Goal: Task Accomplishment & Management: Manage account settings

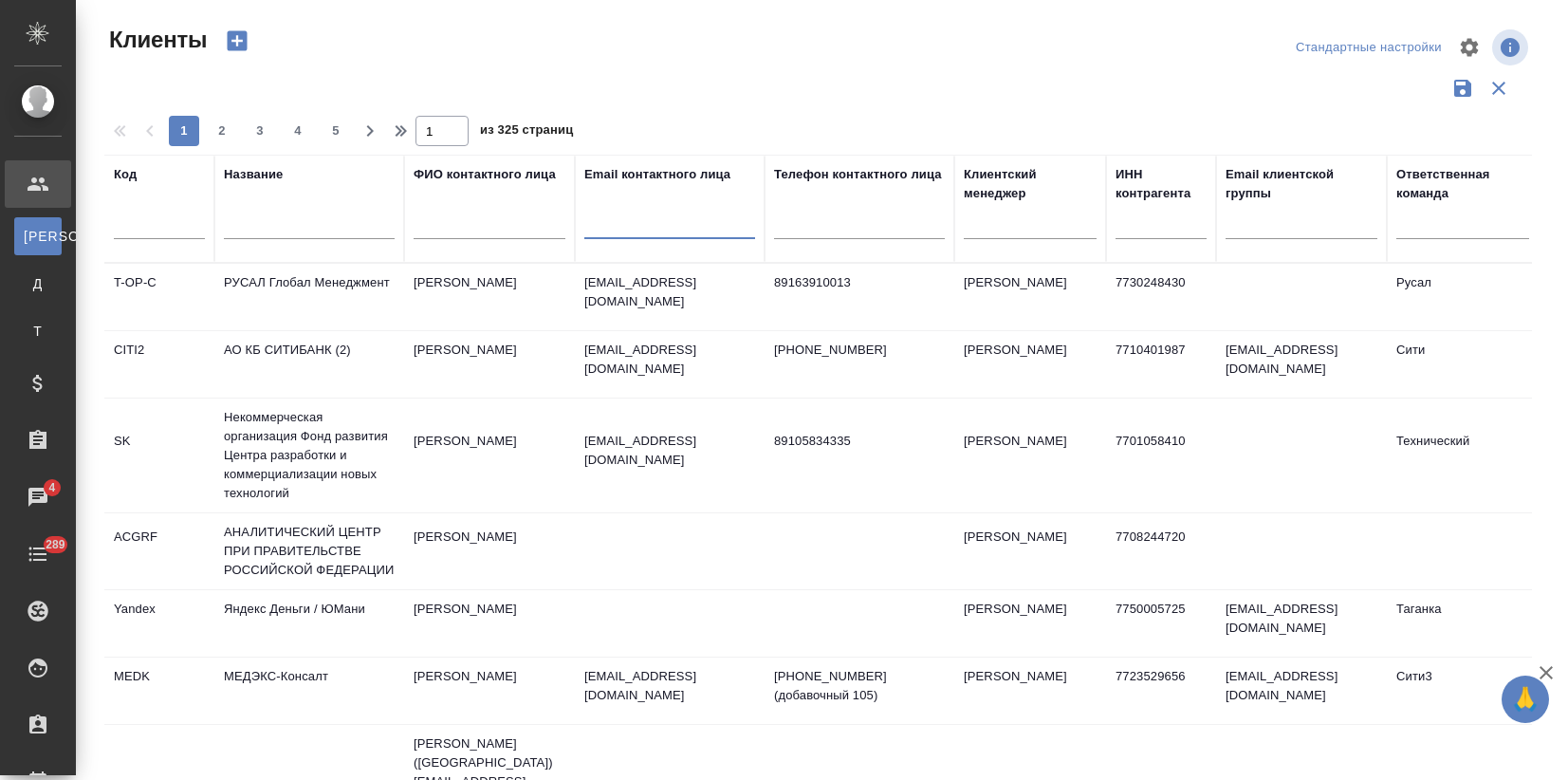
select select "RU"
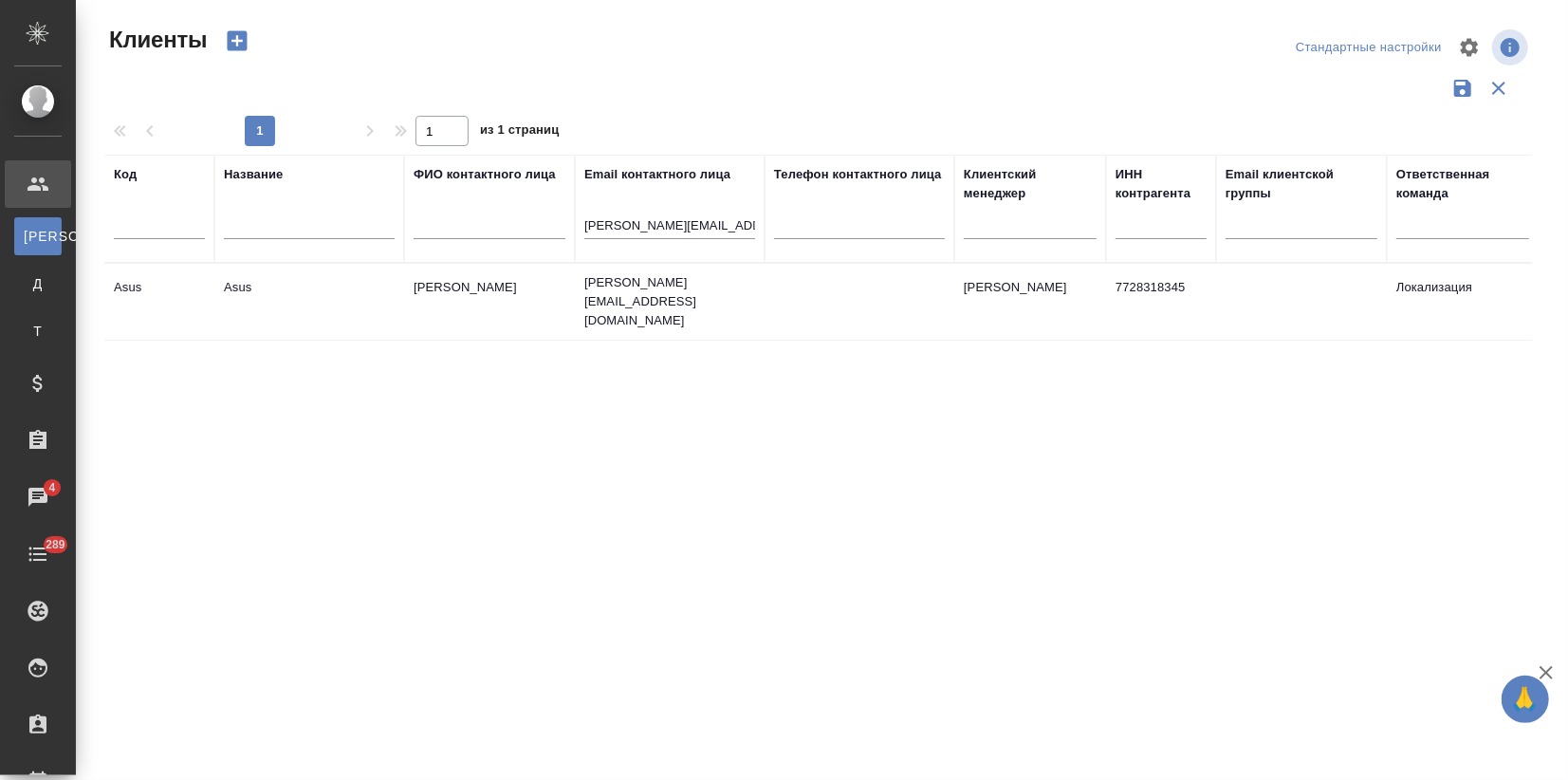
click at [682, 305] on td "anna_selivanova@asus.com" at bounding box center [669, 301] width 190 height 76
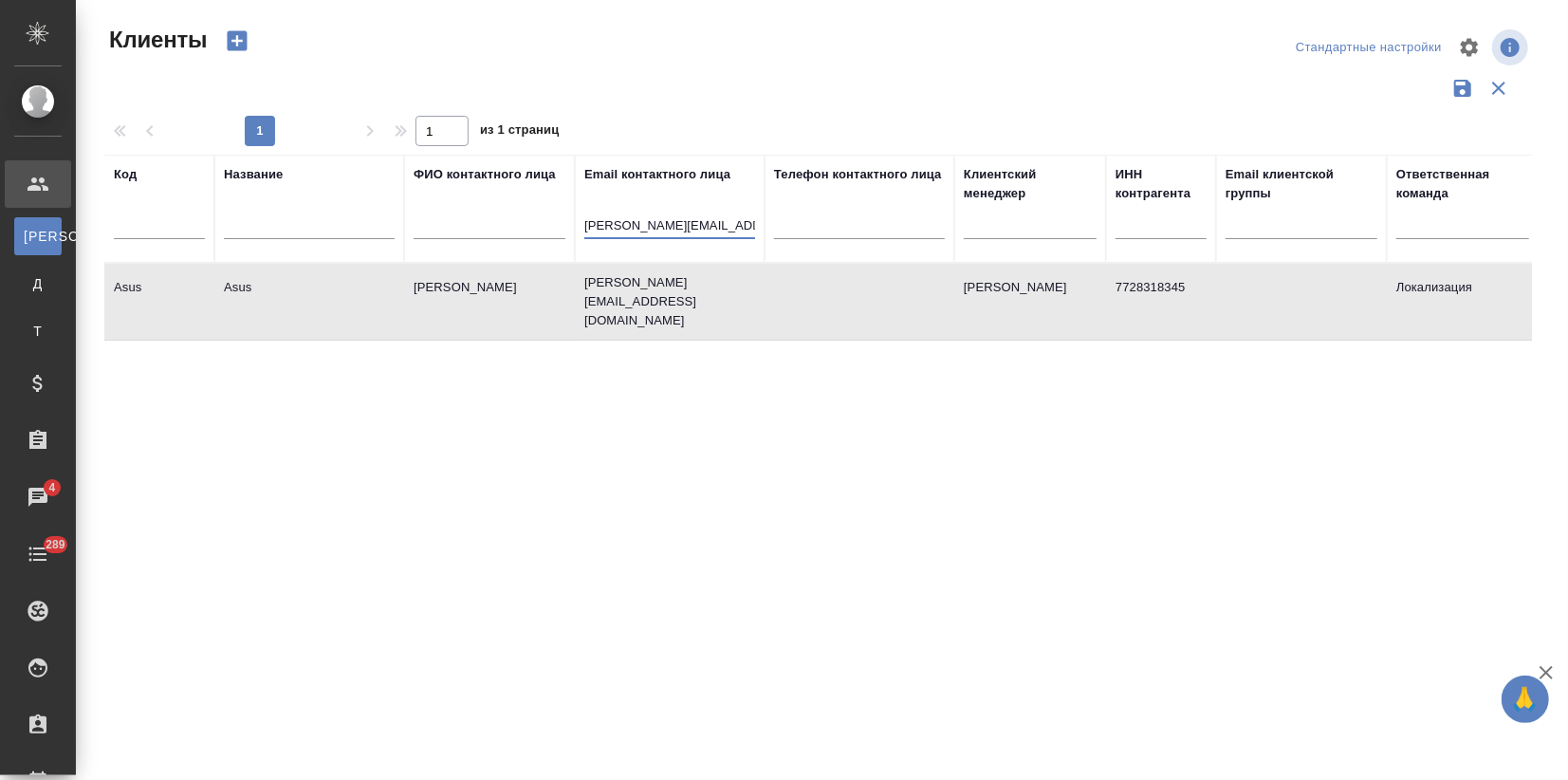
drag, startPoint x: 691, startPoint y: 220, endPoint x: 518, endPoint y: 248, distance: 175.3
click at [529, 225] on tr "Код Название ФИО контактного лица Email контактного лица Anna_Selivanova@asus.c…" at bounding box center [820, 208] width 1434 height 108
type input "asus.com"
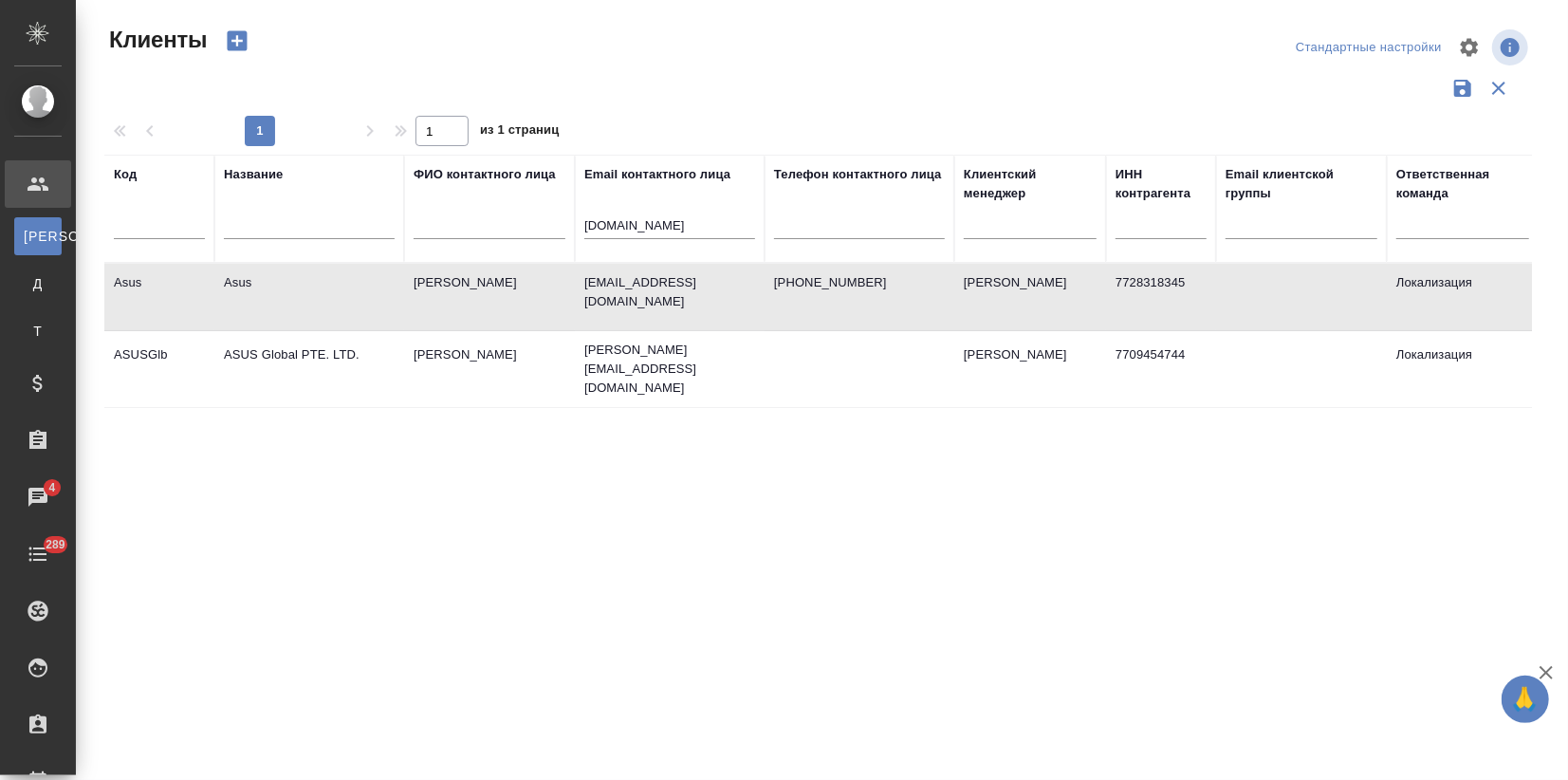
click at [406, 369] on td "Шурыгина Ольга" at bounding box center [490, 369] width 171 height 66
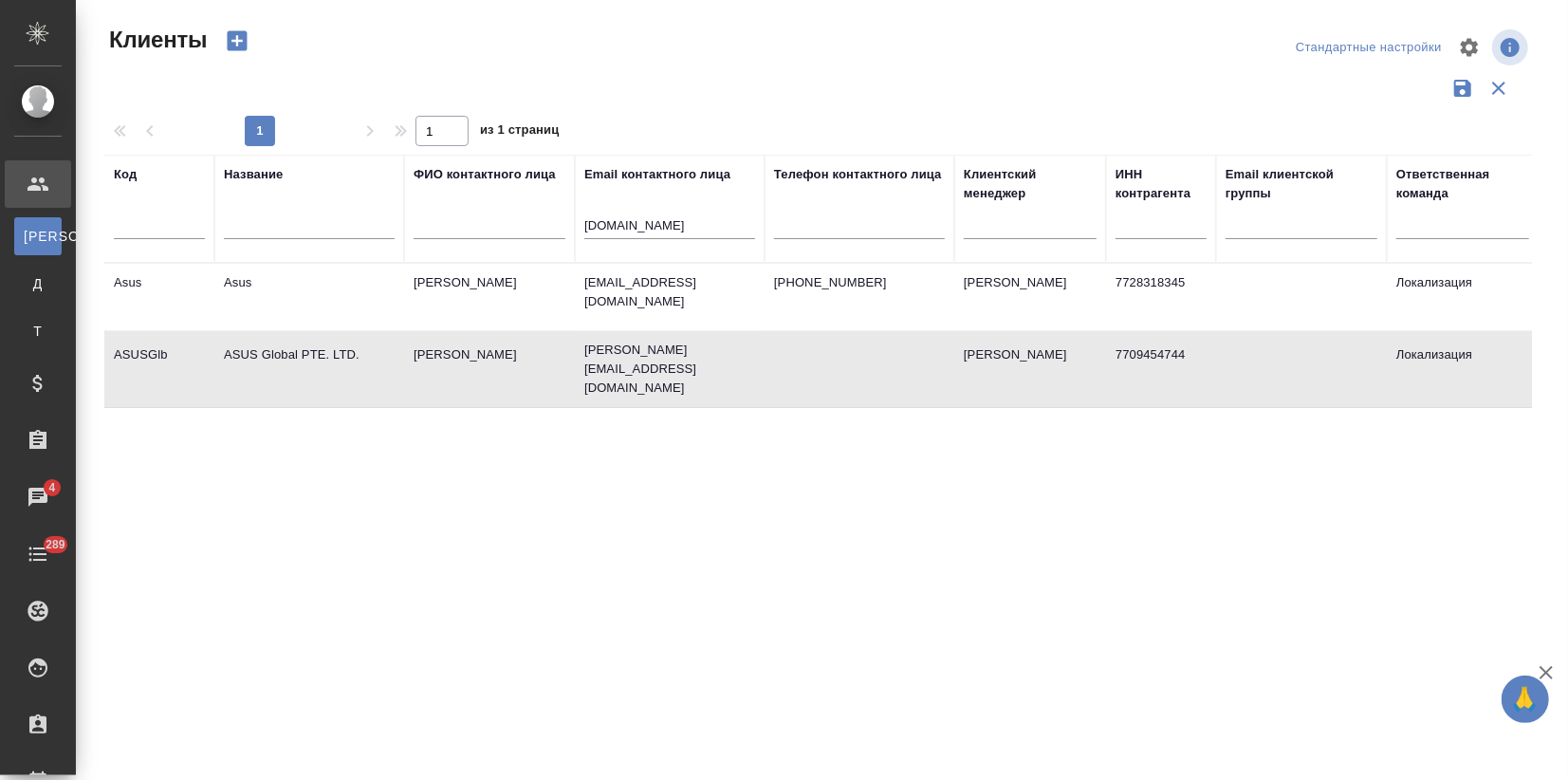
click at [406, 369] on td "[PERSON_NAME]" at bounding box center [490, 369] width 171 height 66
drag, startPoint x: 693, startPoint y: 227, endPoint x: 513, endPoint y: 228, distance: 180.0
click at [524, 220] on tr "Код Название ФИО контактного лица Email контактного лица asus.com Телефон конта…" at bounding box center [820, 208] width 1434 height 108
click at [316, 212] on div at bounding box center [309, 230] width 171 height 47
click at [325, 219] on input "text" at bounding box center [309, 227] width 171 height 23
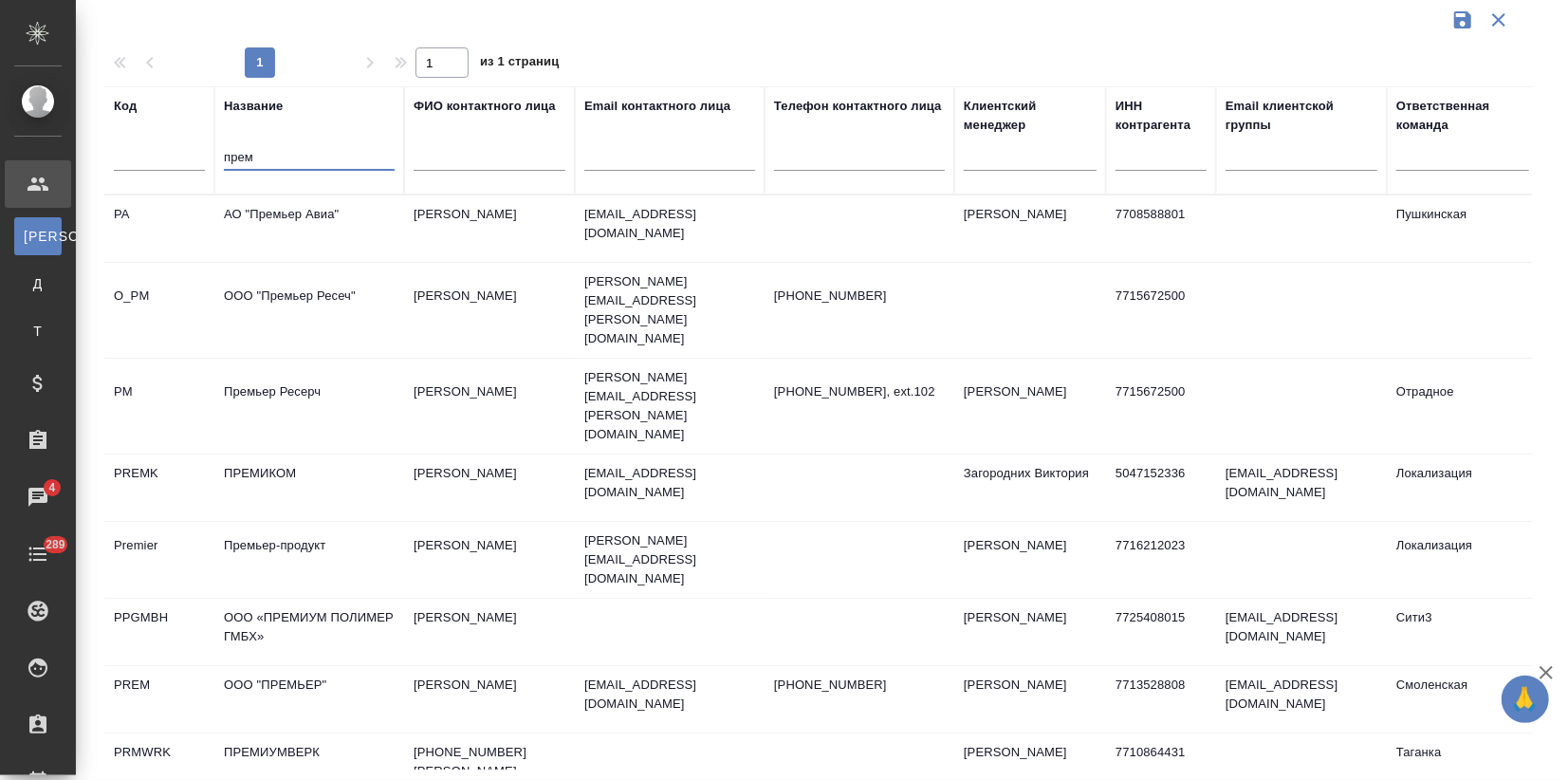
type input "прем"
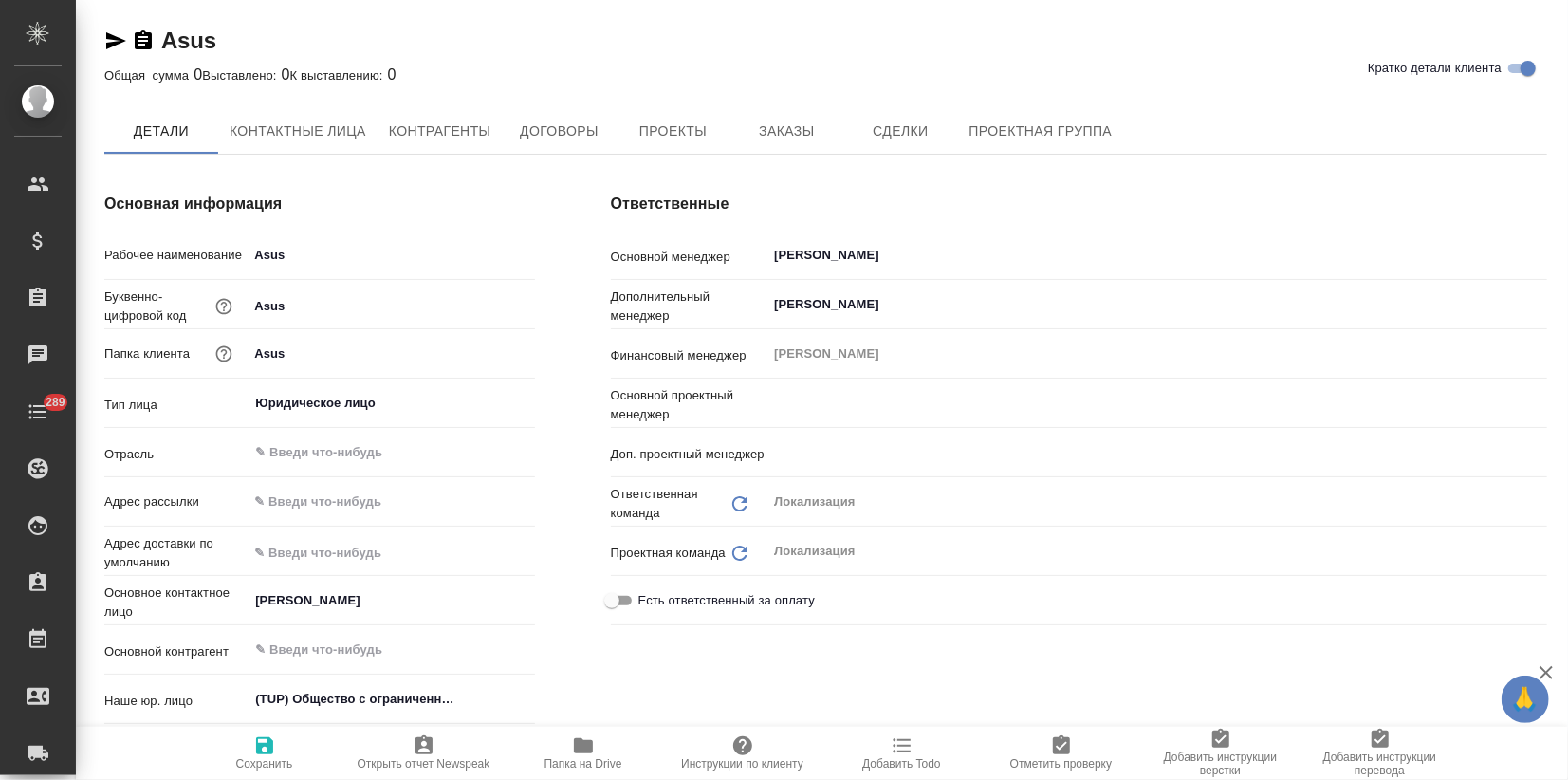
type input "[PERSON_NAME]"
type textarea "x"
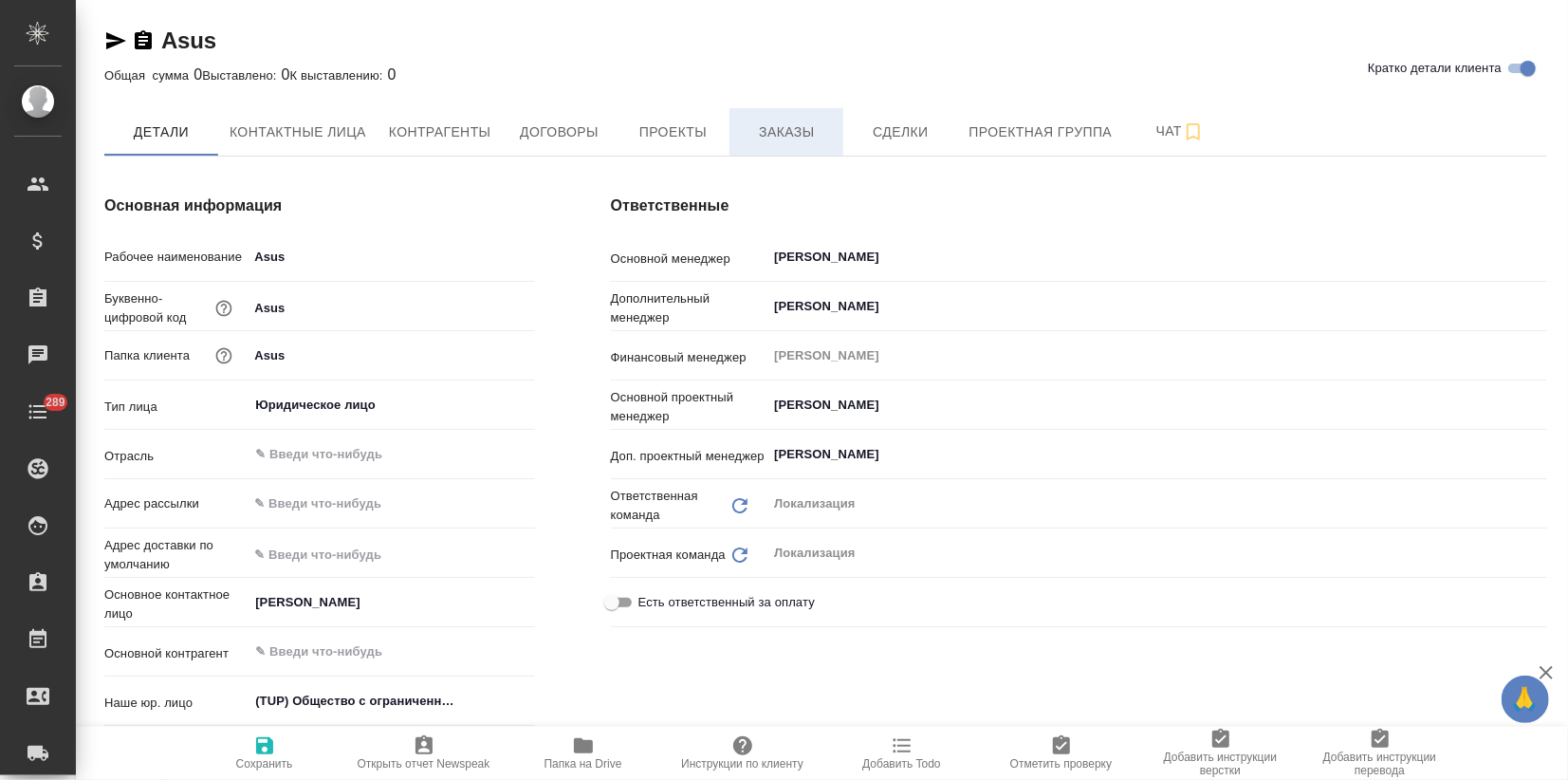
type textarea "x"
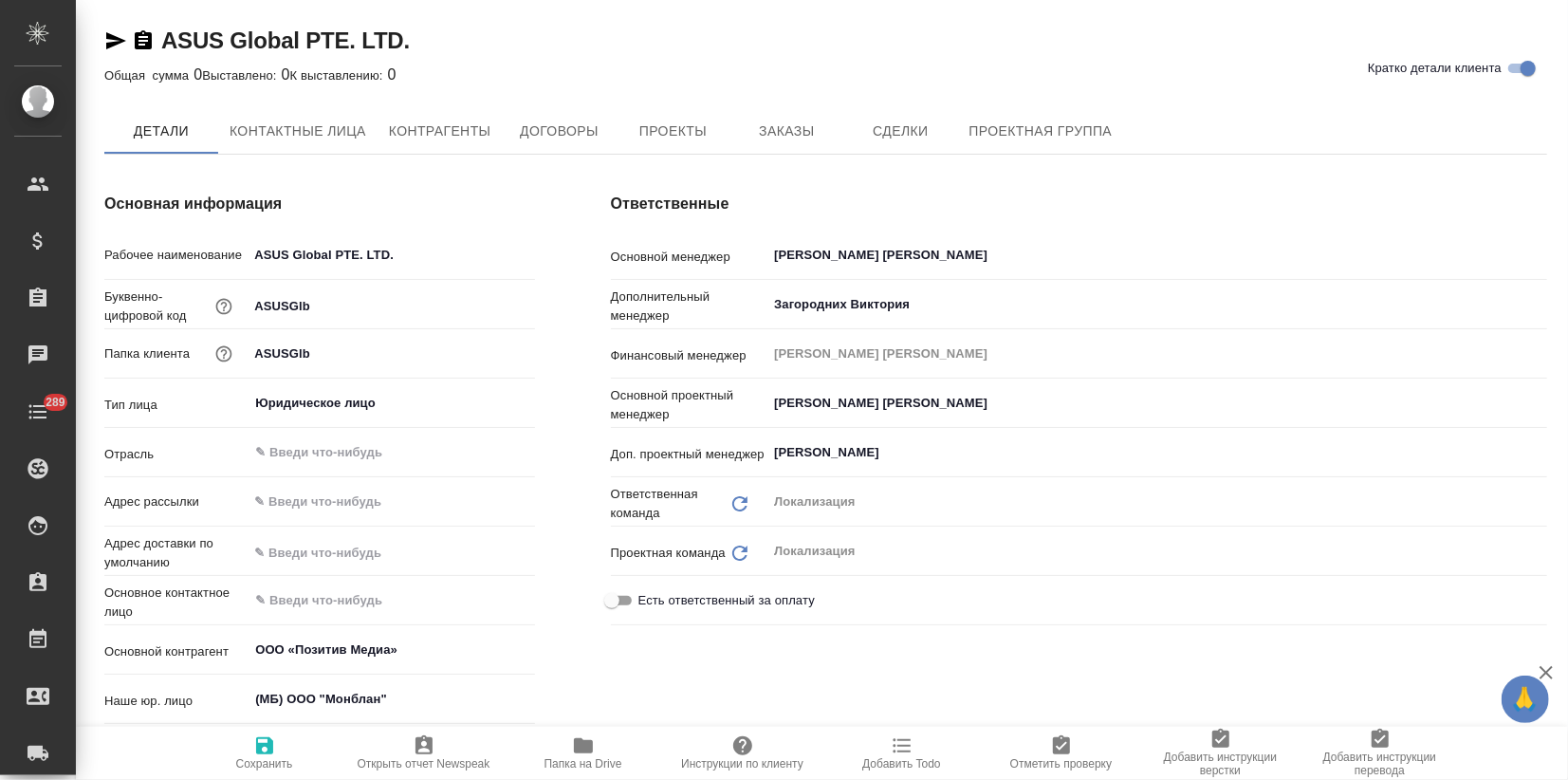
type textarea "x"
click at [776, 108] on button "Заказы" at bounding box center [785, 131] width 114 height 48
type textarea "x"
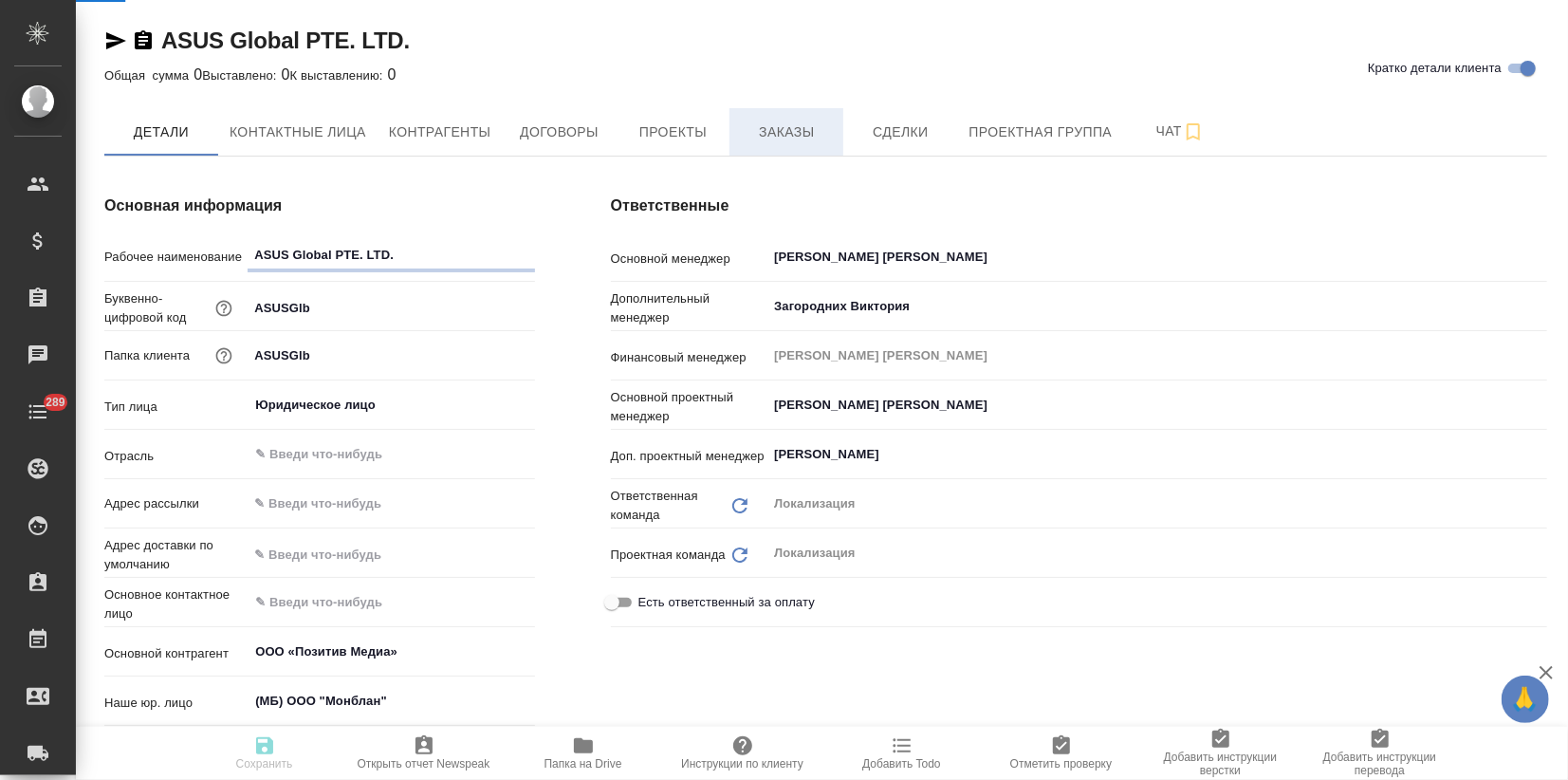
type textarea "x"
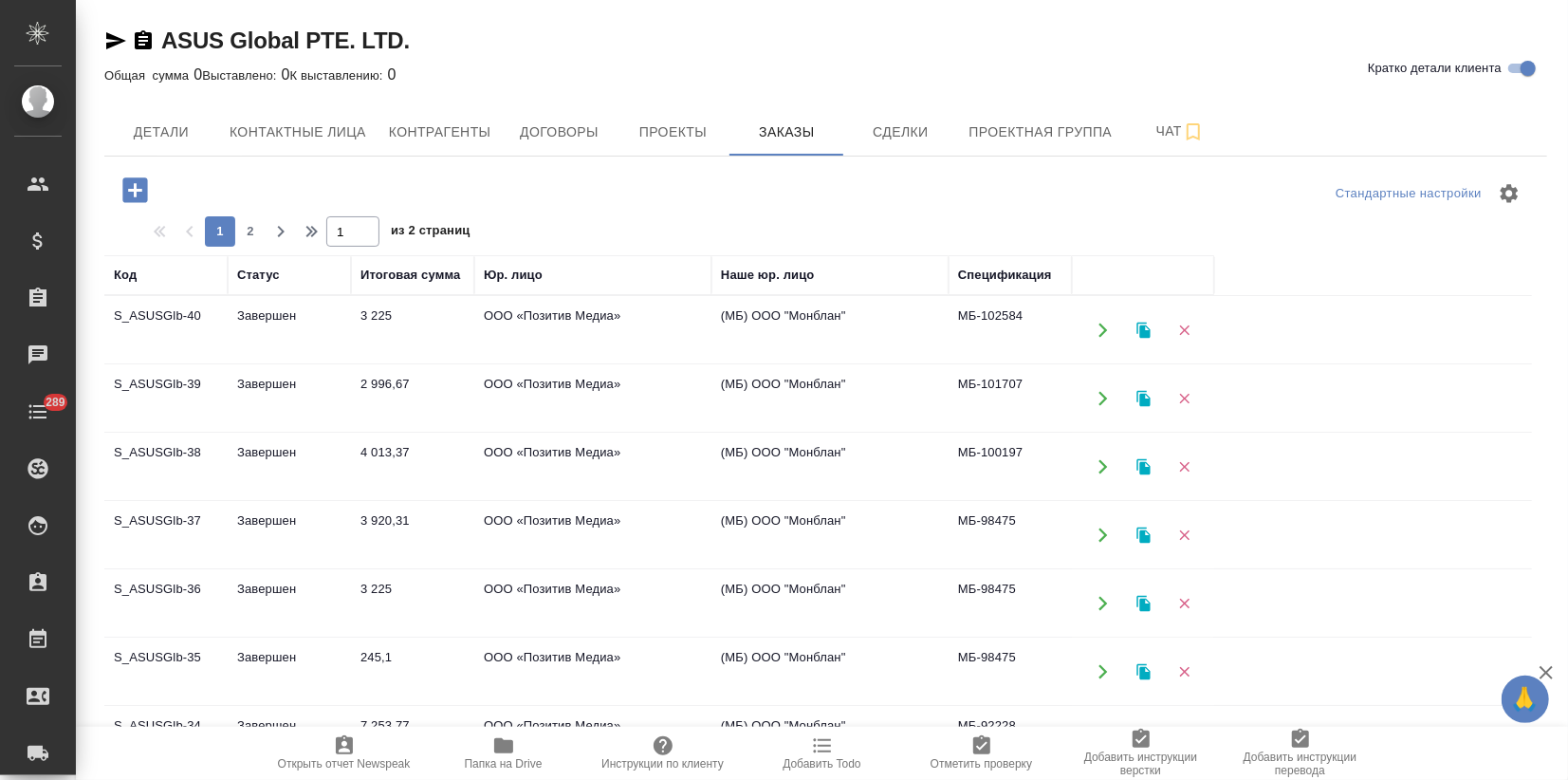
click at [384, 347] on td "3 225" at bounding box center [412, 330] width 123 height 66
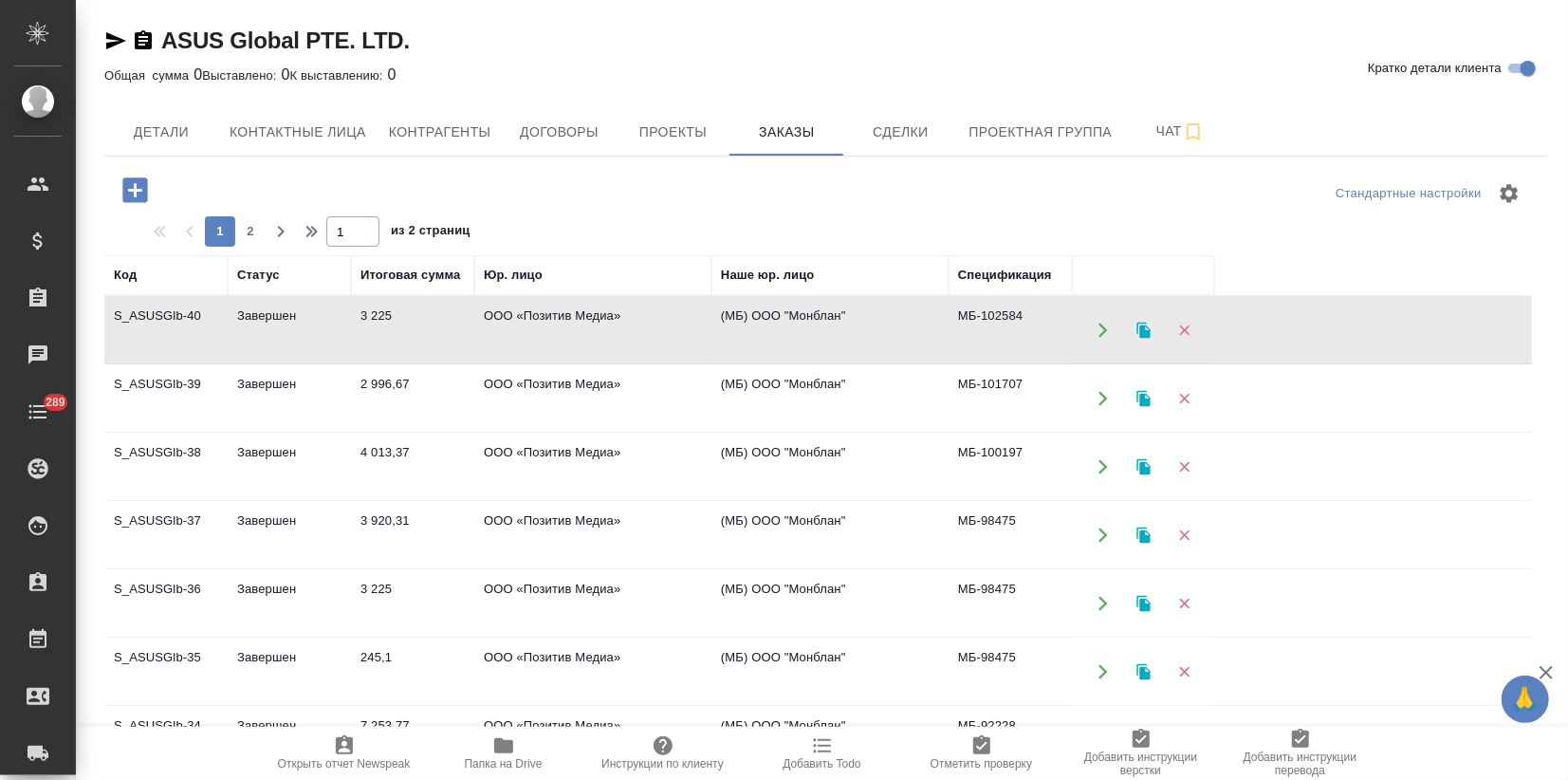
click at [384, 348] on td "3 225" at bounding box center [412, 330] width 123 height 66
click at [1145, 330] on icon "button" at bounding box center [1143, 330] width 14 height 17
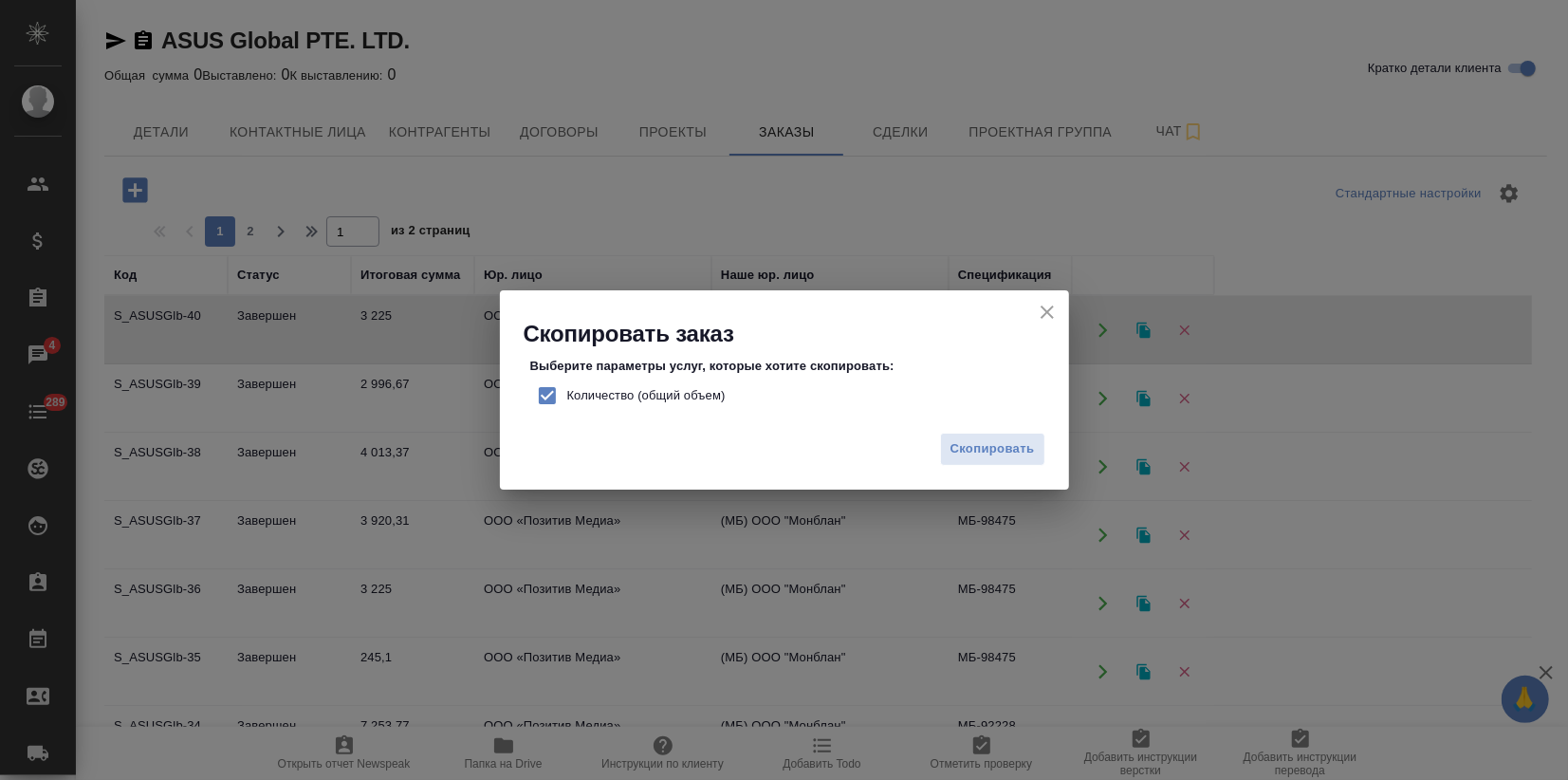
drag, startPoint x: 540, startPoint y: 400, endPoint x: 575, endPoint y: 406, distance: 35.5
click at [541, 398] on input "Количество (общий объем)" at bounding box center [546, 395] width 40 height 40
checkbox input "false"
click at [1002, 441] on span "Скопировать" at bounding box center [993, 449] width 85 height 21
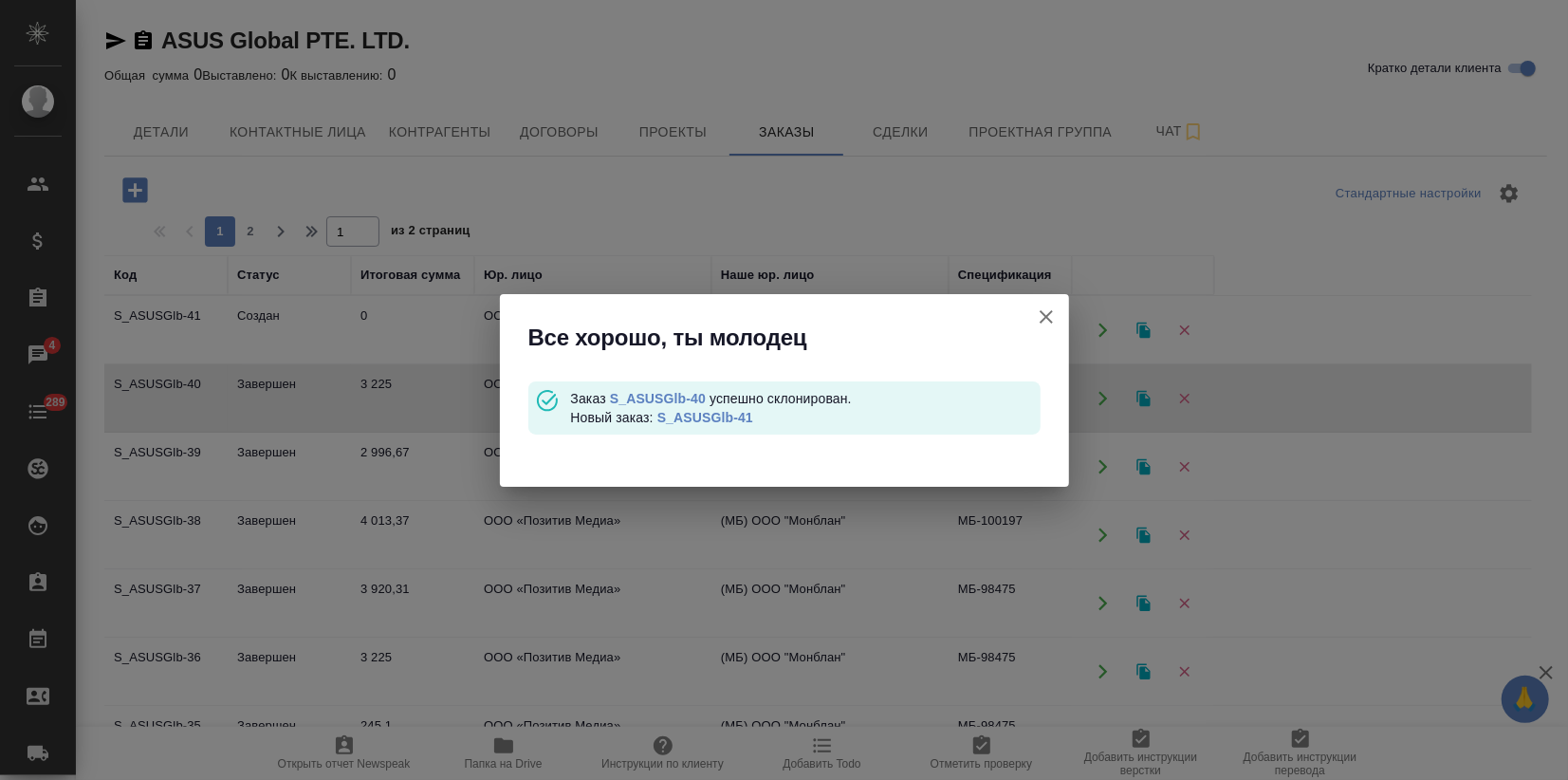
click at [710, 417] on link "S_ASUSGlb-41" at bounding box center [705, 417] width 96 height 16
click at [714, 420] on link "S_ASUSGlb-41" at bounding box center [705, 417] width 96 height 16
click at [668, 400] on link "S_ASUSGlb-40" at bounding box center [657, 399] width 96 height 16
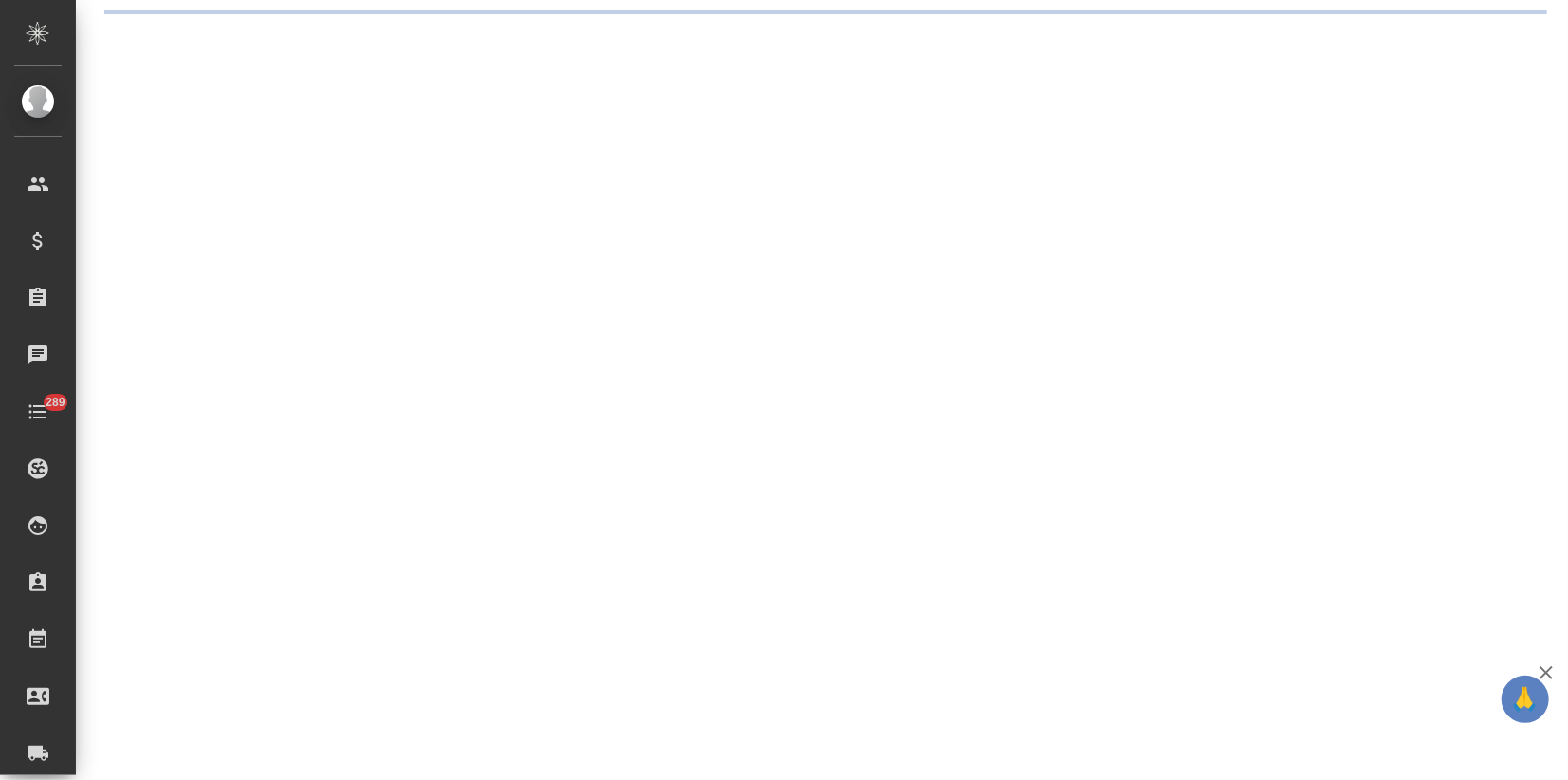
select select "RU"
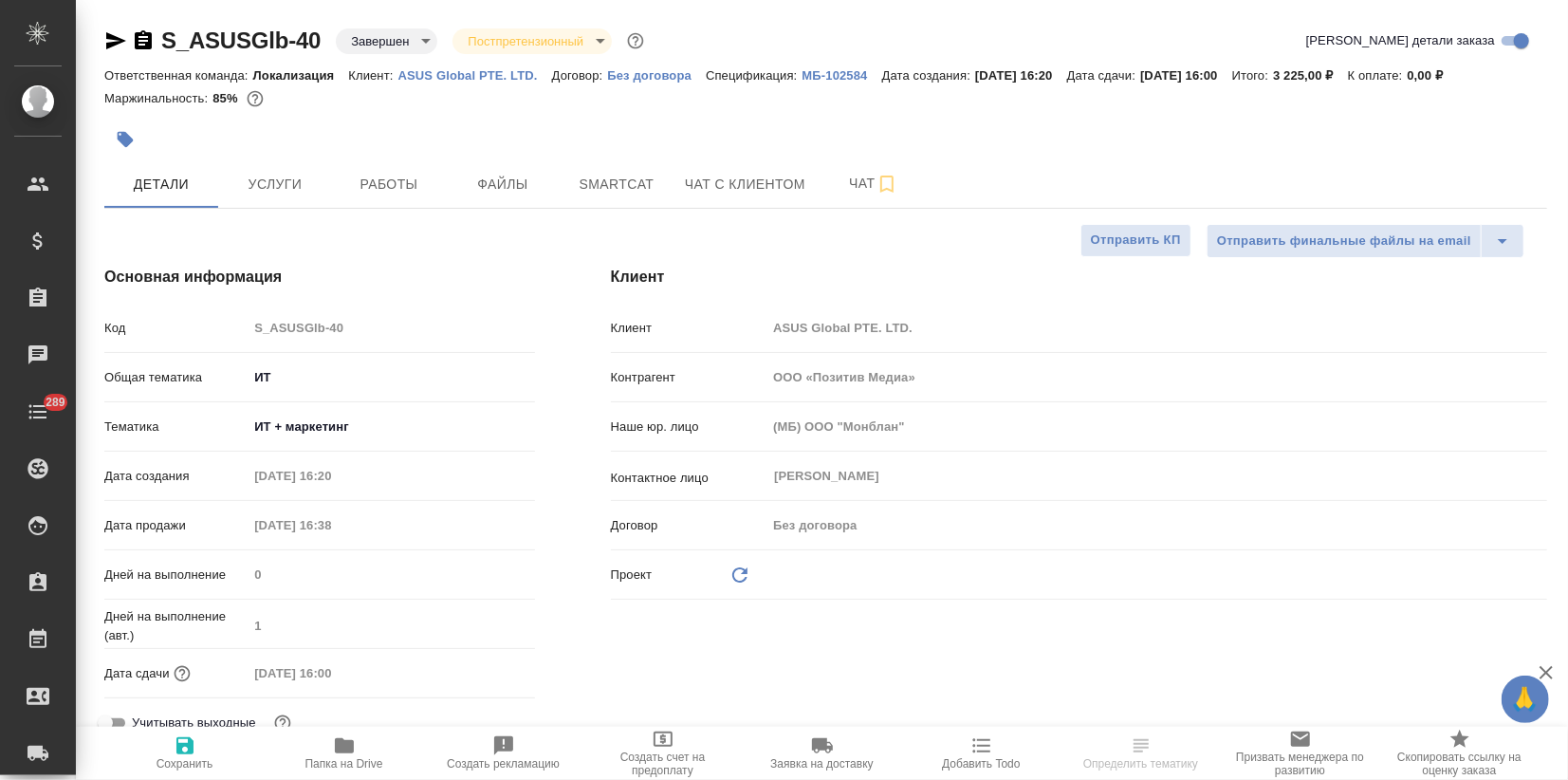
type textarea "x"
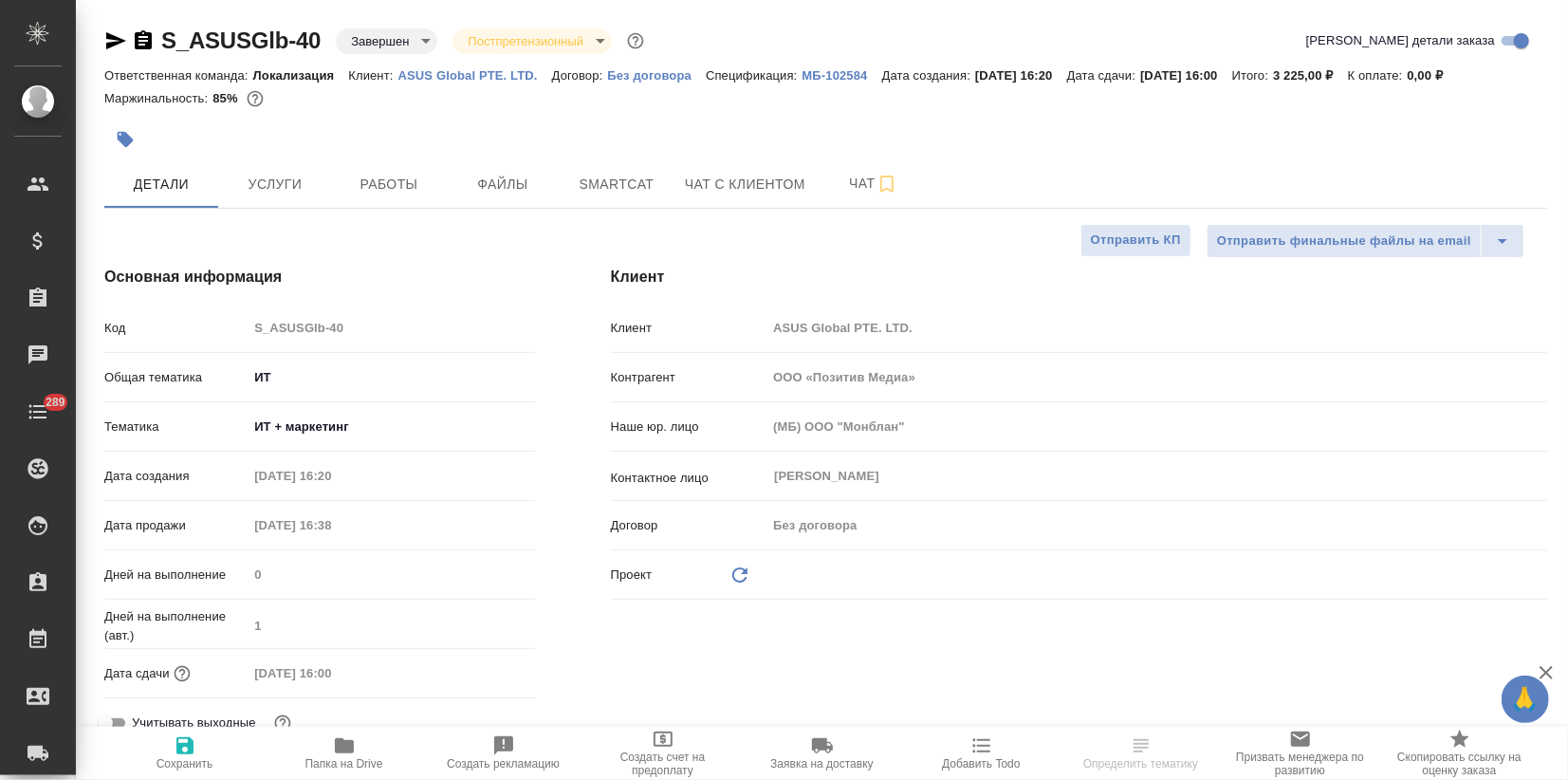
type textarea "x"
click at [262, 198] on button "Услуги" at bounding box center [274, 184] width 114 height 48
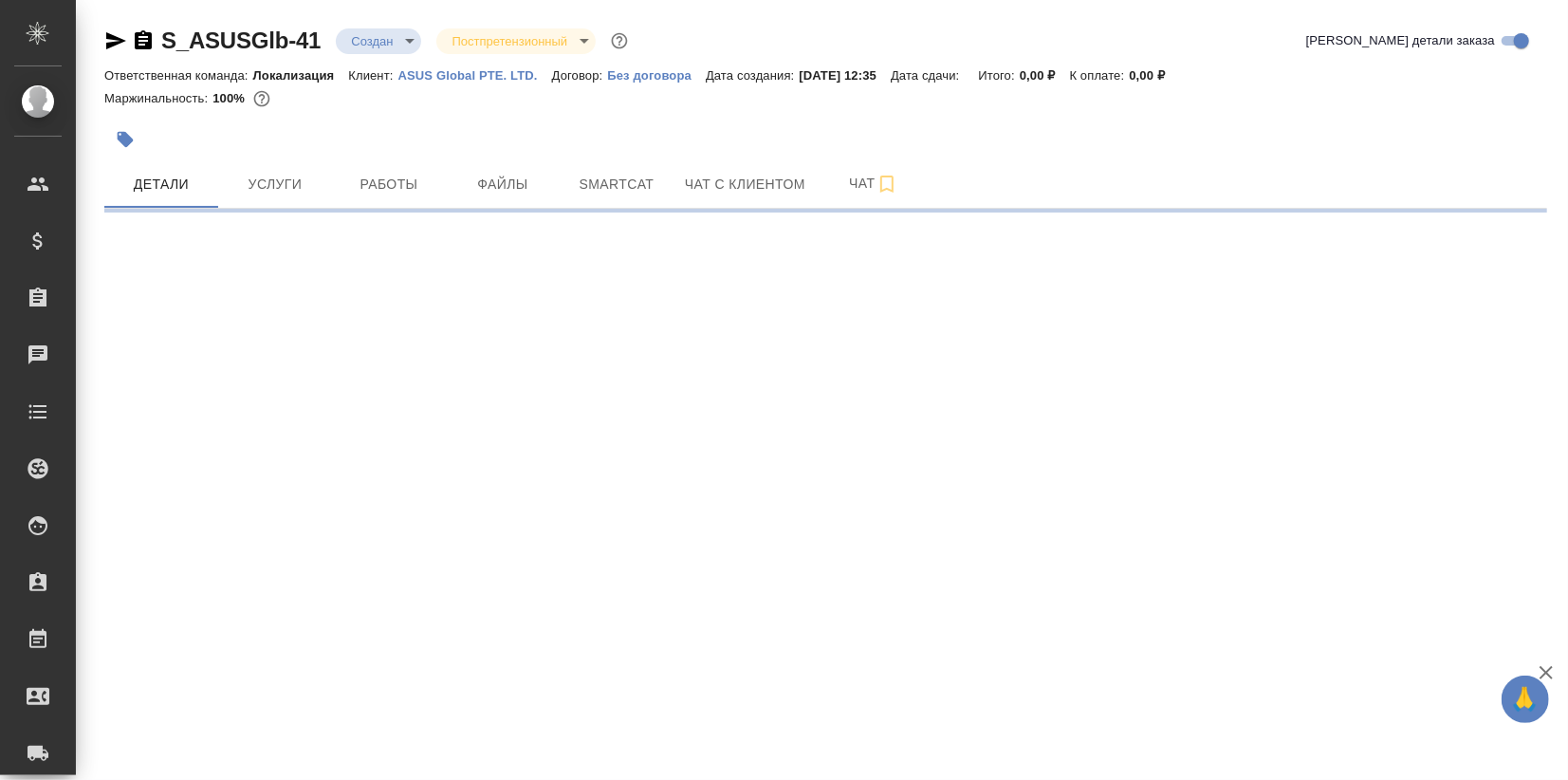
select select "RU"
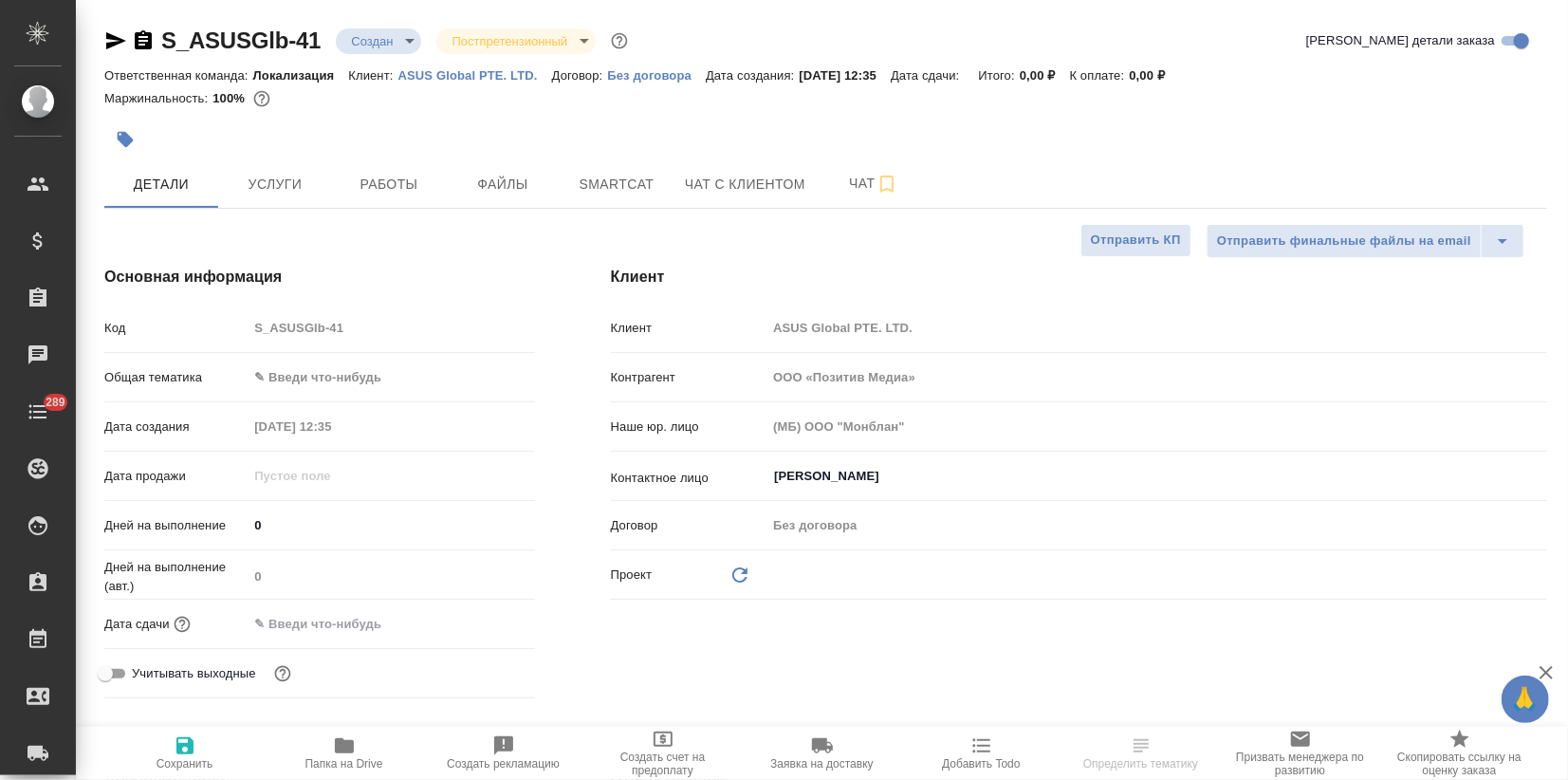
type textarea "x"
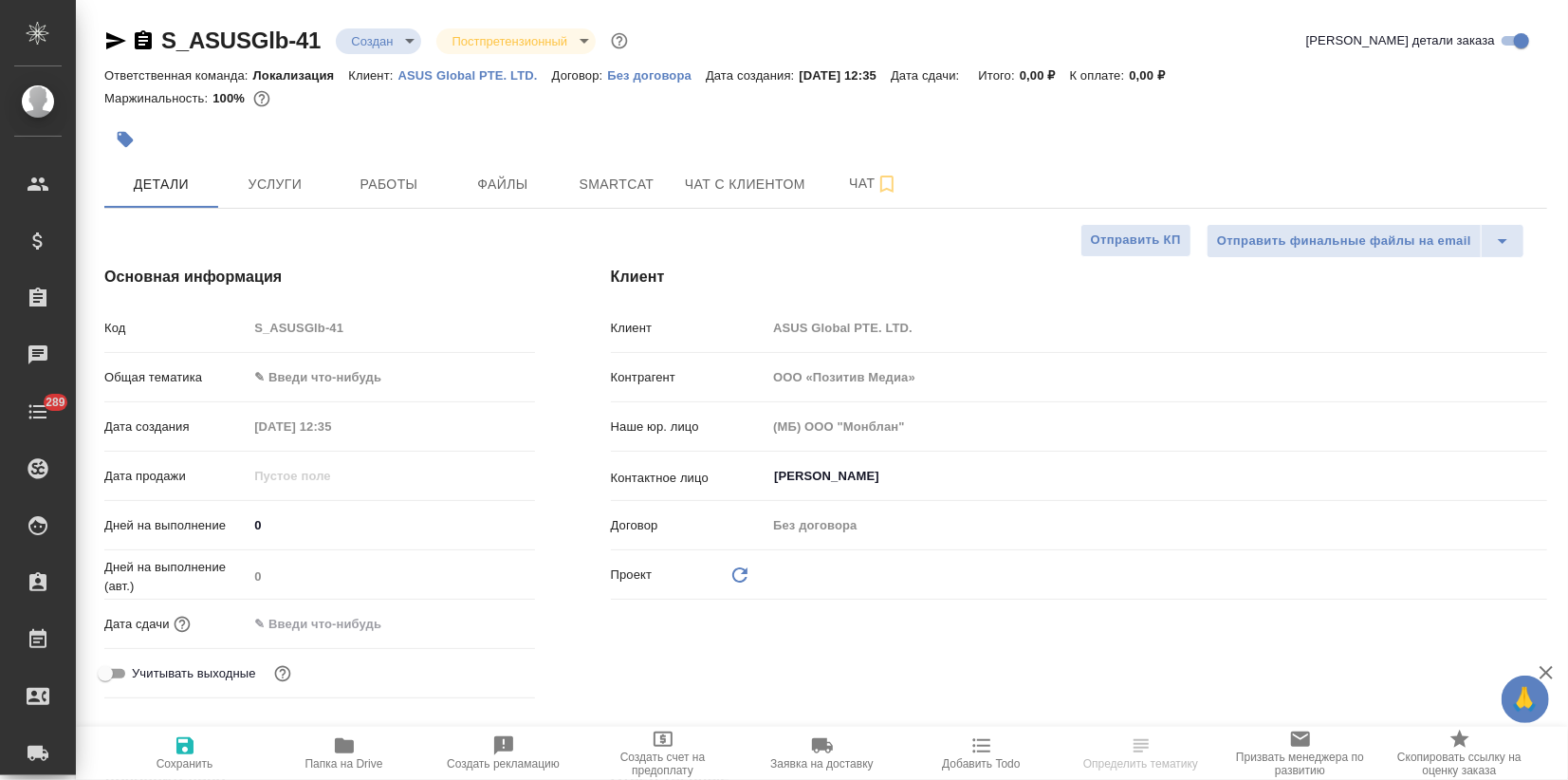
type textarea "x"
click at [440, 79] on p "ASUS Global PTE. LTD." at bounding box center [475, 75] width 154 height 15
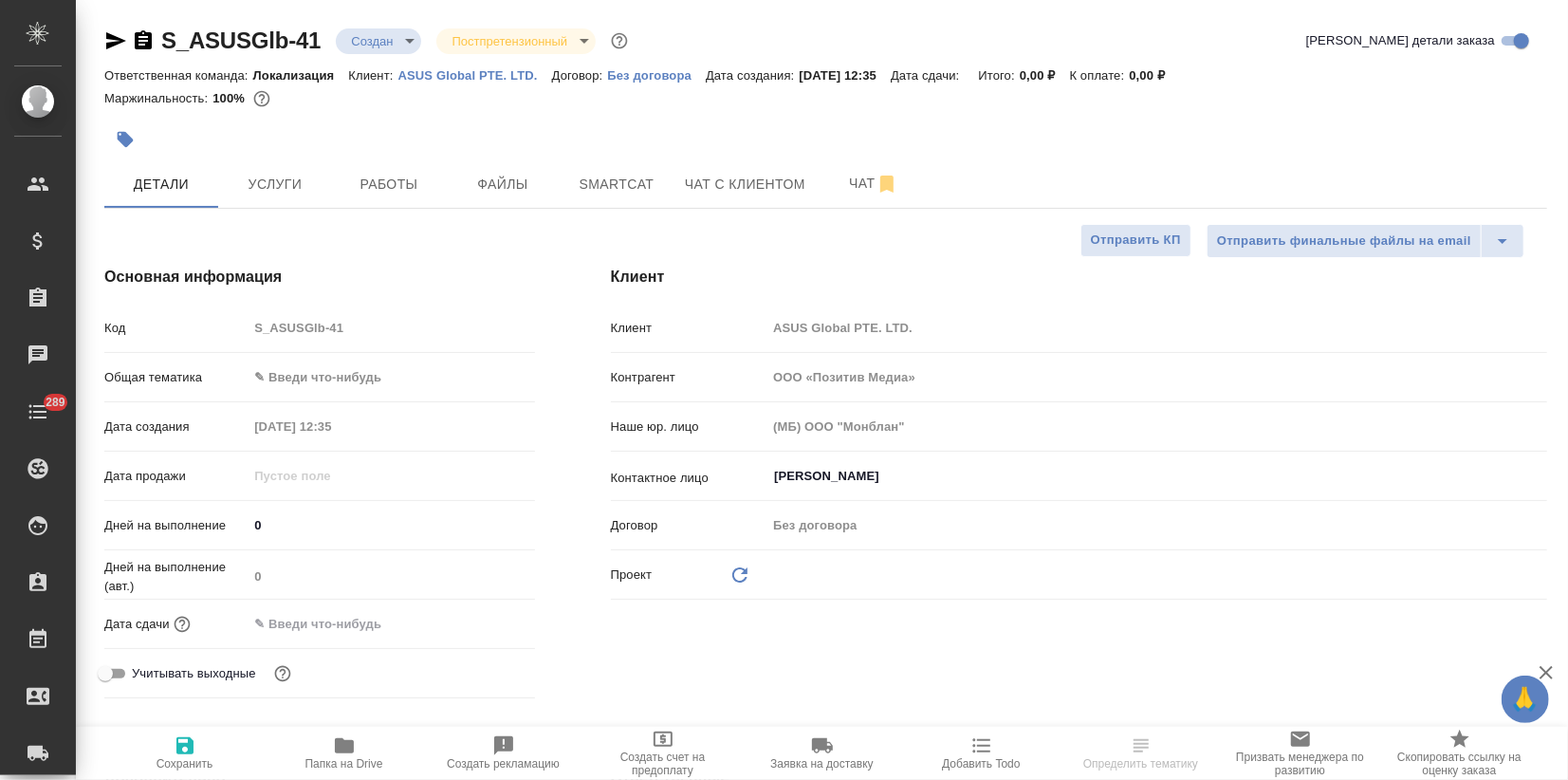
type textarea "x"
select select "RU"
type textarea "x"
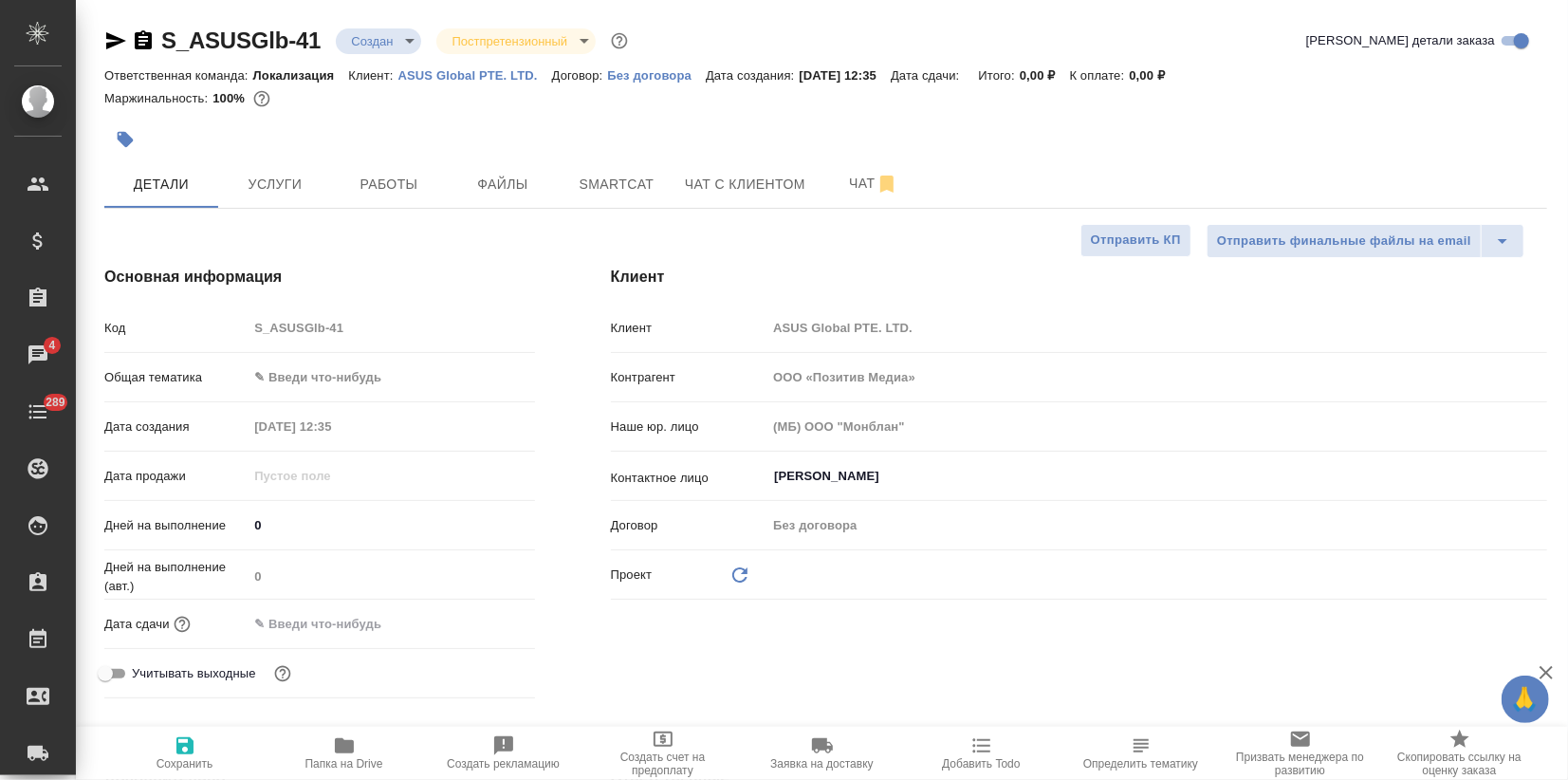
type textarea "x"
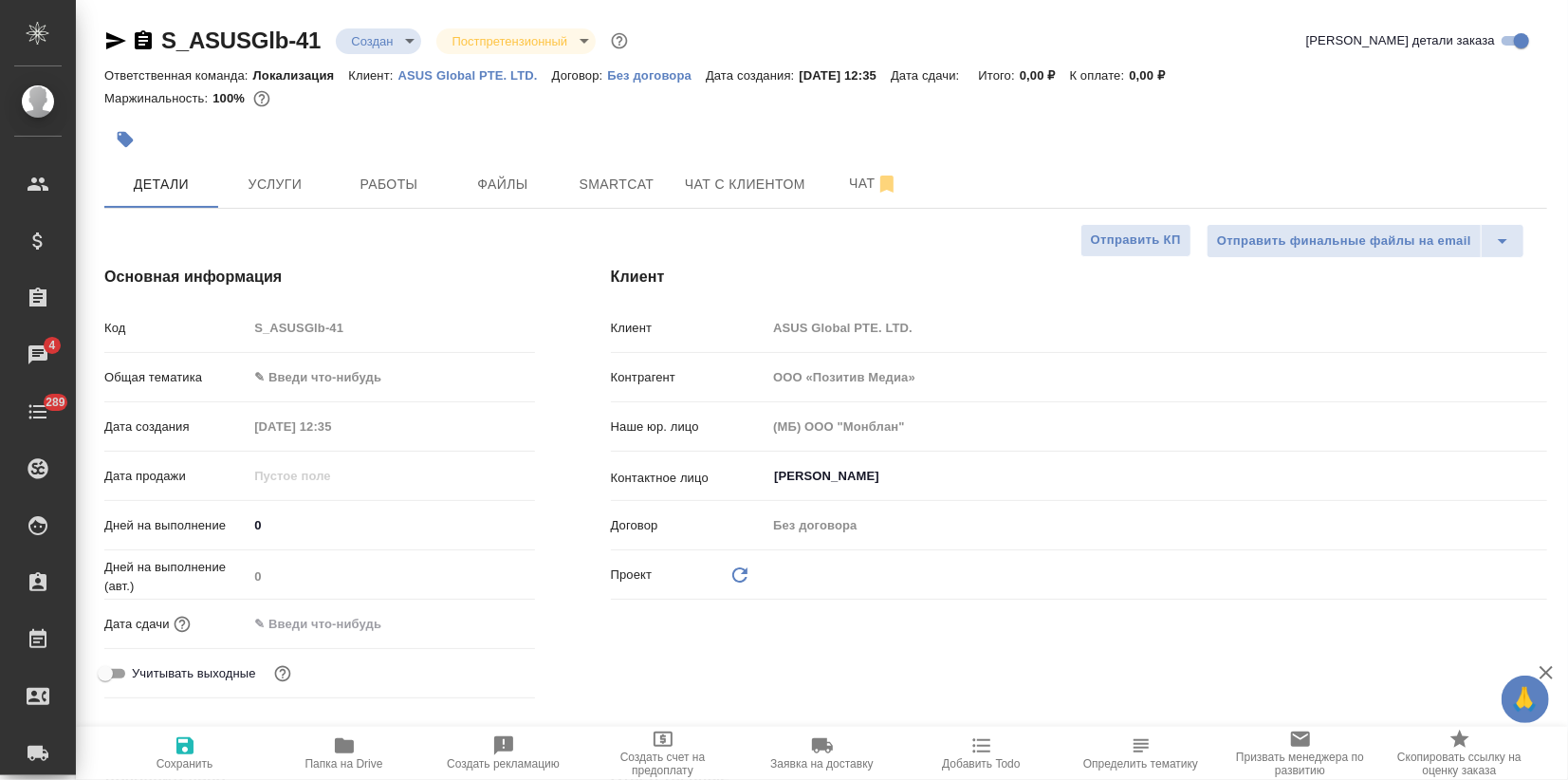
type textarea "x"
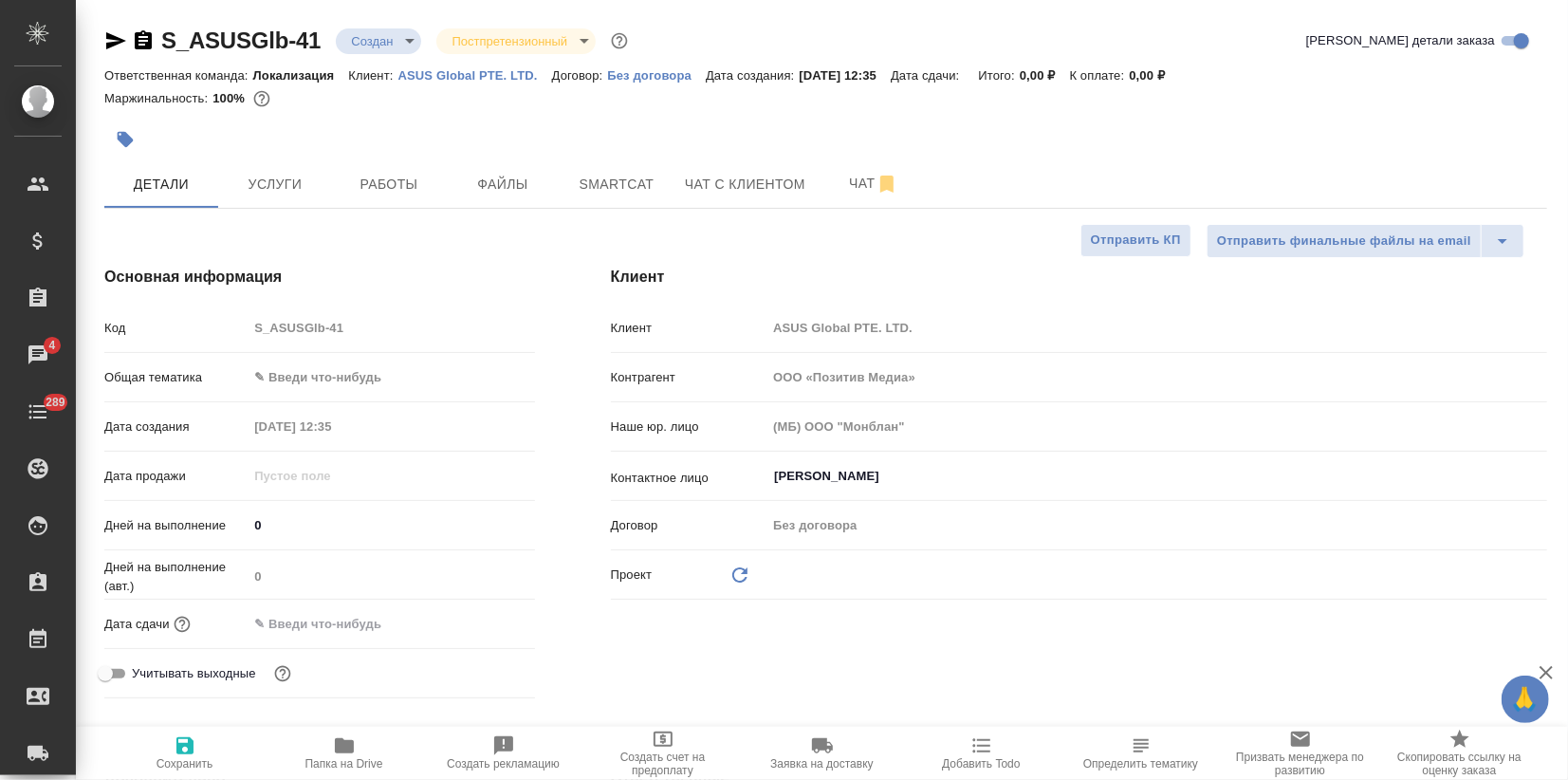
type textarea "x"
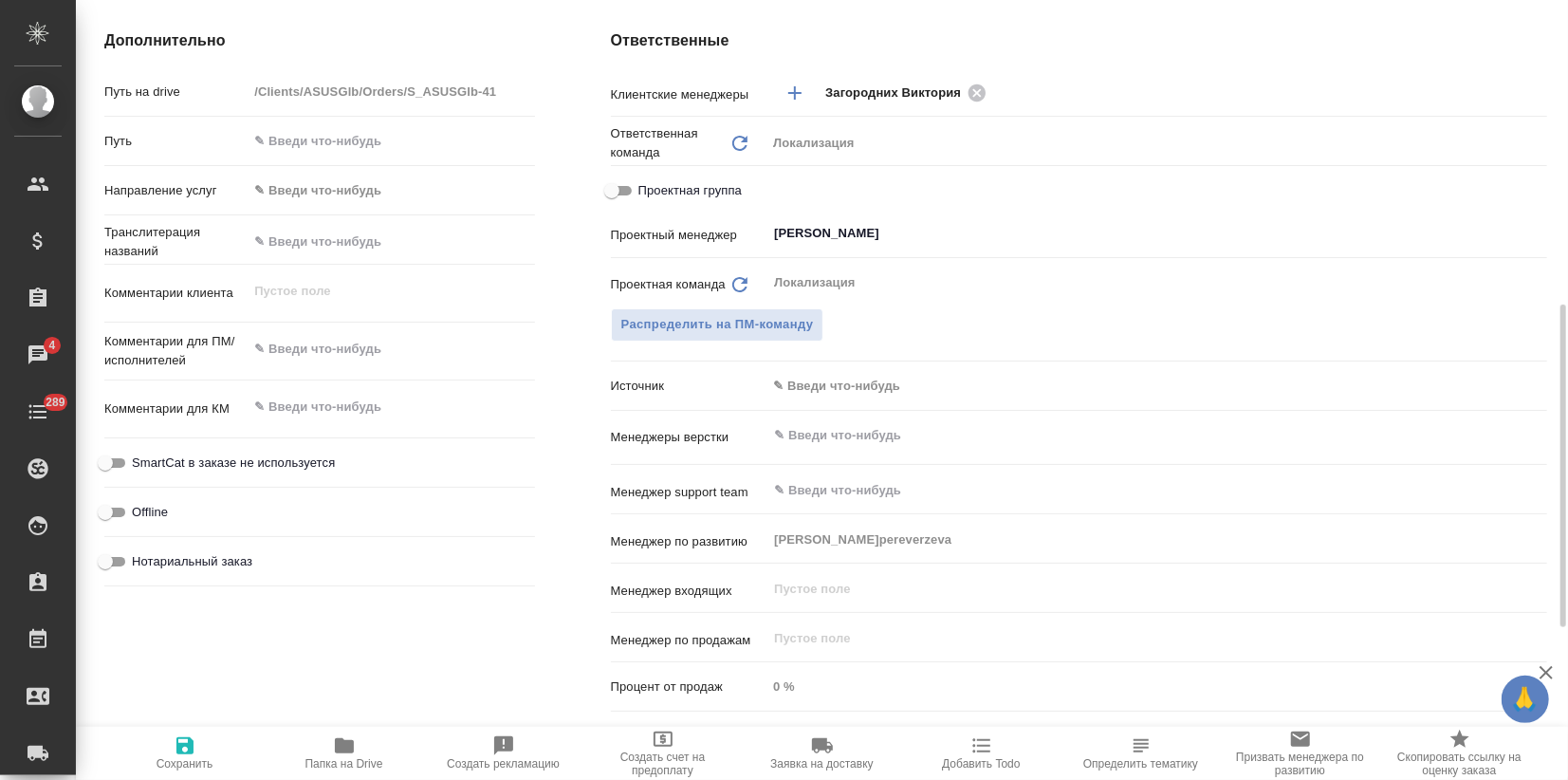
scroll to position [842, 0]
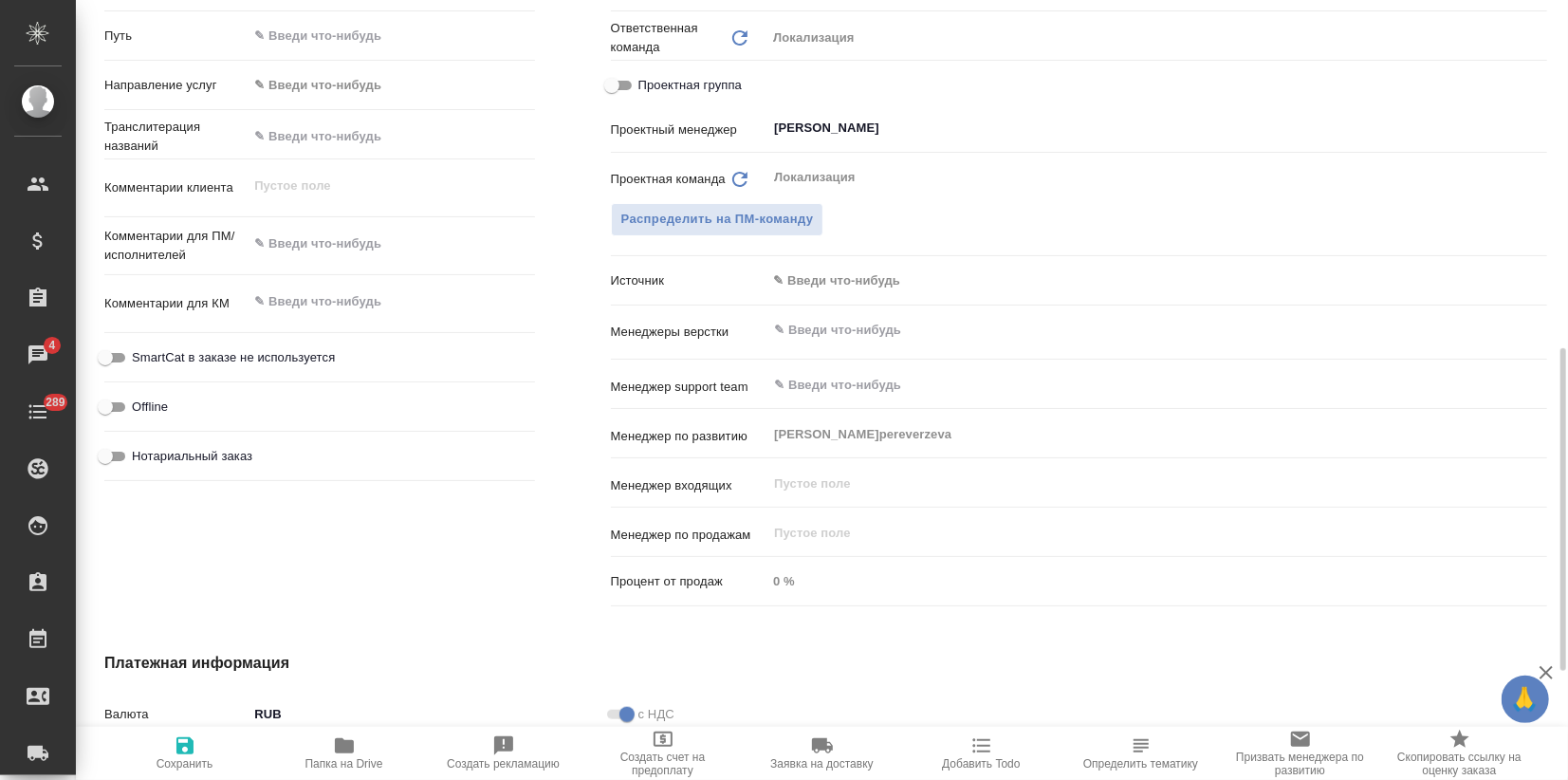
type textarea "x"
click at [301, 251] on textarea at bounding box center [391, 243] width 287 height 32
paste textarea "Высылаю новый запрос на перевод на латышский, литовский и эстонский. Как всегда…"
type textarea "x"
type textarea "Высылаю новый запрос на перевод на латышский, литовский и эстонский. Как всегда…"
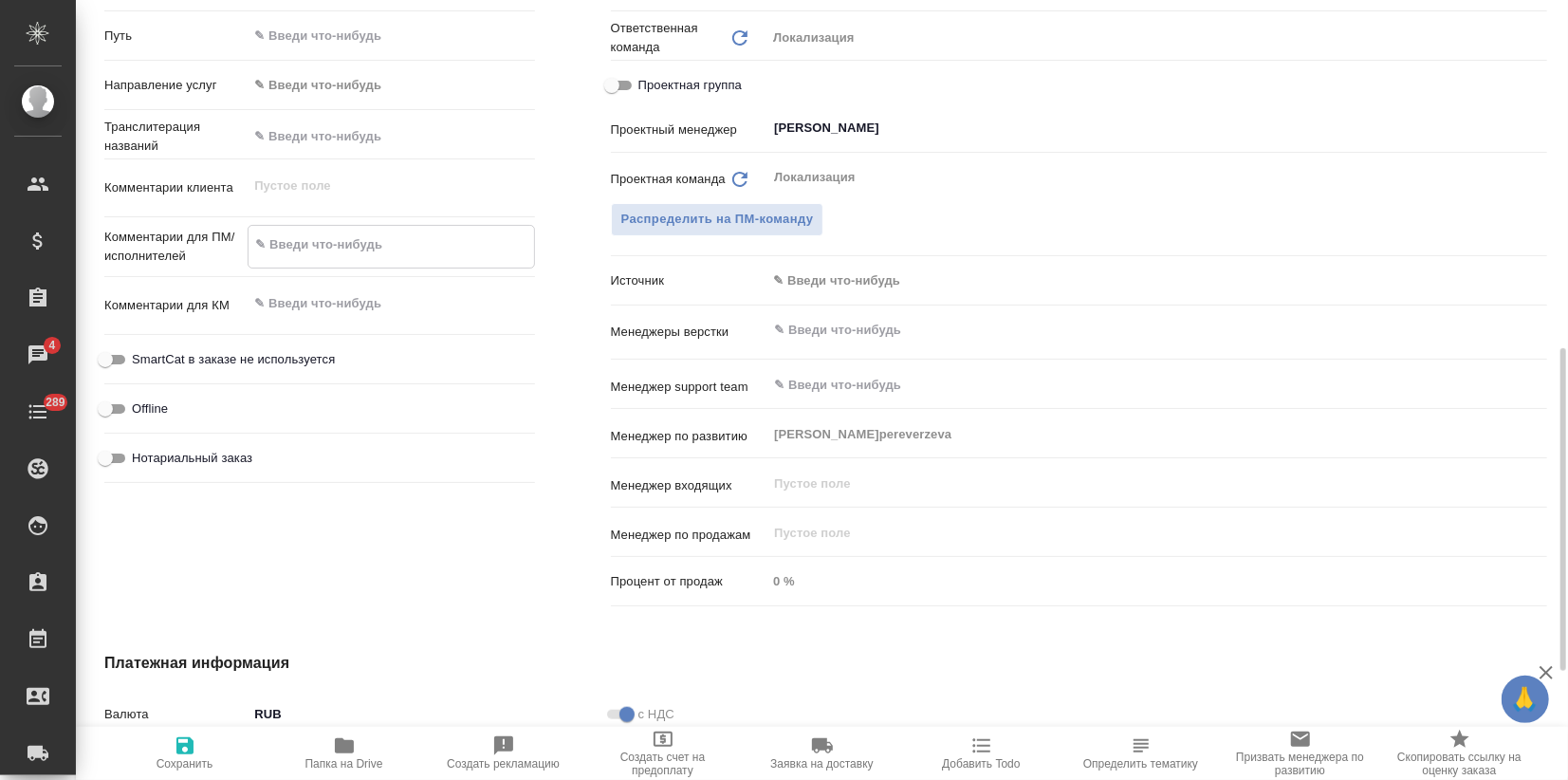
type textarea "x"
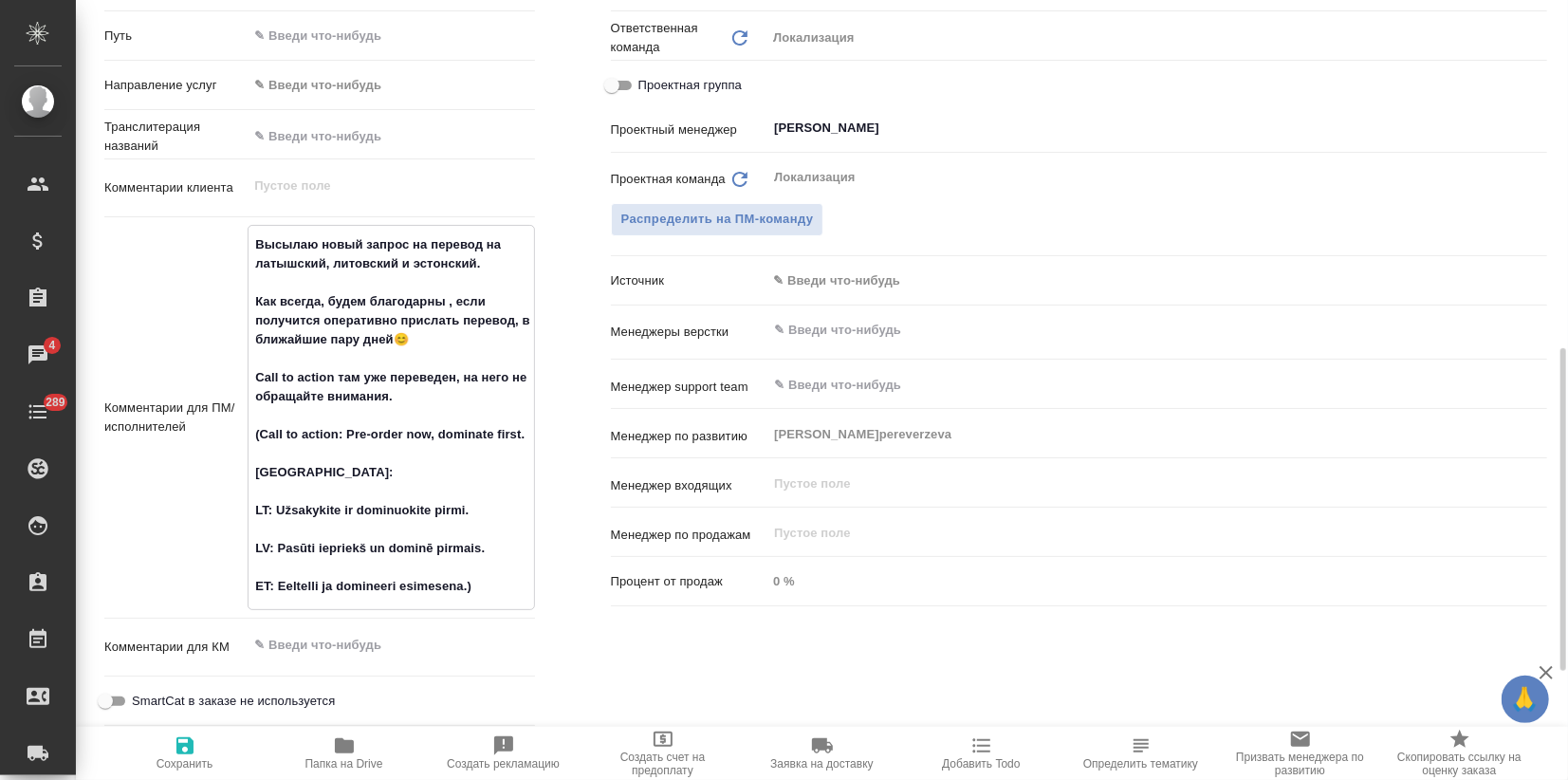
type textarea "Высылаю новый запрос на перевод на латышский, литовский и эстонский. Как всегда…"
type textarea "x"
click at [178, 749] on icon "button" at bounding box center [185, 746] width 17 height 18
type textarea "x"
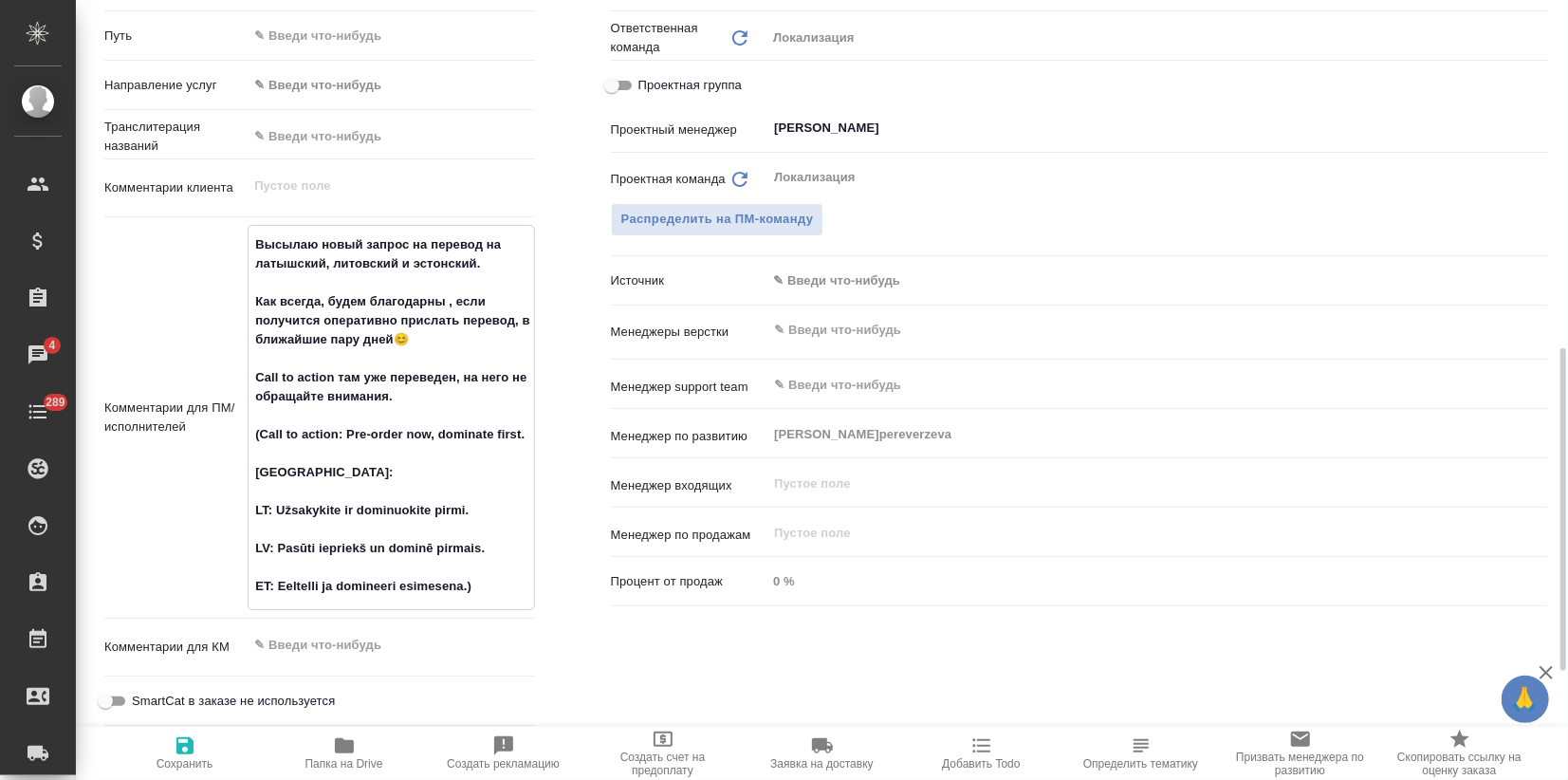
type textarea "x"
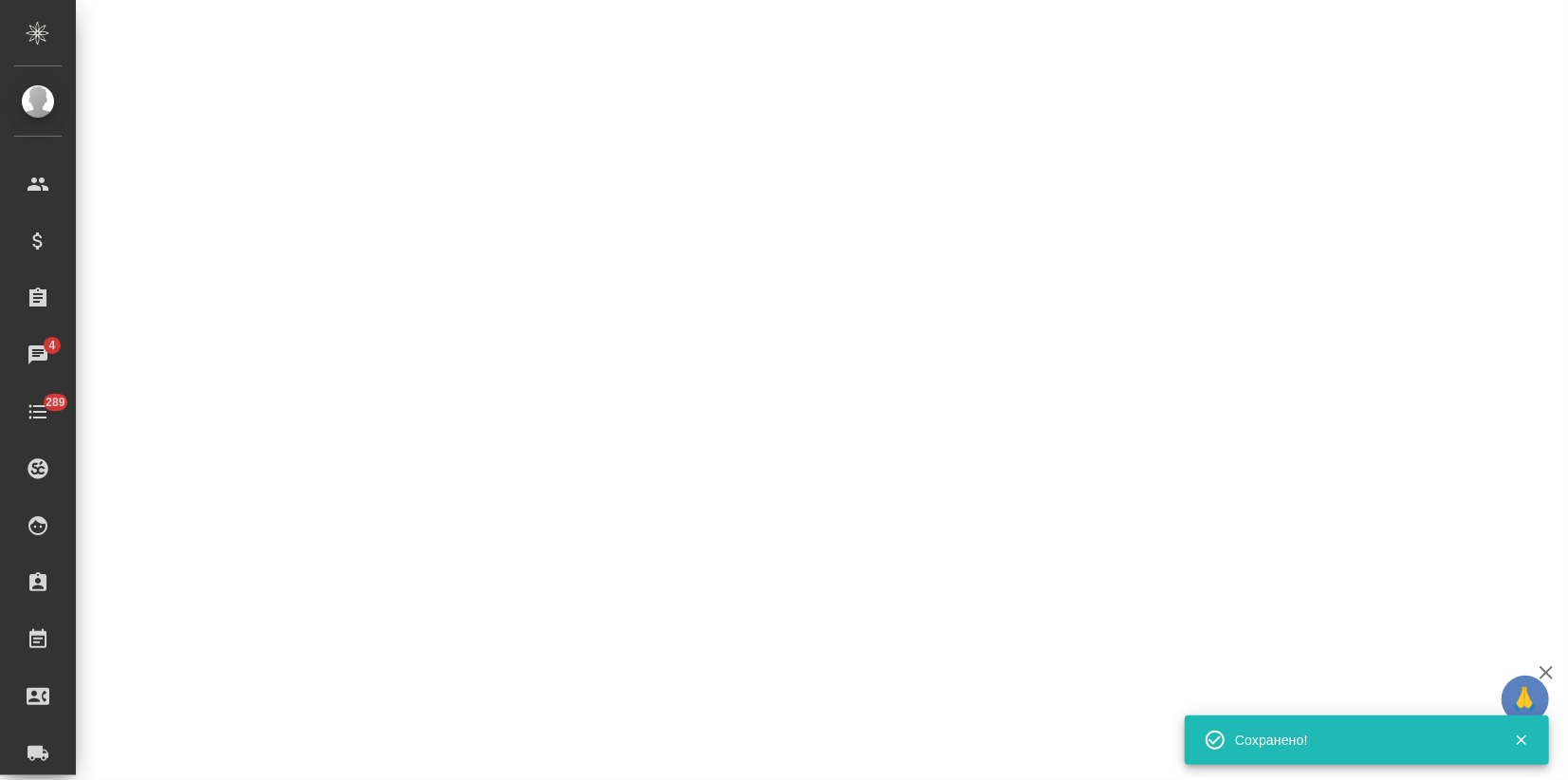
select select "RU"
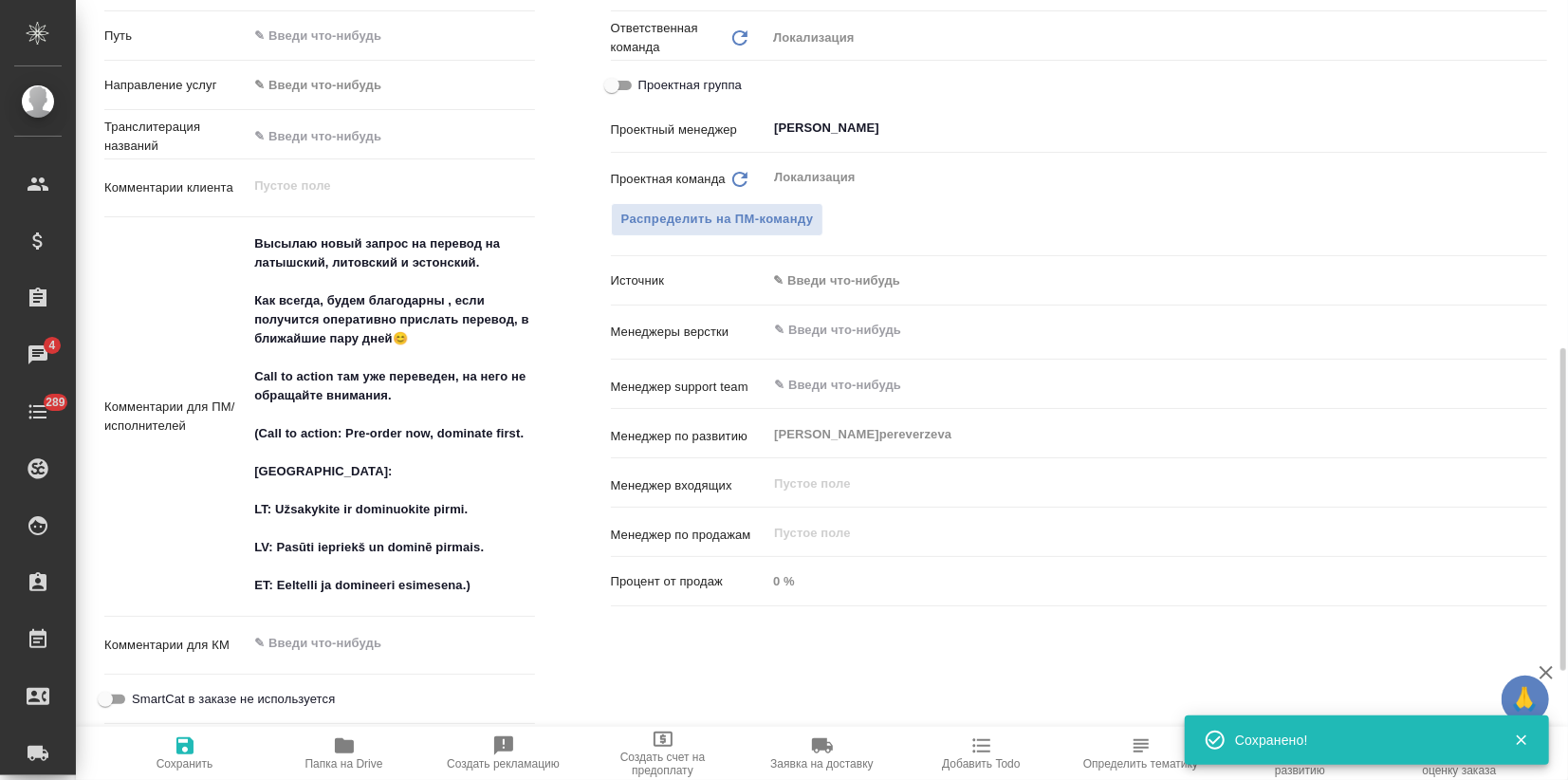
type textarea "x"
click at [276, 465] on textarea "Высылаю новый запрос на перевод на латышский, литовский и эстонский. Как всегда…" at bounding box center [391, 414] width 287 height 373
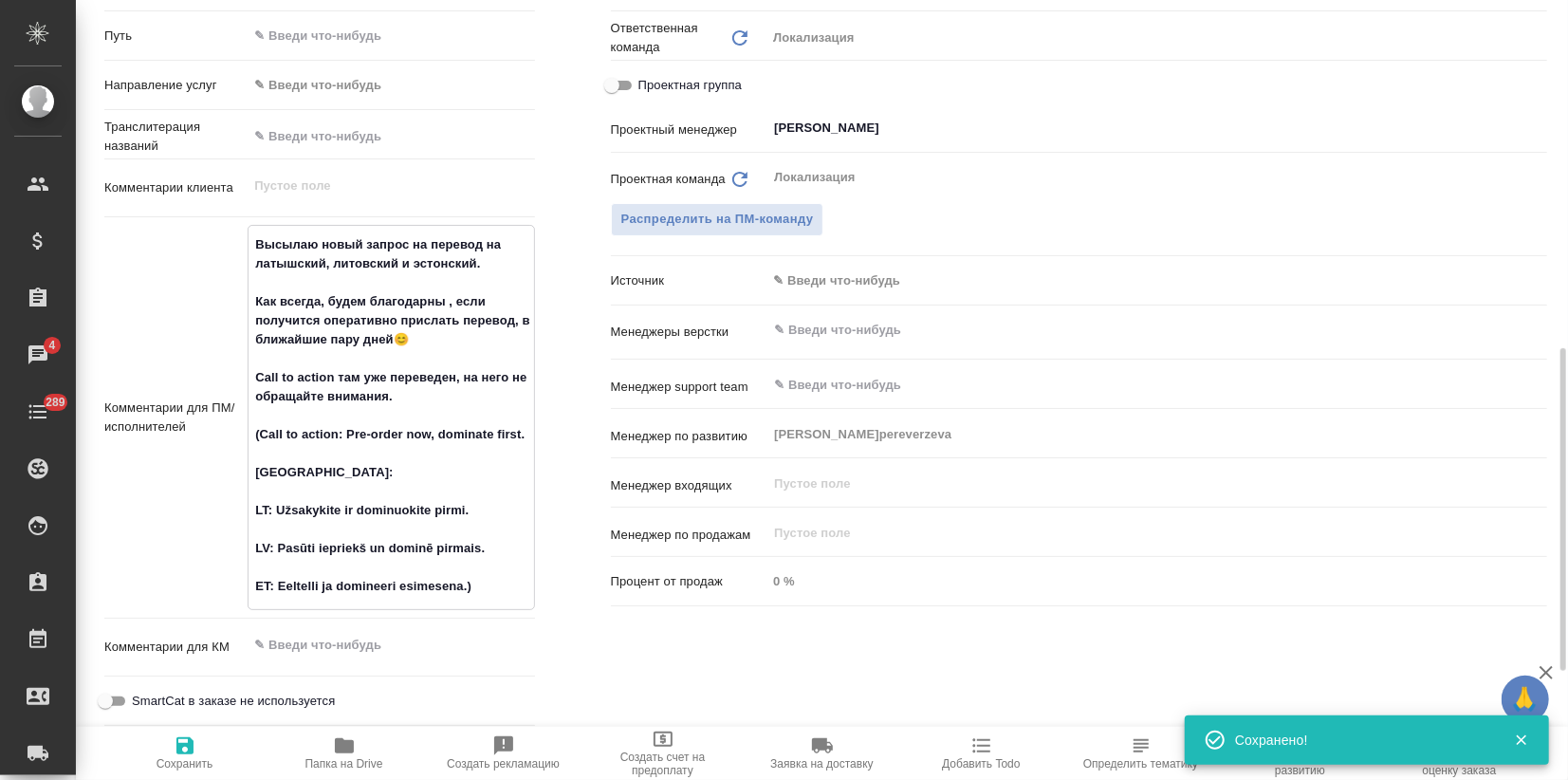
type textarea "x"
type textarea "Высылаю новый запрос на перевод на латышский, литовский и эстонский. Как всегда…"
type textarea "x"
type textarea "Высылаю новый запрос на перевод на латышский, литовский и эстонский. Как всегда…"
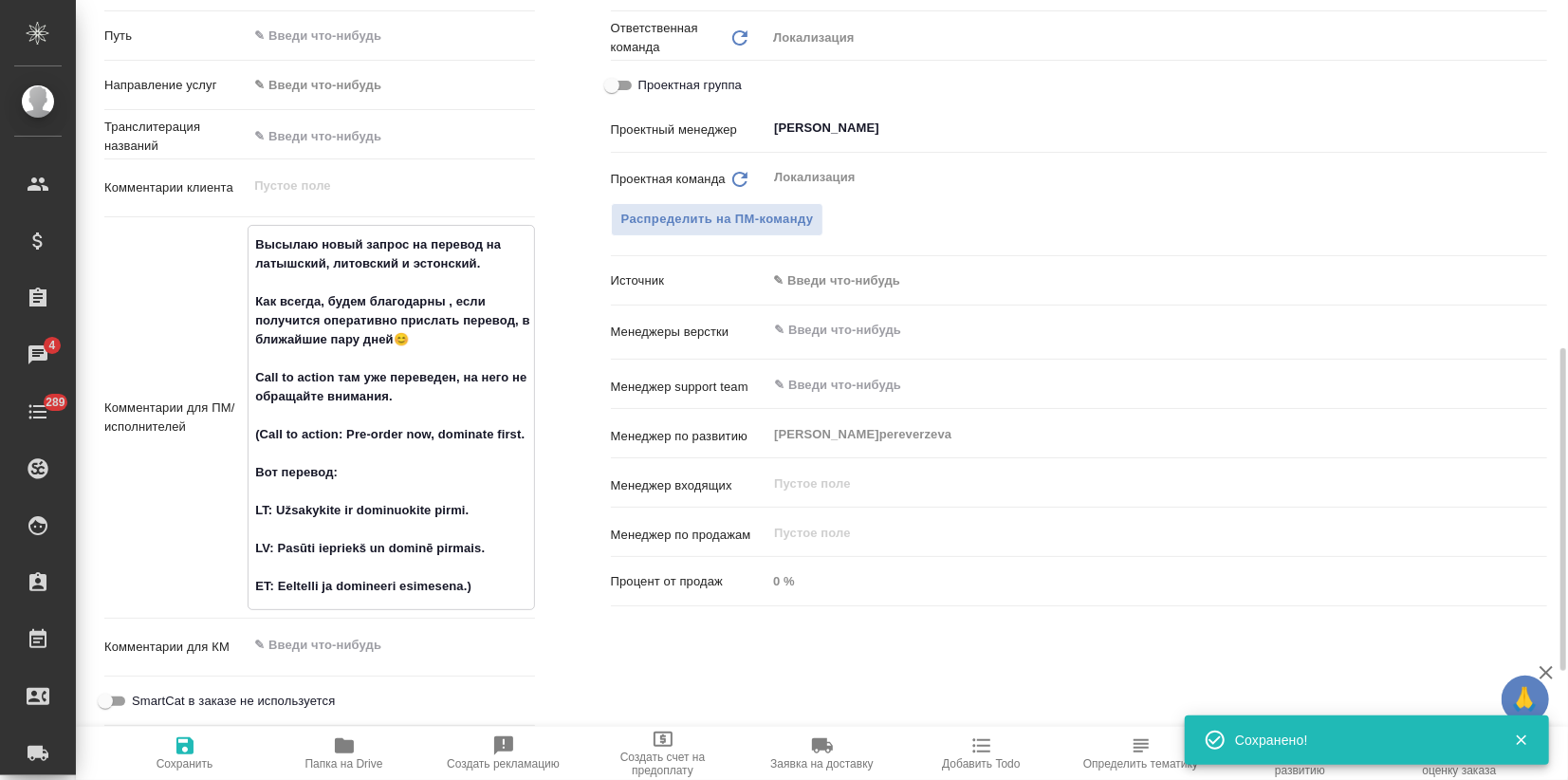
type textarea "x"
click at [181, 745] on icon "button" at bounding box center [185, 746] width 17 height 18
type textarea "x"
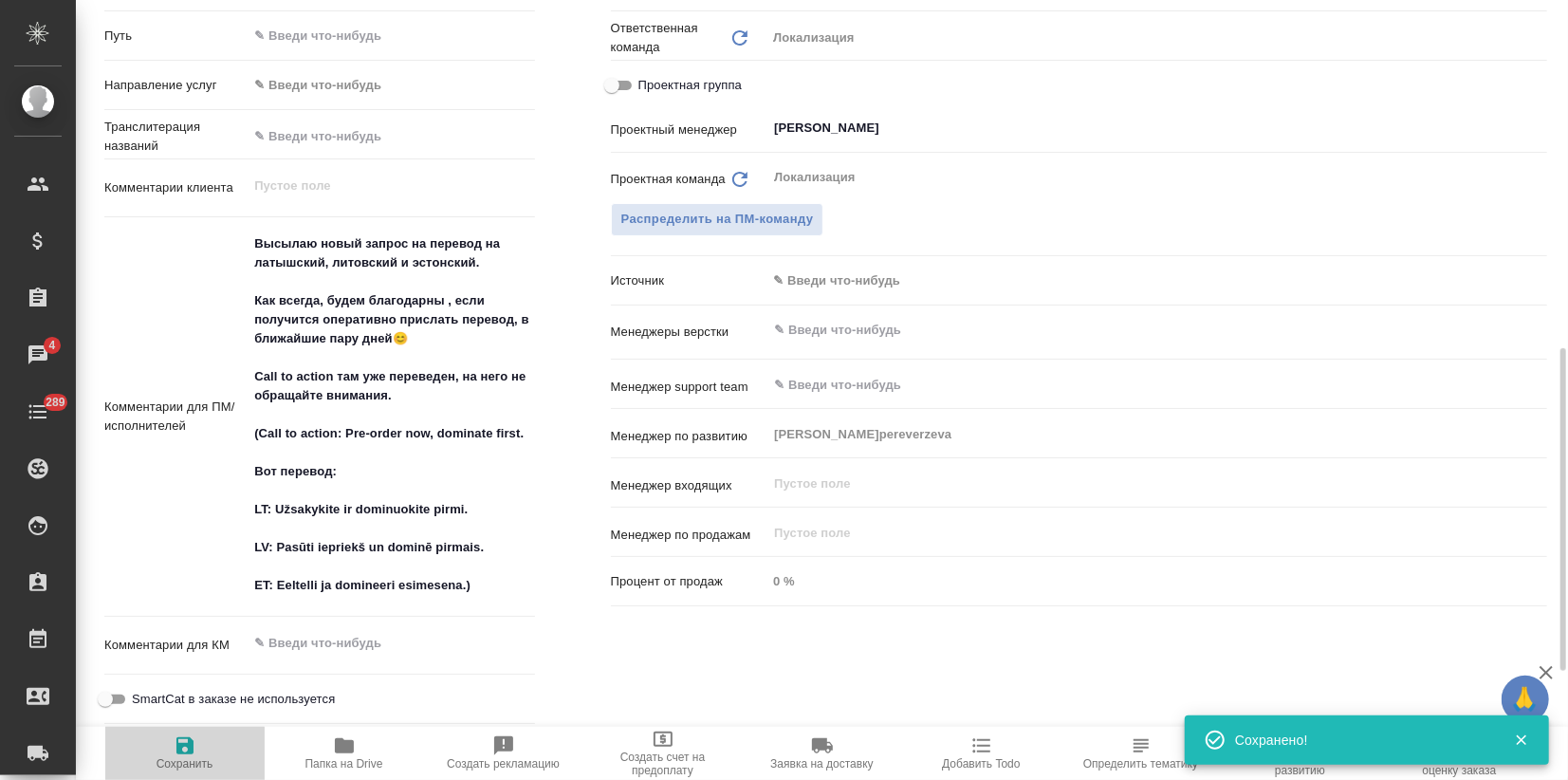
type textarea "x"
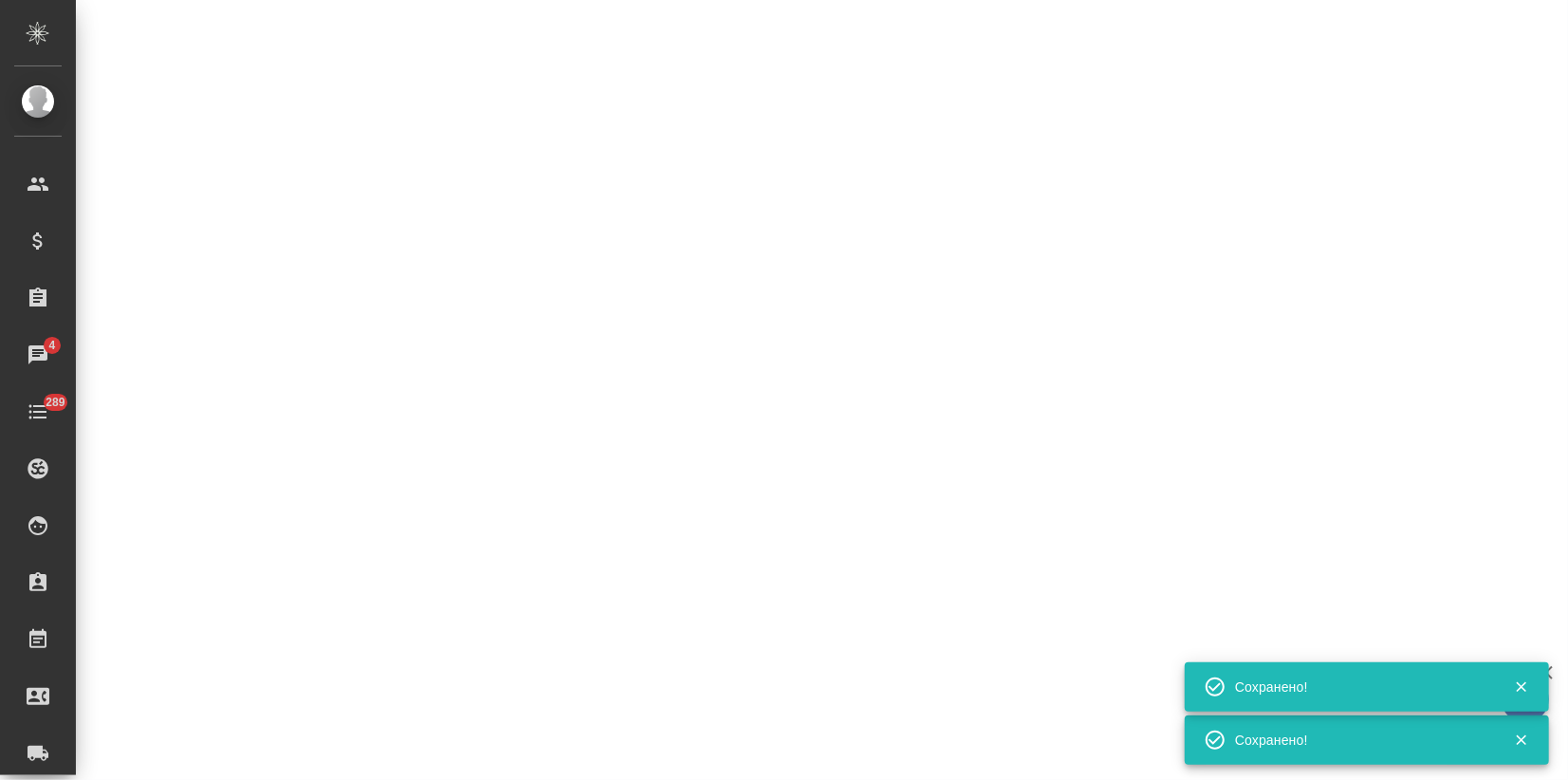
select select "RU"
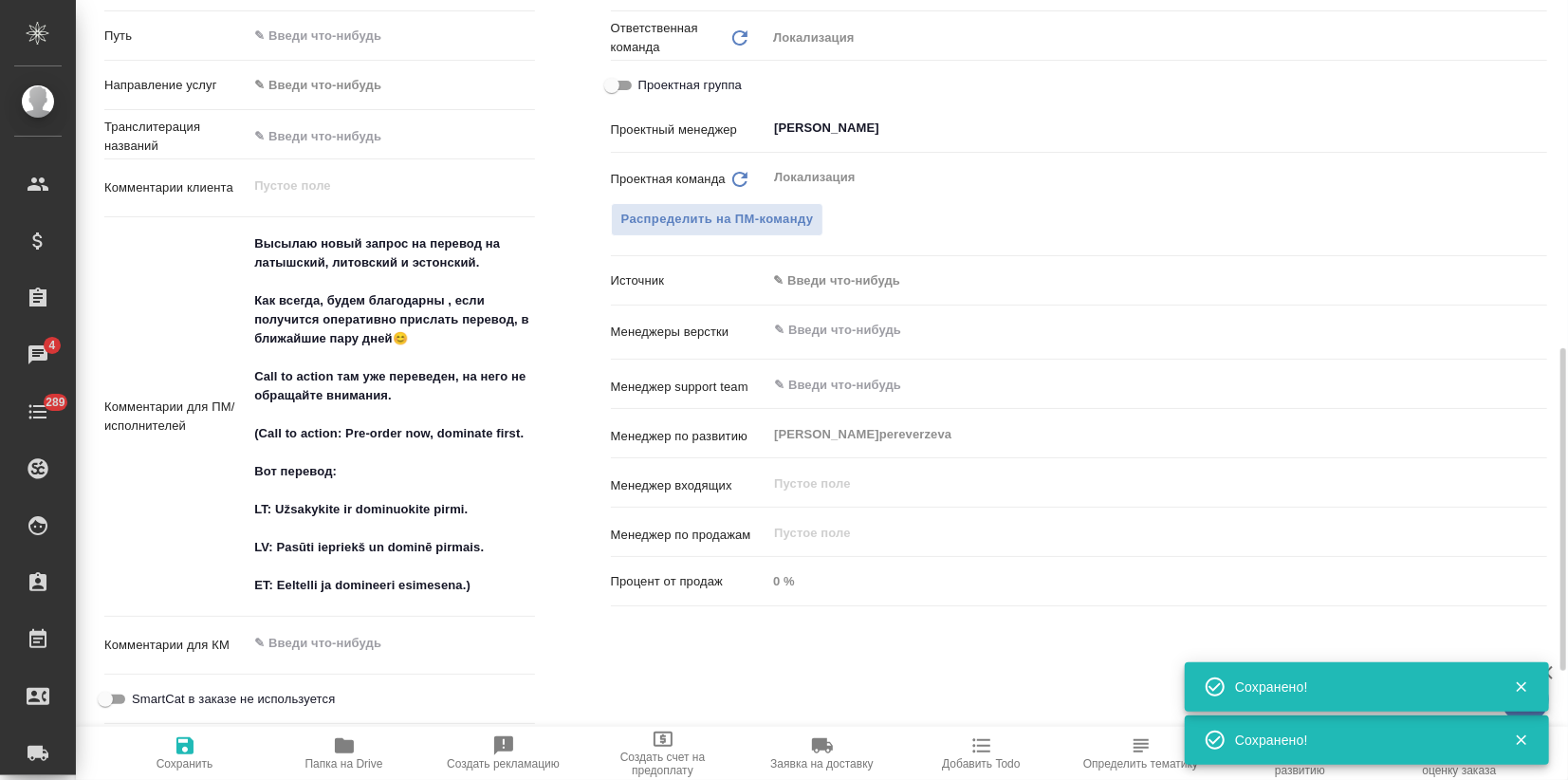
type textarea "x"
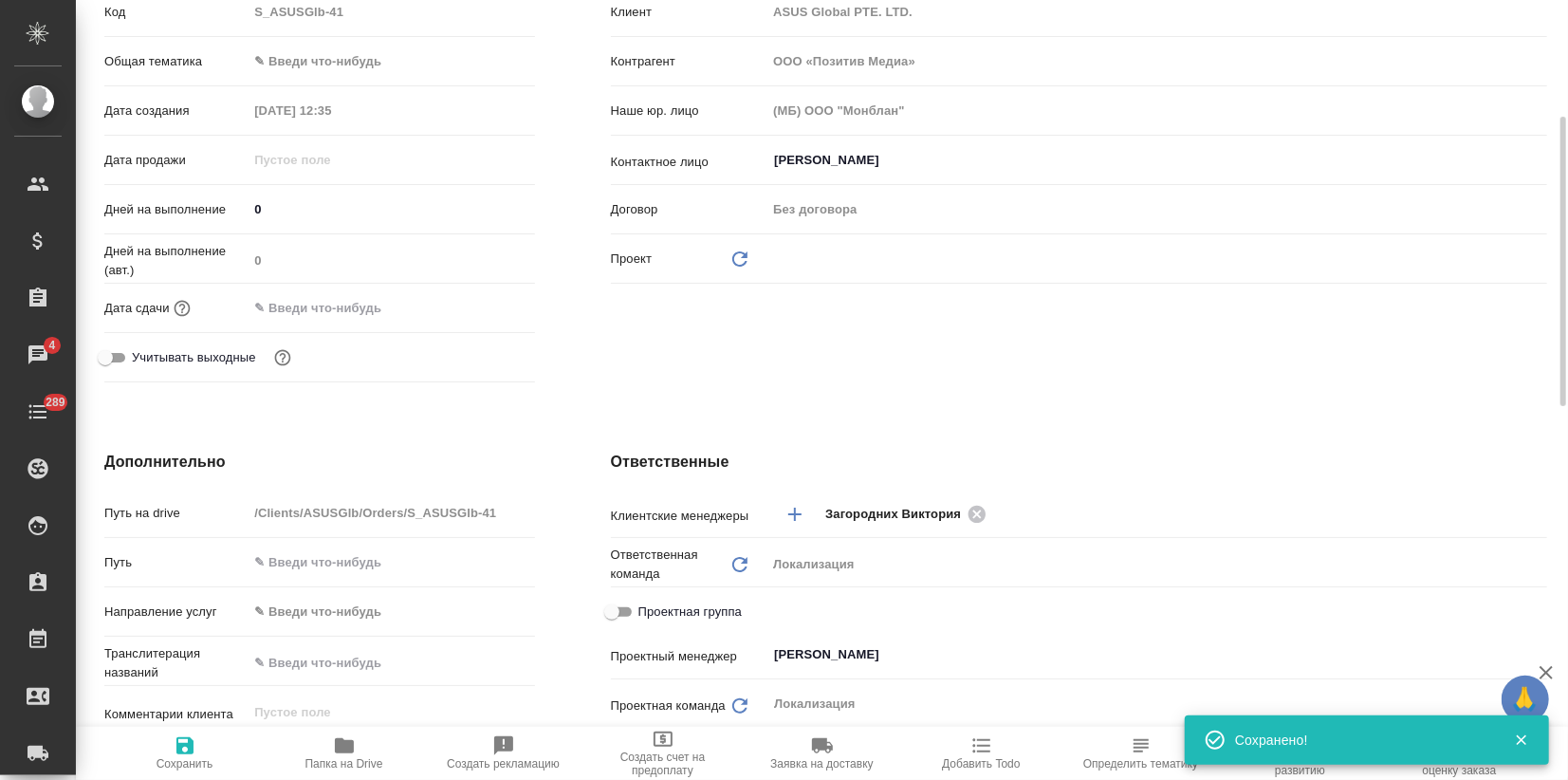
scroll to position [0, 0]
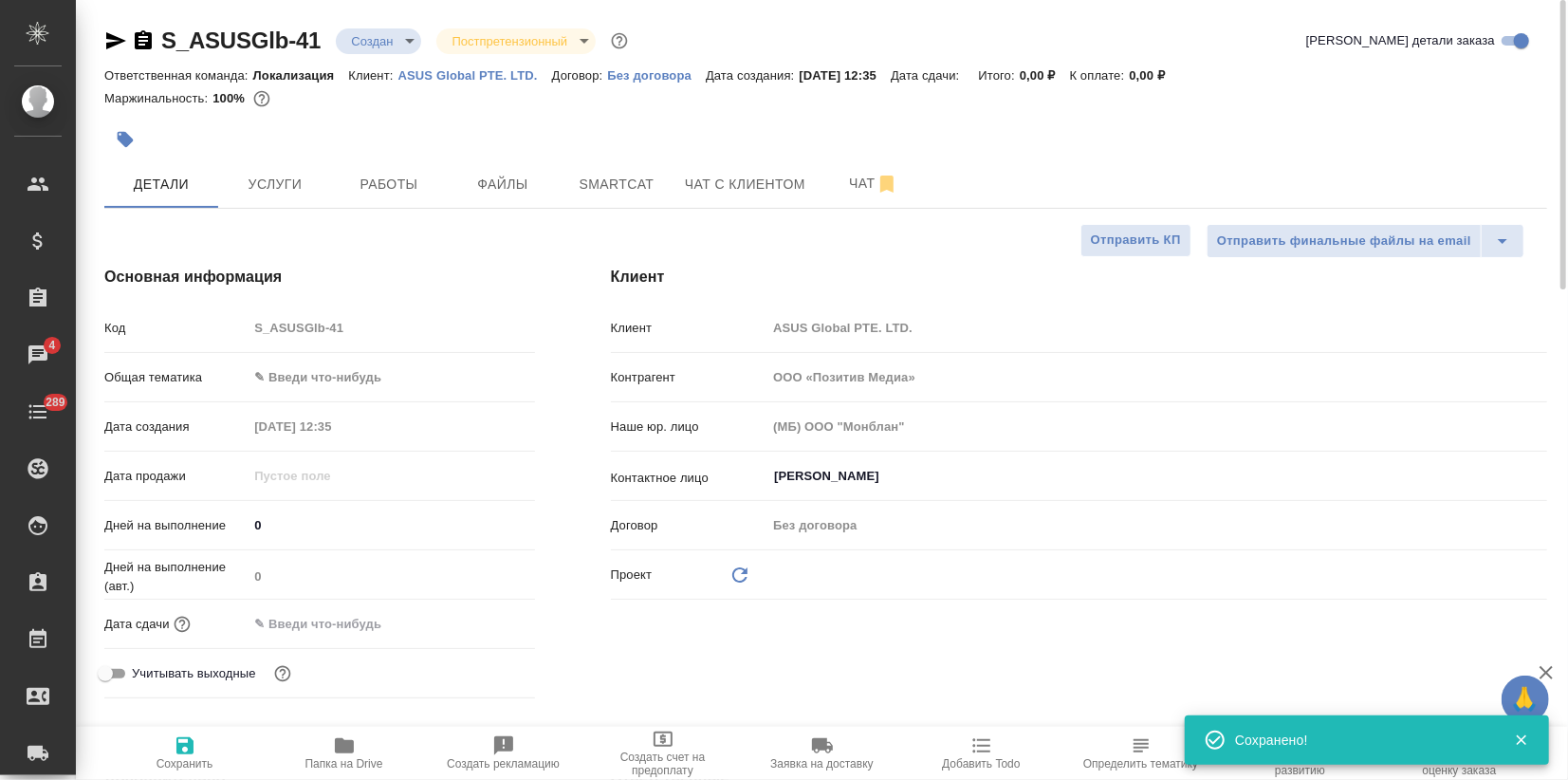
click at [125, 142] on icon "button" at bounding box center [125, 140] width 17 height 17
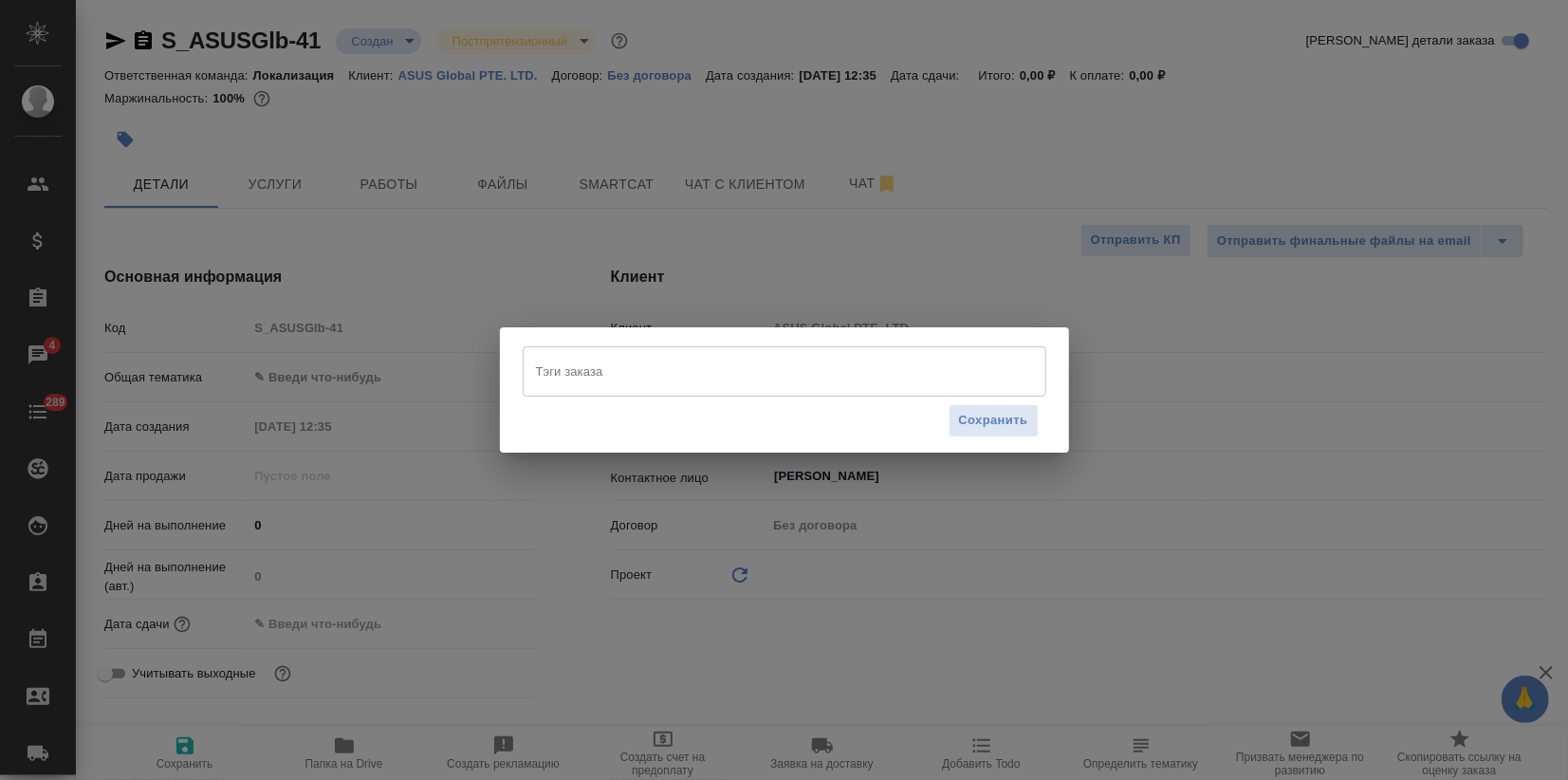
click at [573, 383] on input "Тэги заказа" at bounding box center [766, 371] width 470 height 32
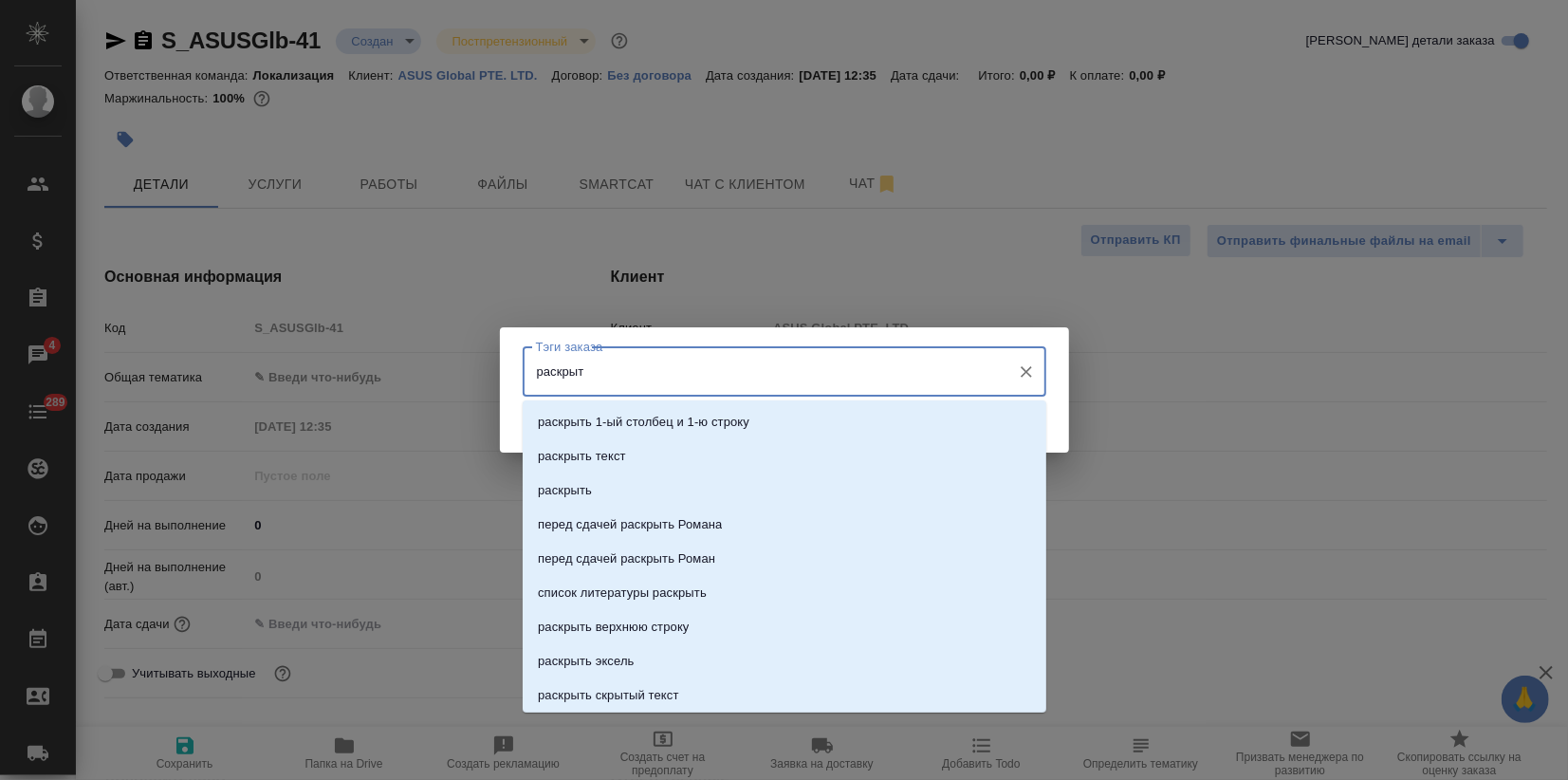
type input "раскрыть"
click at [581, 492] on p "раскрыть" at bounding box center [565, 491] width 54 height 19
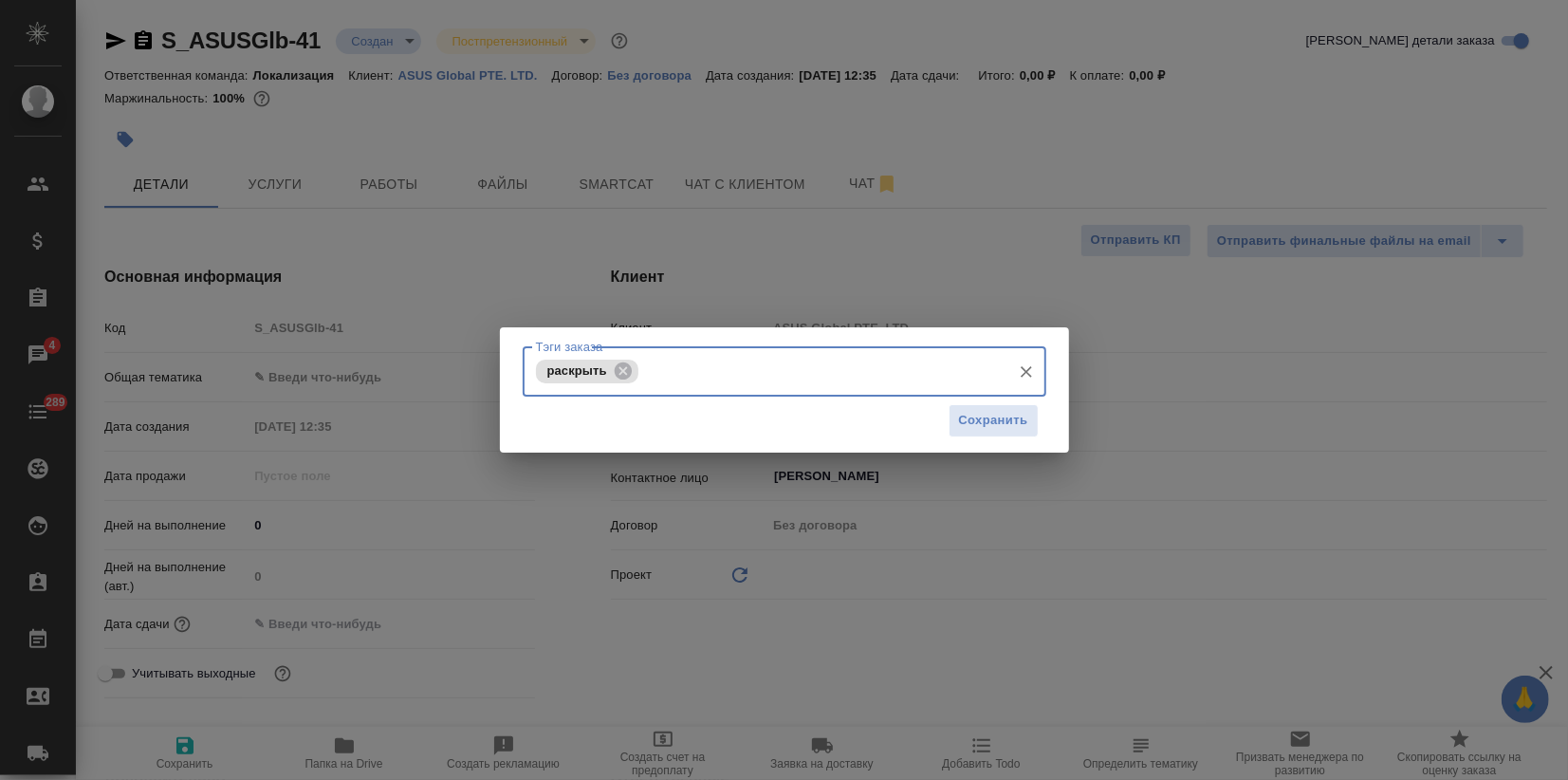
drag, startPoint x: 1015, startPoint y: 411, endPoint x: 949, endPoint y: 485, distance: 99.2
click at [1014, 411] on span "Сохранить" at bounding box center [993, 420] width 69 height 21
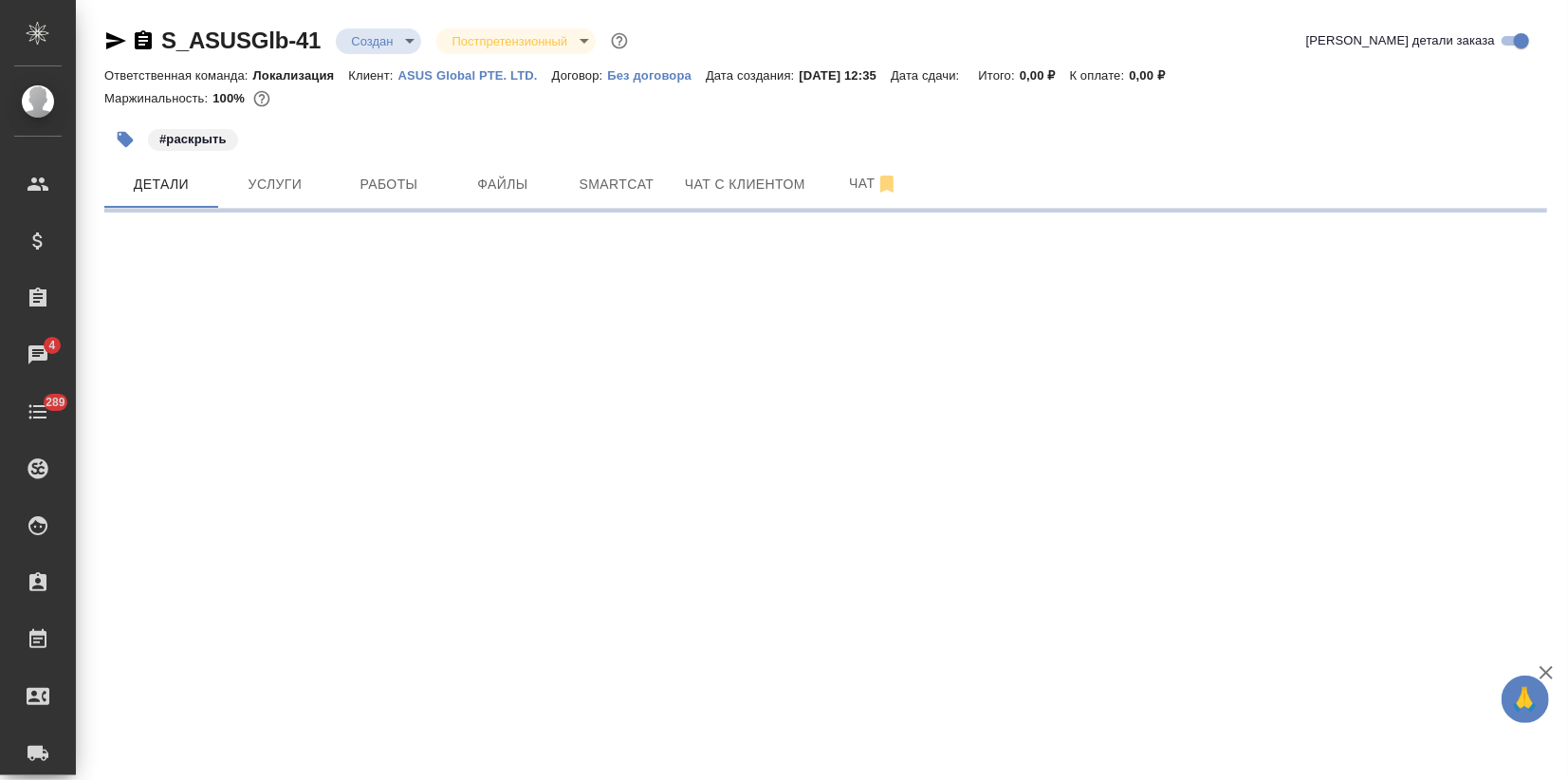
select select "RU"
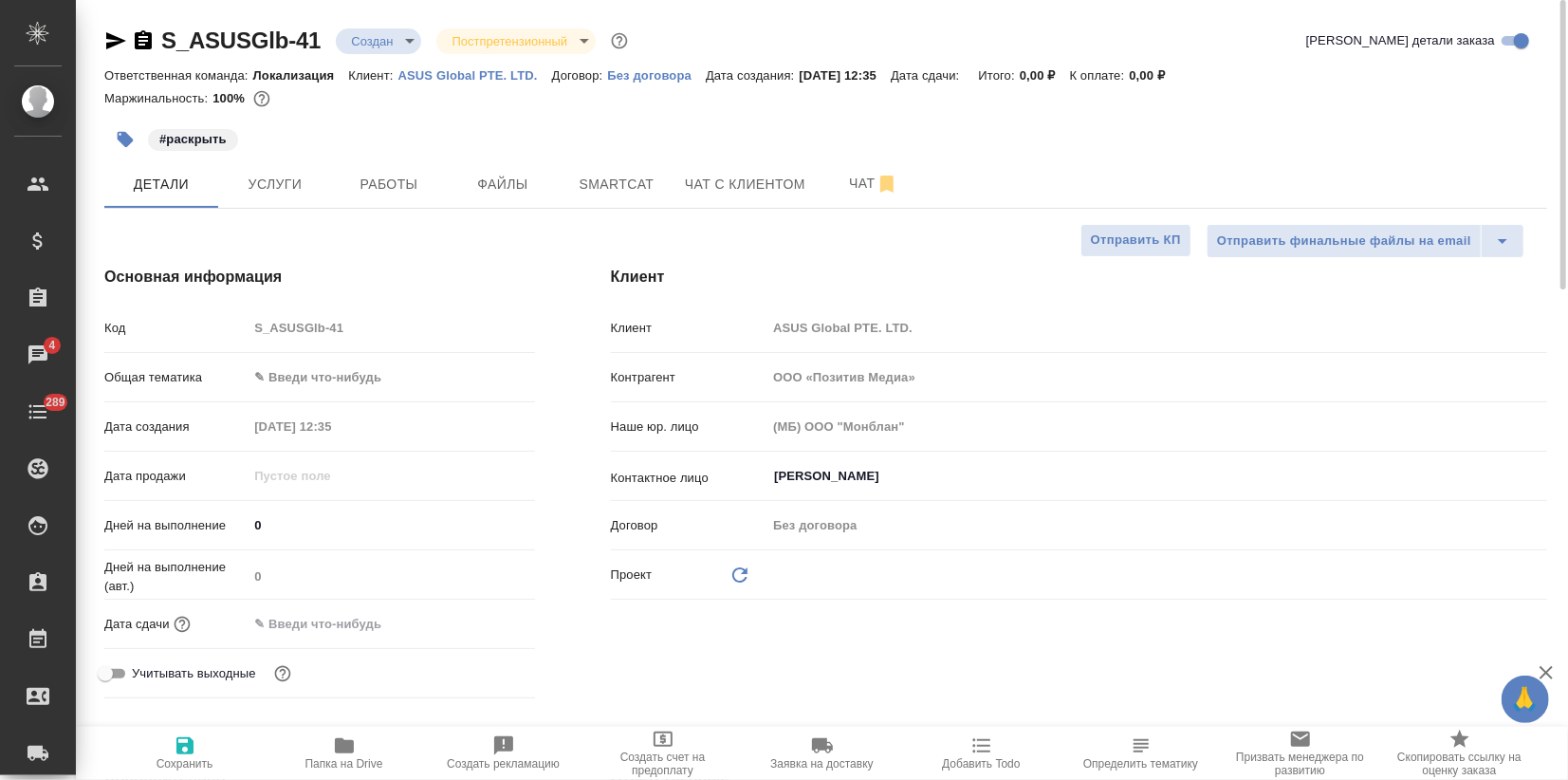
click at [305, 379] on body "🙏 .cls-1 fill:#fff; AWATERA Zagorodnikh Viktoria Клиенты Спецификации Заказы 4 …" at bounding box center [784, 390] width 1568 height 780
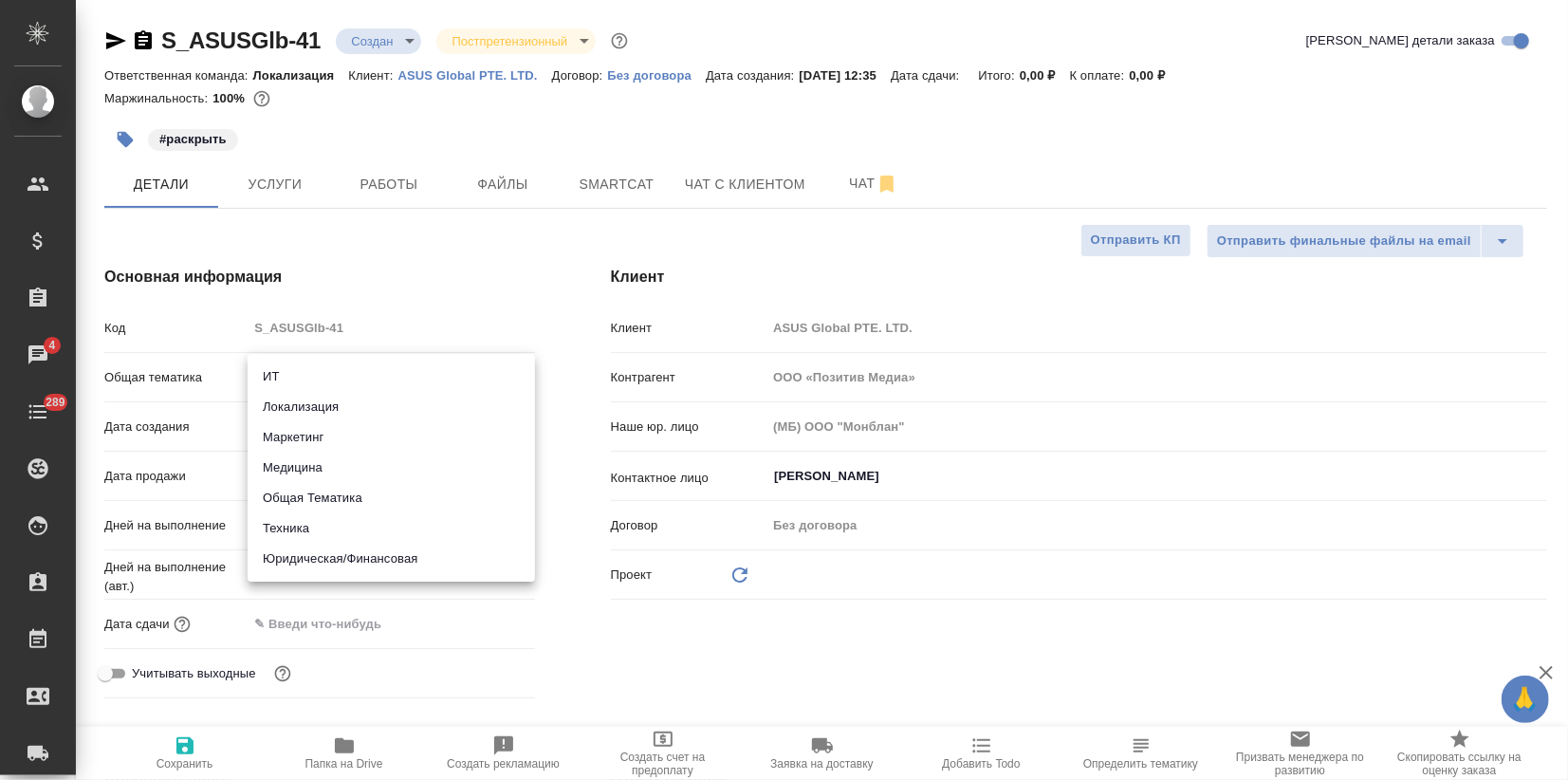
type textarea "x"
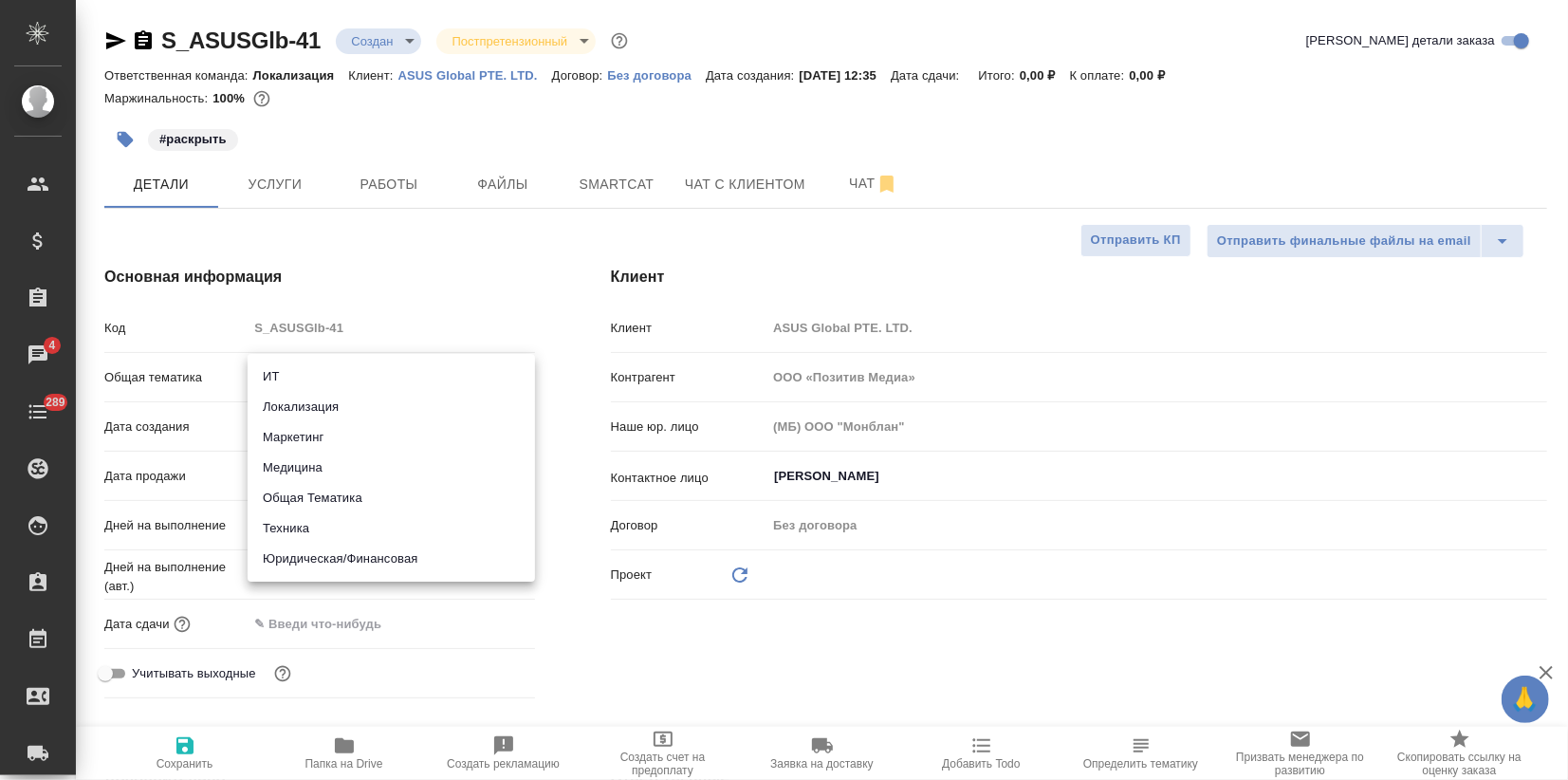
type textarea "x"
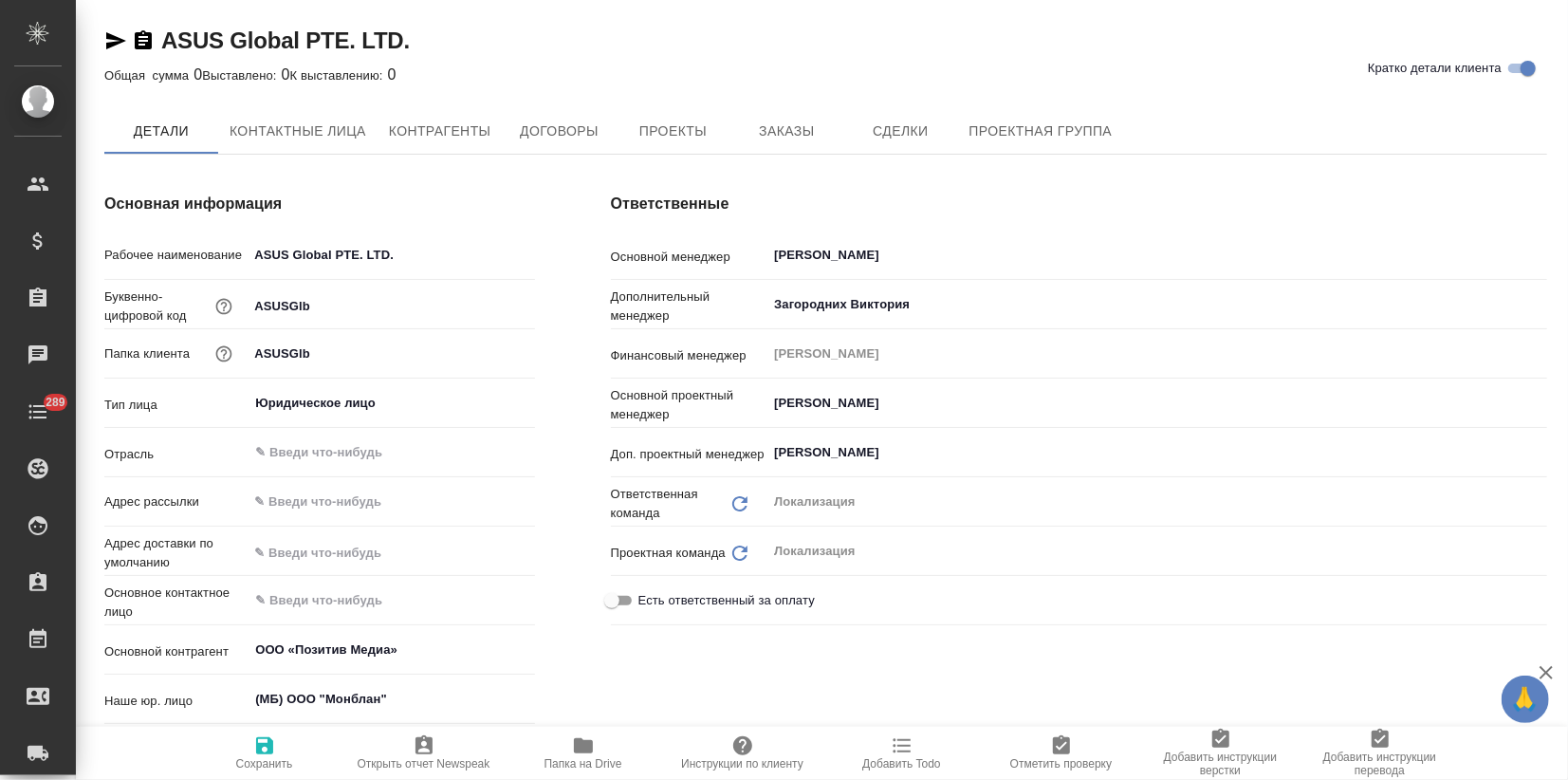
type textarea "x"
click at [445, 131] on span "Контрагенты" at bounding box center [439, 132] width 102 height 23
type textarea "x"
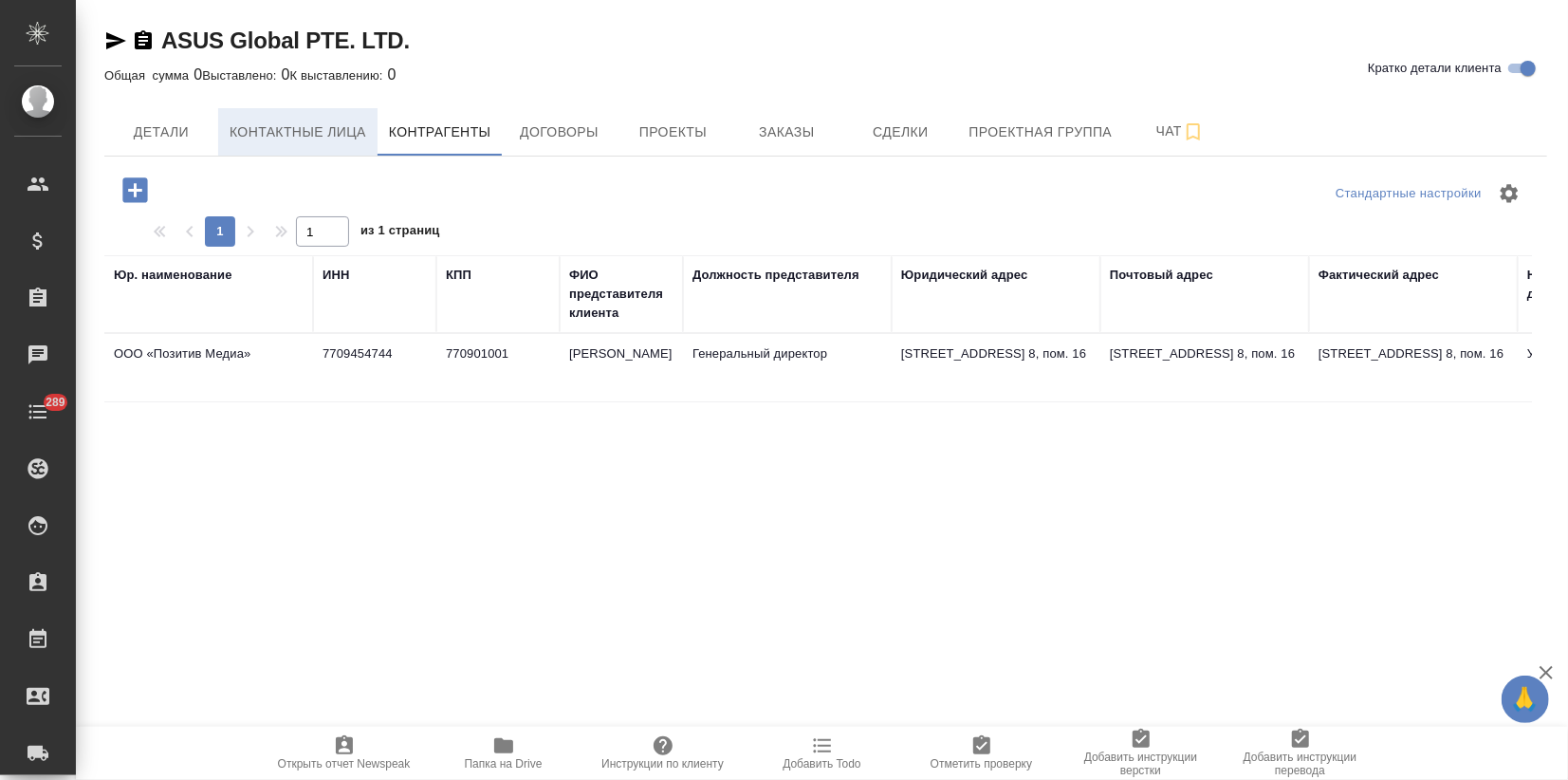
click at [323, 126] on span "Контактные лица" at bounding box center [297, 132] width 136 height 23
select select "RU"
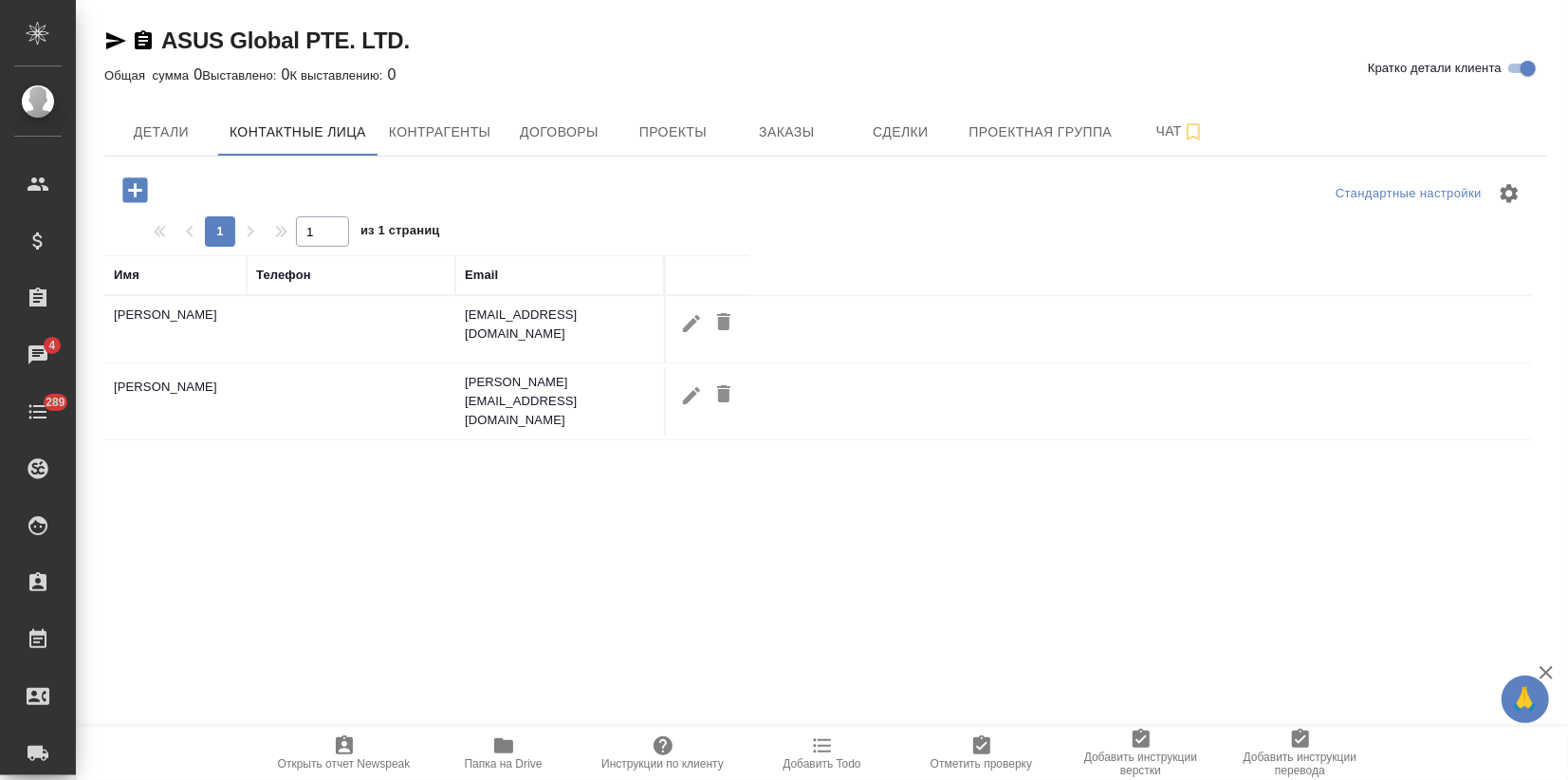
click at [136, 197] on icon "button" at bounding box center [134, 189] width 24 height 24
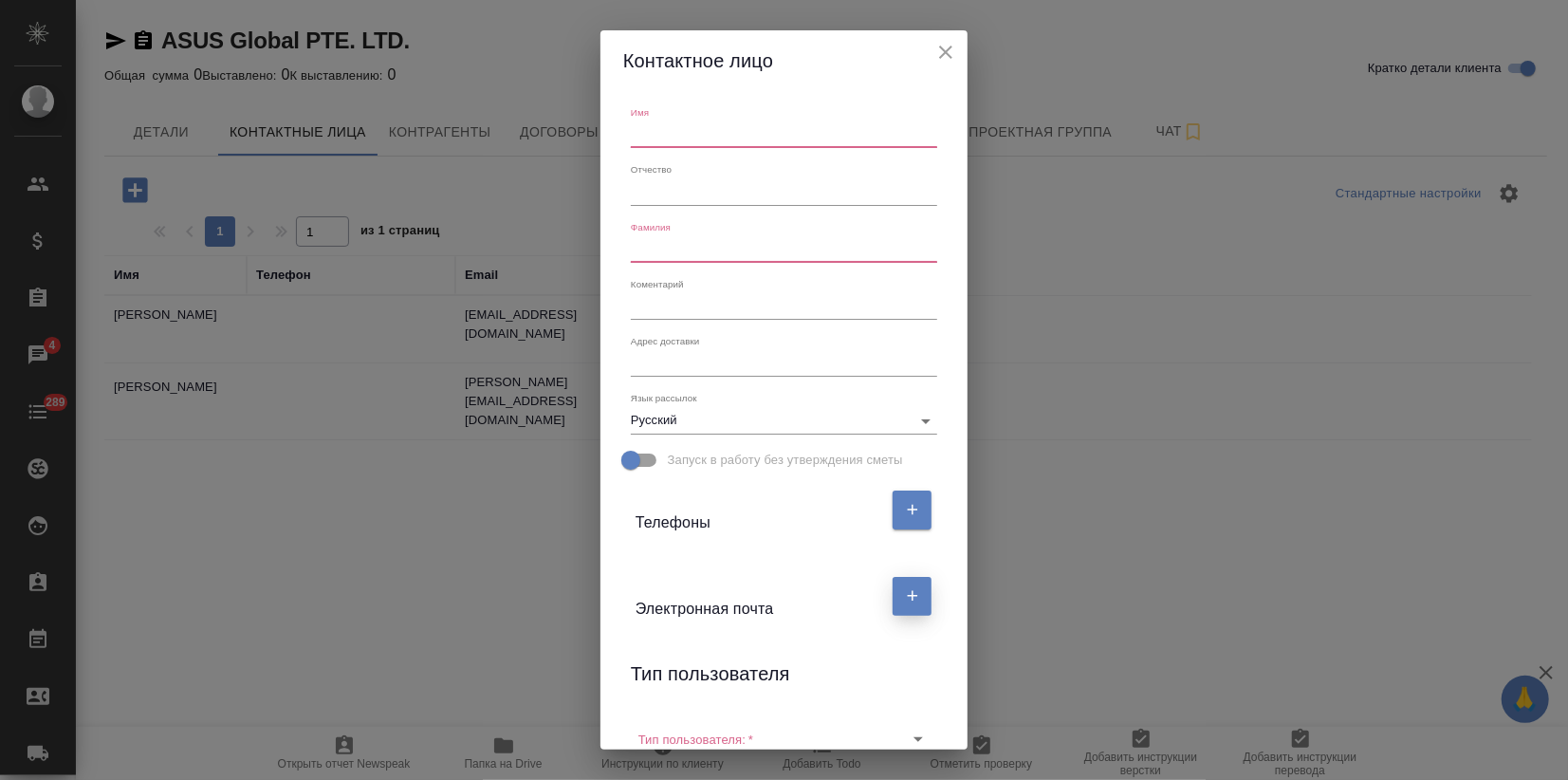
click at [892, 604] on button "button" at bounding box center [912, 596] width 39 height 39
click at [645, 680] on input "text" at bounding box center [715, 669] width 159 height 26
paste input "Anna_Selivanova@asus.com"
type input "Anna_Selivanova@asus.com"
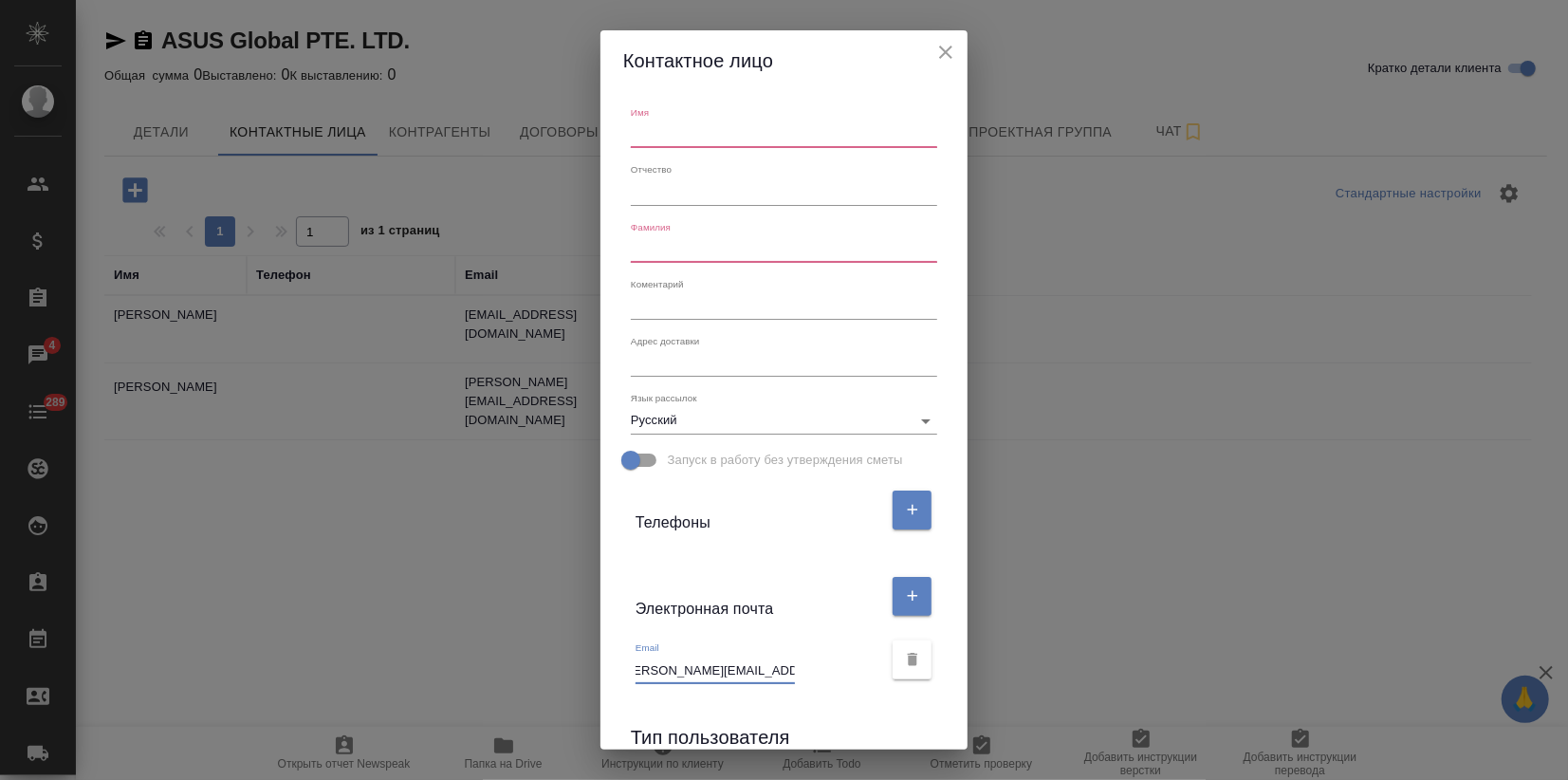
click at [763, 739] on h6 "Тип пользователя" at bounding box center [711, 736] width 159 height 30
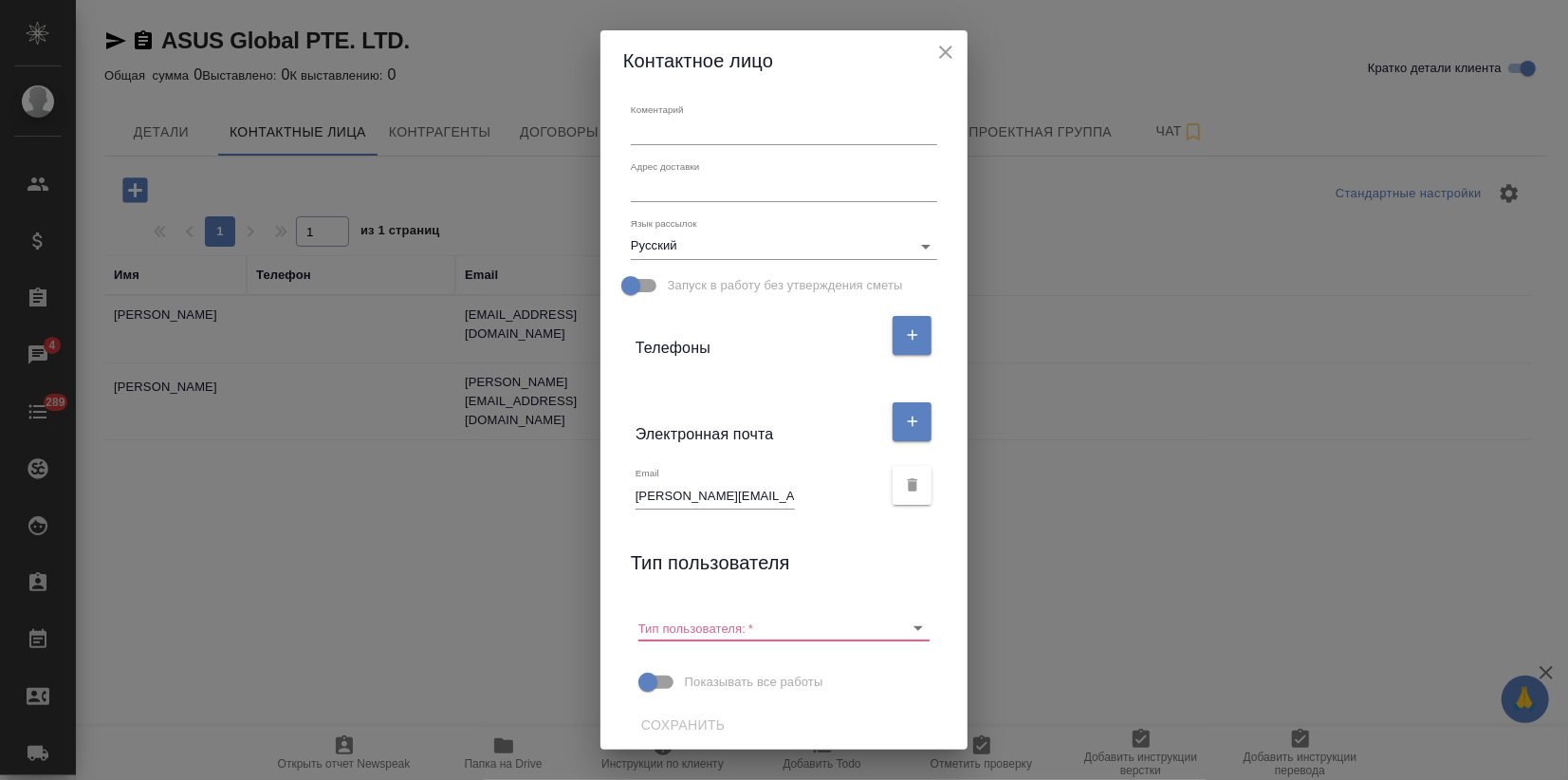
scroll to position [182, 0]
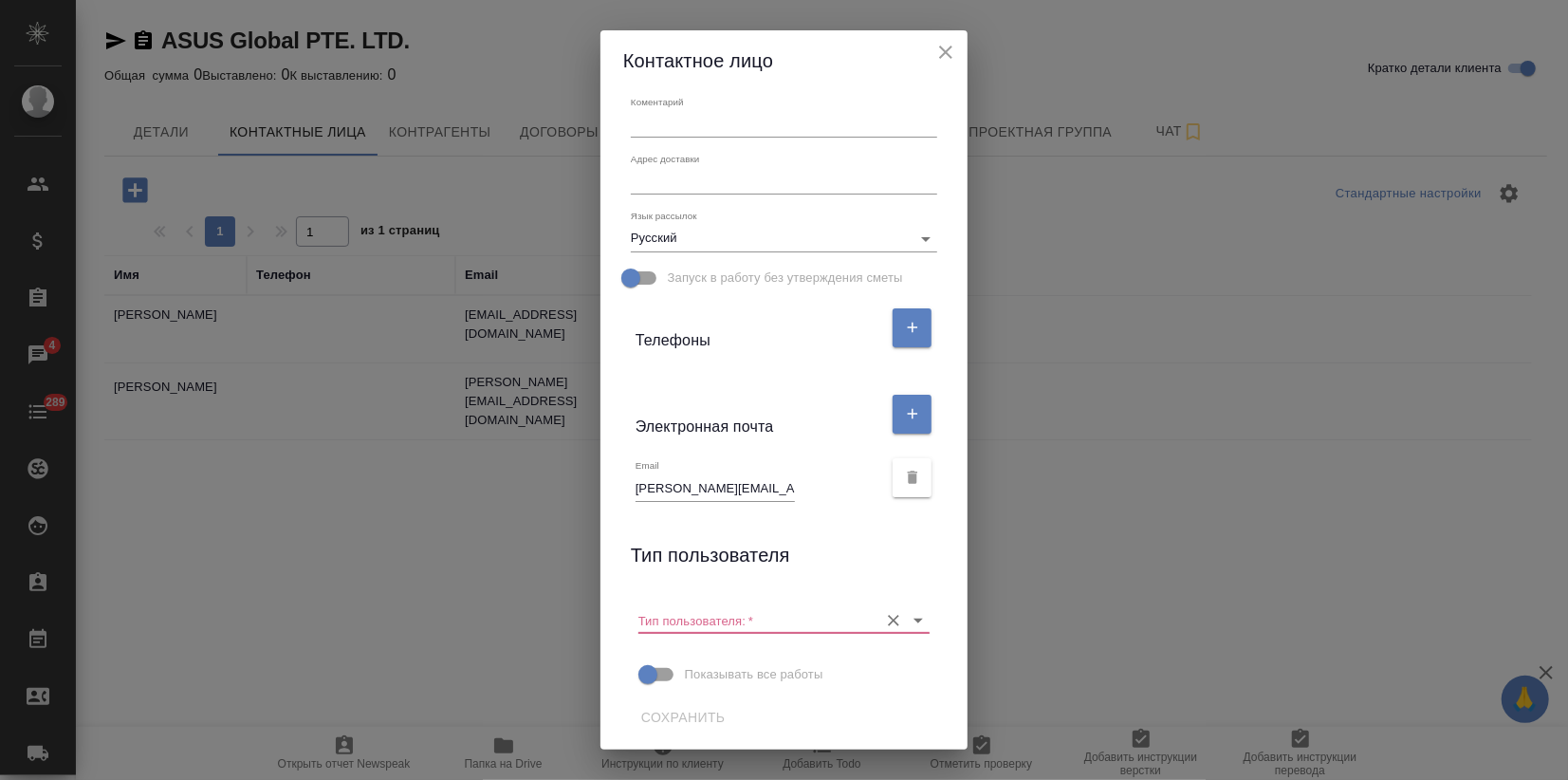
click at [719, 622] on input "Тип пользователя:   *" at bounding box center [753, 620] width 230 height 25
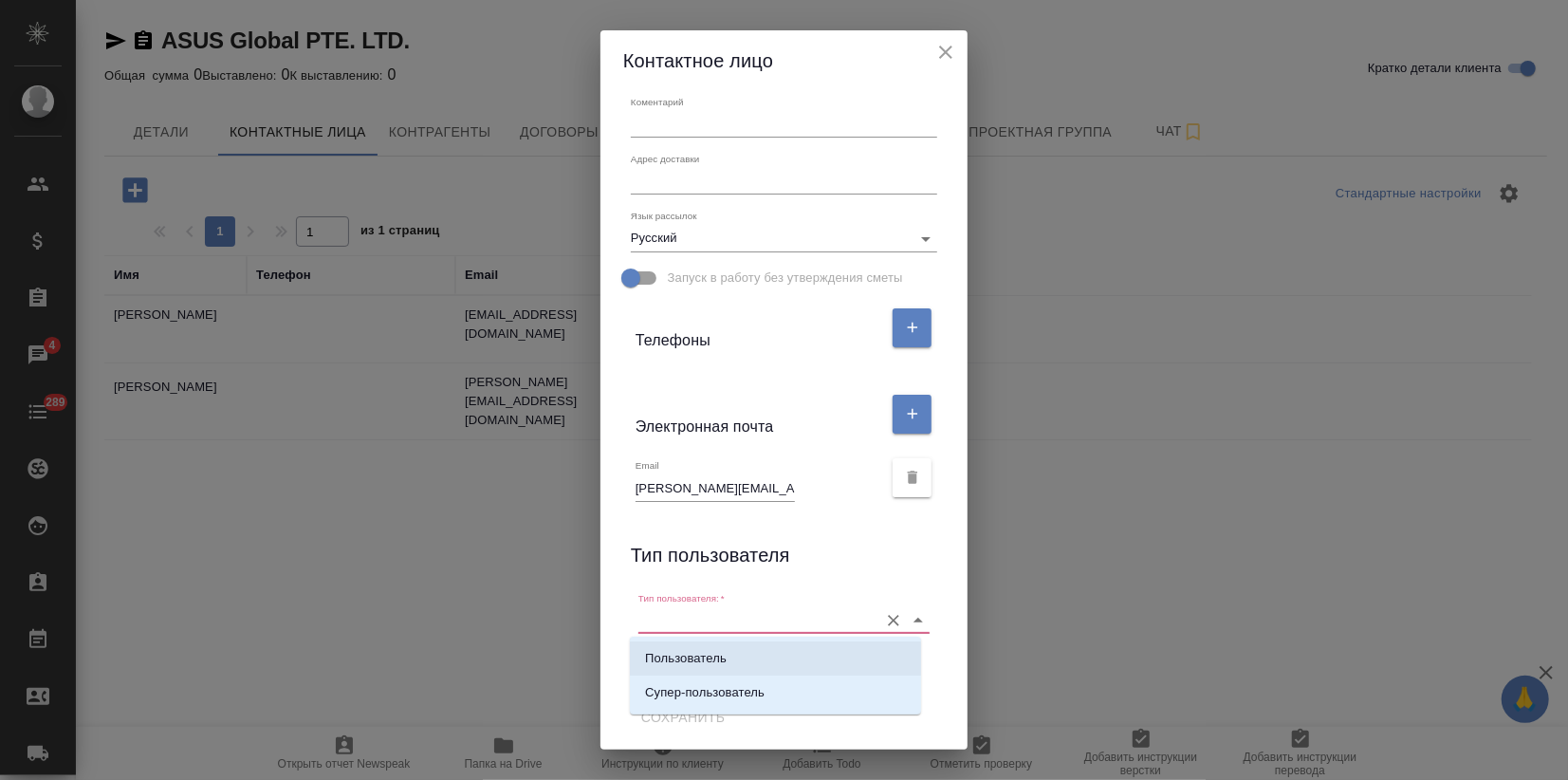
click at [714, 659] on p "Пользователь" at bounding box center [685, 658] width 82 height 19
type input "Пользователь"
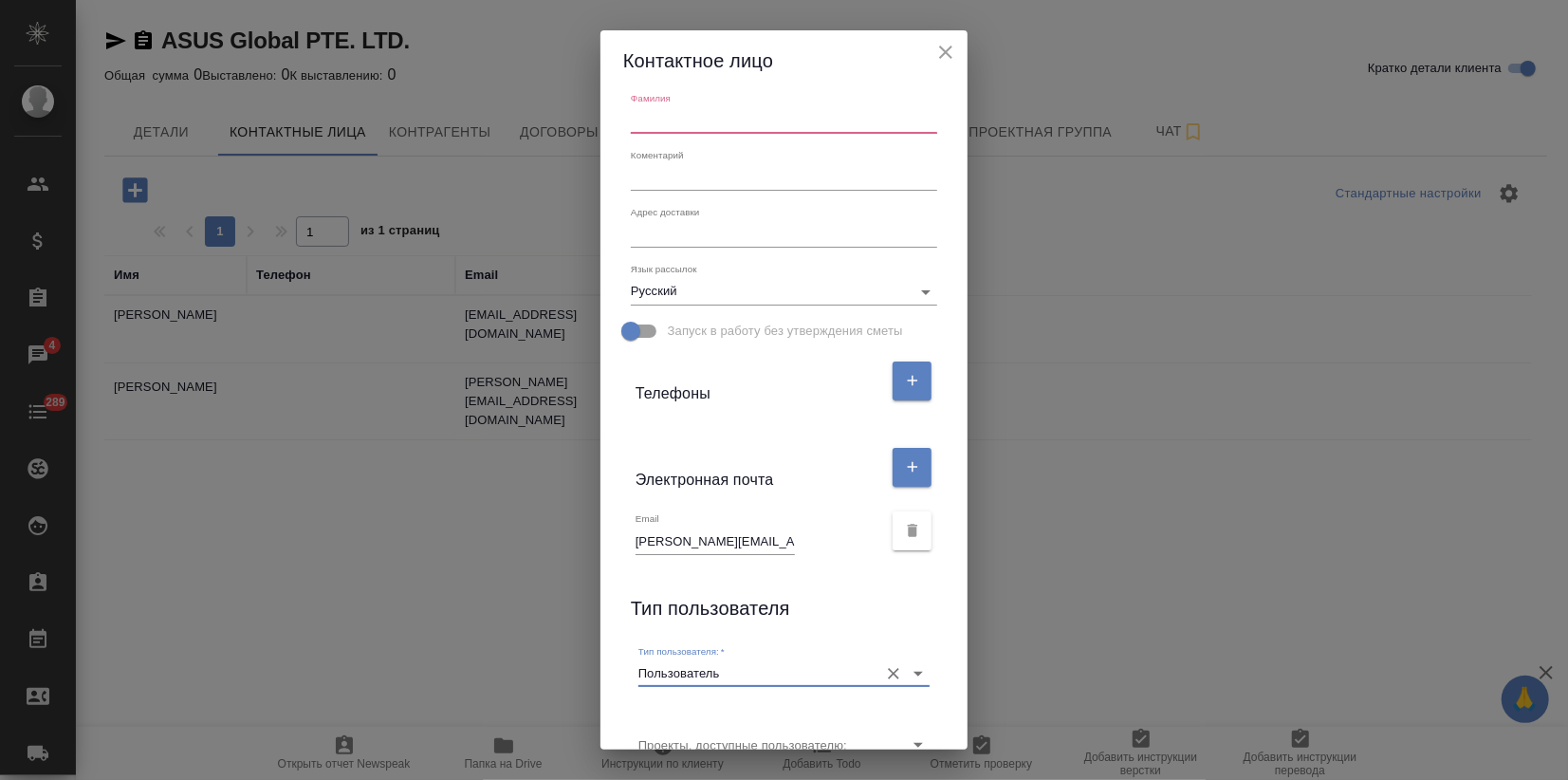
scroll to position [0, 0]
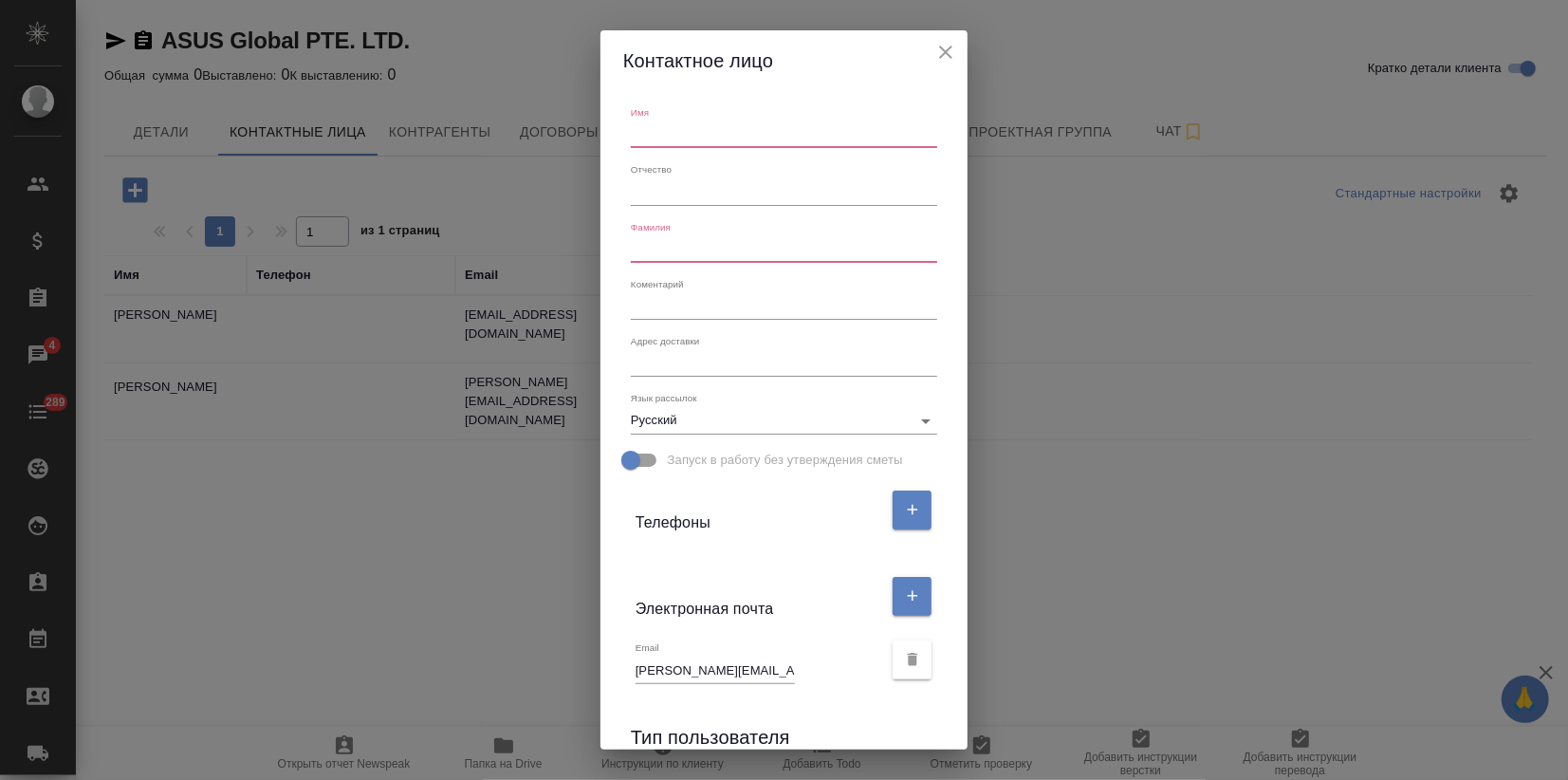
drag, startPoint x: 682, startPoint y: 138, endPoint x: 671, endPoint y: 144, distance: 12.5
click at [682, 137] on input "text" at bounding box center [784, 134] width 306 height 26
type input "Анна"
click at [657, 253] on input "text" at bounding box center [784, 249] width 306 height 26
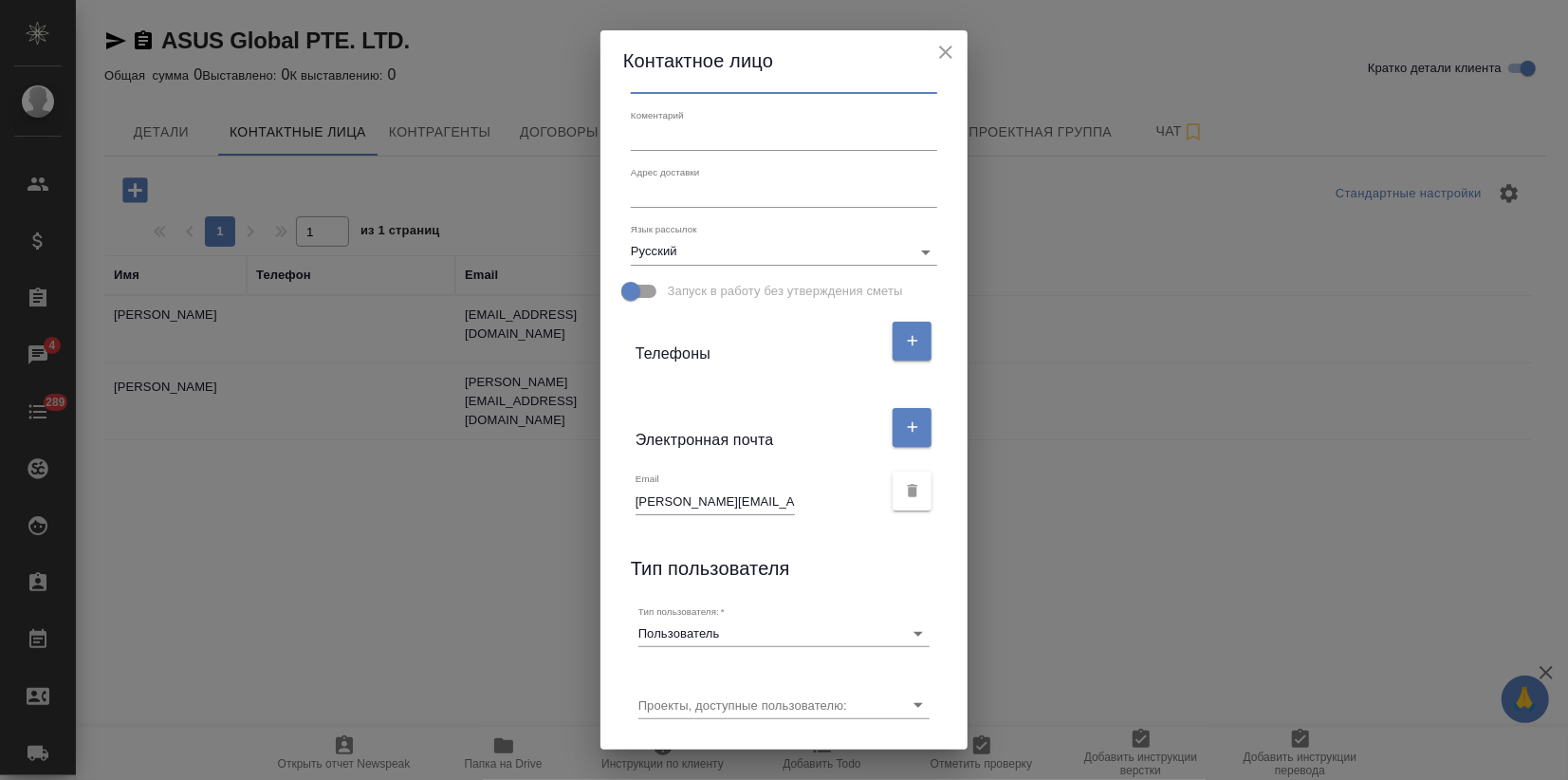
scroll to position [253, 0]
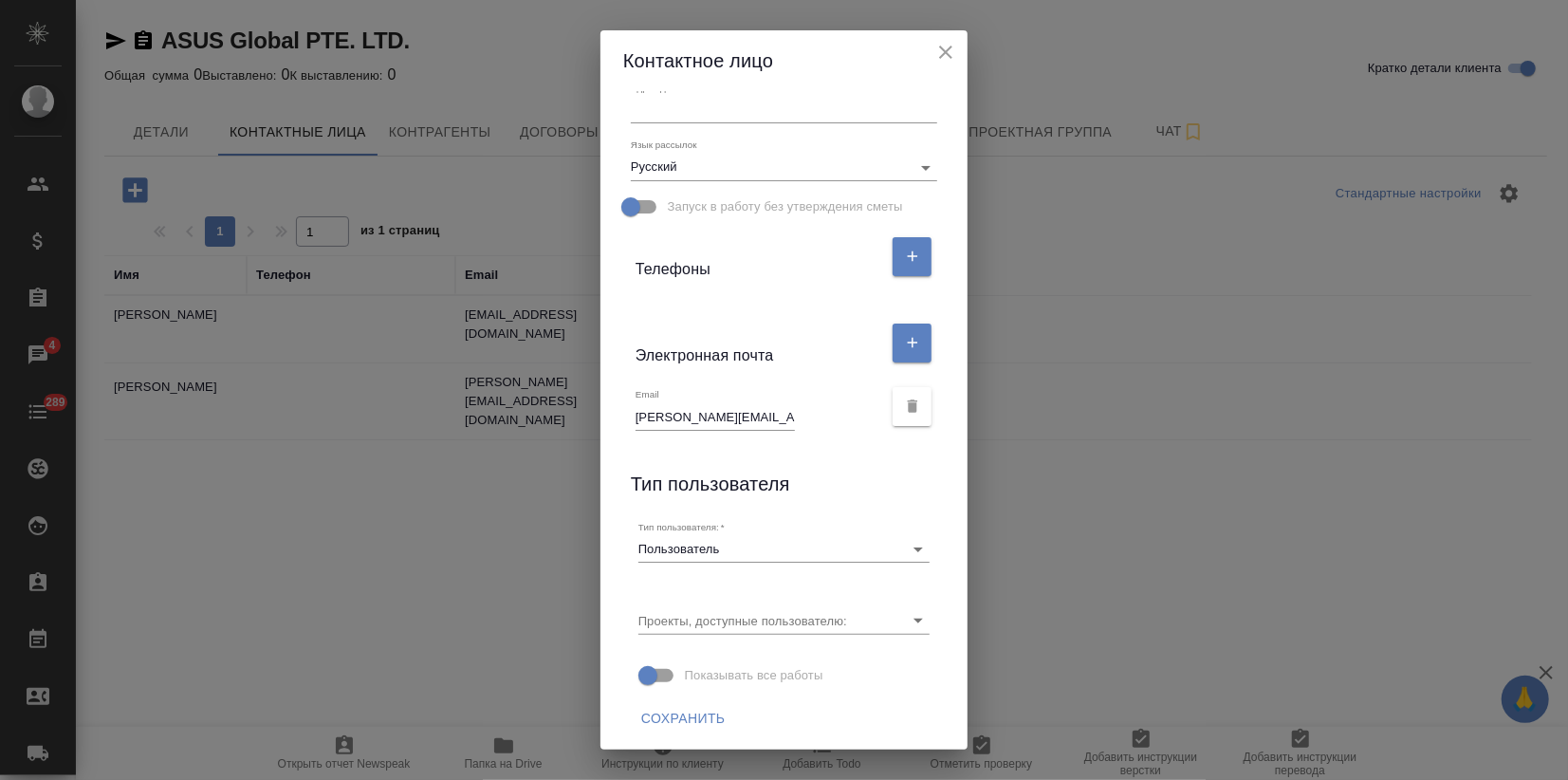
type input "Селиванова"
click at [683, 719] on span "Сохранить" at bounding box center [682, 719] width 85 height 23
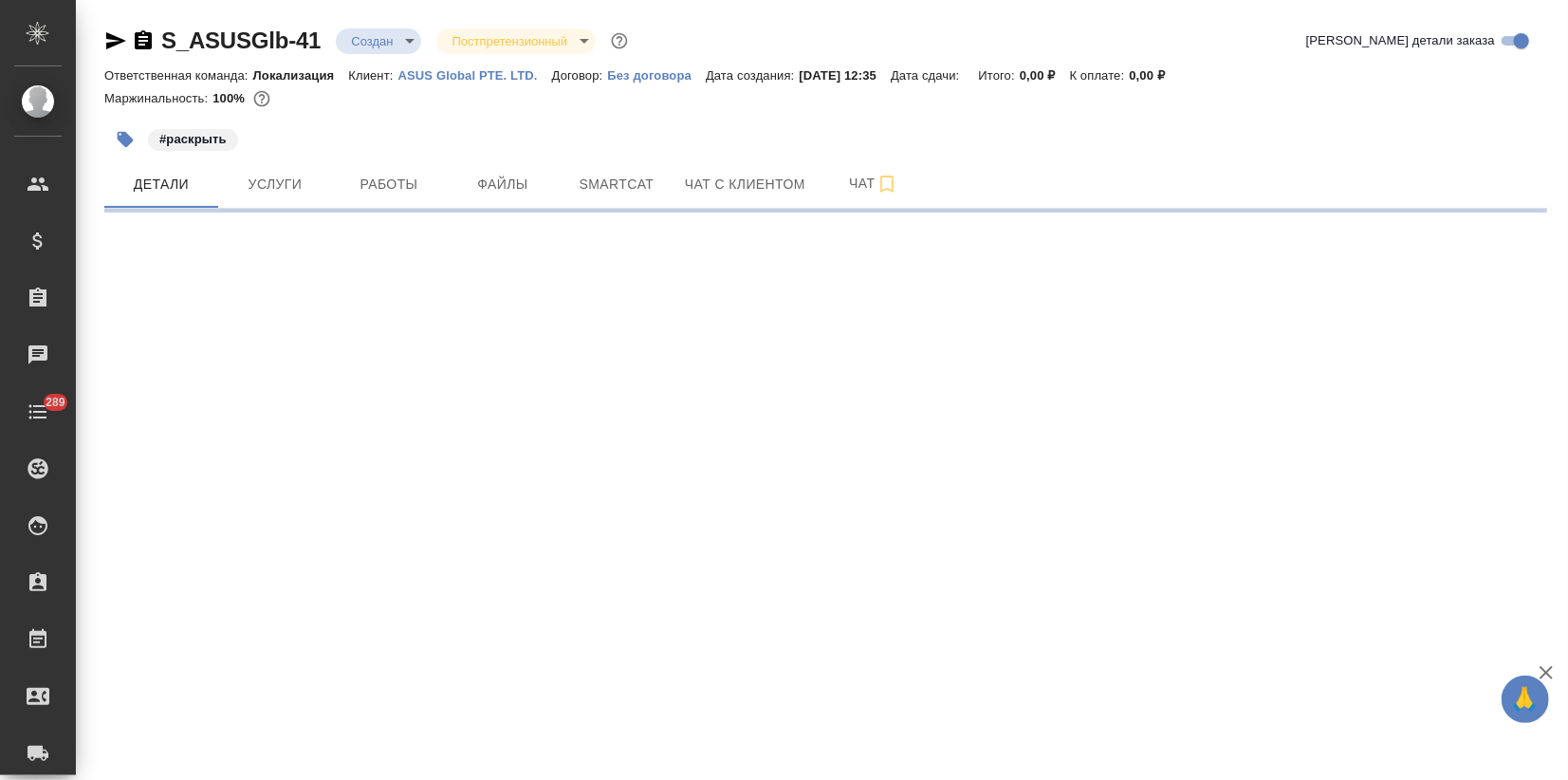
select select "RU"
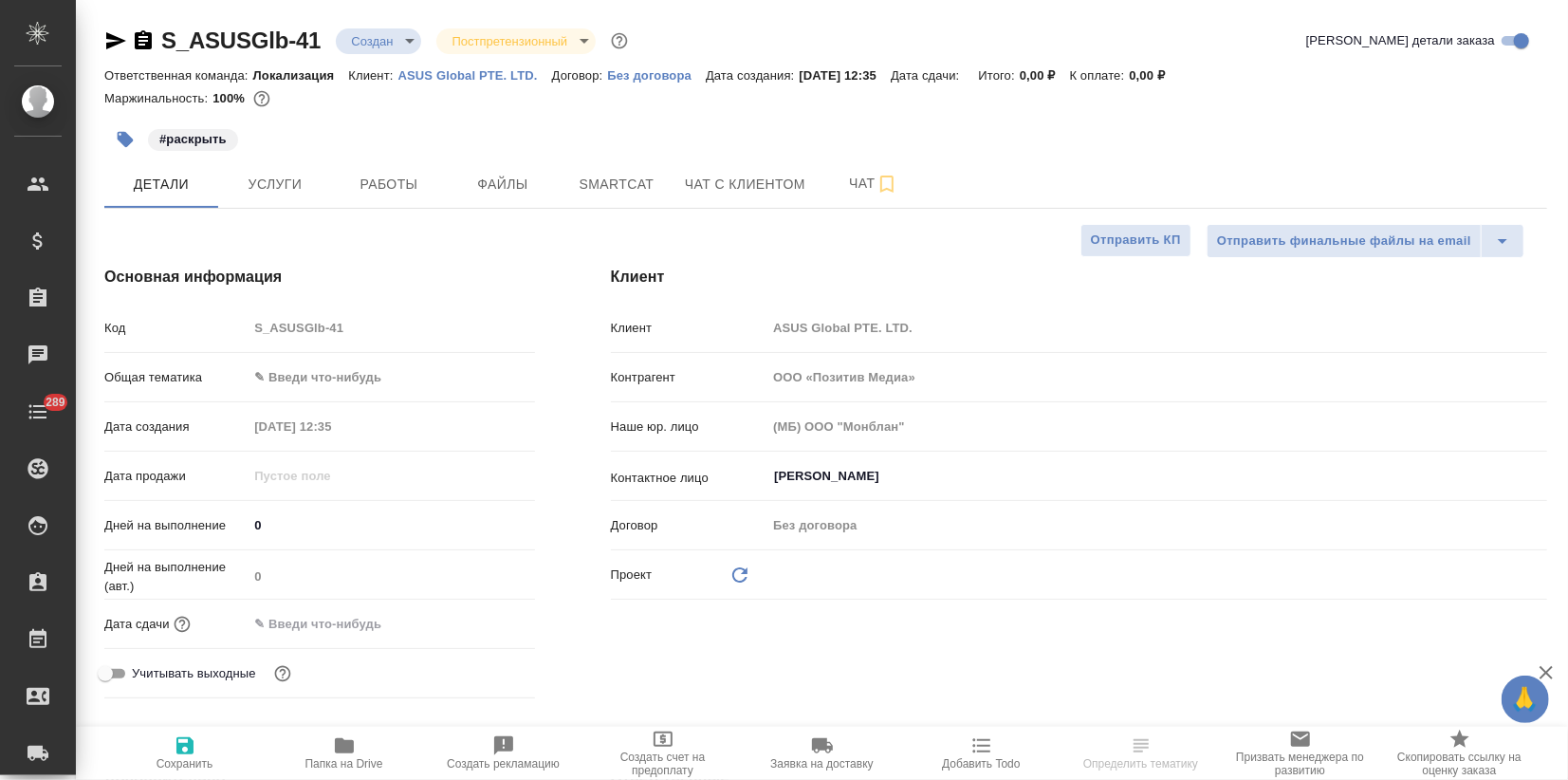
type textarea "x"
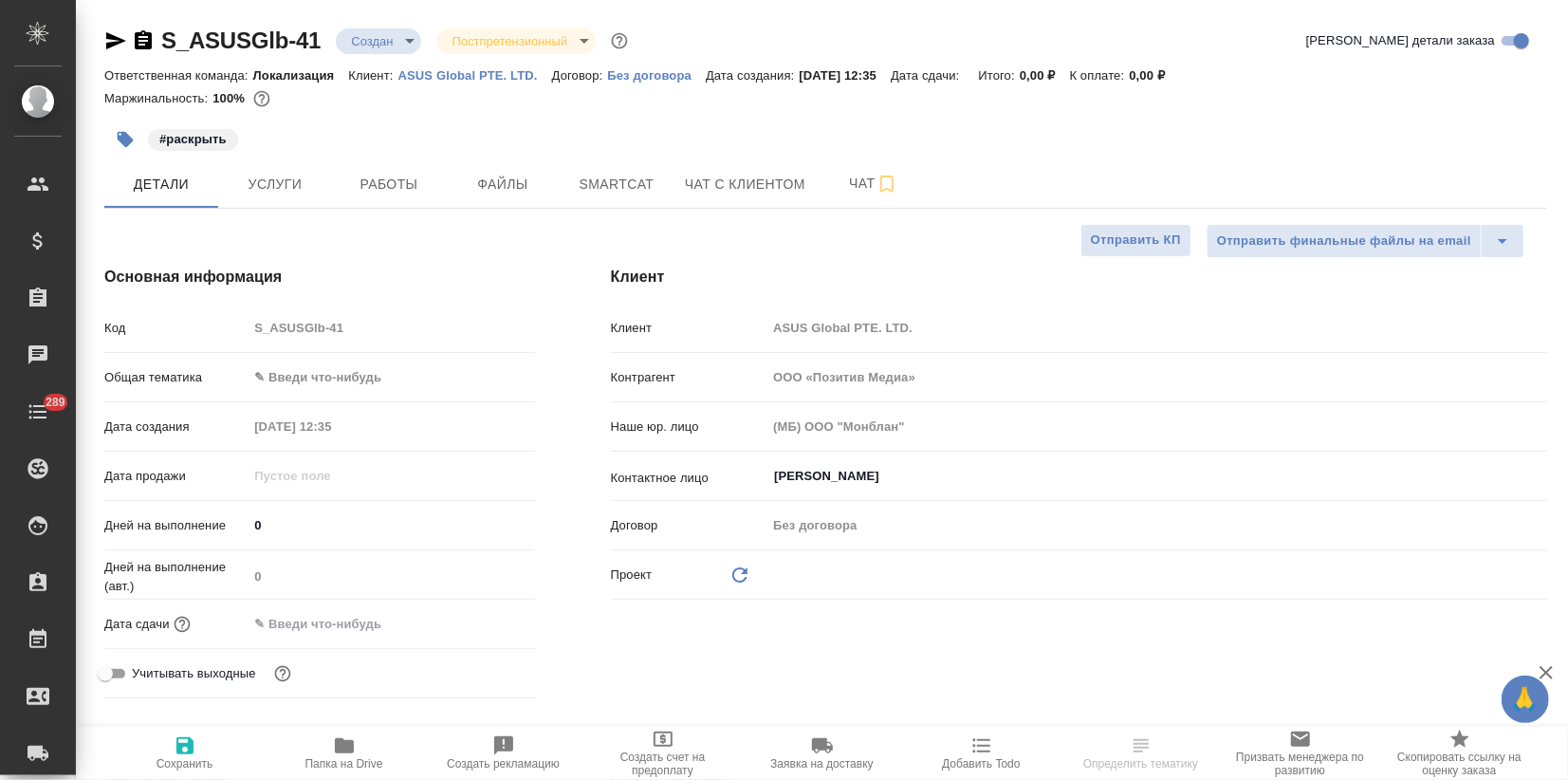
type textarea "x"
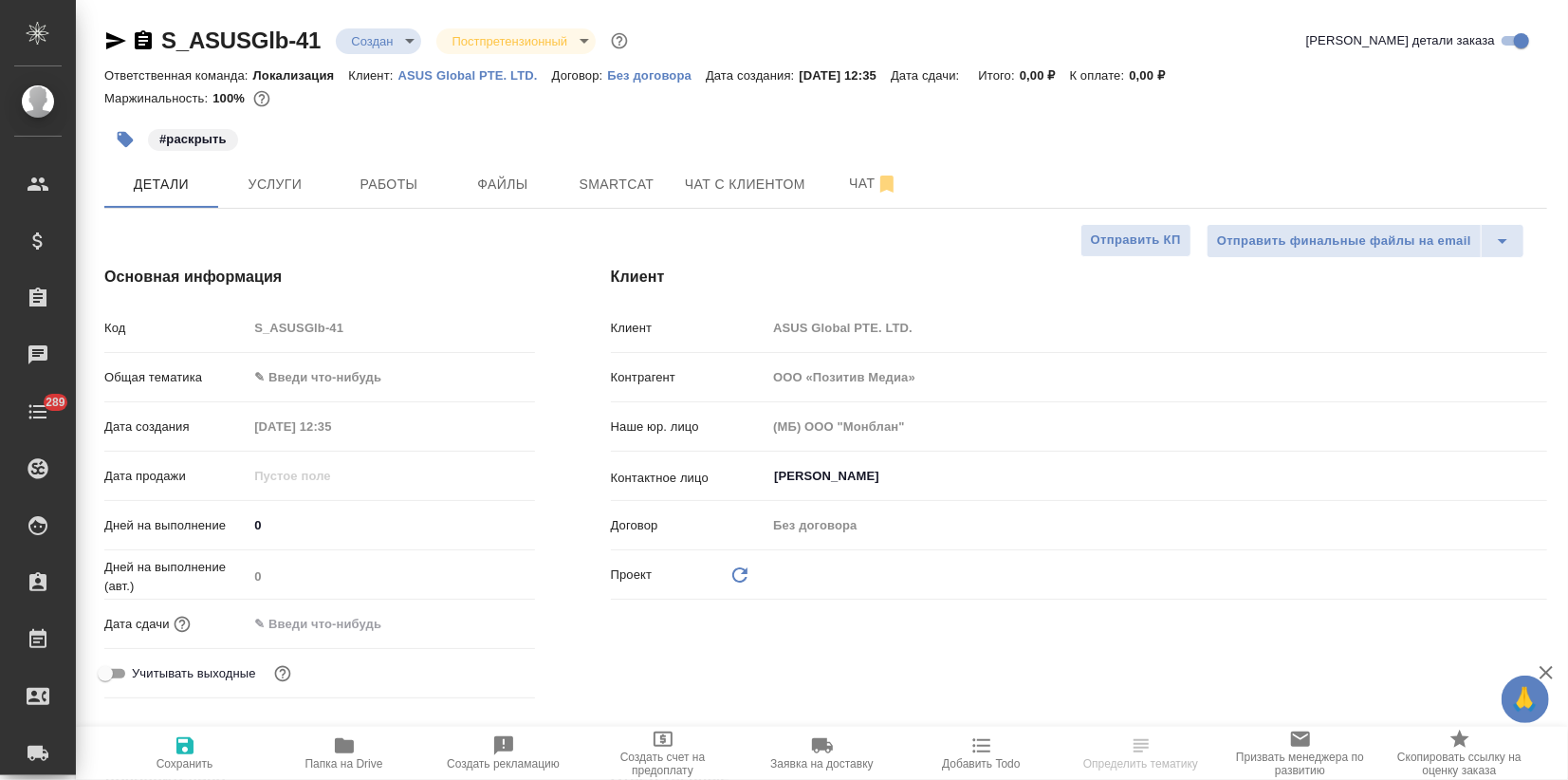
type textarea "x"
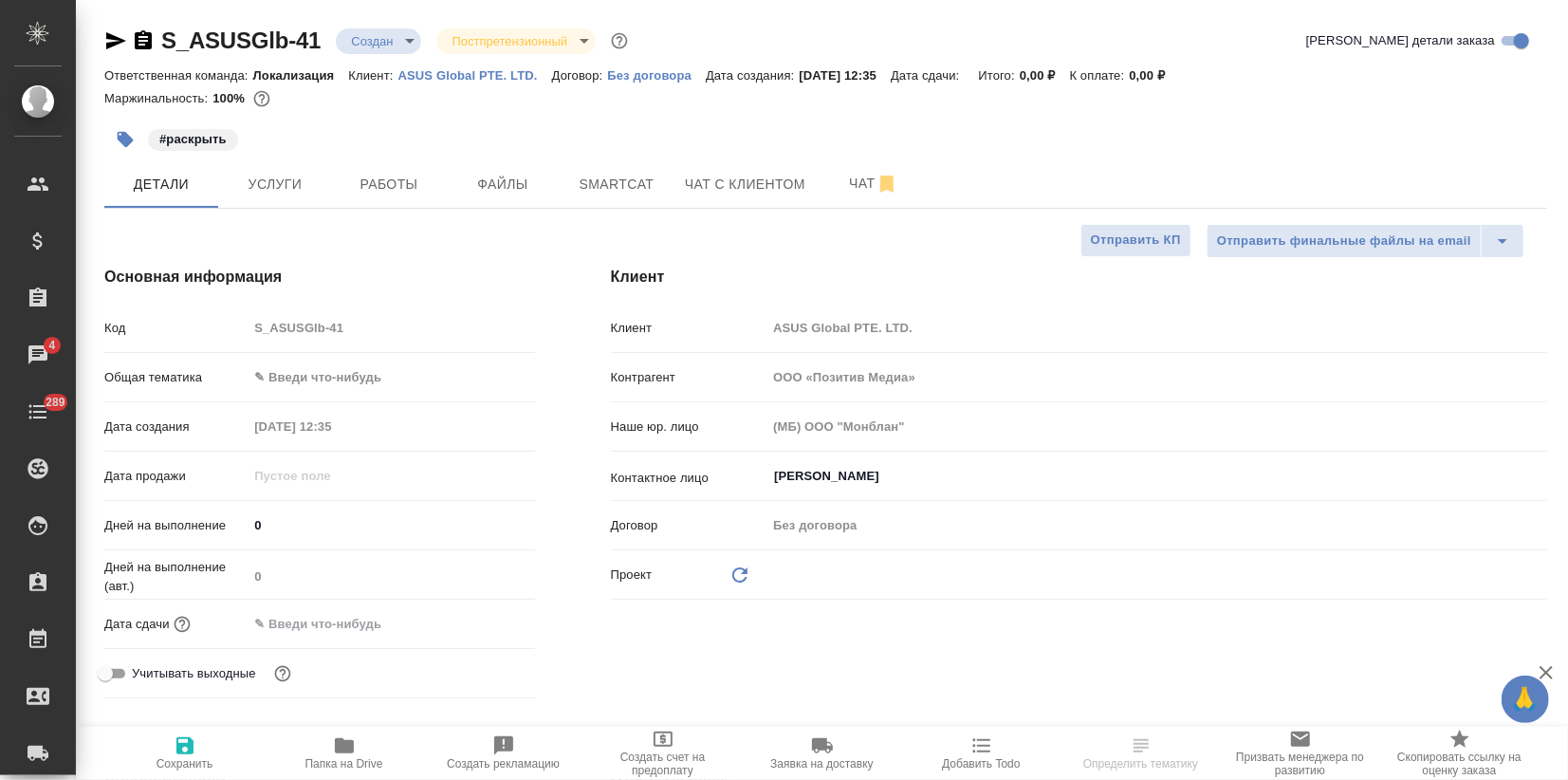
click at [296, 390] on body "🙏 .cls-1 fill:#fff; AWATERA Zagorodnikh Viktoria Клиенты Спецификации Заказы 4 …" at bounding box center [784, 390] width 1568 height 780
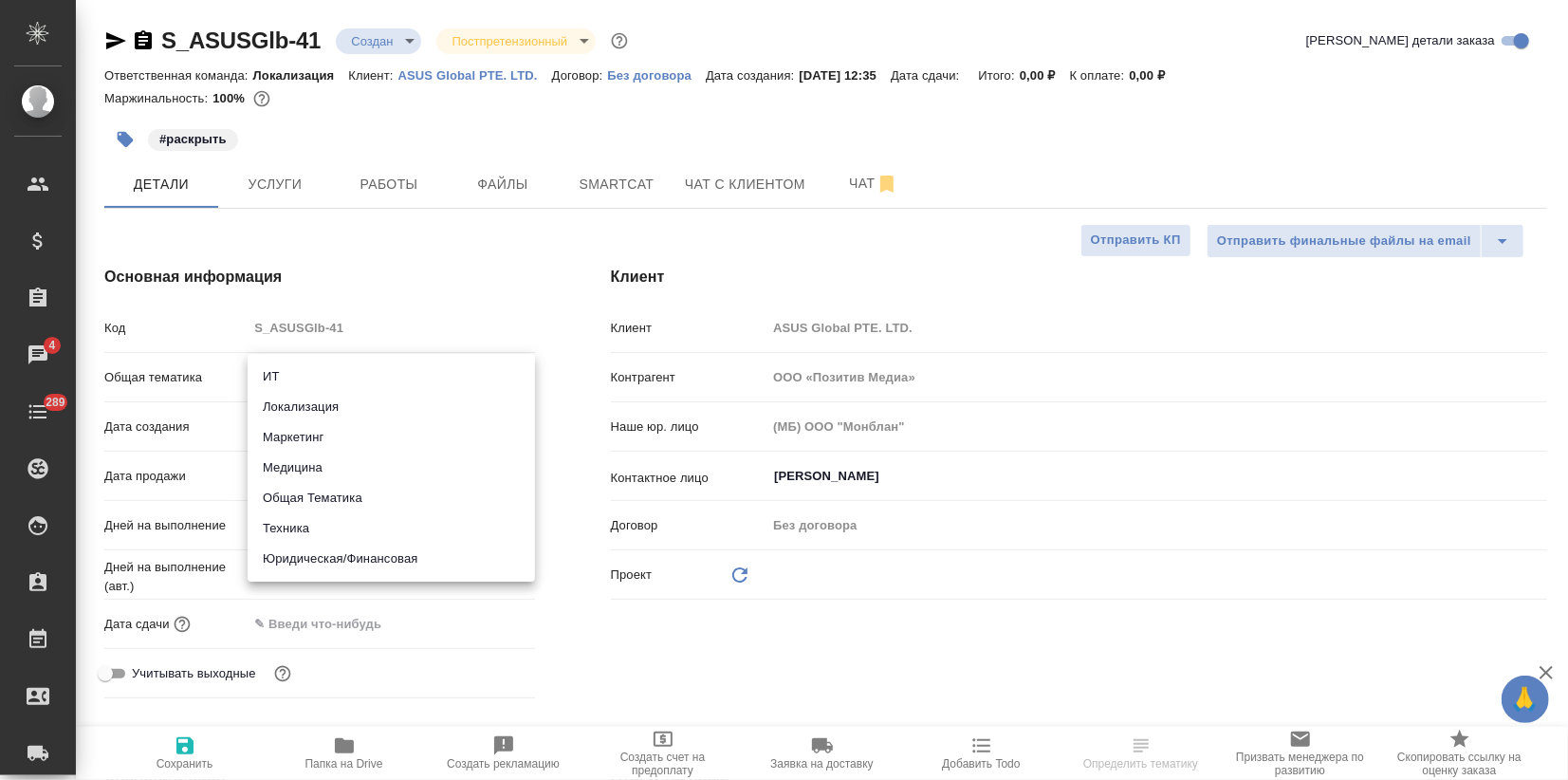
click at [318, 379] on li "ИТ" at bounding box center [392, 376] width 288 height 30
type input "it"
type textarea "x"
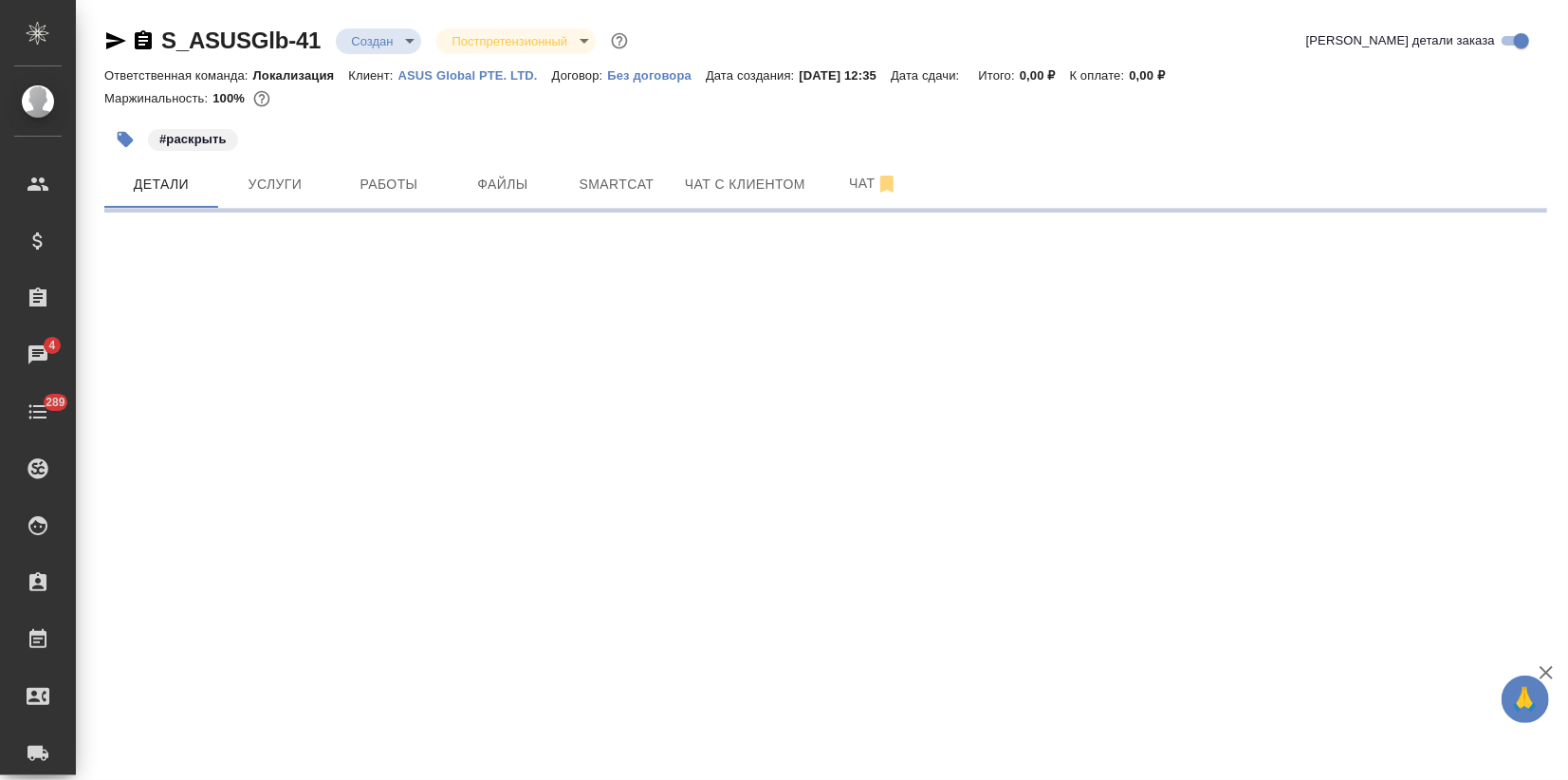
select select "RU"
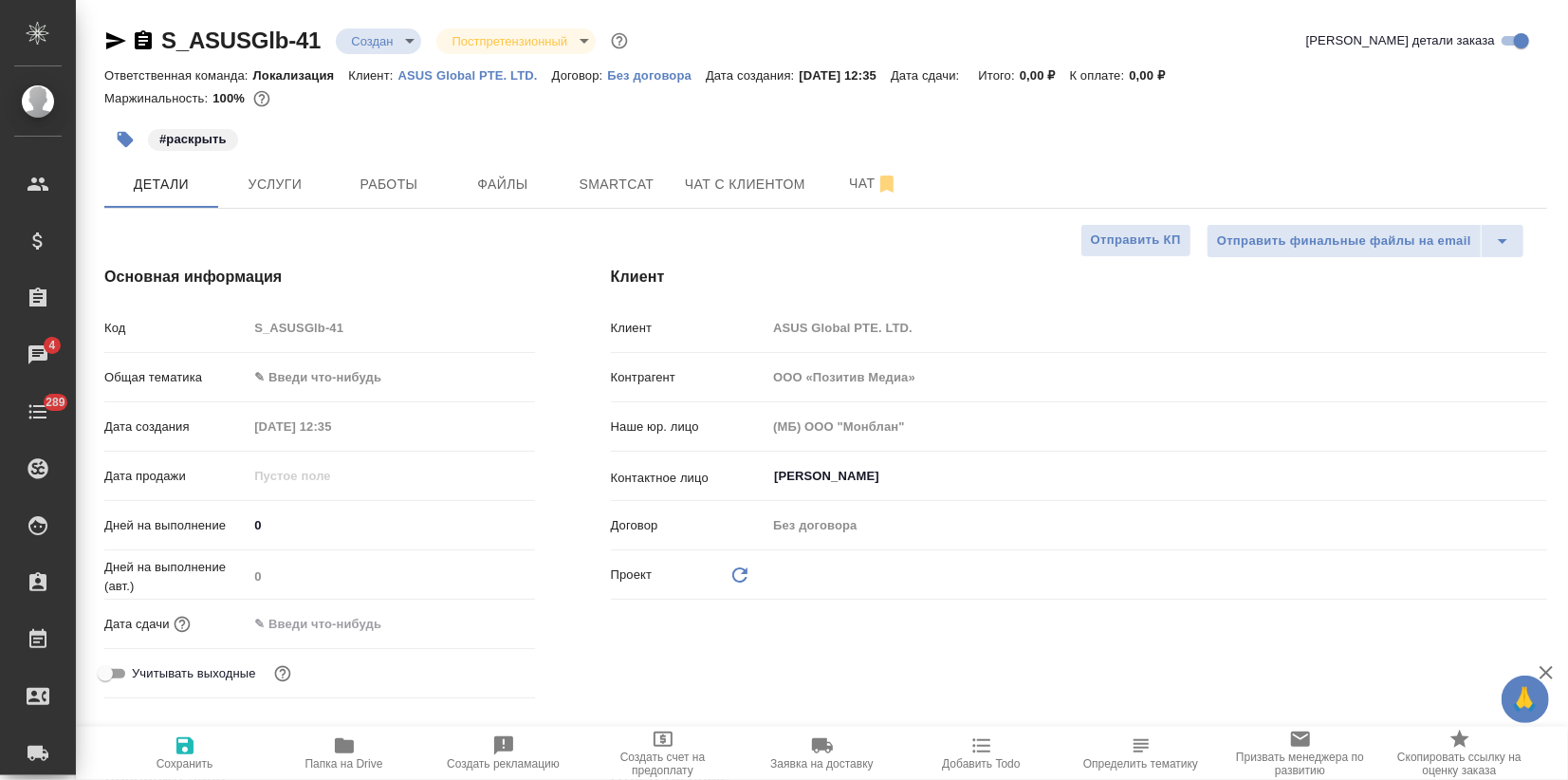
type textarea "x"
click at [300, 380] on body "🙏 .cls-1 fill:#fff; AWATERA Zagorodnikh Viktoria Клиенты Спецификации Заказы 4 …" at bounding box center [784, 390] width 1568 height 780
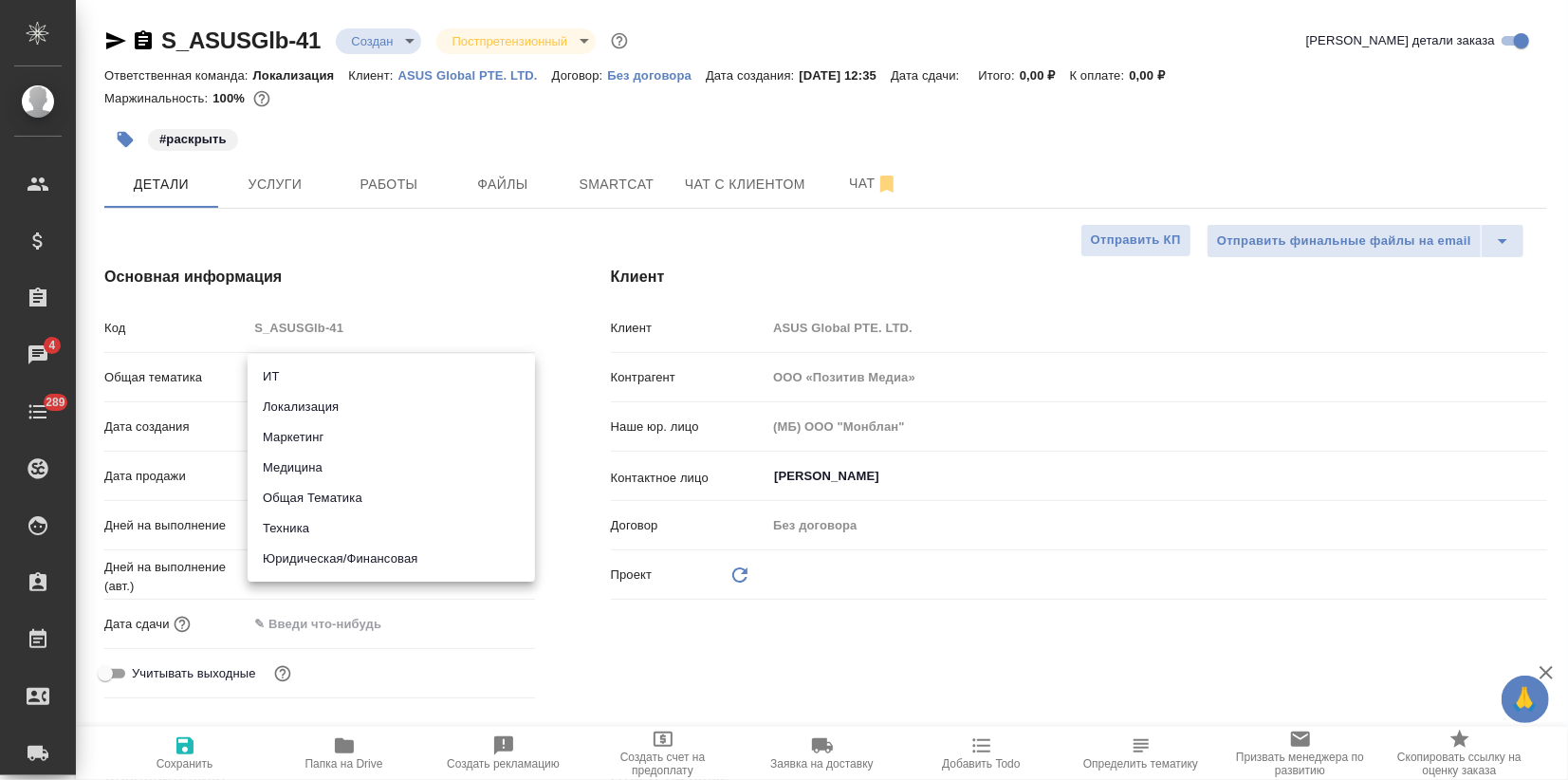
click at [289, 379] on li "ИТ" at bounding box center [392, 376] width 288 height 30
type input "it"
type textarea "x"
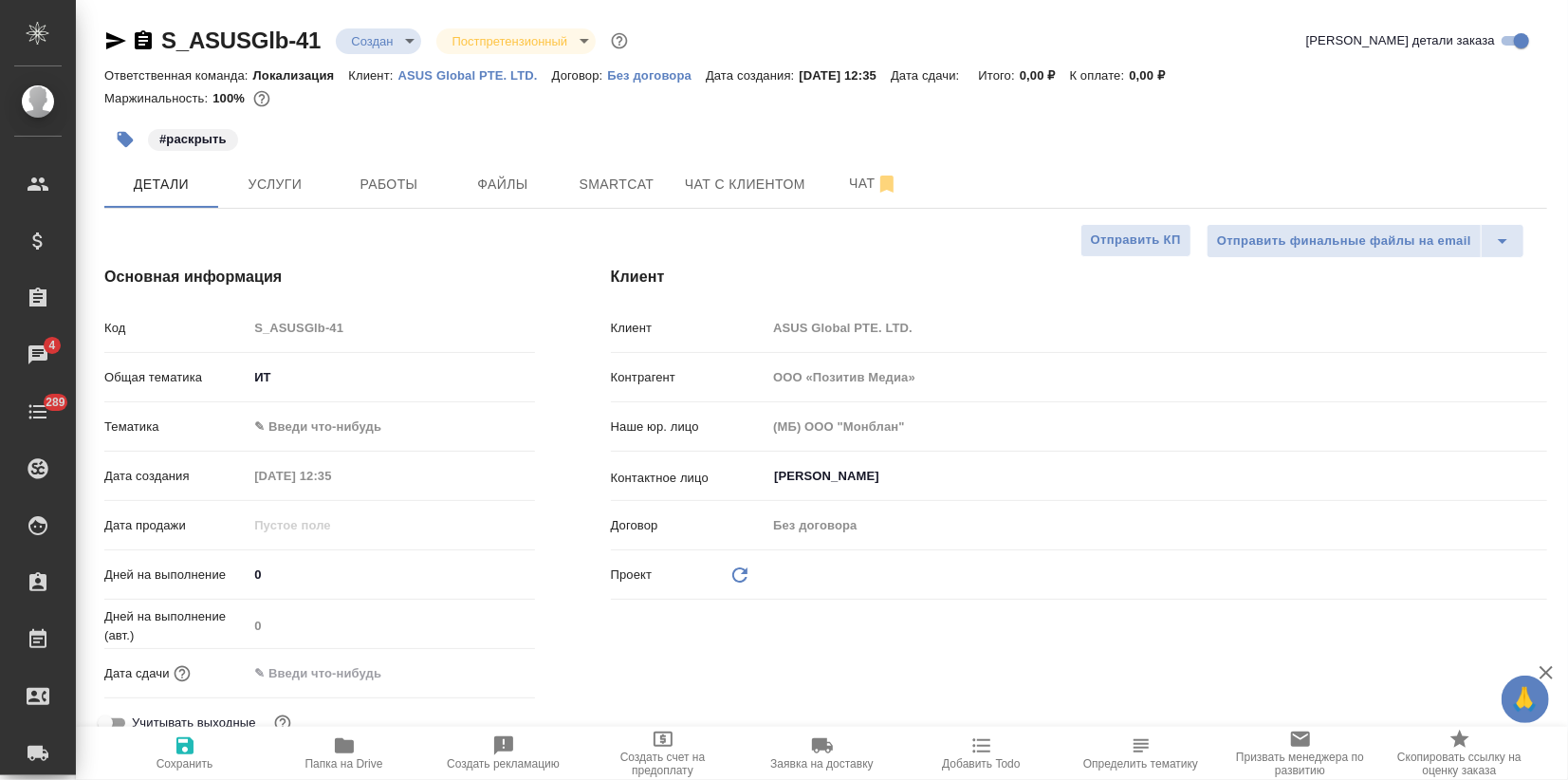
click at [291, 424] on body "🙏 .cls-1 fill:#fff; AWATERA Zagorodnikh Viktoria Клиенты Спецификации Заказы 4 …" at bounding box center [784, 390] width 1568 height 780
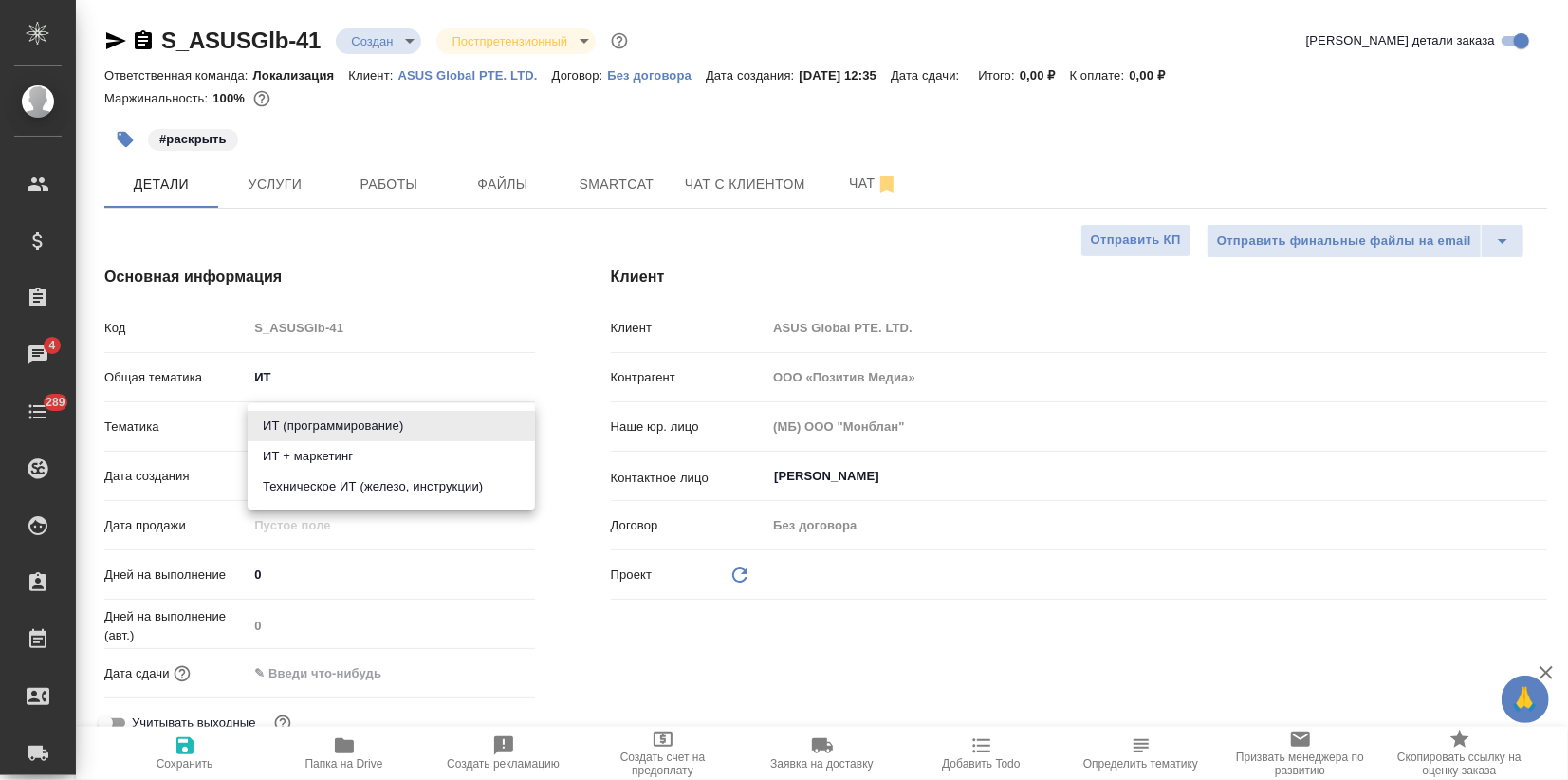
click at [331, 462] on li "ИТ + маркетинг" at bounding box center [392, 456] width 288 height 30
type textarea "x"
type input "5a8b8b956a9677013d343e51"
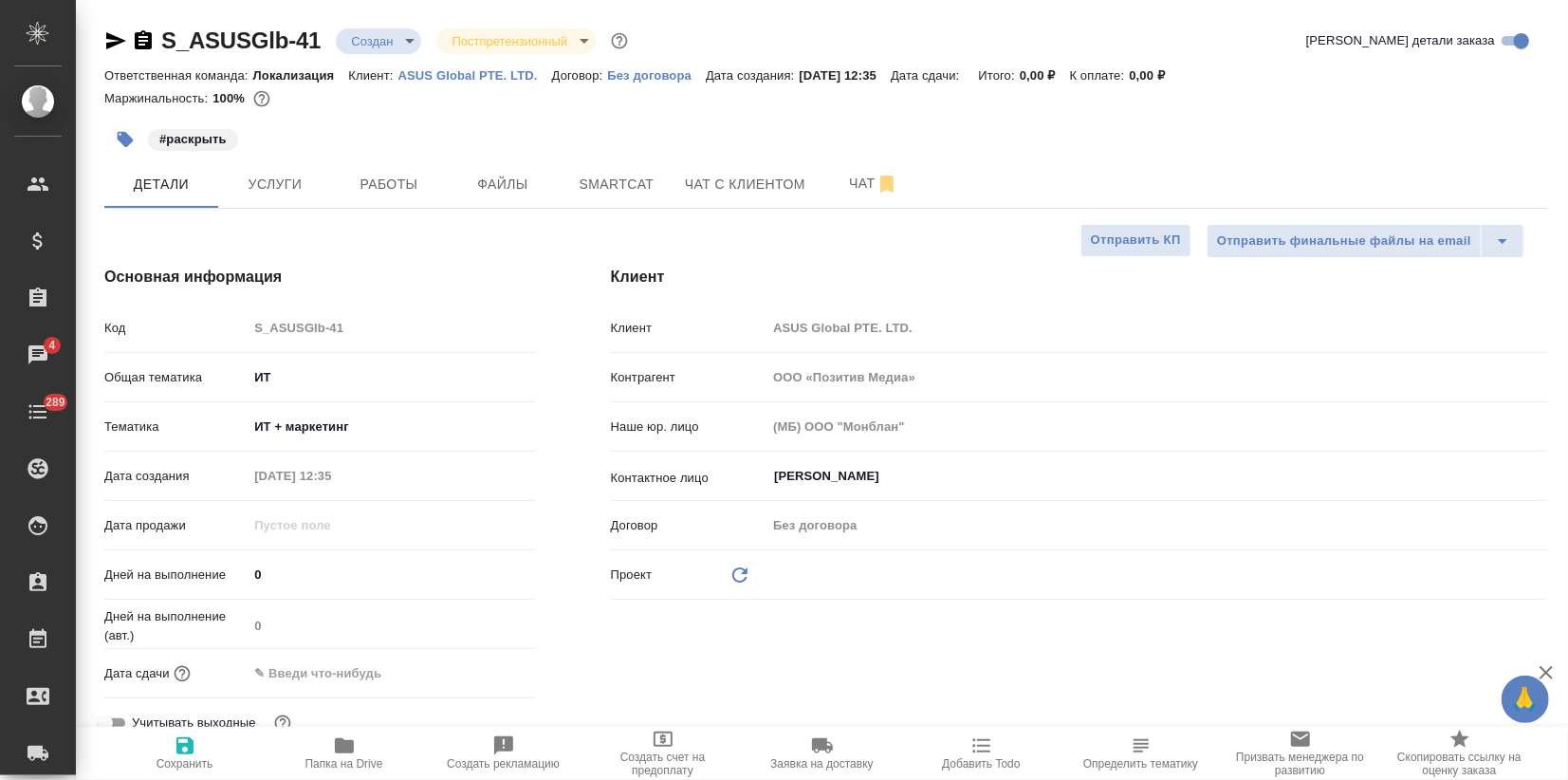
click at [176, 751] on icon "button" at bounding box center [185, 746] width 17 height 18
type textarea "x"
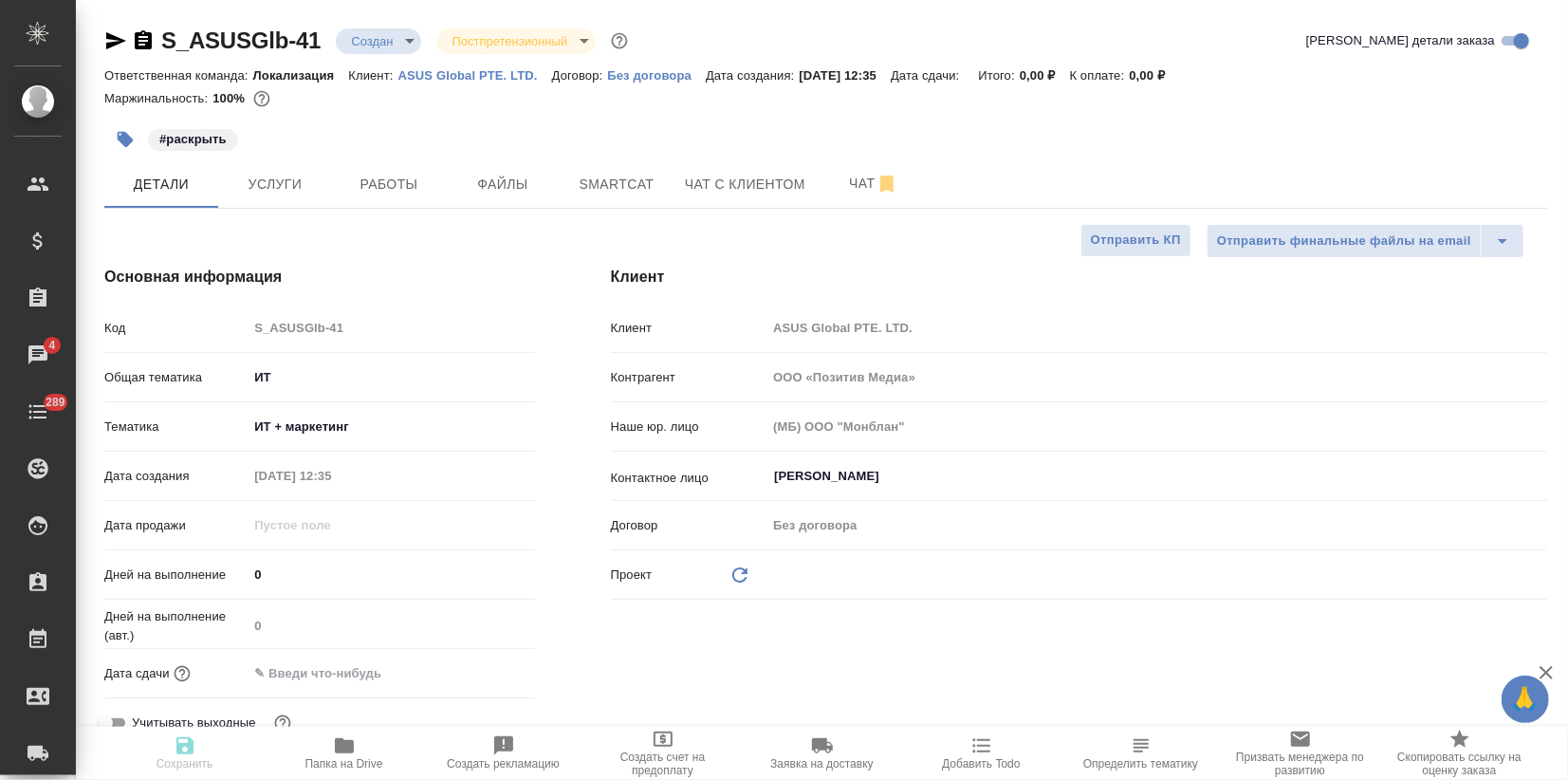
type textarea "x"
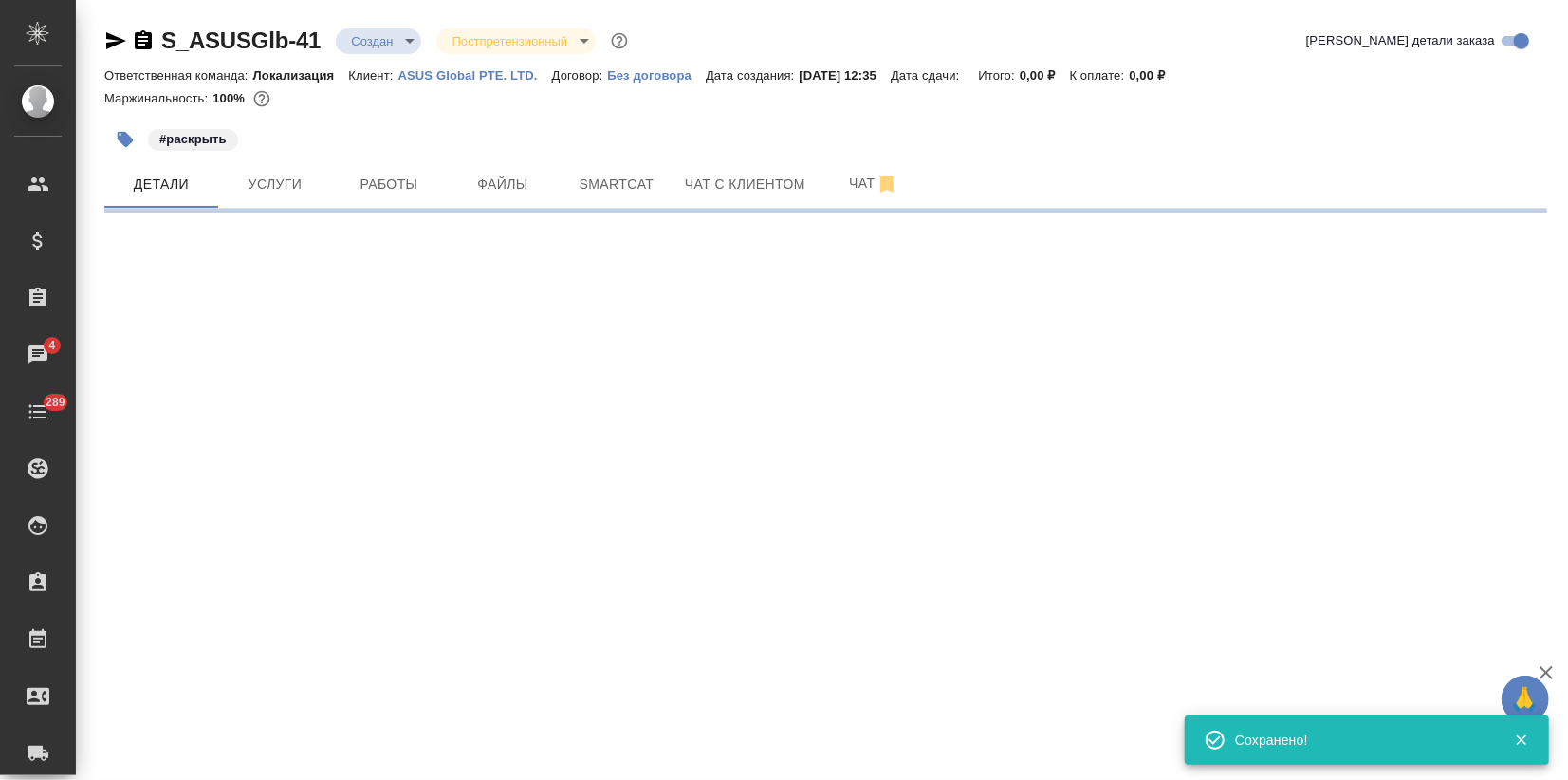
select select "RU"
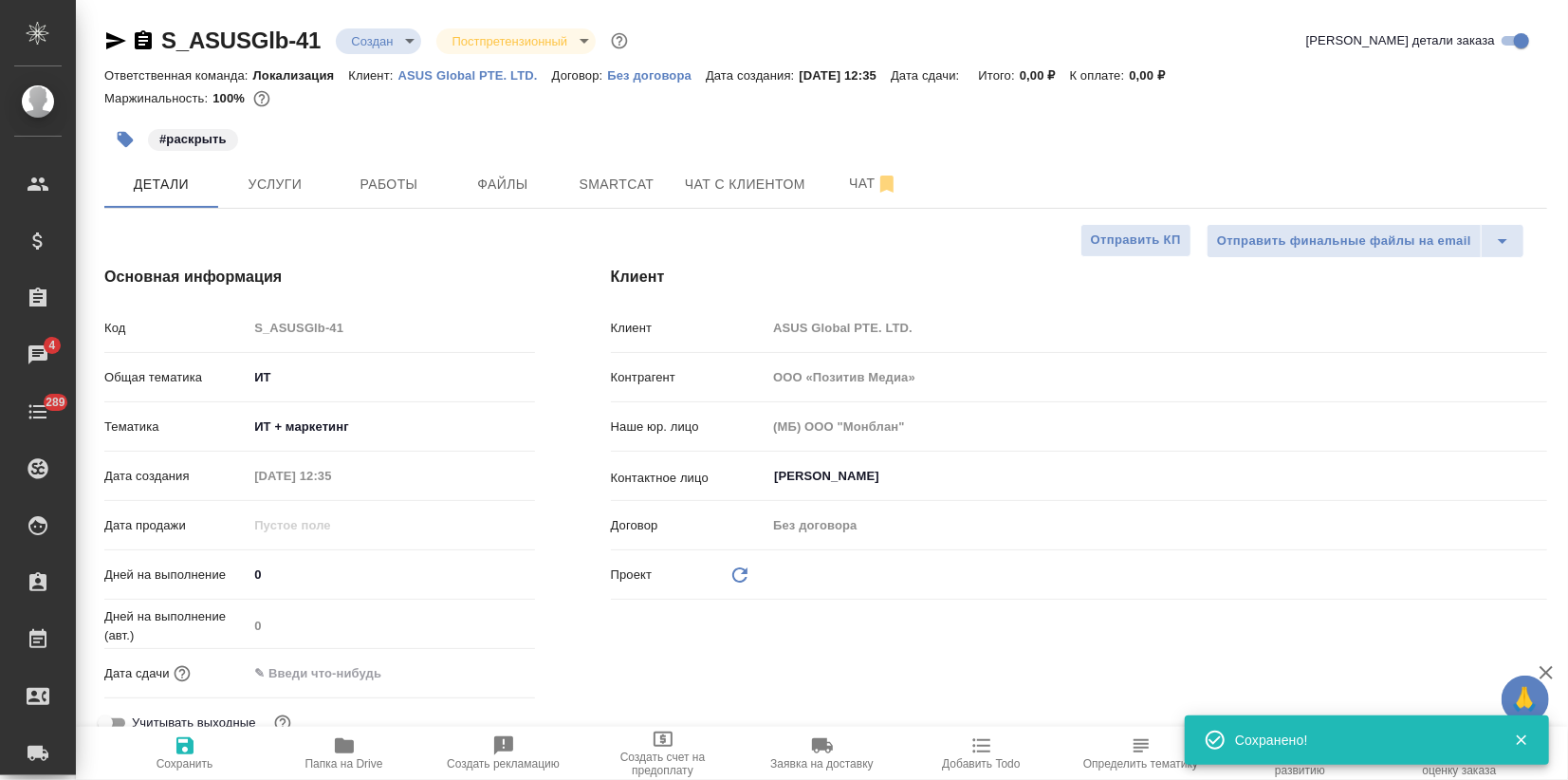
type textarea "x"
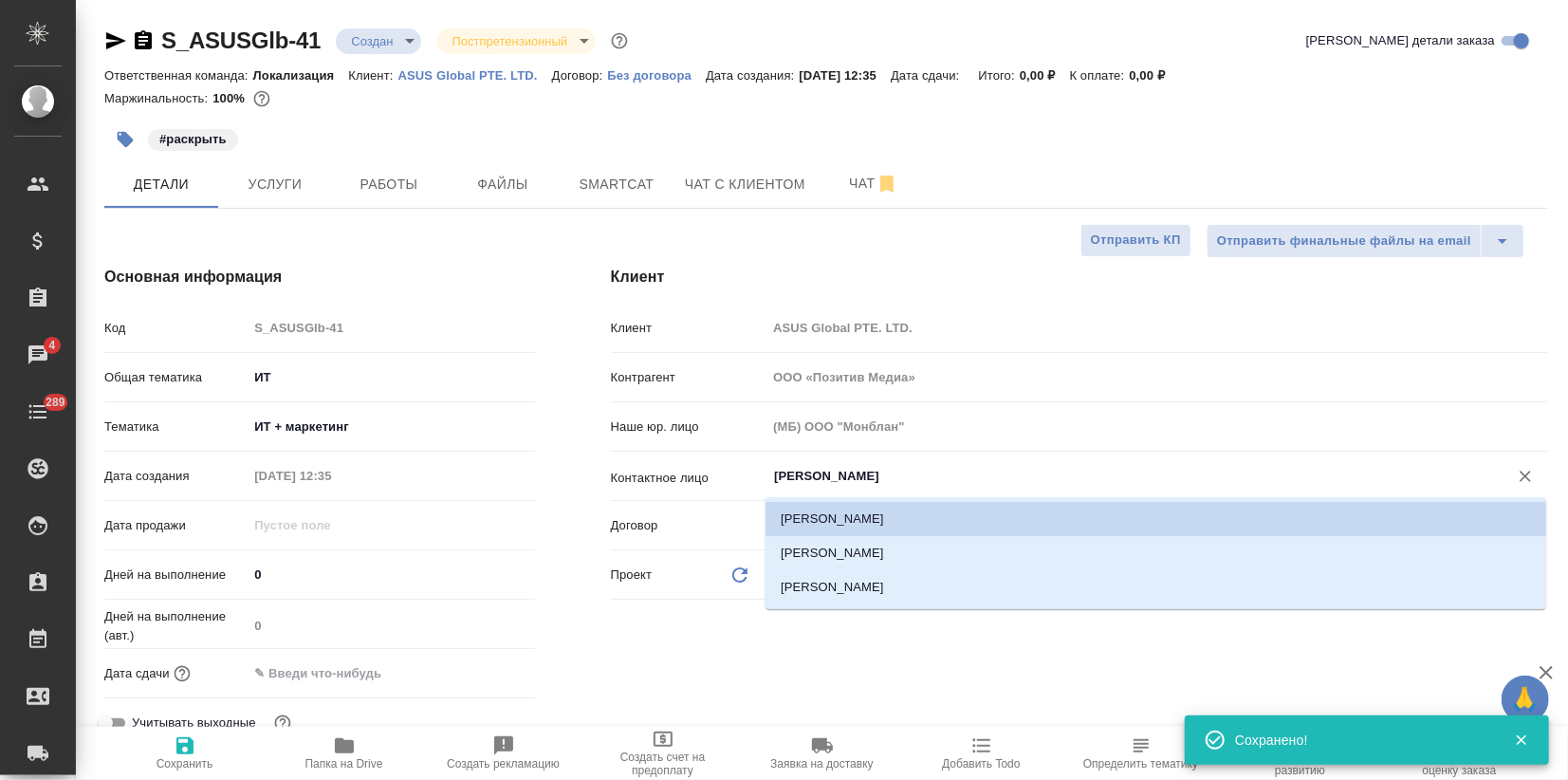
click at [819, 477] on input "Шурыгина Ольга" at bounding box center [1125, 476] width 706 height 22
click at [800, 598] on li "Селиванова Анна" at bounding box center [1155, 586] width 781 height 34
type input "Селиванова Анна"
type textarea "x"
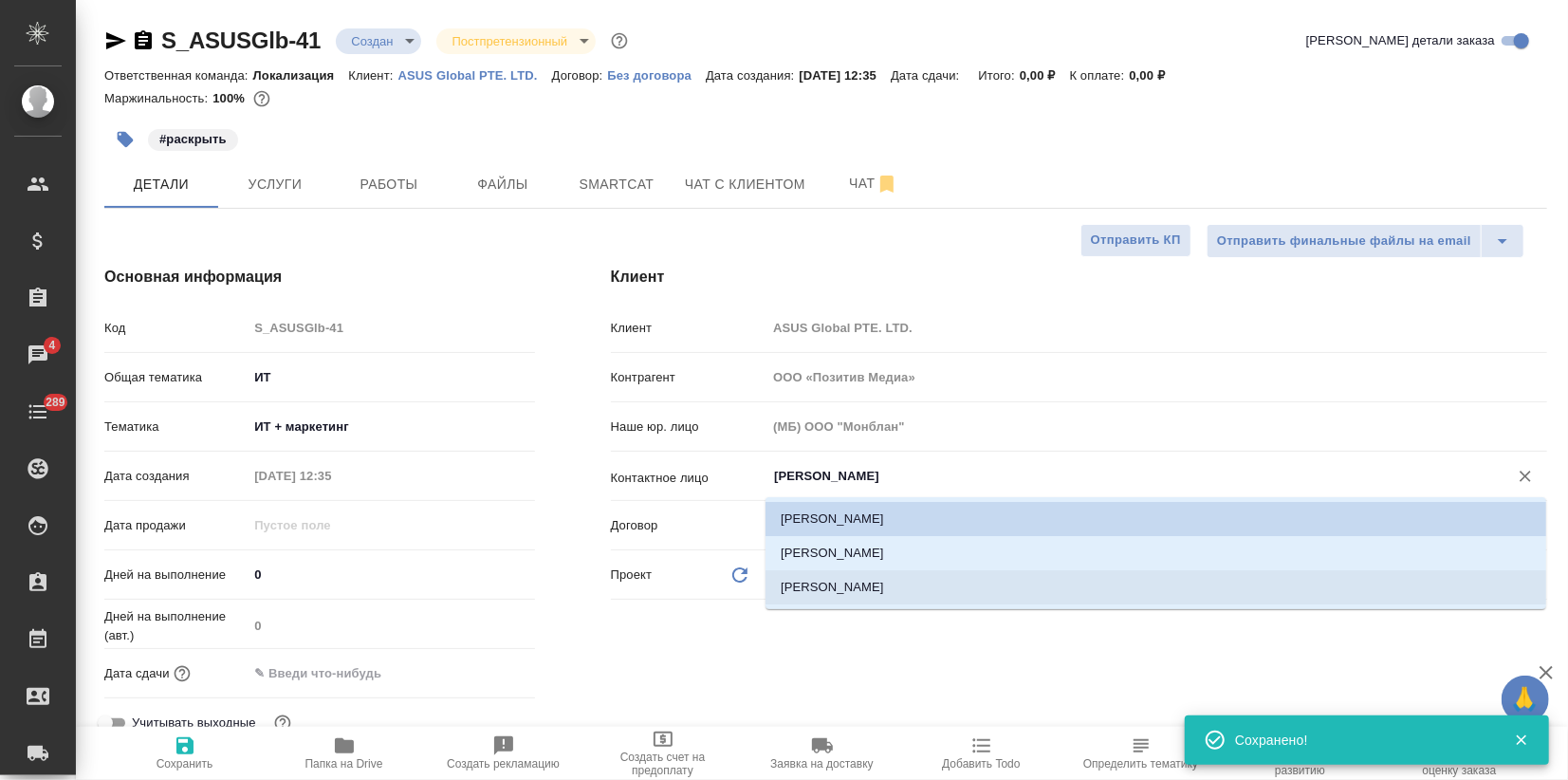
type textarea "x"
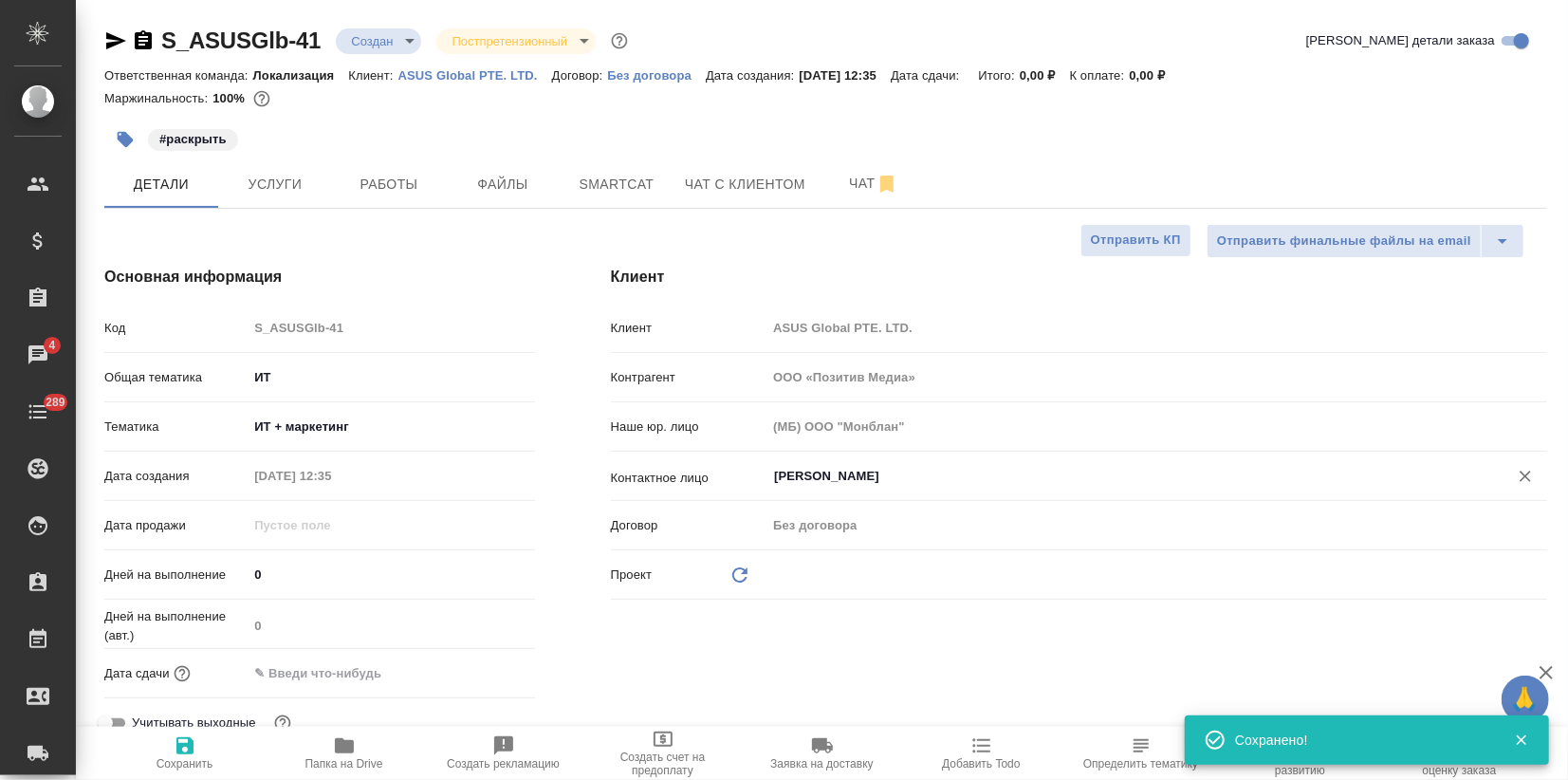
drag, startPoint x: 175, startPoint y: 751, endPoint x: 185, endPoint y: 753, distance: 10.2
click at [175, 752] on icon "button" at bounding box center [185, 745] width 22 height 22
type textarea "x"
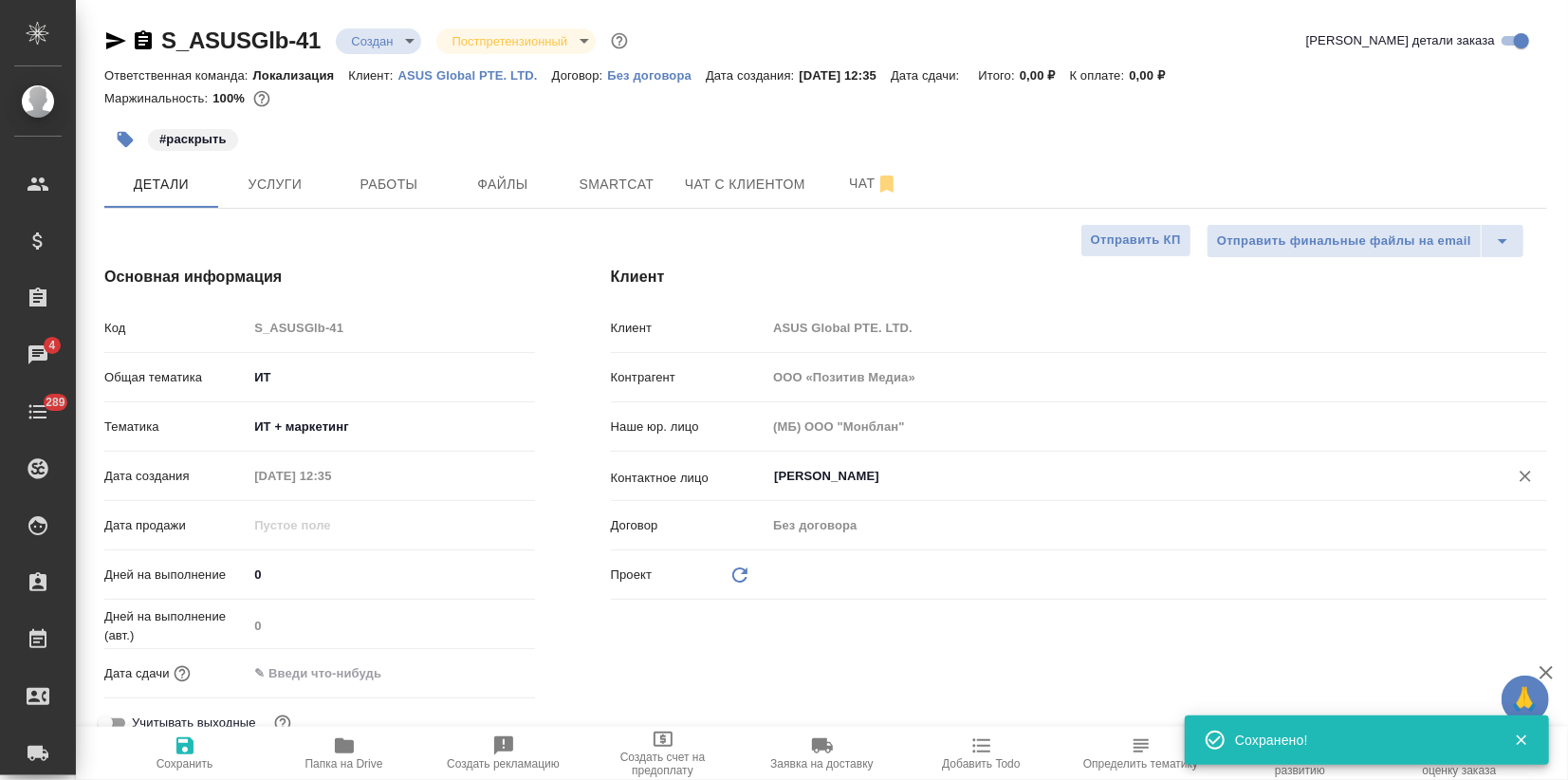
type textarea "x"
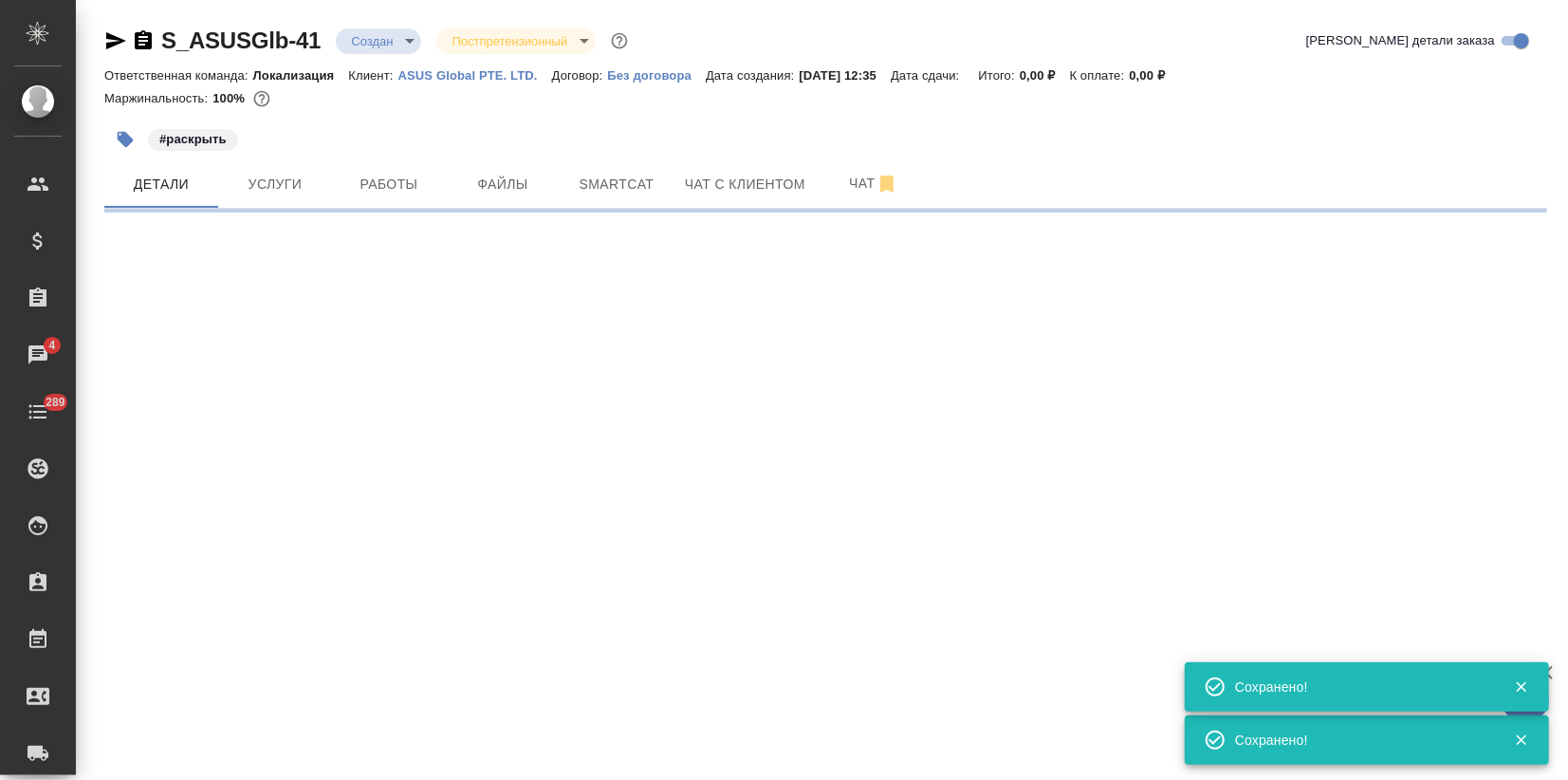
select select "RU"
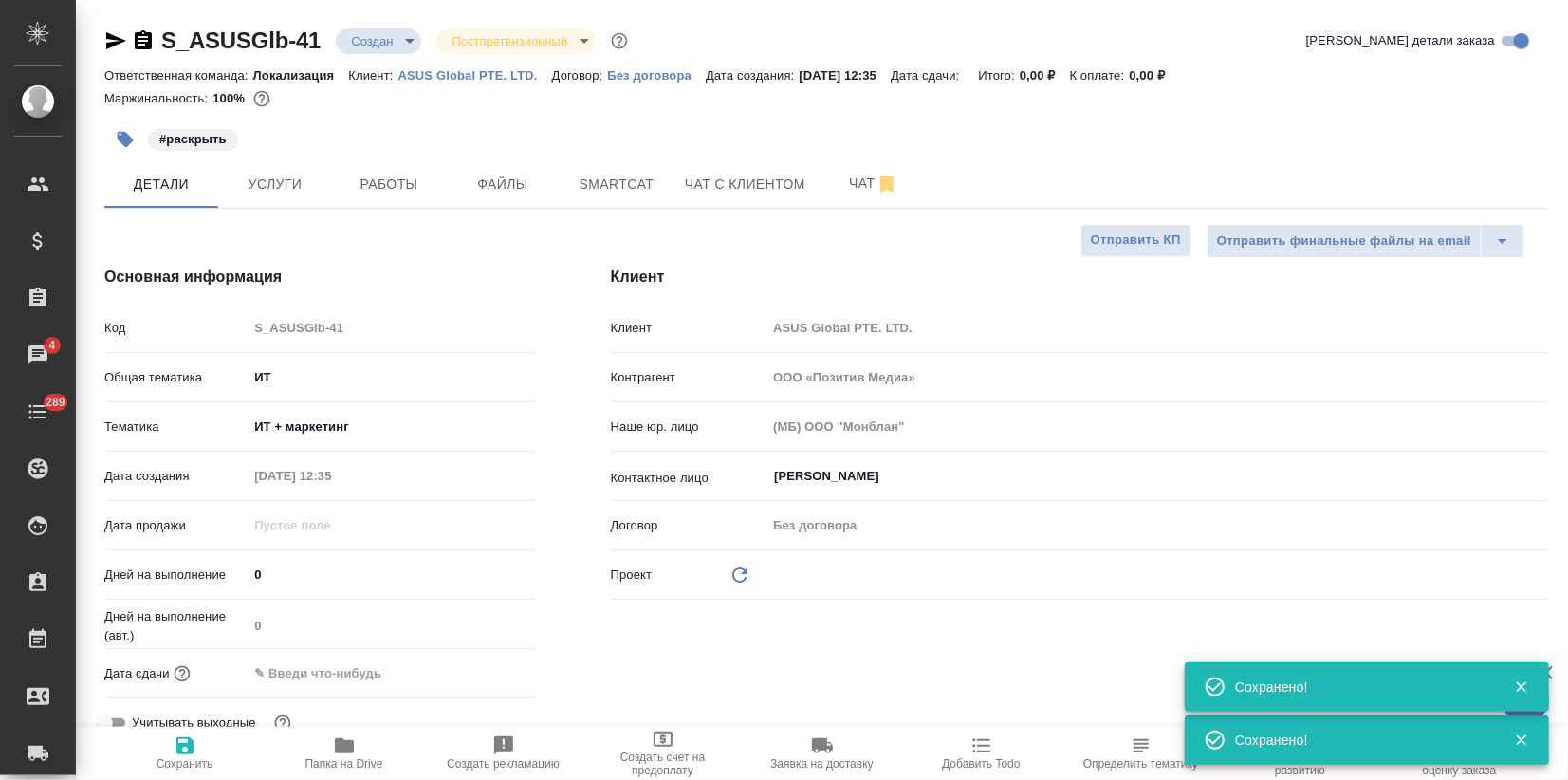
type textarea "x"
click at [297, 197] on button "Услуги" at bounding box center [274, 184] width 114 height 48
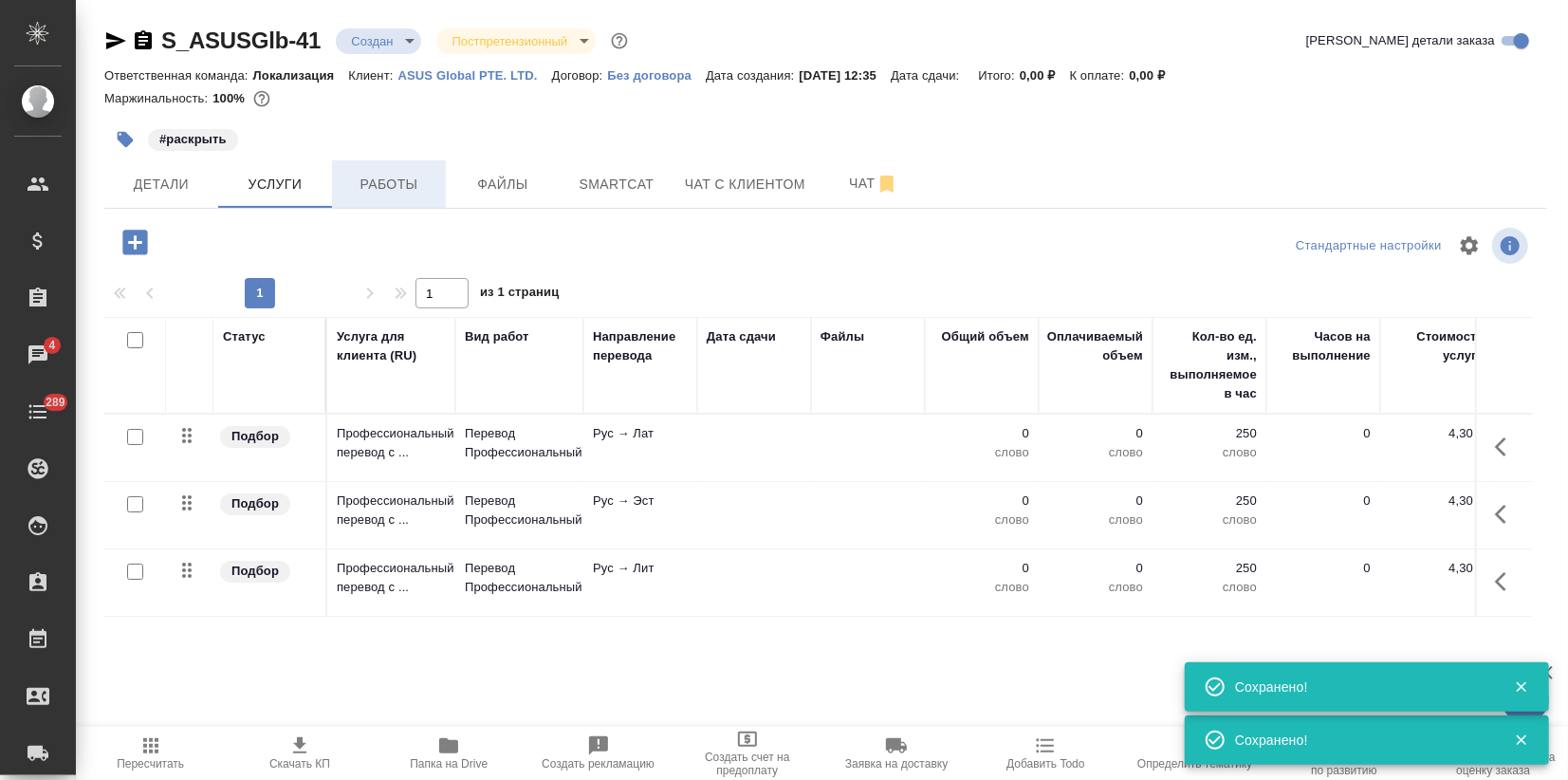
click at [441, 181] on button "Работы" at bounding box center [388, 184] width 114 height 48
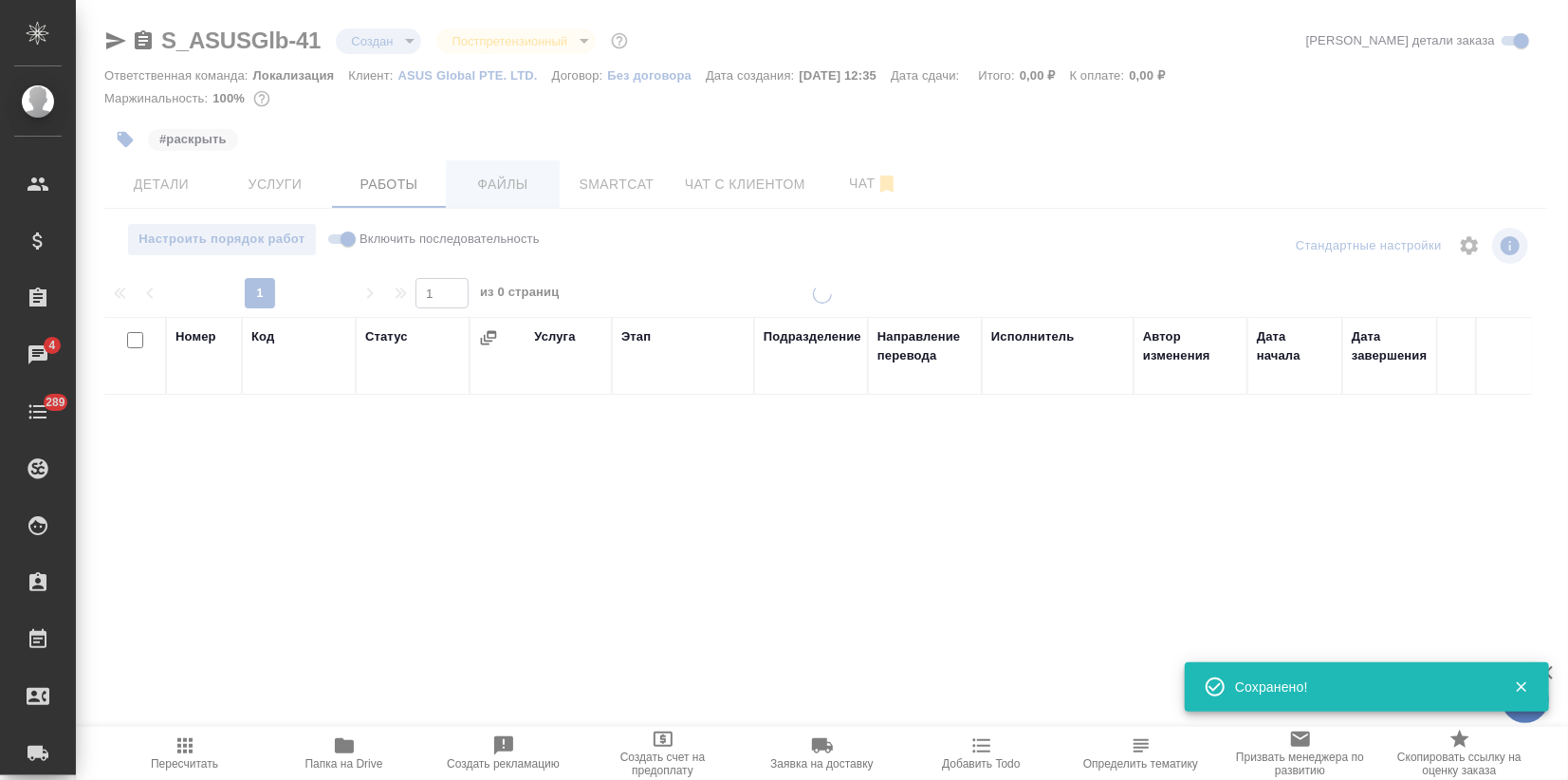
click at [502, 184] on div at bounding box center [821, 390] width 1492 height 780
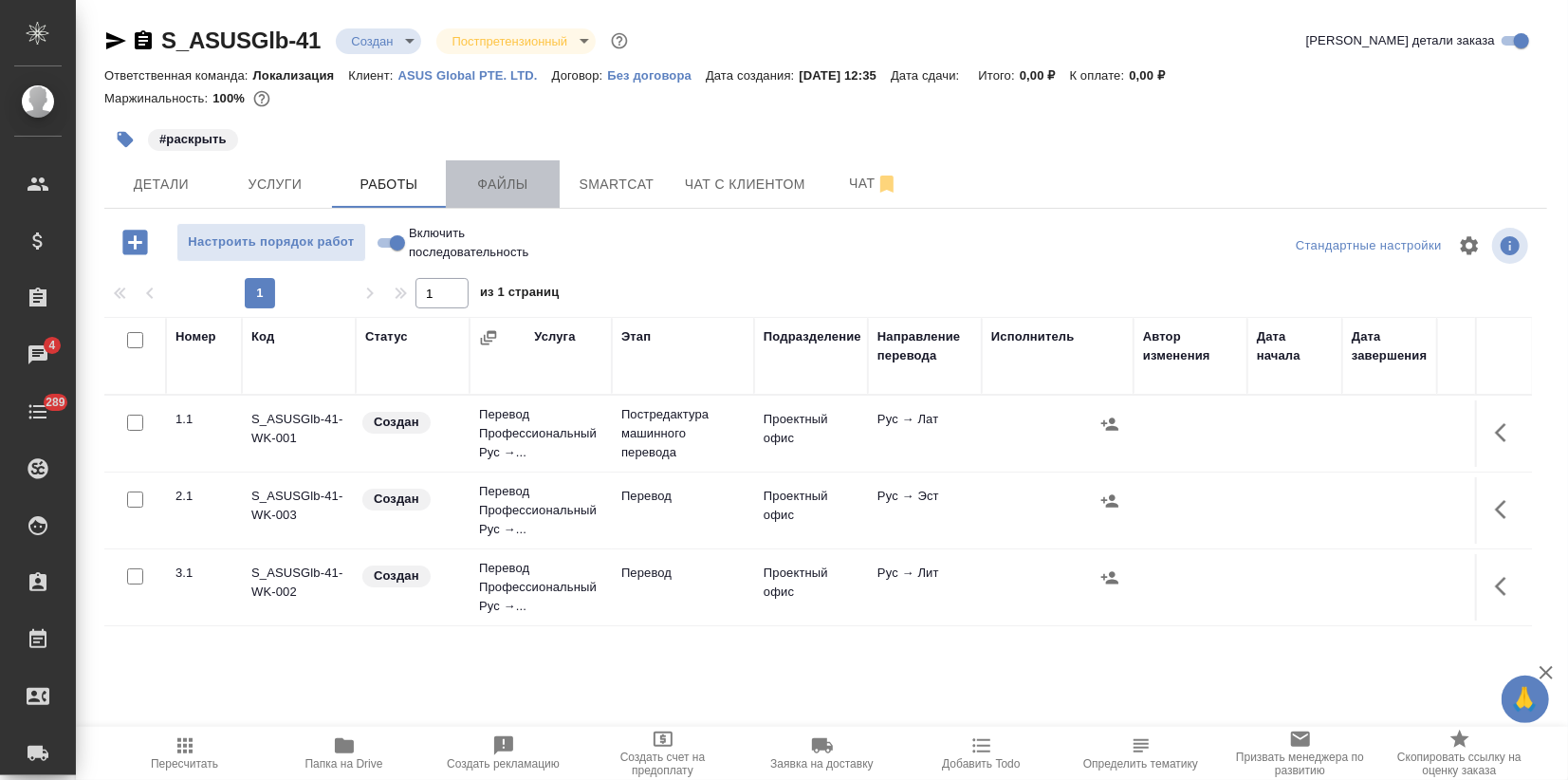
click at [519, 178] on span "Файлы" at bounding box center [503, 185] width 91 height 23
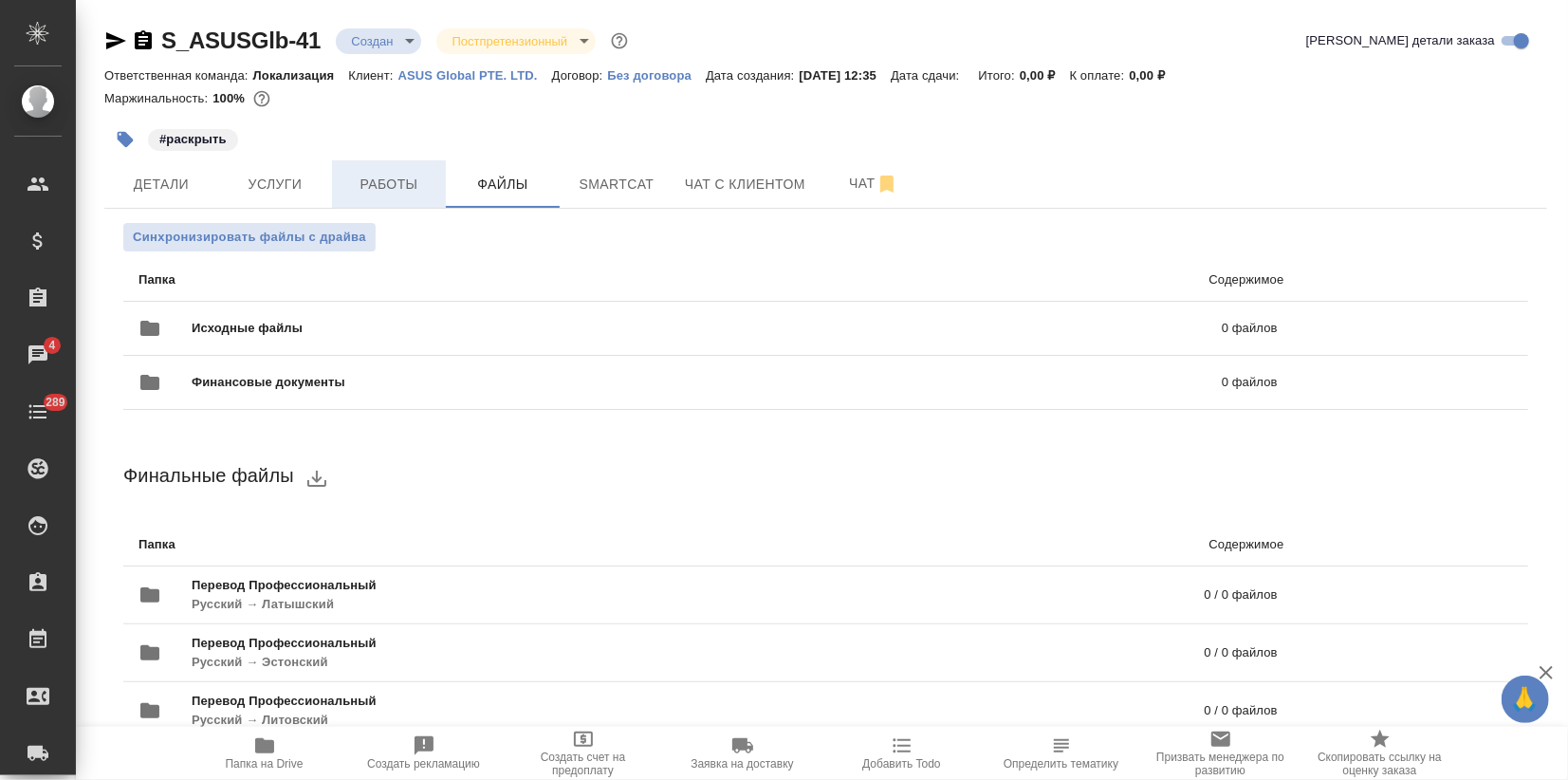
drag, startPoint x: 425, startPoint y: 273, endPoint x: 406, endPoint y: 201, distance: 74.5
click at [425, 273] on p "Папка" at bounding box center [415, 280] width 554 height 19
click at [263, 319] on span "Исходные файлы" at bounding box center [476, 329] width 571 height 19
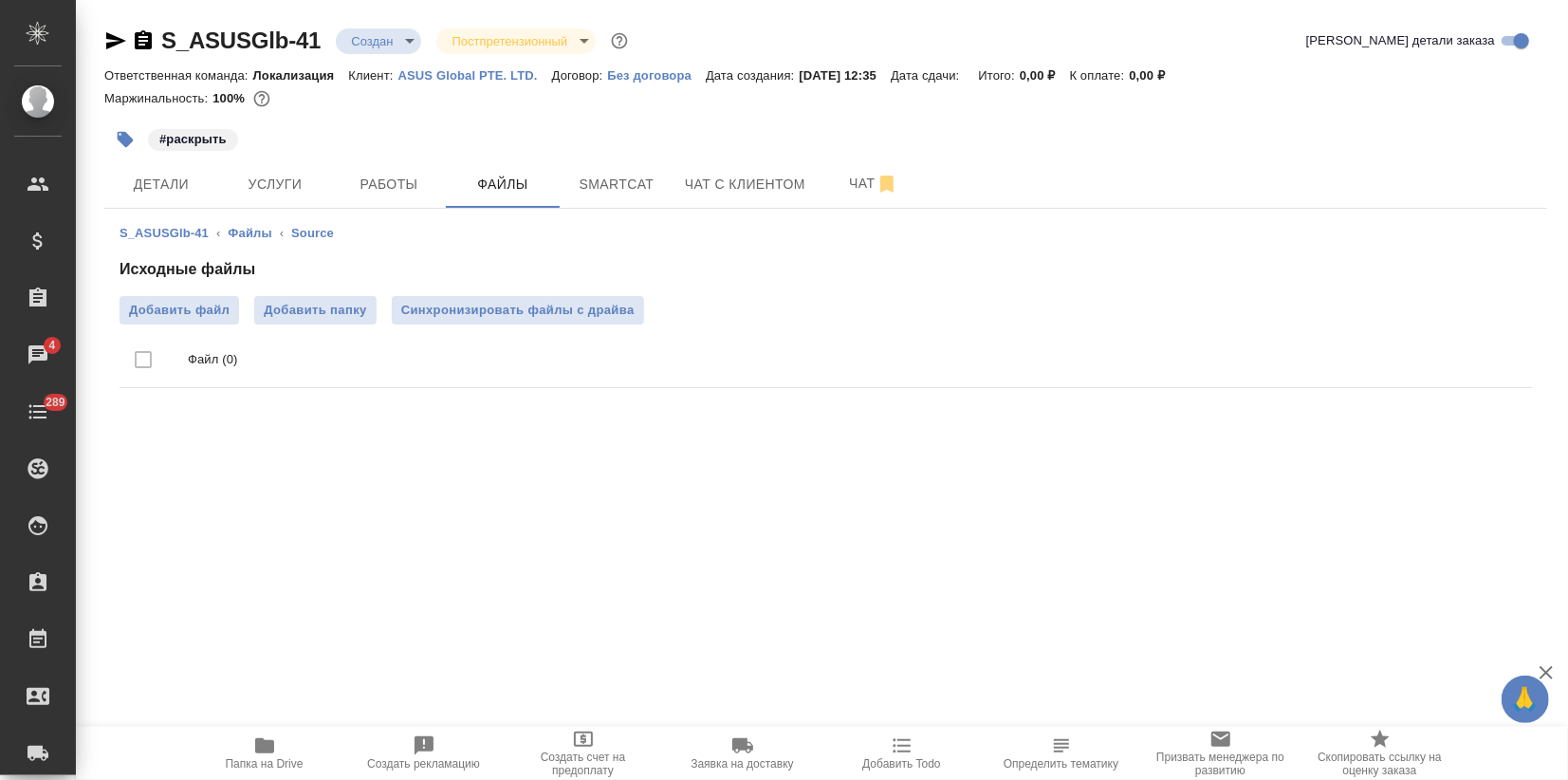
click at [175, 293] on div "Исходные файлы Добавить файл Добавить папку Синхронизировать файлы с драйва Фай…" at bounding box center [825, 326] width 1412 height 137
click at [170, 312] on span "Добавить файл" at bounding box center [179, 310] width 100 height 19
click at [0, 0] on input "Добавить файл" at bounding box center [0, 0] width 0 height 0
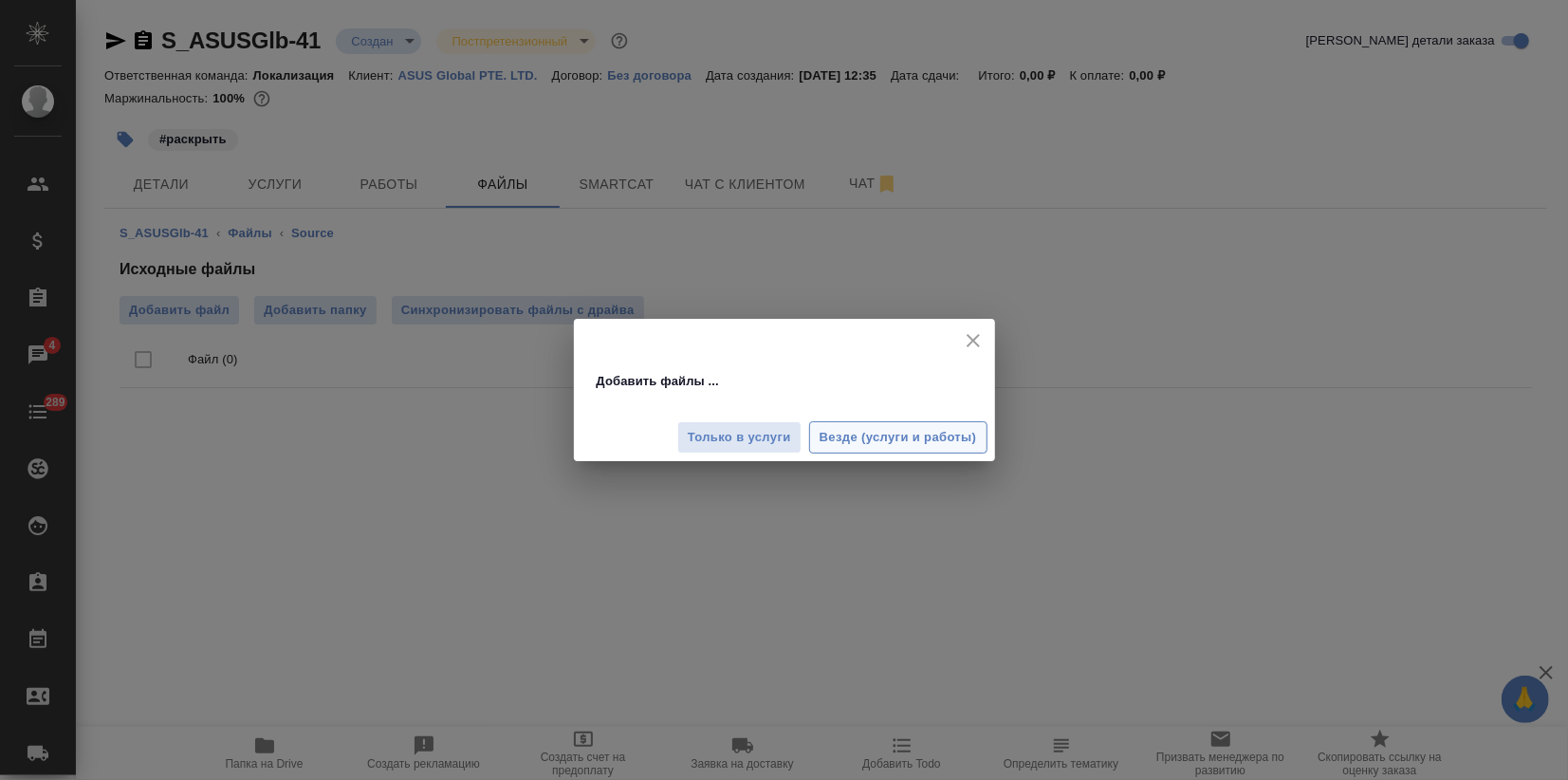
click at [876, 434] on span "Везде (услуги и работы)" at bounding box center [898, 438] width 157 height 21
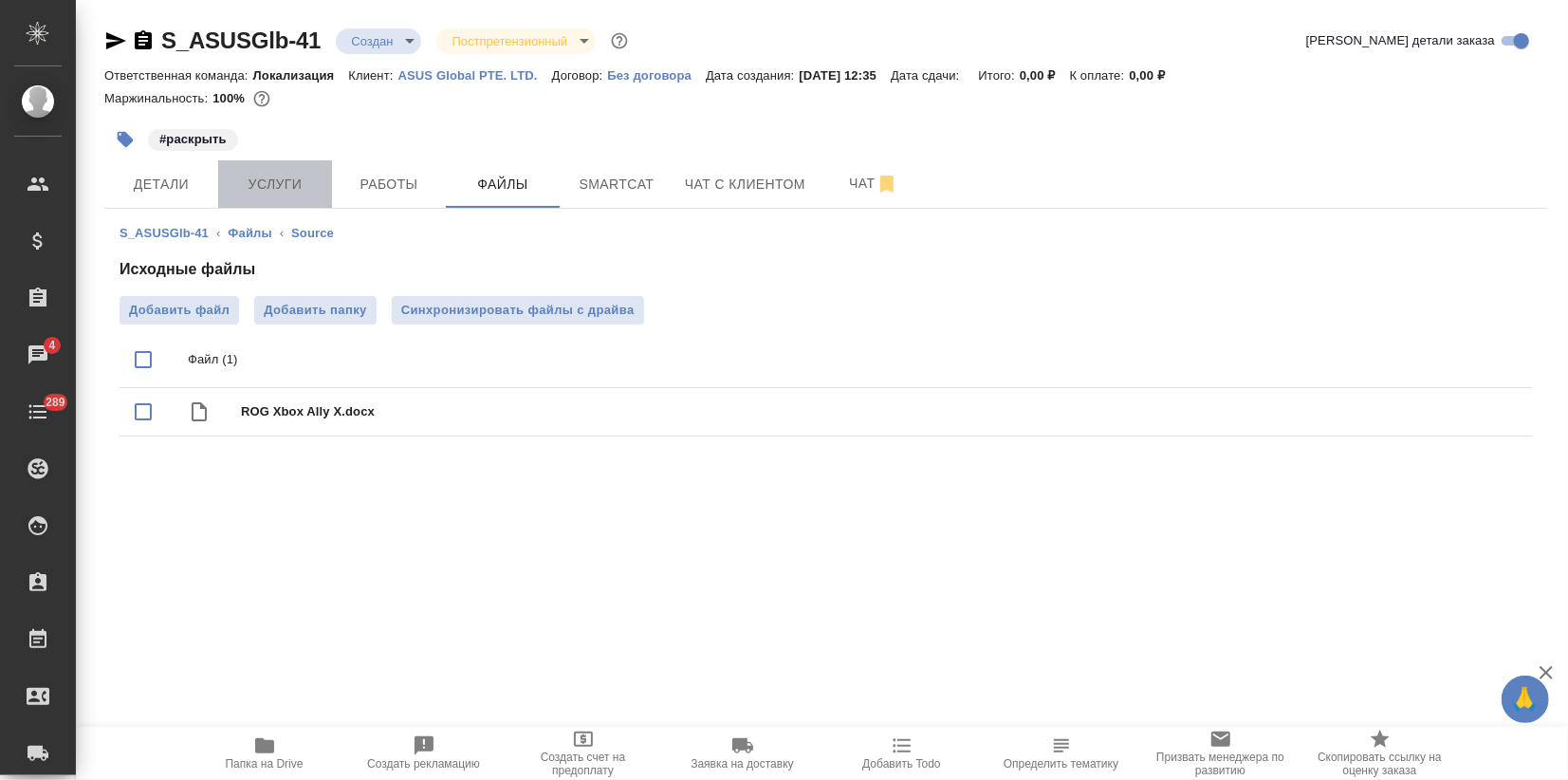
click at [252, 184] on span "Услуги" at bounding box center [275, 185] width 91 height 23
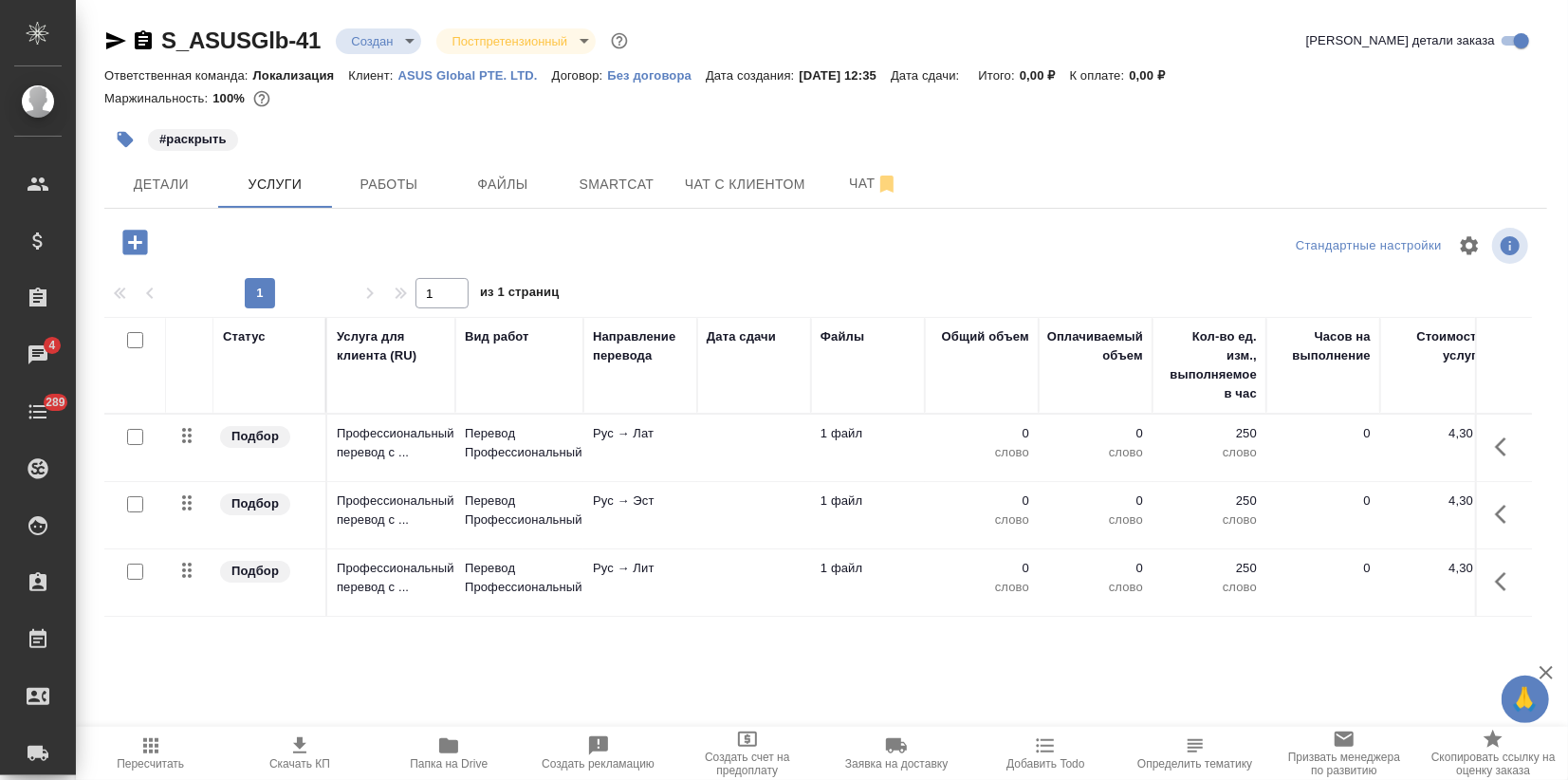
click at [130, 346] on input "checkbox" at bounding box center [135, 339] width 17 height 17
checkbox input "true"
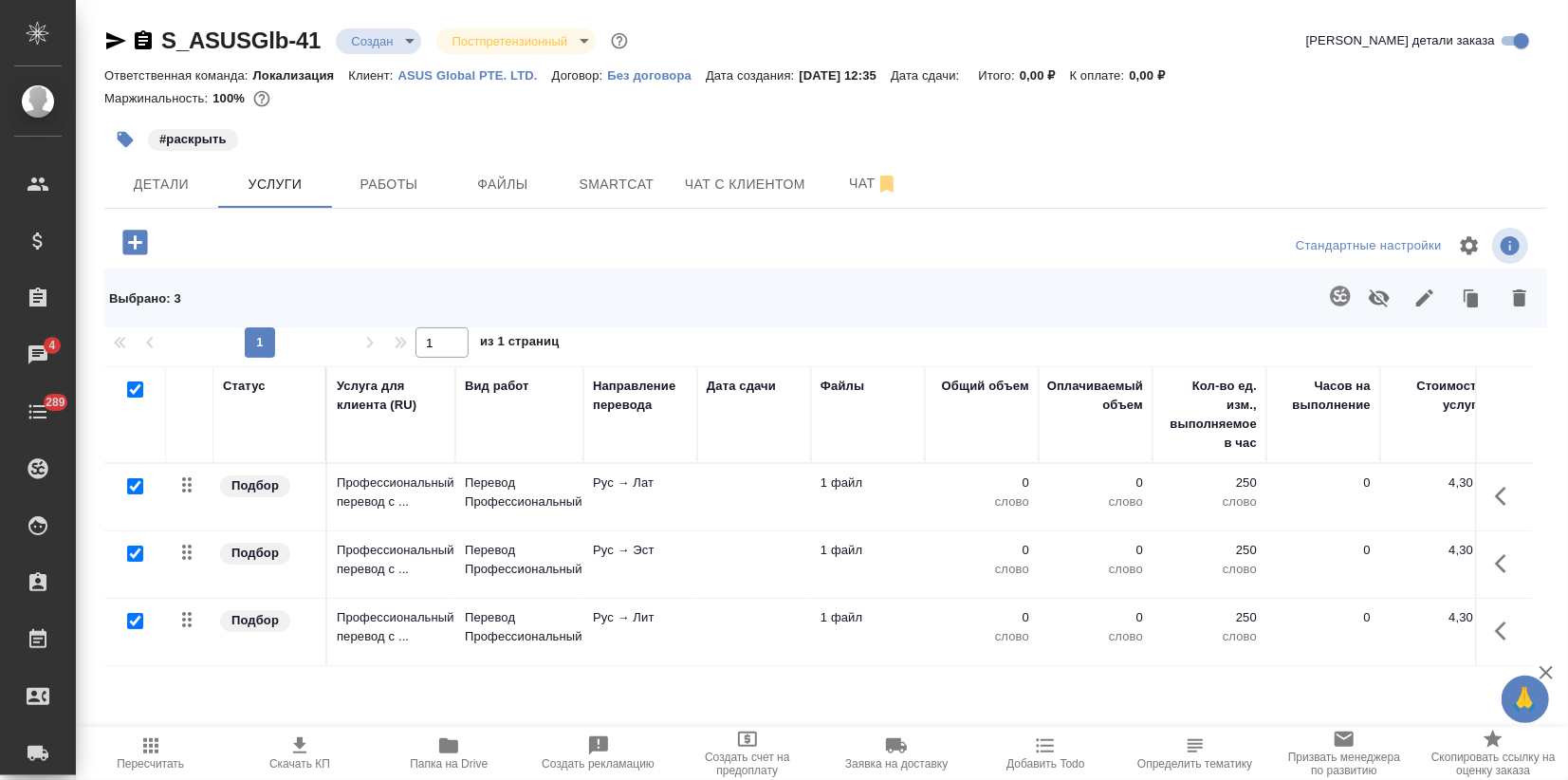
click at [1350, 301] on icon "button" at bounding box center [1340, 296] width 22 height 22
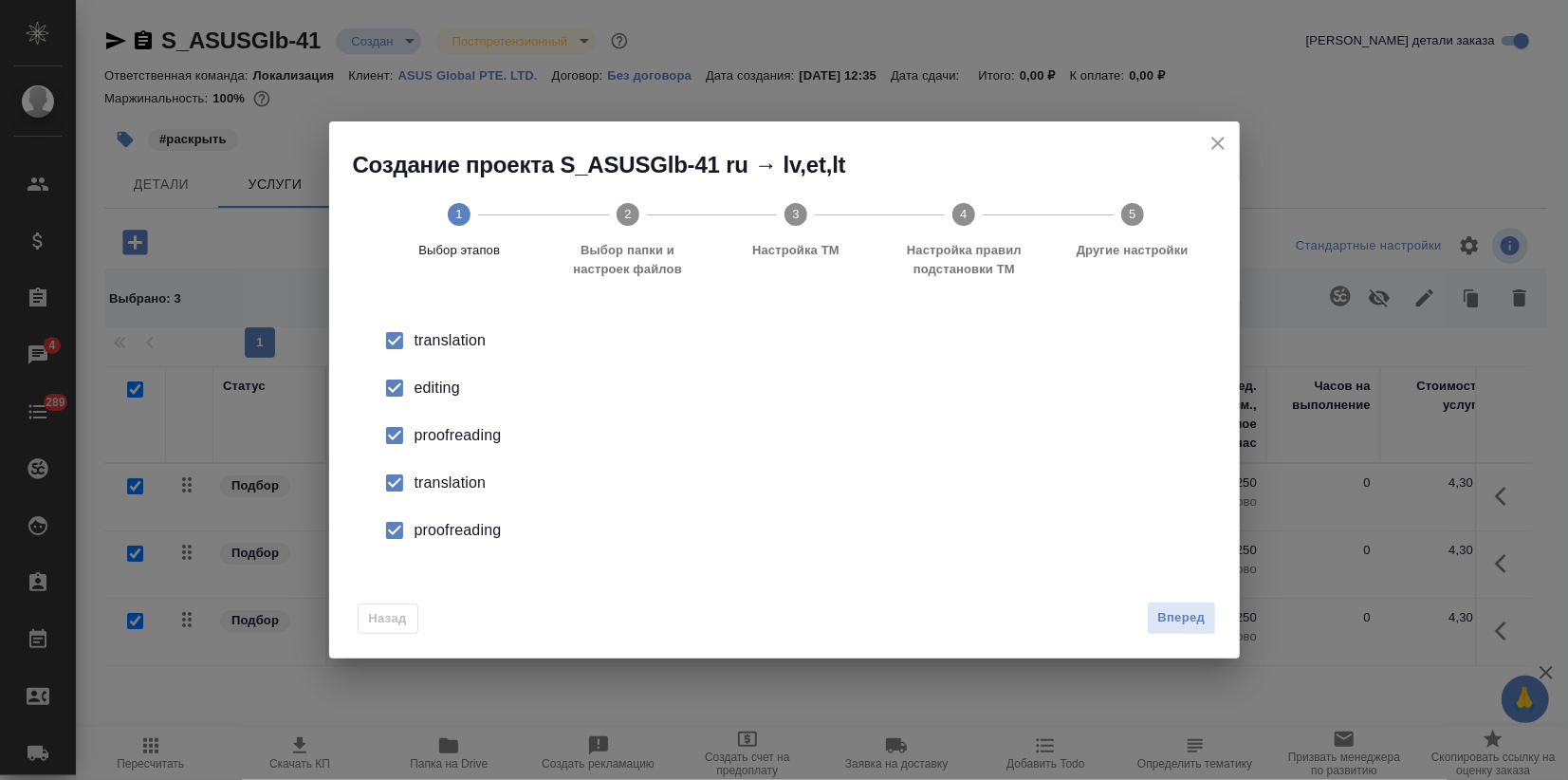
click at [412, 390] on input "checkbox" at bounding box center [394, 388] width 40 height 40
click at [422, 427] on div "proofreading" at bounding box center [804, 435] width 780 height 22
click at [421, 466] on li "translation" at bounding box center [784, 482] width 850 height 48
drag, startPoint x: 441, startPoint y: 527, endPoint x: 663, endPoint y: 572, distance: 226.5
click at [446, 530] on div "proofreading" at bounding box center [804, 530] width 780 height 22
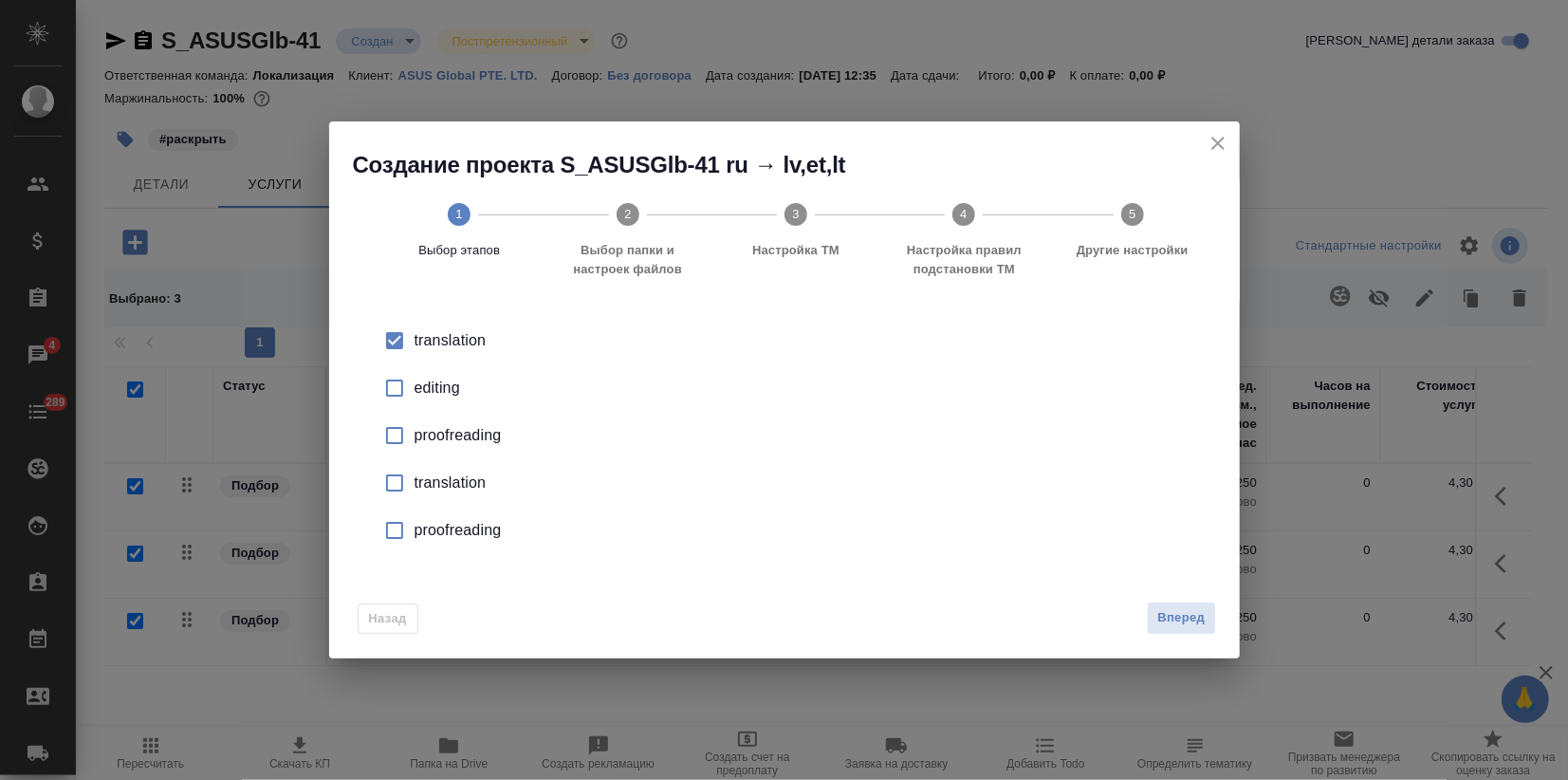
click at [1176, 635] on div "Назад Вперед" at bounding box center [784, 614] width 911 height 89
click at [1167, 621] on span "Вперед" at bounding box center [1180, 618] width 48 height 21
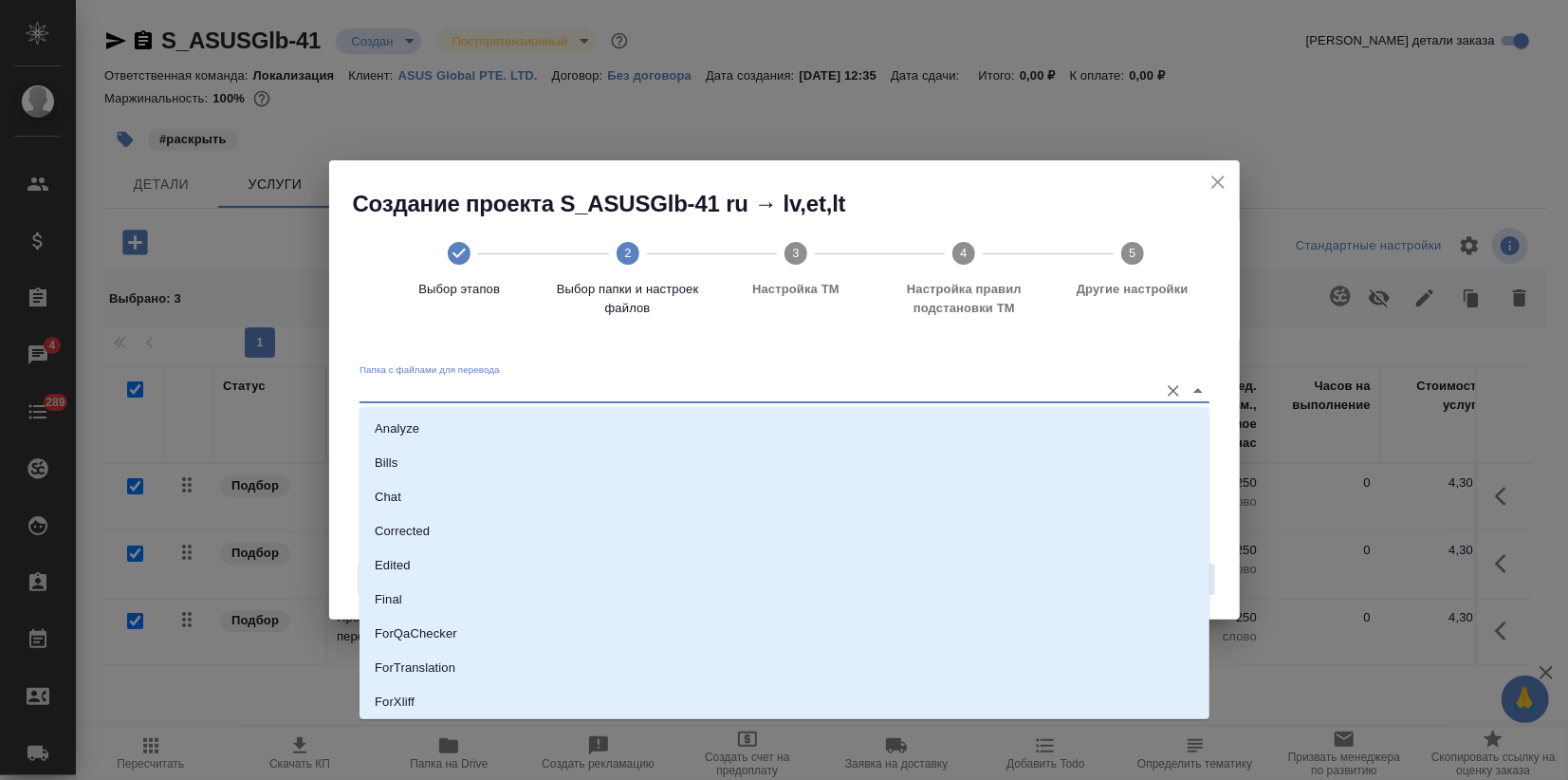
click at [812, 379] on input "Папка с файлами для перевода" at bounding box center [754, 389] width 789 height 22
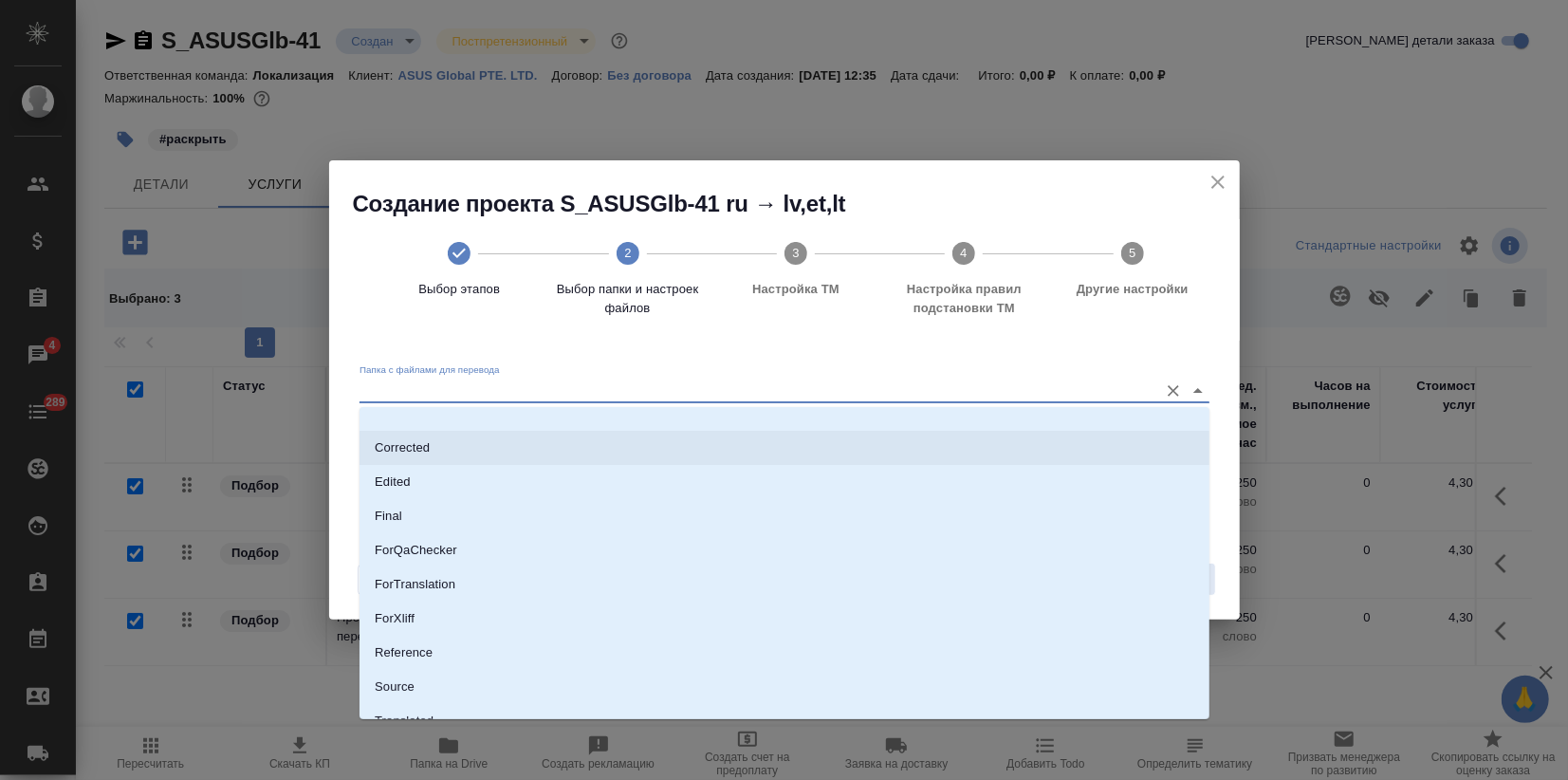
scroll to position [136, 0]
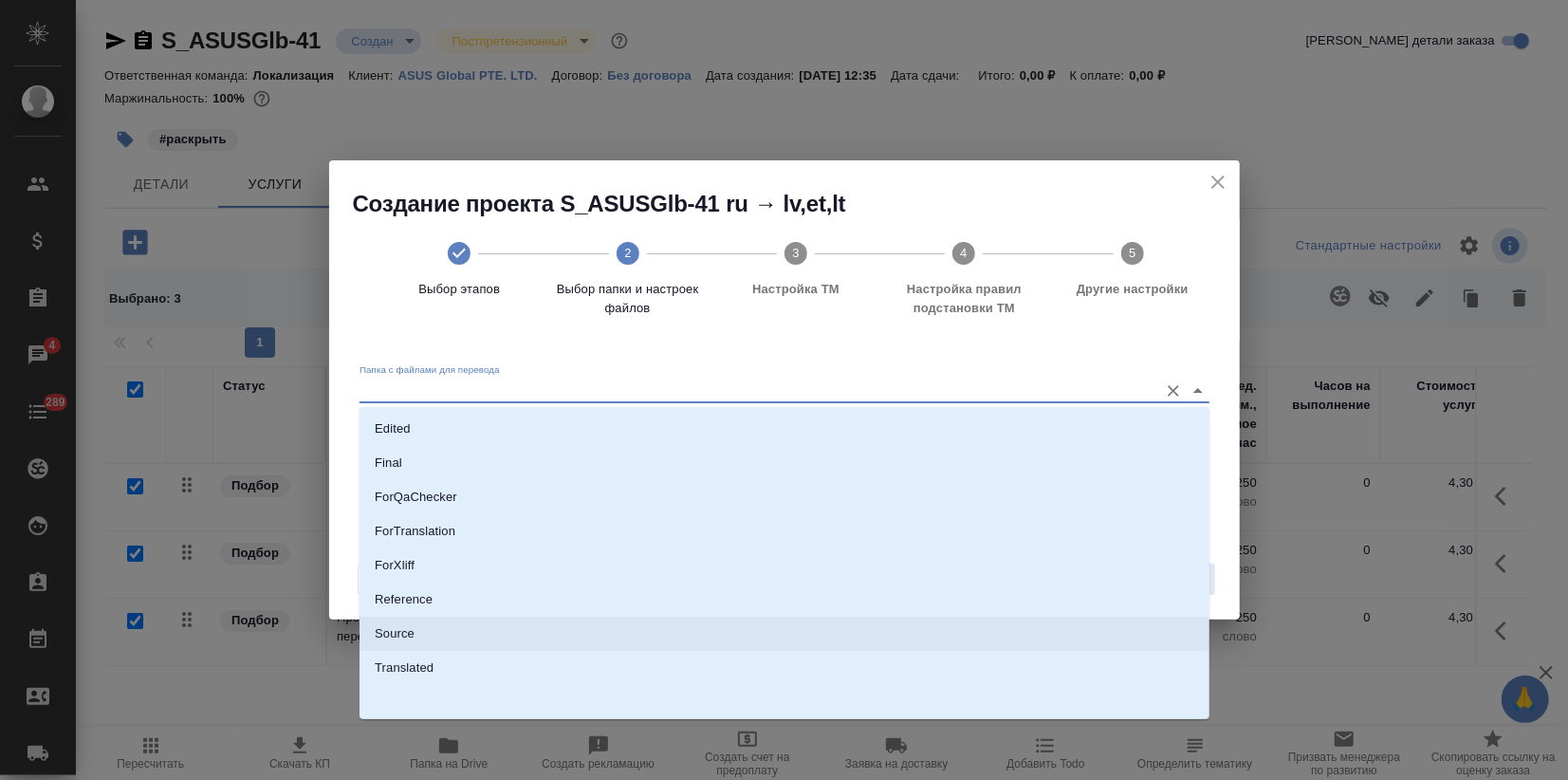
click at [448, 625] on li "Source" at bounding box center [784, 633] width 850 height 34
type input "Source"
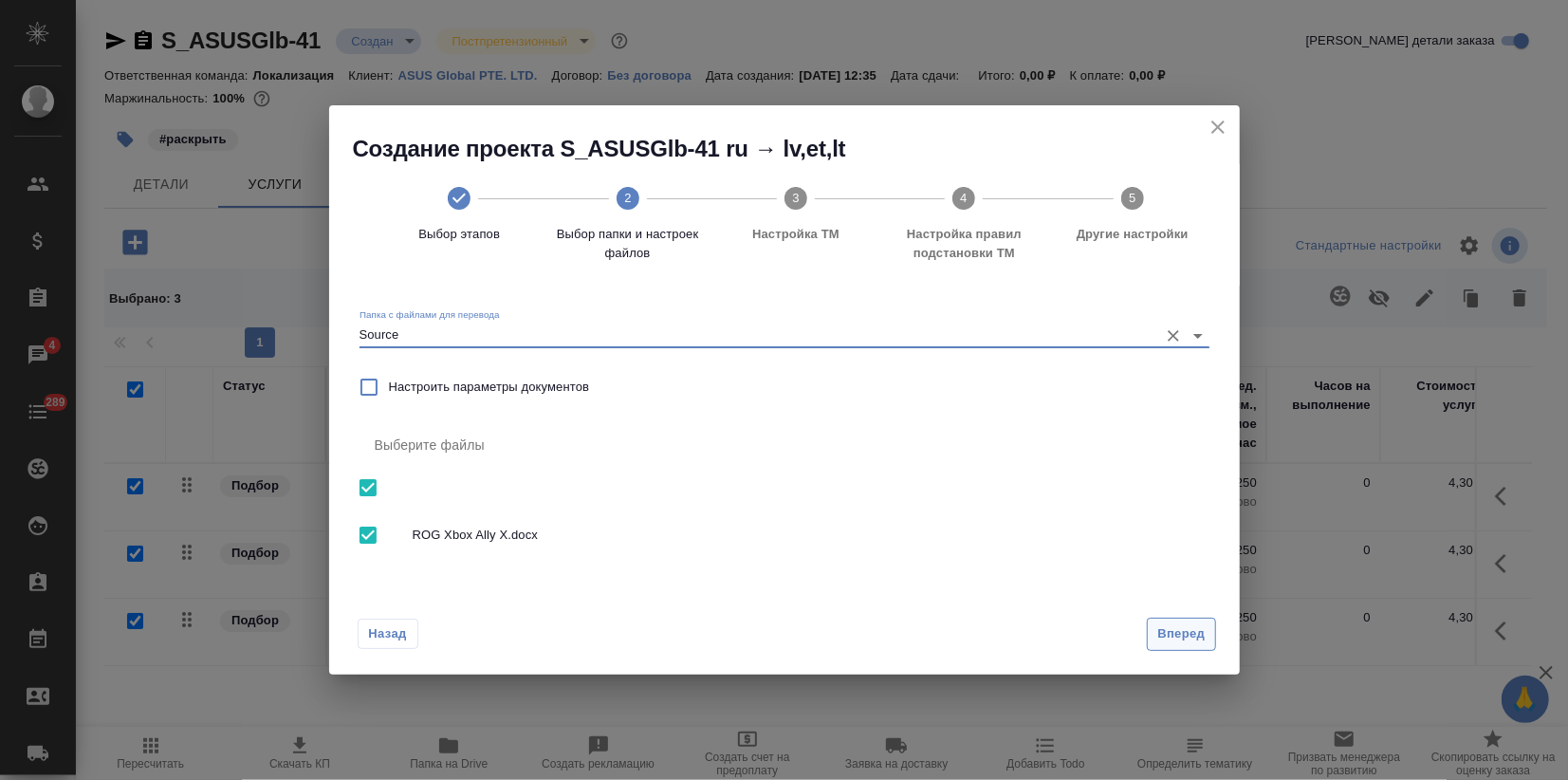
click at [1191, 644] on span "Вперед" at bounding box center [1180, 634] width 48 height 21
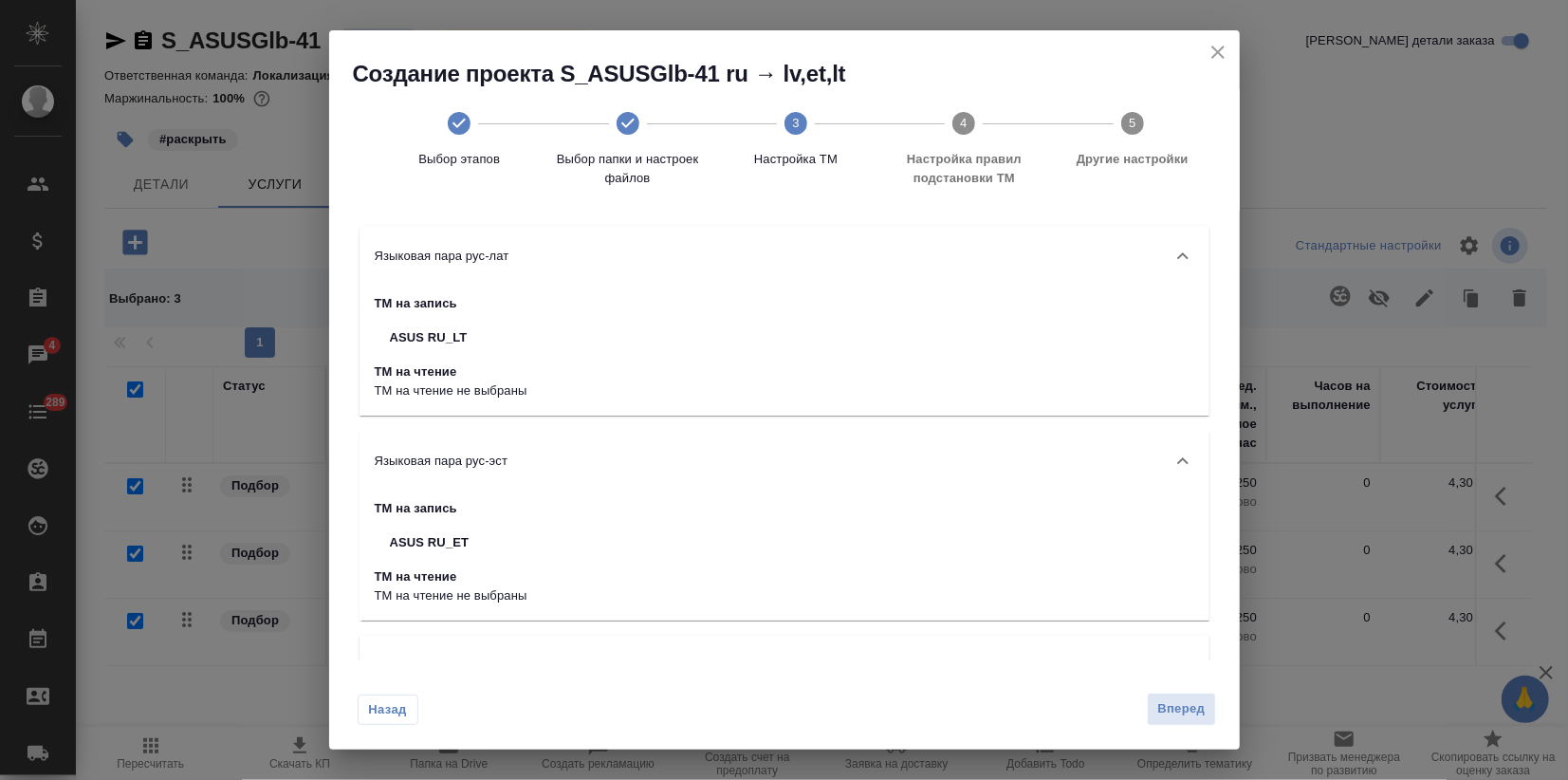
click at [1176, 690] on div "Назад Вперед" at bounding box center [784, 705] width 911 height 89
click at [1176, 706] on span "Вперед" at bounding box center [1180, 709] width 48 height 21
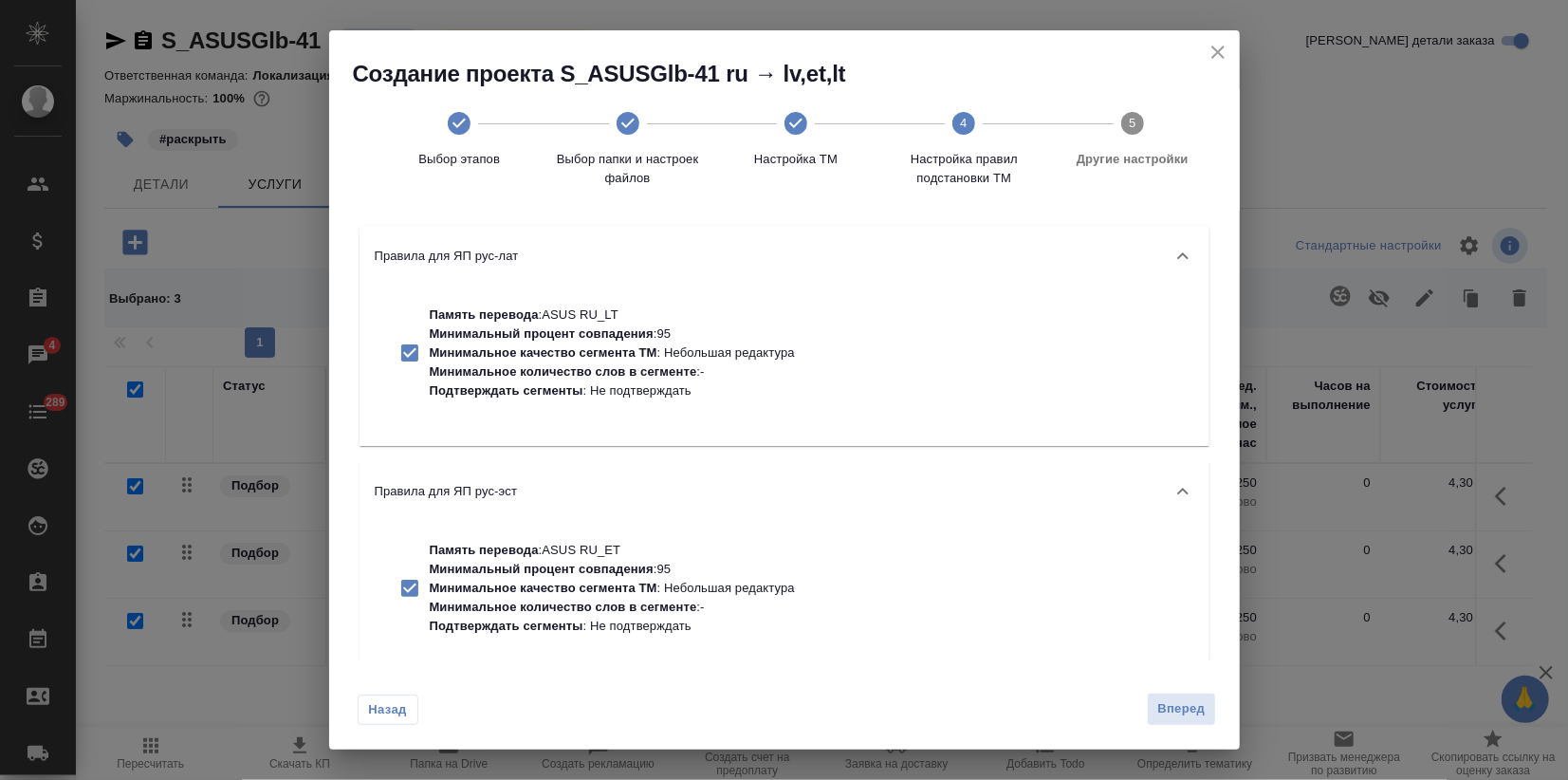
click at [1178, 704] on span "Вперед" at bounding box center [1180, 709] width 48 height 21
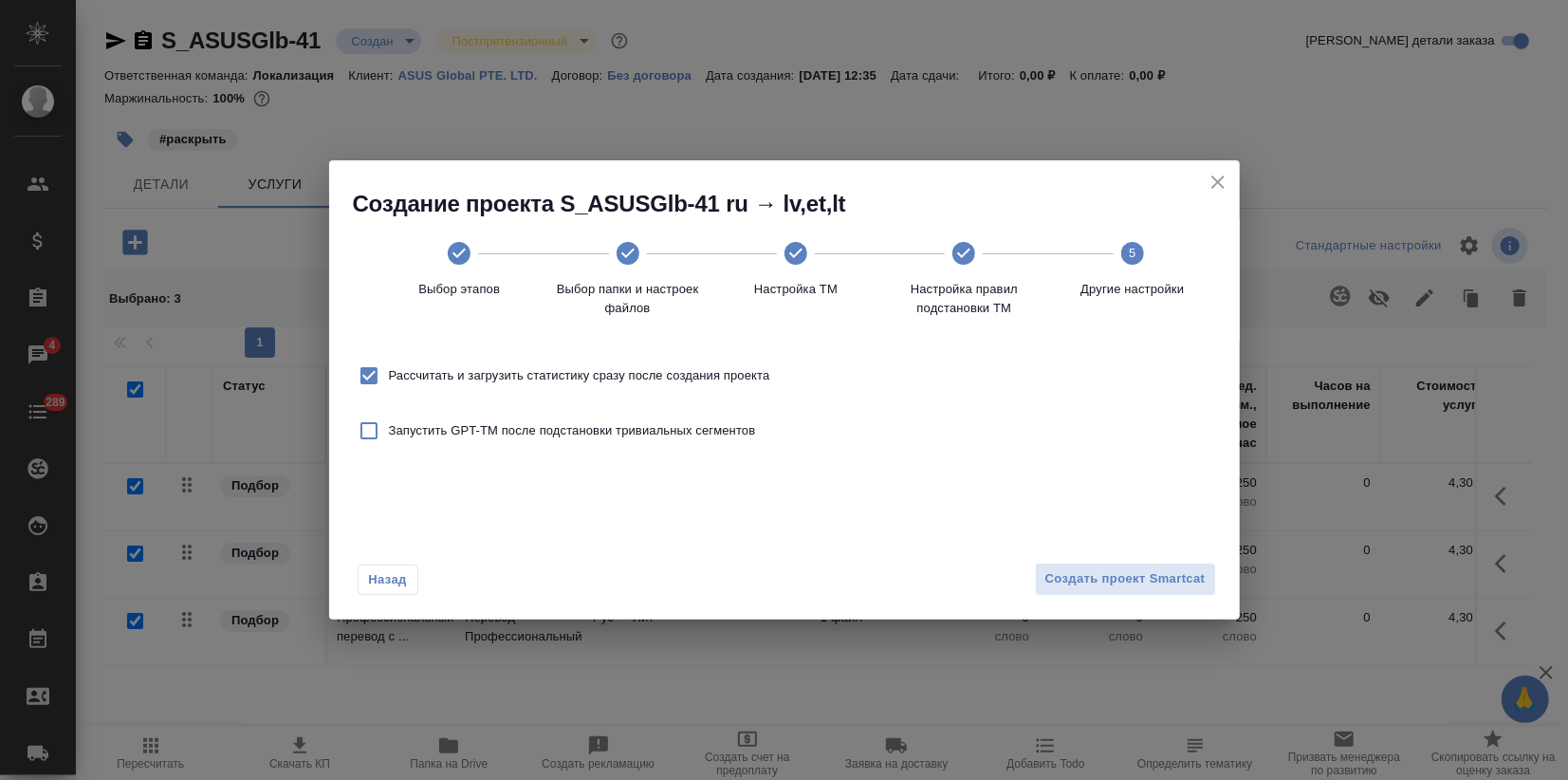
click at [1139, 598] on div "Назад Создать проект Smartcat" at bounding box center [784, 575] width 911 height 89
click at [1137, 568] on span "Создать проект Smartcat" at bounding box center [1125, 579] width 160 height 21
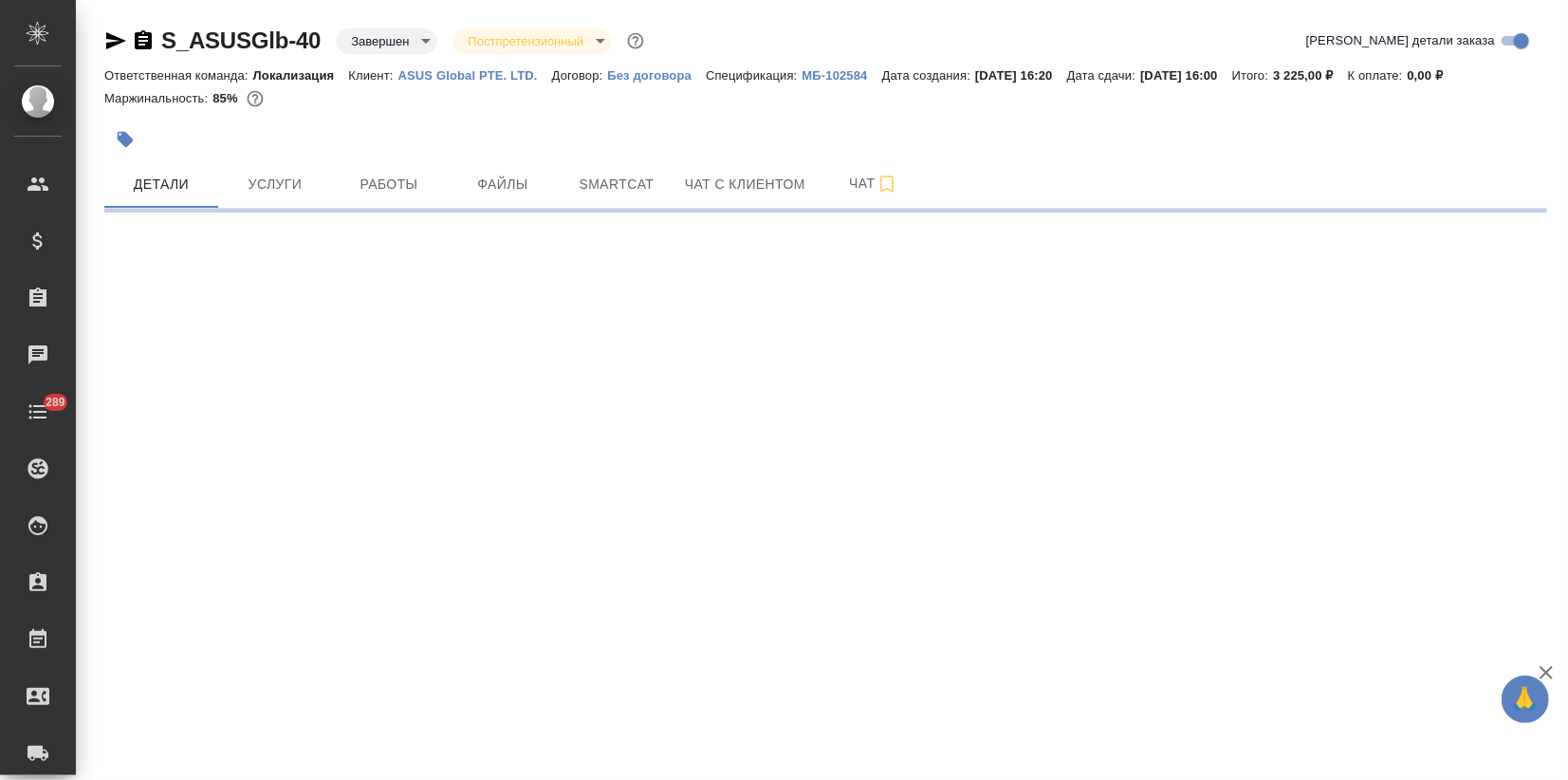
select select "RU"
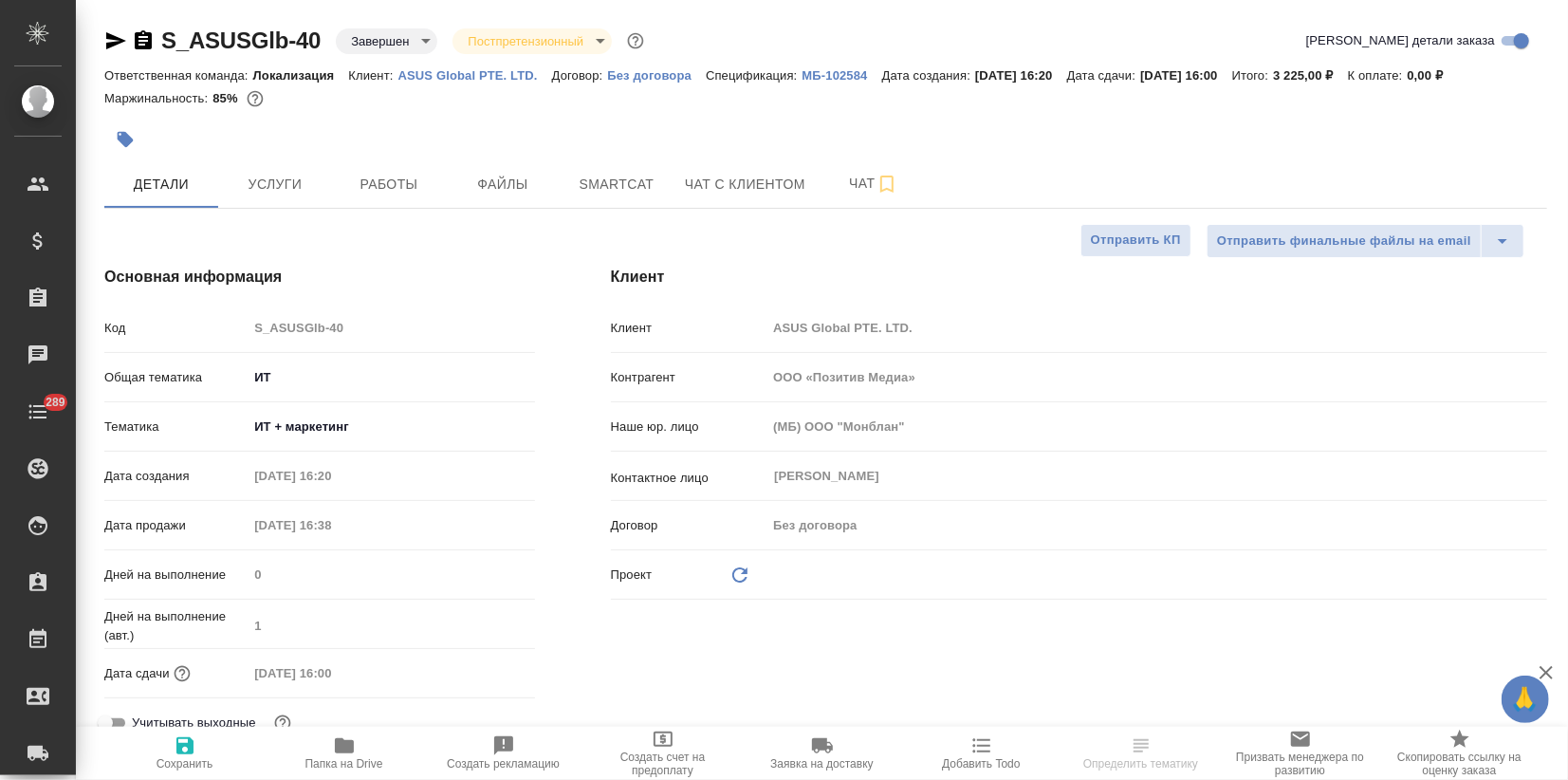
type textarea "x"
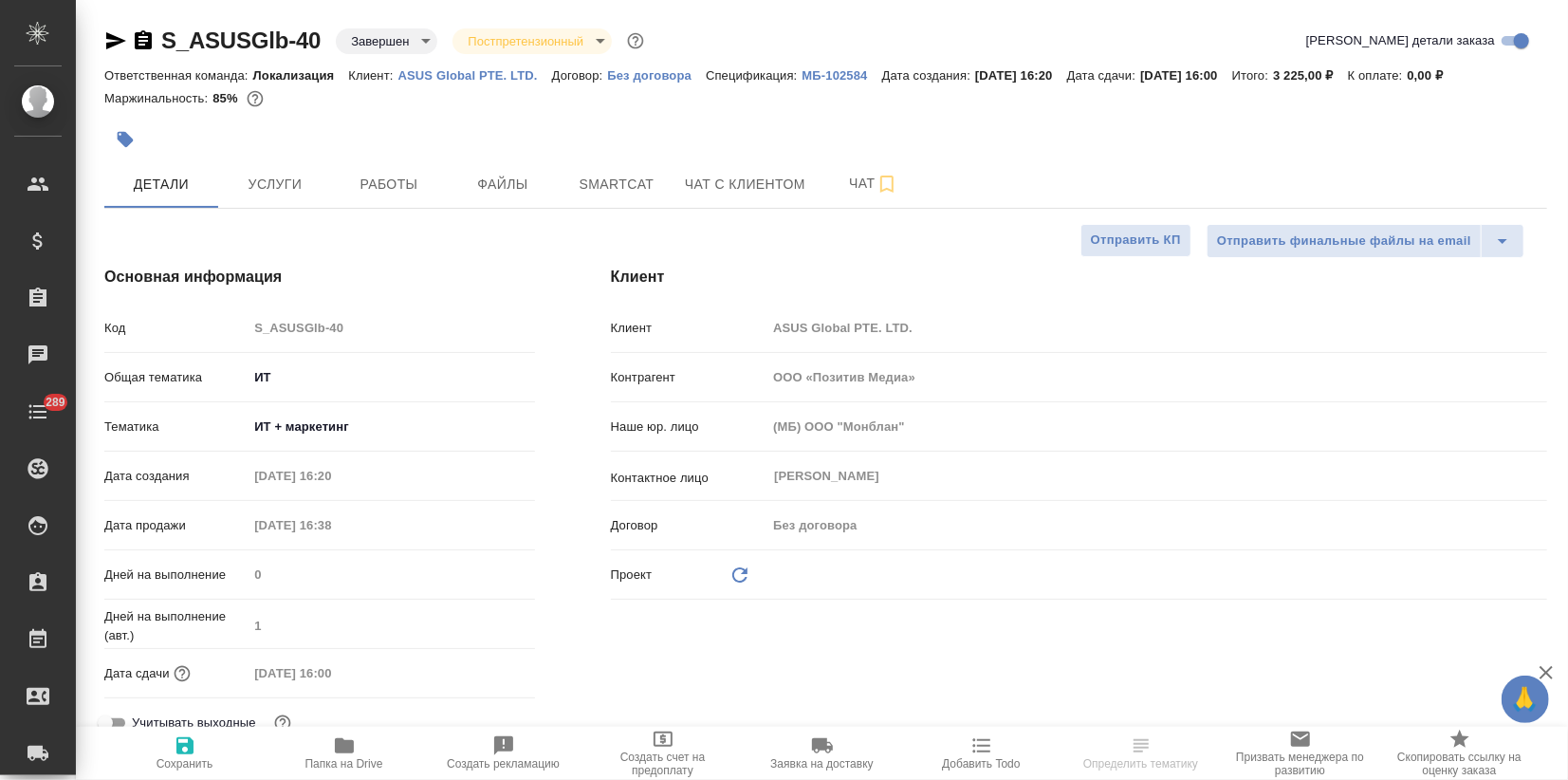
type textarea "x"
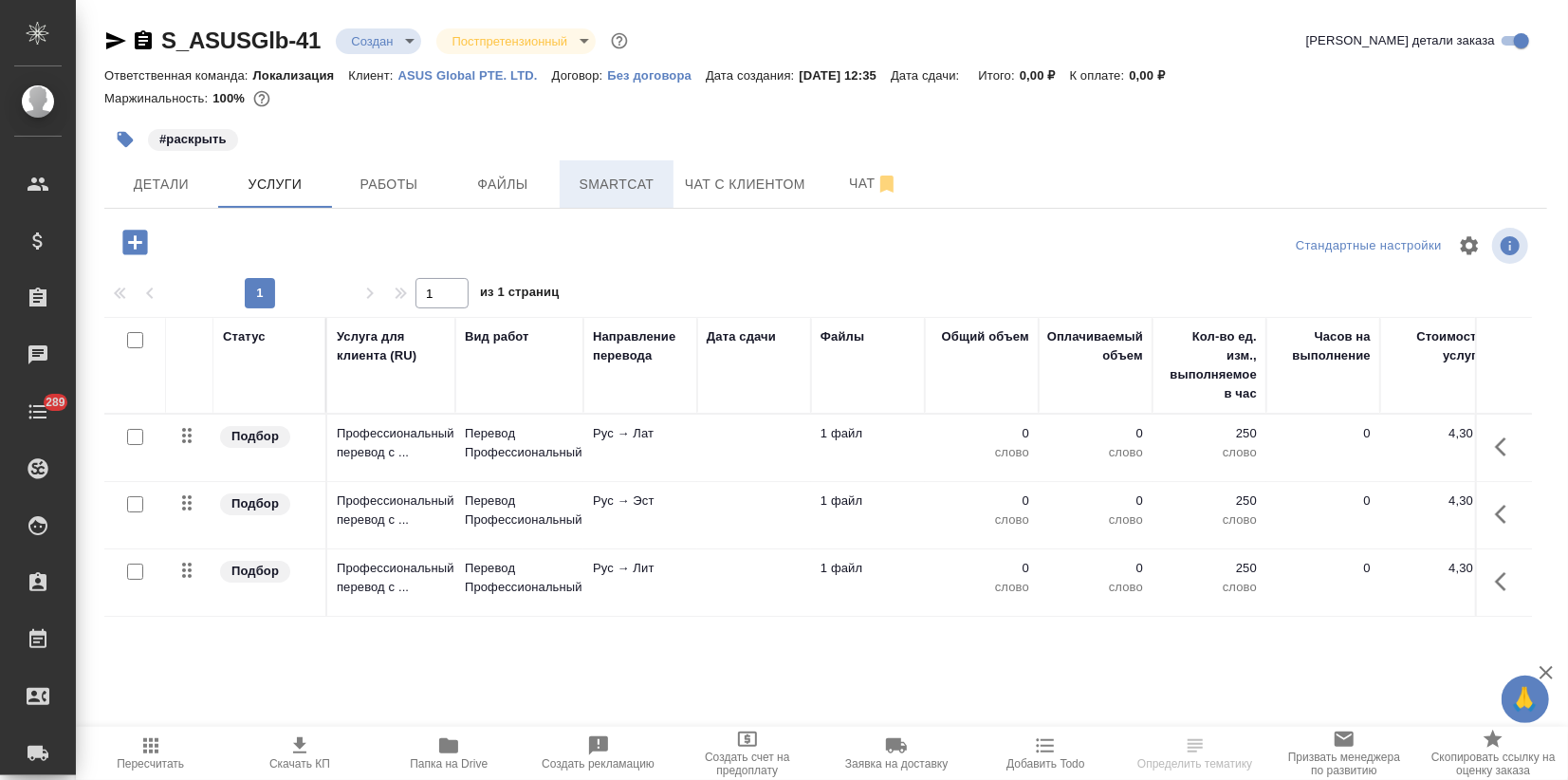
click at [610, 178] on span "Smartcat" at bounding box center [616, 185] width 91 height 23
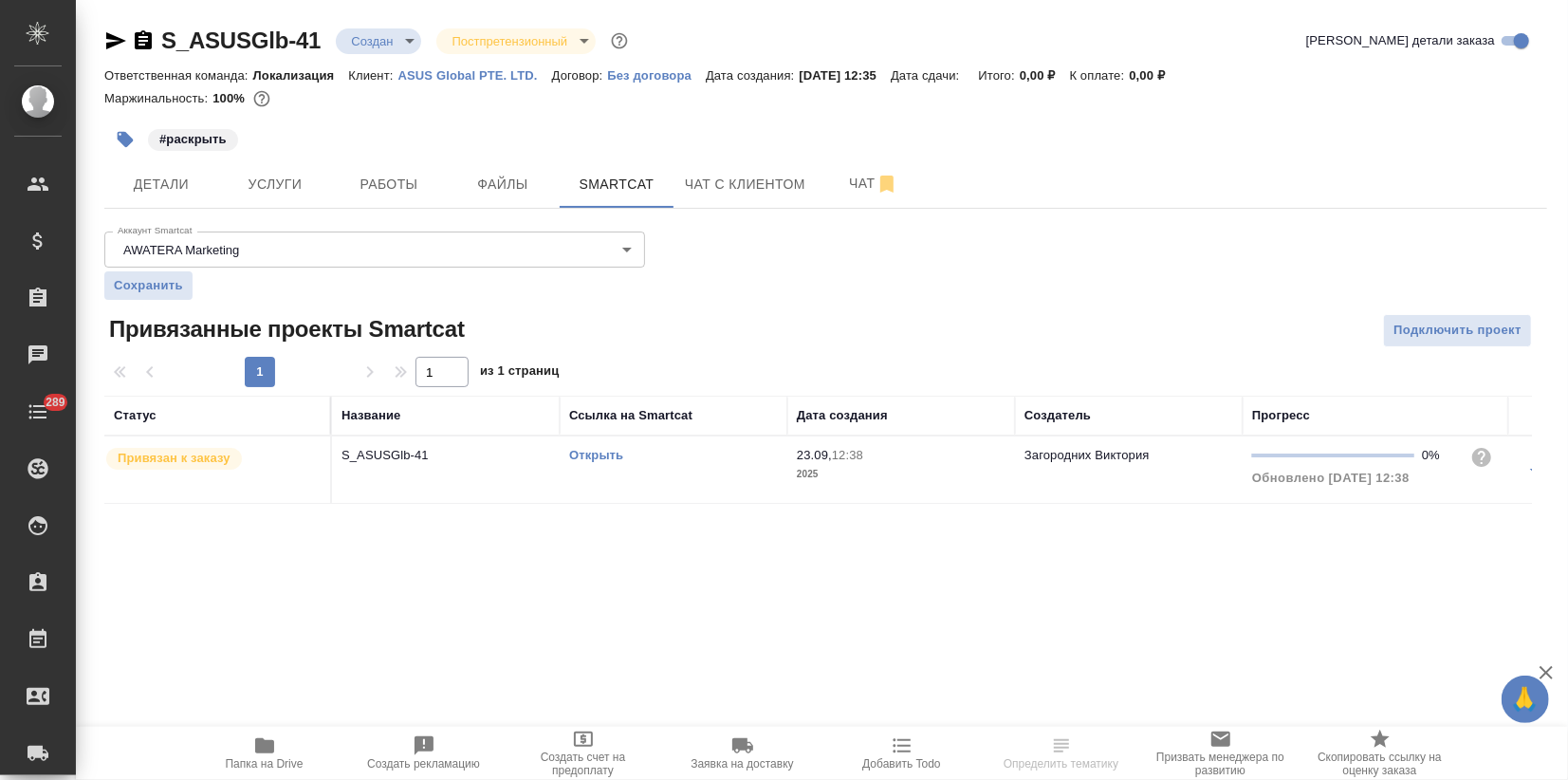
click at [568, 454] on td "Открыть" at bounding box center [674, 470] width 227 height 66
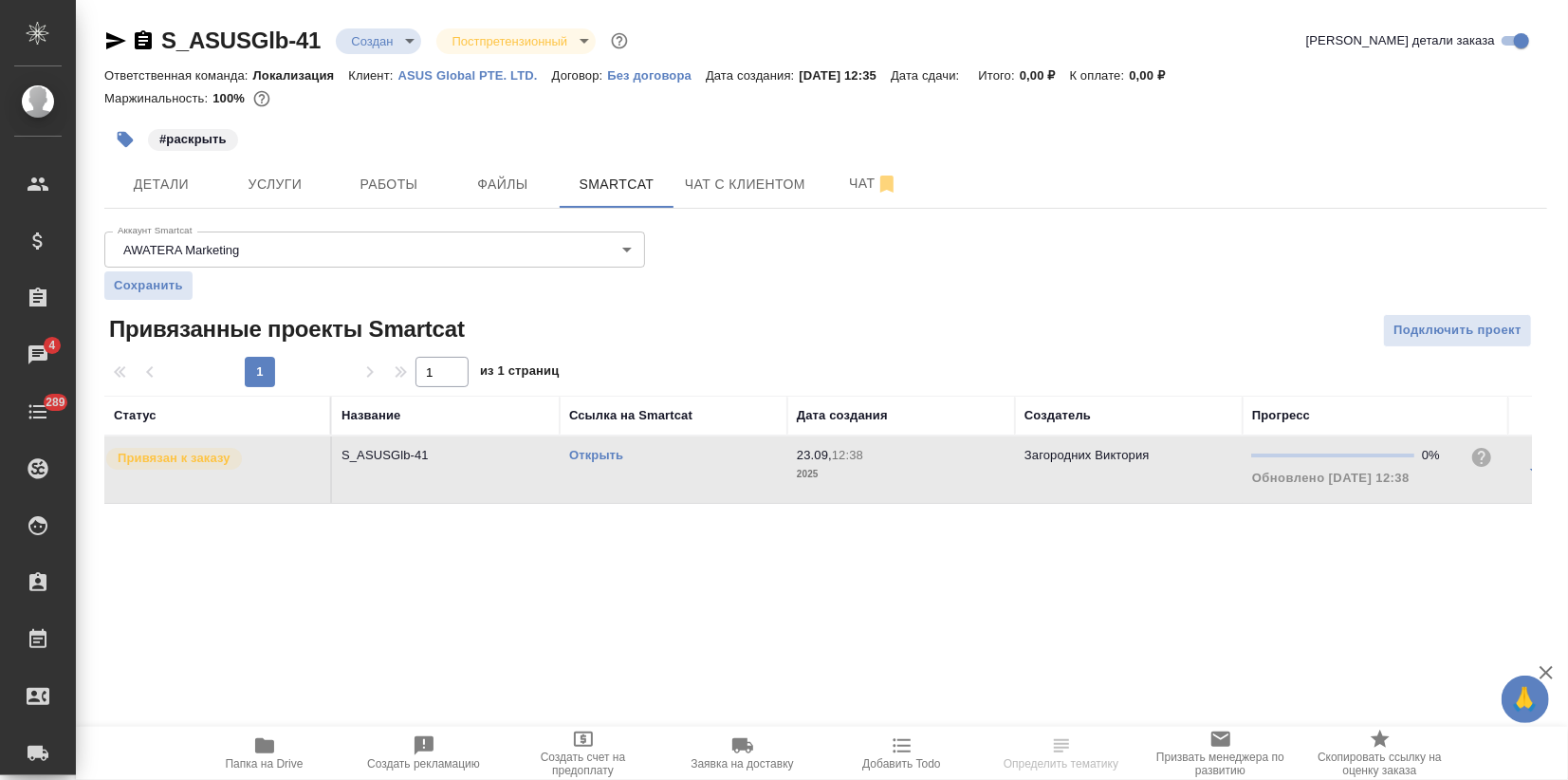
click at [611, 446] on div "Открыть" at bounding box center [673, 456] width 209 height 19
click at [591, 454] on link "Открыть" at bounding box center [596, 454] width 54 height 15
drag, startPoint x: 346, startPoint y: 598, endPoint x: 352, endPoint y: 476, distance: 122.1
click at [348, 591] on div ".cls-1 fill:#fff; AWATERA Zagorodnikh Viktoria Клиенты Спецификации Заказы 4 Ча…" at bounding box center [784, 390] width 1568 height 780
click at [290, 186] on span "Услуги" at bounding box center [275, 185] width 91 height 23
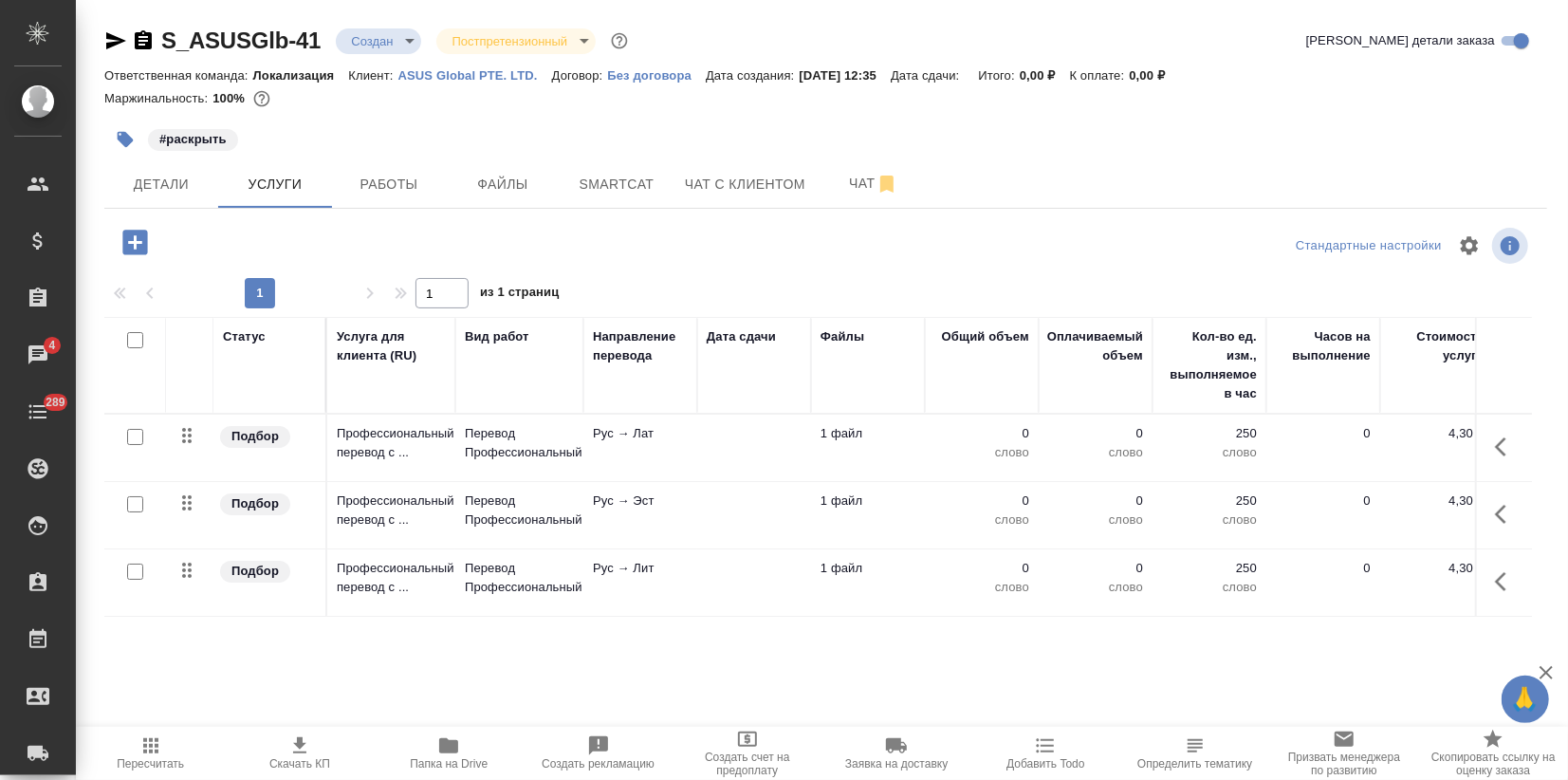
click at [133, 334] on input "checkbox" at bounding box center [135, 339] width 17 height 17
checkbox input "true"
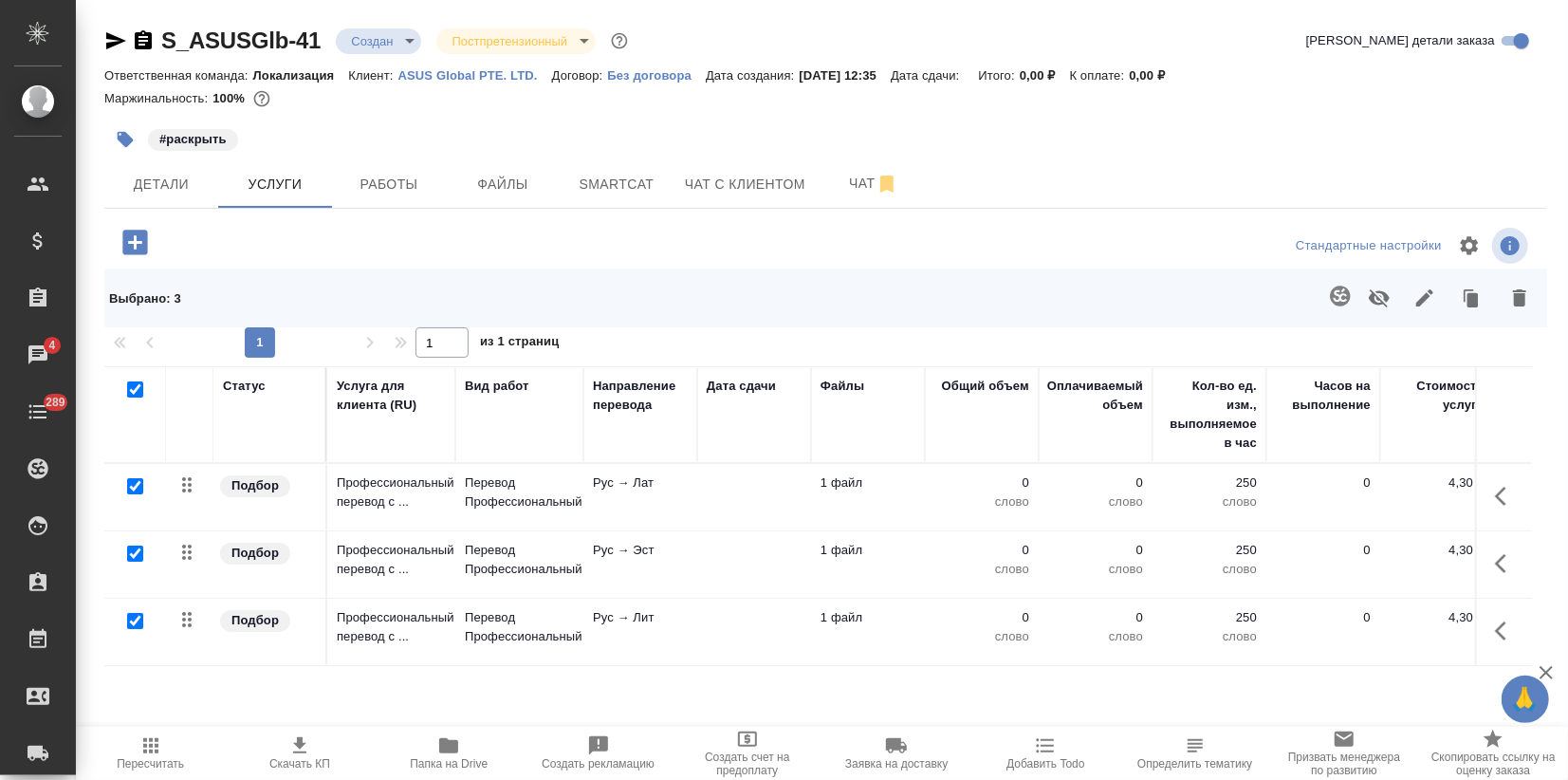
click at [1417, 292] on icon "button" at bounding box center [1424, 298] width 22 height 22
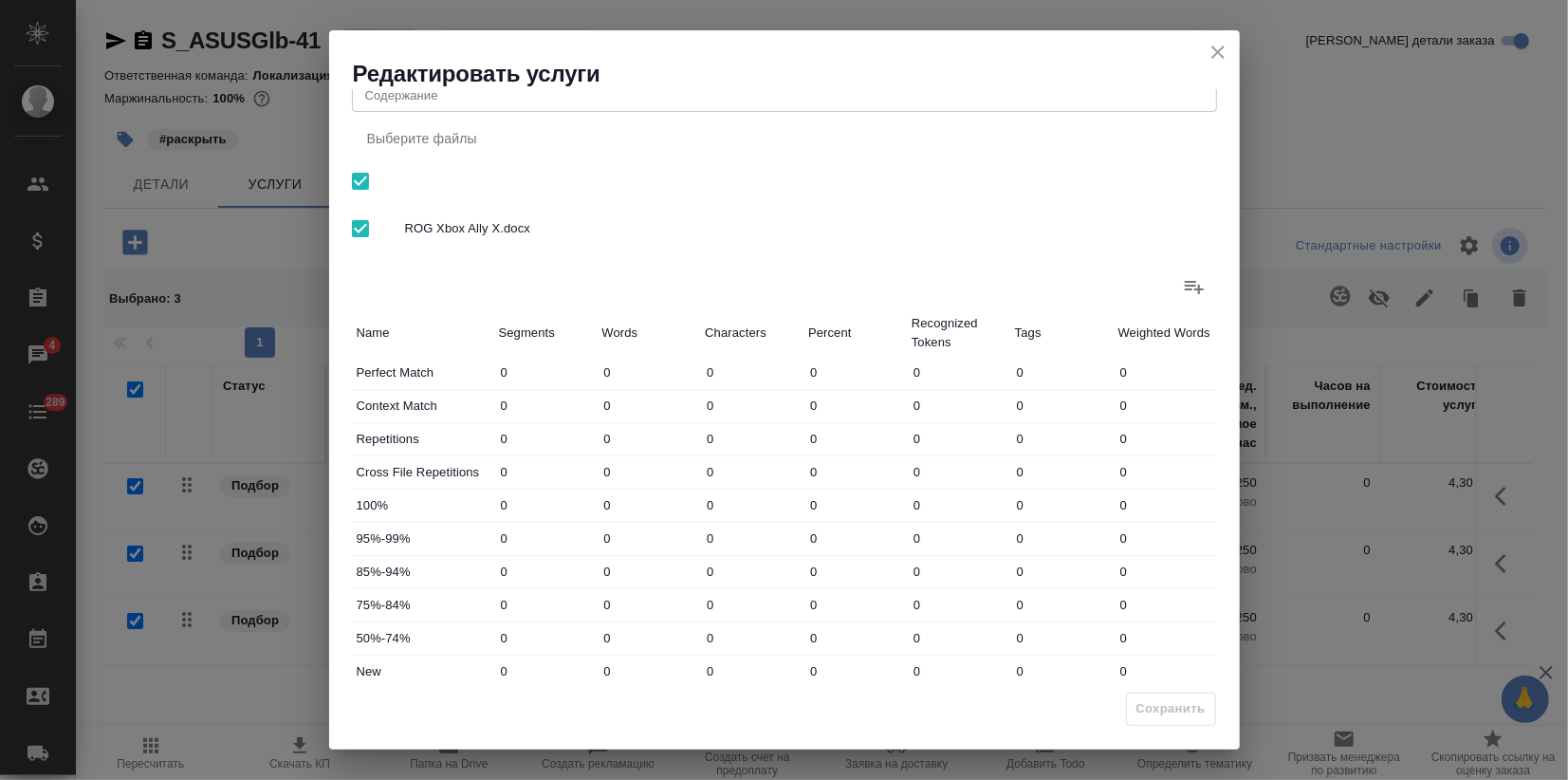
scroll to position [213, 0]
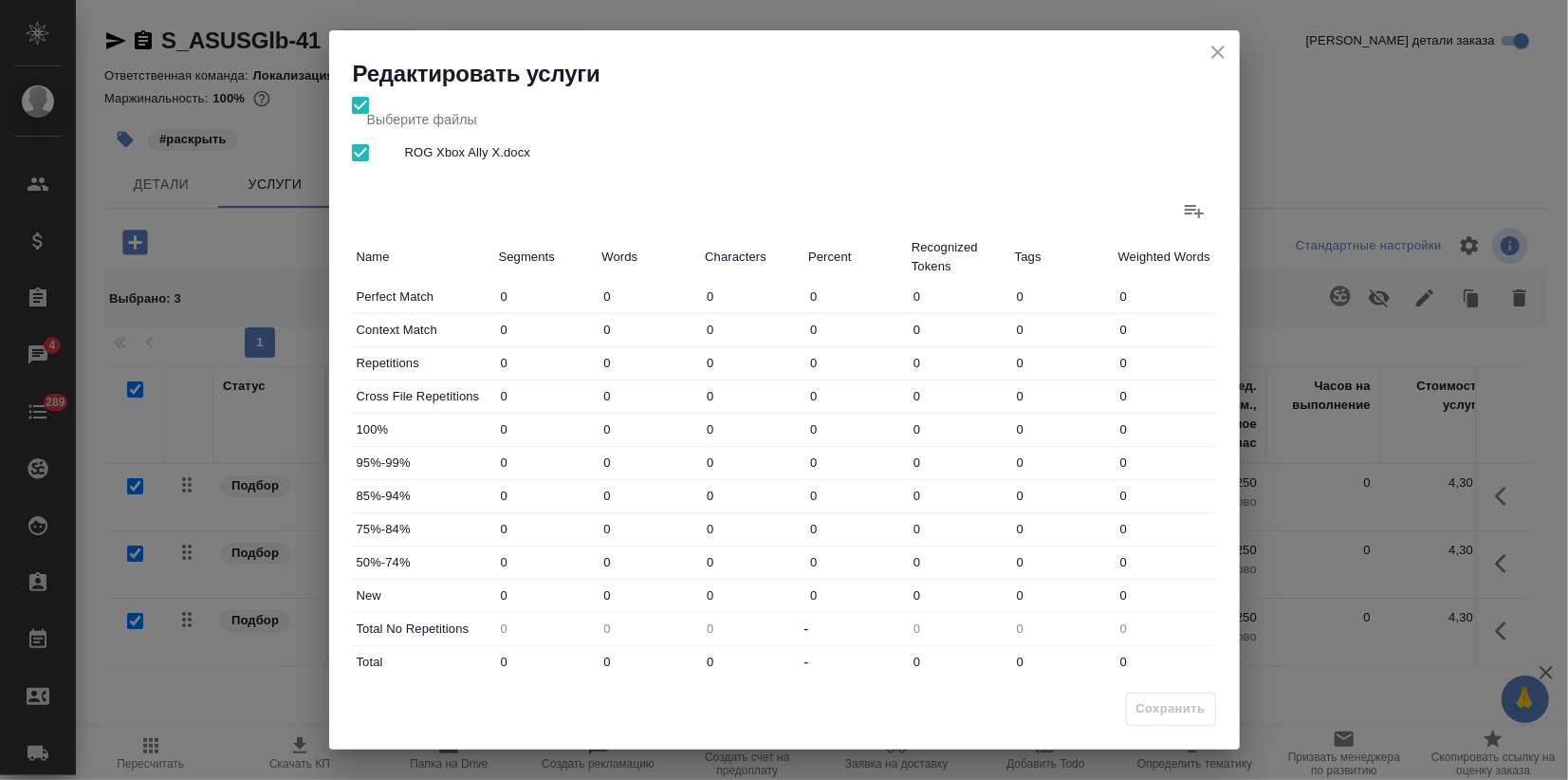
click at [569, 590] on div "New 0 0 0 0 0 0 0" at bounding box center [784, 595] width 865 height 32
type input "256"
drag, startPoint x: 632, startPoint y: 657, endPoint x: 515, endPoint y: 662, distance: 117.1
click at [569, 651] on div "Total 0 0 0 - 0 0 0" at bounding box center [784, 661] width 865 height 32
type input "2"
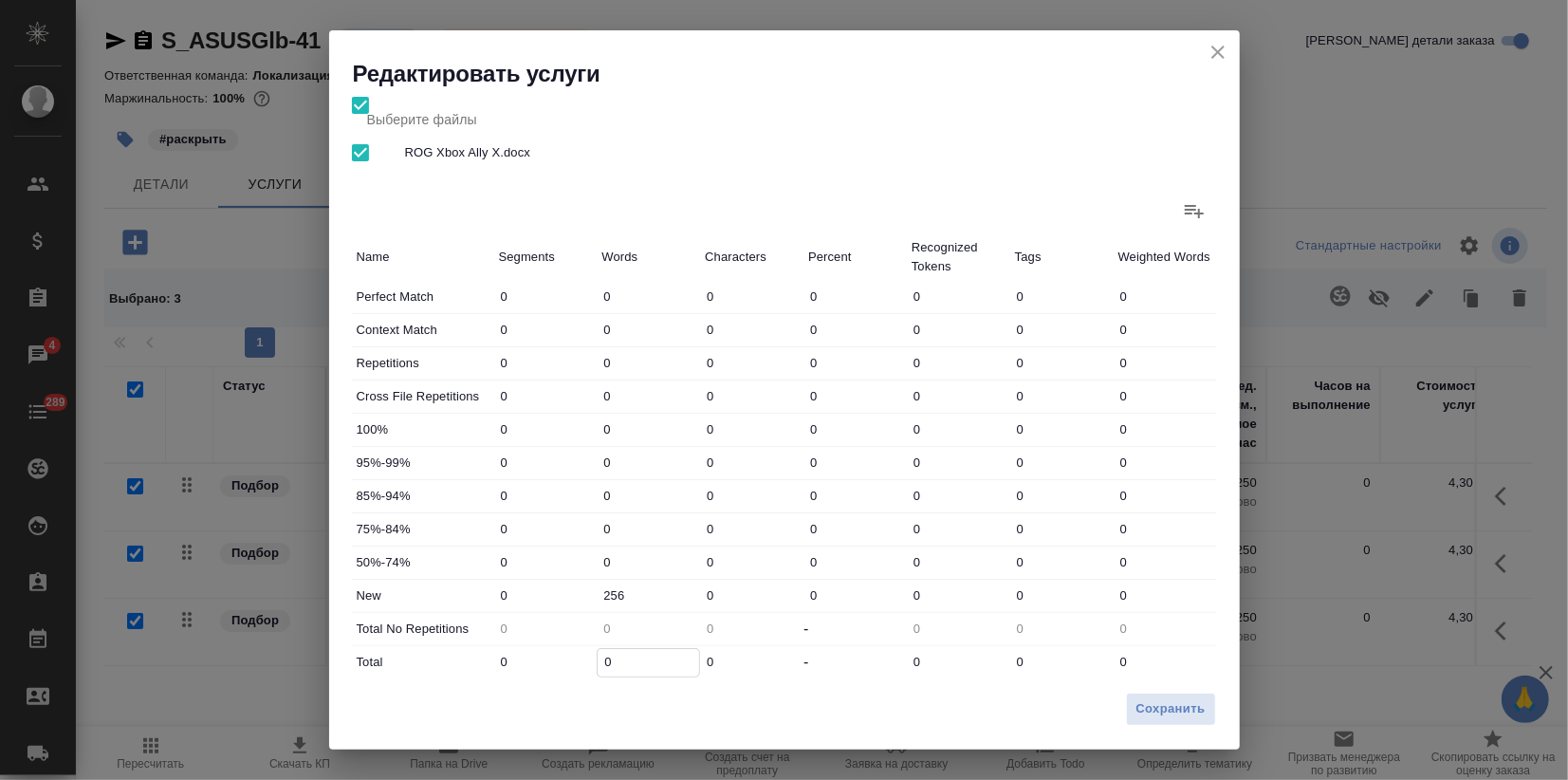
type input "2"
type input "25"
type input "256"
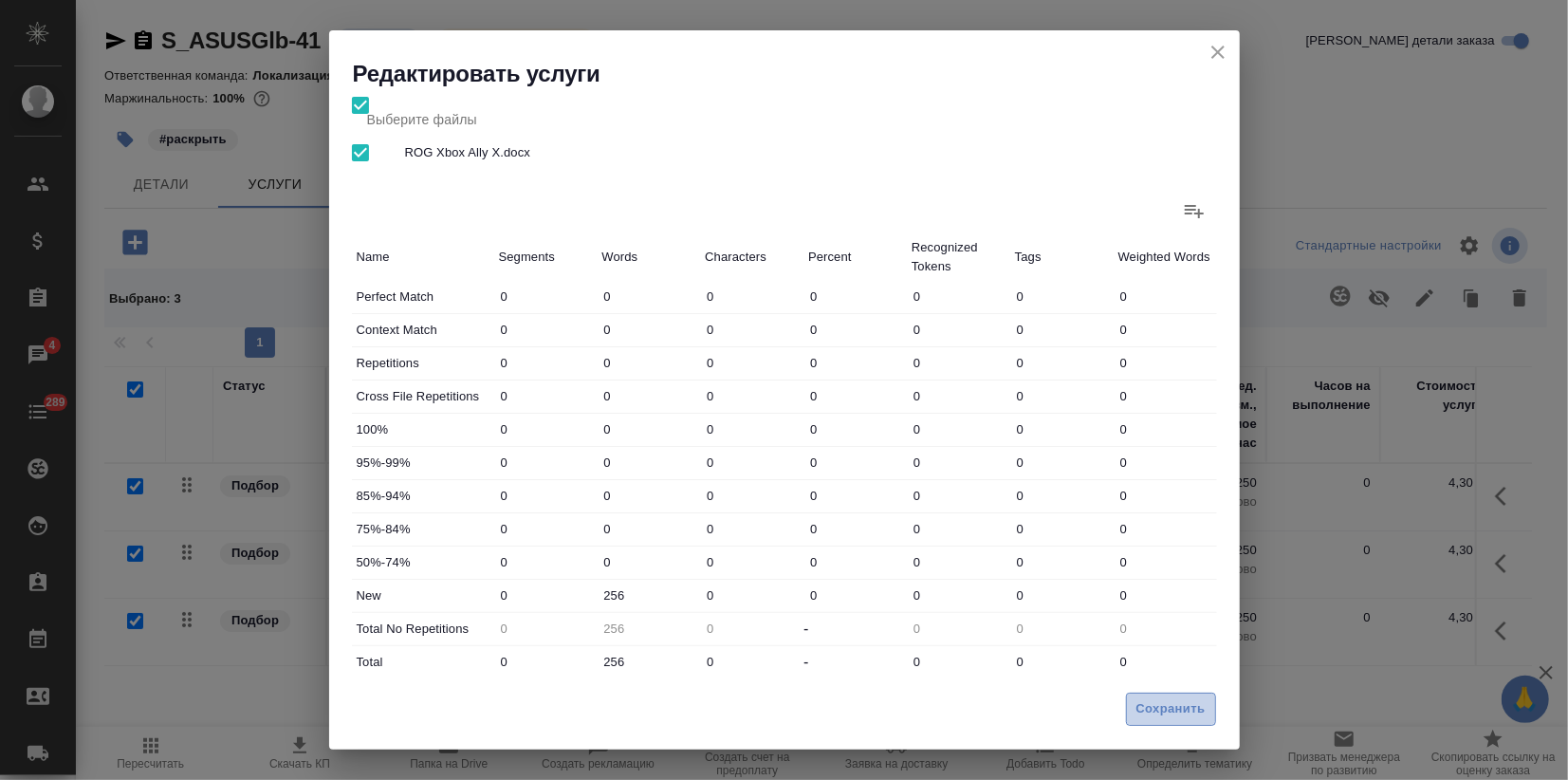
click at [1169, 715] on span "Сохранить" at bounding box center [1170, 709] width 69 height 21
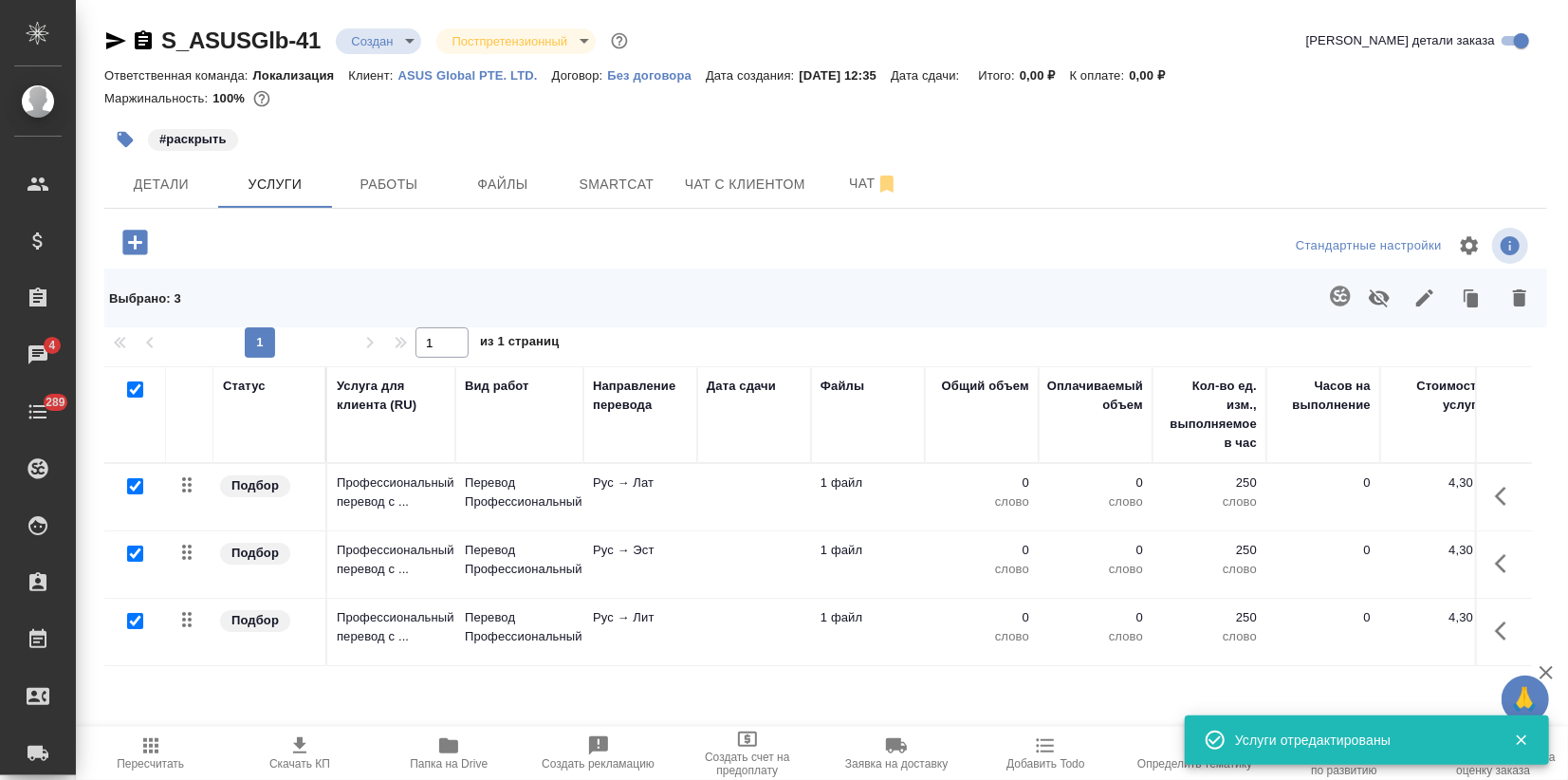
click at [136, 751] on span "Пересчитать" at bounding box center [151, 752] width 126 height 36
click at [155, 199] on button "Детали" at bounding box center [160, 184] width 114 height 48
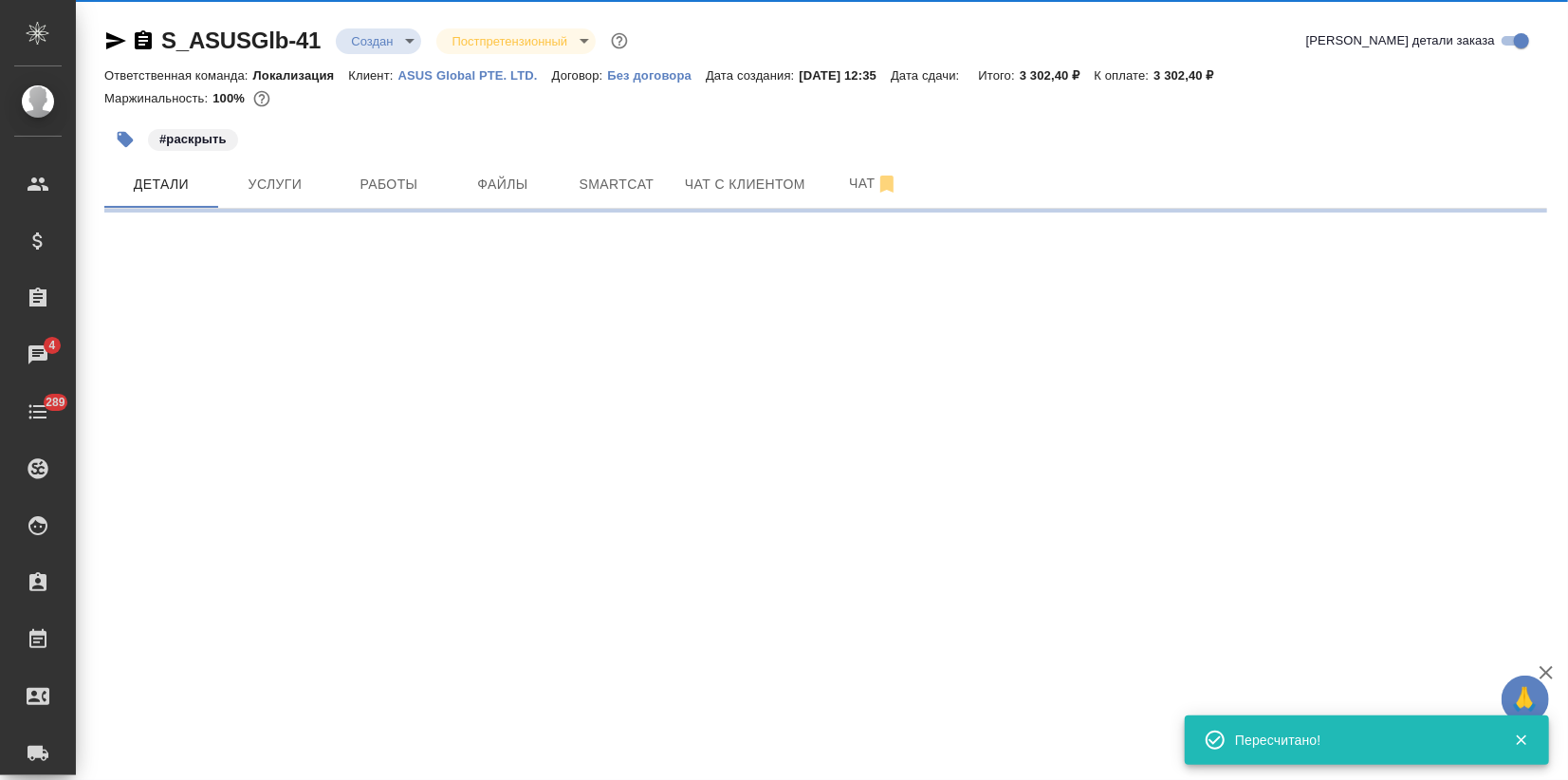
select select "RU"
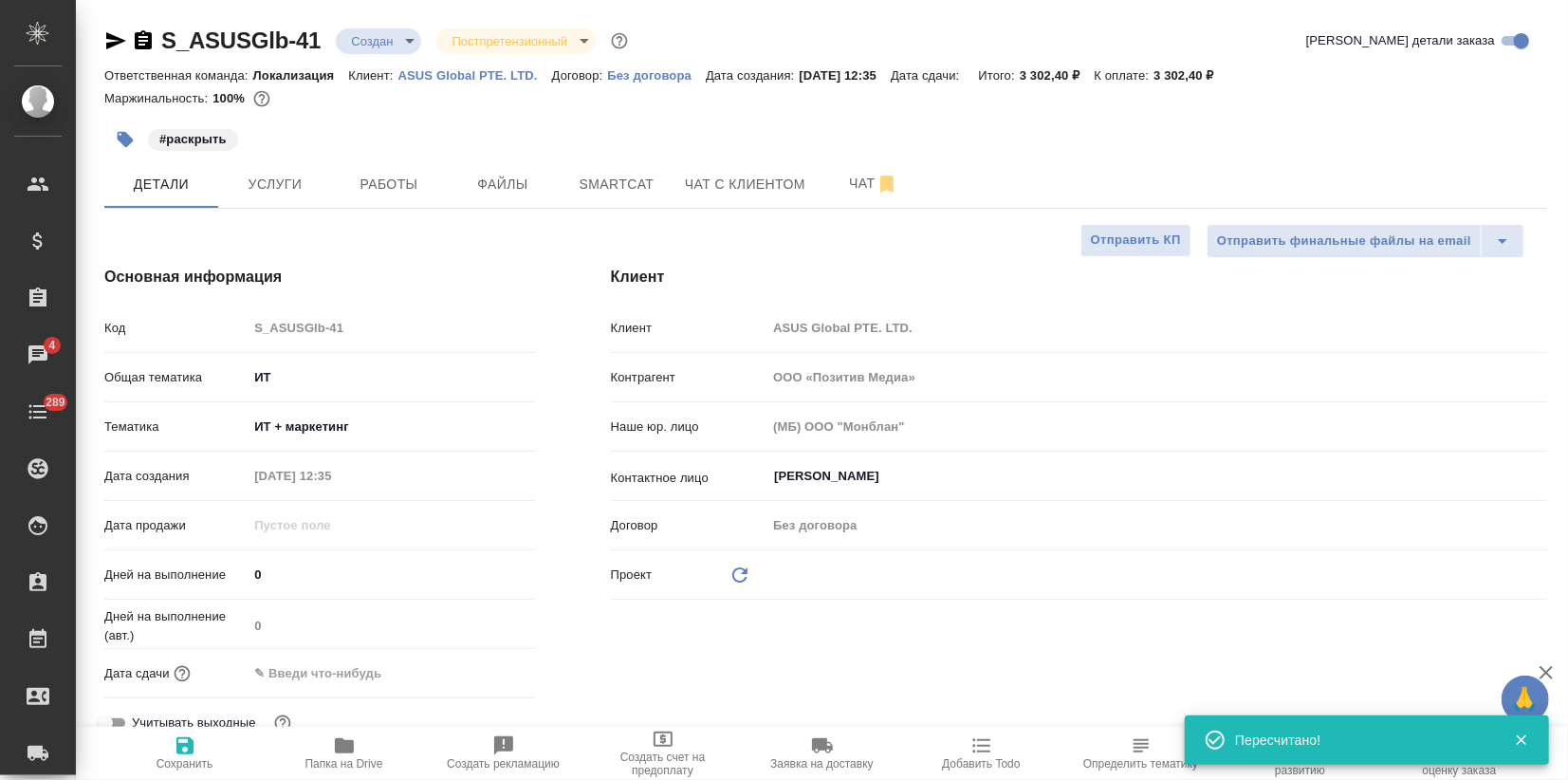
type textarea "x"
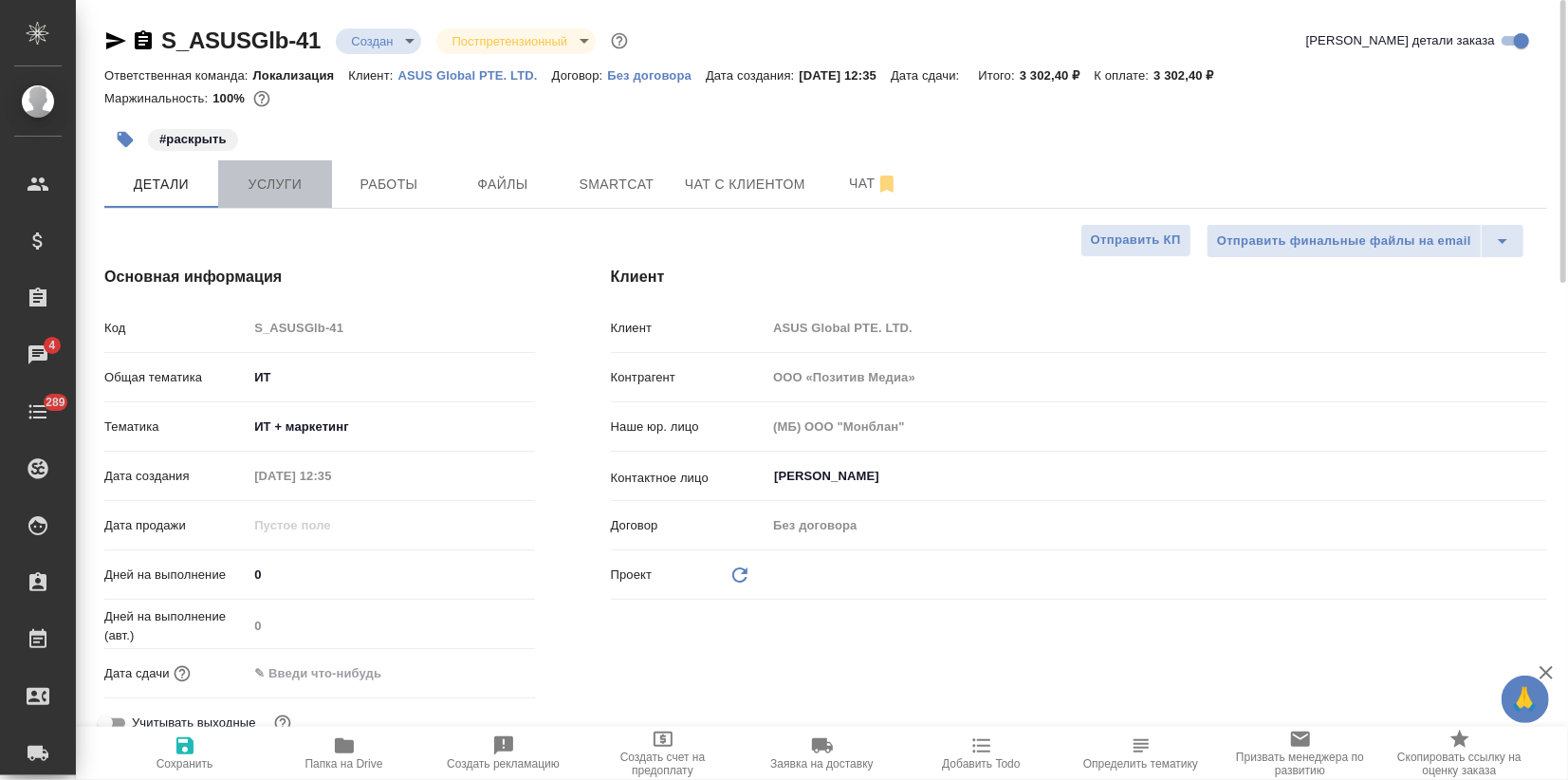
click at [283, 187] on span "Услуги" at bounding box center [275, 185] width 91 height 23
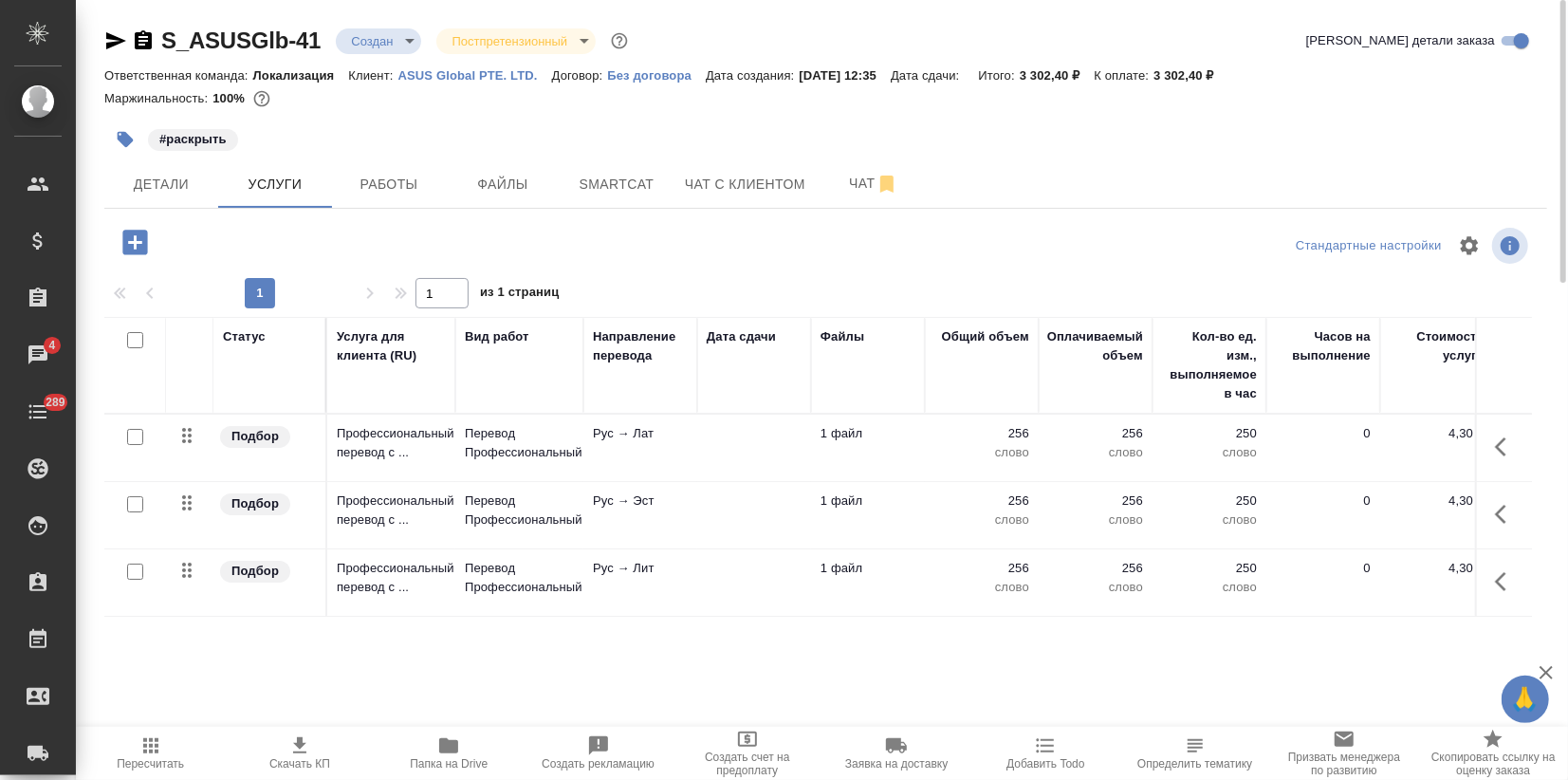
click at [168, 213] on div "S_ASUSGlb-41 Создан new Постпретензионный postClaim Кратко детали заказа Ответс…" at bounding box center [825, 386] width 1463 height 773
click at [148, 163] on button "Детали" at bounding box center [160, 184] width 114 height 48
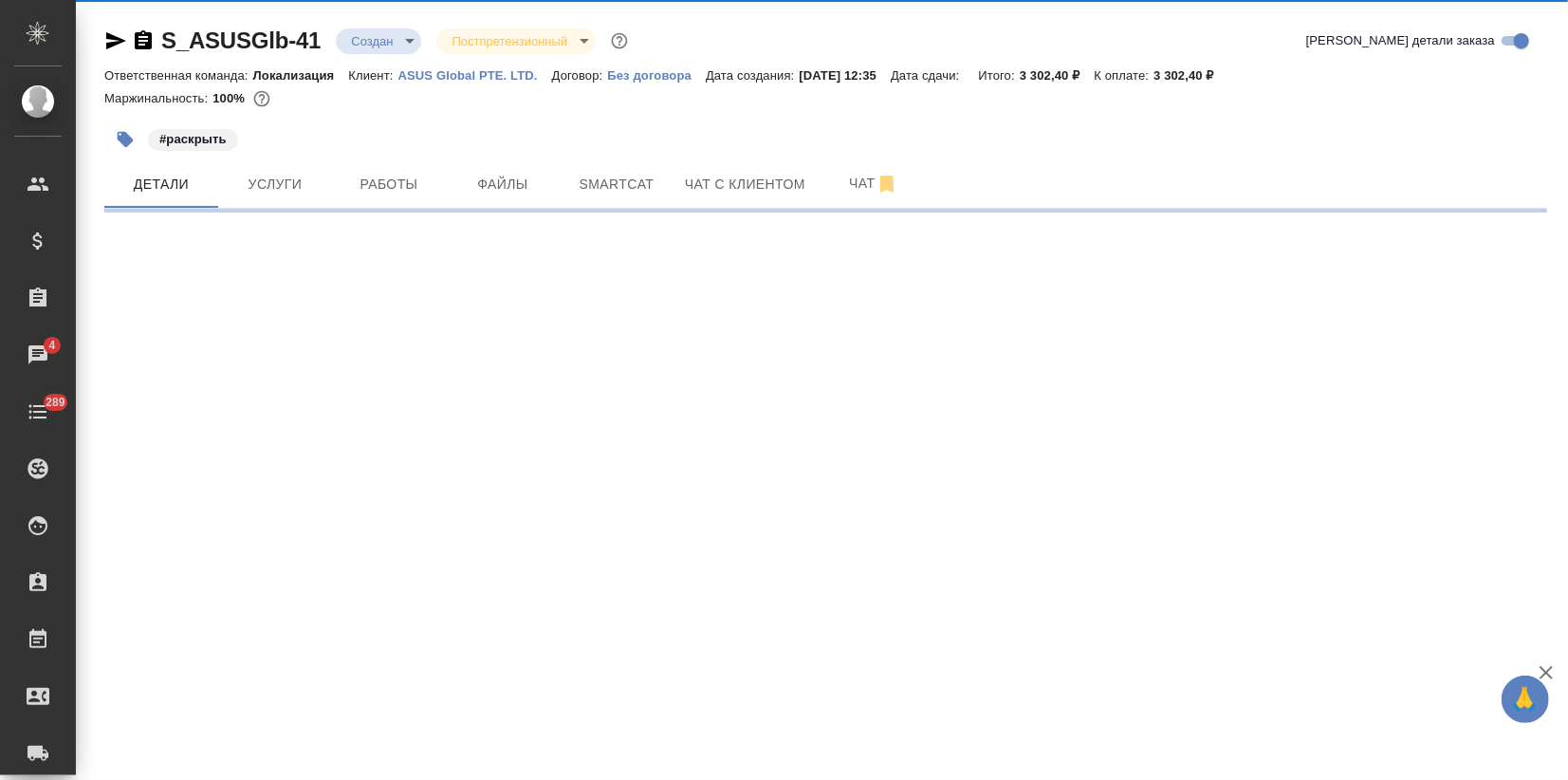
select select "RU"
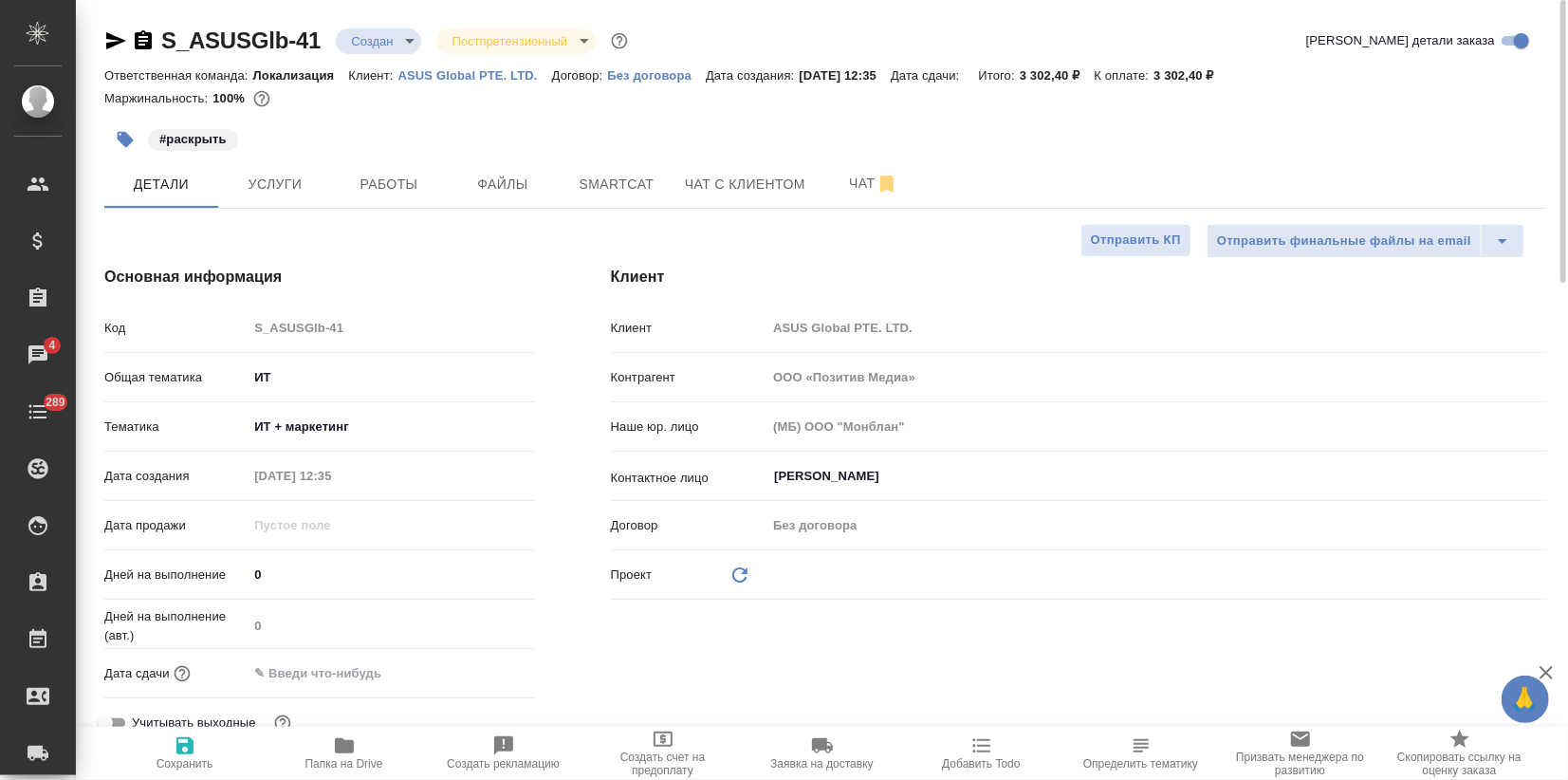
type textarea "x"
click at [380, 681] on input "text" at bounding box center [331, 673] width 166 height 27
click at [475, 672] on icon "button" at bounding box center [479, 671] width 22 height 22
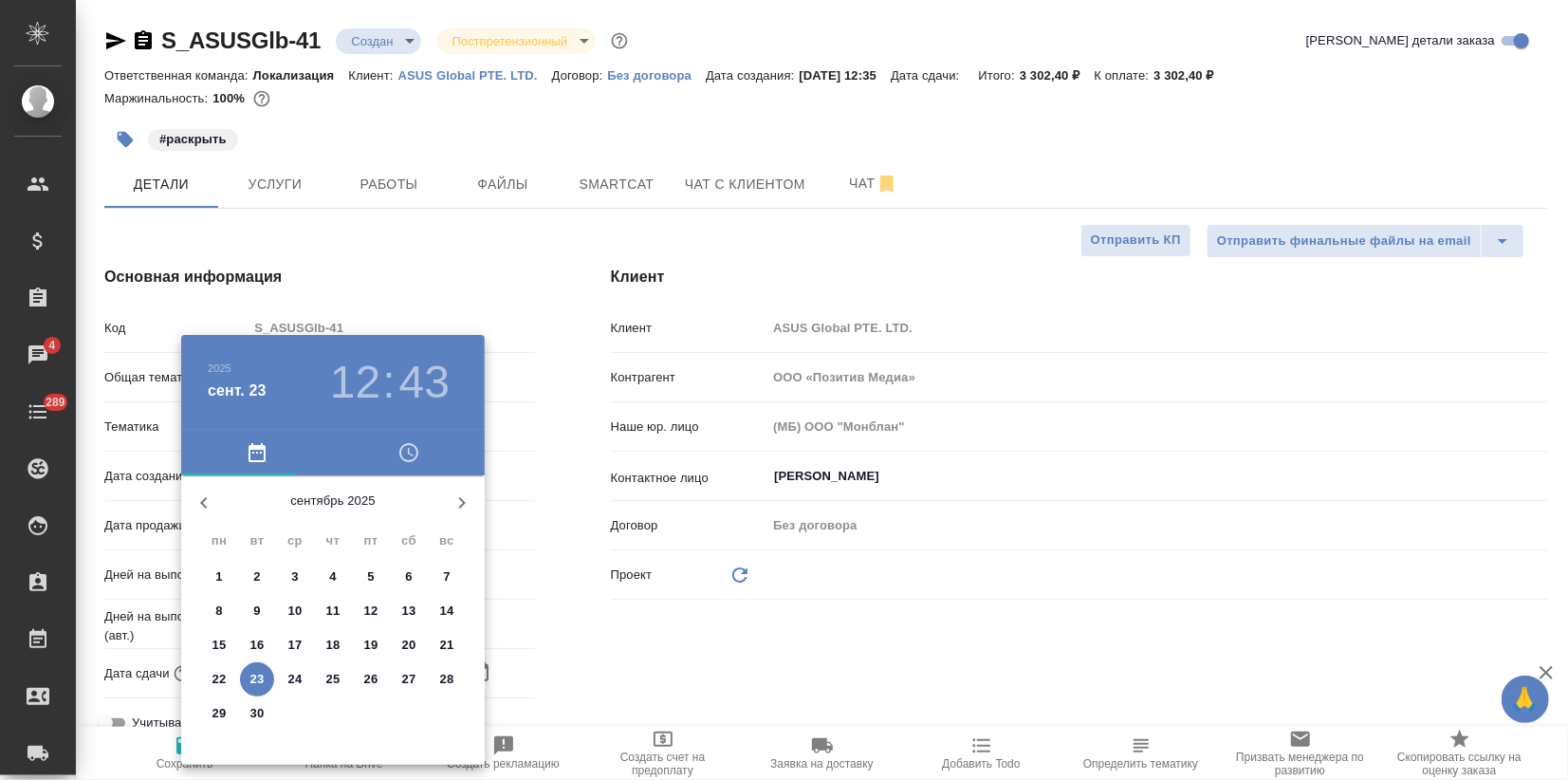
click at [292, 679] on p "24" at bounding box center [296, 680] width 15 height 19
type input "24.09.2025 12:43"
type textarea "x"
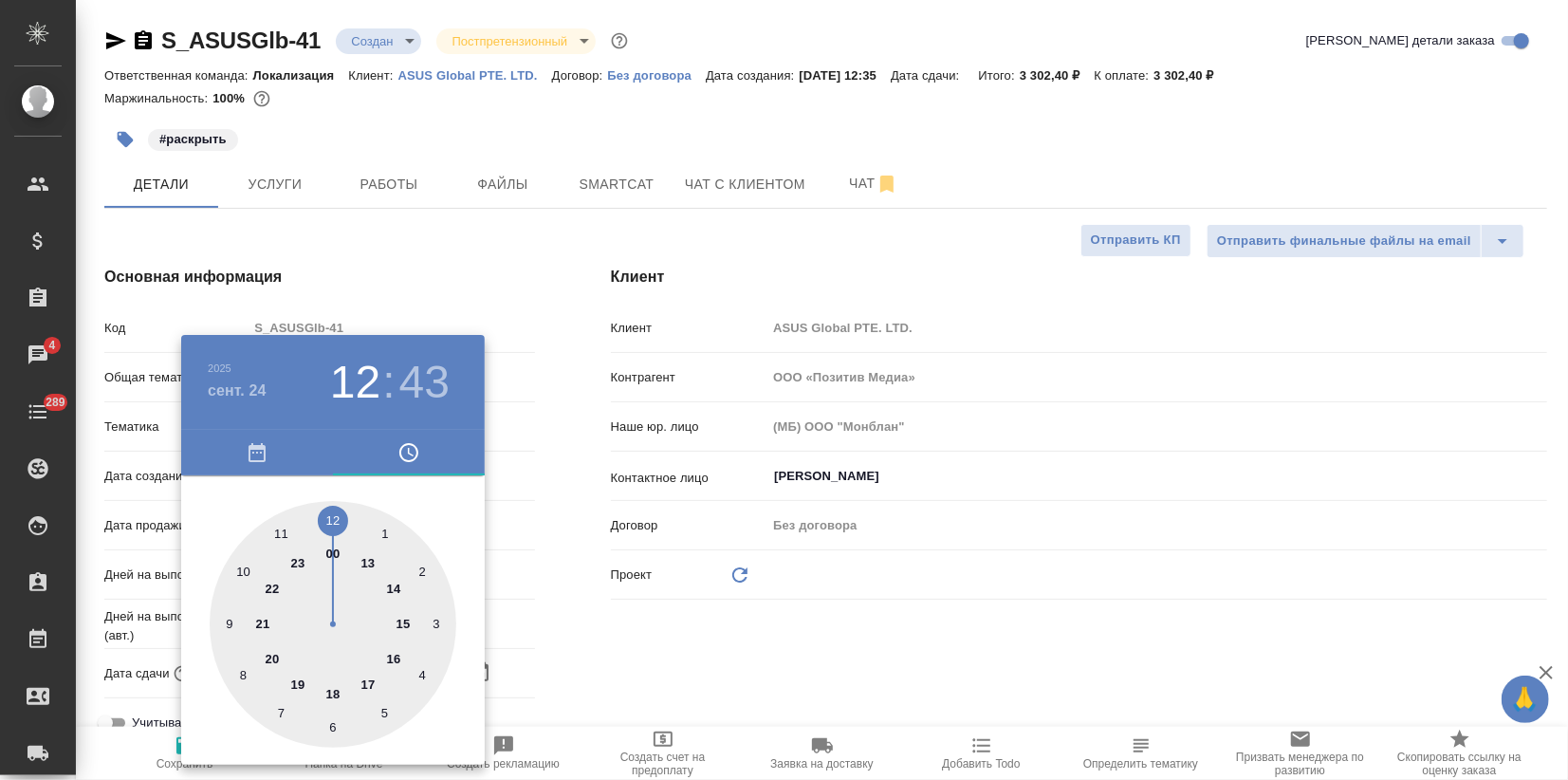
click at [370, 683] on div at bounding box center [333, 624] width 247 height 247
type input "24.09.2025 17:43"
type textarea "x"
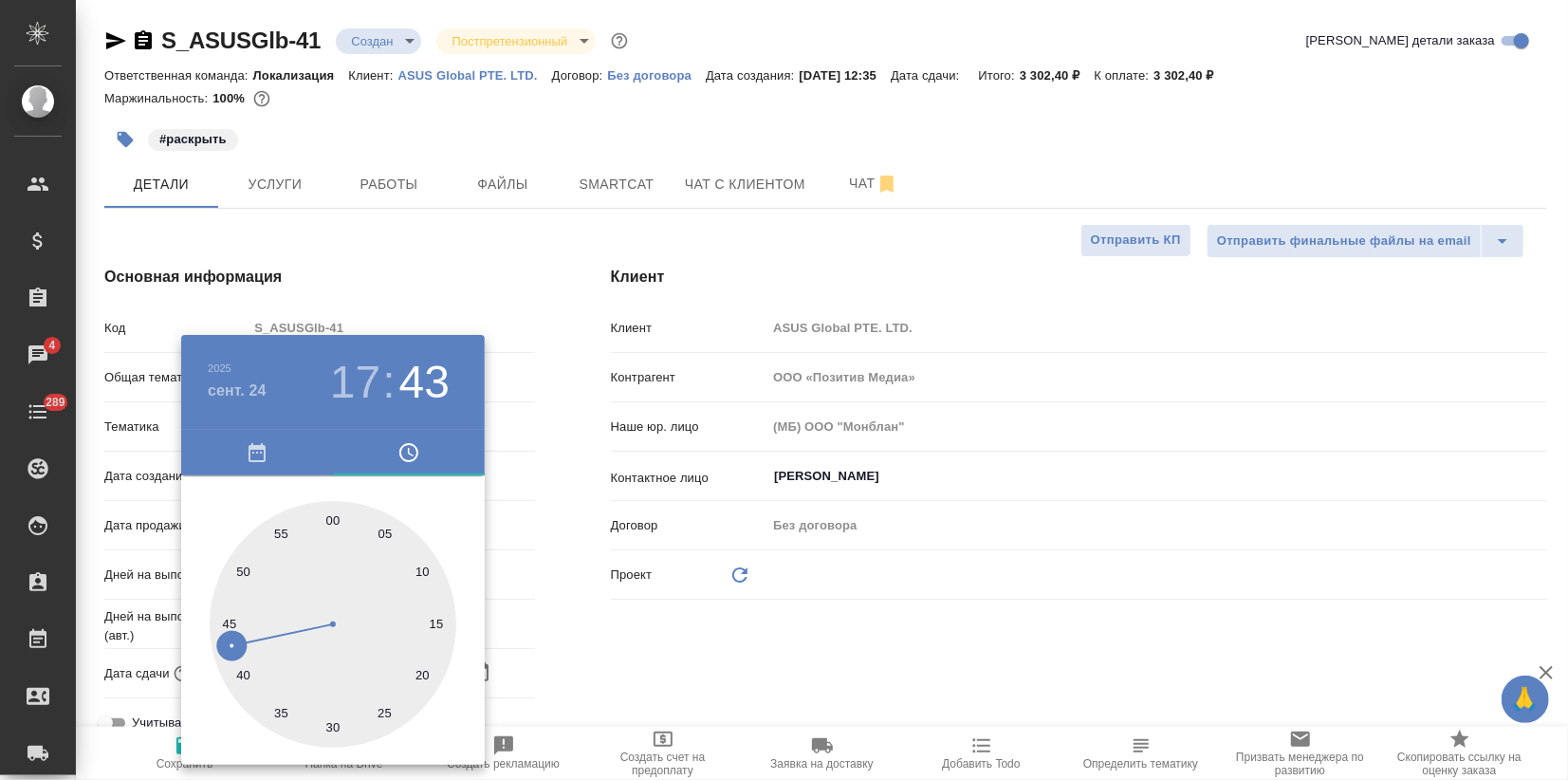
click at [334, 510] on div at bounding box center [333, 624] width 247 height 247
type input "24.09.2025 17:00"
type textarea "x"
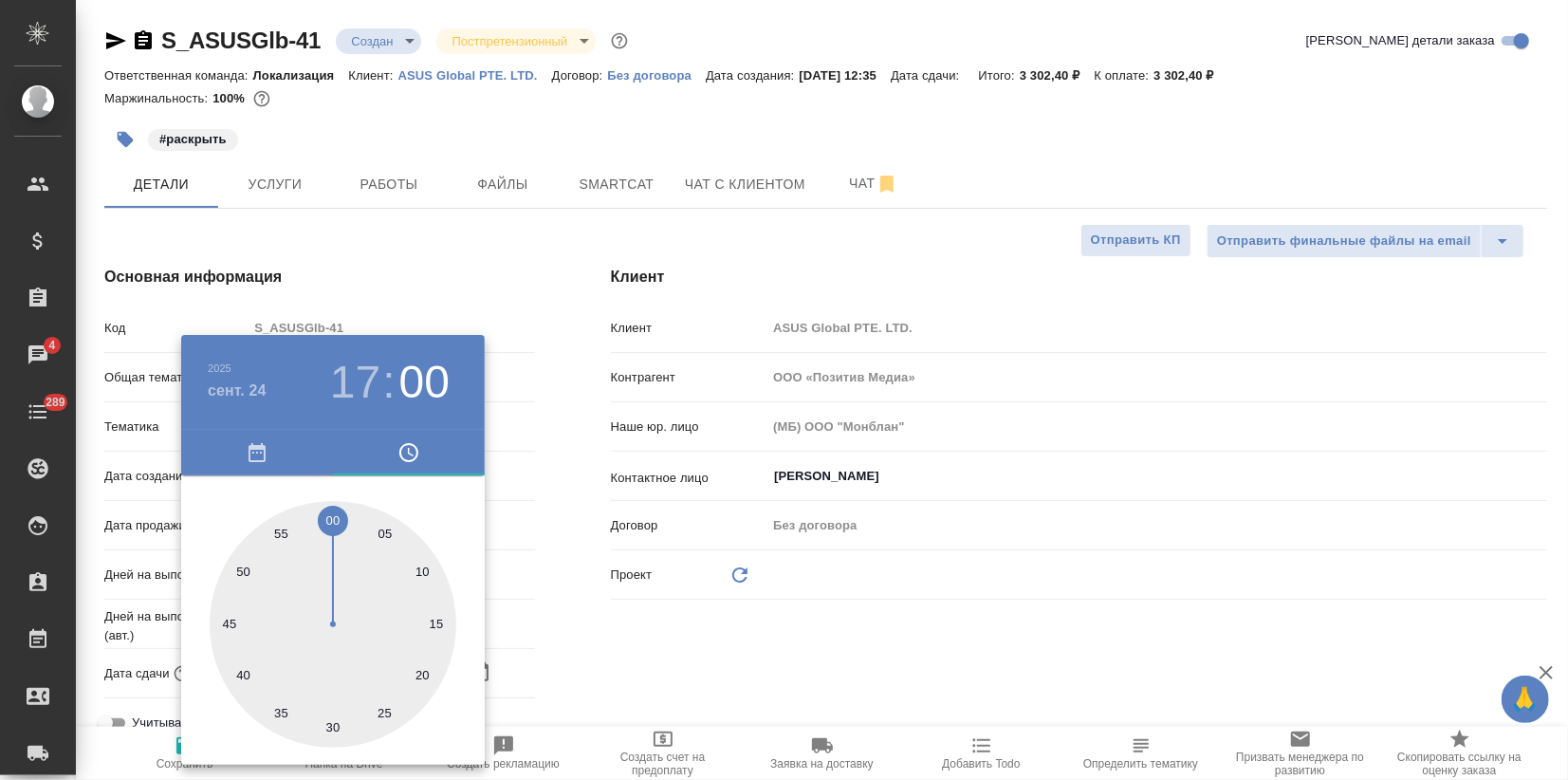
click at [436, 282] on div at bounding box center [784, 390] width 1568 height 780
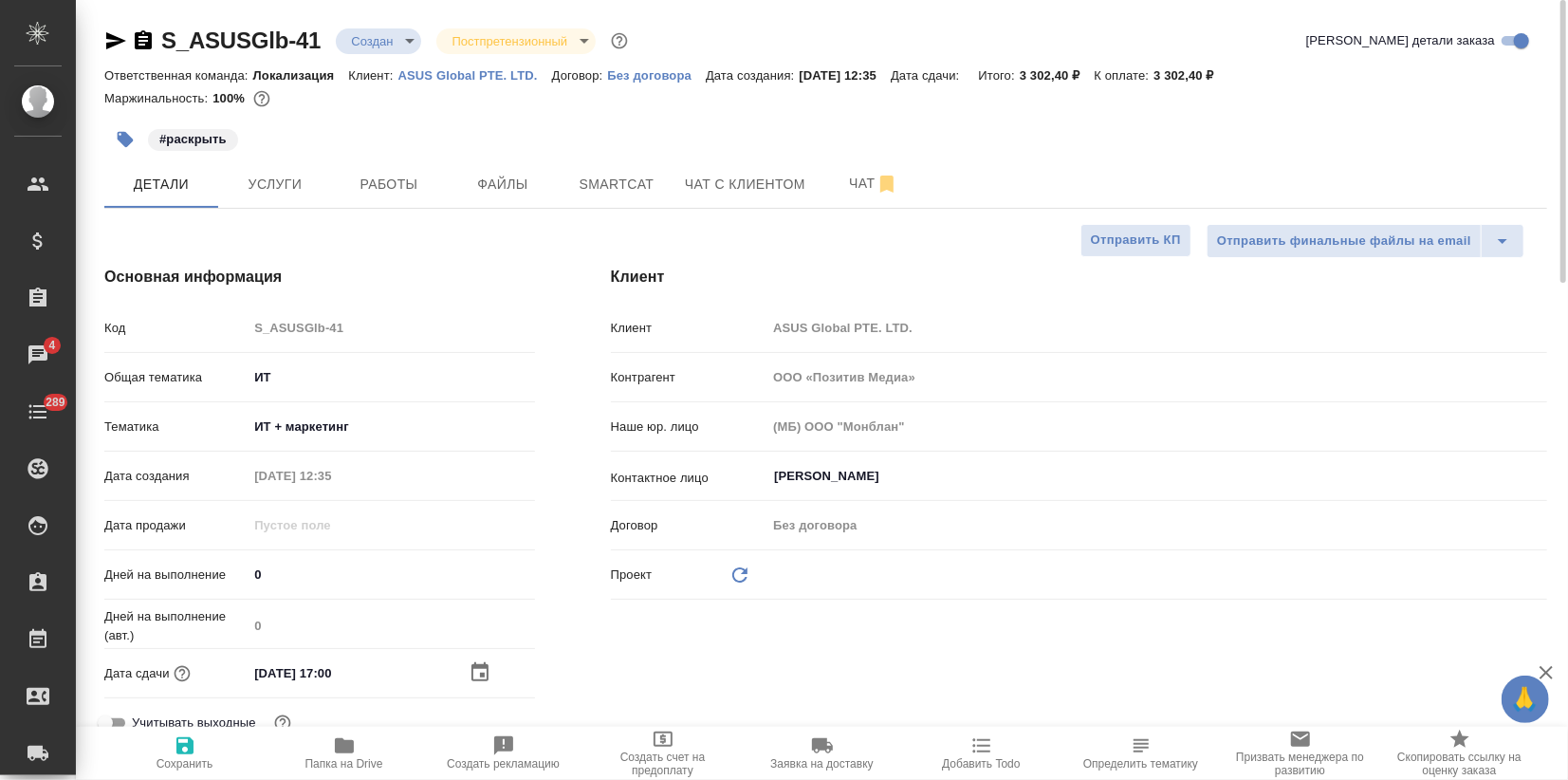
click at [192, 752] on icon "button" at bounding box center [185, 746] width 17 height 18
type textarea "x"
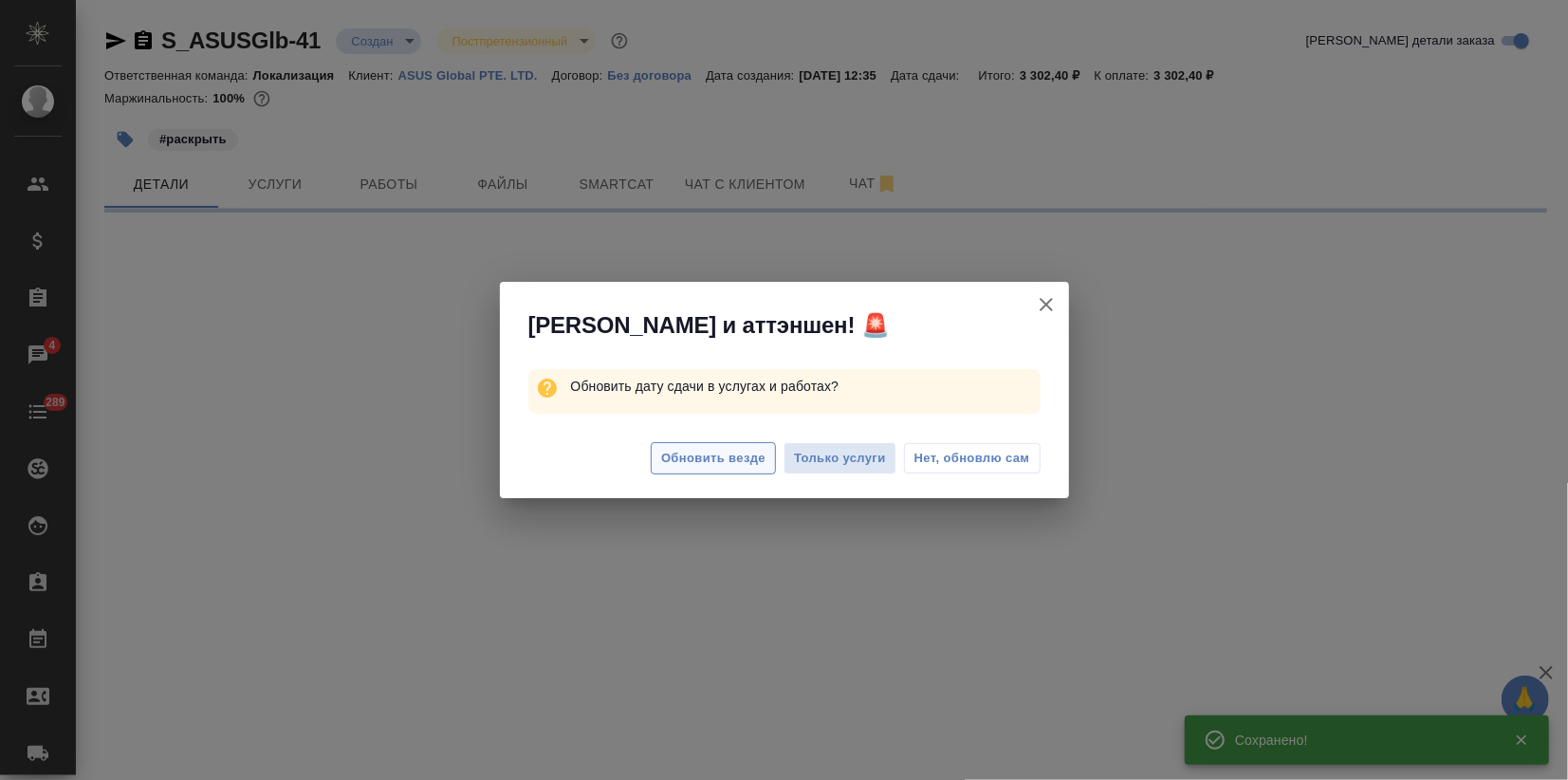
select select "RU"
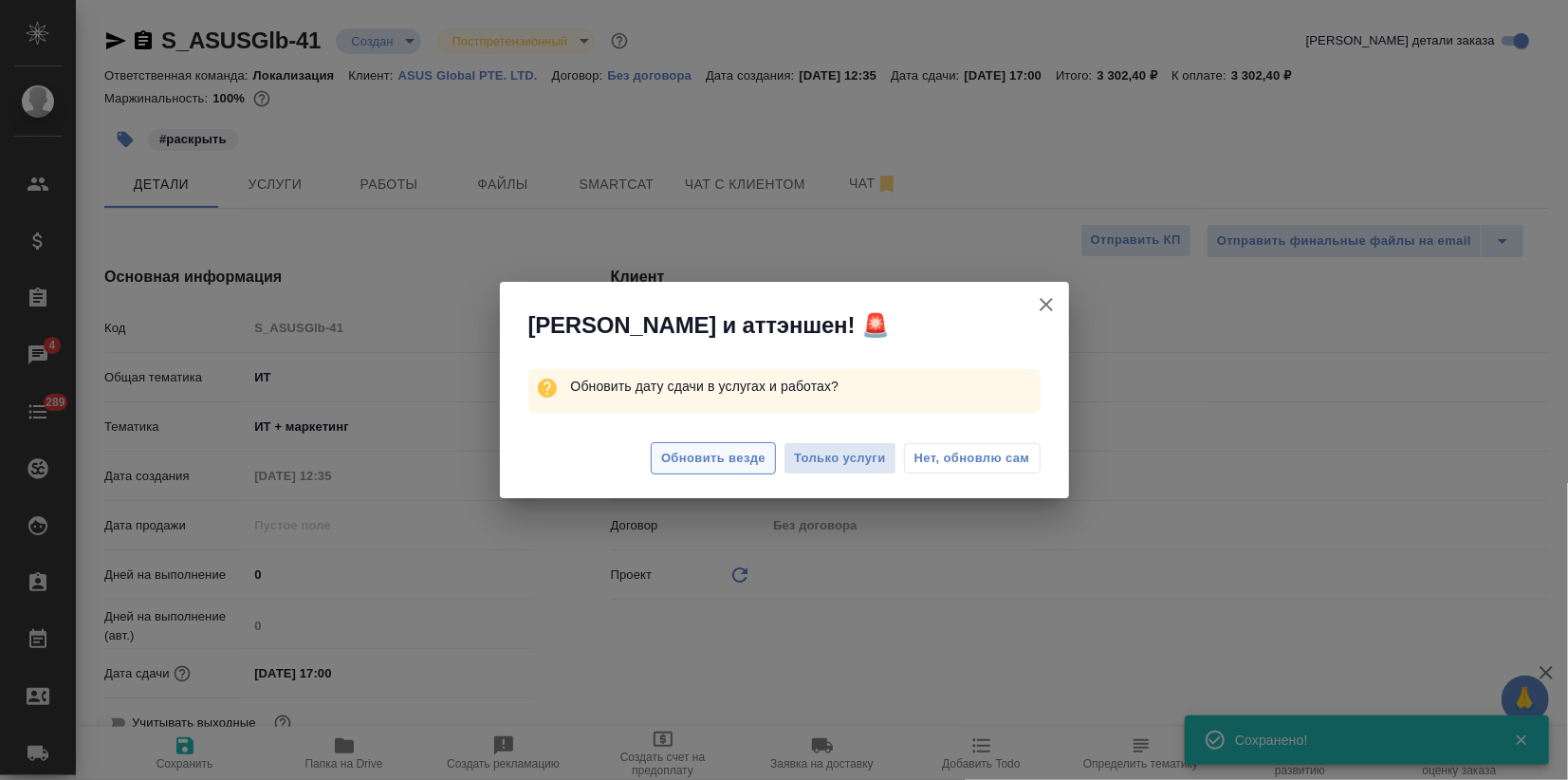
type textarea "x"
click at [699, 450] on span "Обновить везде" at bounding box center [713, 458] width 104 height 21
type textarea "x"
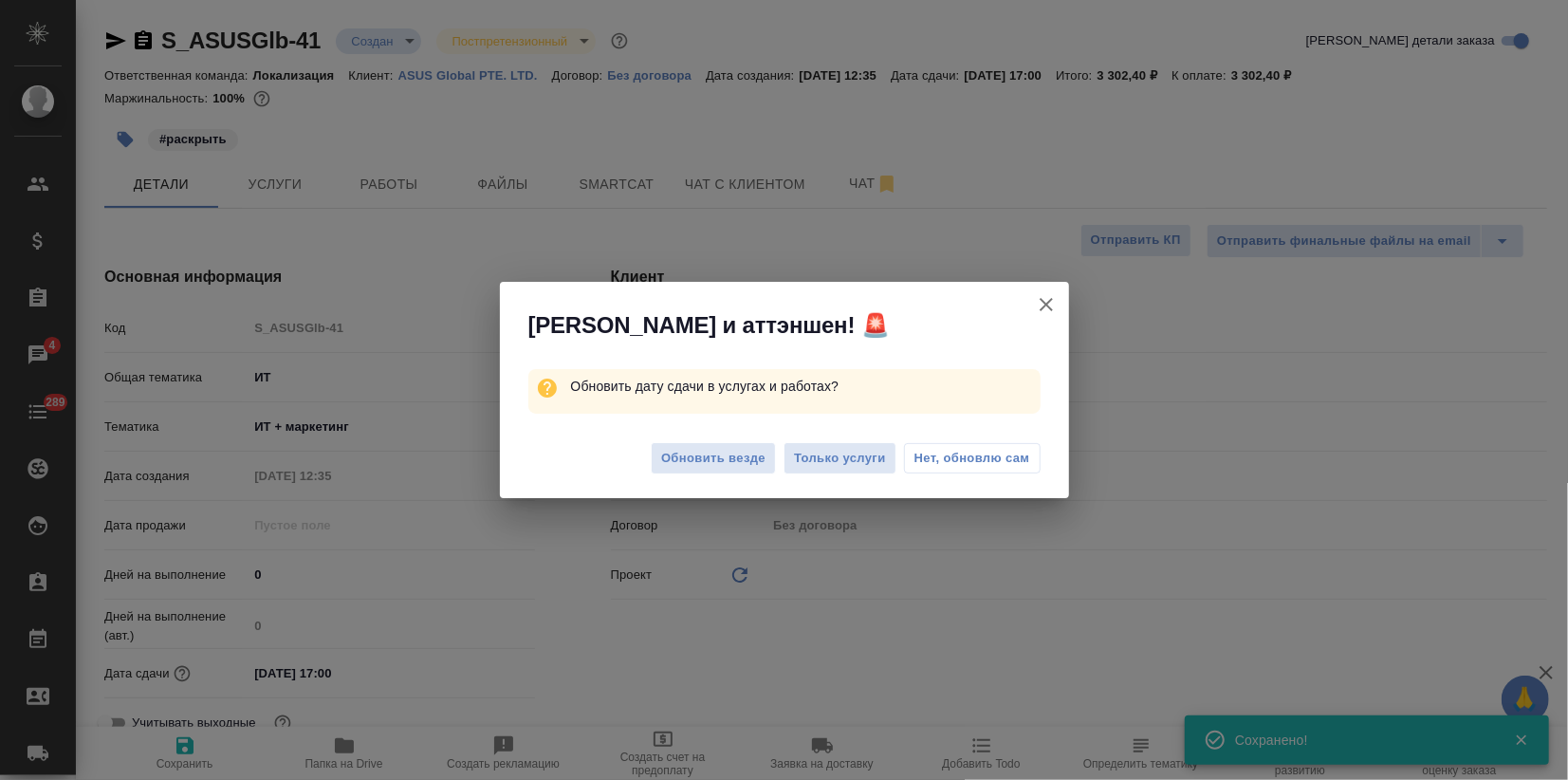
type textarea "x"
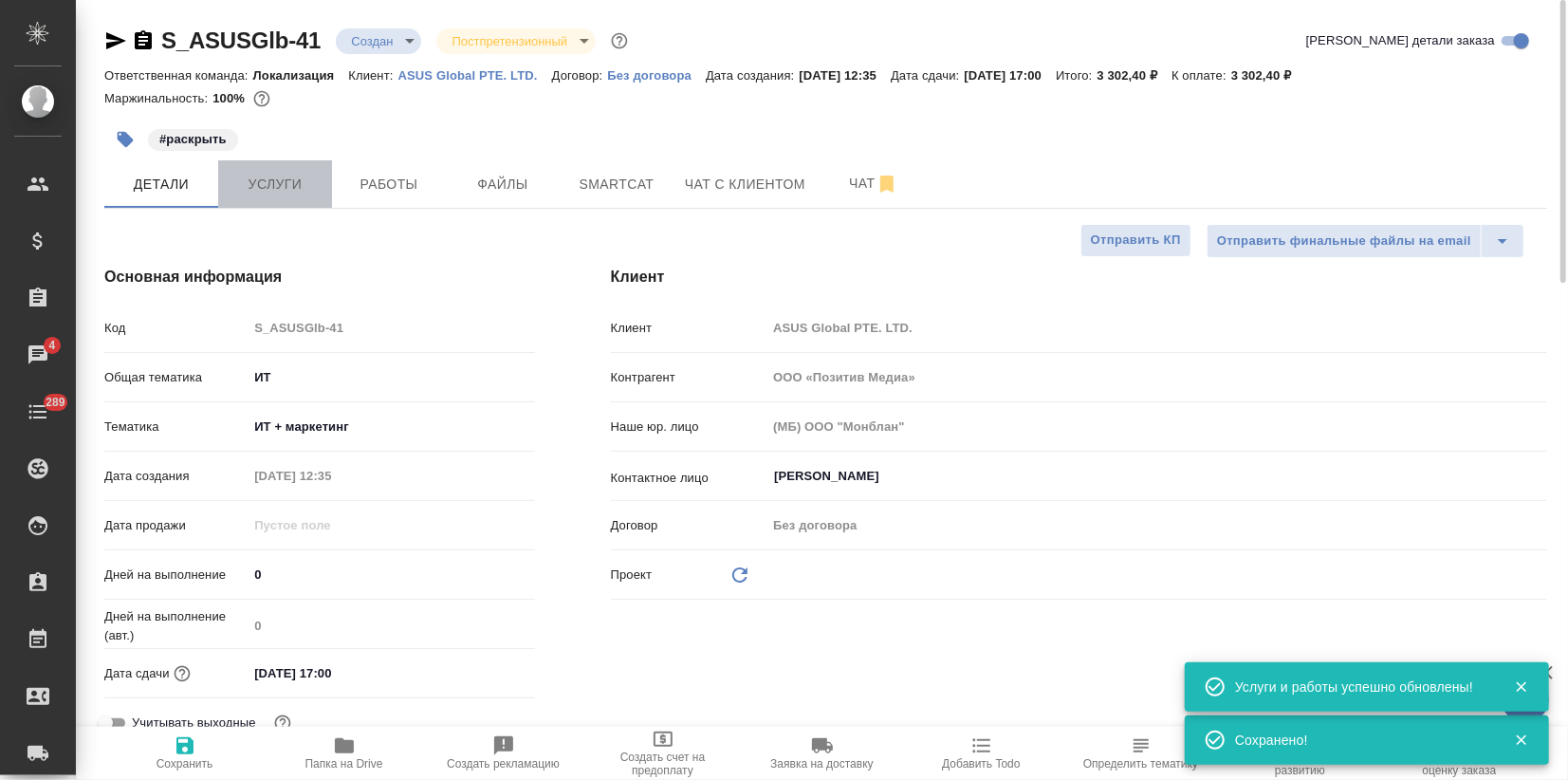
click at [297, 179] on span "Услуги" at bounding box center [275, 185] width 91 height 23
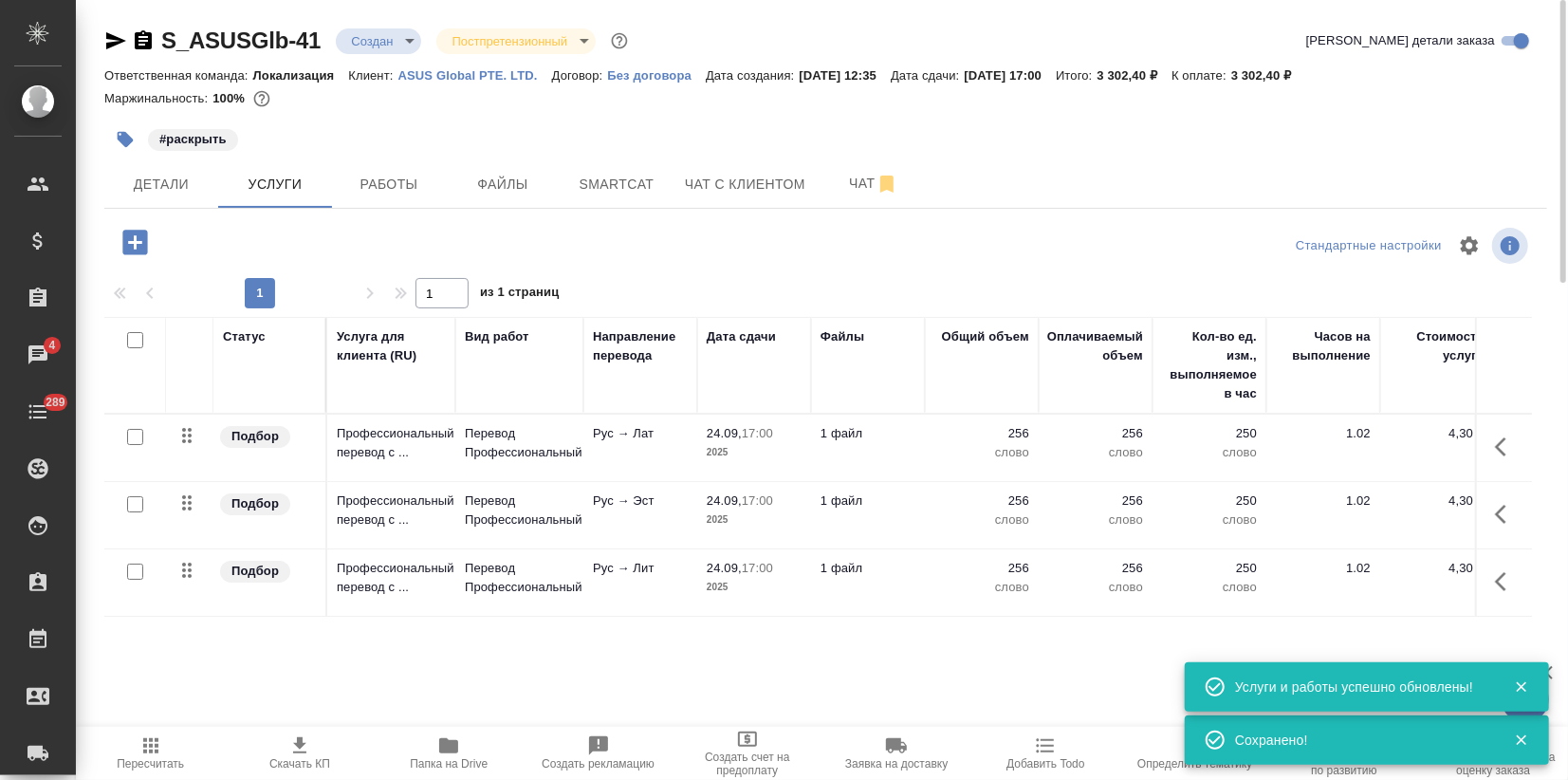
click at [311, 757] on span "Скачать КП" at bounding box center [299, 752] width 126 height 36
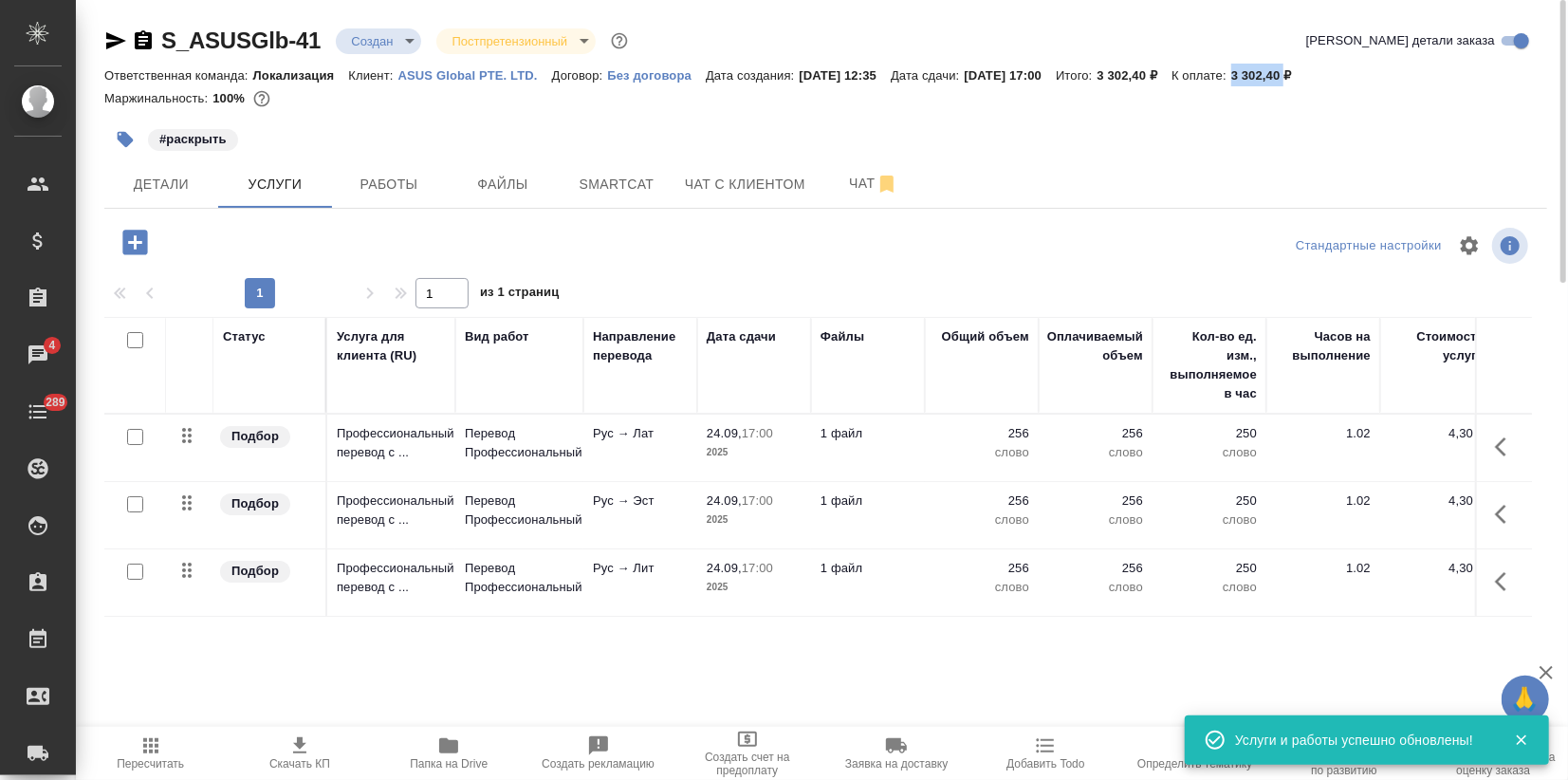
drag, startPoint x: 1281, startPoint y: 76, endPoint x: 1331, endPoint y: 79, distance: 50.1
click at [1306, 79] on p "3 302,40 ₽" at bounding box center [1268, 75] width 75 height 15
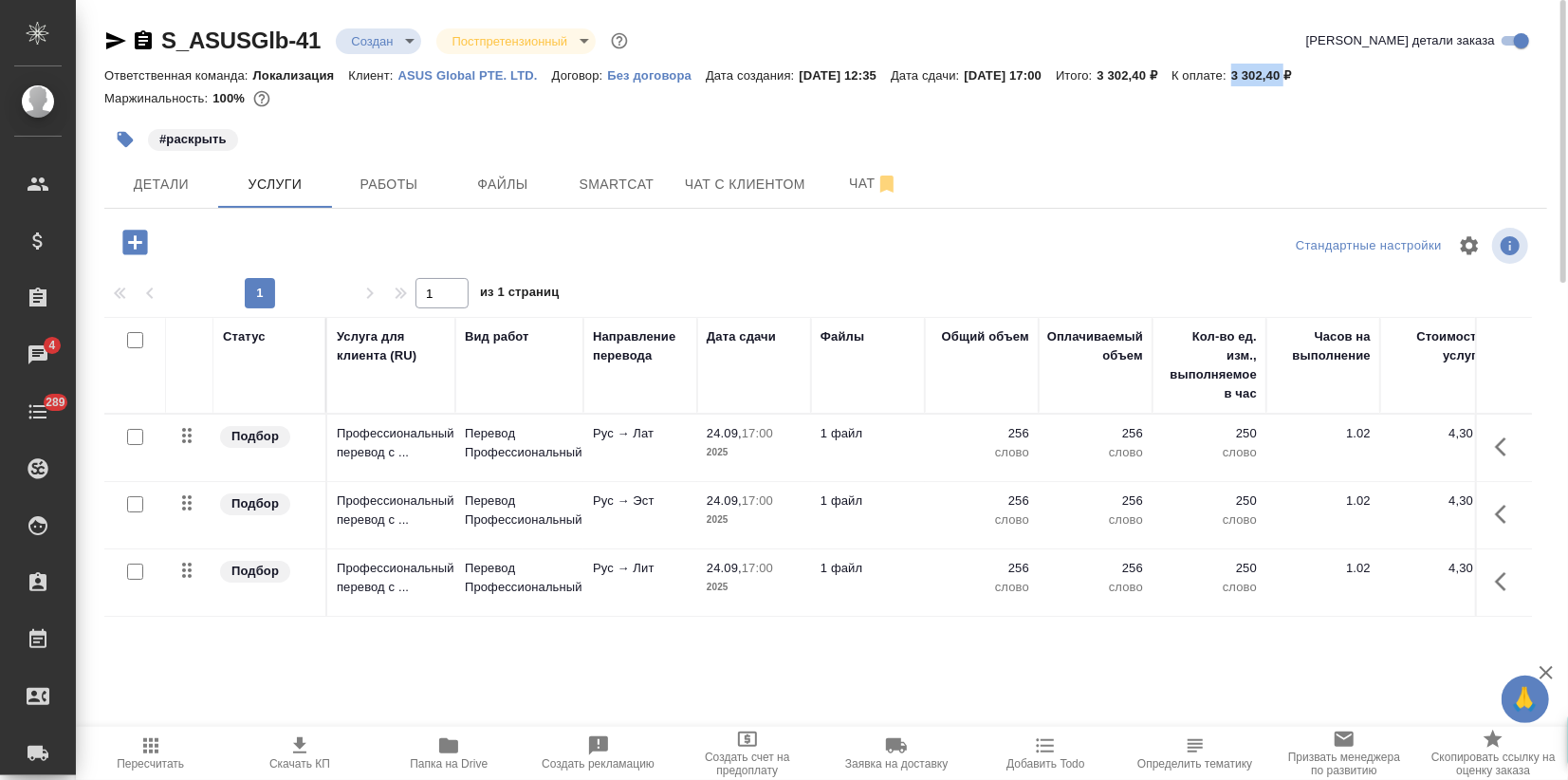
copy p "3 302,40"
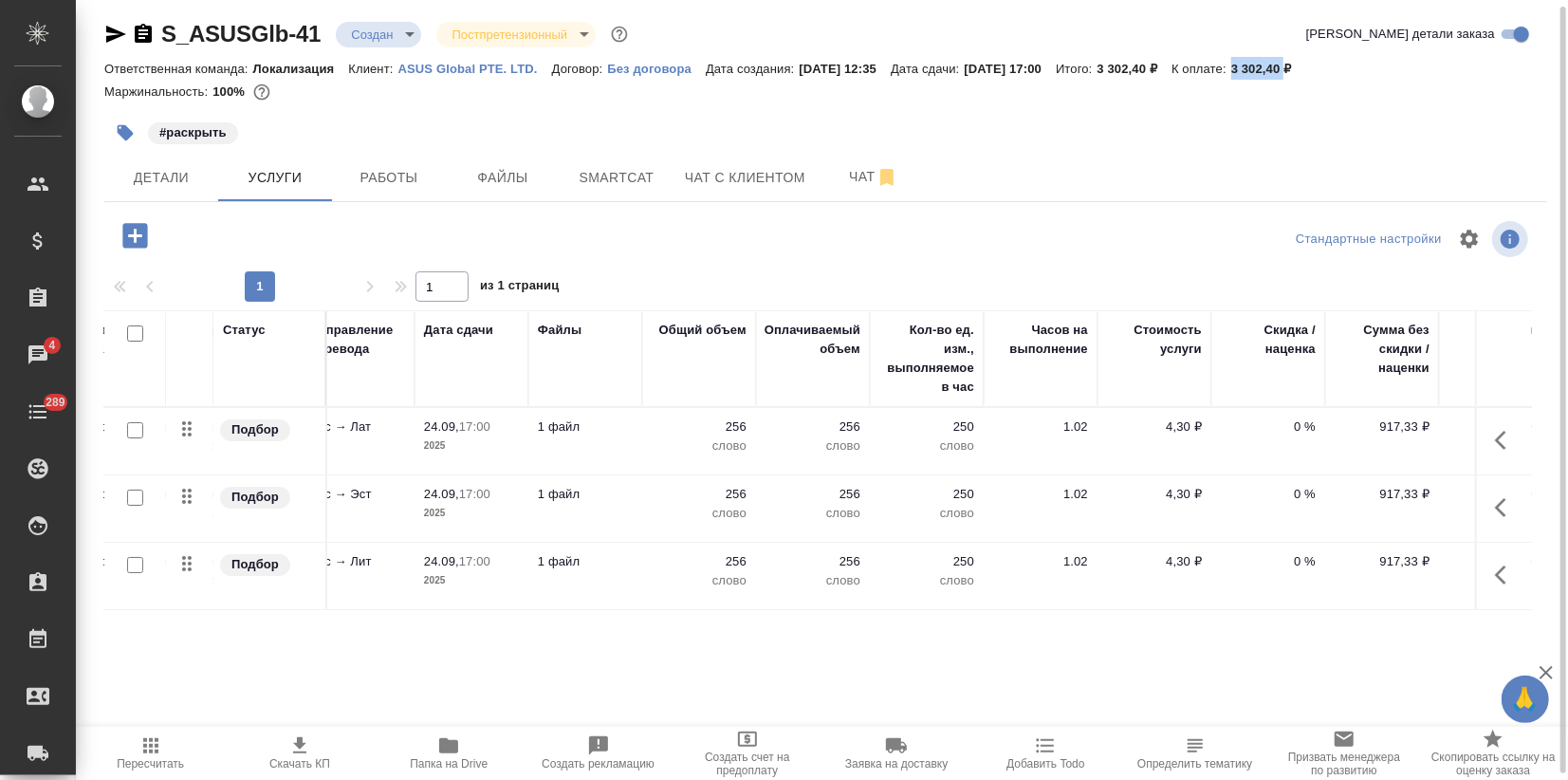
scroll to position [0, 294]
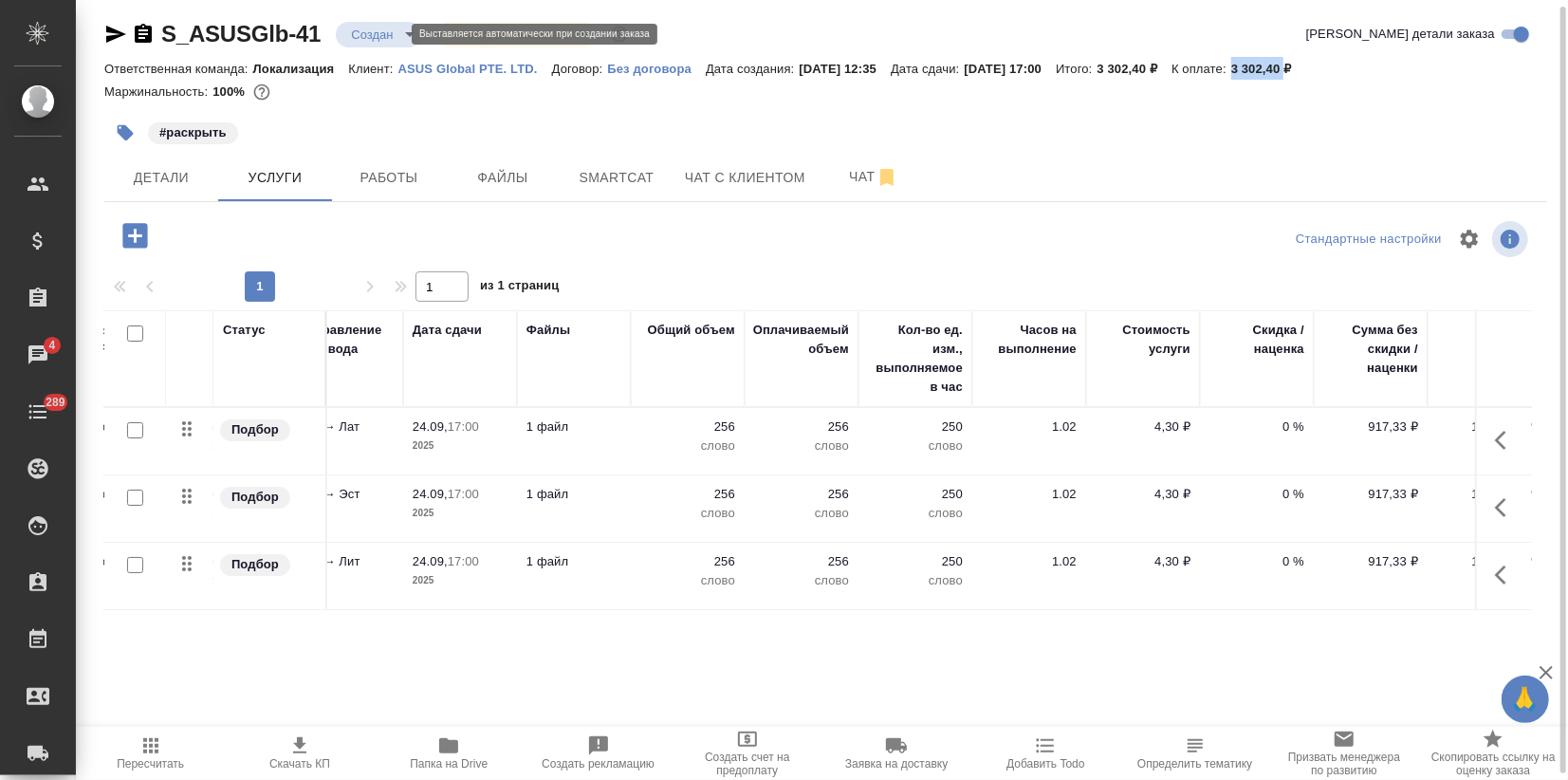
click at [392, 37] on body "🙏 .cls-1 fill:#fff; AWATERA Zagorodnikh Viktoria Клиенты Спецификации Заказы 4 …" at bounding box center [784, 390] width 1568 height 780
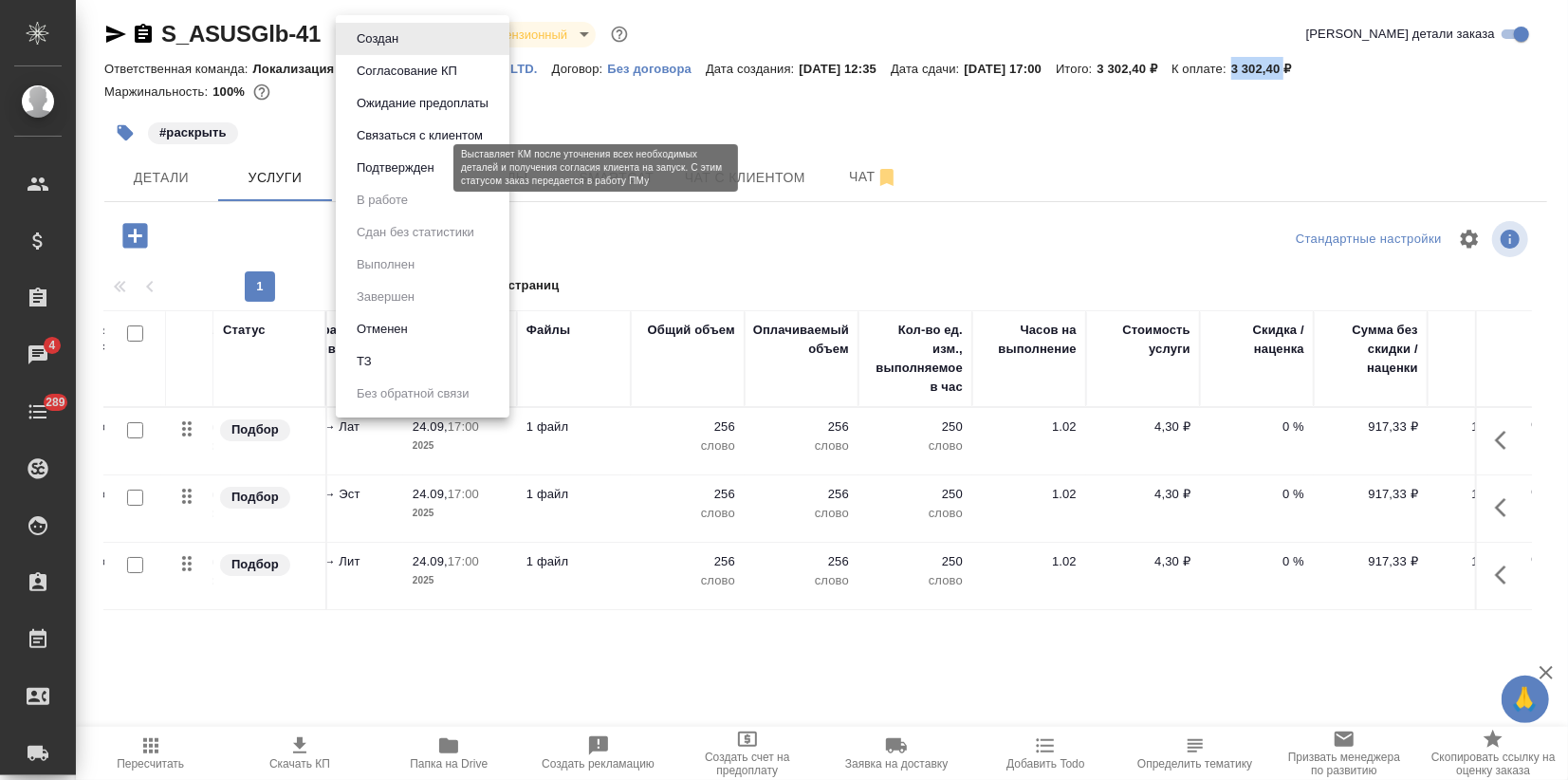
click at [413, 173] on button "Подтвержден" at bounding box center [396, 167] width 89 height 20
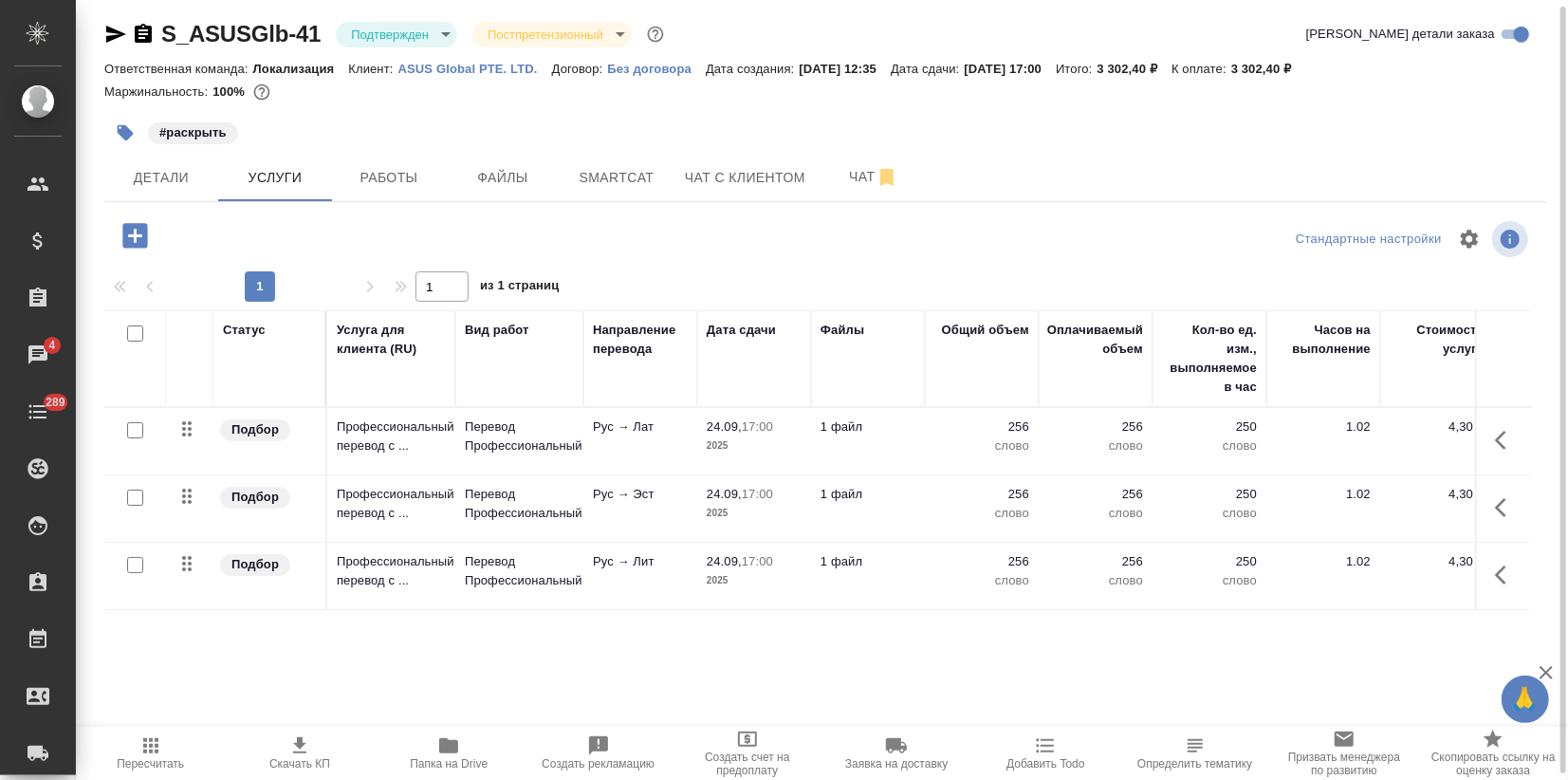
click at [111, 35] on icon "button" at bounding box center [116, 34] width 19 height 18
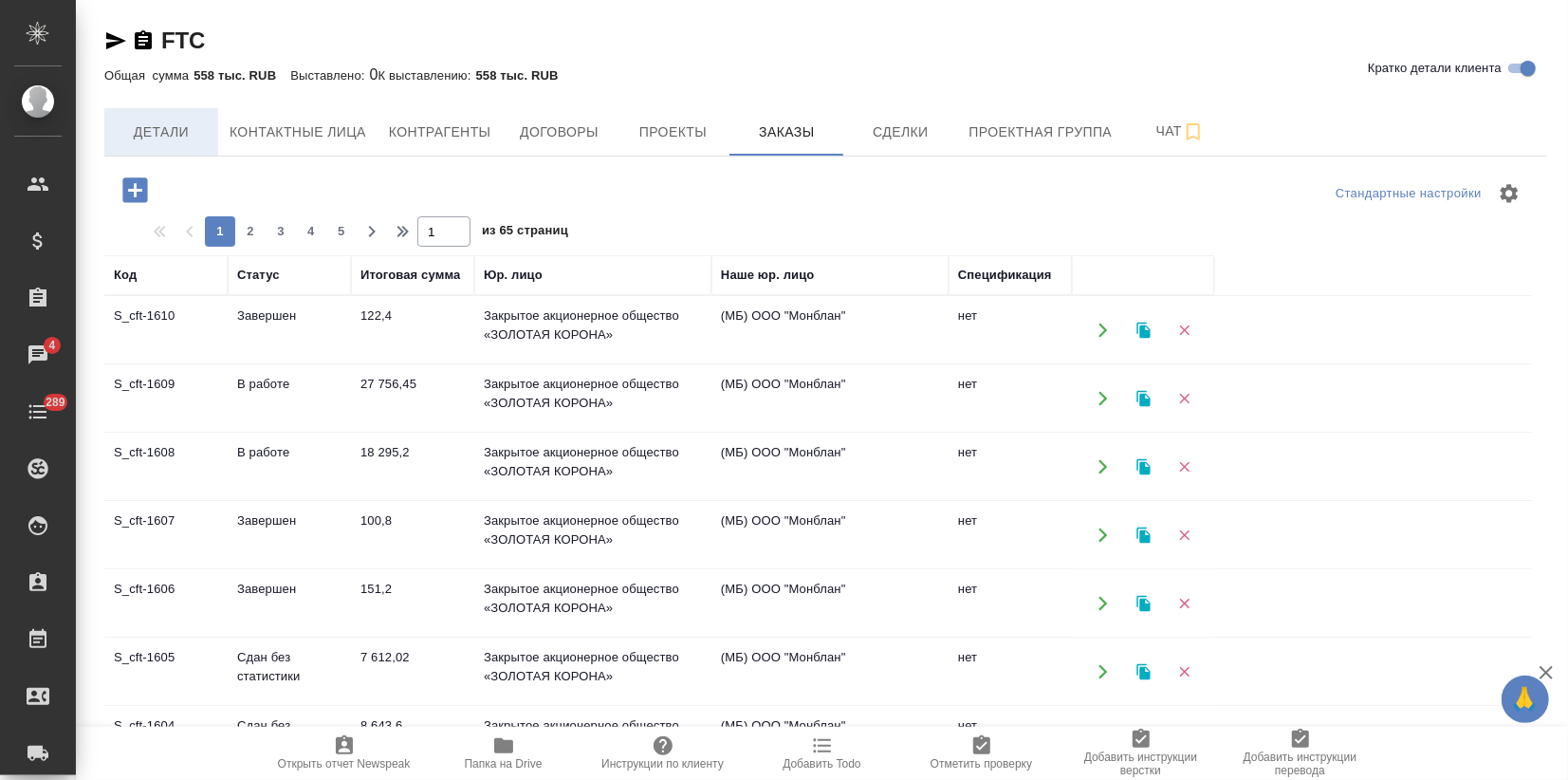
click at [151, 133] on span "Детали" at bounding box center [161, 132] width 91 height 23
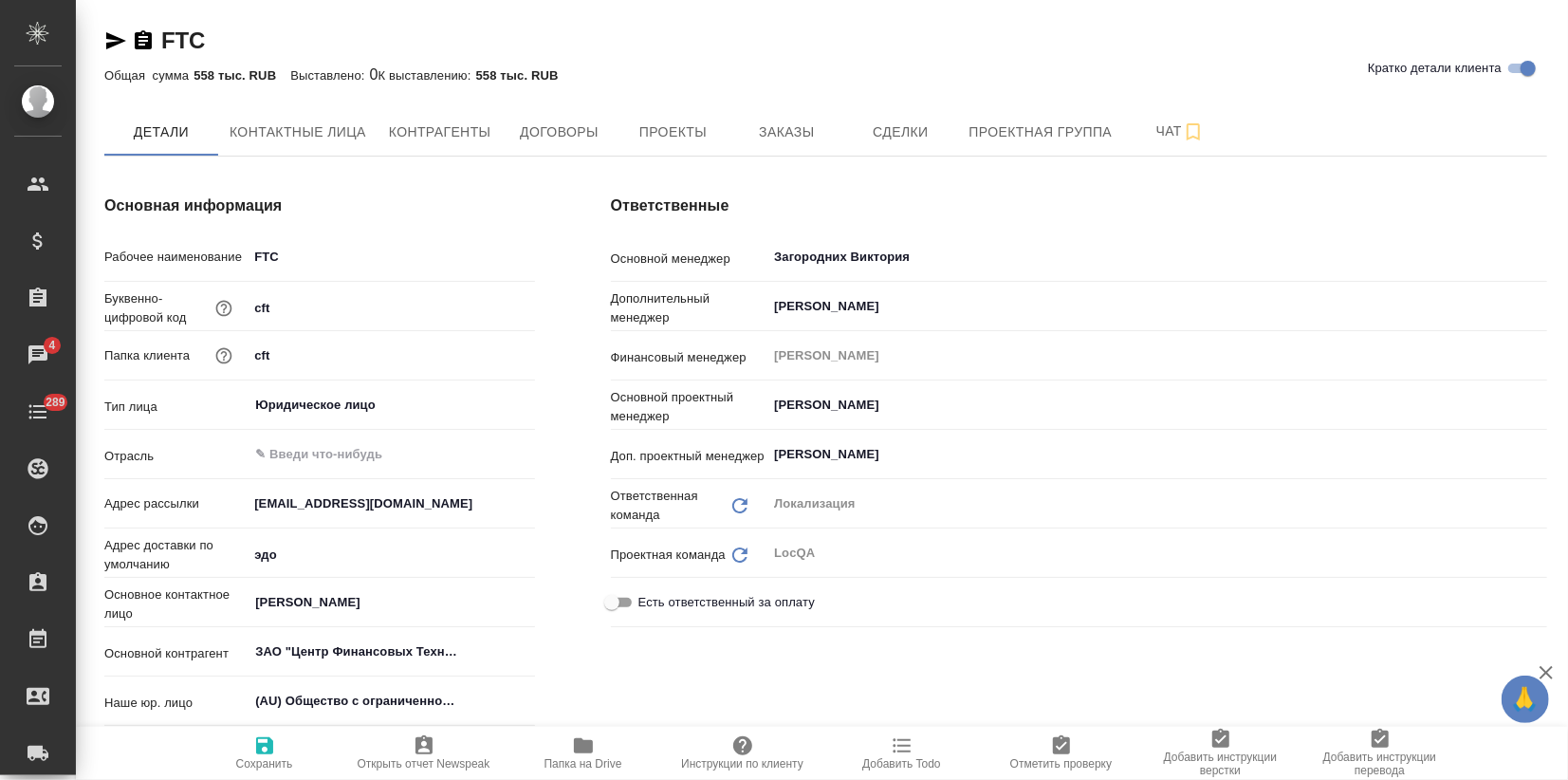
type textarea "x"
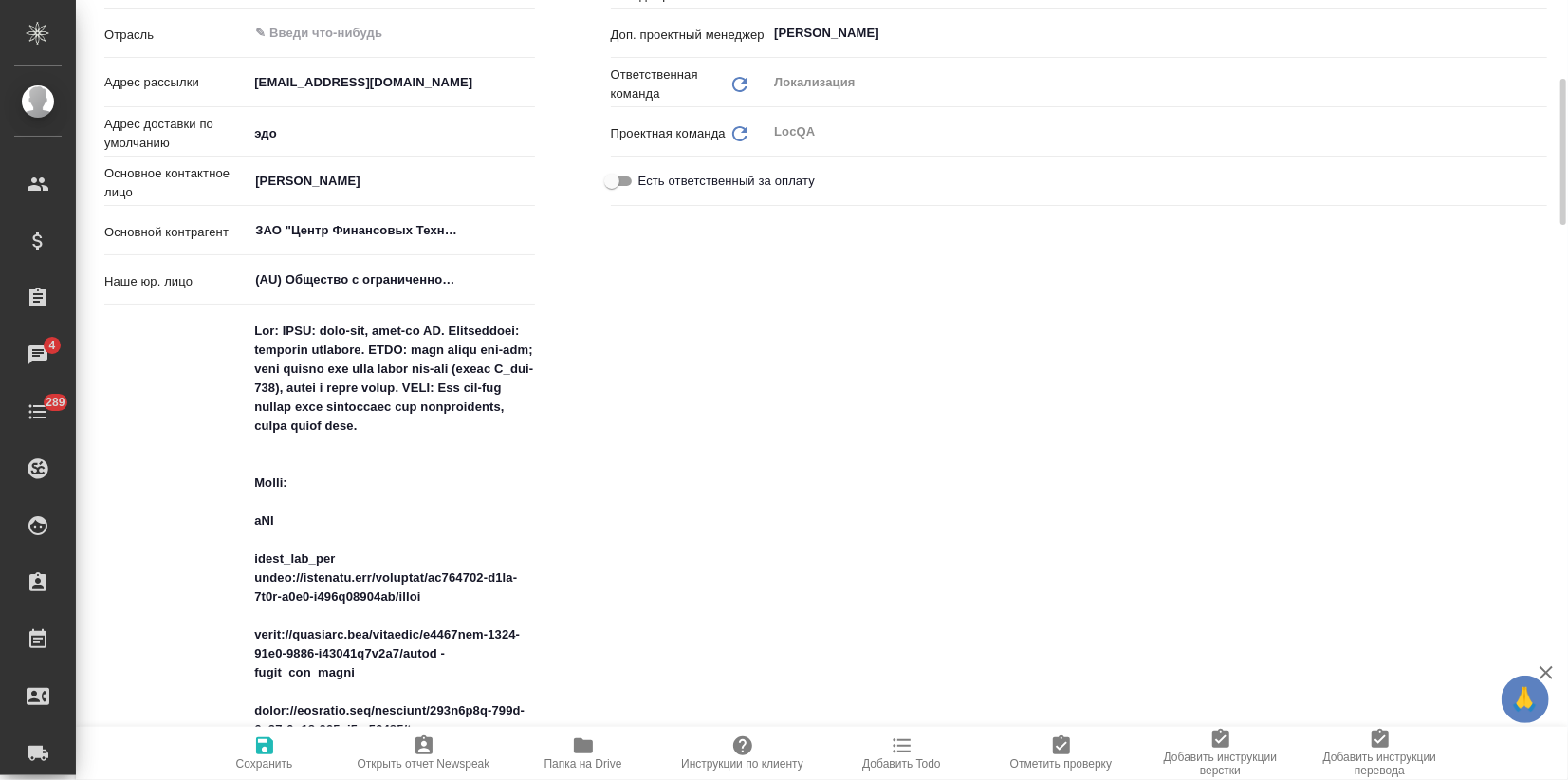
scroll to position [737, 0]
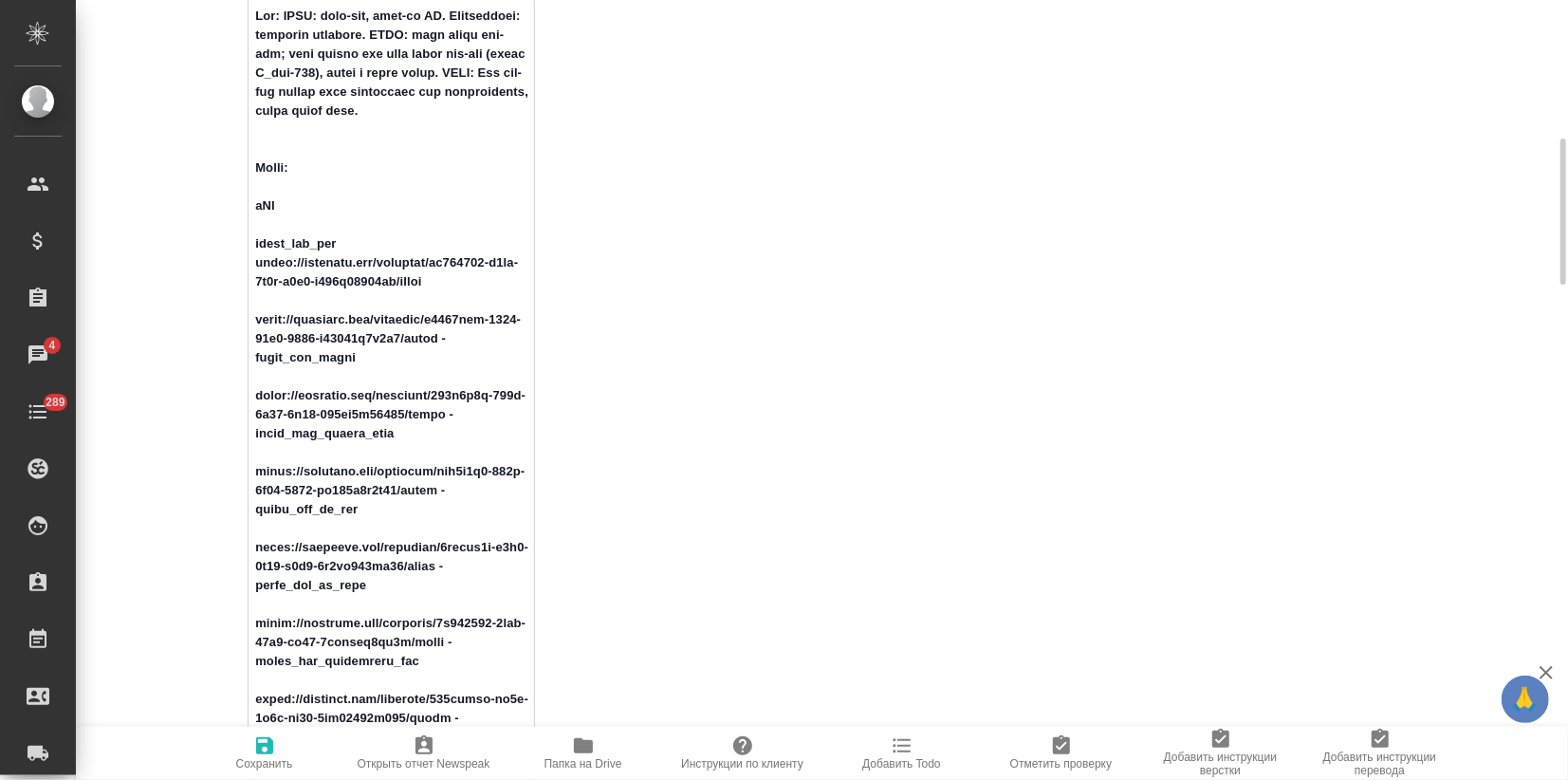
drag, startPoint x: 417, startPoint y: 297, endPoint x: 247, endPoint y: 274, distance: 171.5
type textarea "x"
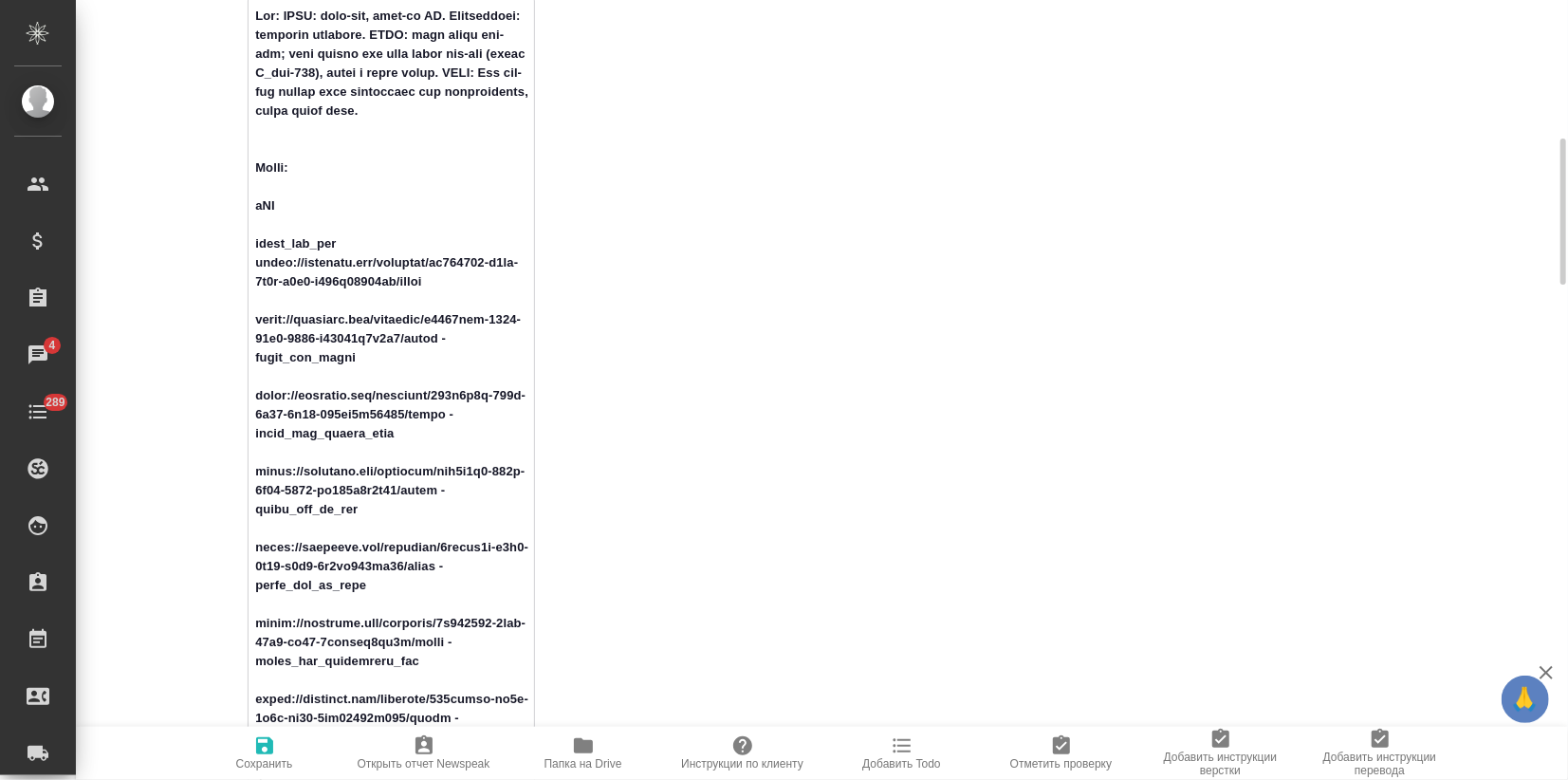
type textarea "Loc: ПЕМТ: англ-нем, англ-фр ДА. Комментарий: денежные переводы. GLQA: есть гло…"
type textarea "x"
type textarea "Loc: ПЕМТ: англ-нем, англ-фр ДА. Комментарий: денежные переводы. GLQA: есть гло…"
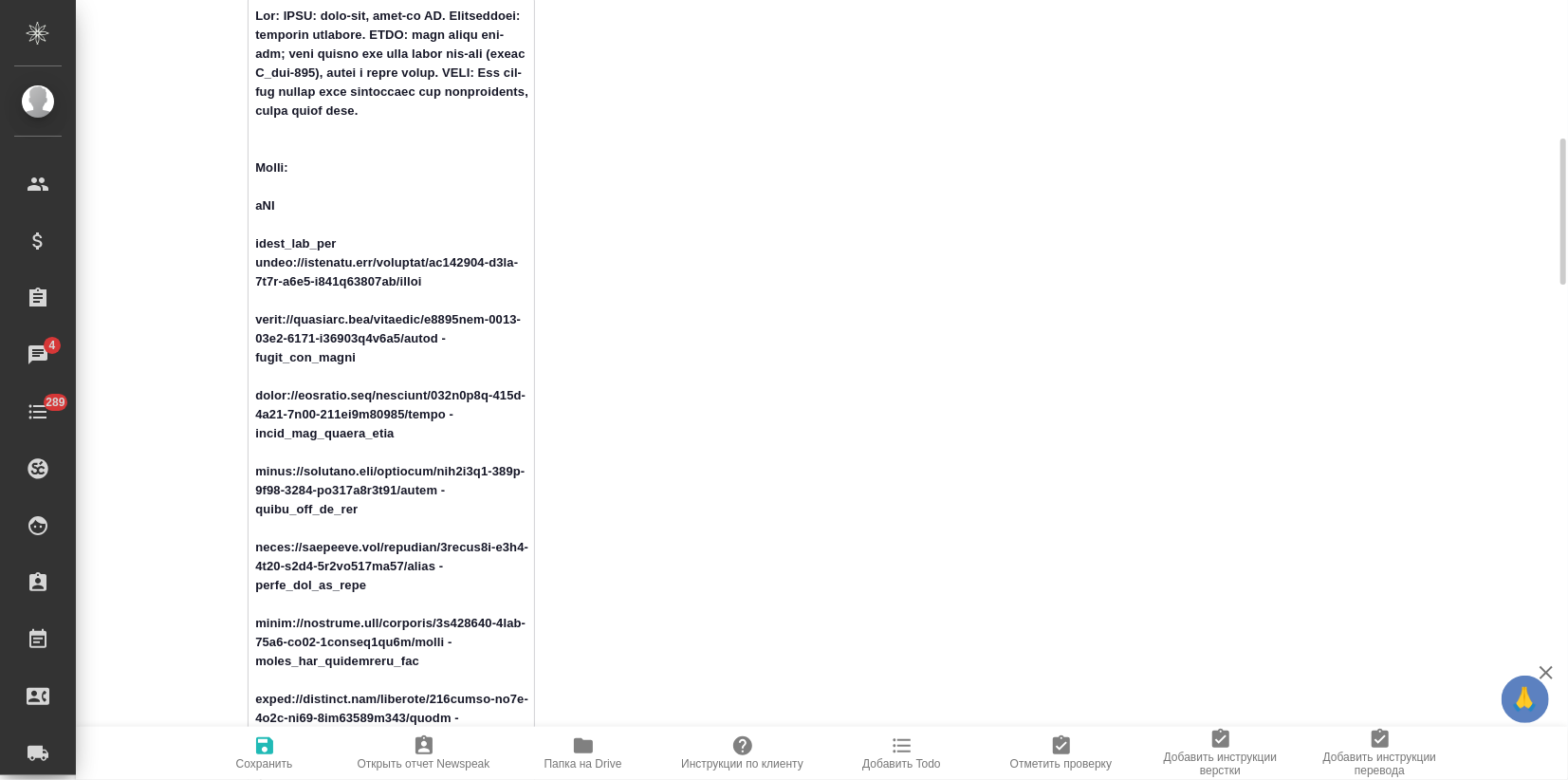
type textarea "x"
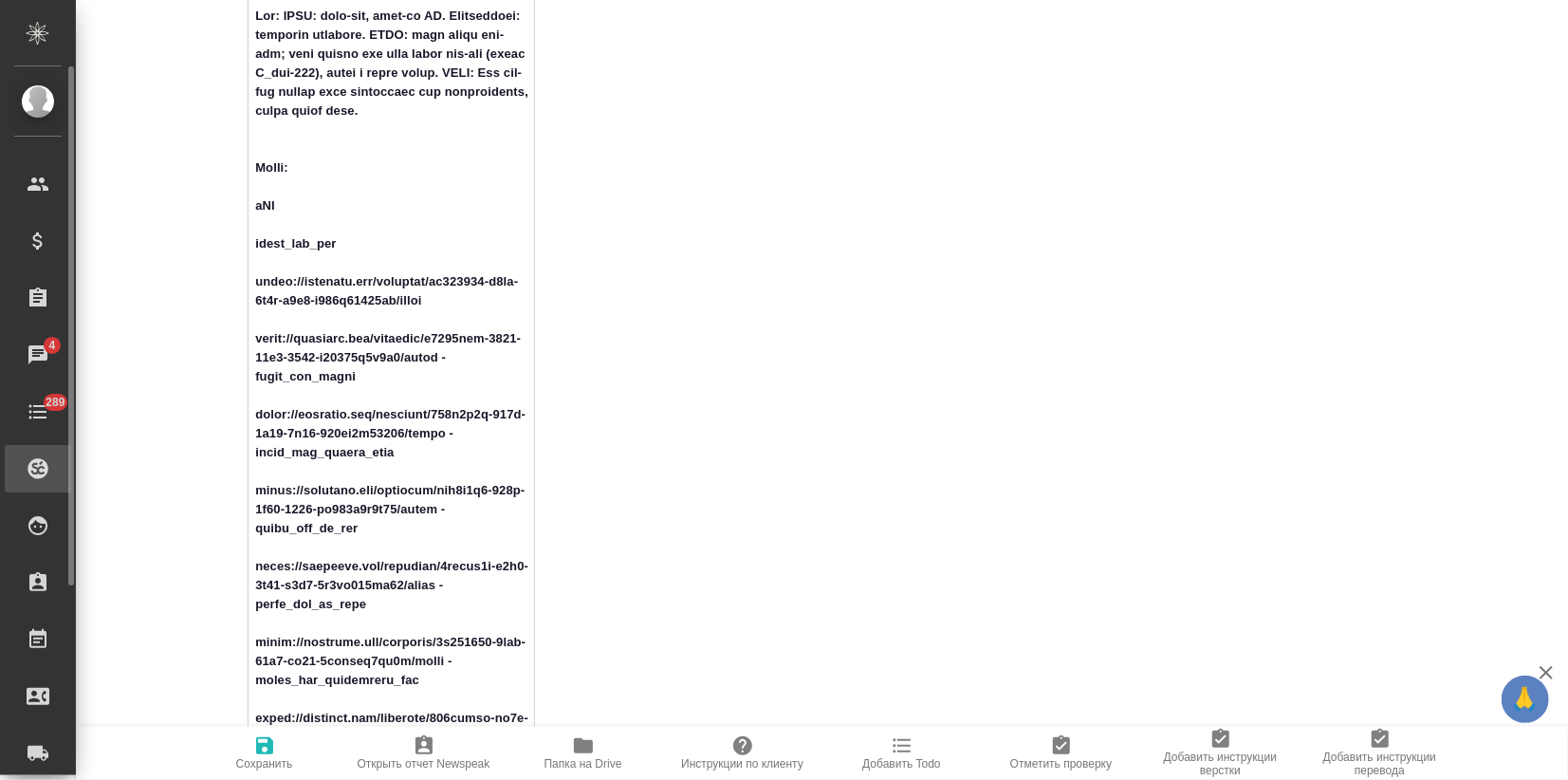
type textarea "x"
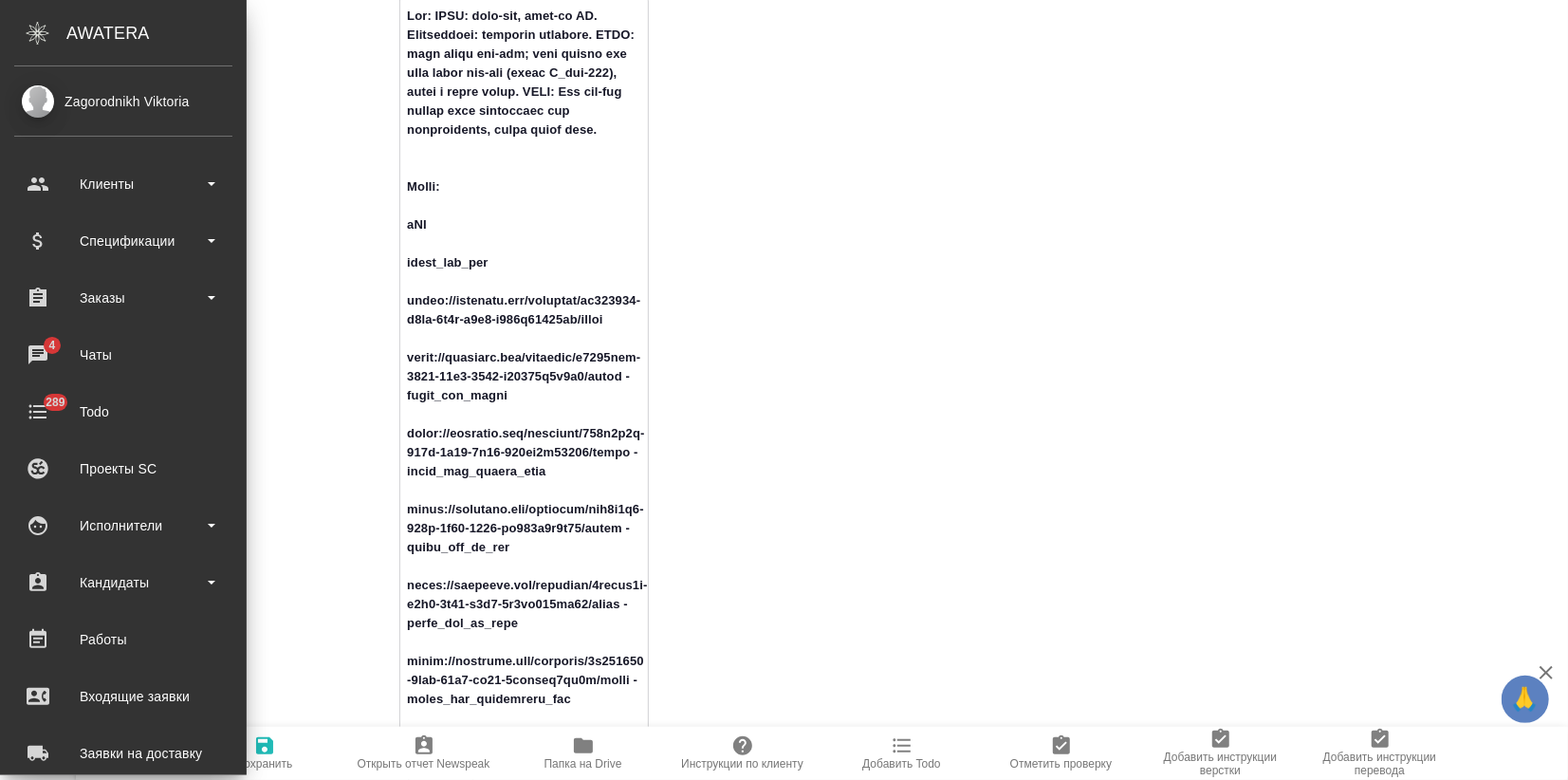
type textarea "x"
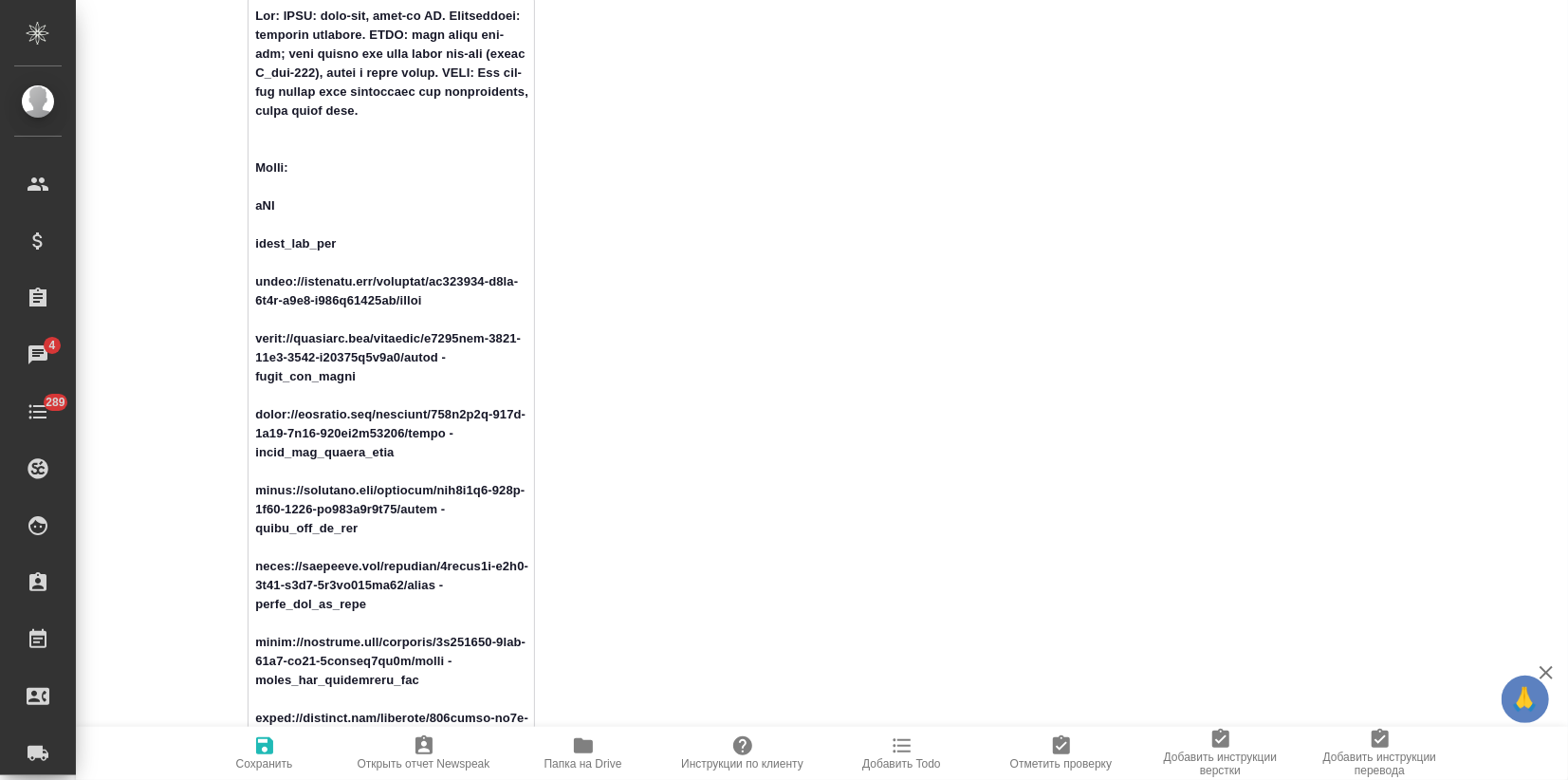
type textarea "Loc: ПЕМТ: англ-нем, англ-фр ДА. Комментарий: денежные переводы. GLQA: есть гло…"
click at [263, 756] on icon "button" at bounding box center [263, 745] width 22 height 22
type textarea "x"
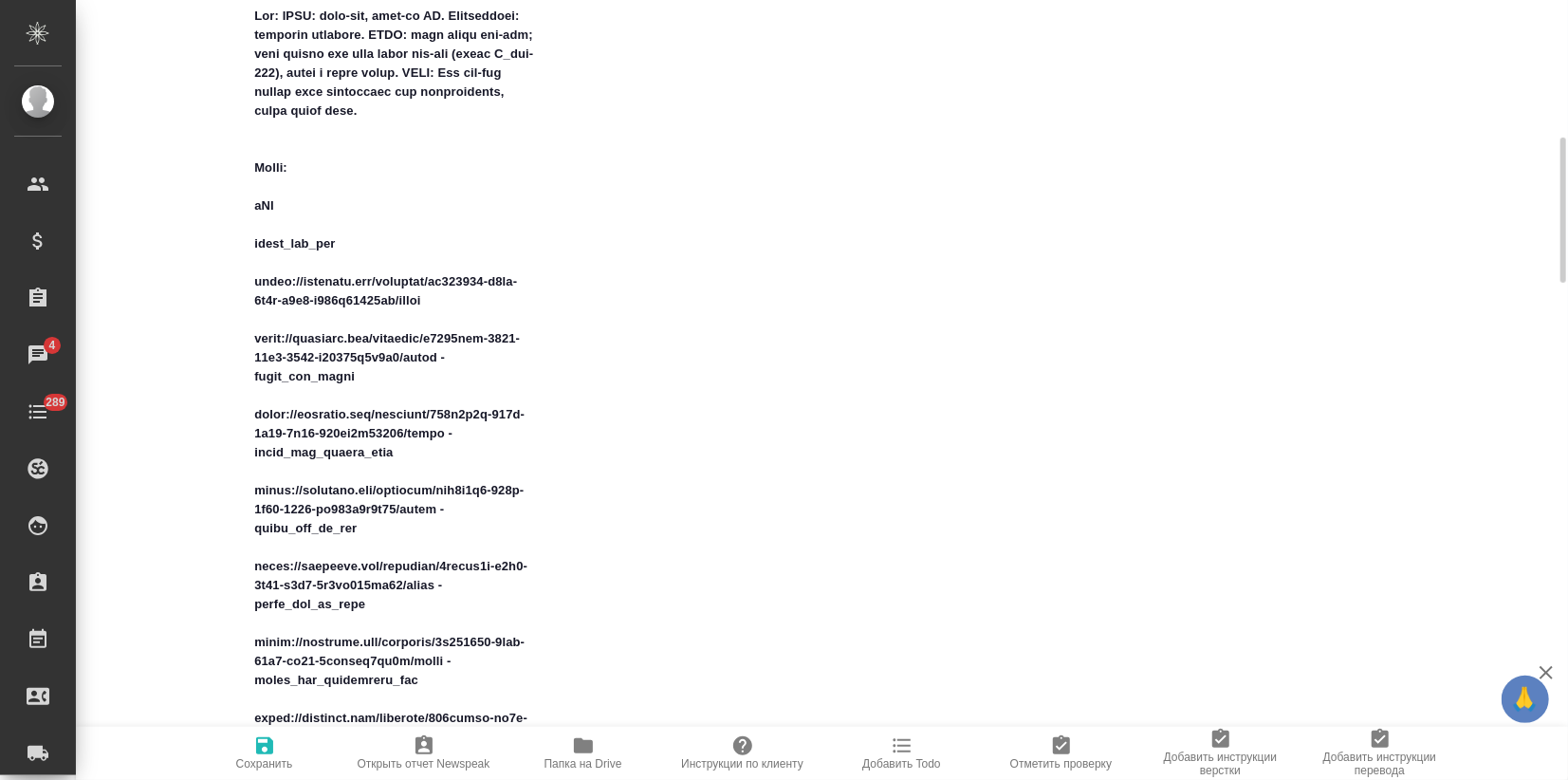
type textarea "x"
drag, startPoint x: 364, startPoint y: 403, endPoint x: 235, endPoint y: 360, distance: 136.0
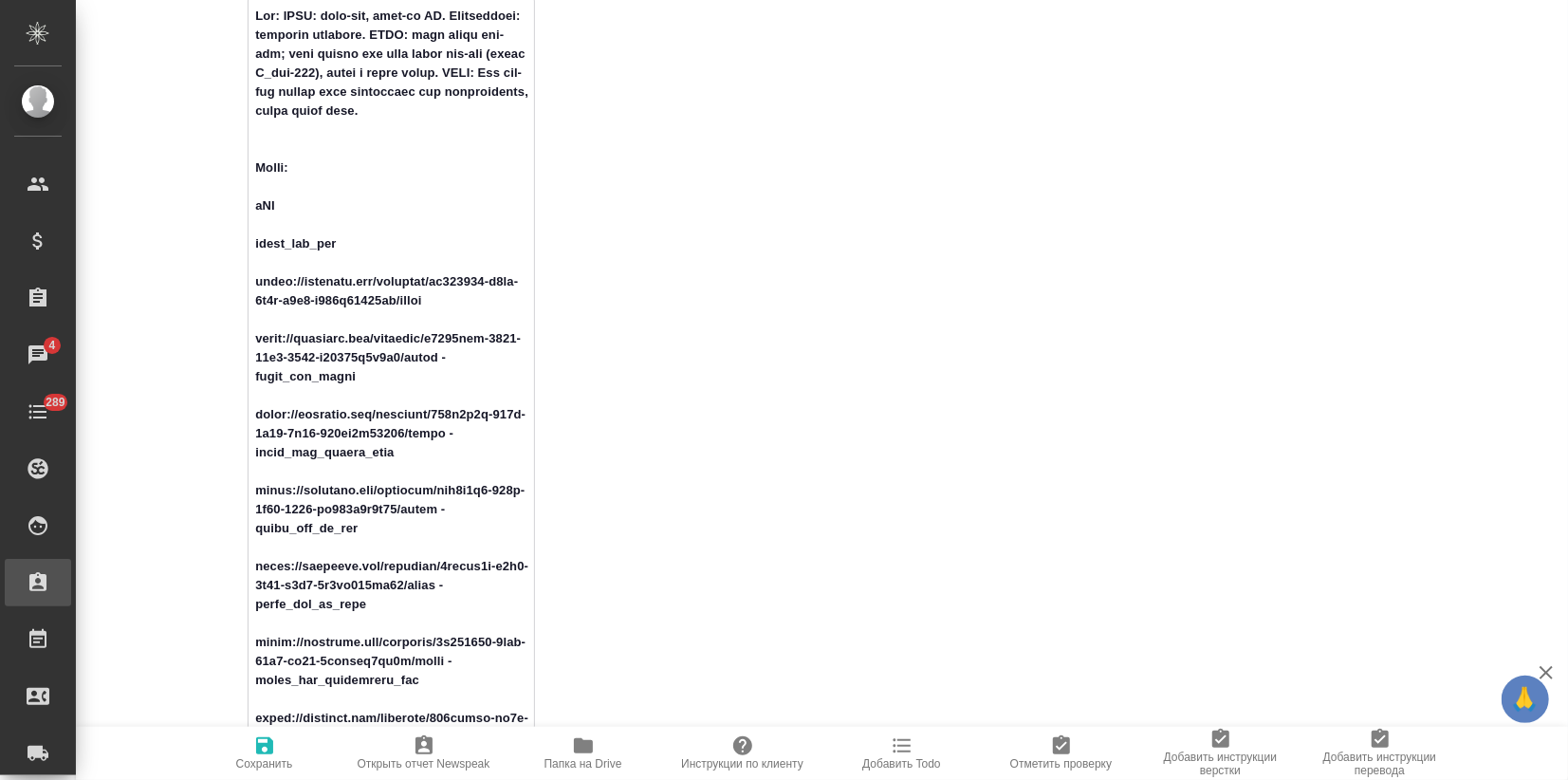
type textarea "x"
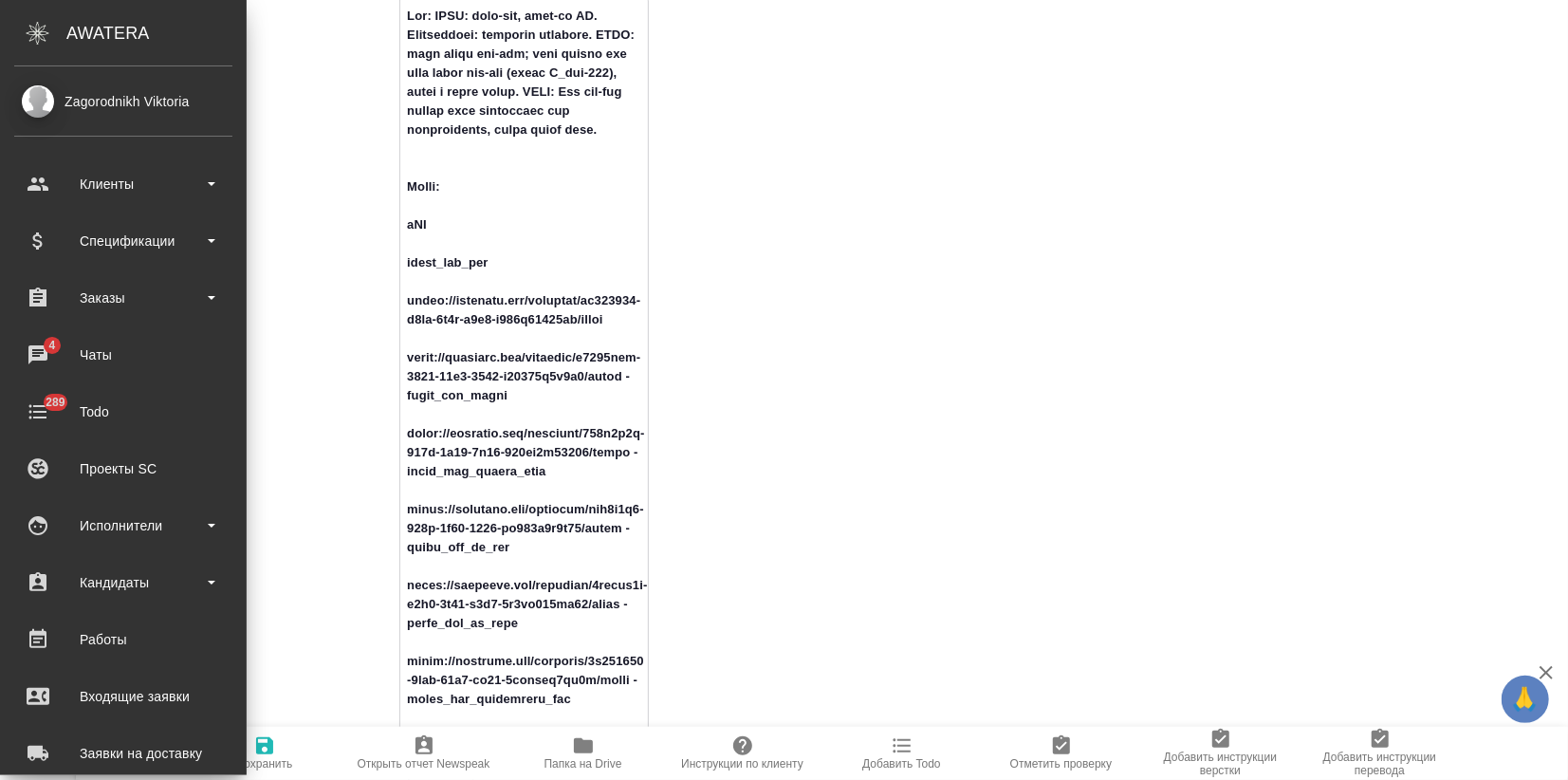
type textarea "x"
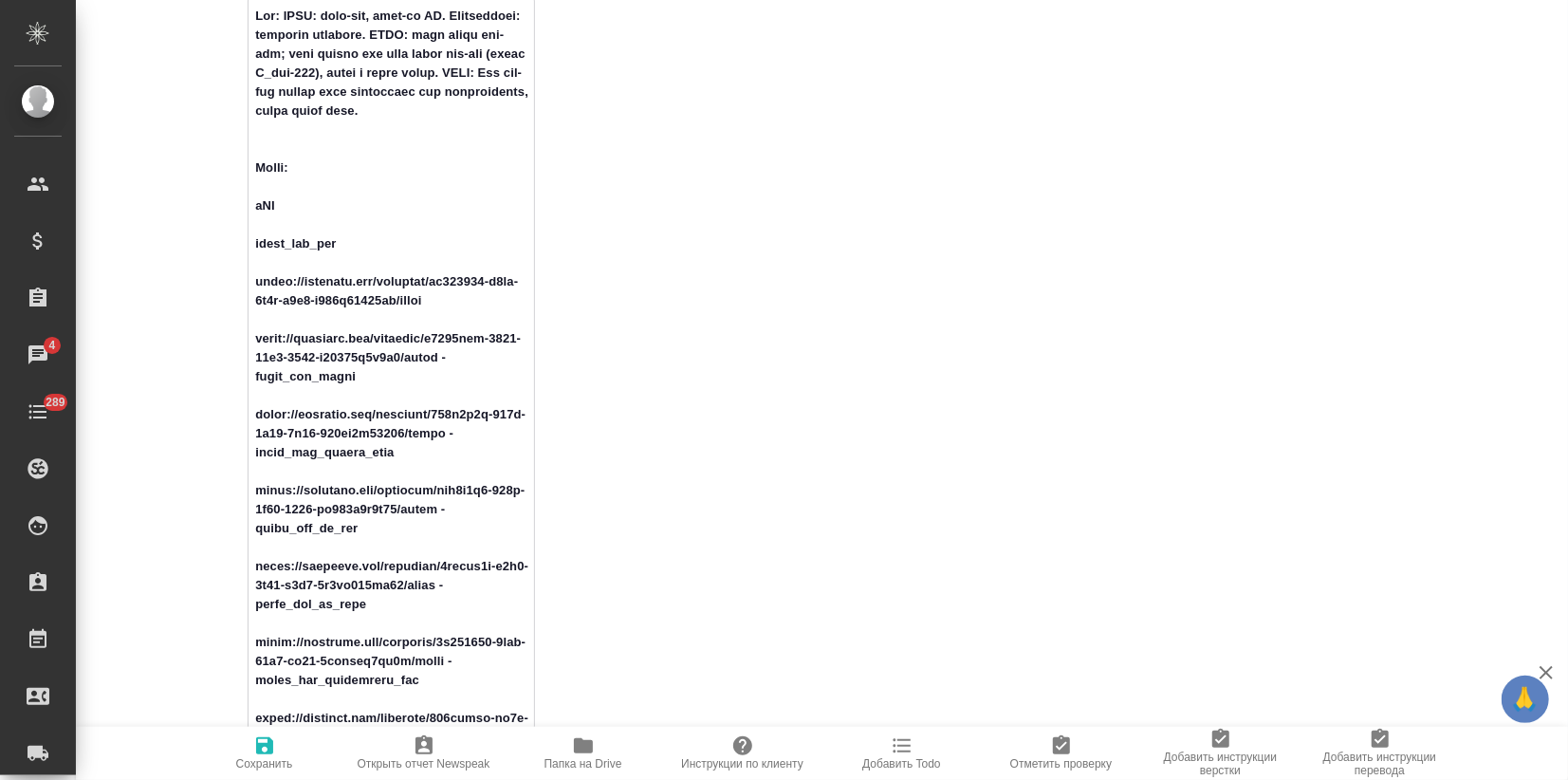
drag, startPoint x: 400, startPoint y: 472, endPoint x: 247, endPoint y: 440, distance: 156.3
drag, startPoint x: 357, startPoint y: 547, endPoint x: 230, endPoint y: 505, distance: 133.8
drag, startPoint x: 358, startPoint y: 620, endPoint x: 232, endPoint y: 587, distance: 130.2
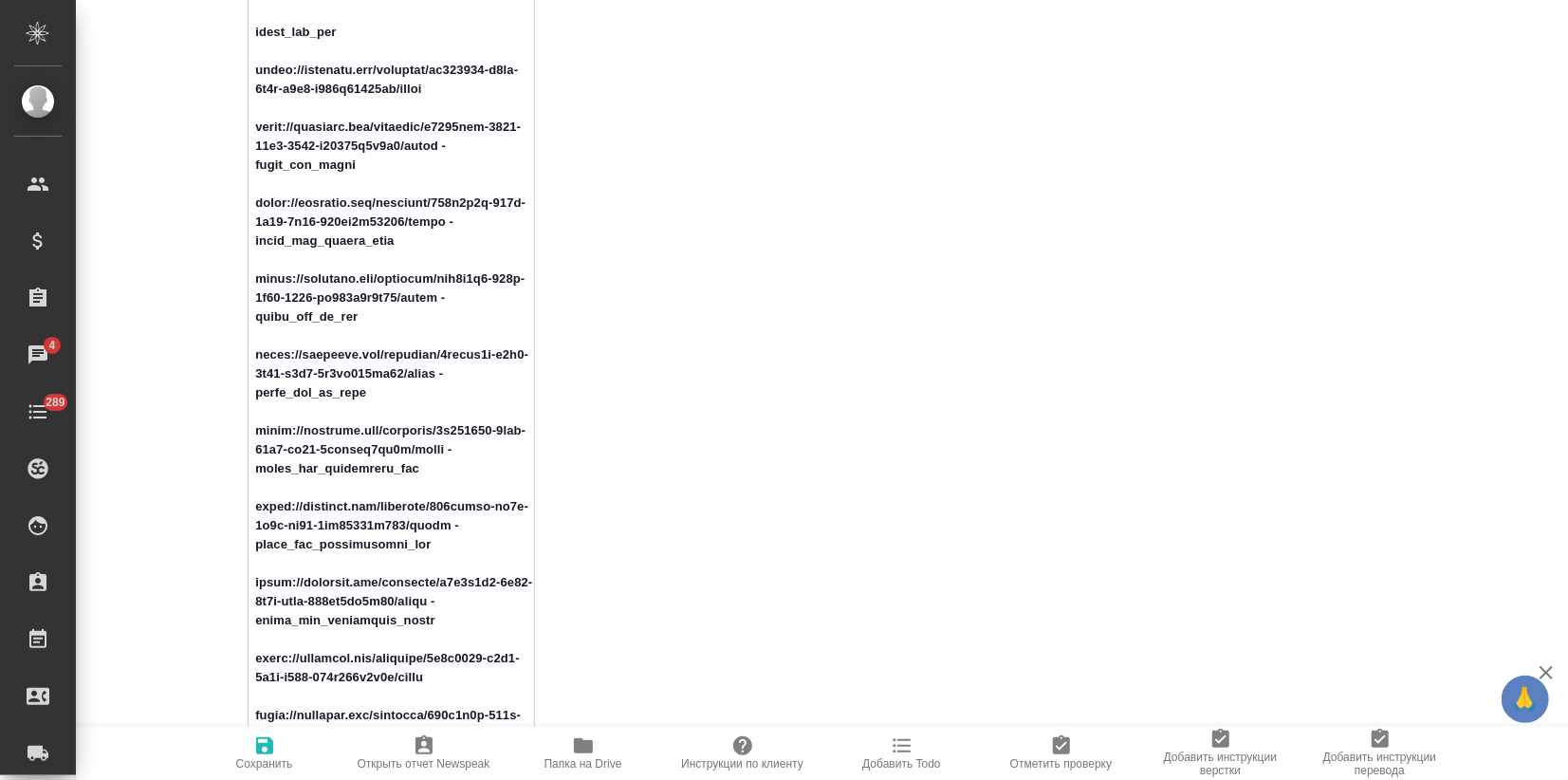
drag, startPoint x: 336, startPoint y: 481, endPoint x: 224, endPoint y: 447, distance: 117.0
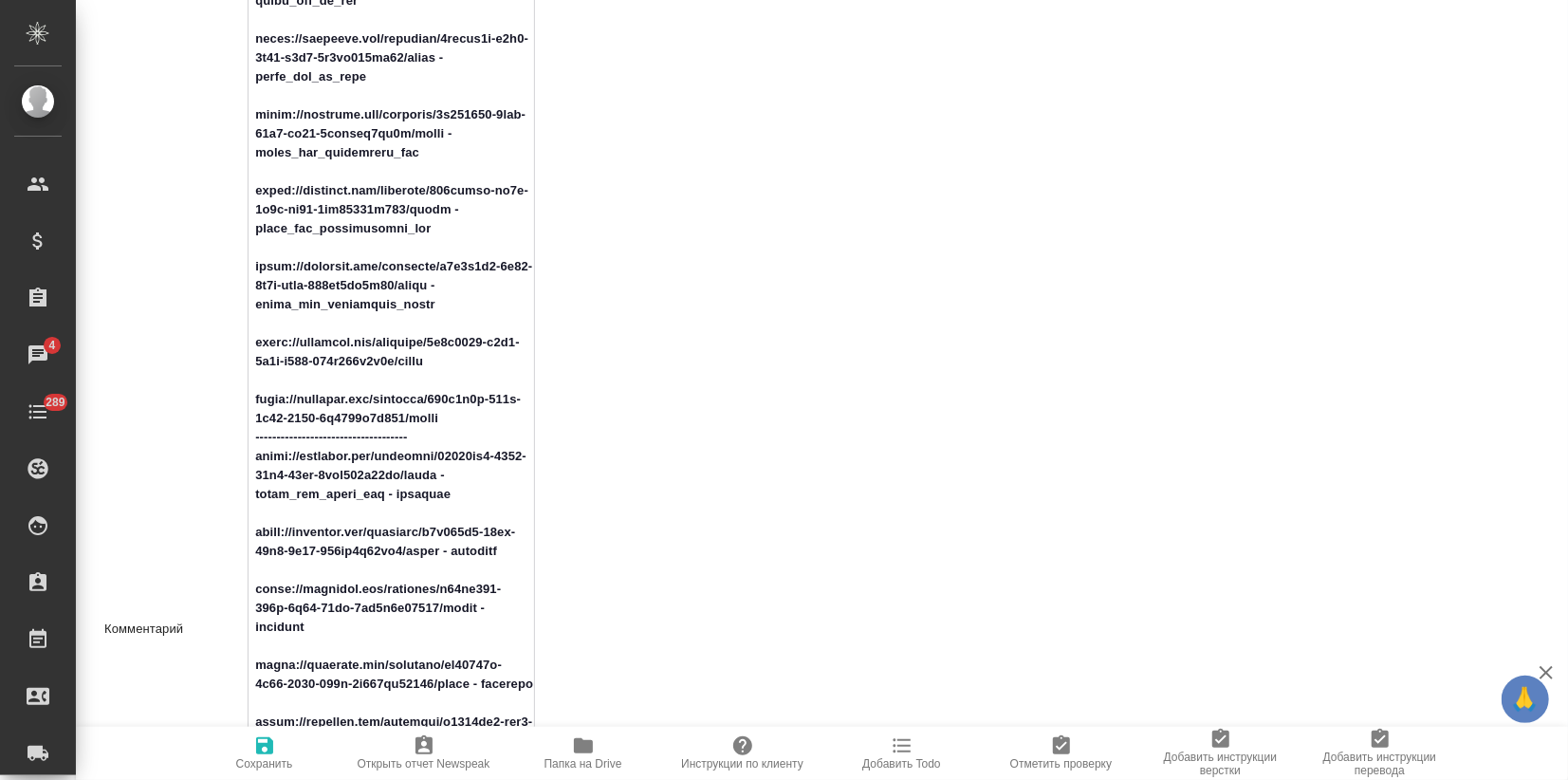
drag, startPoint x: 425, startPoint y: 253, endPoint x: 220, endPoint y: 209, distance: 209.7
click at [220, 209] on div "Комментарий x" at bounding box center [319, 629] width 431 height 2321
drag, startPoint x: 431, startPoint y: 327, endPoint x: 222, endPoint y: 282, distance: 213.8
click at [222, 282] on div "Комментарий x" at bounding box center [319, 629] width 431 height 2321
drag, startPoint x: 425, startPoint y: 374, endPoint x: 232, endPoint y: 355, distance: 193.9
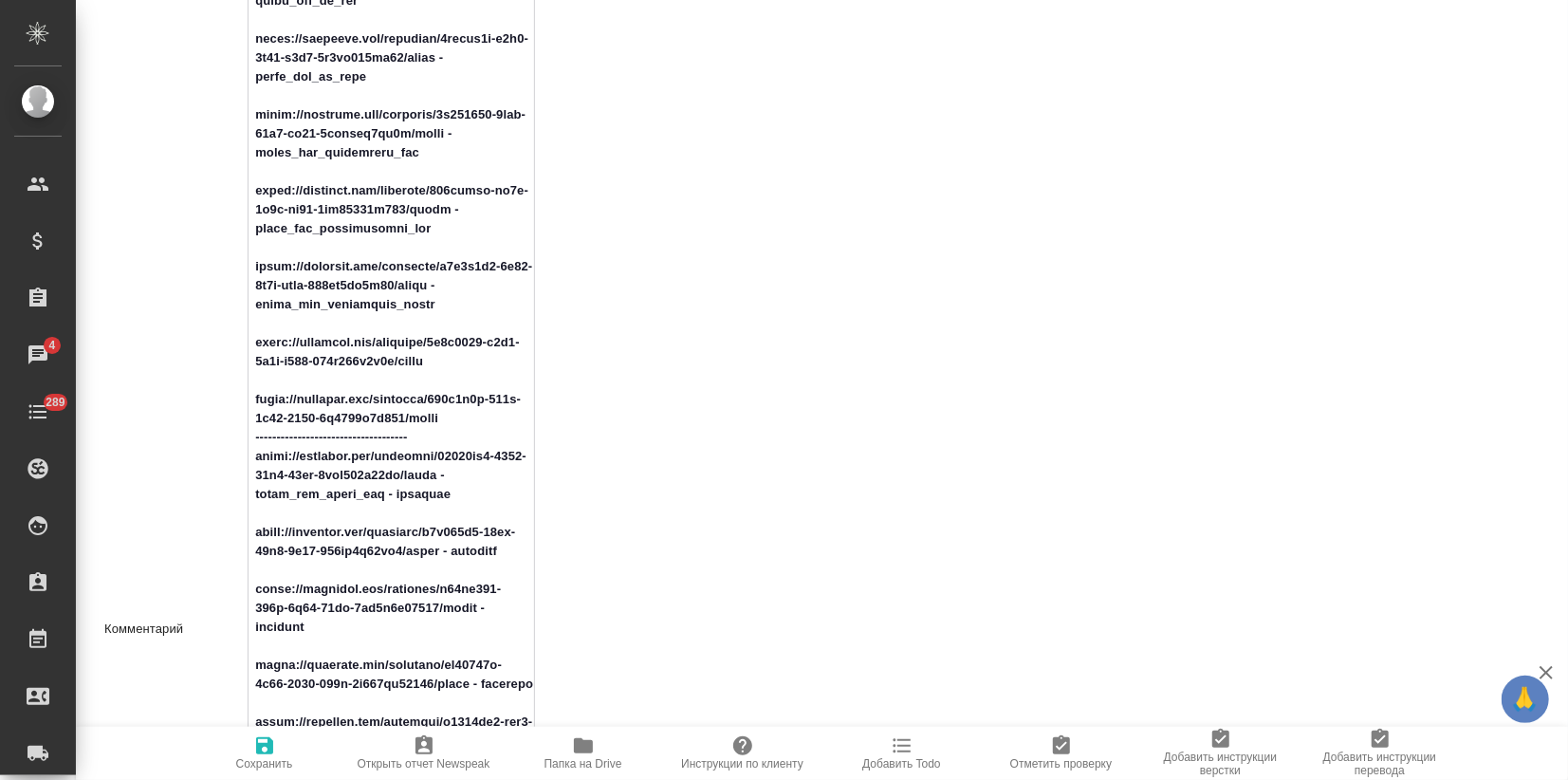
click at [232, 355] on div "Комментарий x" at bounding box center [319, 629] width 431 height 2321
drag, startPoint x: 368, startPoint y: 434, endPoint x: 220, endPoint y: 421, distance: 148.6
click at [220, 421] on div "Комментарий x" at bounding box center [319, 629] width 431 height 2321
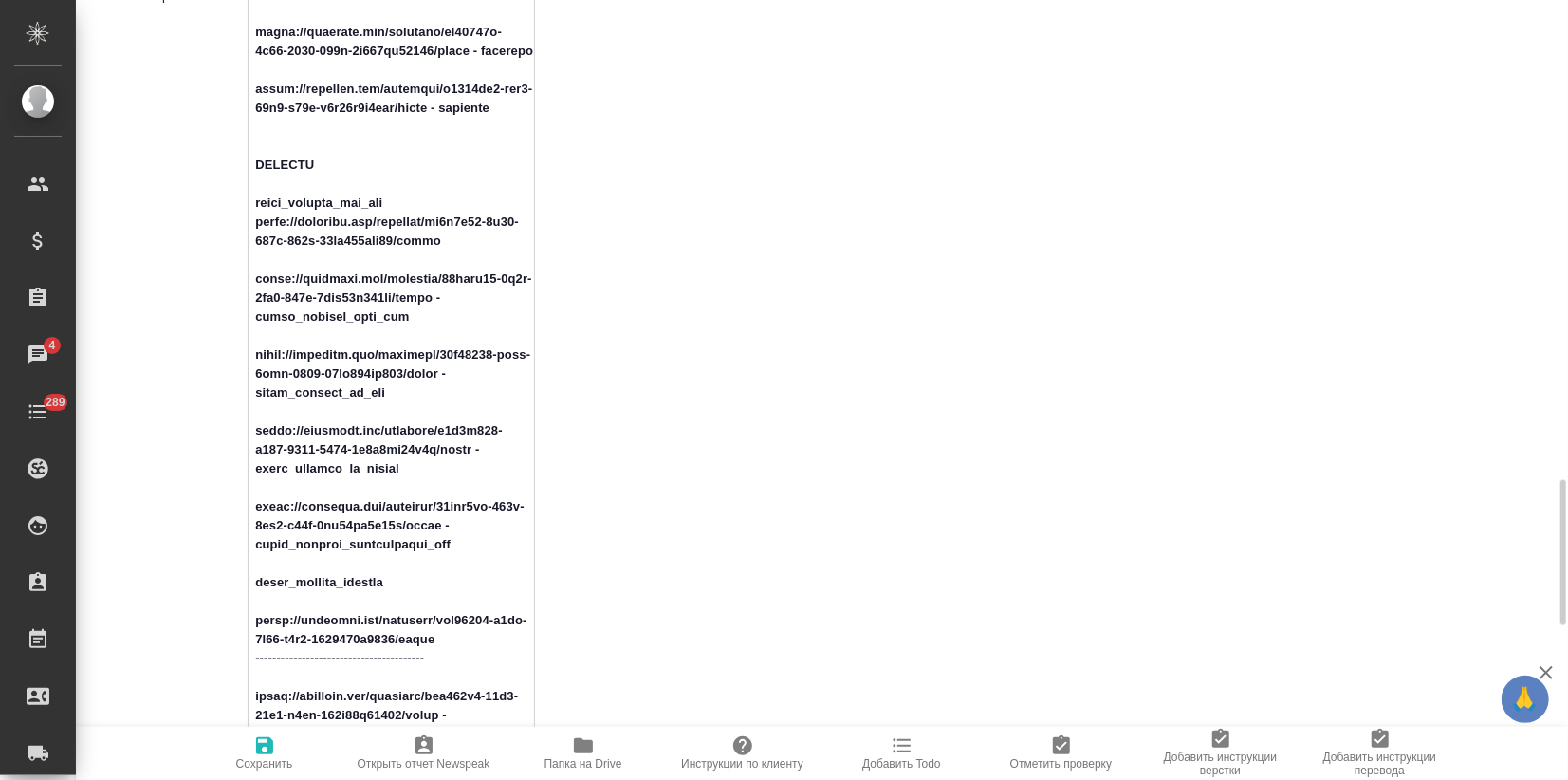
scroll to position [2003, 0]
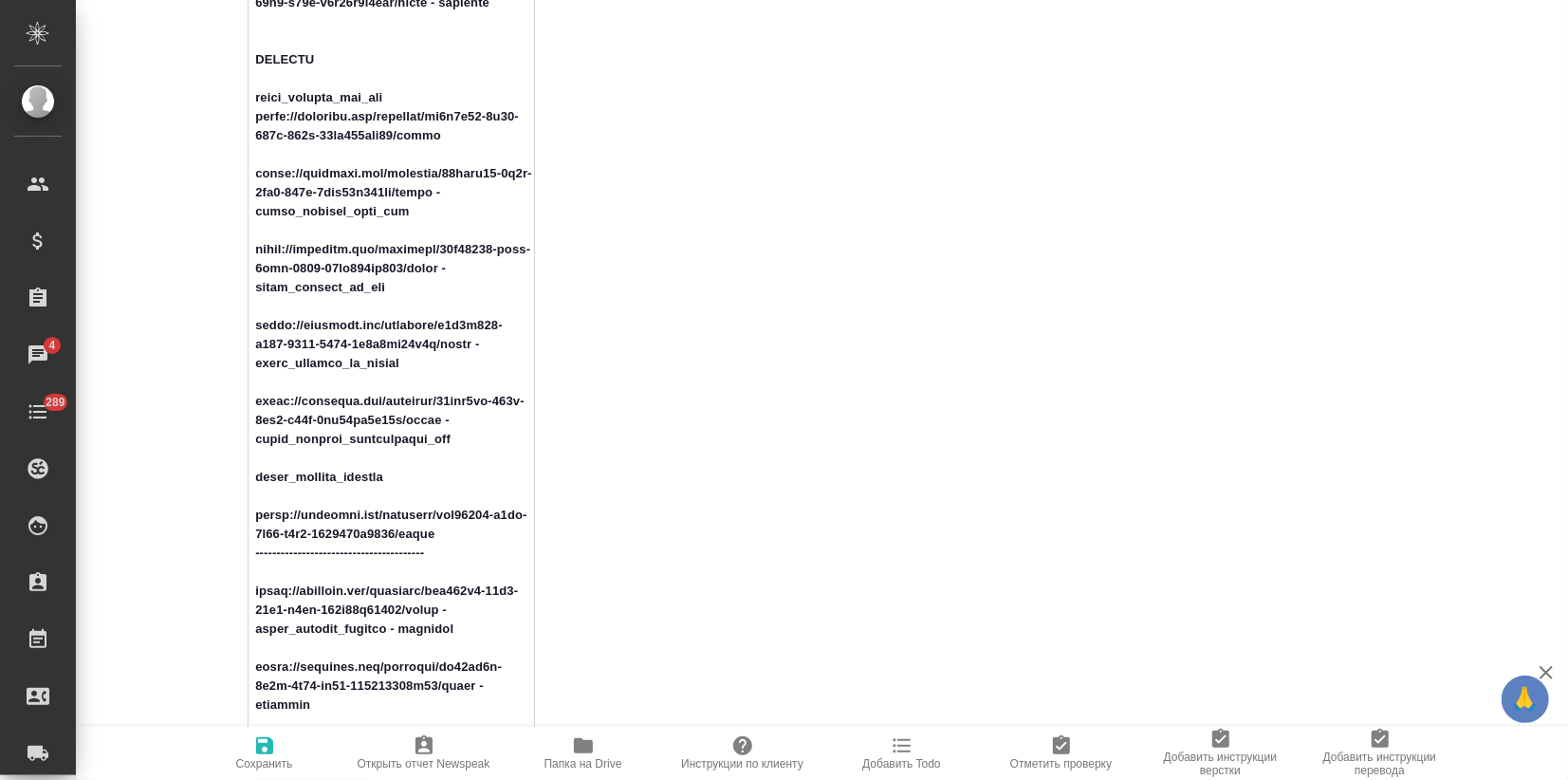
drag, startPoint x: 338, startPoint y: 118, endPoint x: 245, endPoint y: 101, distance: 94.5
drag, startPoint x: 442, startPoint y: 131, endPoint x: 254, endPoint y: 122, distance: 188.2
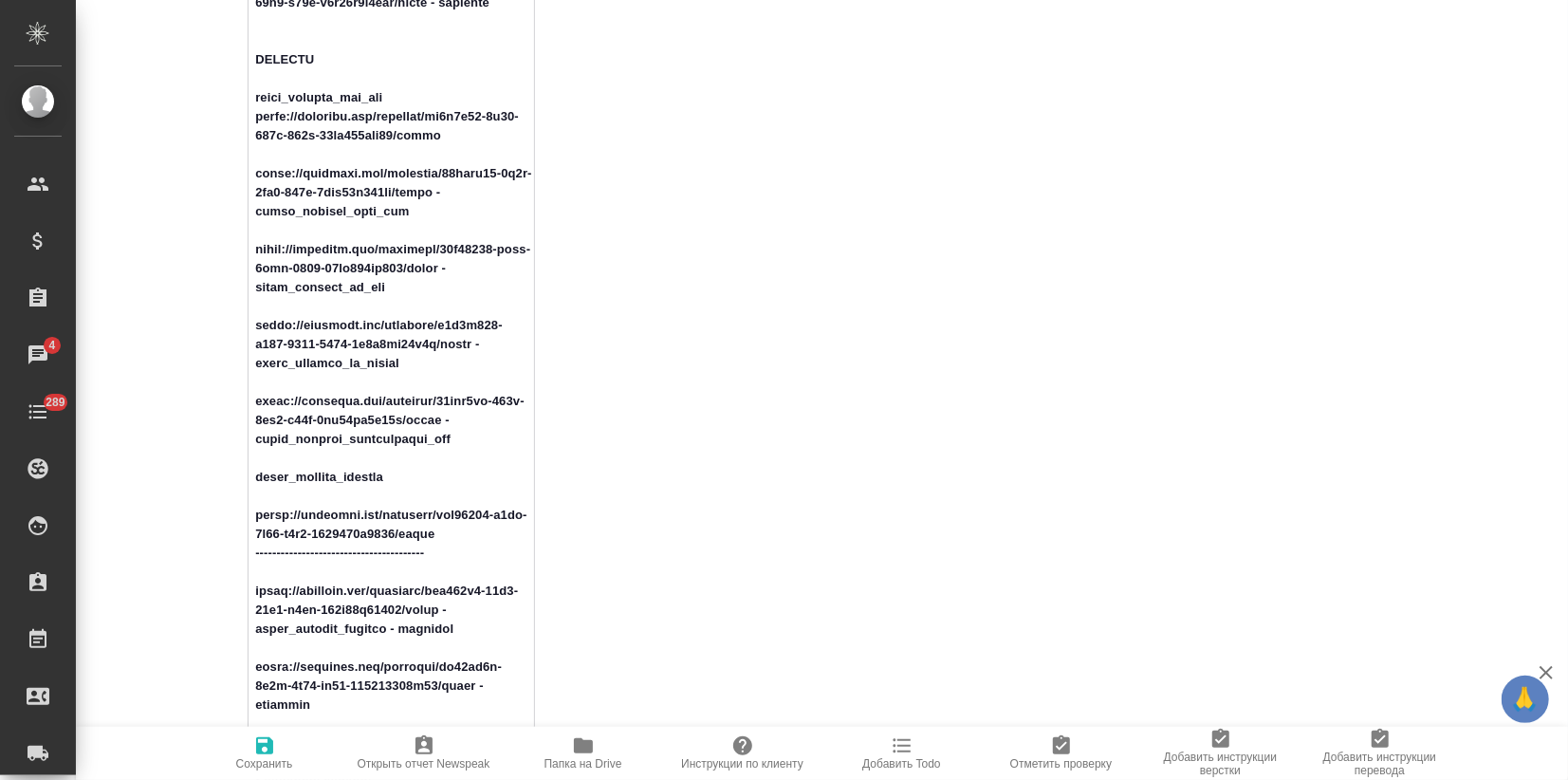
drag, startPoint x: 404, startPoint y: 215, endPoint x: 230, endPoint y: 181, distance: 177.3
drag, startPoint x: 385, startPoint y: 288, endPoint x: 365, endPoint y: 284, distance: 20.4
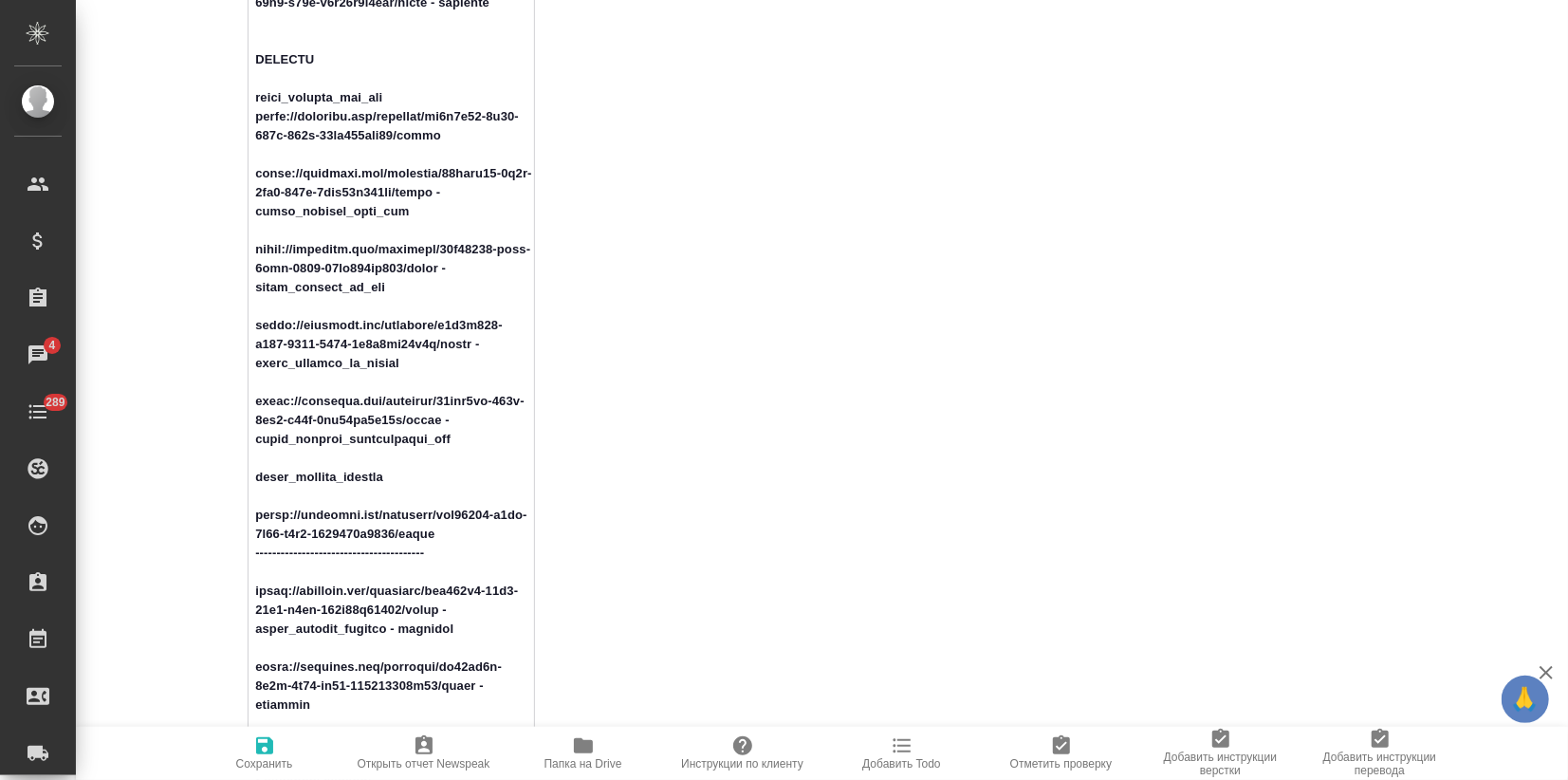
drag, startPoint x: 332, startPoint y: 357, endPoint x: 275, endPoint y: 337, distance: 60.4
drag, startPoint x: 453, startPoint y: 438, endPoint x: 250, endPoint y: 400, distance: 206.5
drag, startPoint x: 440, startPoint y: 539, endPoint x: 249, endPoint y: 518, distance: 192.2
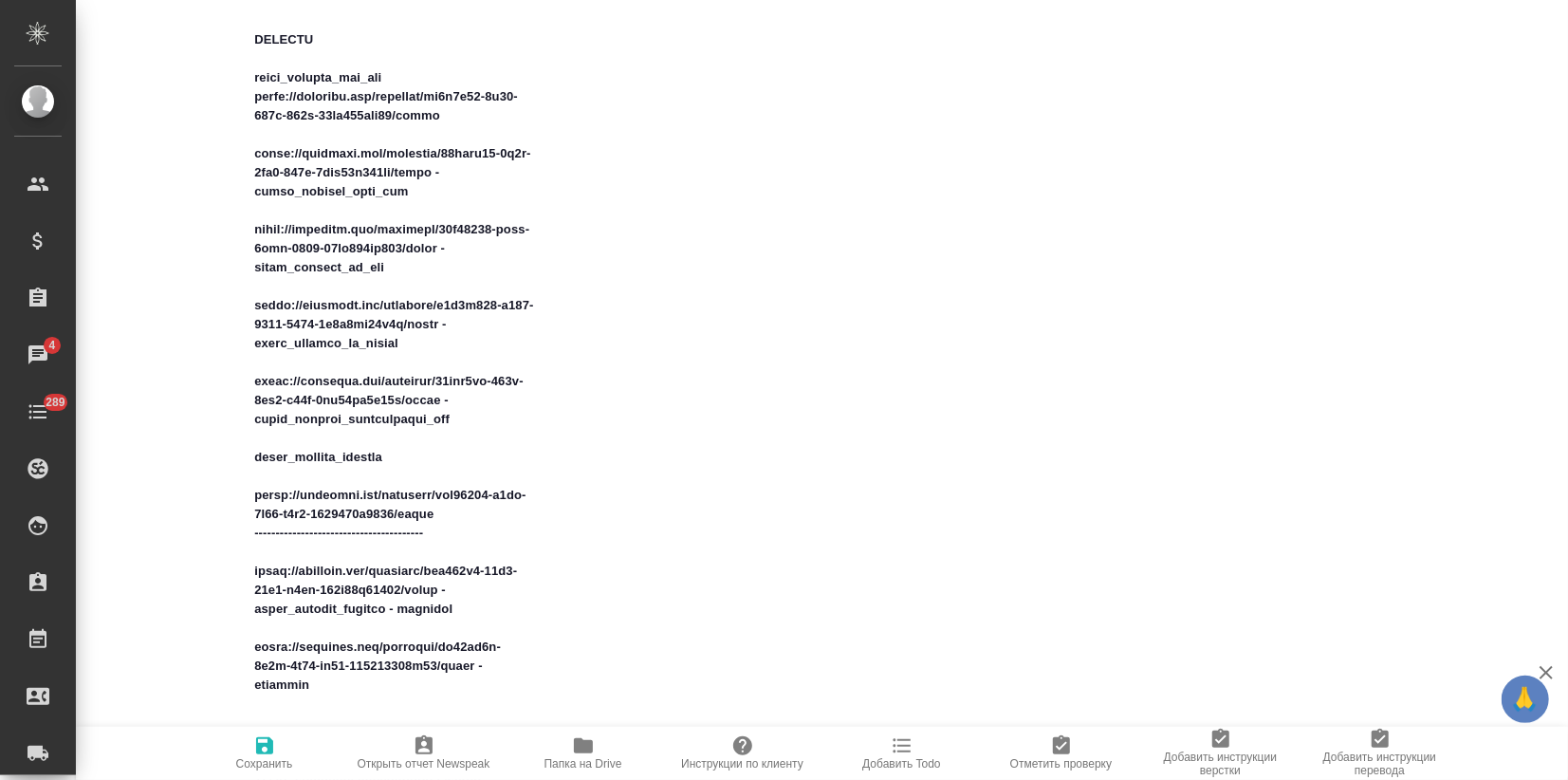
type textarea "x"
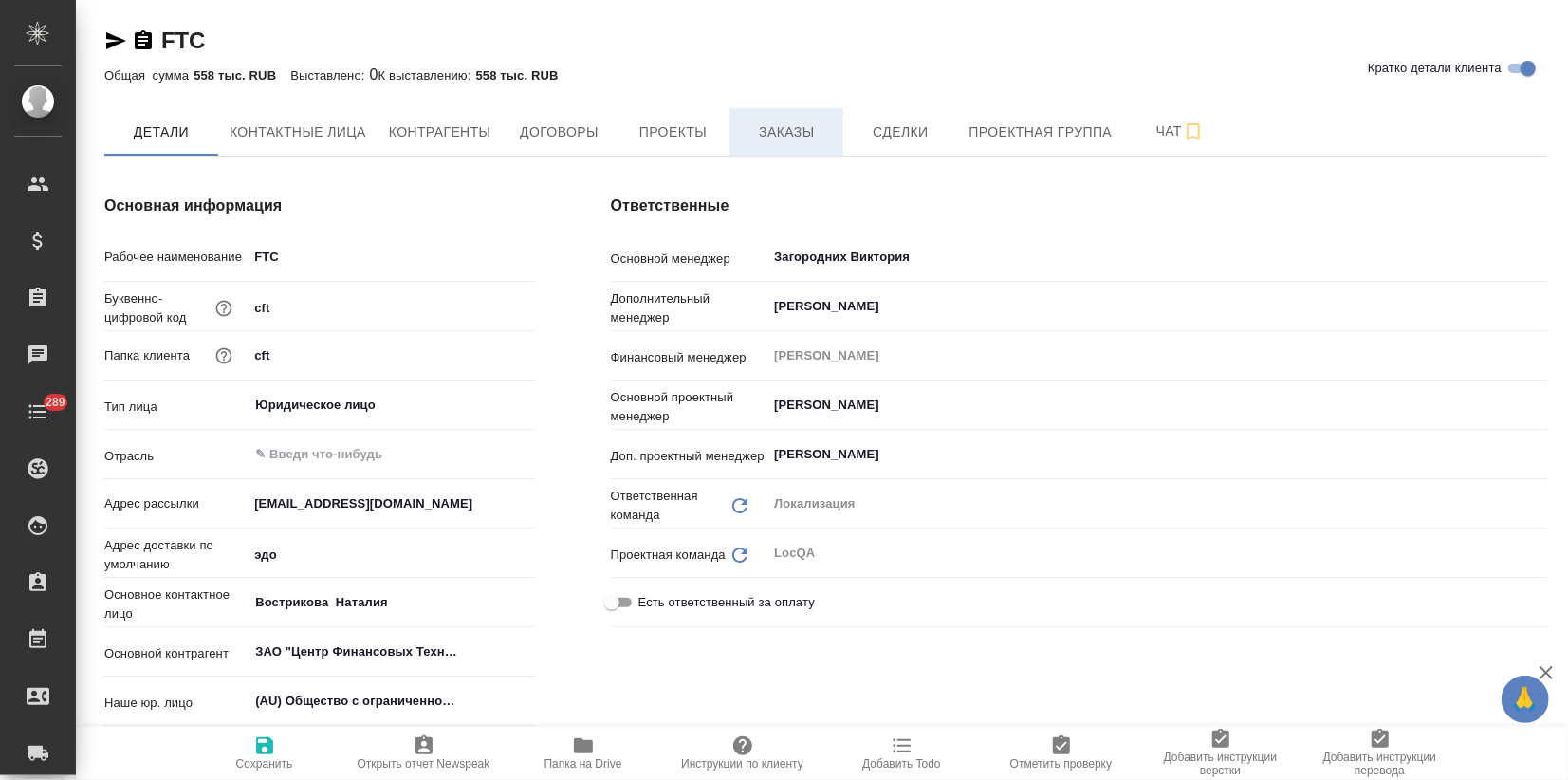
click at [741, 135] on button "Заказы" at bounding box center [785, 131] width 114 height 48
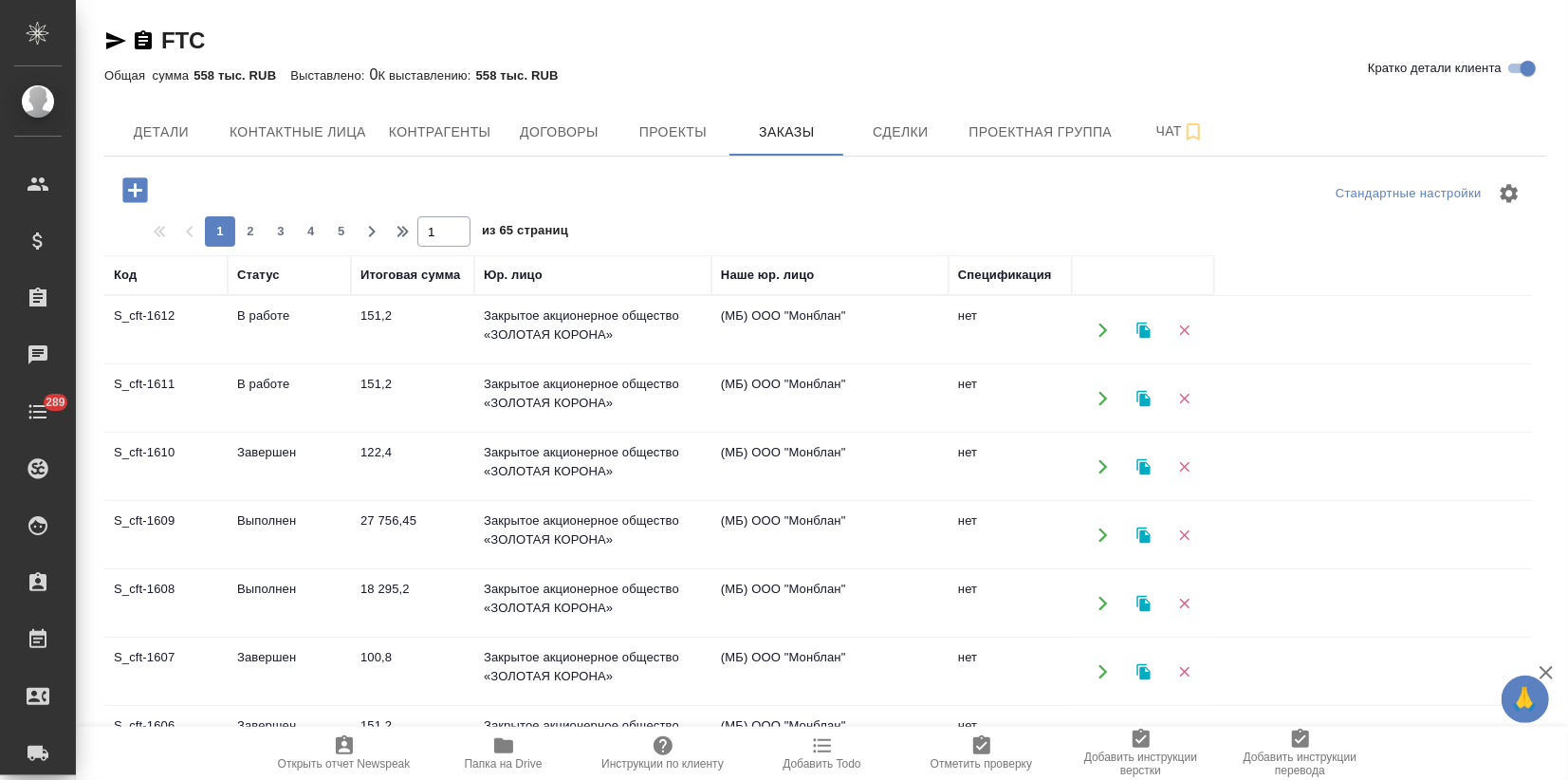
click at [264, 545] on td "Выполнен" at bounding box center [289, 535] width 123 height 66
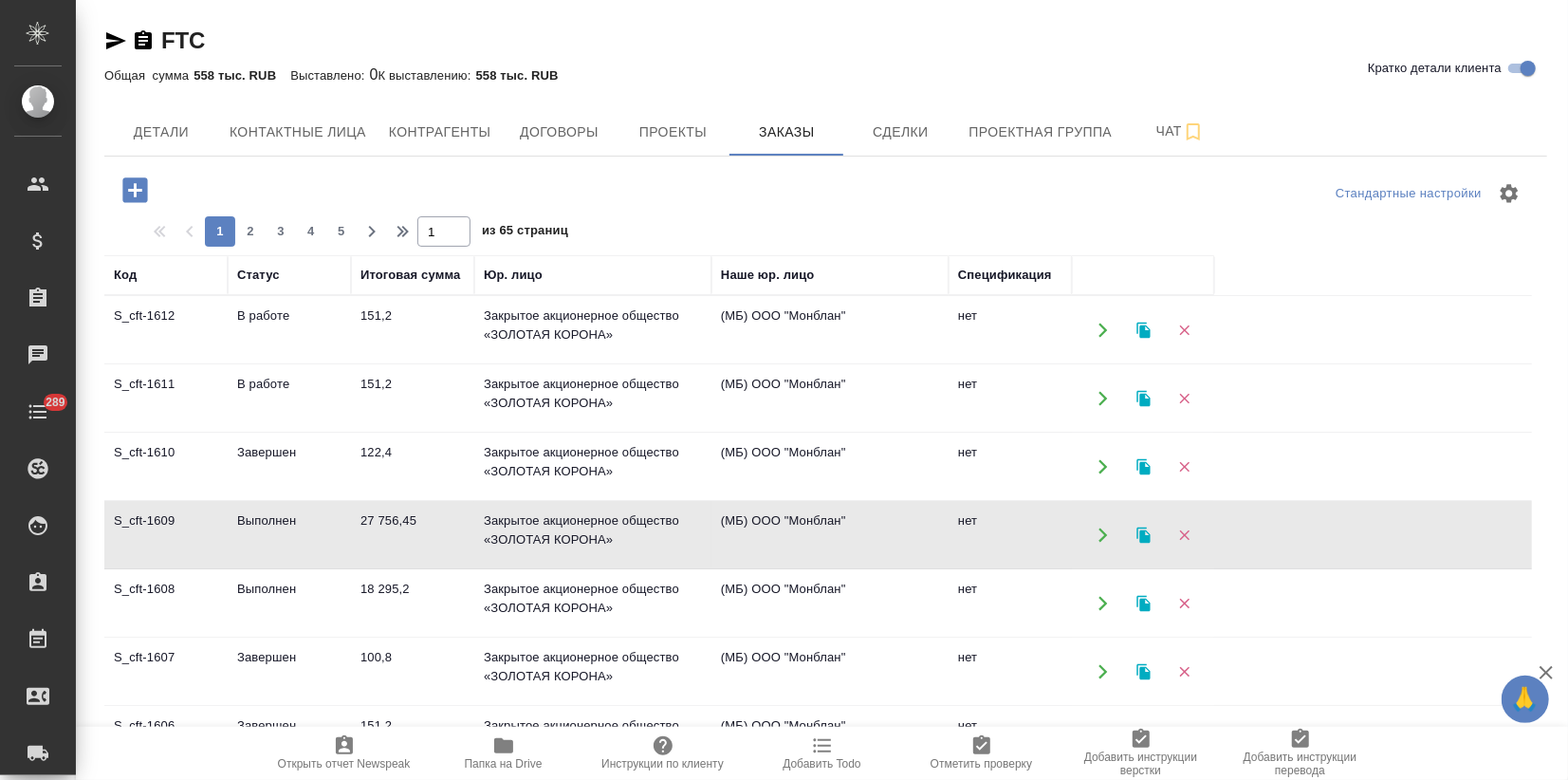
click at [263, 545] on td "Выполнен" at bounding box center [289, 535] width 123 height 66
click at [257, 585] on td "Выполнен" at bounding box center [289, 603] width 123 height 66
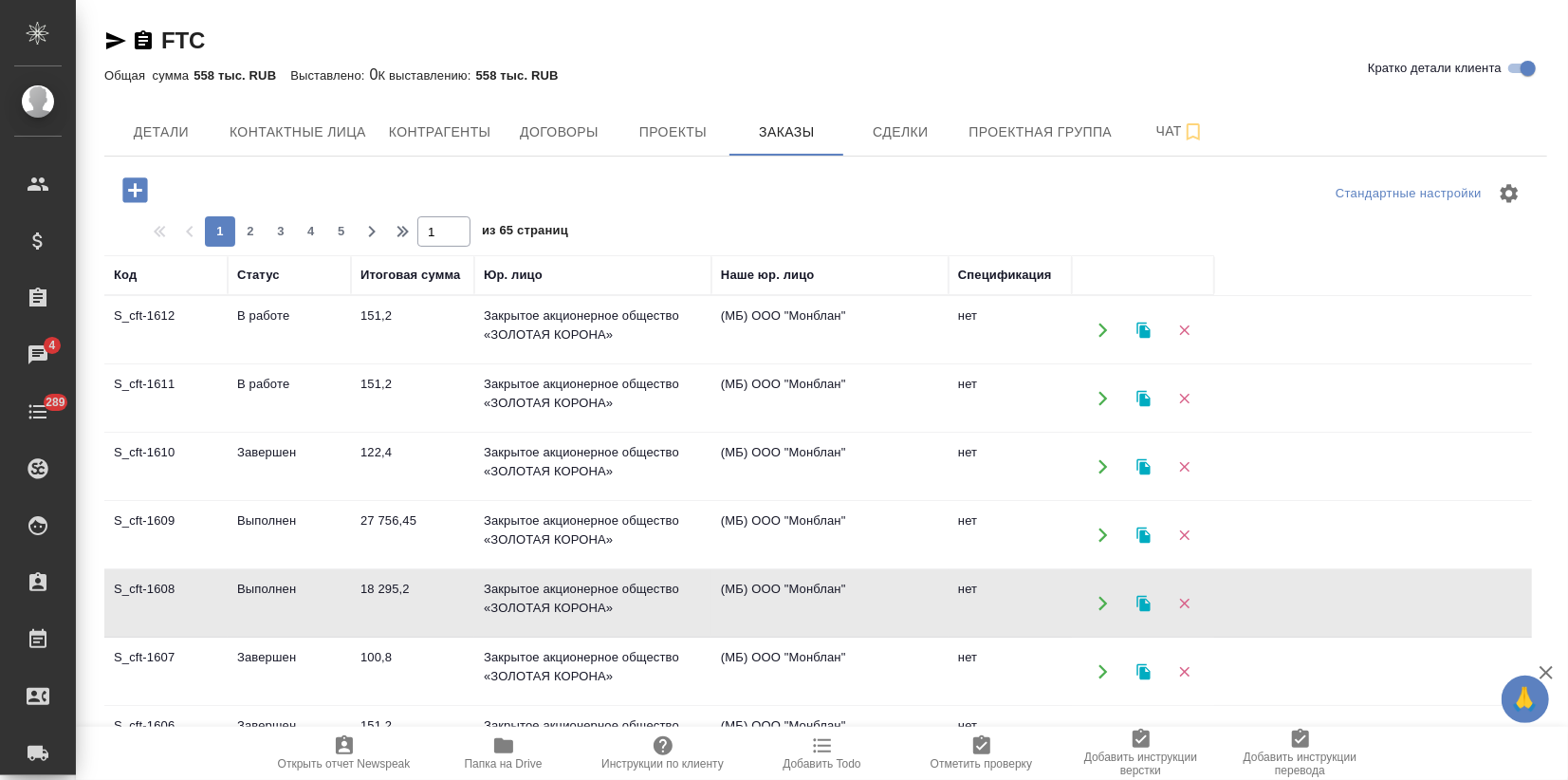
click at [257, 585] on td "Выполнен" at bounding box center [289, 603] width 123 height 66
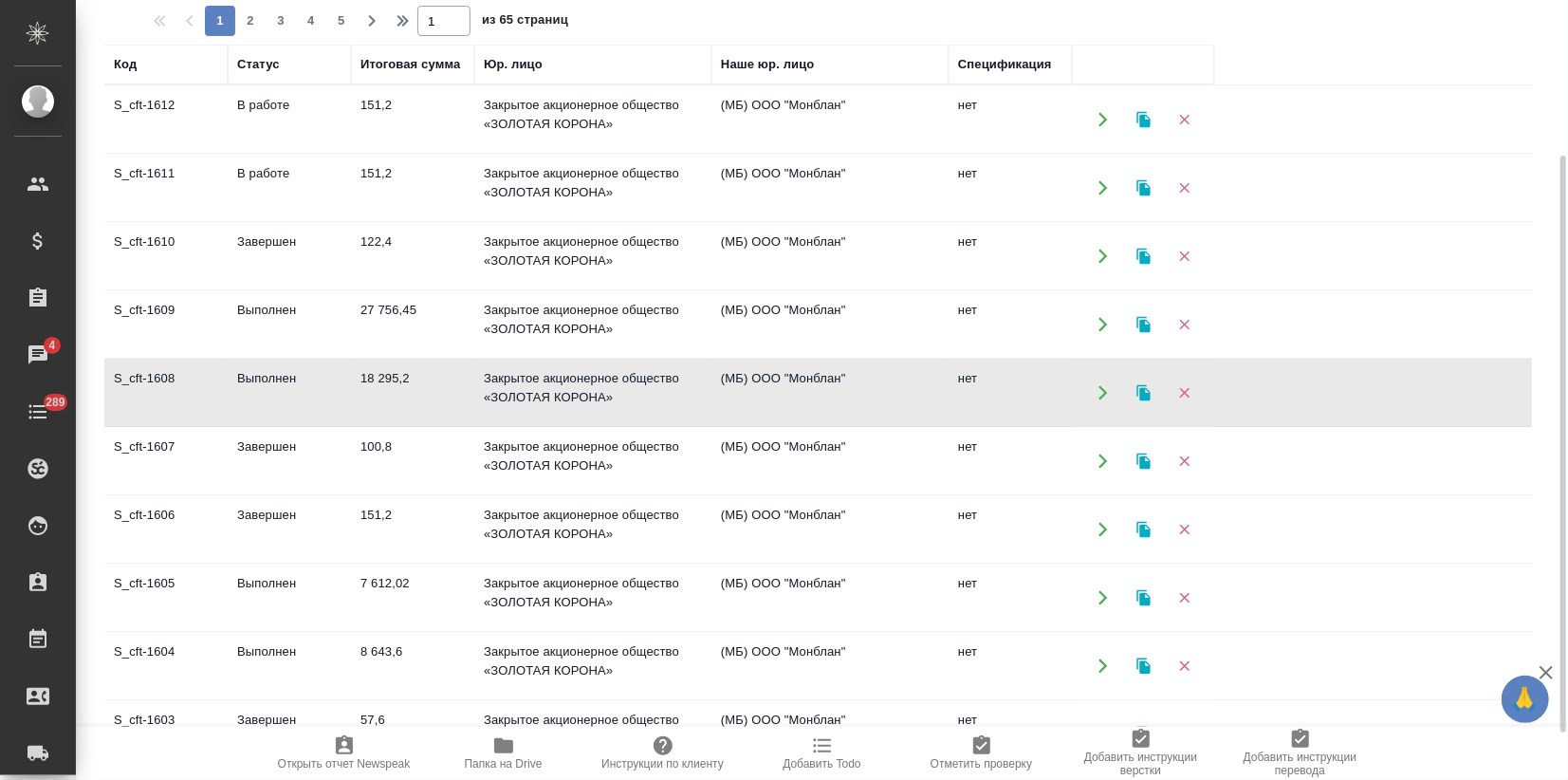
click at [219, 575] on td "S_cft-1605" at bounding box center [165, 597] width 123 height 66
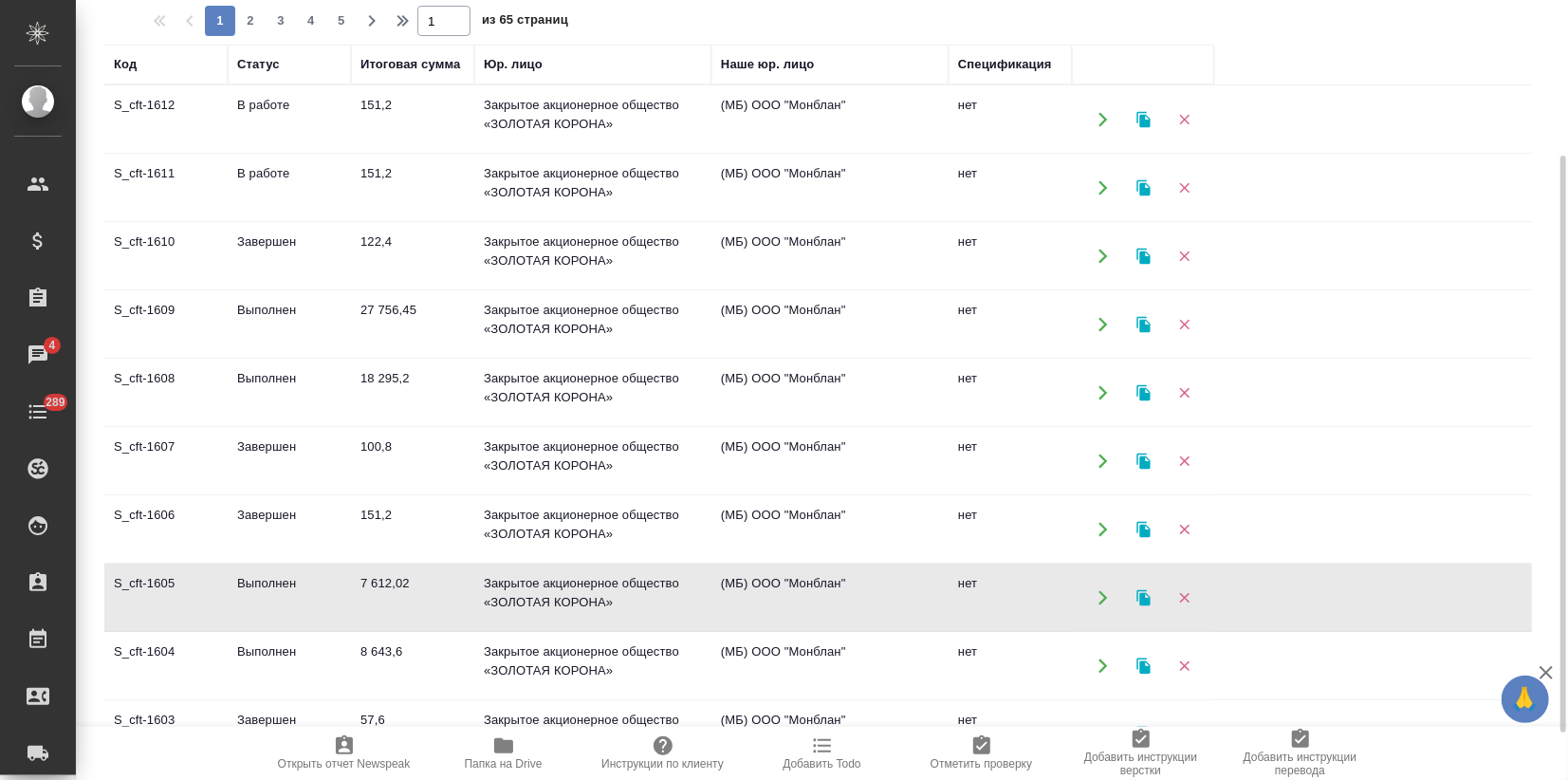
click at [219, 575] on td "S_cft-1605" at bounding box center [165, 597] width 123 height 66
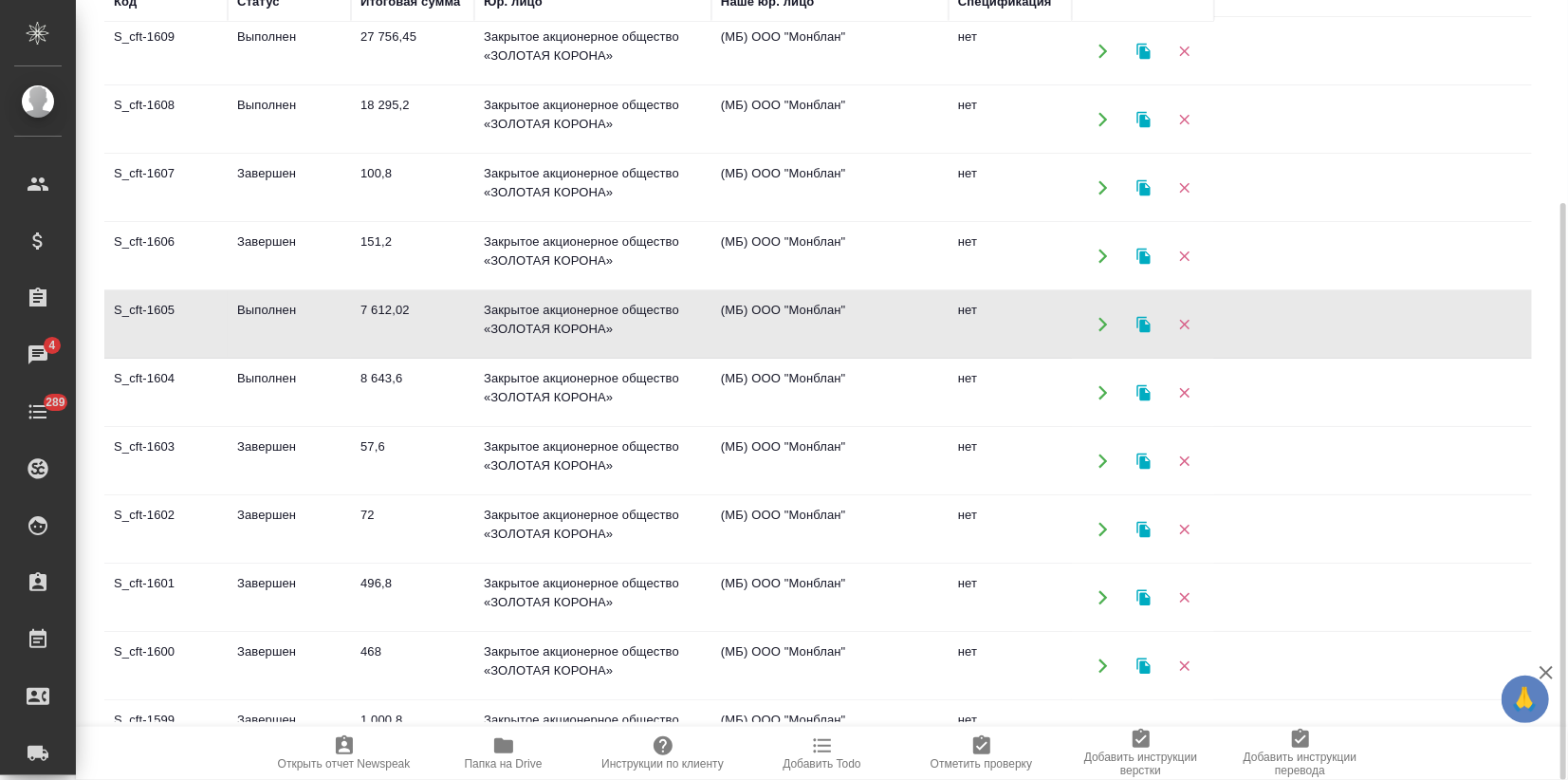
click at [313, 395] on td "Выполнен" at bounding box center [289, 393] width 123 height 66
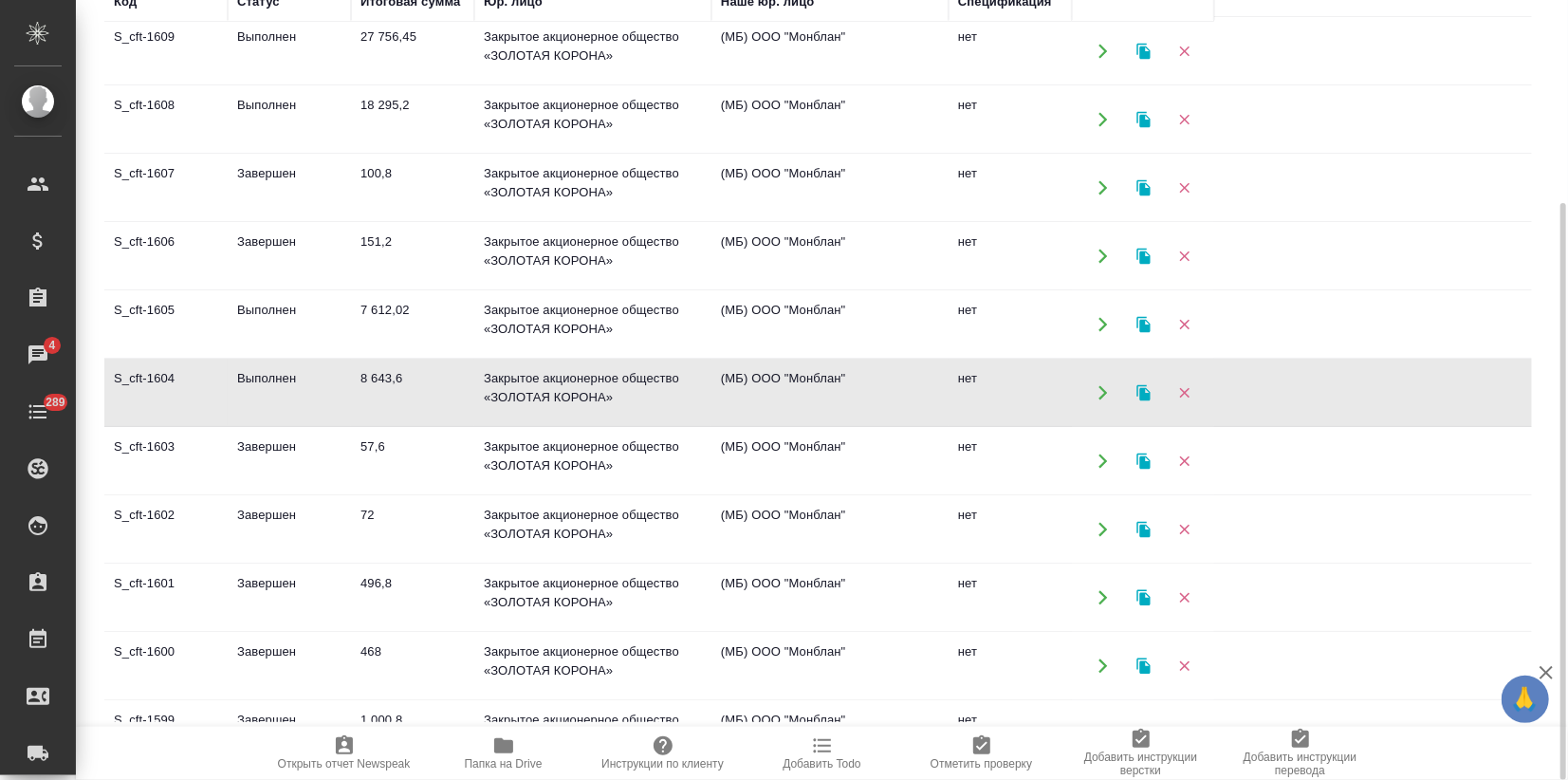
click at [313, 395] on td "Выполнен" at bounding box center [289, 393] width 123 height 66
click at [1141, 387] on icon "button" at bounding box center [1143, 392] width 14 height 17
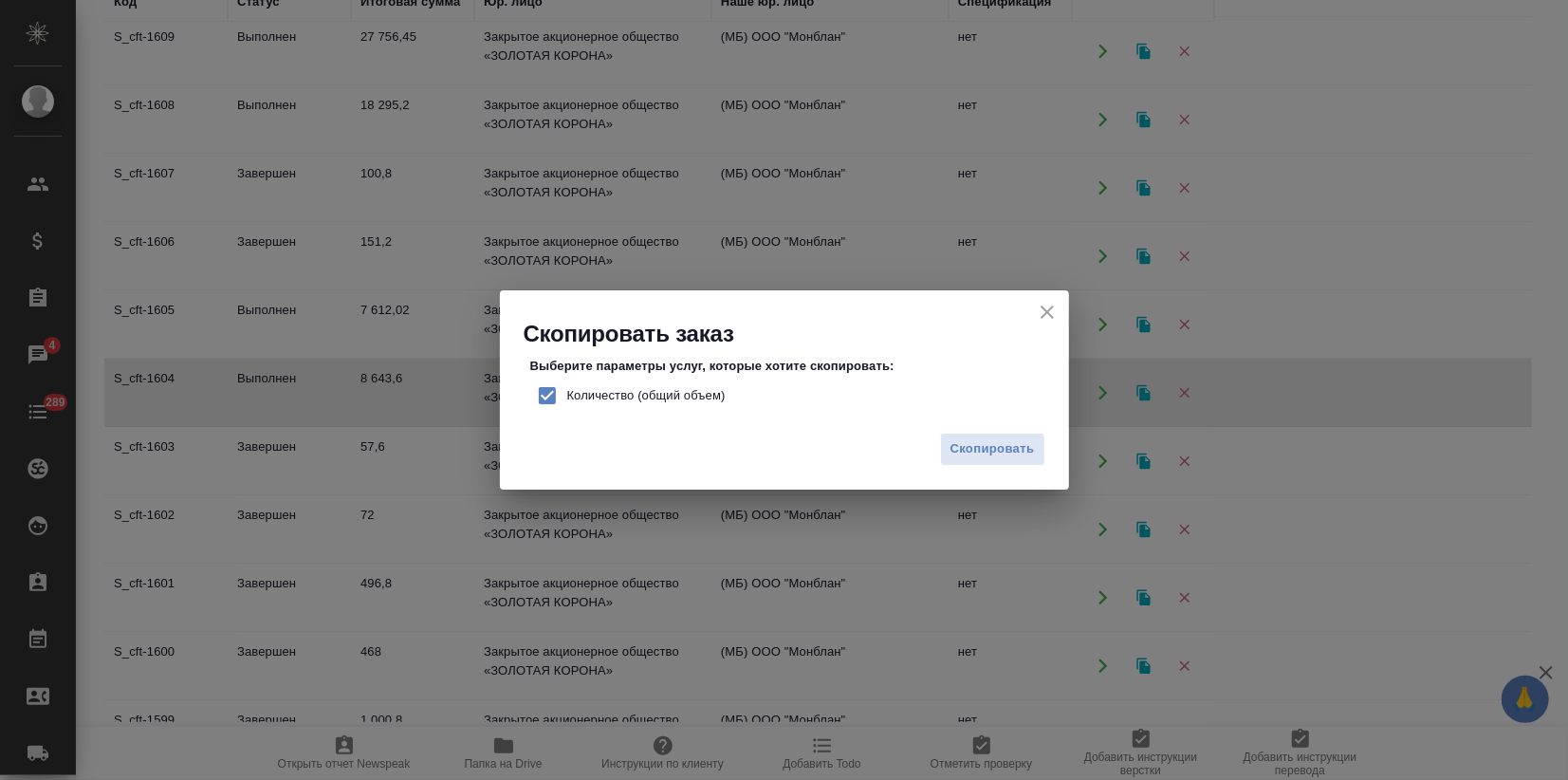
drag, startPoint x: 536, startPoint y: 388, endPoint x: 724, endPoint y: 421, distance: 190.9
click at [538, 387] on input "Количество (общий объем)" at bounding box center [546, 395] width 40 height 40
checkbox input "false"
click at [981, 457] on span "Скопировать" at bounding box center [993, 449] width 85 height 21
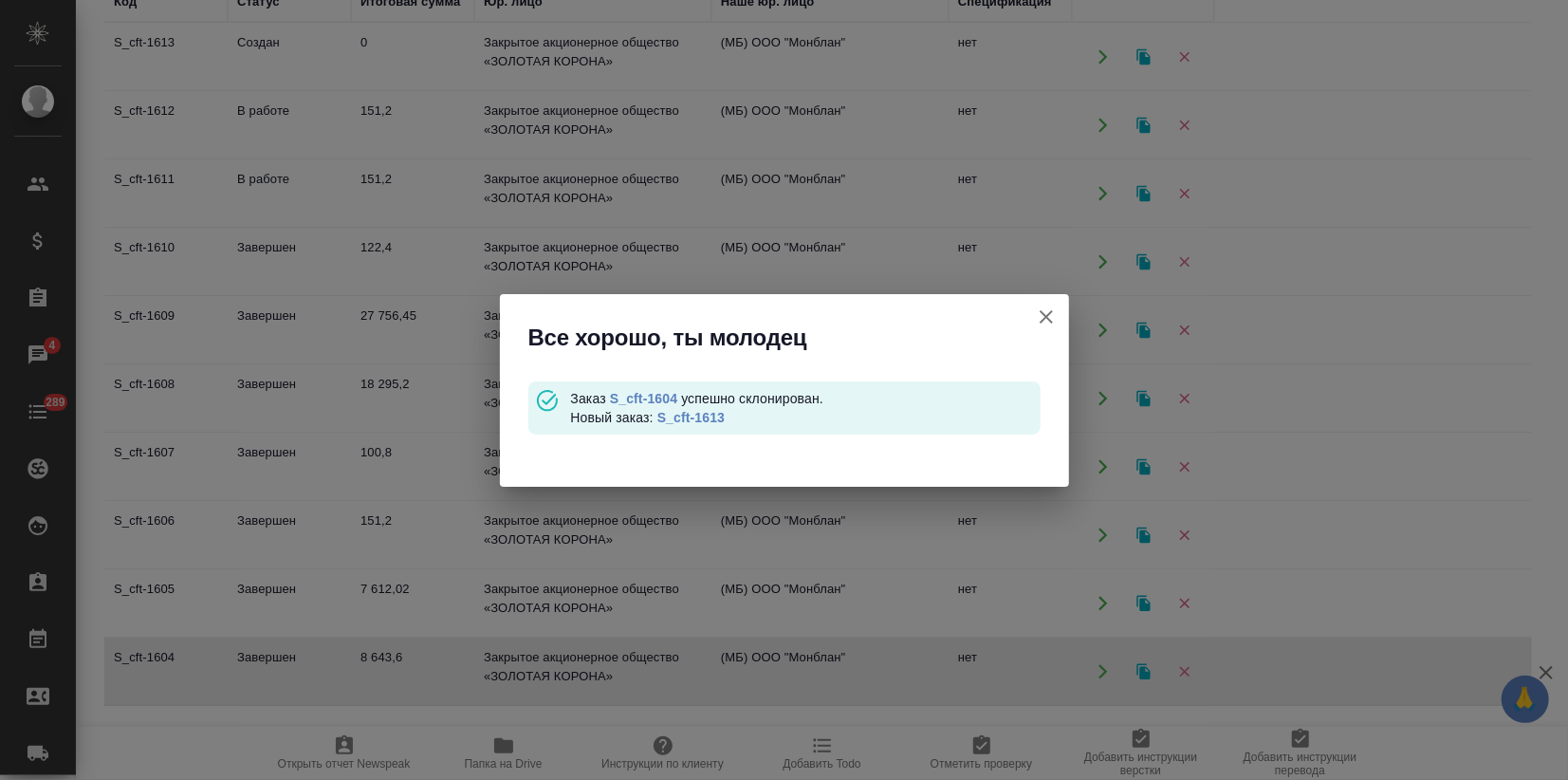
scroll to position [0, 0]
click at [705, 416] on link "S_cft-1613" at bounding box center [690, 417] width 67 height 16
click at [1045, 319] on icon "button" at bounding box center [1045, 316] width 22 height 22
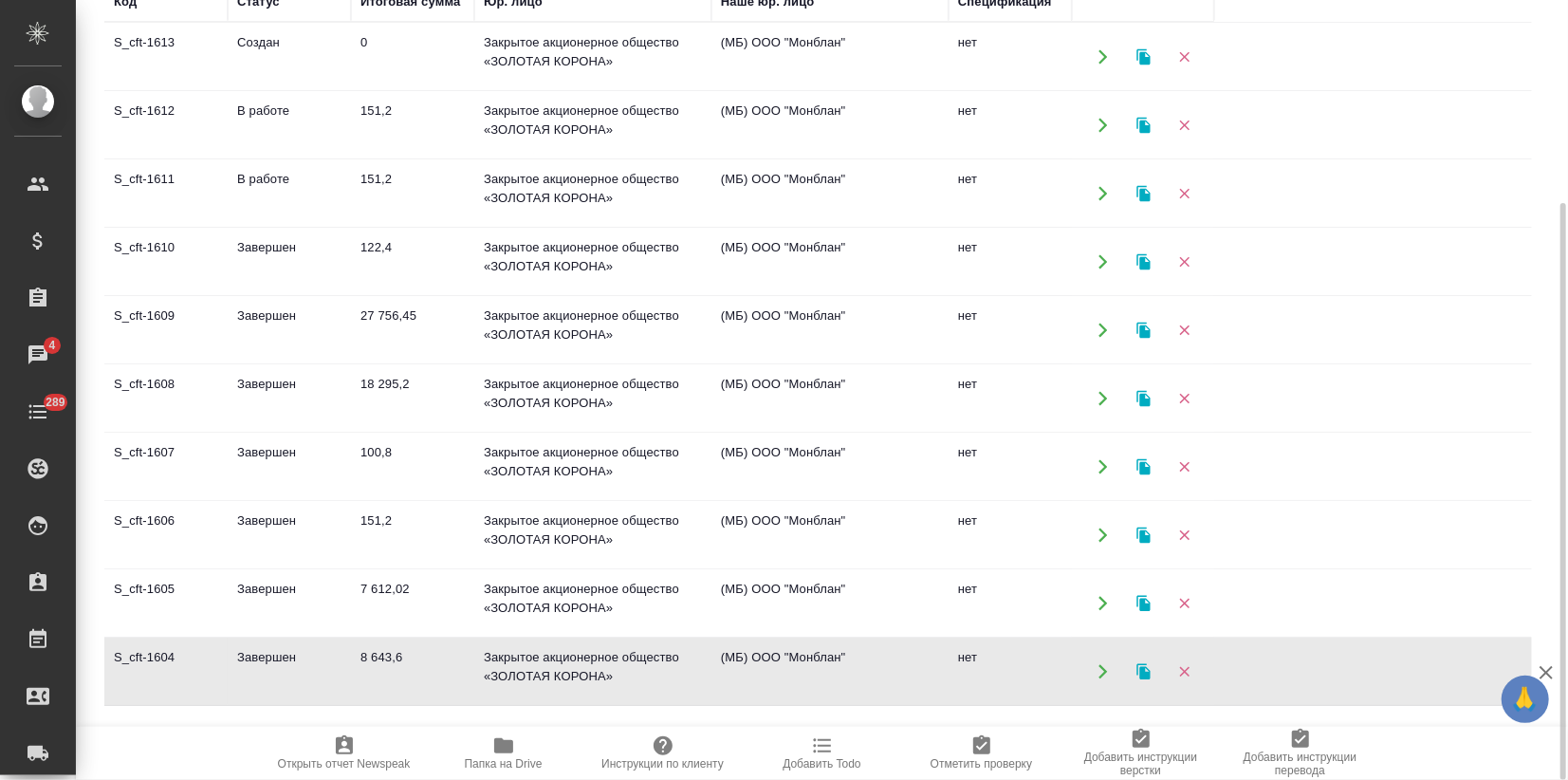
click at [332, 400] on td "Завершен" at bounding box center [289, 399] width 123 height 66
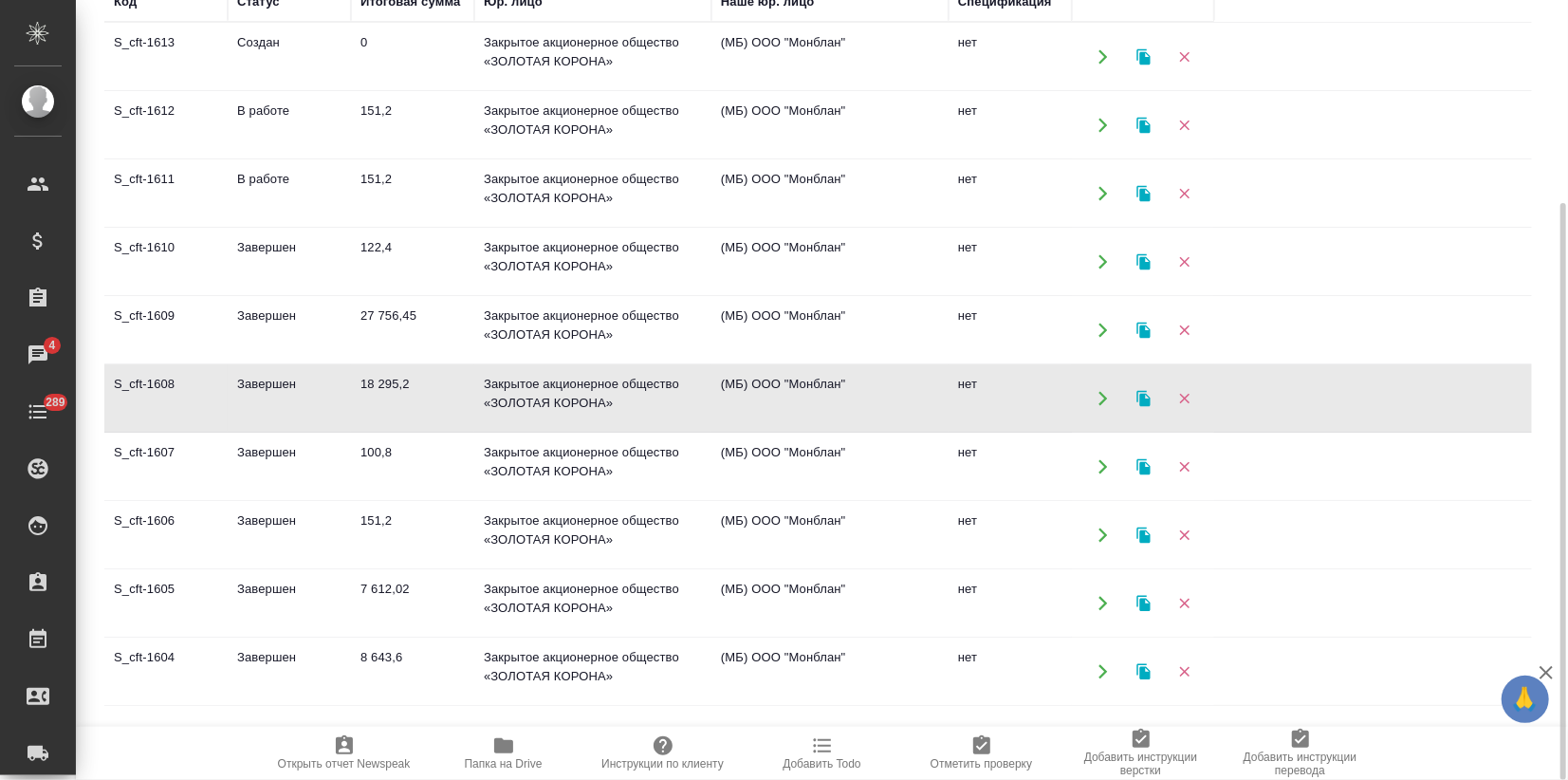
click at [332, 400] on td "Завершен" at bounding box center [289, 399] width 123 height 66
click at [1143, 396] on icon "button" at bounding box center [1143, 398] width 14 height 17
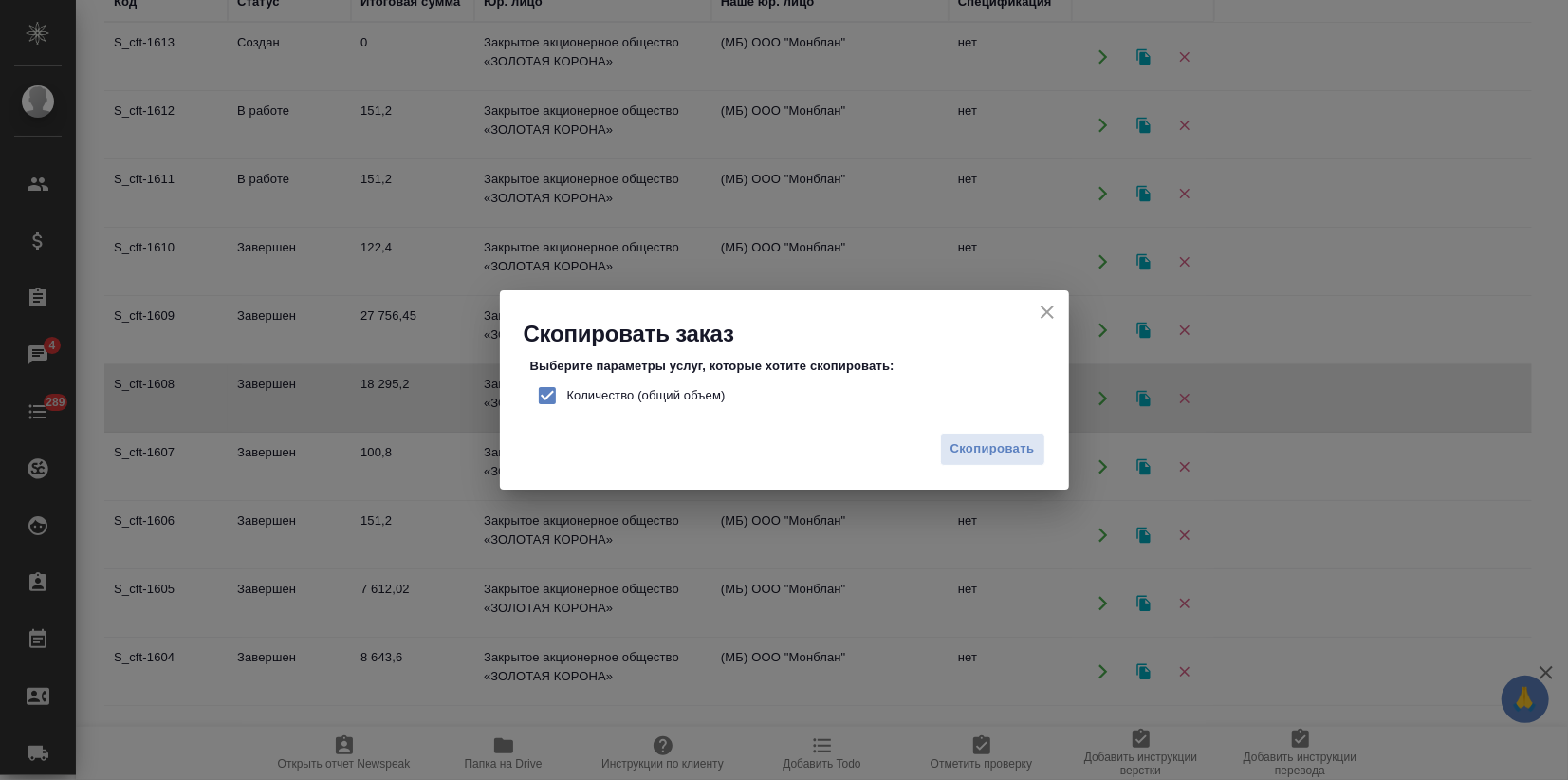
click at [544, 390] on input "Количество (общий объем)" at bounding box center [546, 395] width 40 height 40
checkbox input "false"
click at [980, 458] on span "Скопировать" at bounding box center [993, 449] width 85 height 21
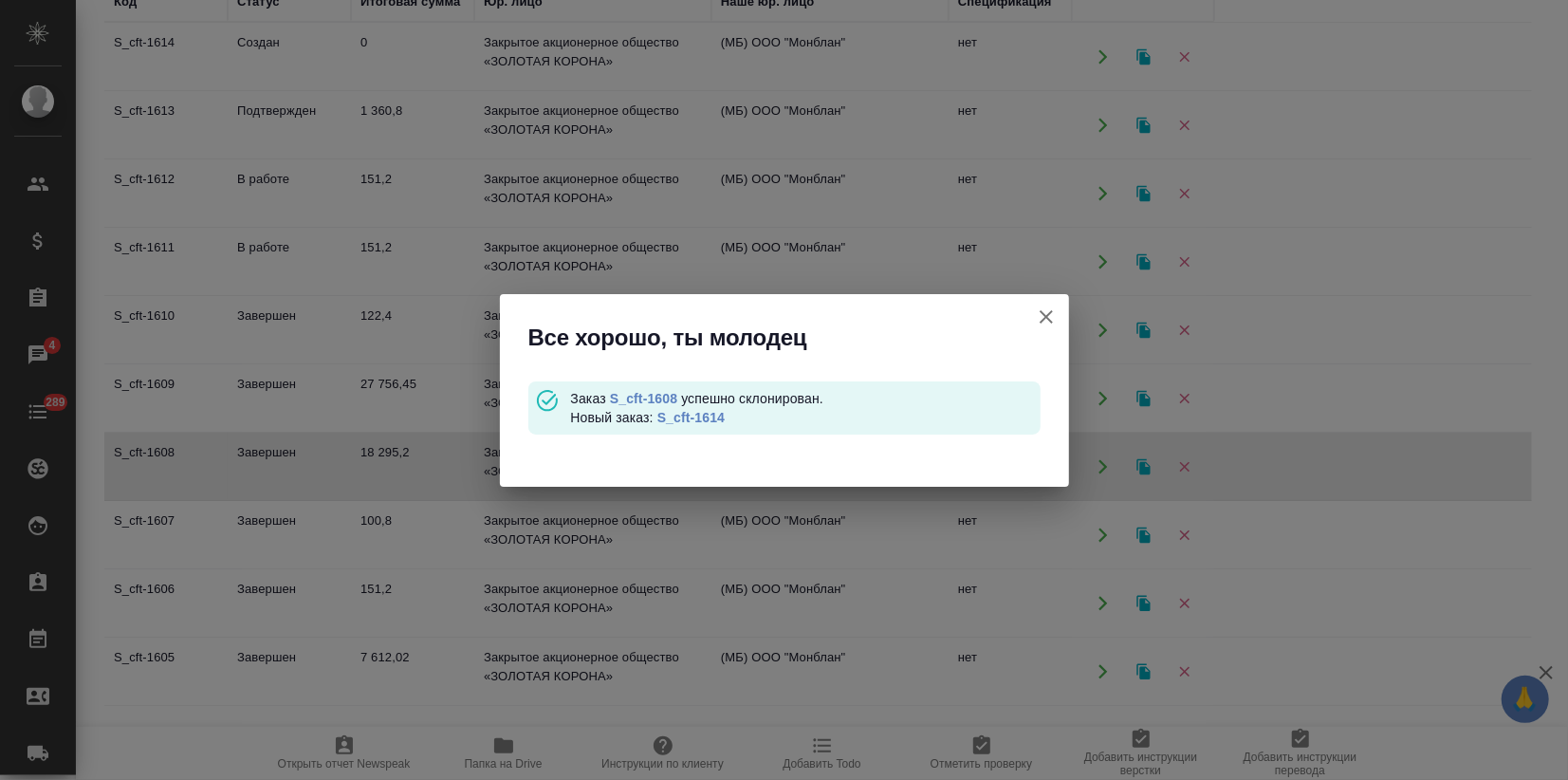
click at [714, 415] on link "S_cft-1614" at bounding box center [690, 417] width 67 height 16
click at [1046, 323] on icon "button" at bounding box center [1045, 316] width 22 height 22
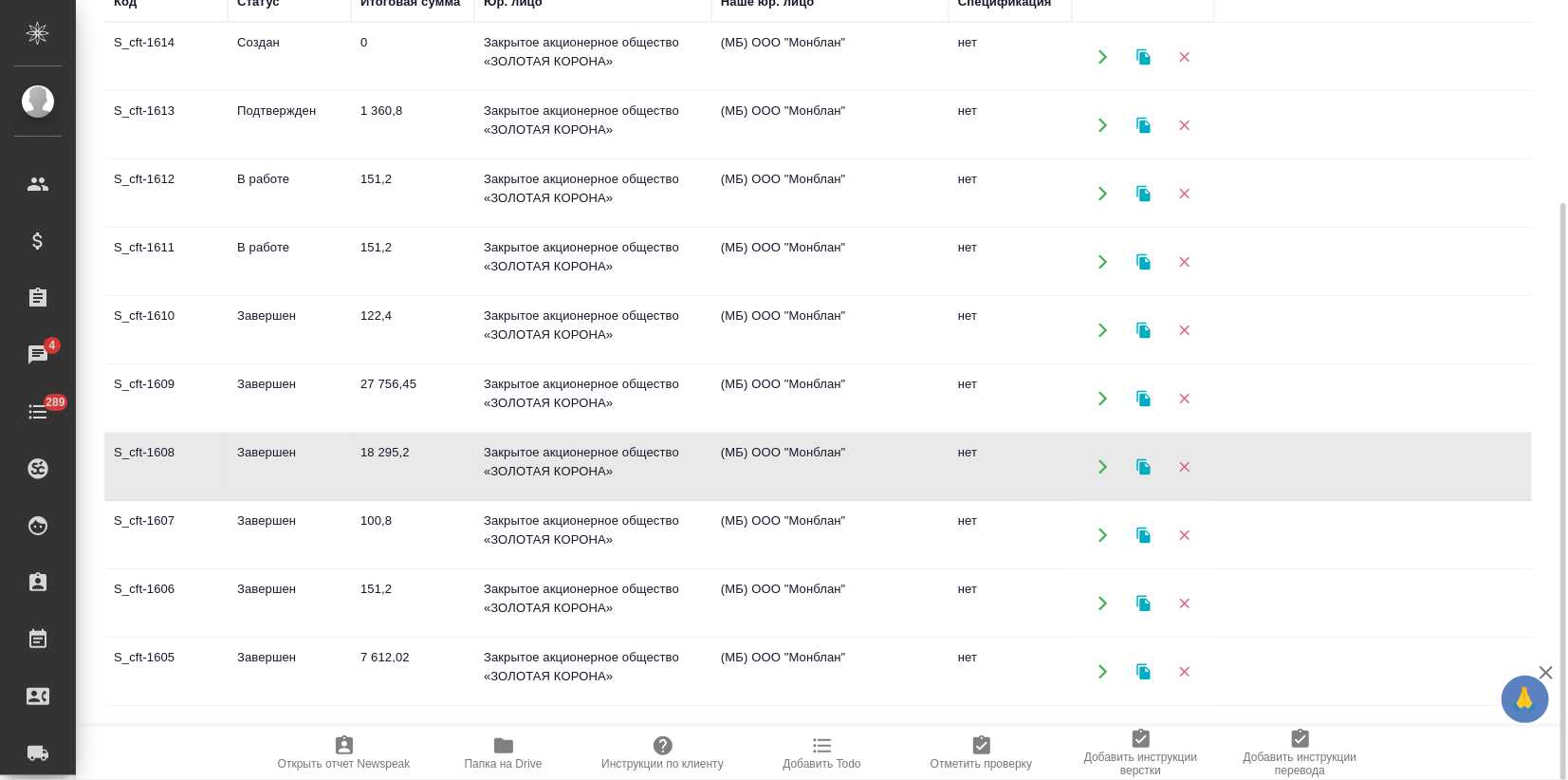
click at [311, 408] on td "Завершен" at bounding box center [289, 399] width 123 height 66
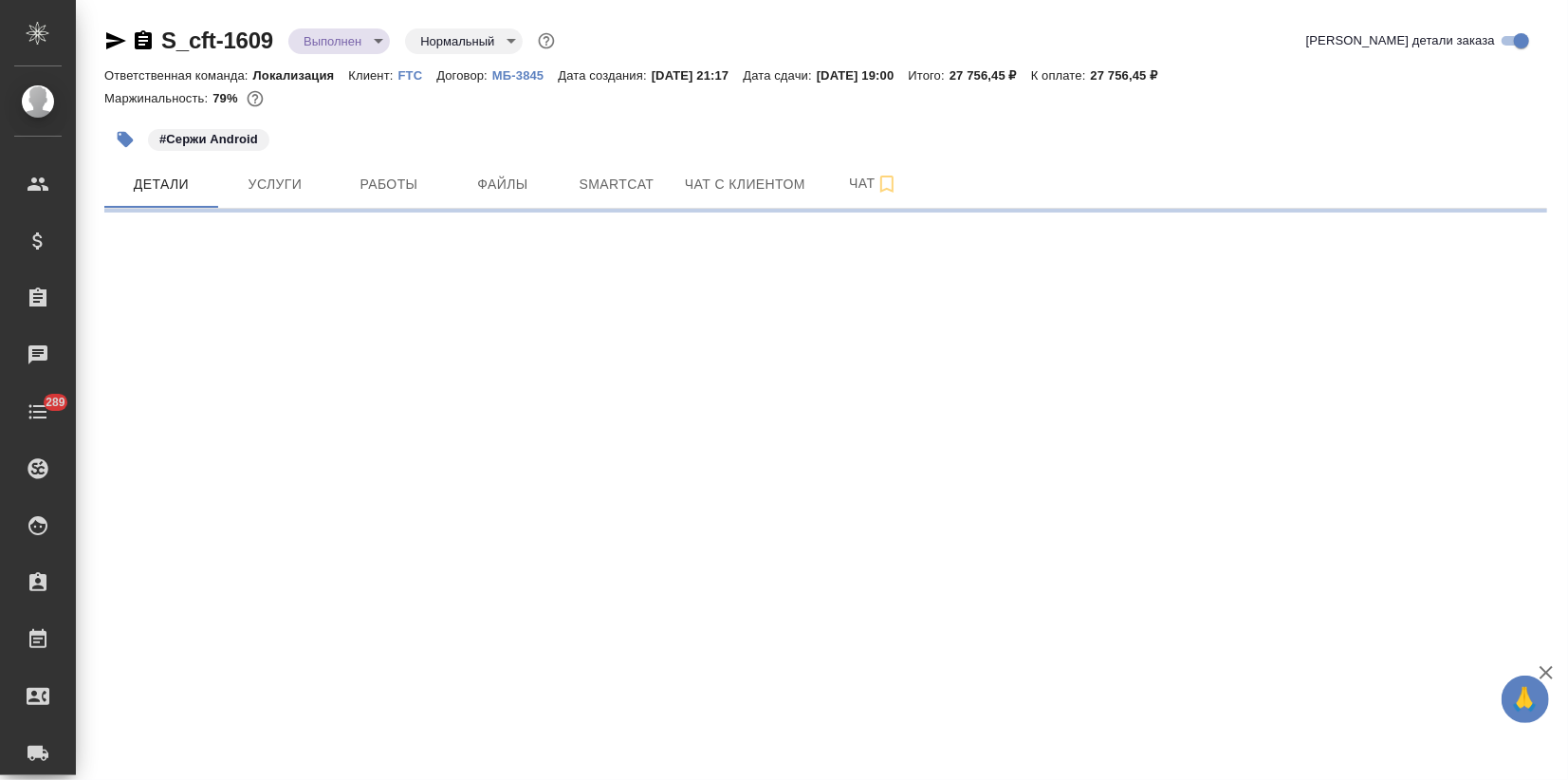
select select "RU"
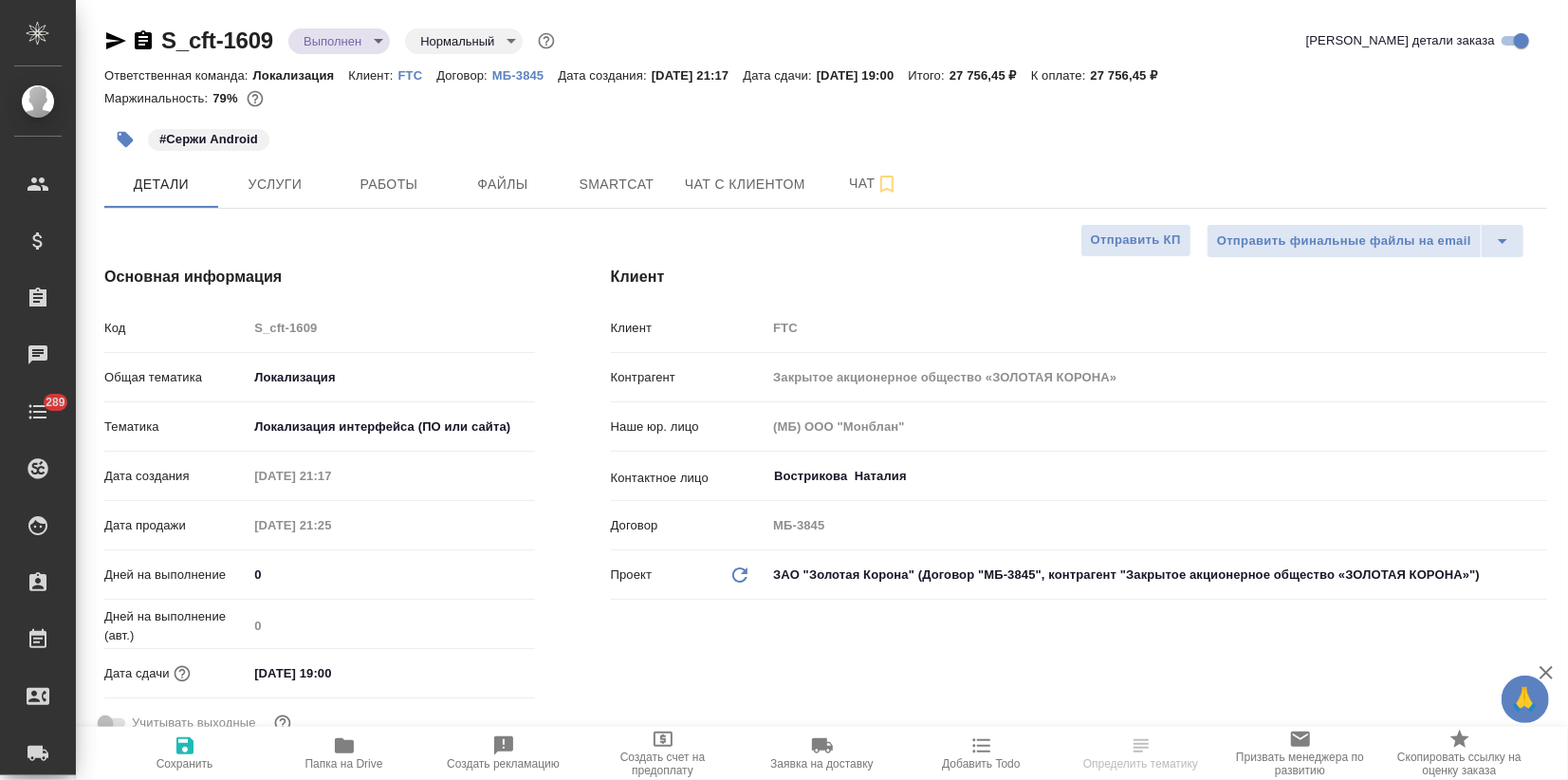
type textarea "x"
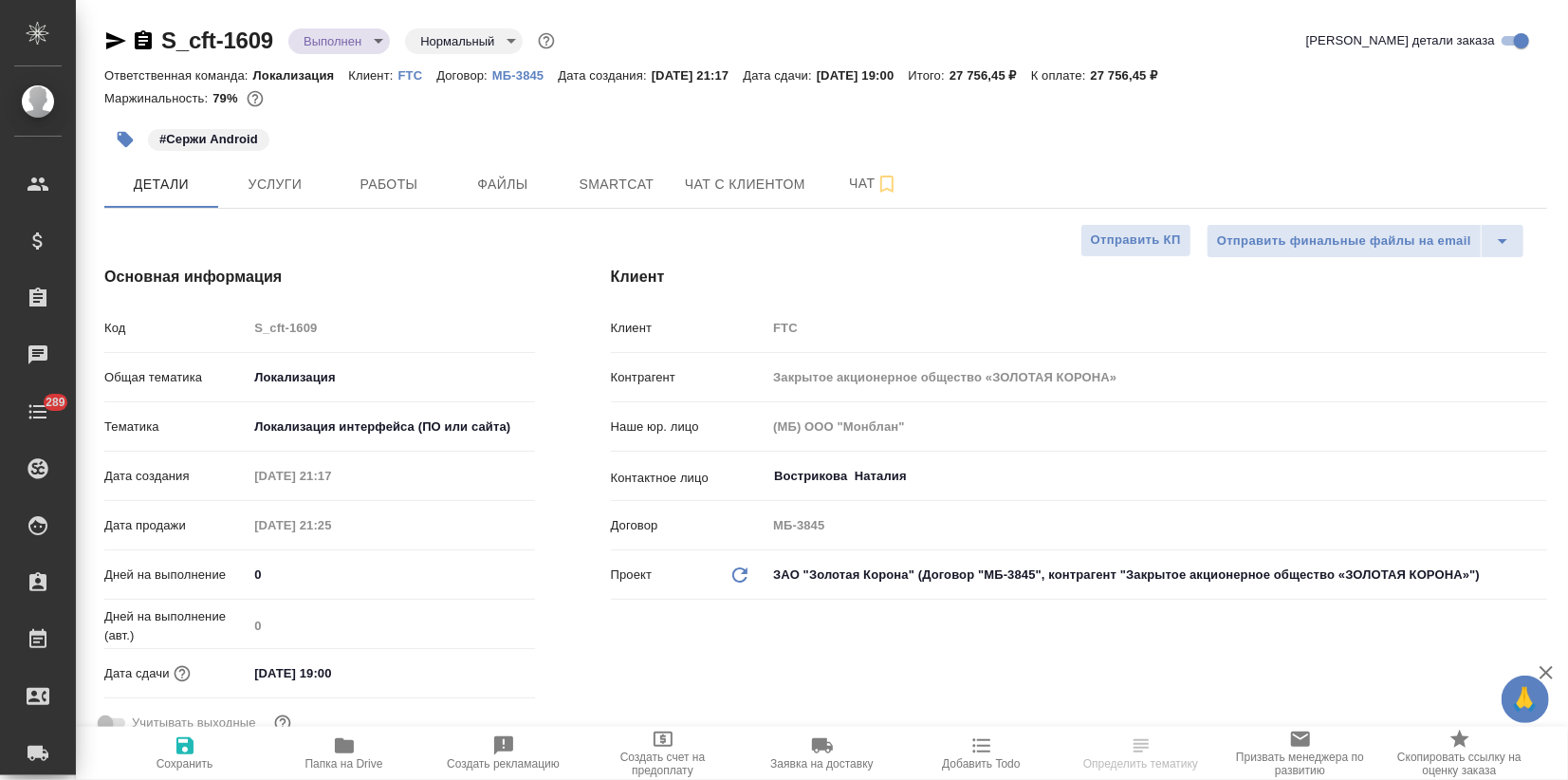
type textarea "x"
click at [362, 44] on body "🙏 .cls-1 fill:#fff; AWATERA Zagorodnikh [PERSON_NAME] Спецификации Заказы Чаты …" at bounding box center [784, 390] width 1568 height 780
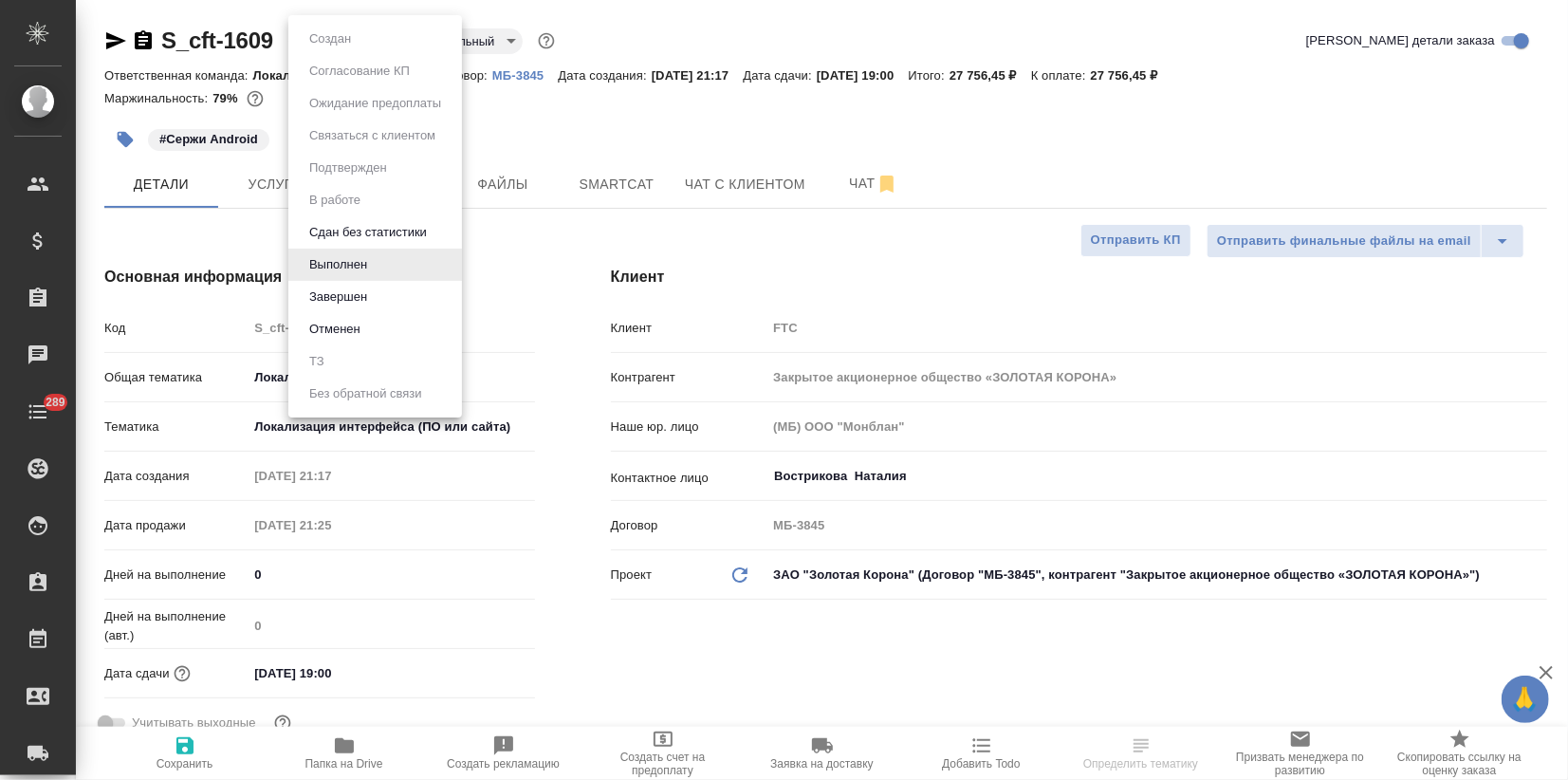
click at [372, 301] on li "Завершен" at bounding box center [375, 297] width 174 height 32
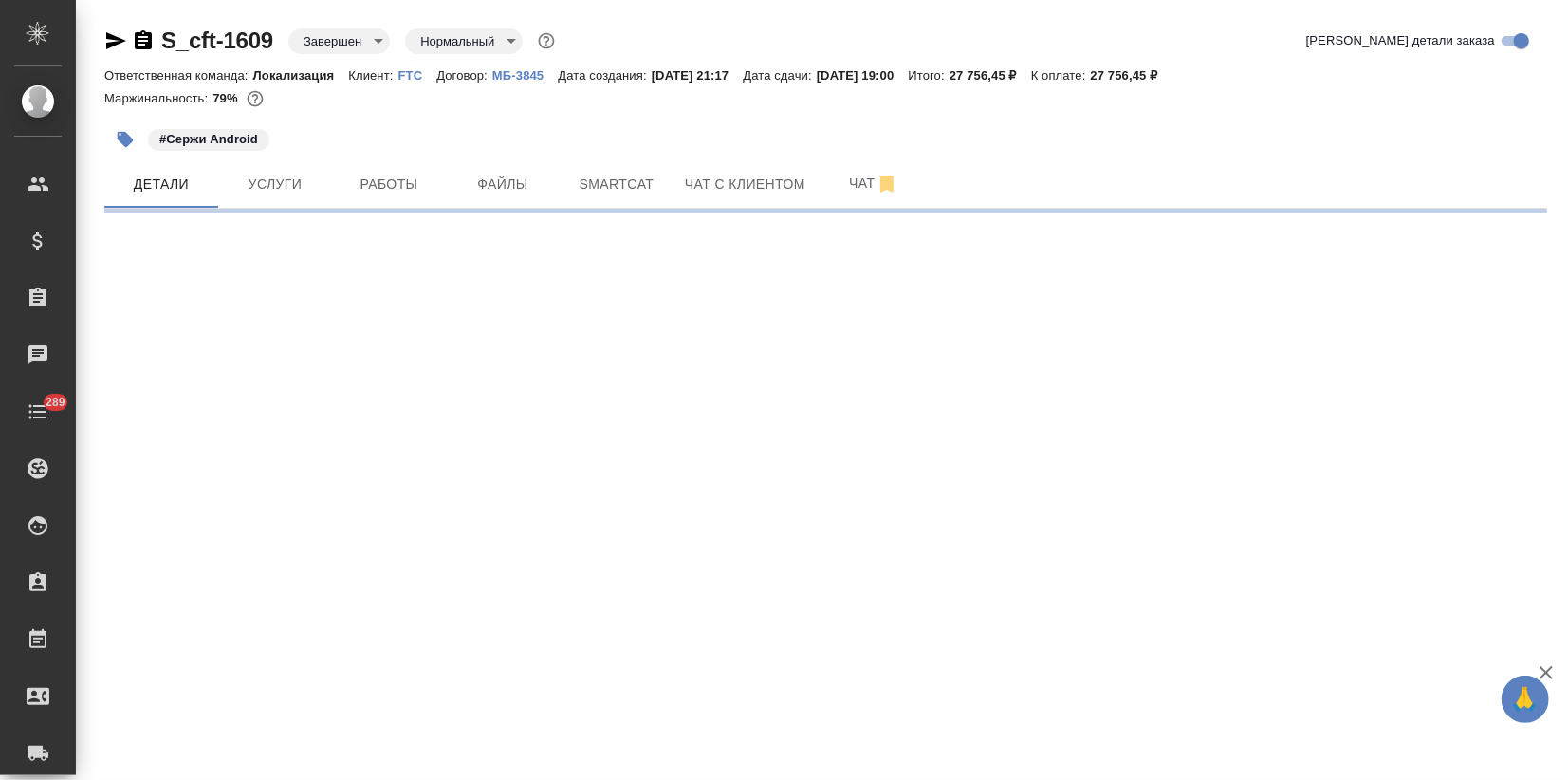
select select "RU"
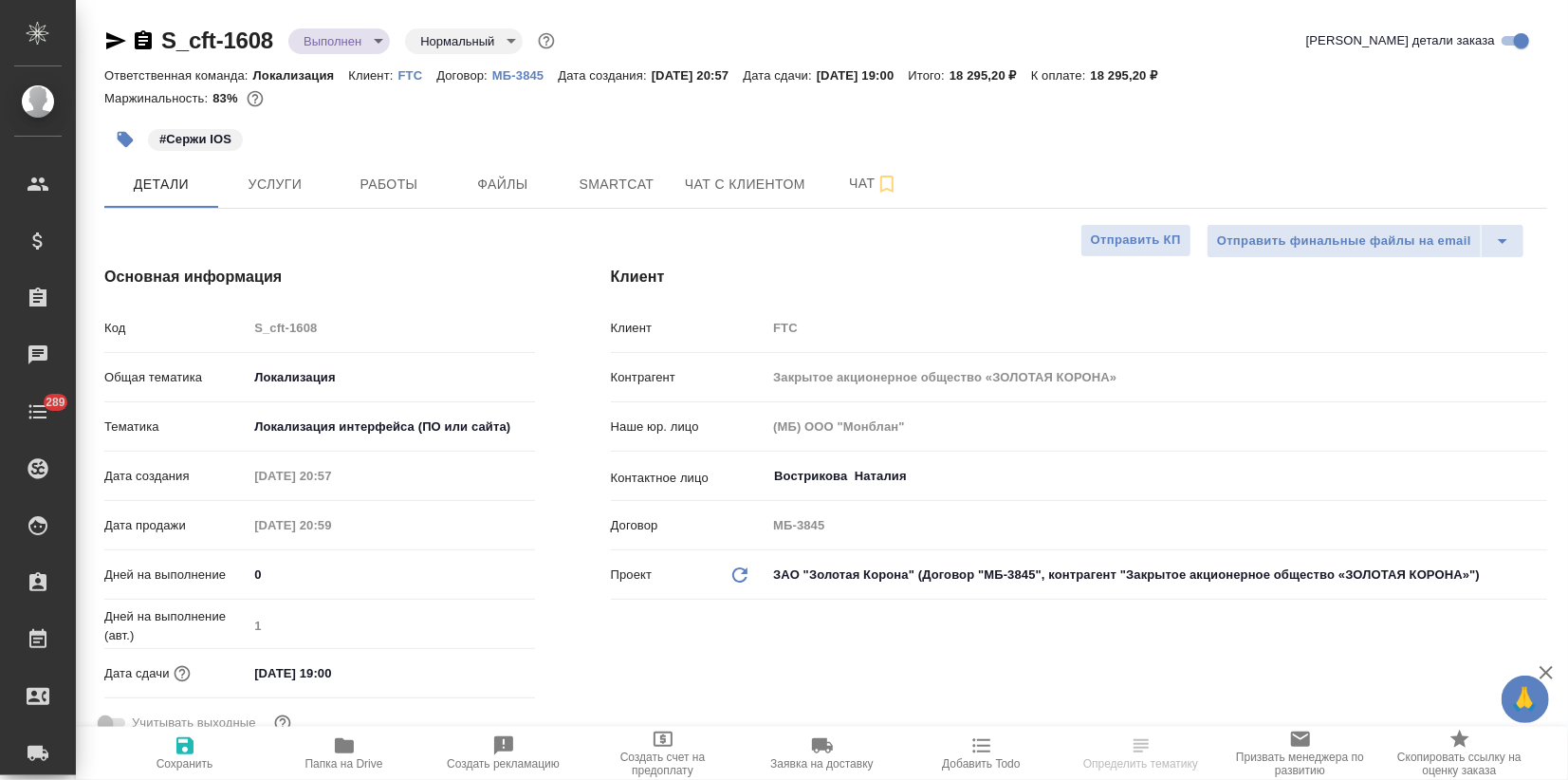
type textarea "x"
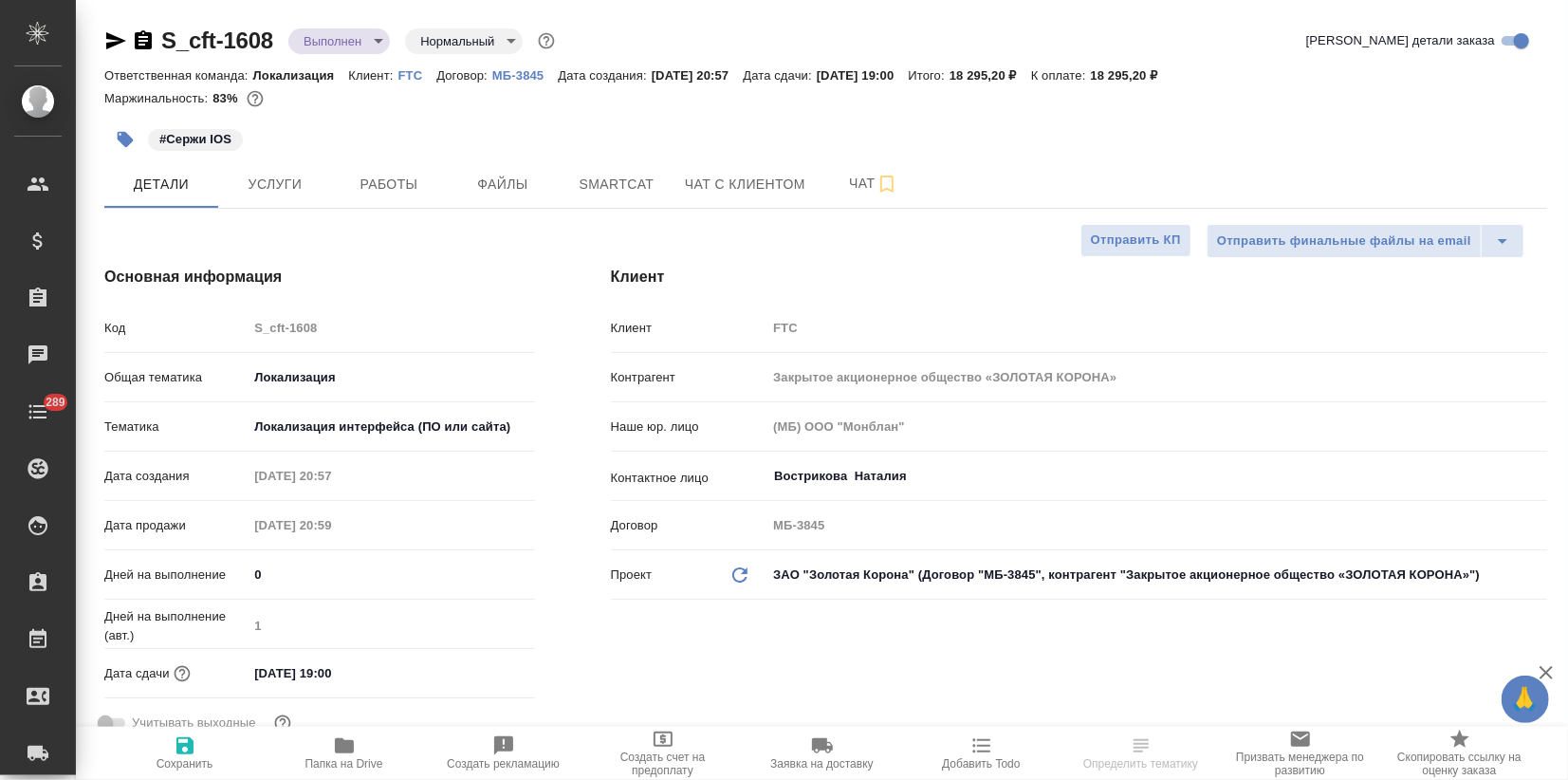
type textarea "x"
click at [341, 36] on body "🙏 .cls-1 fill:#fff; AWATERA Zagorodnikh [PERSON_NAME] Спецификации Заказы Чаты …" at bounding box center [784, 390] width 1568 height 780
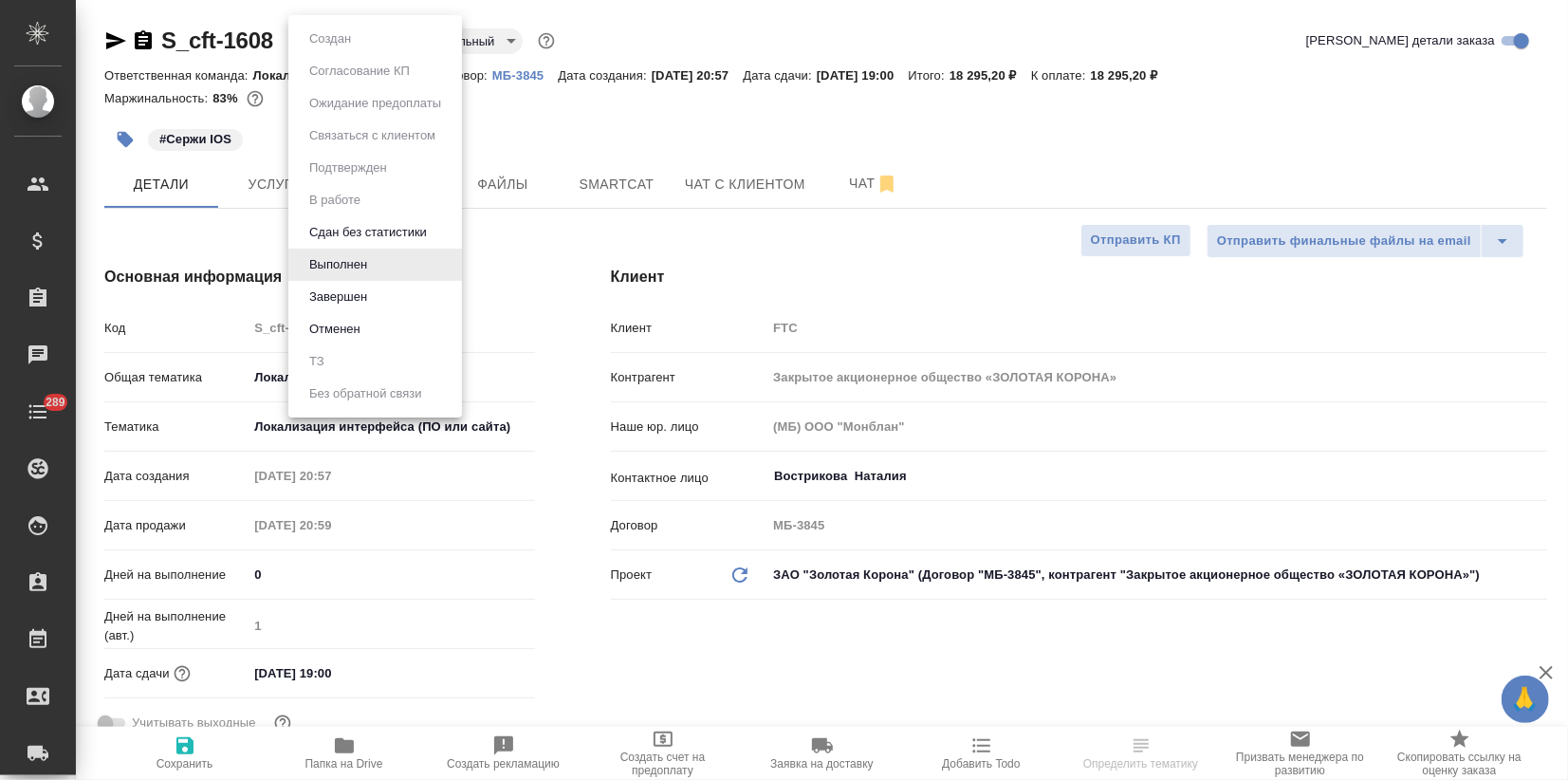
click at [361, 291] on button "Завершен" at bounding box center [337, 297] width 69 height 20
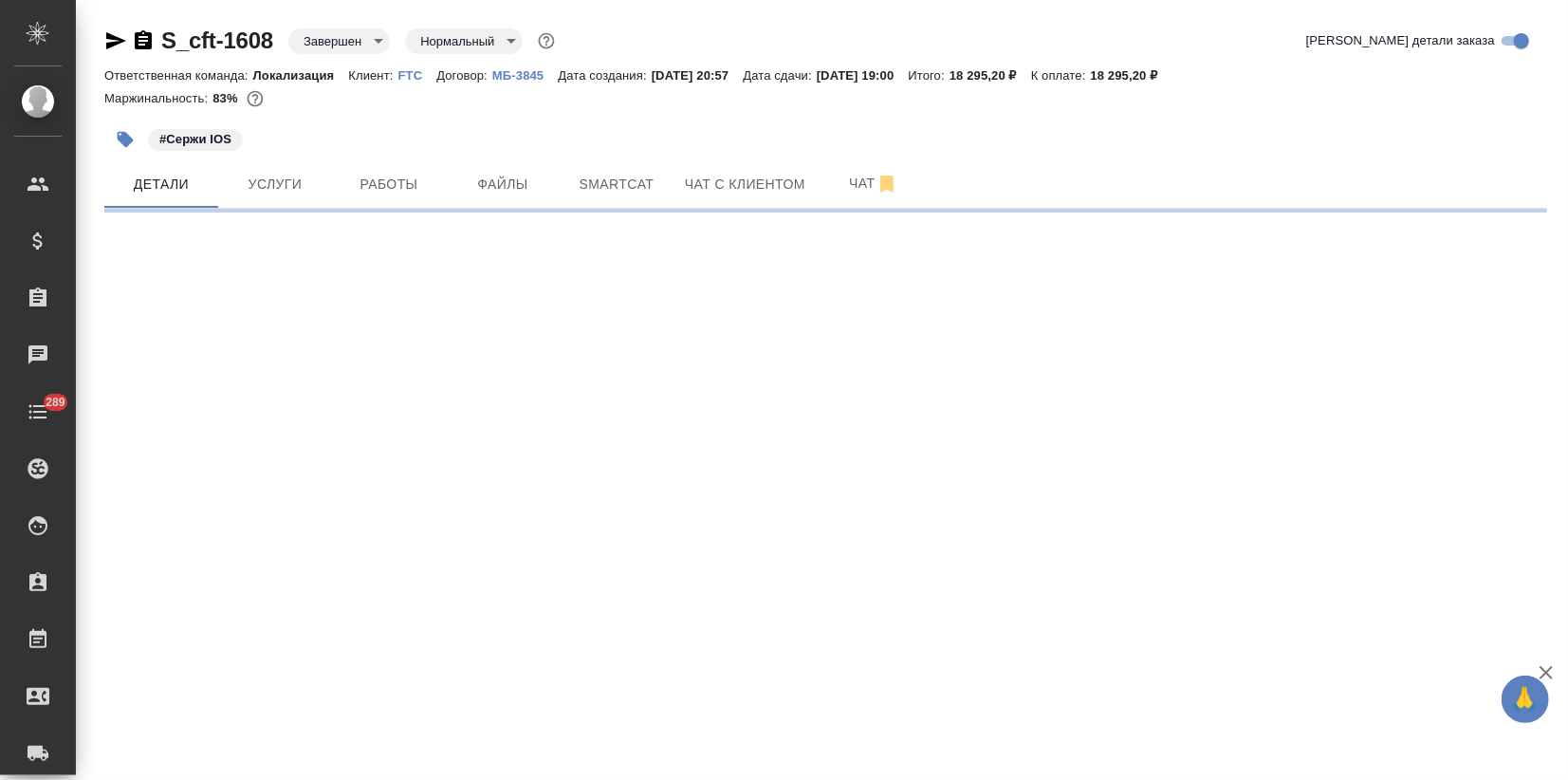
select select "RU"
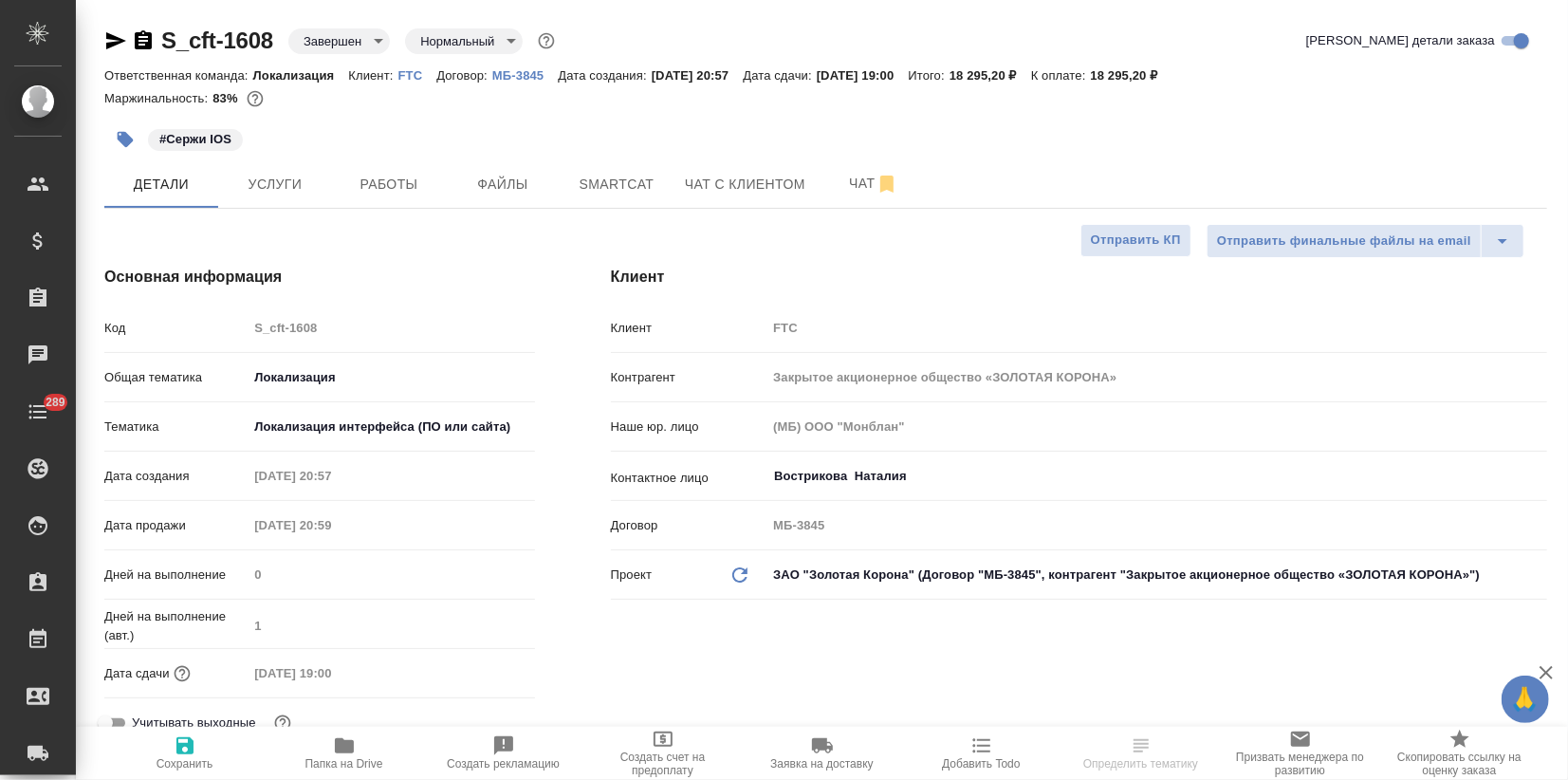
type textarea "x"
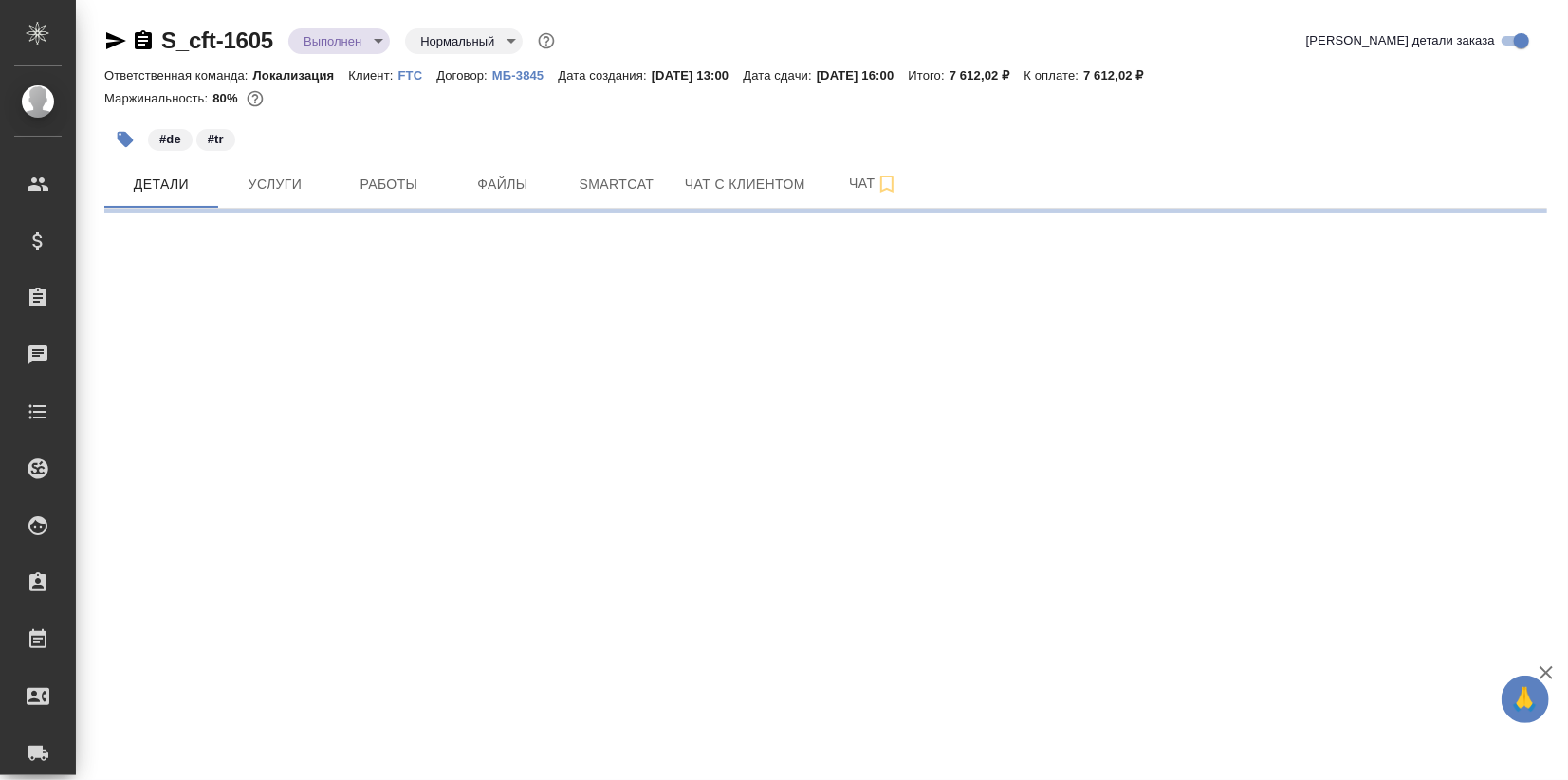
select select "RU"
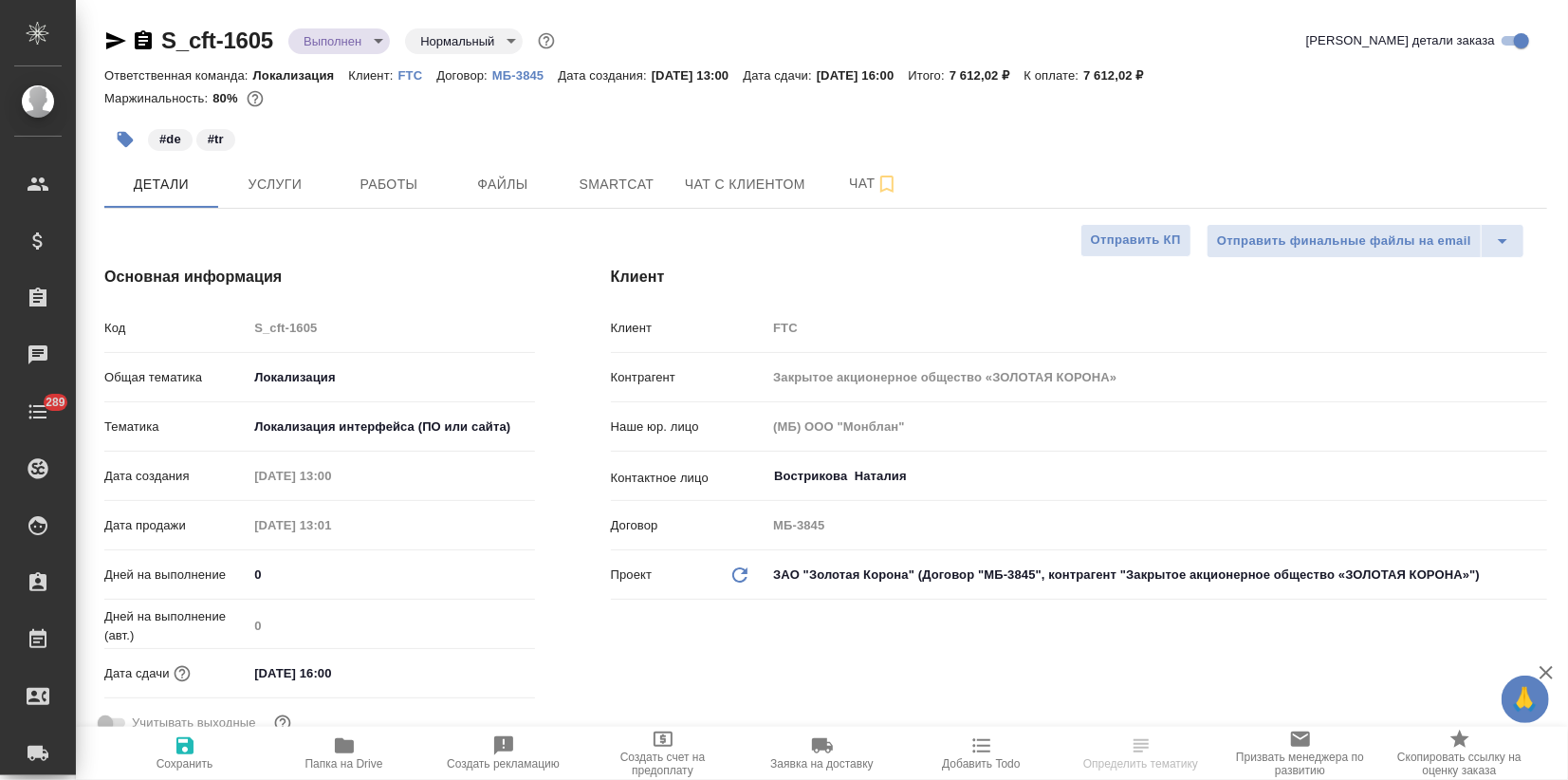
type textarea "x"
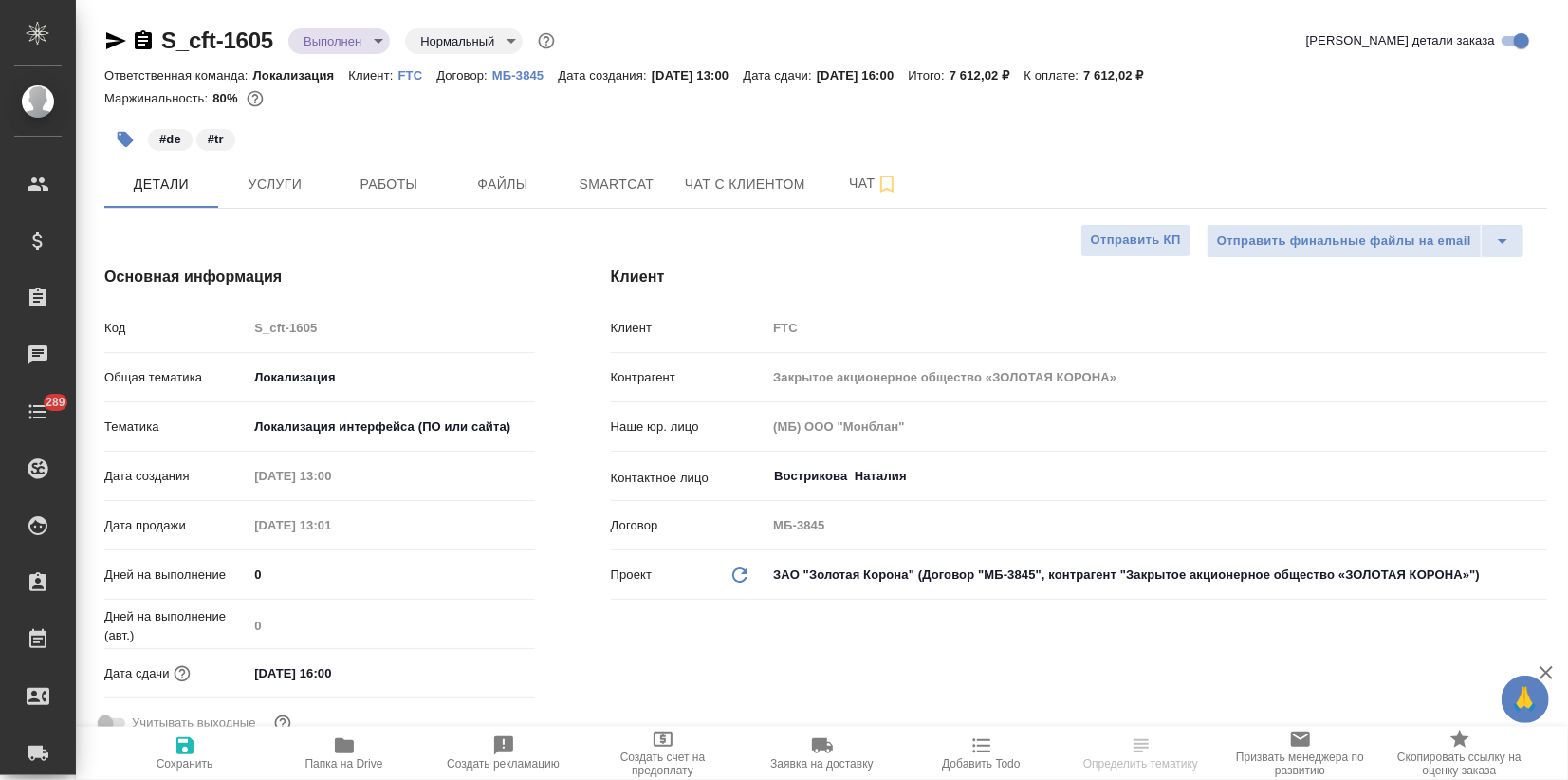
type textarea "x"
click at [330, 40] on body "🙏 .cls-1 fill:#fff; AWATERA Zagorodnikh Viktoria Клиенты Спецификации Заказы Ча…" at bounding box center [784, 390] width 1568 height 780
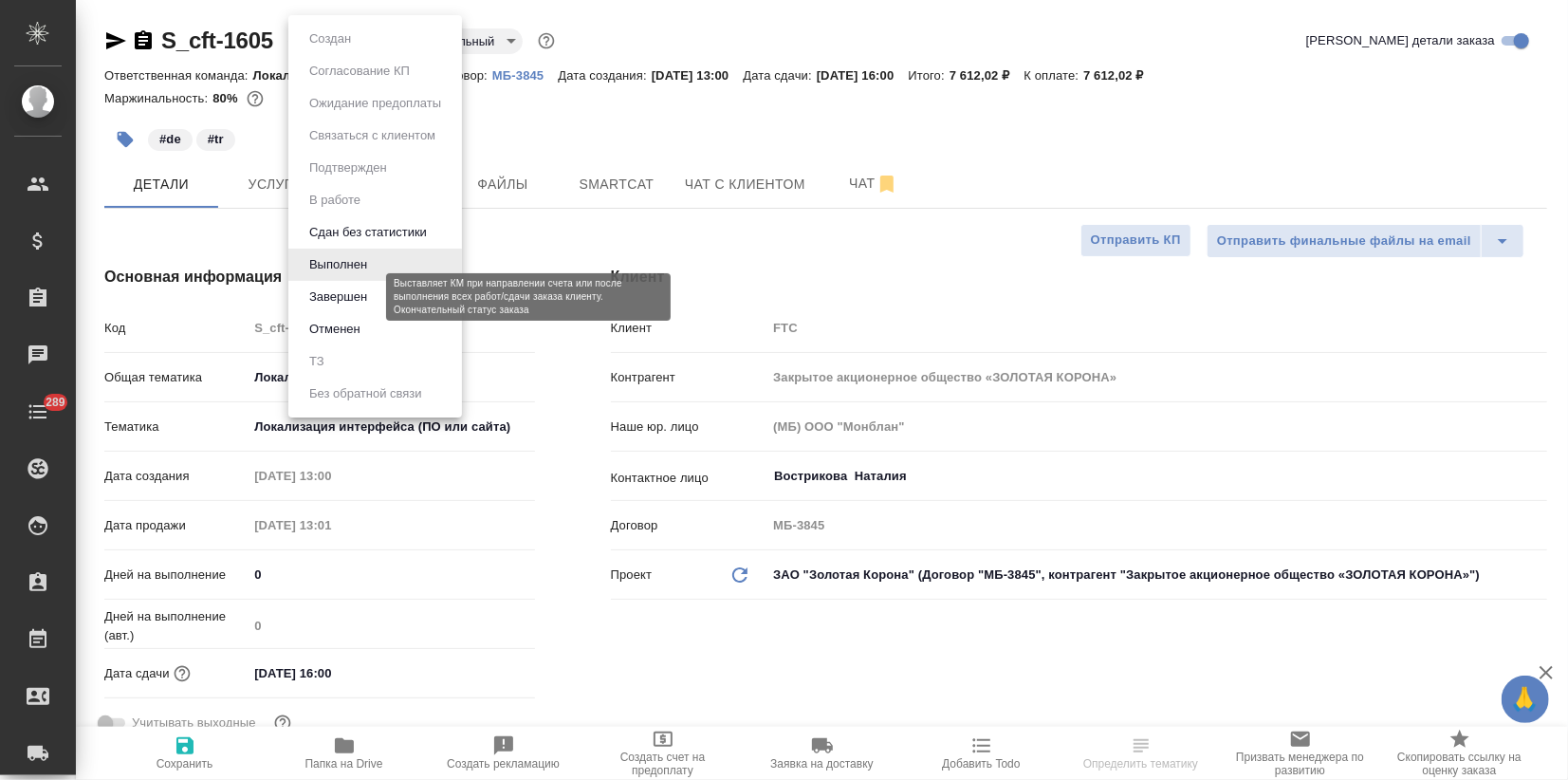
click at [349, 293] on button "Завершен" at bounding box center [337, 297] width 69 height 20
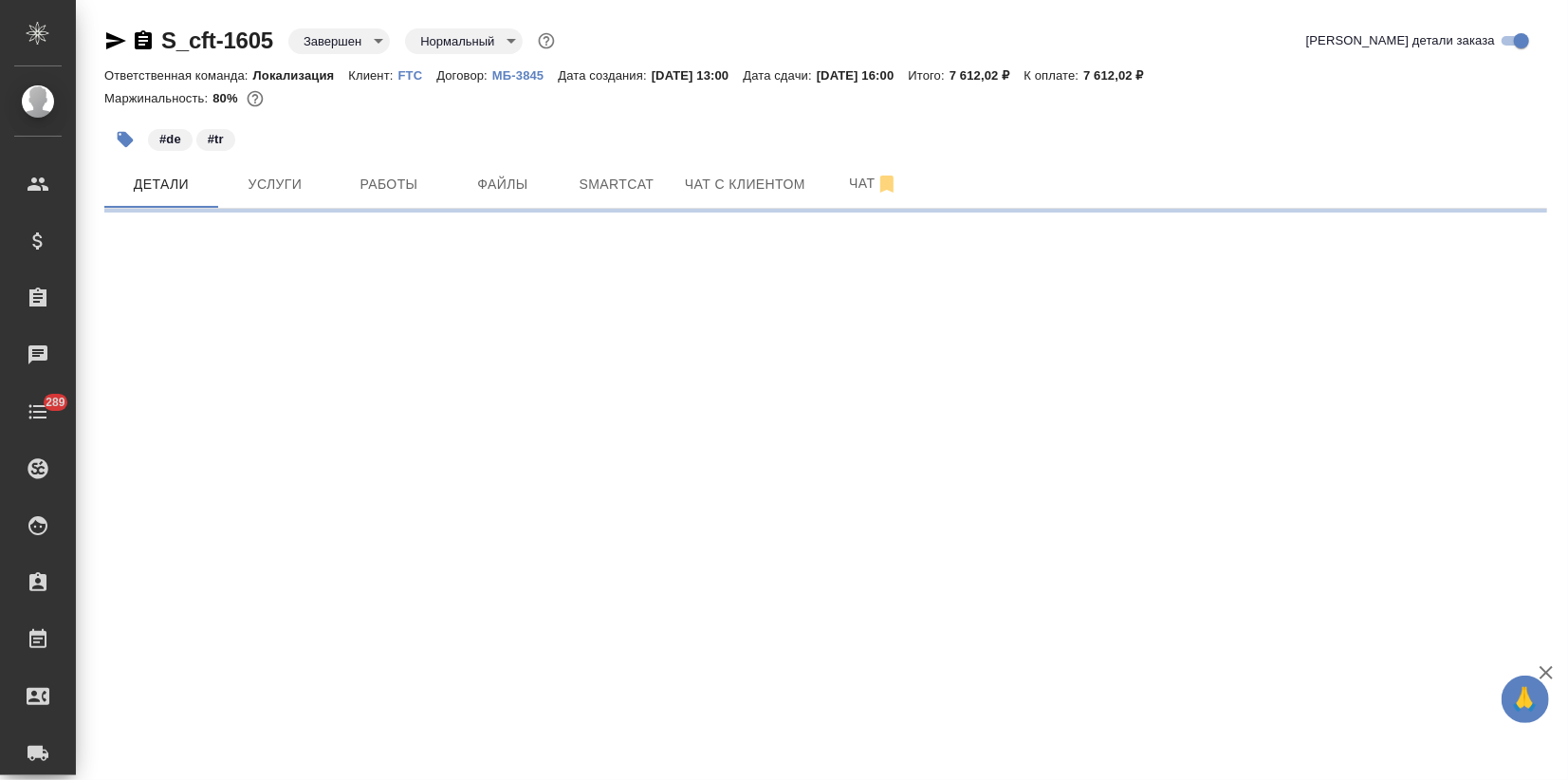
select select "RU"
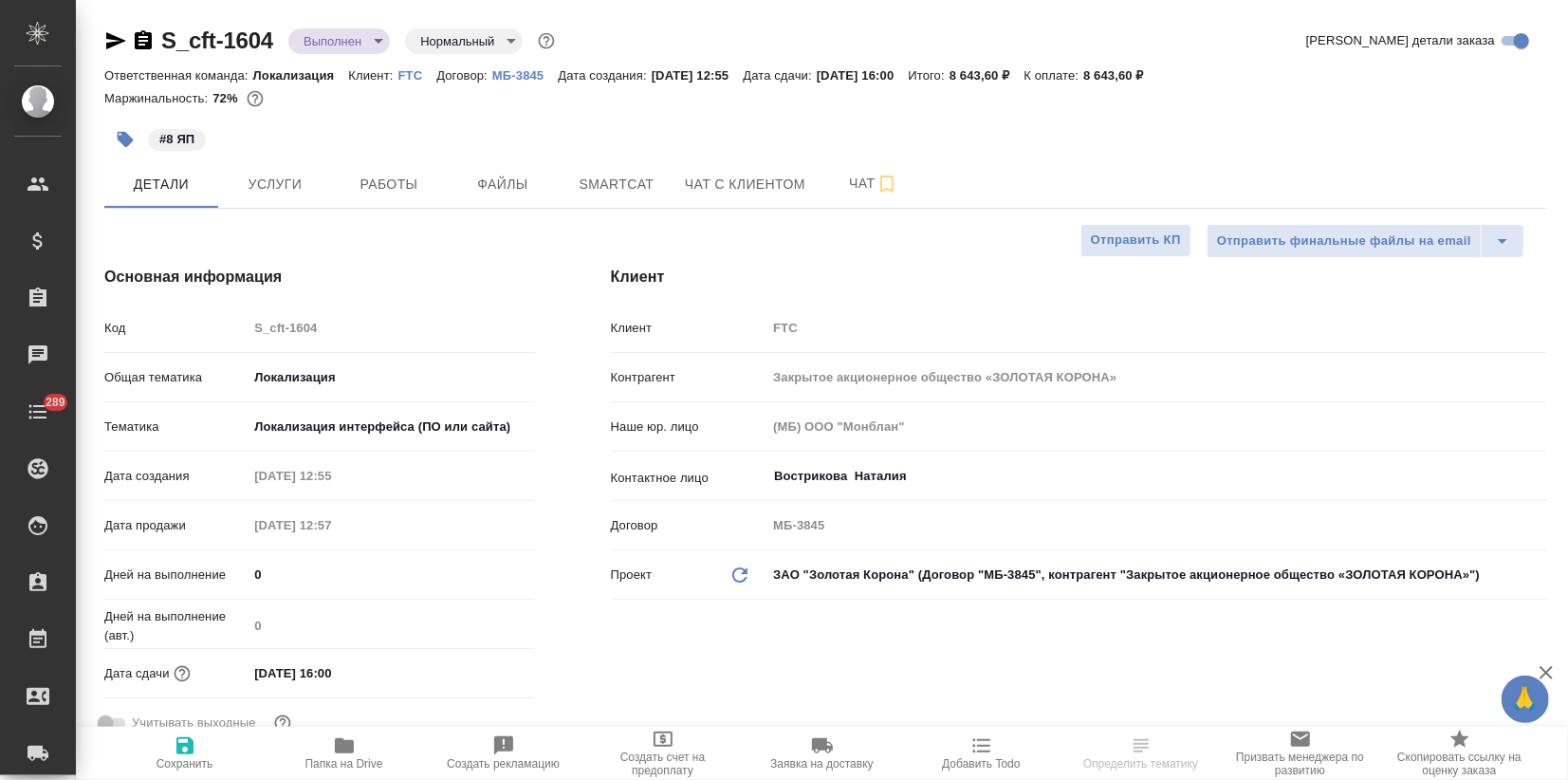
type textarea "x"
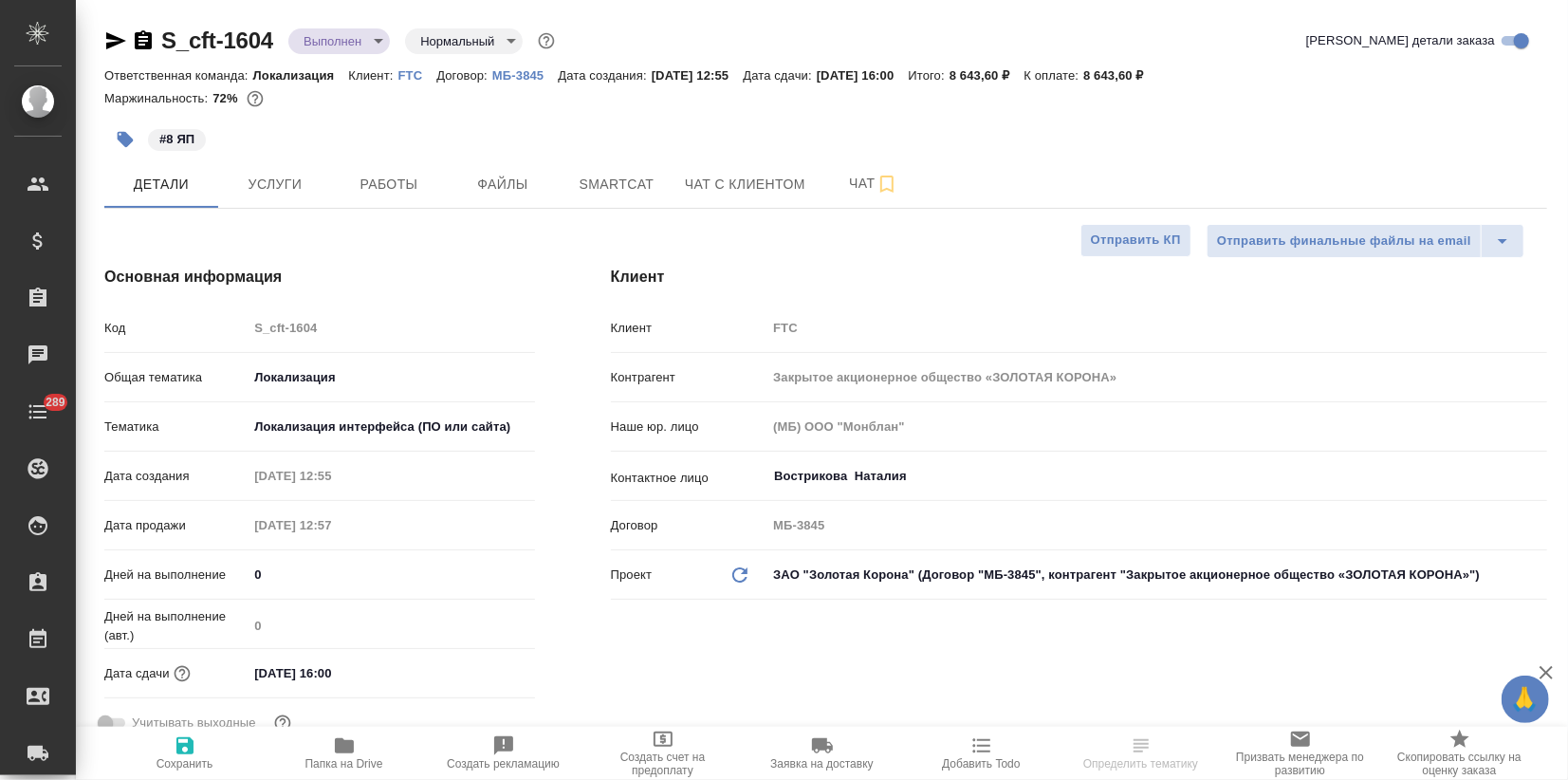
type textarea "x"
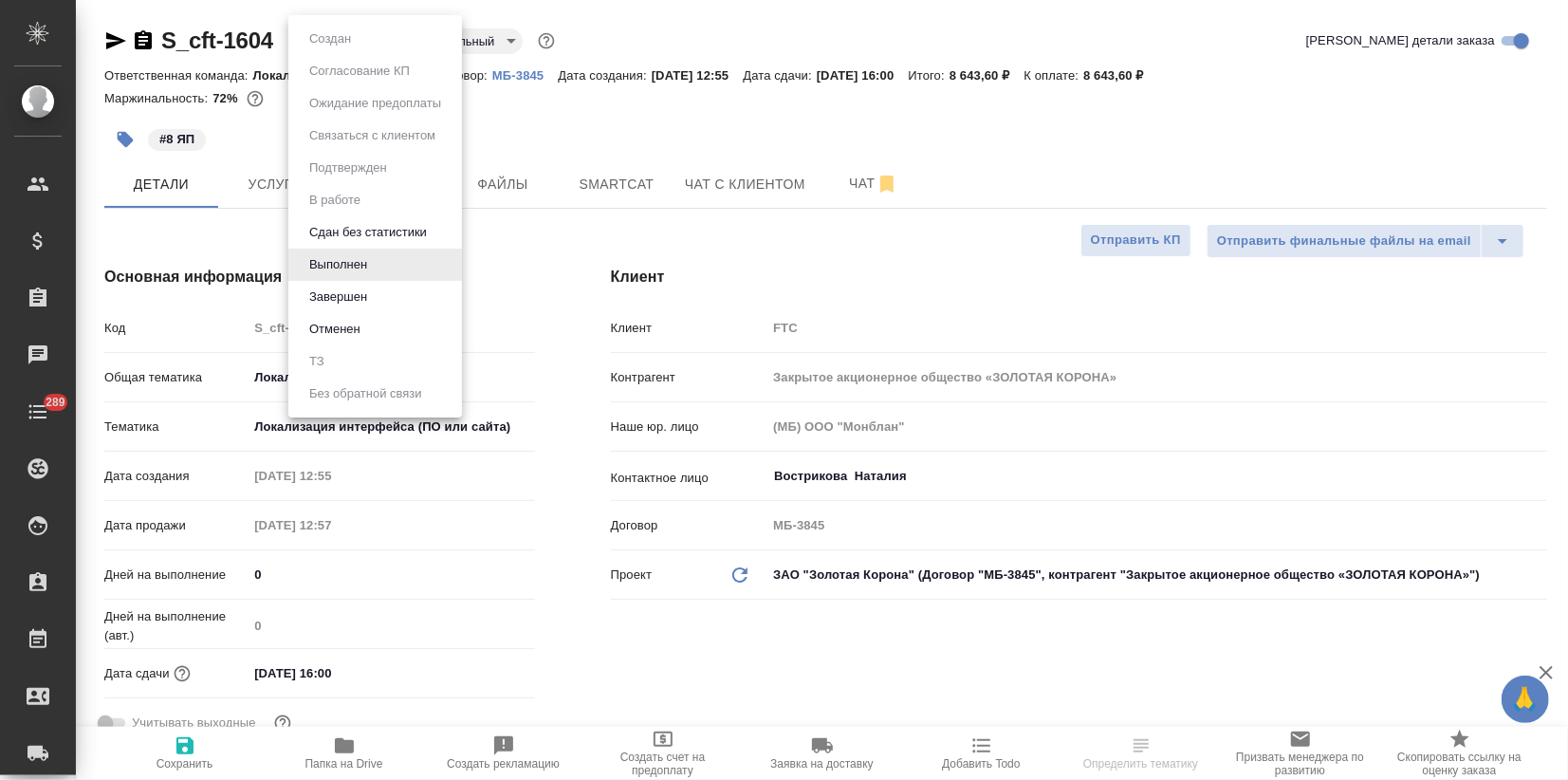
drag, startPoint x: 359, startPoint y: 38, endPoint x: 357, endPoint y: 200, distance: 162.0
click at [359, 40] on body "🙏 .cls-1 fill:#fff; AWATERA Zagorodnikh Viktoria Клиенты Спецификации Заказы Ча…" at bounding box center [784, 390] width 1568 height 780
click at [363, 289] on button "Завершен" at bounding box center [337, 297] width 69 height 20
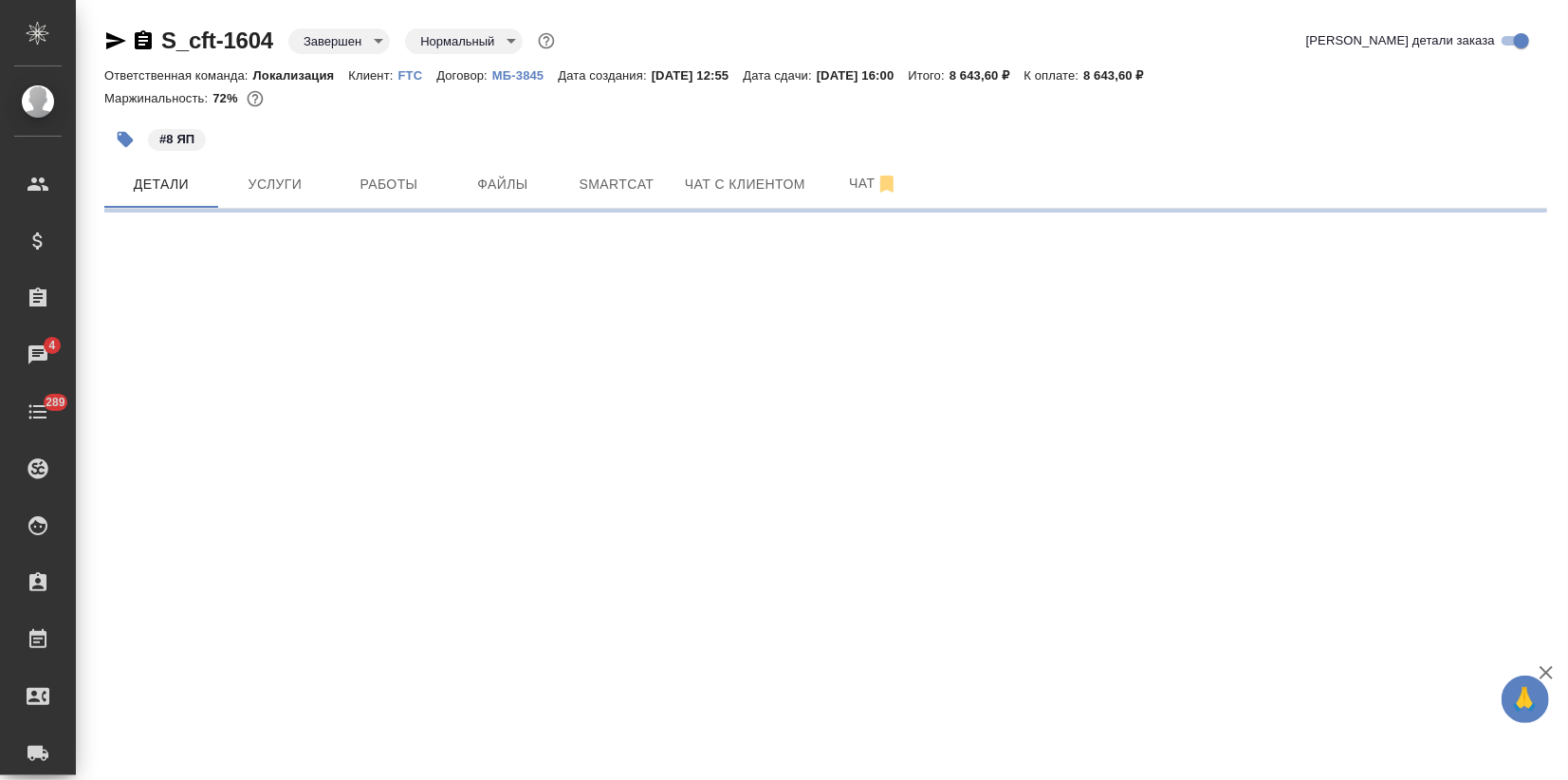
select select "RU"
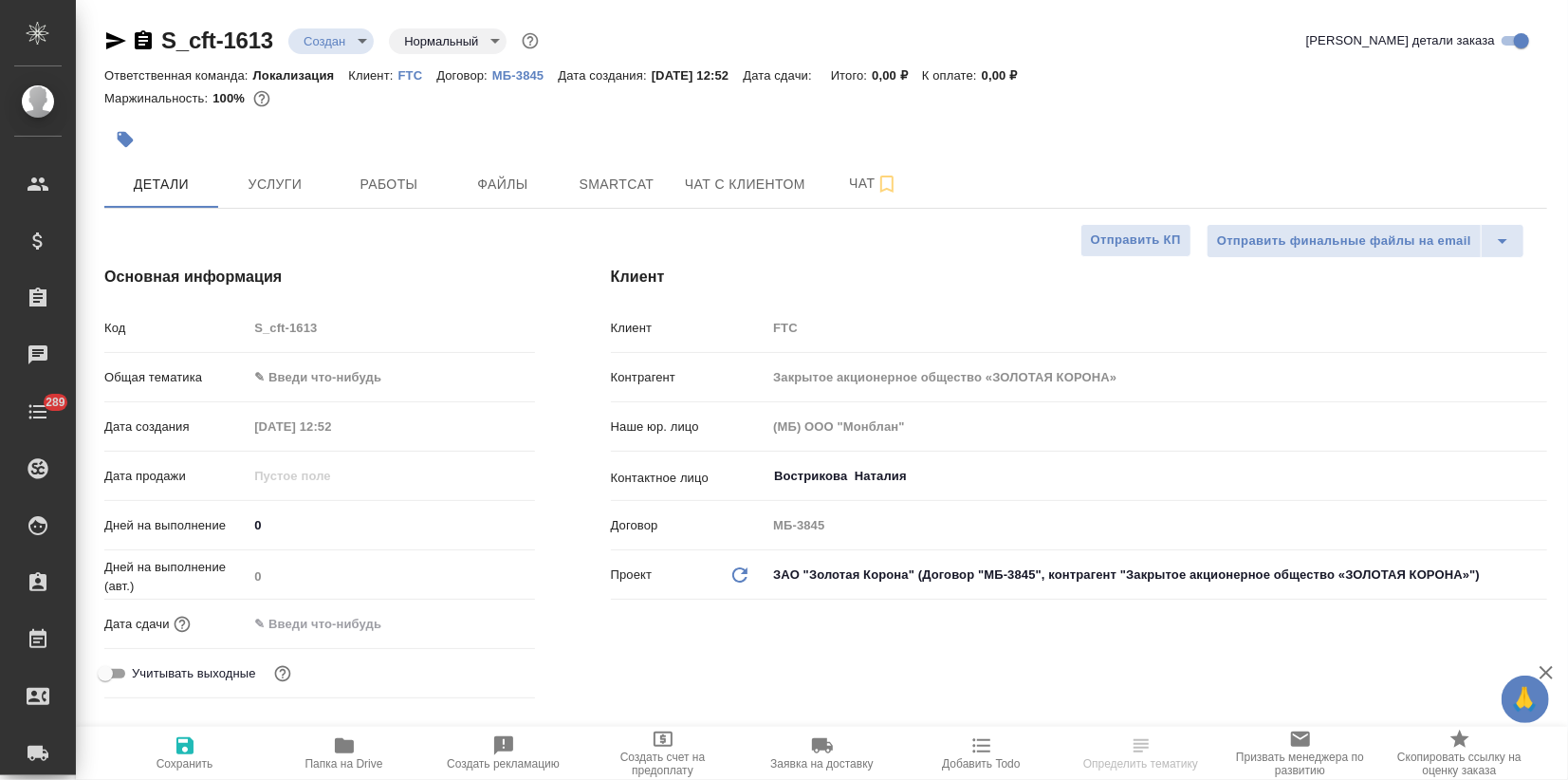
type textarea "x"
click at [136, 136] on button "button" at bounding box center [124, 139] width 42 height 42
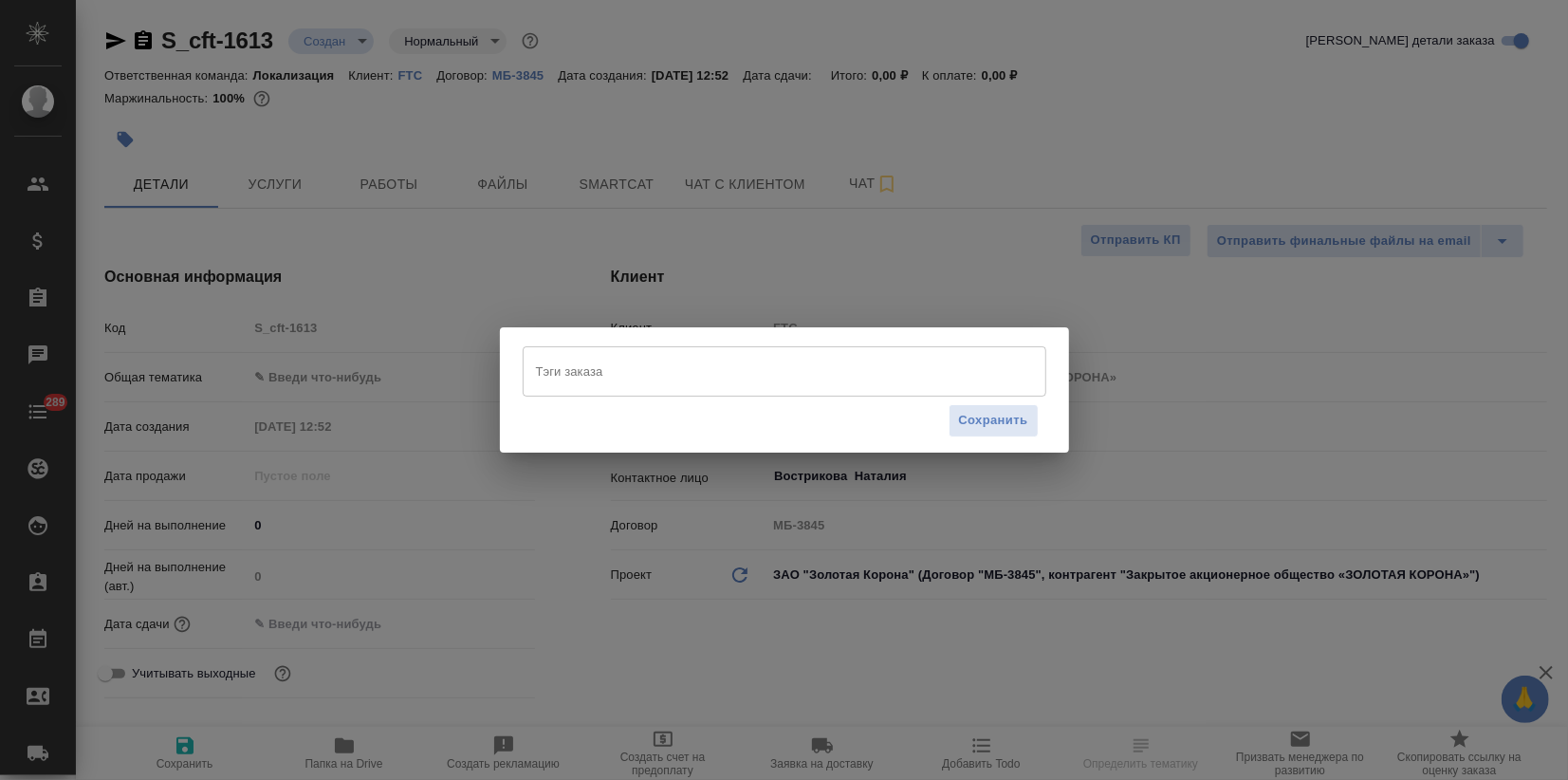
type textarea "x"
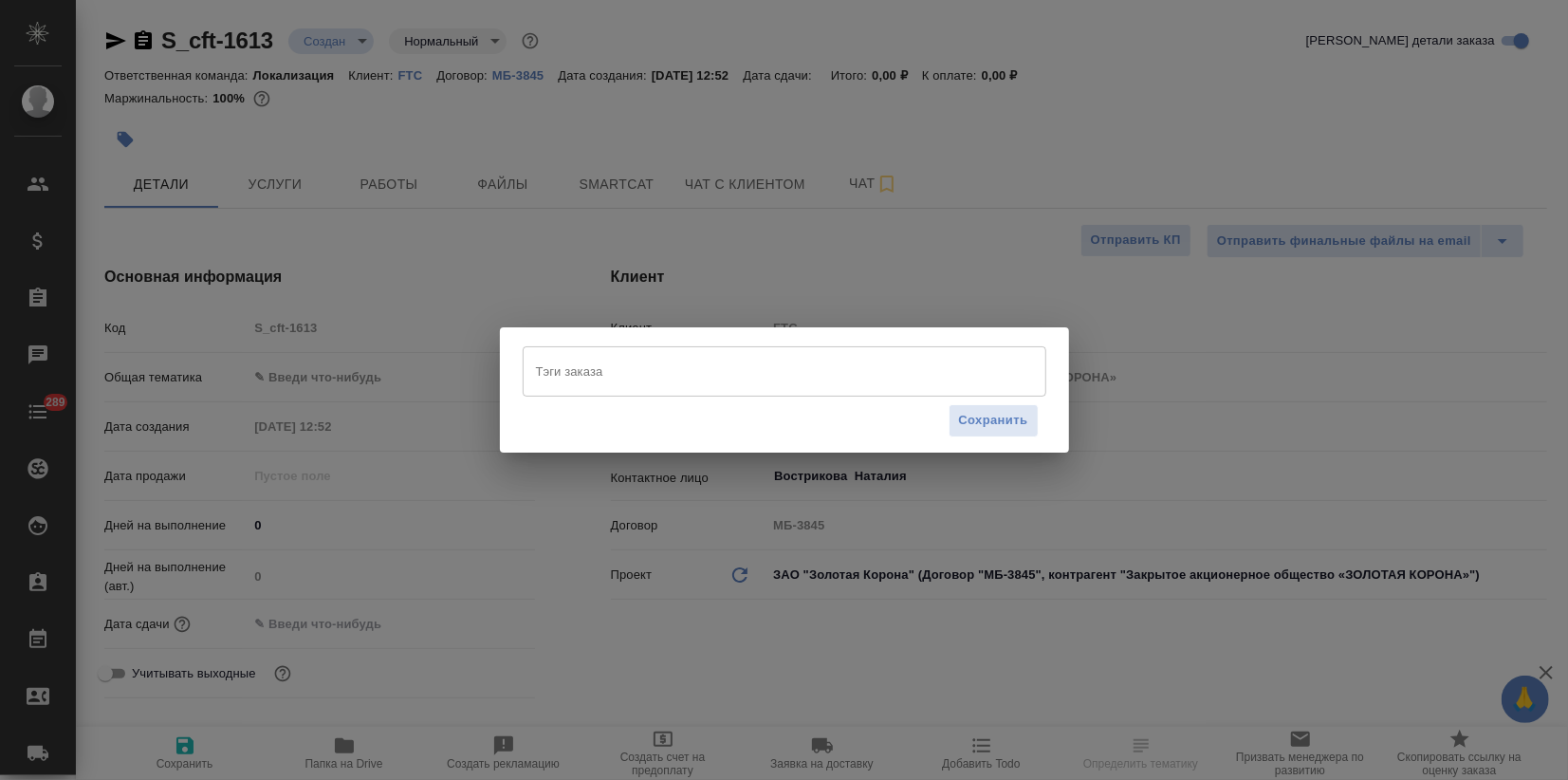
type textarea "x"
click at [668, 372] on input "Тэги заказа" at bounding box center [766, 371] width 470 height 32
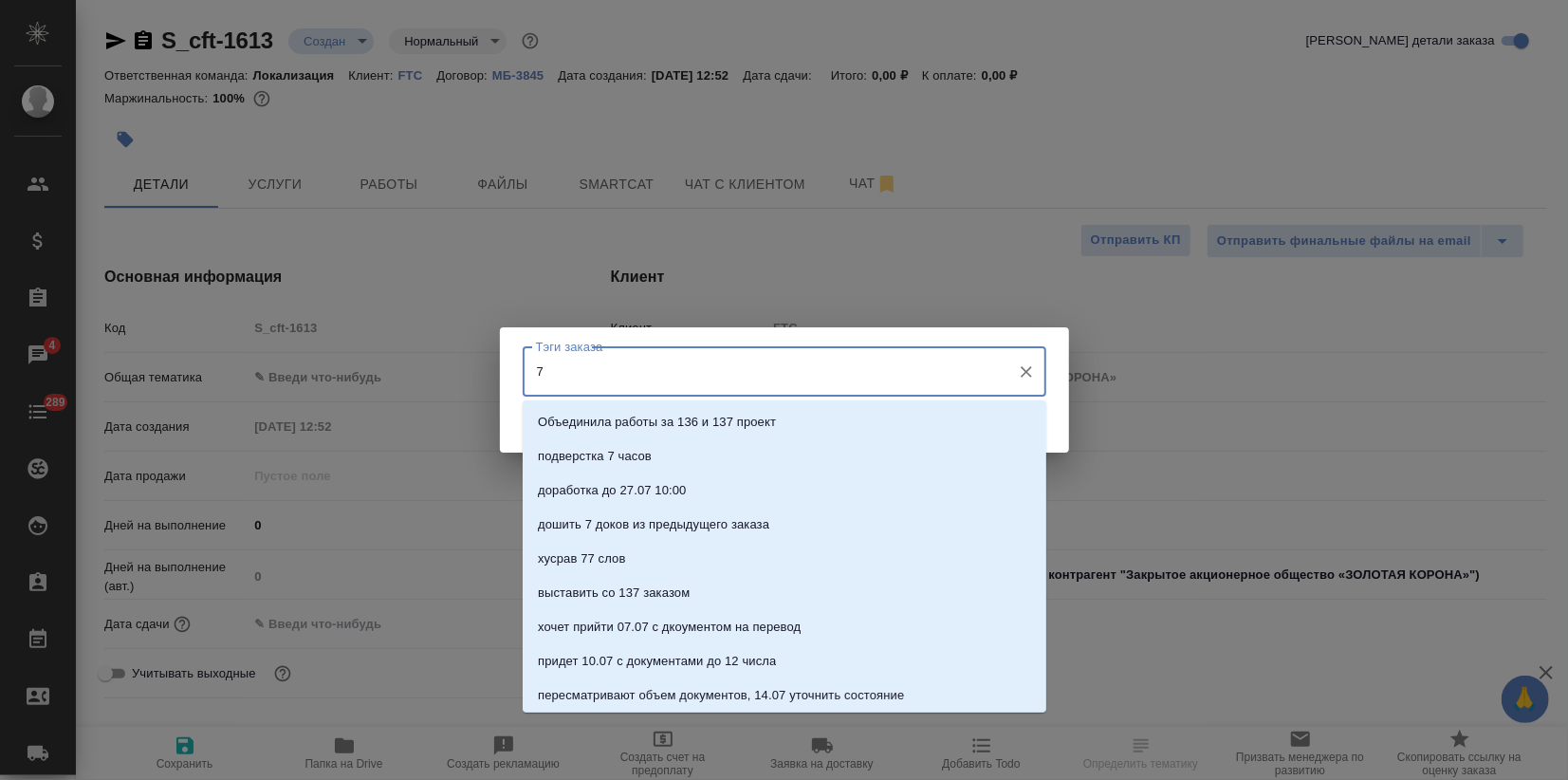
type input "7 Я"
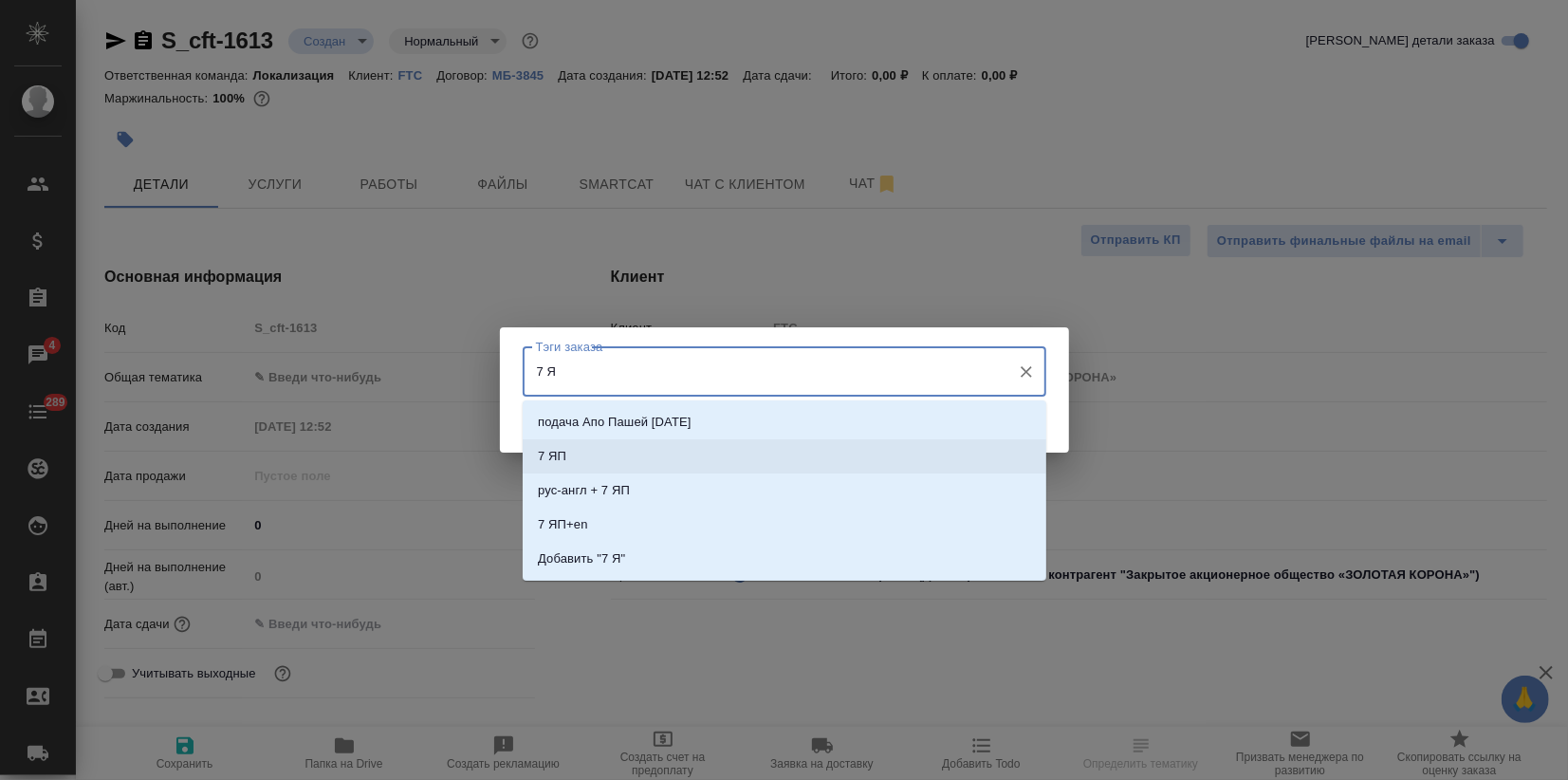
click at [612, 462] on li "7 ЯП" at bounding box center [784, 456] width 524 height 34
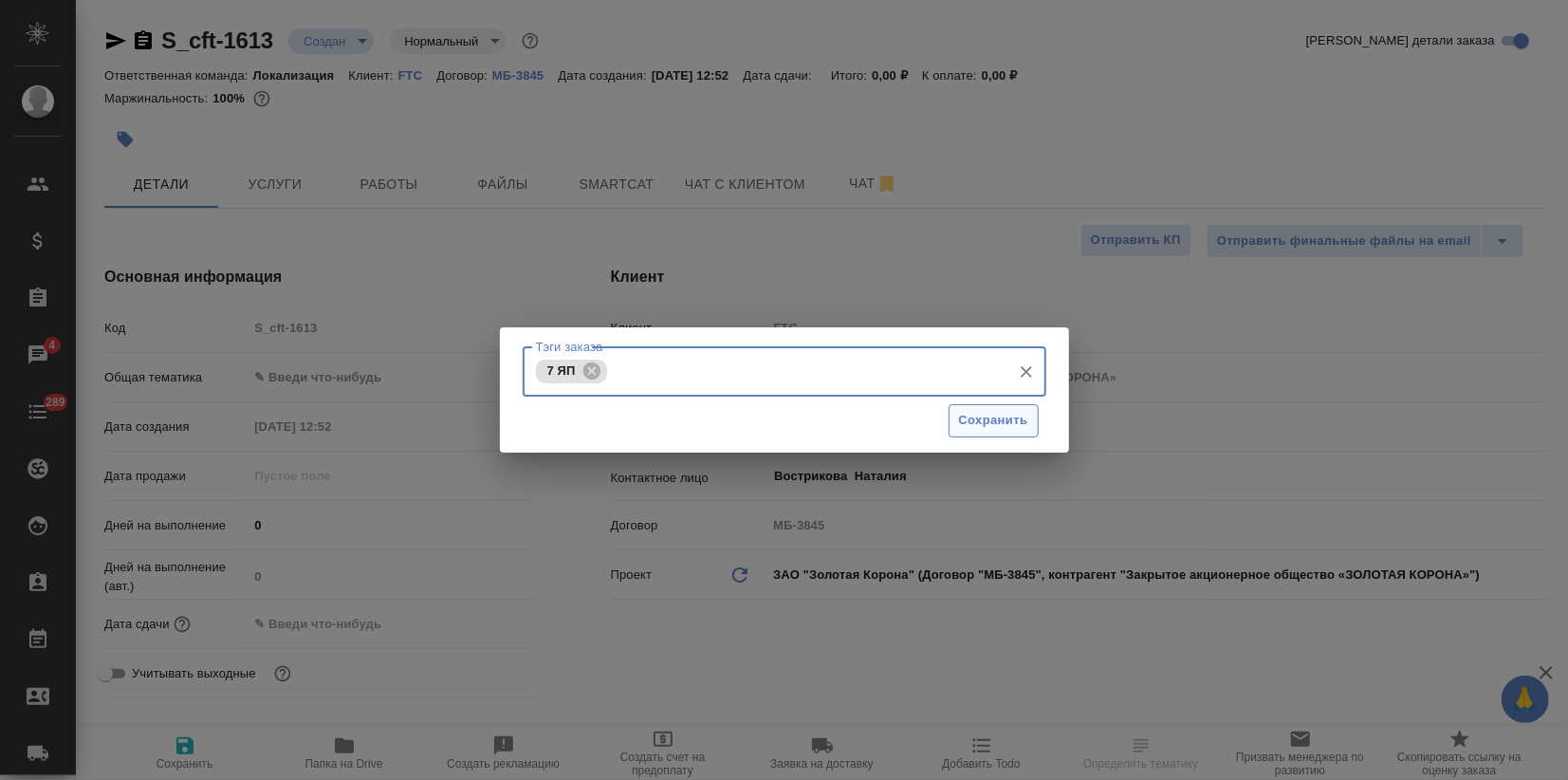
click at [1025, 426] on span "Сохранить" at bounding box center [993, 420] width 69 height 21
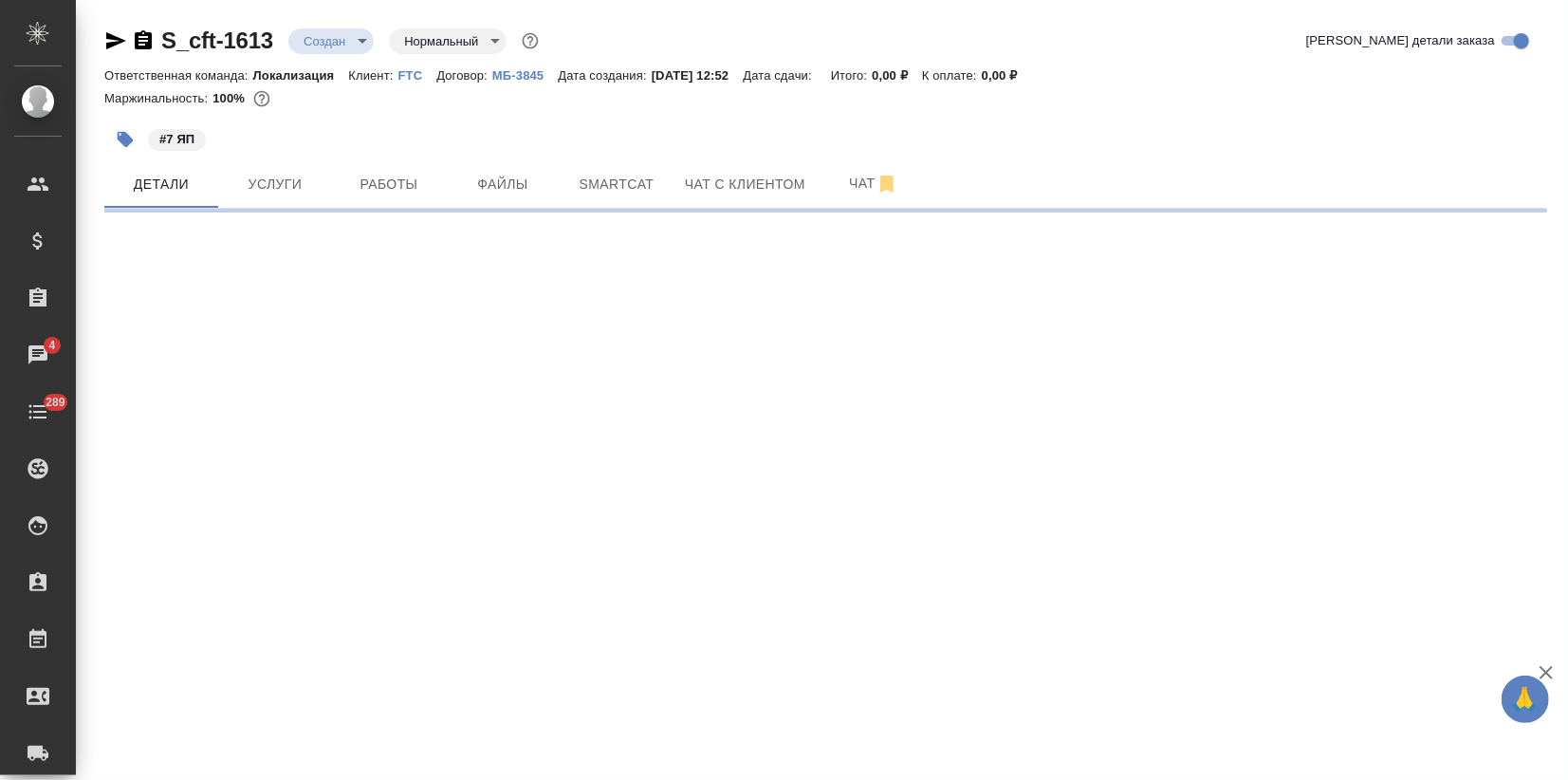
select select "RU"
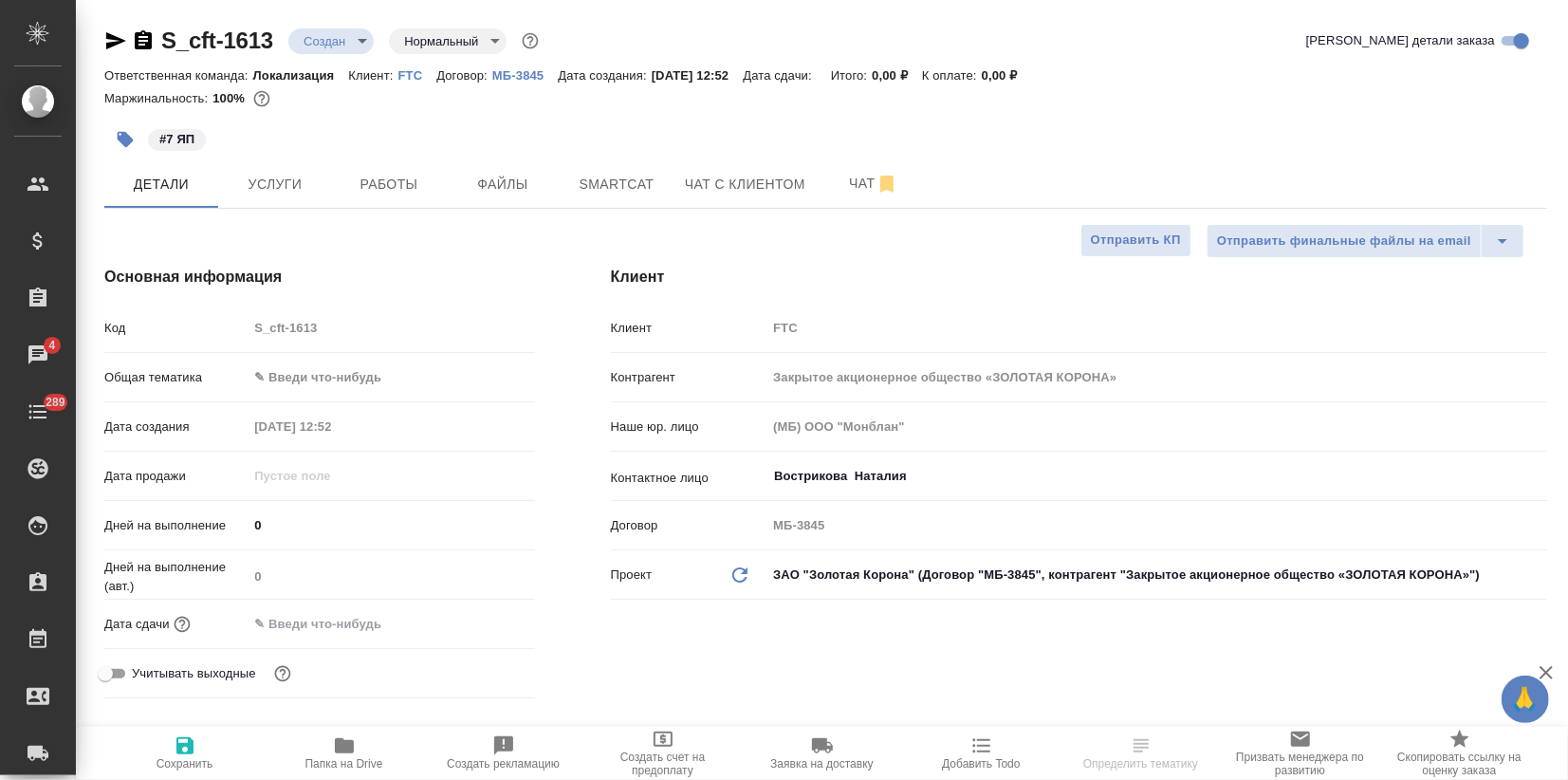
type textarea "x"
click at [291, 380] on body "🙏 .cls-1 fill:#fff; AWATERA Zagorodnikh Viktoria Клиенты Спецификации Заказы 4 …" at bounding box center [784, 390] width 1568 height 780
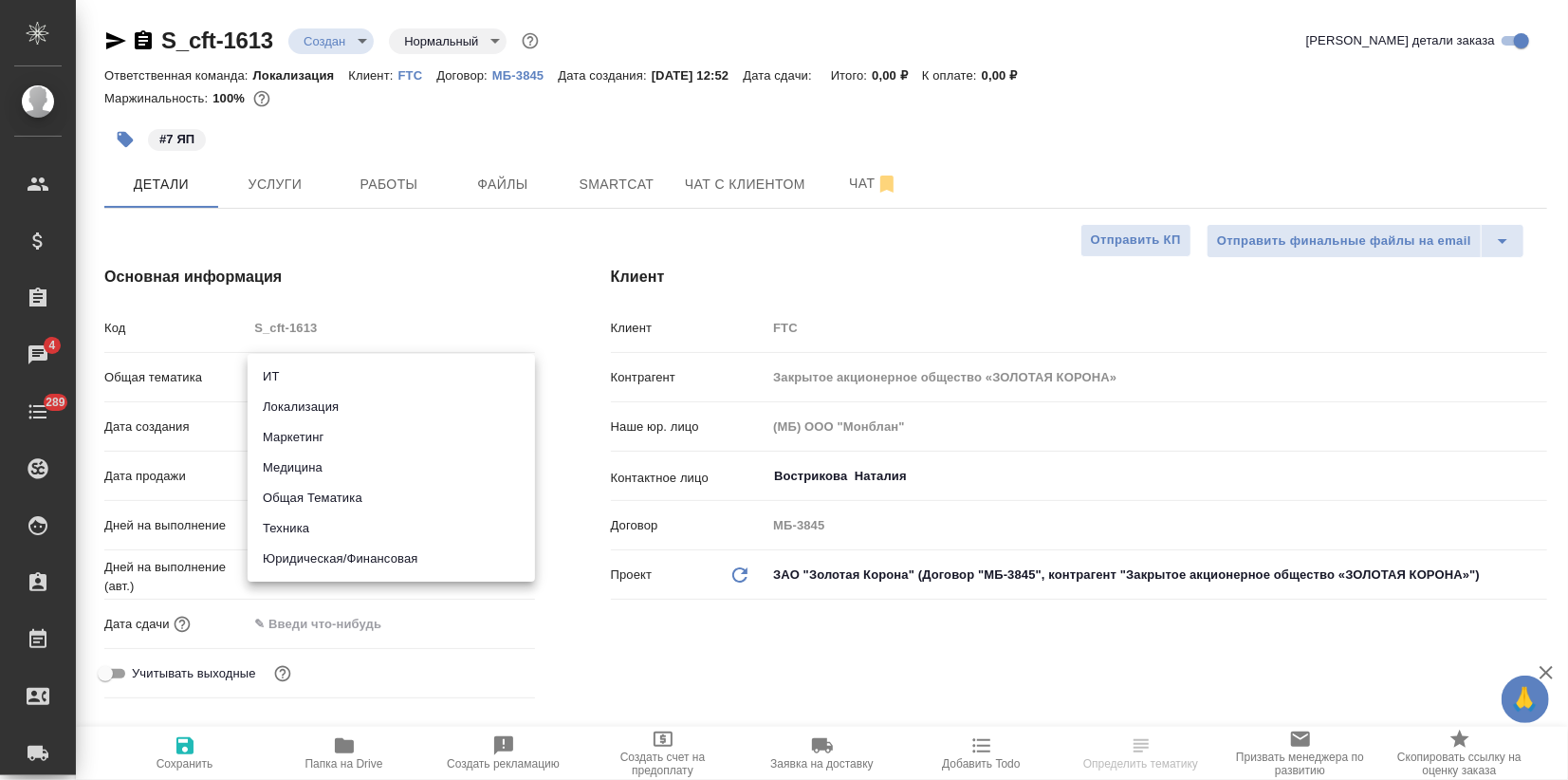
click at [292, 409] on div ".cls-1 fill:#fff; AWATERA Zagorodnikh Viktoria Клиенты Спецификации Заказы 4 Ча…" at bounding box center [784, 390] width 1568 height 780
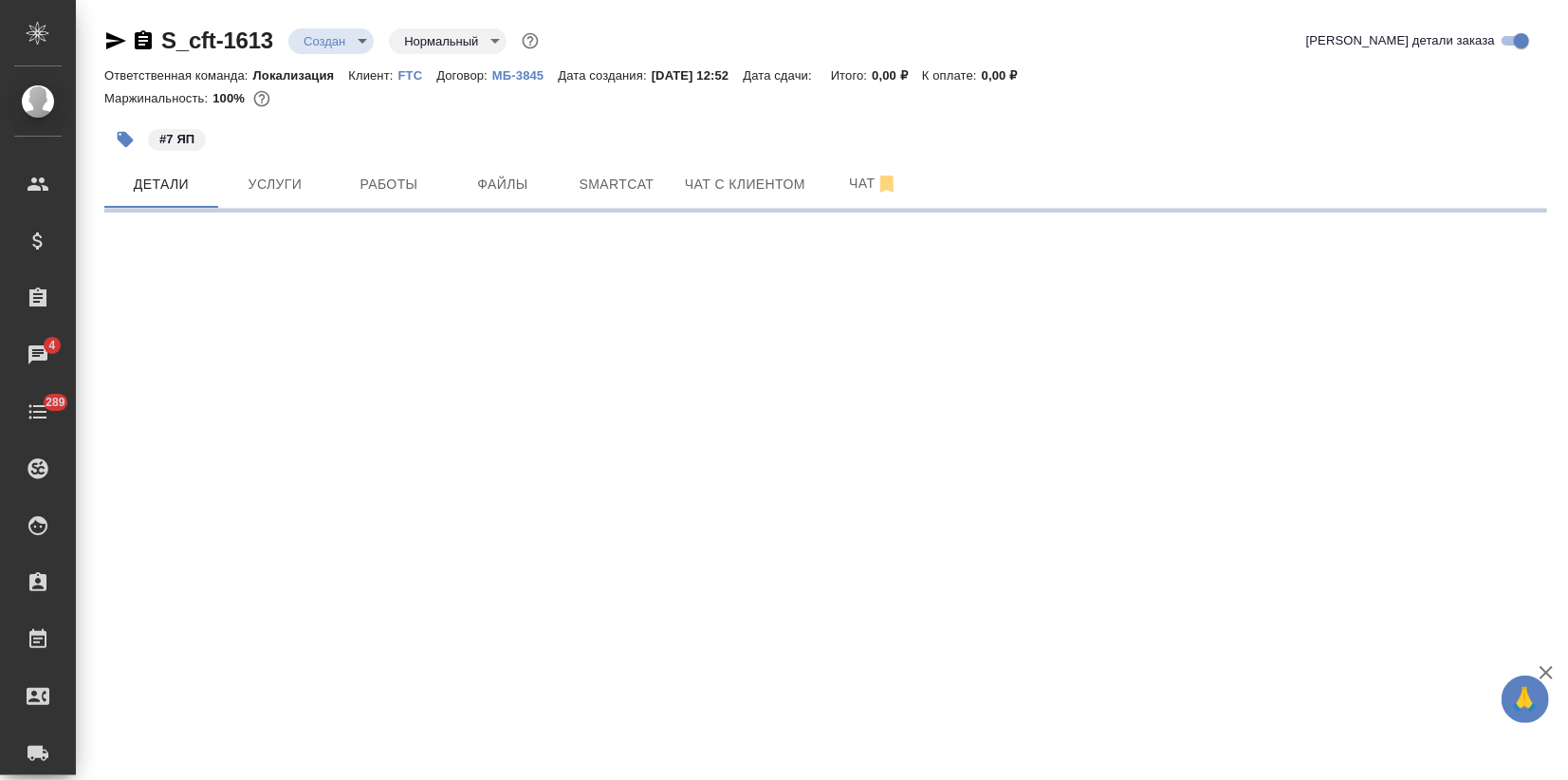
select select "RU"
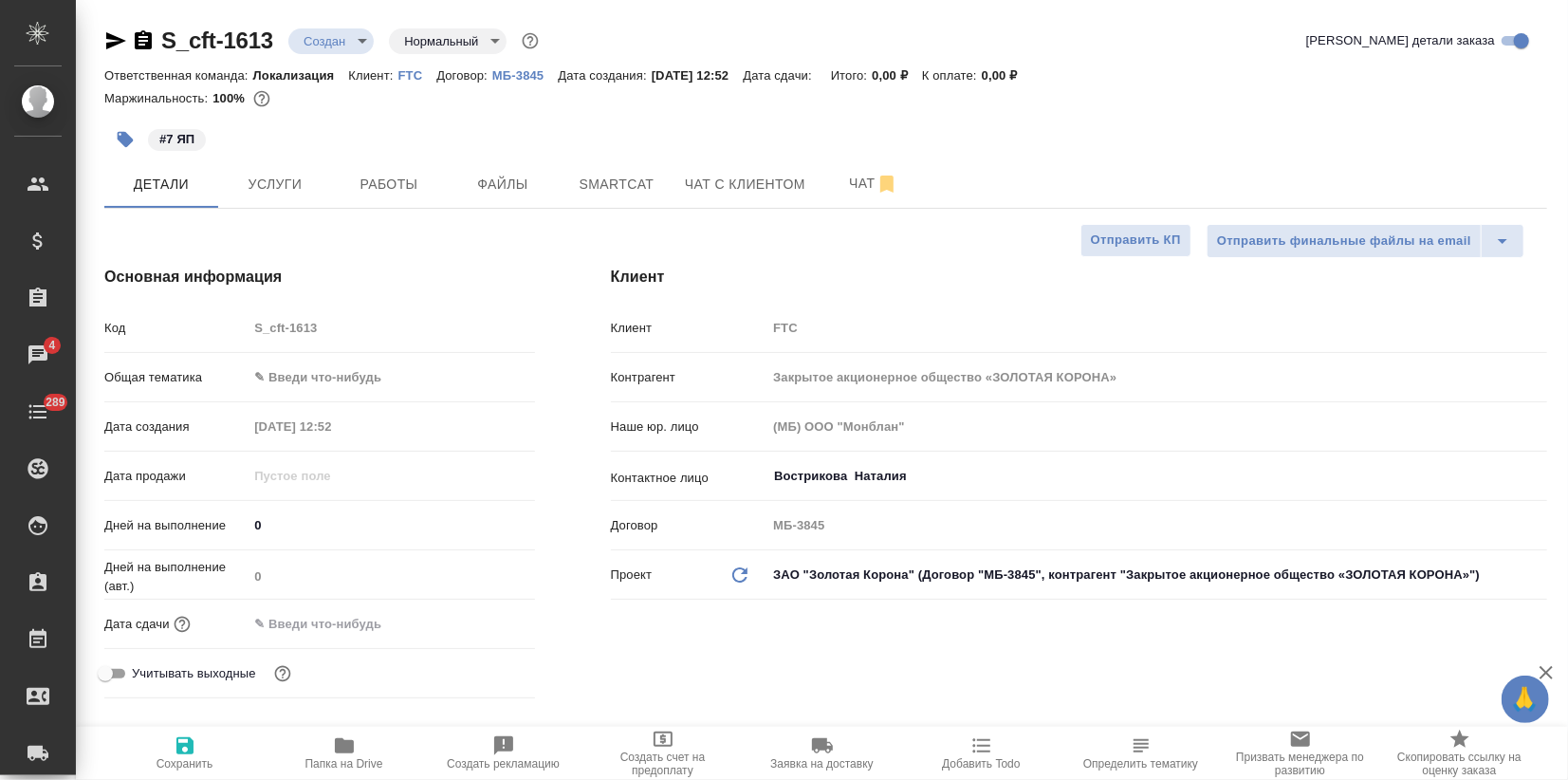
type textarea "x"
click at [311, 379] on body "🙏 .cls-1 fill:#fff; AWATERA Zagorodnikh Viktoria Клиенты Спецификации Заказы 4 …" at bounding box center [784, 390] width 1568 height 780
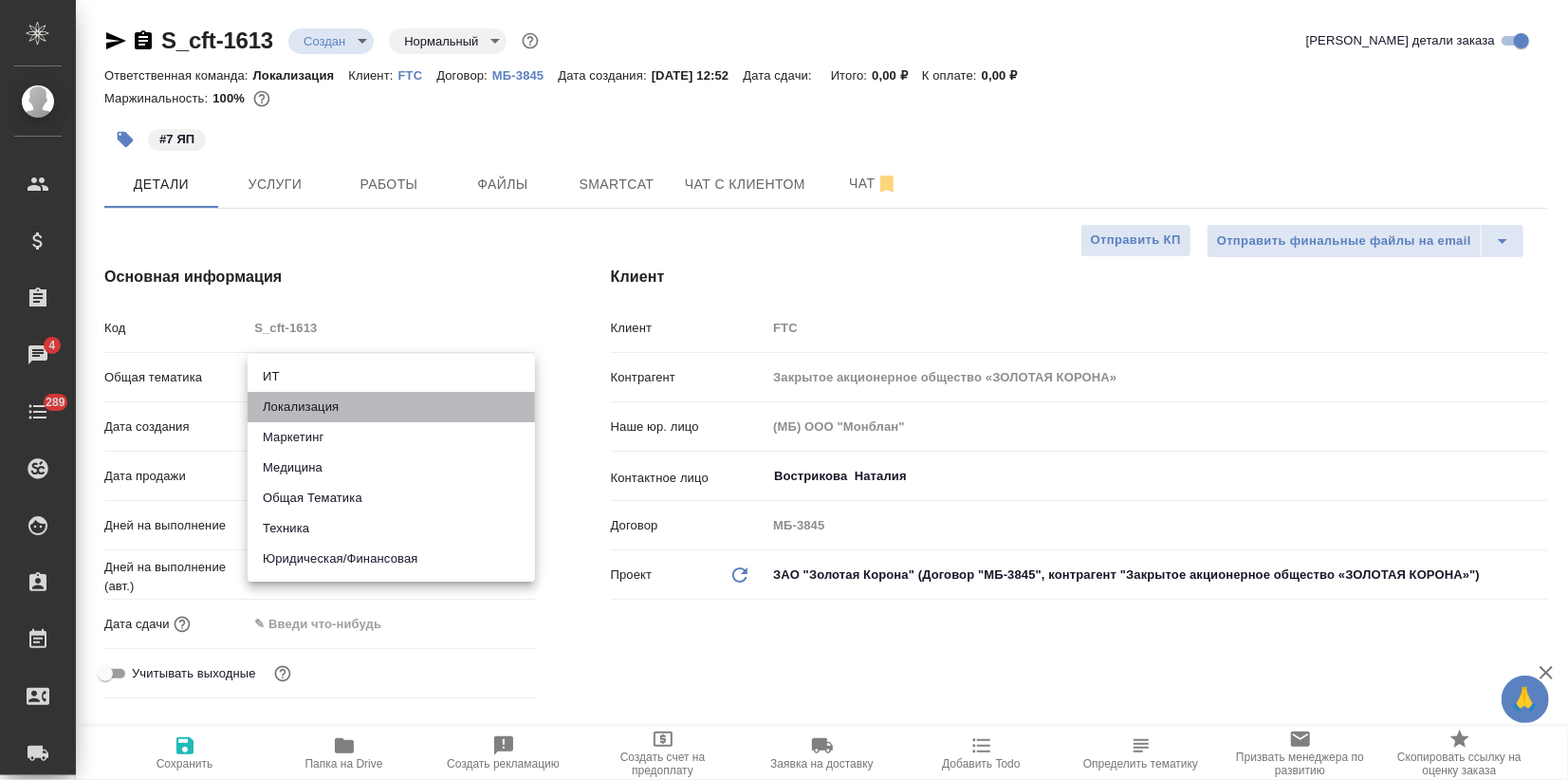
drag, startPoint x: 322, startPoint y: 406, endPoint x: 320, endPoint y: 421, distance: 15.1
click at [323, 406] on li "Локализация" at bounding box center [392, 407] width 288 height 30
type input "local"
type textarea "x"
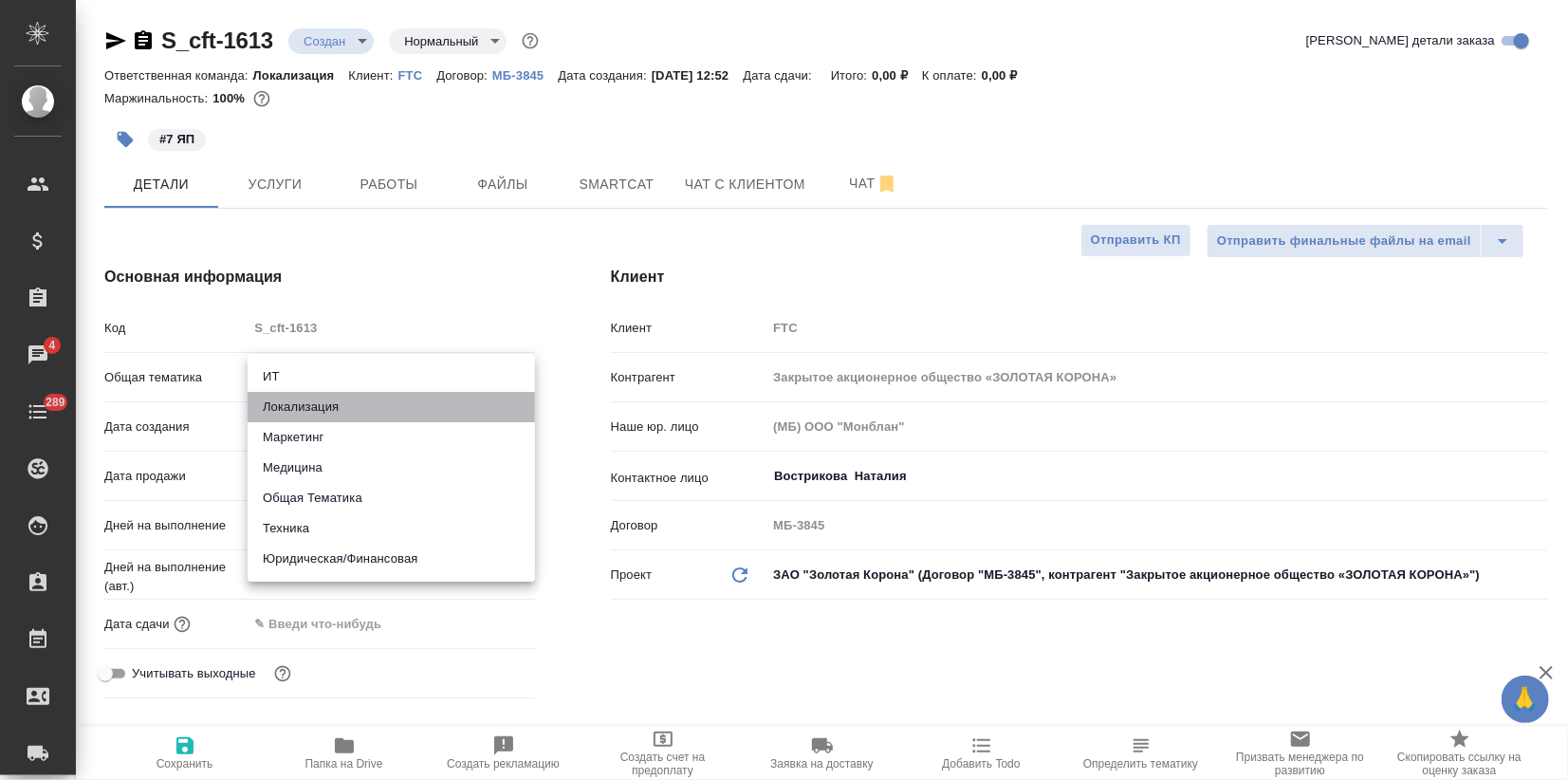
type textarea "x"
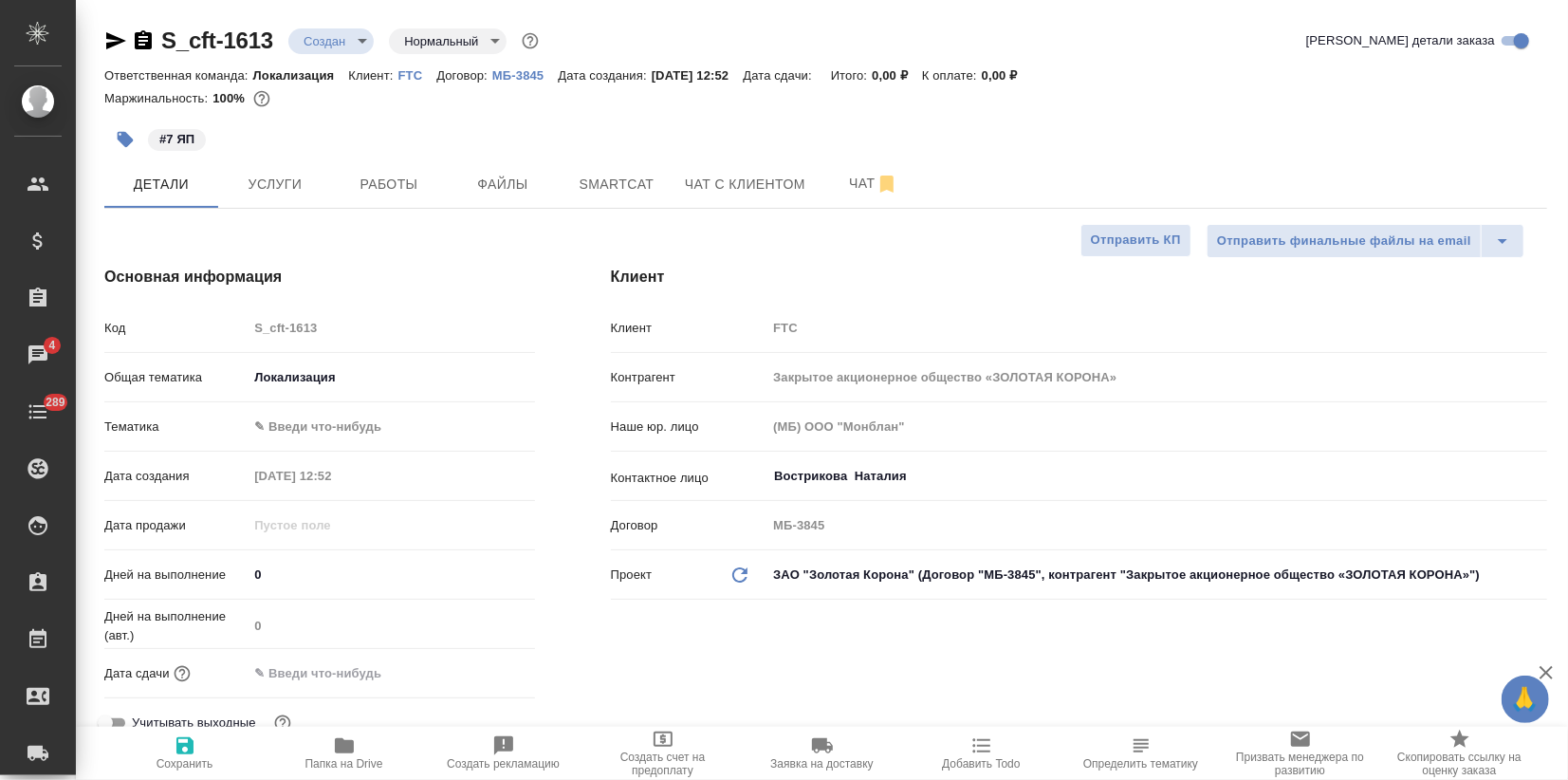
click at [313, 419] on body "🙏 .cls-1 fill:#fff; AWATERA Zagorodnikh Viktoria Клиенты Спецификации Заказы 4 …" at bounding box center [784, 390] width 1568 height 780
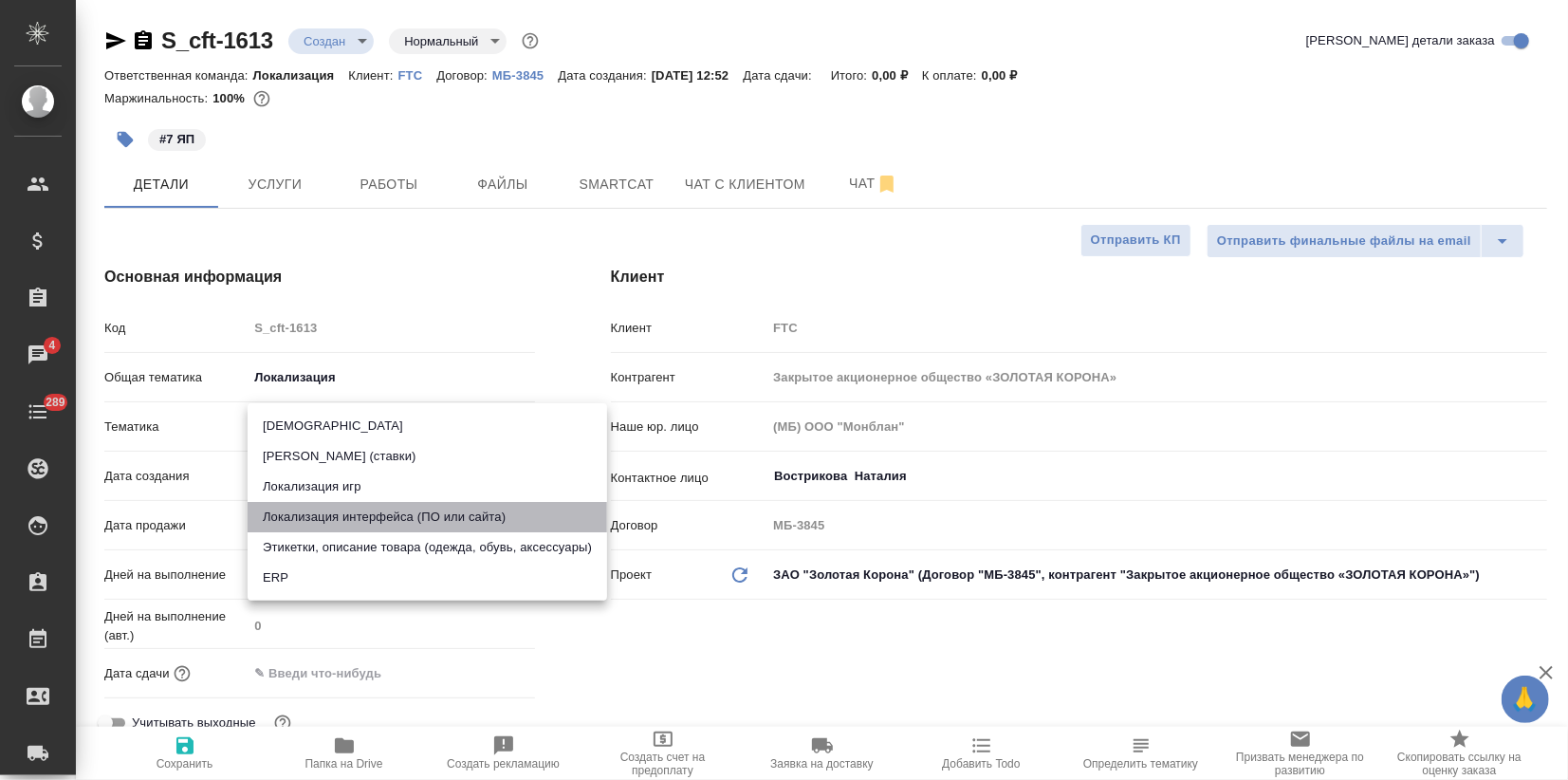
click at [380, 519] on li "Локализация интерфейса (ПО или сайта)" at bounding box center [428, 516] width 360 height 30
type textarea "x"
type input "5a8b8b956a9677013d343e0d"
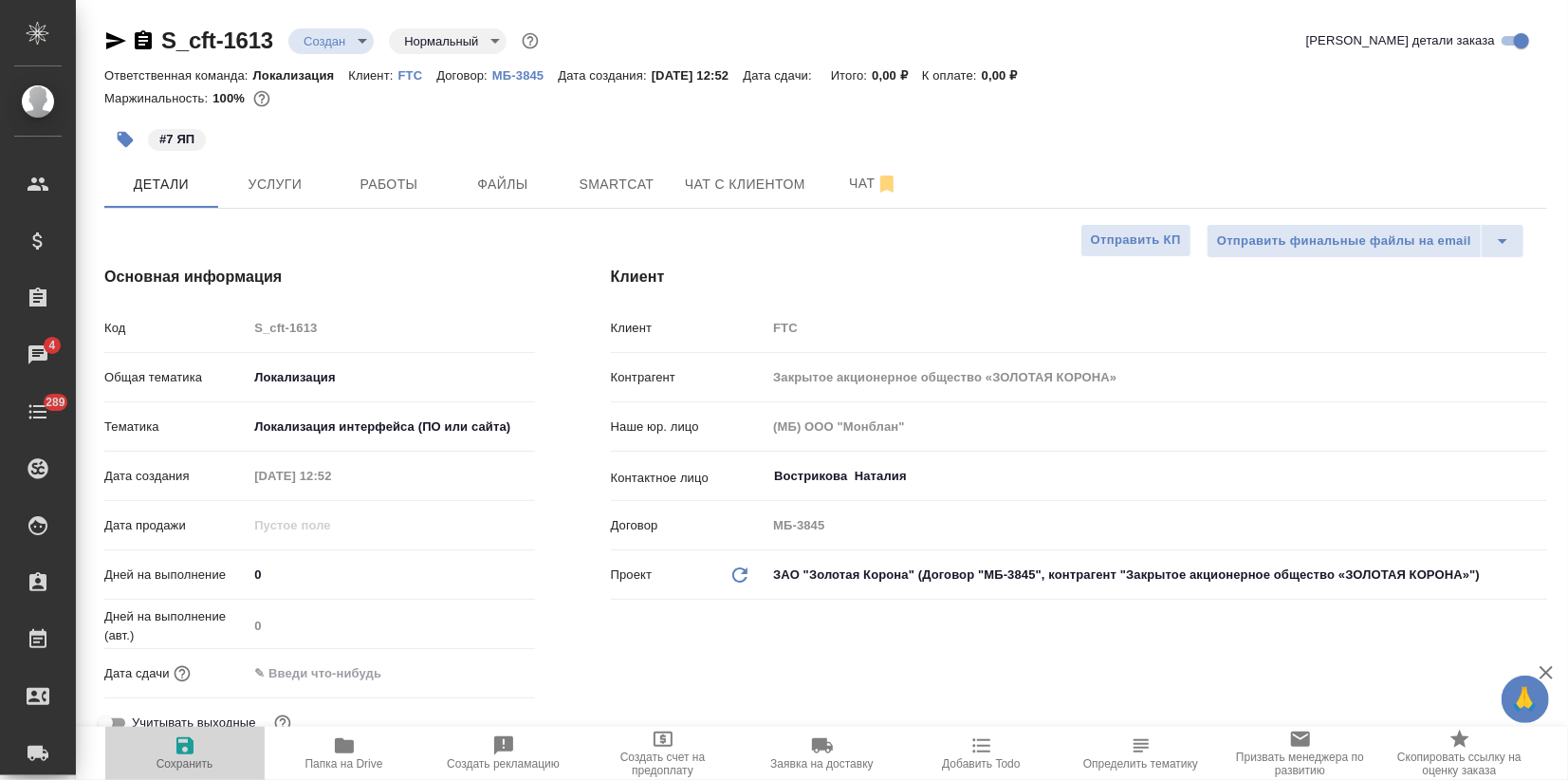
click at [185, 752] on icon "button" at bounding box center [185, 745] width 22 height 22
type textarea "x"
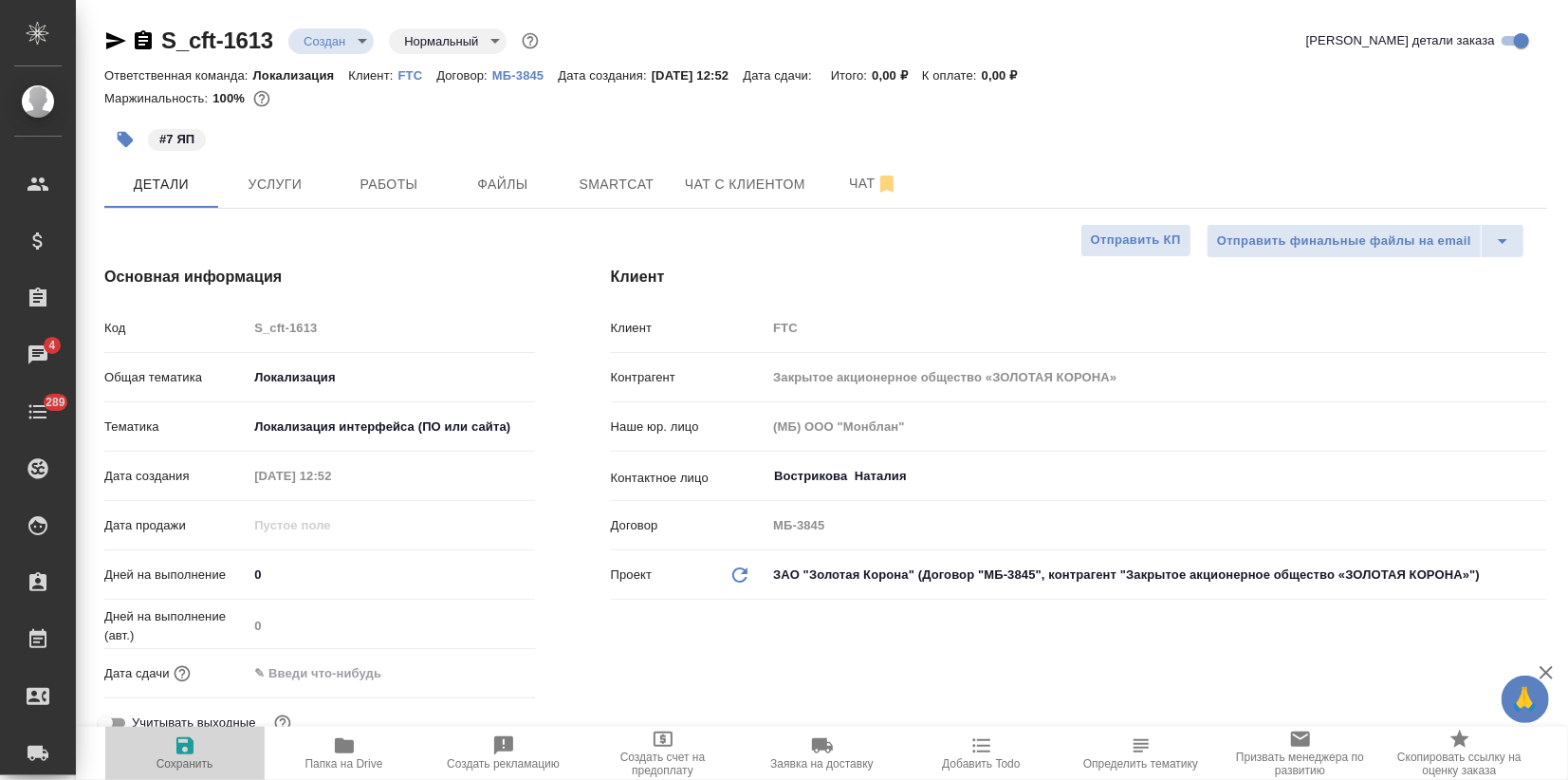
type textarea "x"
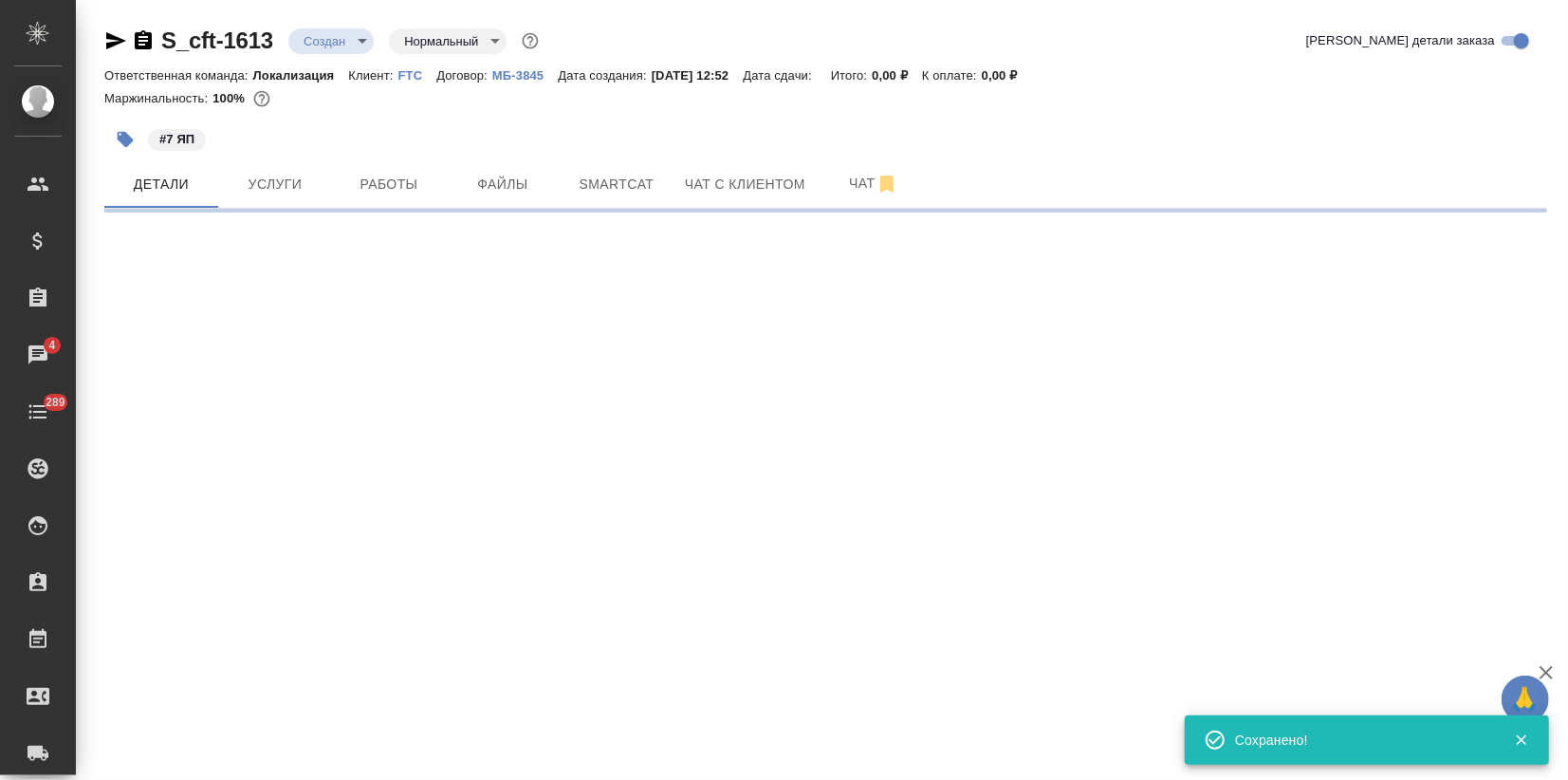
select select "RU"
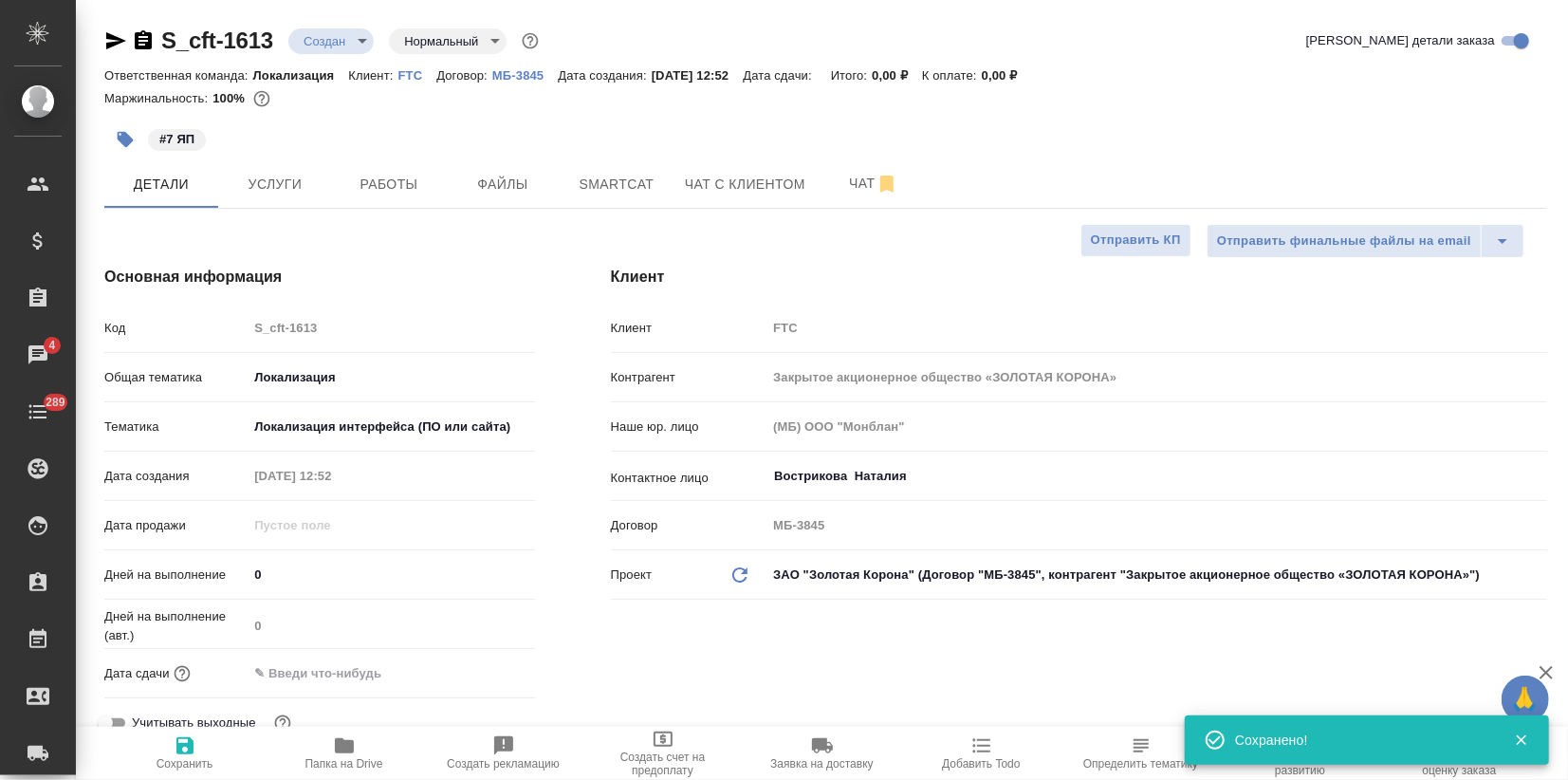
type textarea "x"
click at [283, 175] on span "Услуги" at bounding box center [275, 185] width 91 height 23
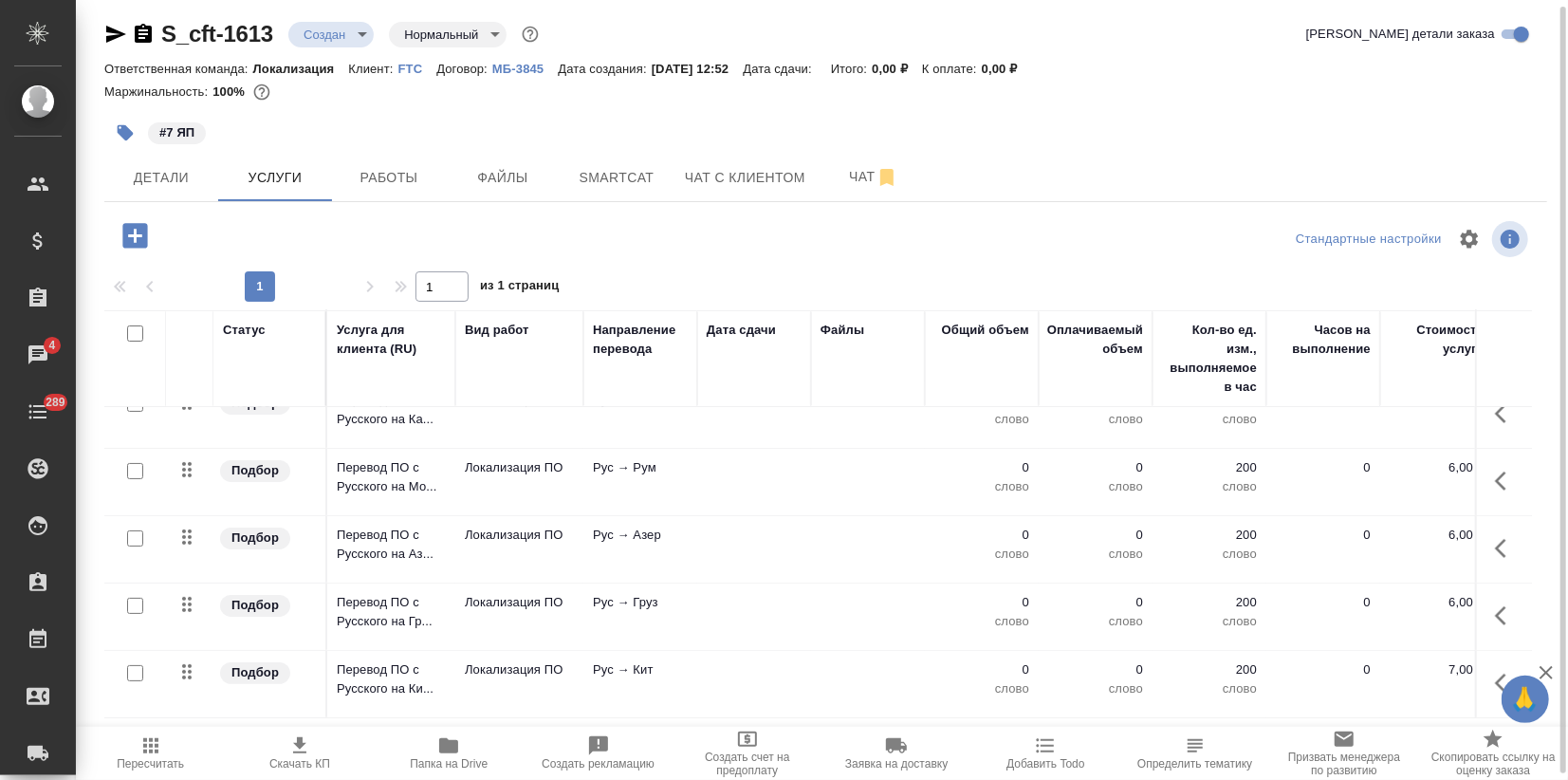
scroll to position [243, 0]
click at [135, 665] on input "checkbox" at bounding box center [135, 673] width 17 height 17
checkbox input "true"
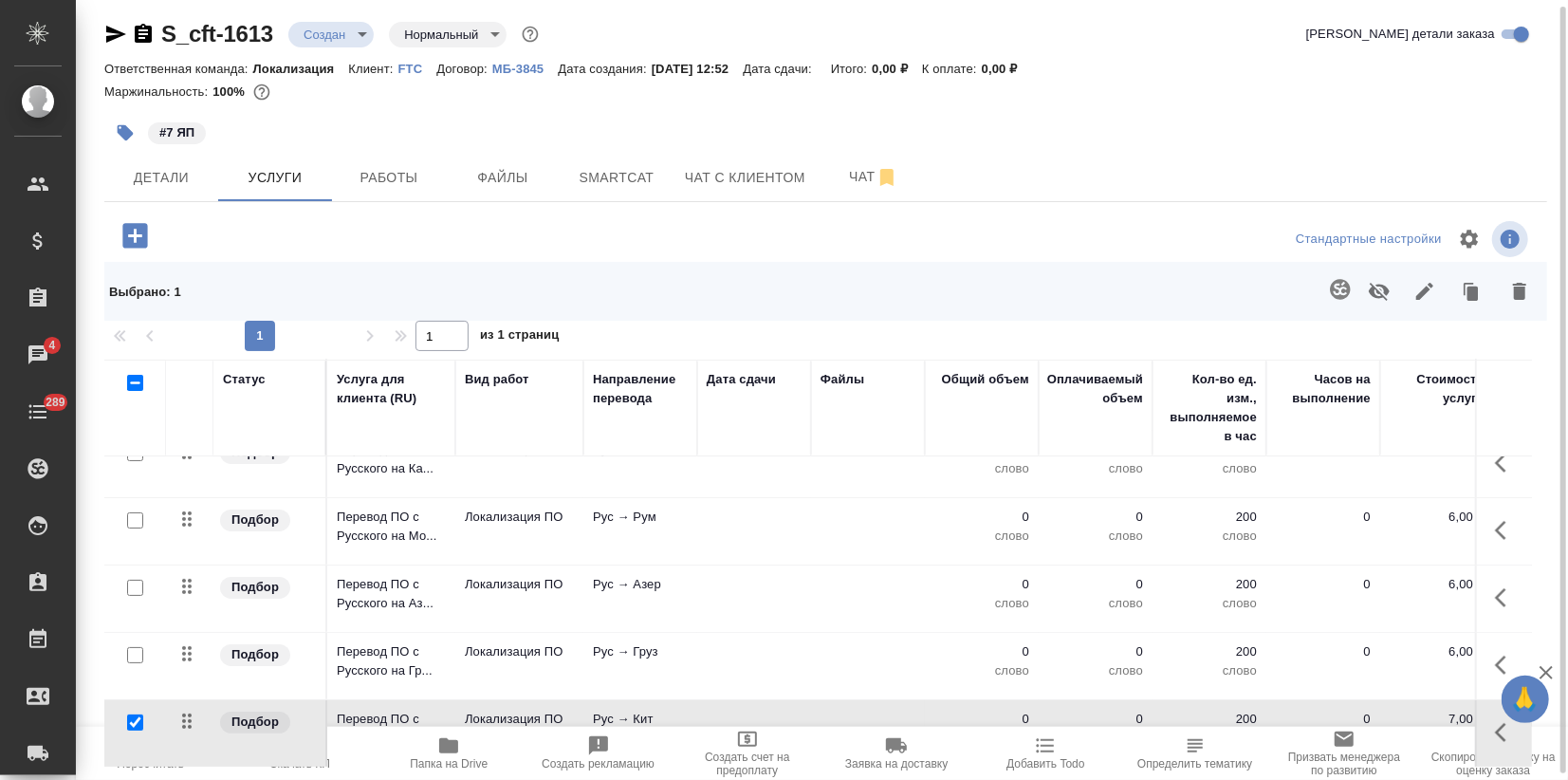
click at [1517, 283] on icon "button" at bounding box center [1519, 292] width 14 height 18
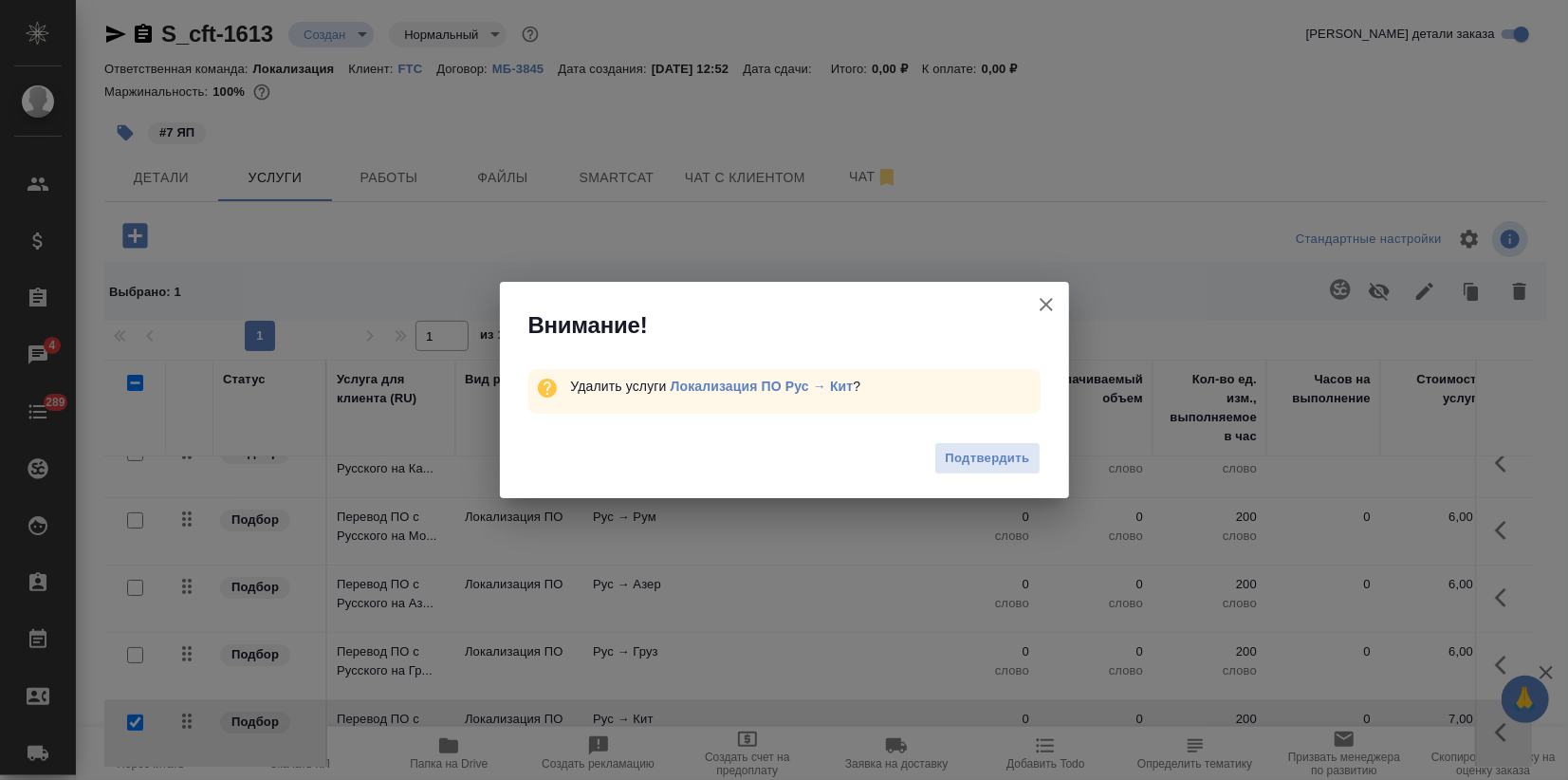
drag, startPoint x: 994, startPoint y: 445, endPoint x: 908, endPoint y: 485, distance: 94.8
click at [993, 445] on button "Подтвердить" at bounding box center [987, 459] width 105 height 33
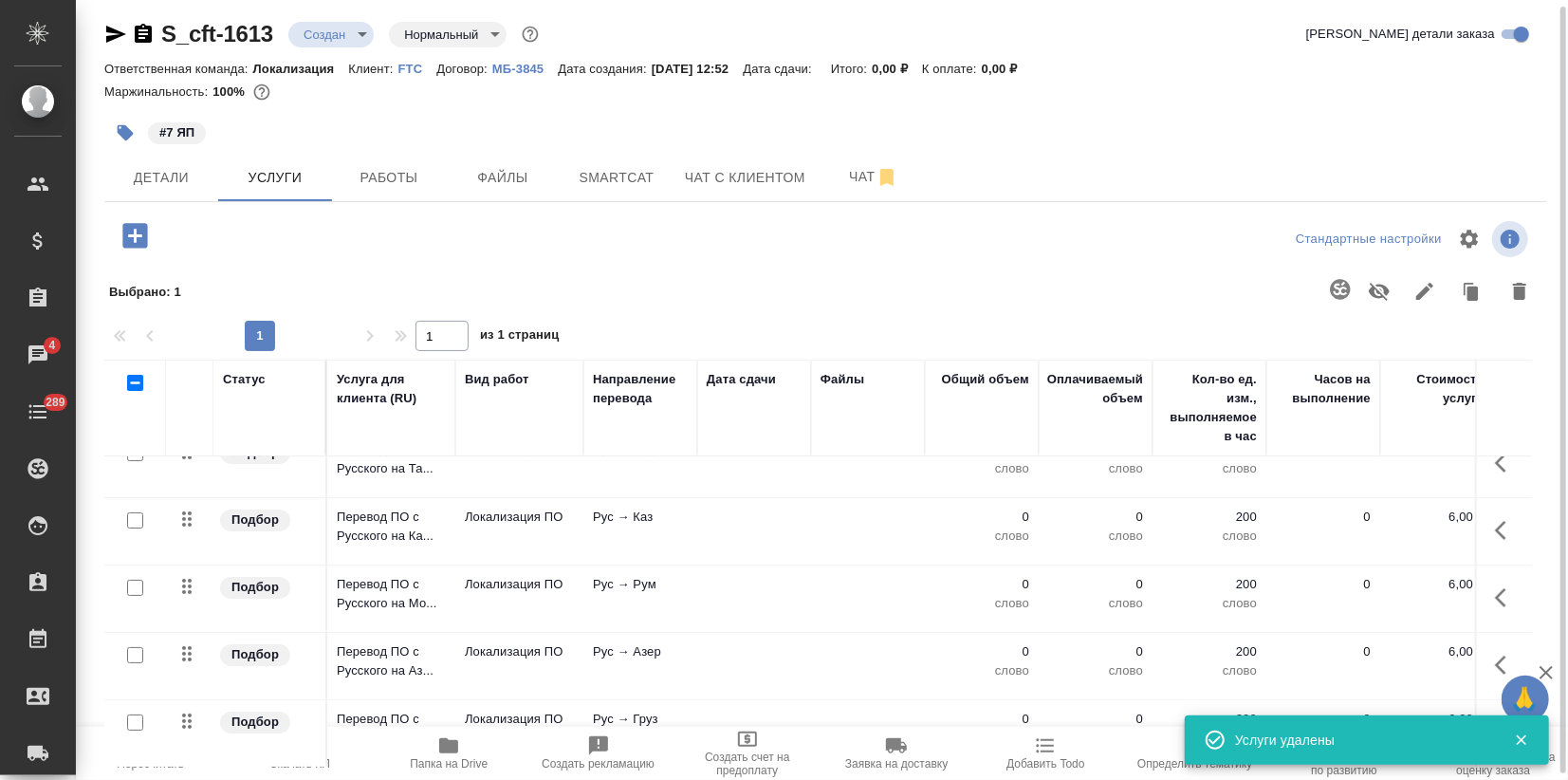
scroll to position [175, 0]
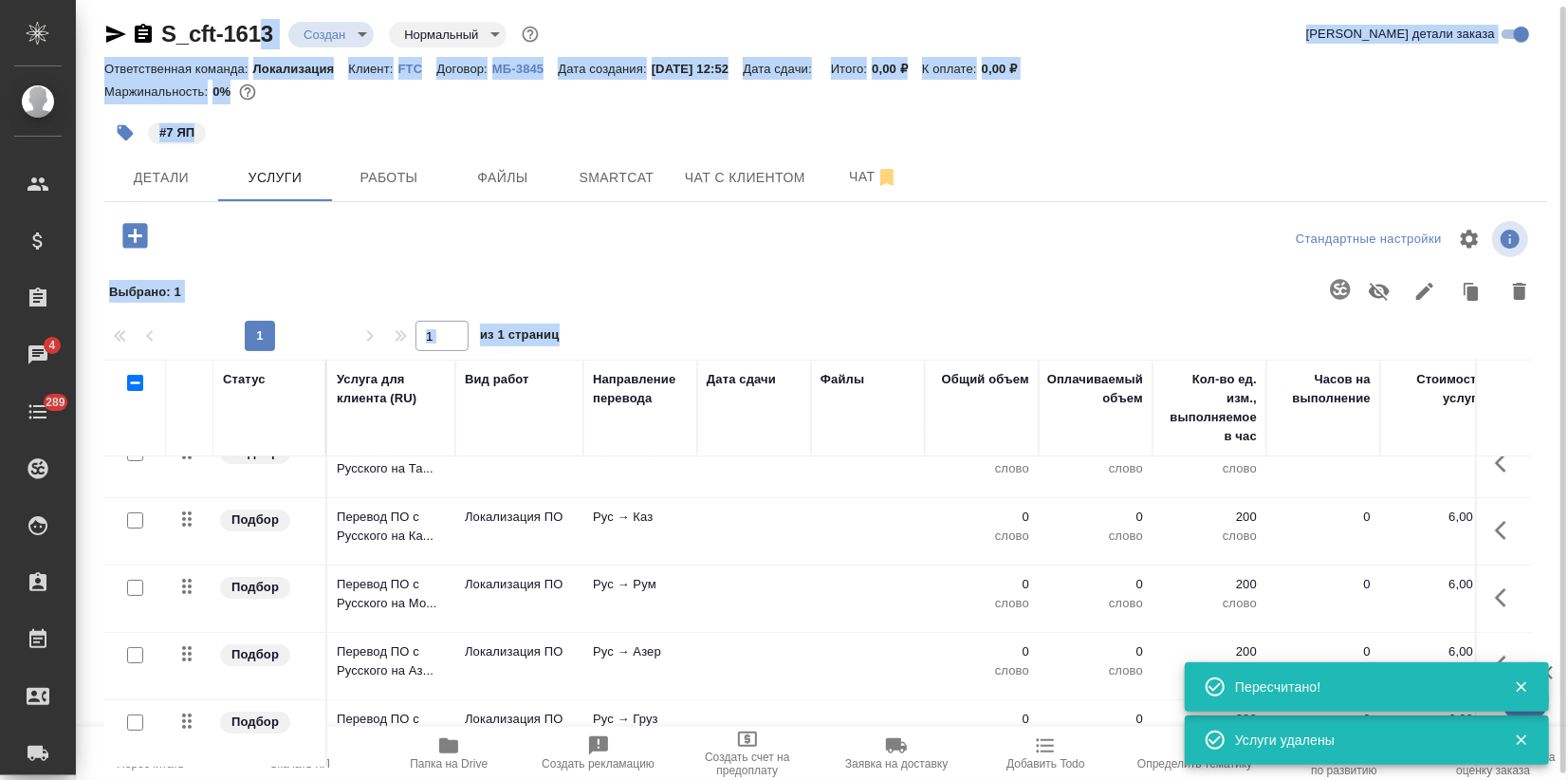
drag, startPoint x: 157, startPoint y: 20, endPoint x: 266, endPoint y: 22, distance: 109.0
click at [545, 250] on div at bounding box center [344, 235] width 481 height 39
click at [366, 250] on div at bounding box center [344, 235] width 481 height 39
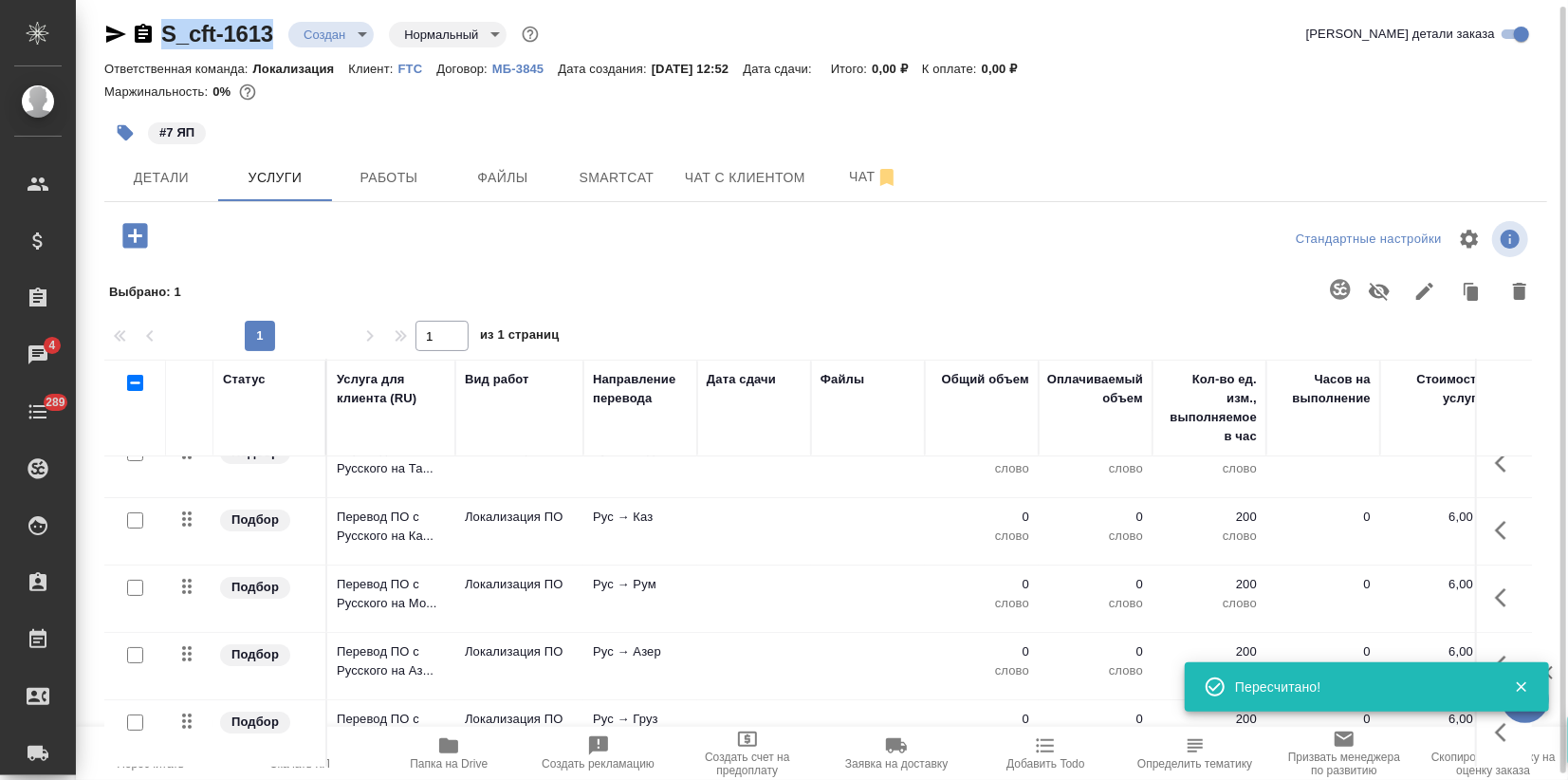
drag, startPoint x: 276, startPoint y: 26, endPoint x: 159, endPoint y: 21, distance: 117.1
click at [159, 22] on div "S_cft-1613 Создан new Нормальный normal" at bounding box center [323, 34] width 438 height 30
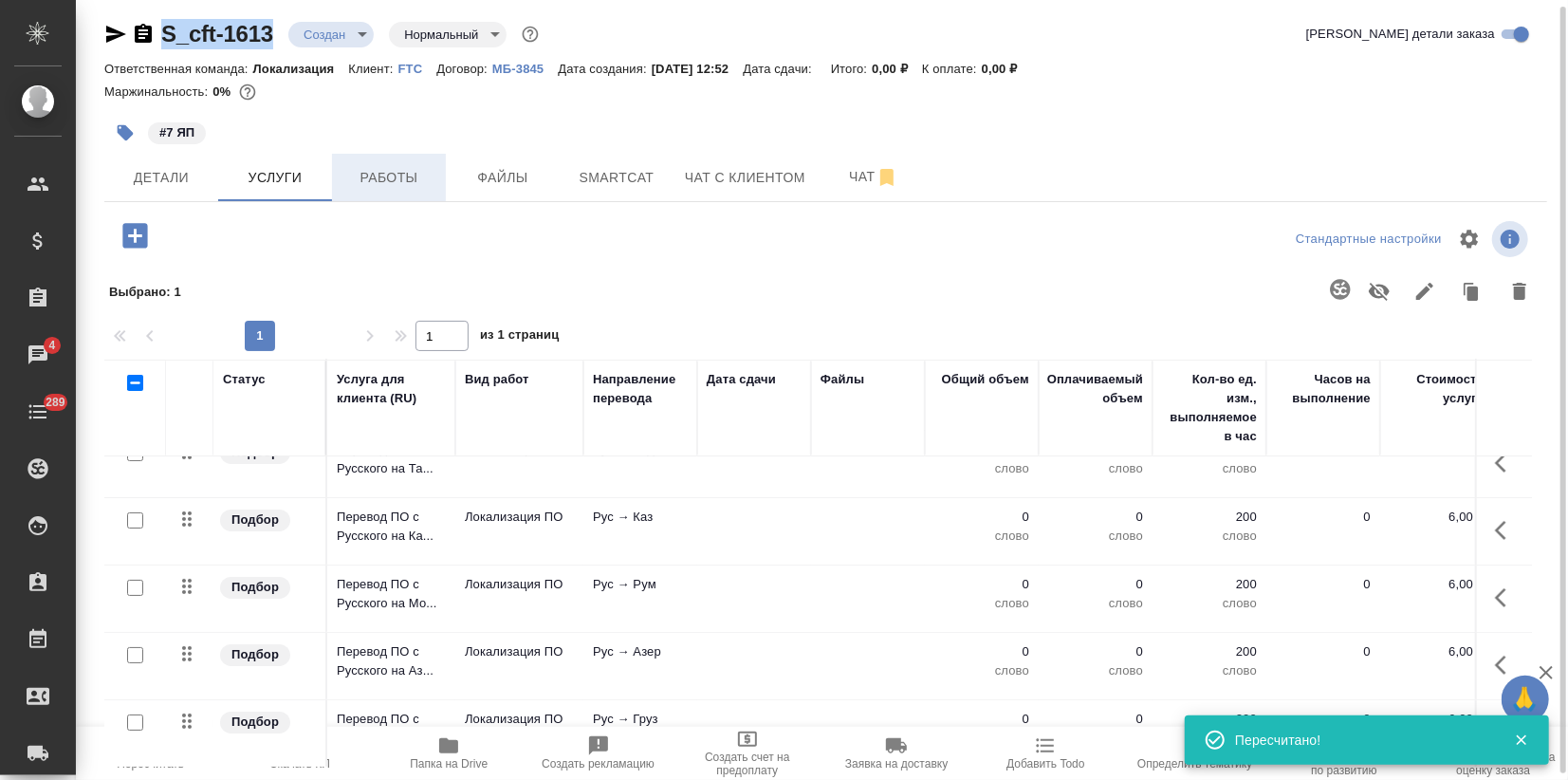
copy link "S_cft-1613"
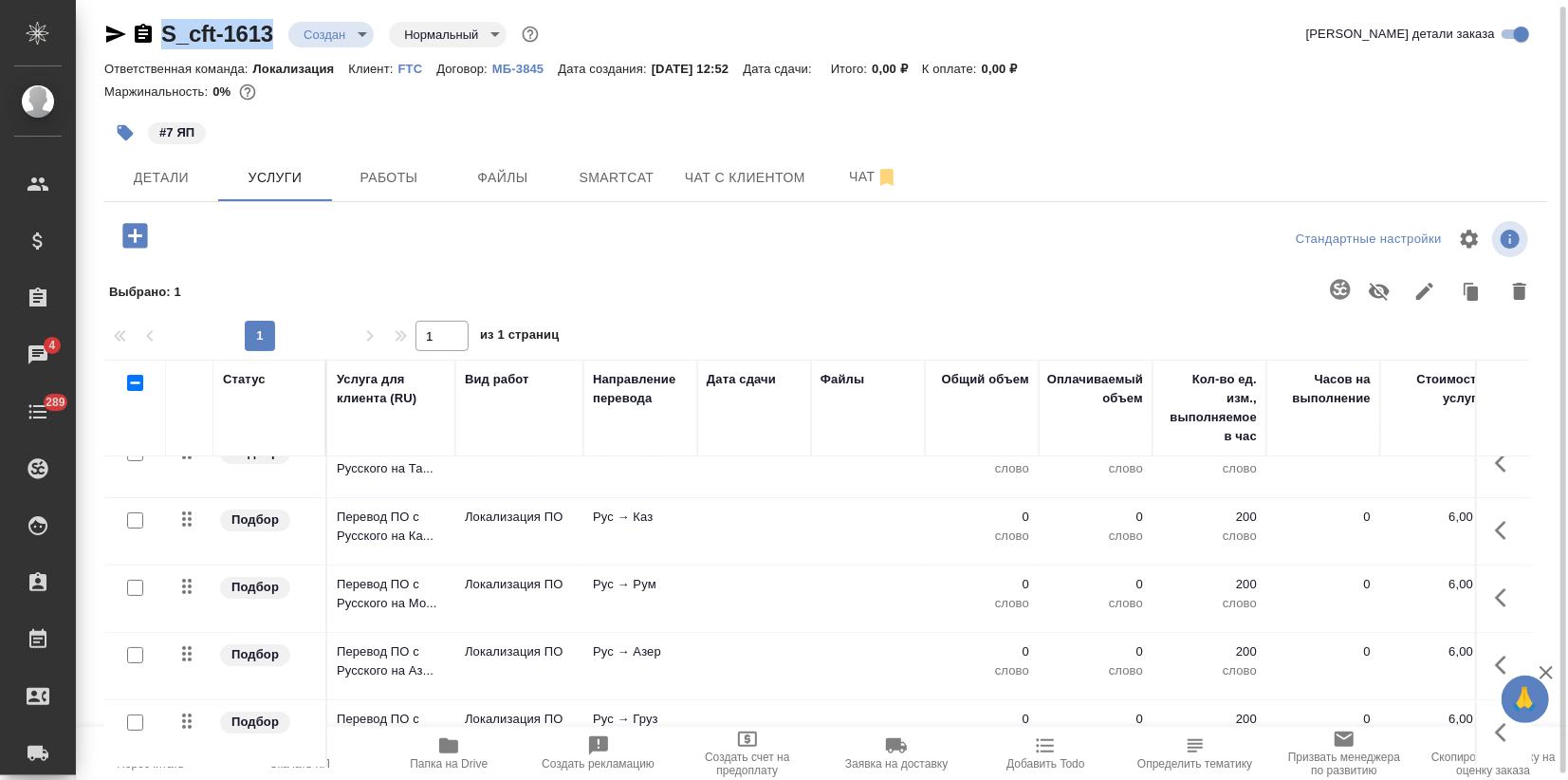
click at [130, 382] on input "checkbox" at bounding box center [135, 382] width 17 height 17
checkbox input "true"
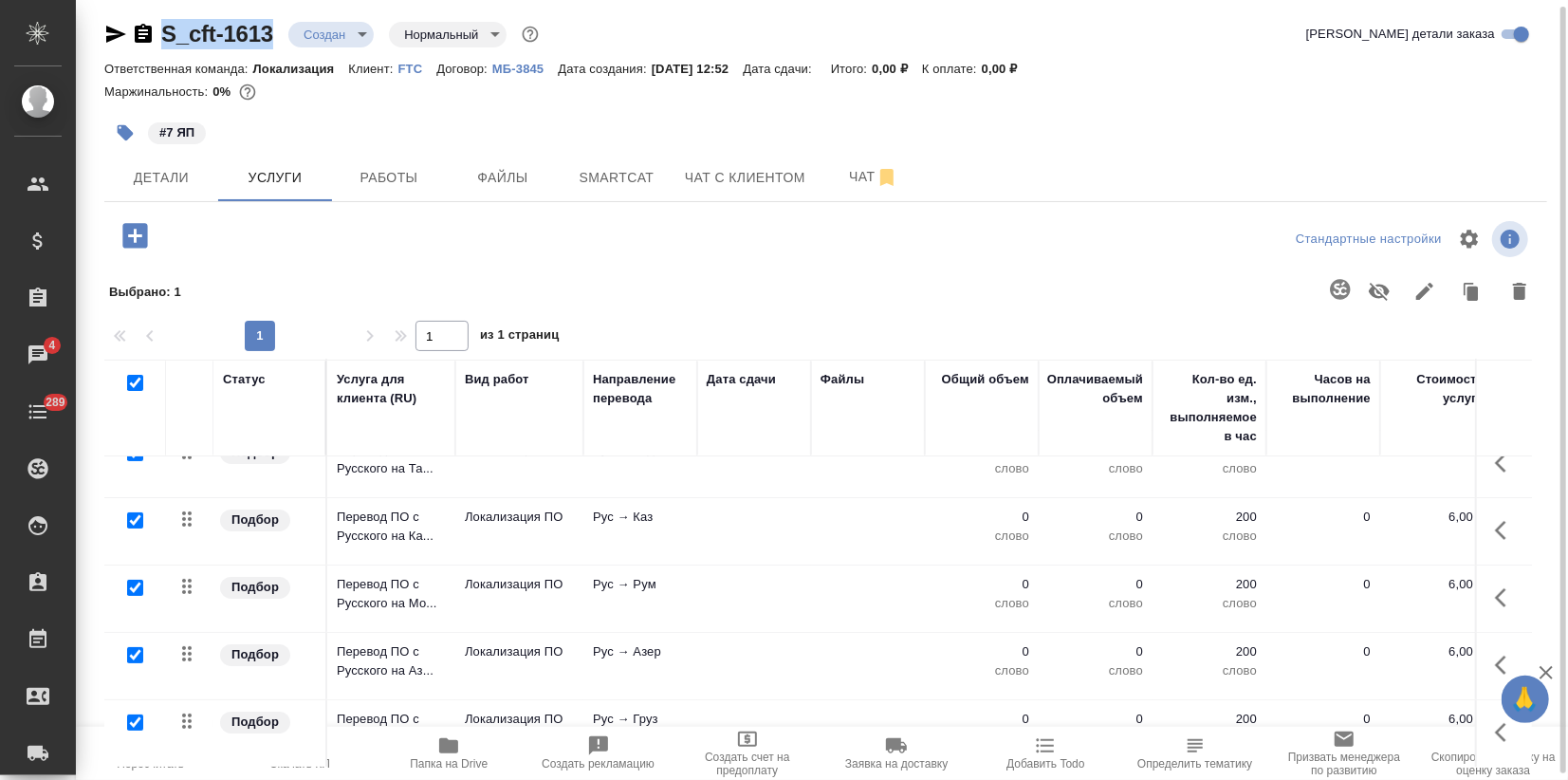
checkbox input "true"
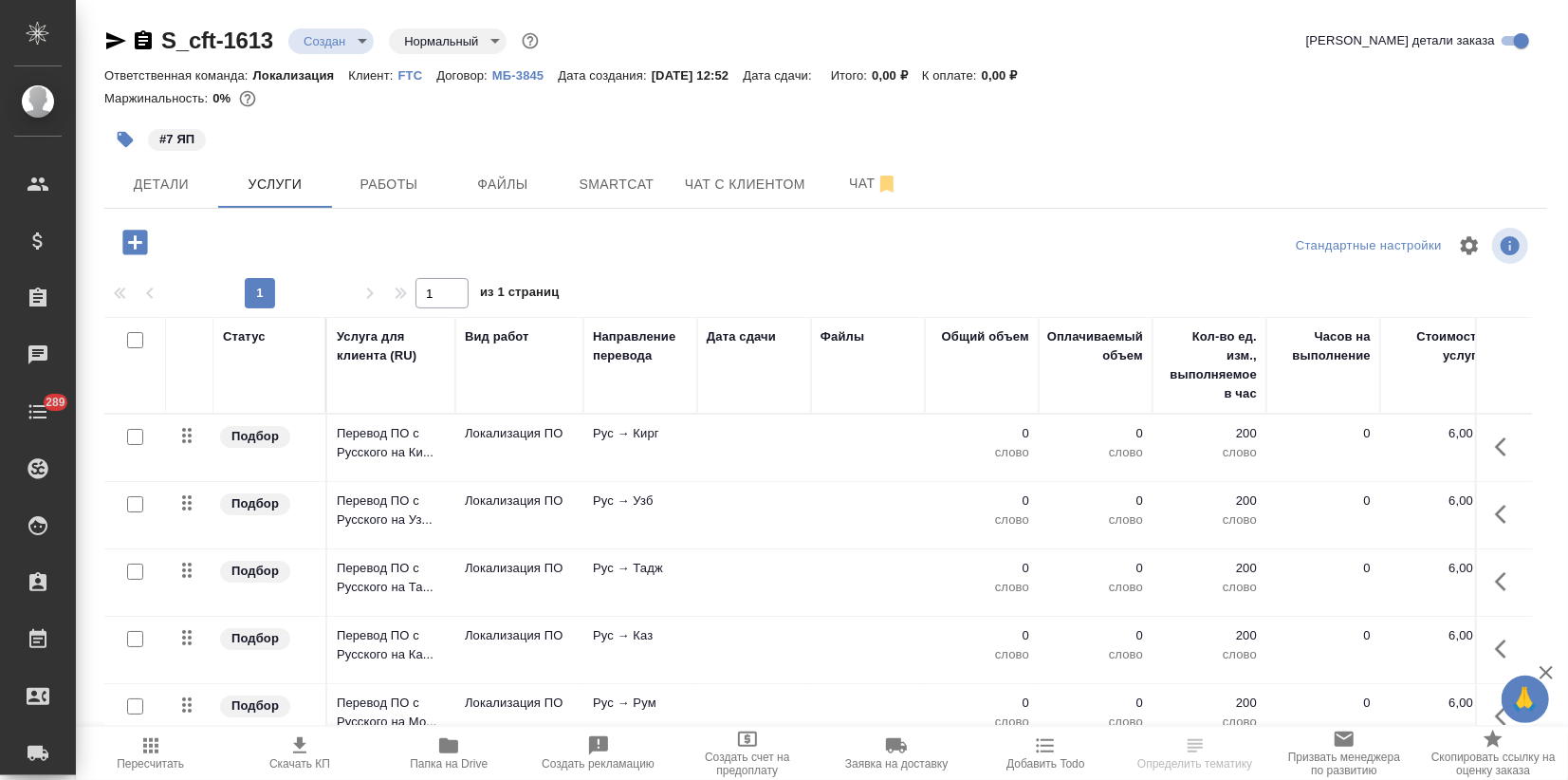
click at [131, 342] on input "checkbox" at bounding box center [135, 339] width 17 height 17
checkbox input "true"
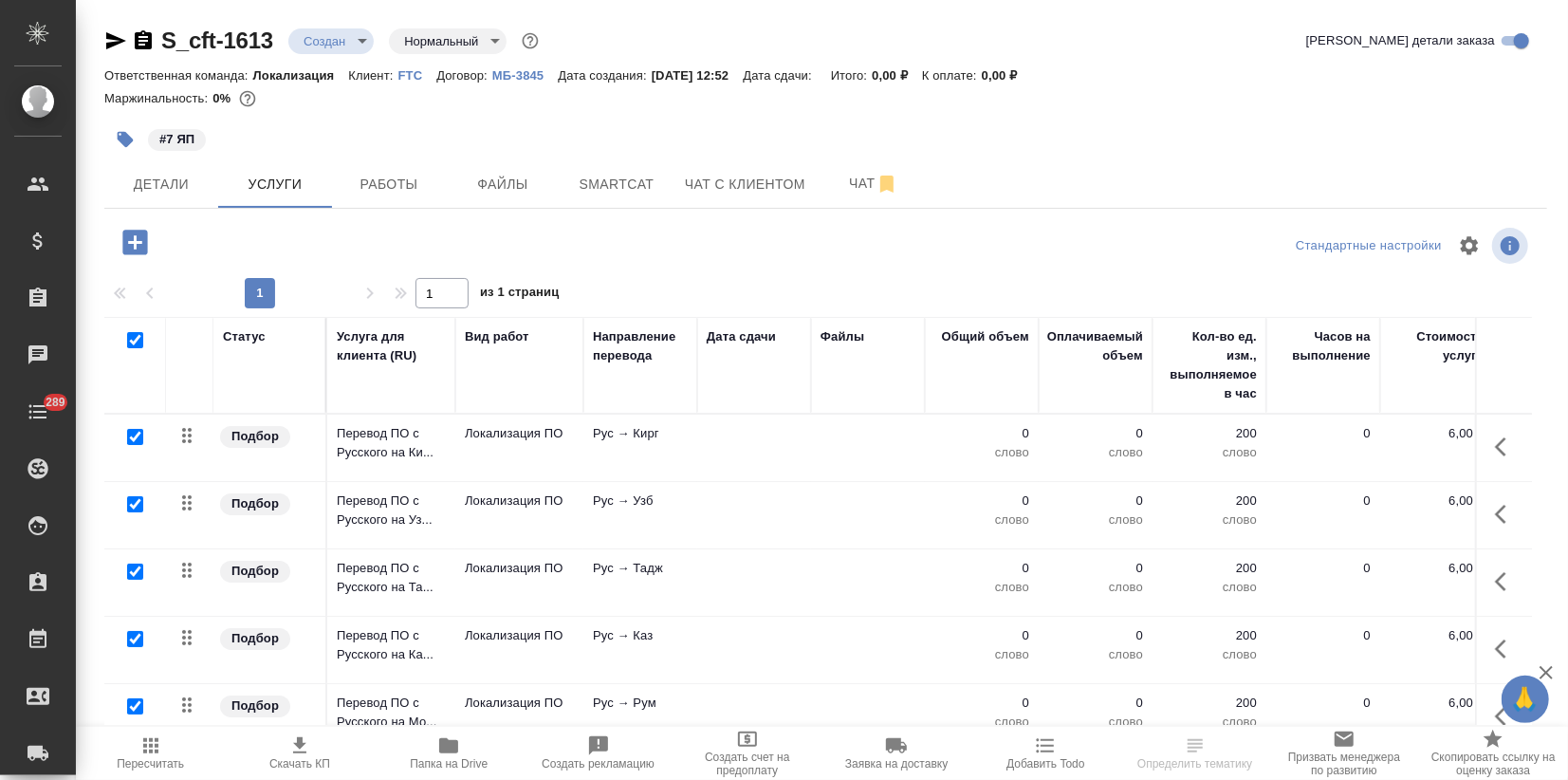
checkbox input "true"
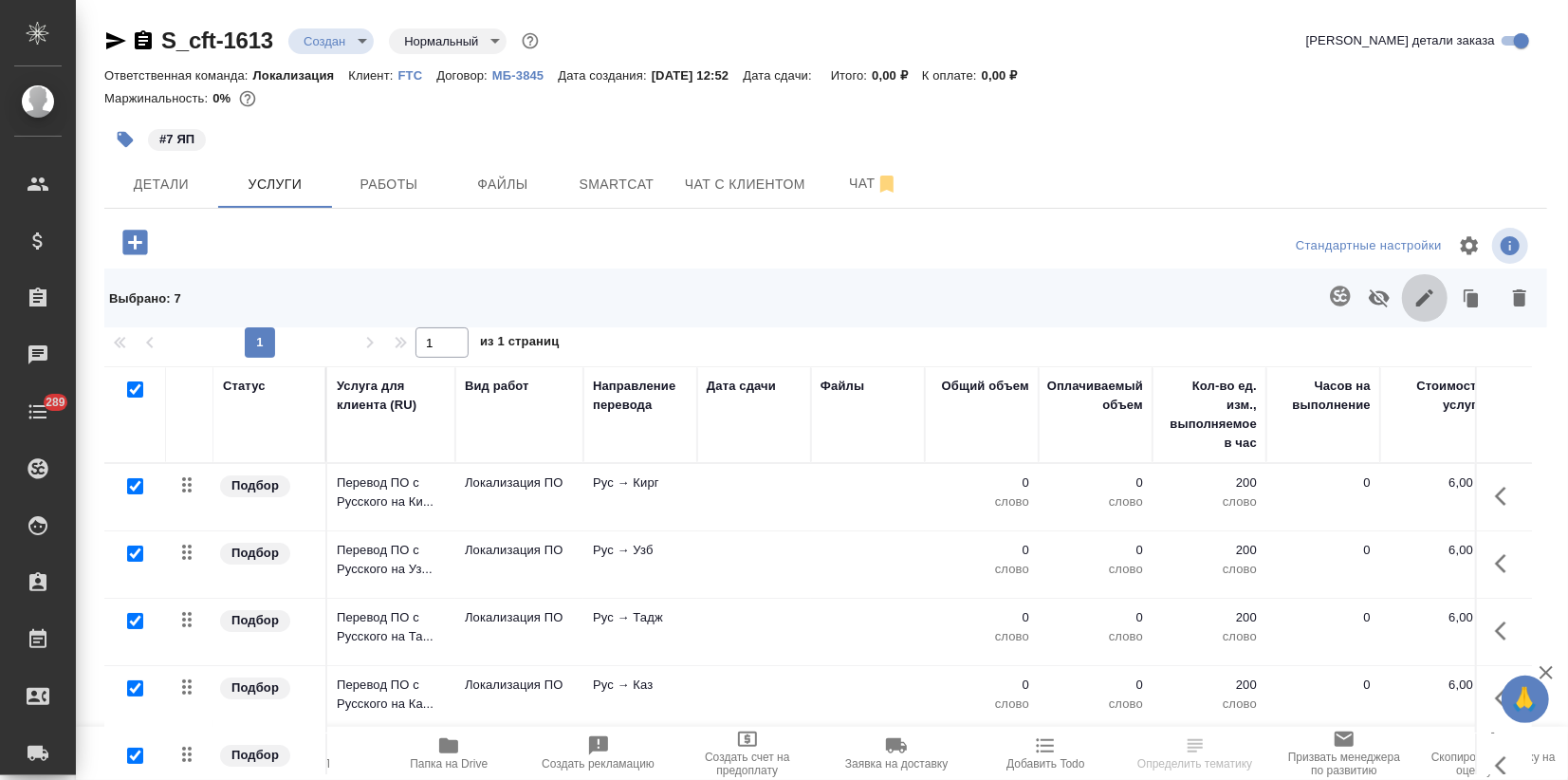
click at [1428, 298] on icon "button" at bounding box center [1424, 298] width 22 height 22
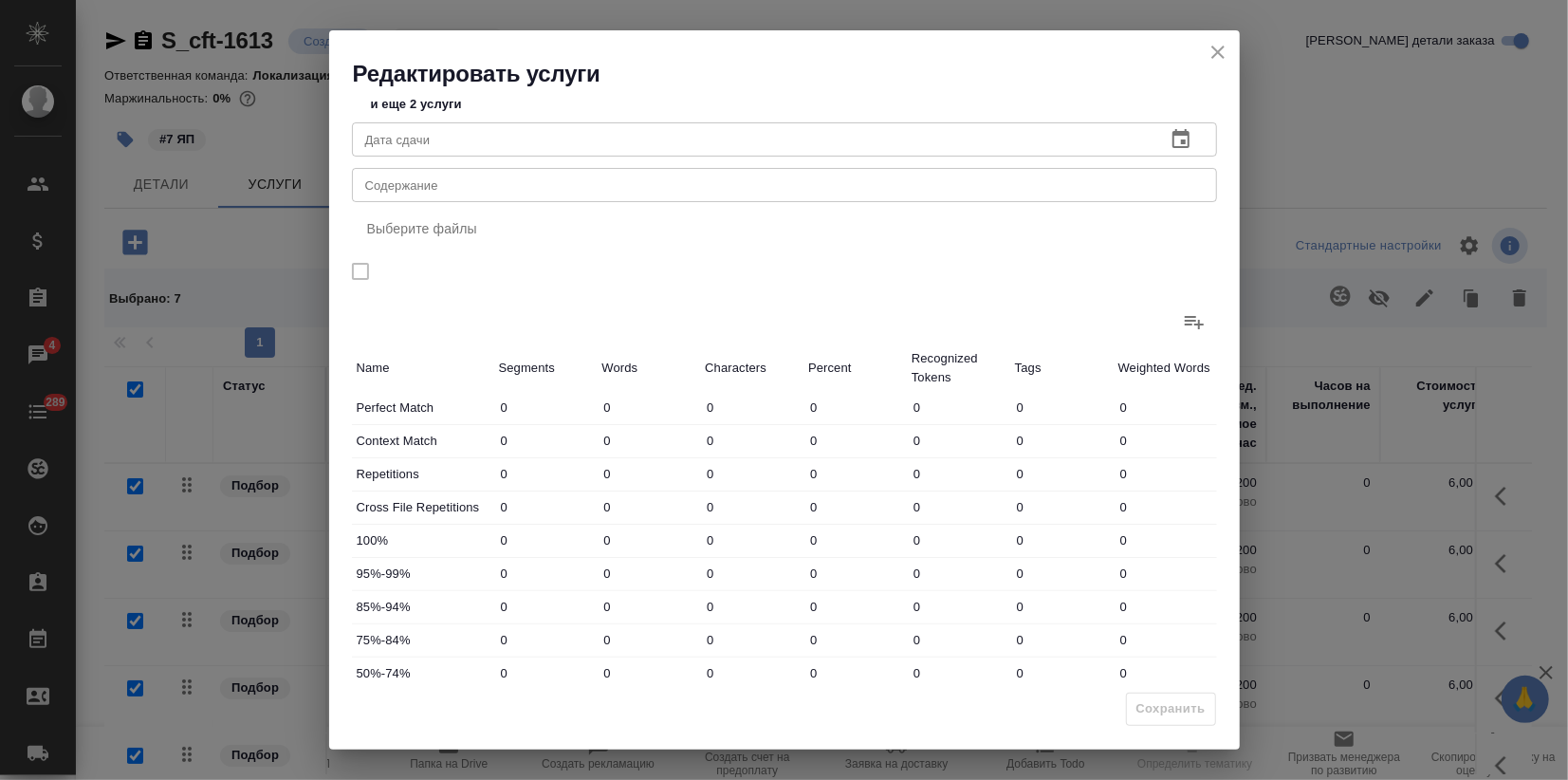
scroll to position [219, 0]
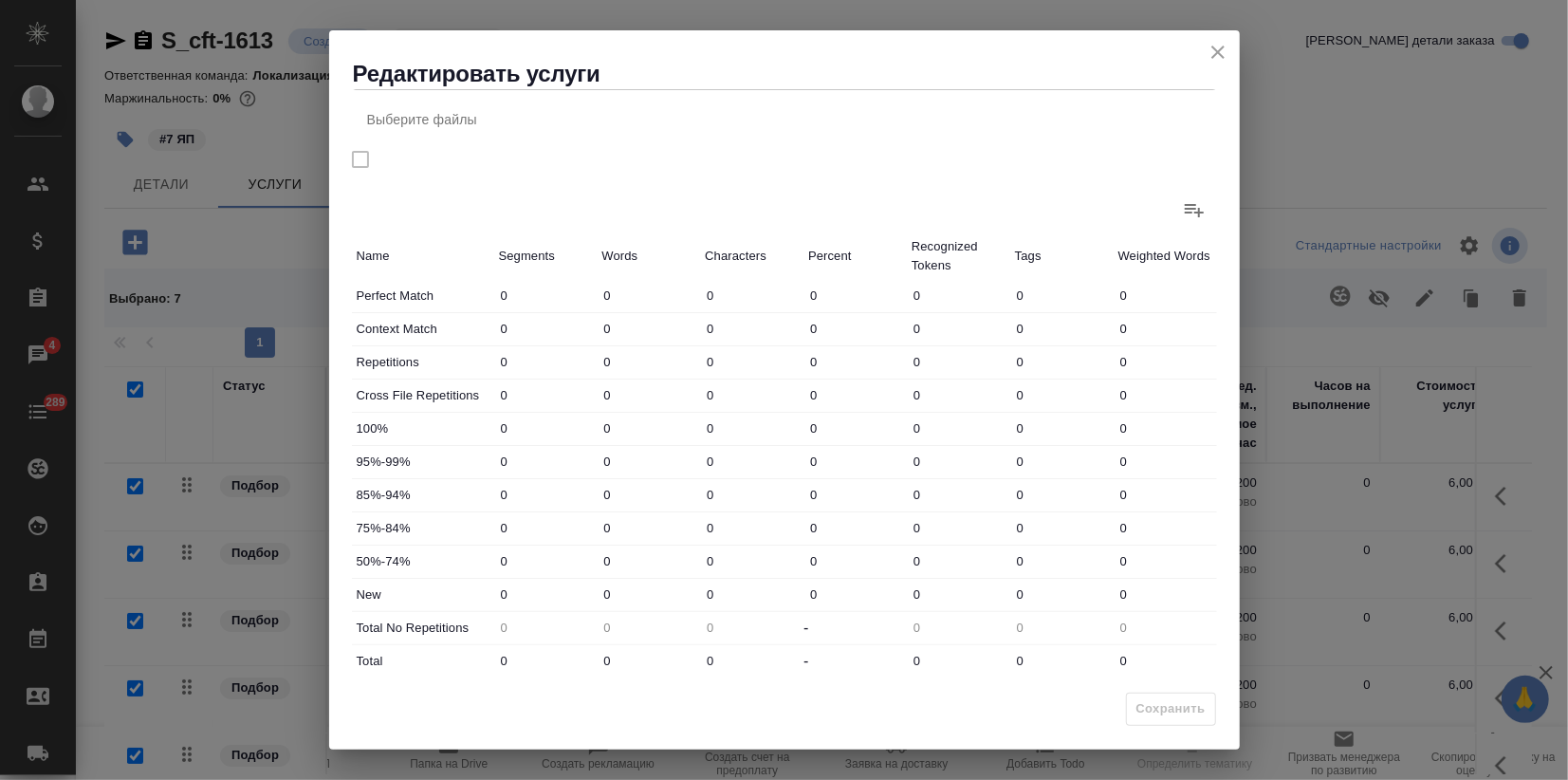
click at [560, 592] on div "New 0 0 0 0 0 0 0" at bounding box center [784, 594] width 865 height 32
type input "27"
drag, startPoint x: 546, startPoint y: 646, endPoint x: 464, endPoint y: 691, distance: 93.5
click at [503, 646] on div "Total 0 0 0 - 0 0 0" at bounding box center [784, 660] width 865 height 32
type input "2"
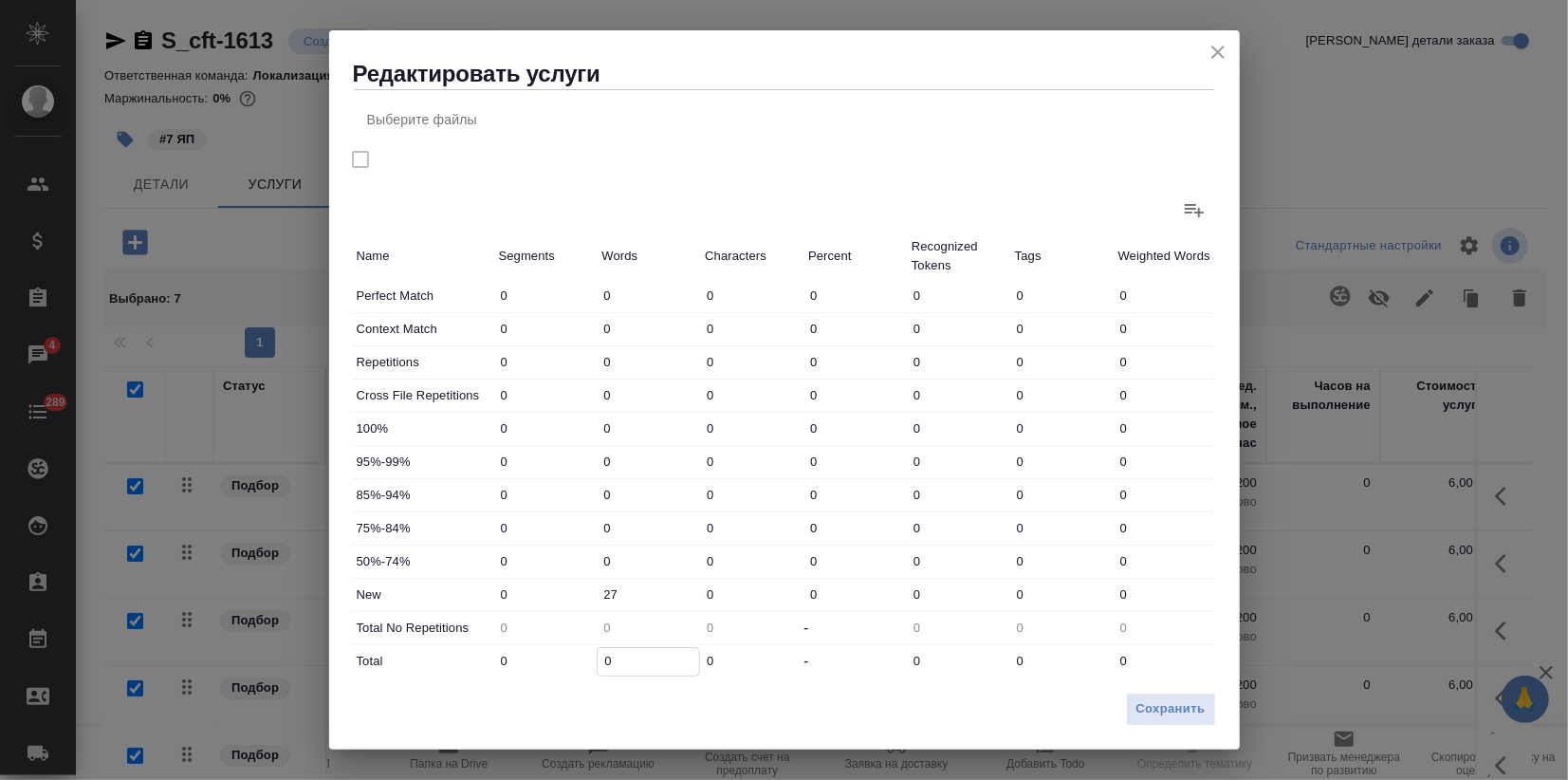
type input "2"
type input "27"
click at [1181, 708] on span "Сохранить" at bounding box center [1170, 709] width 69 height 21
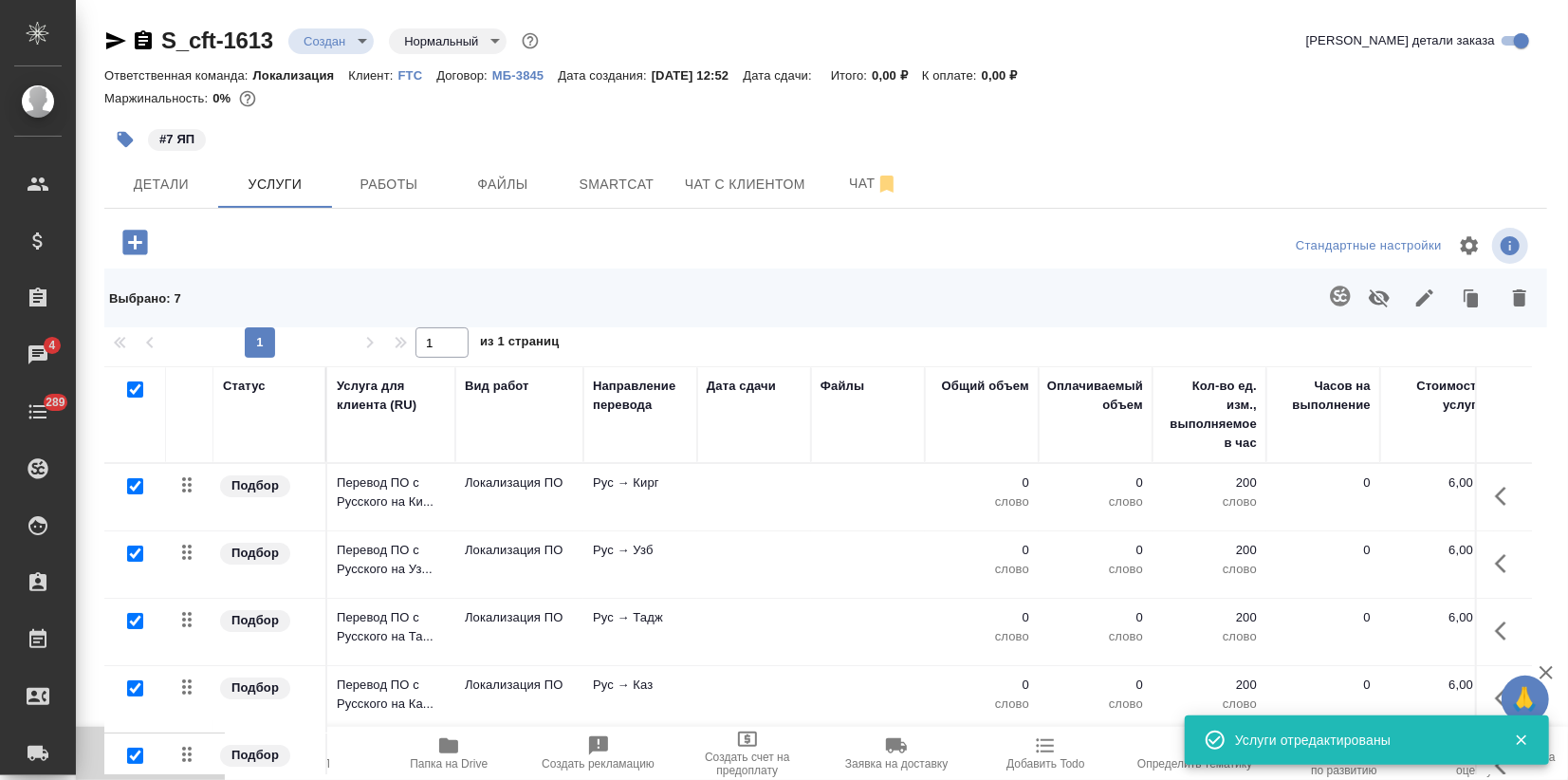
click at [170, 771] on button "Пересчитать" at bounding box center [150, 753] width 149 height 53
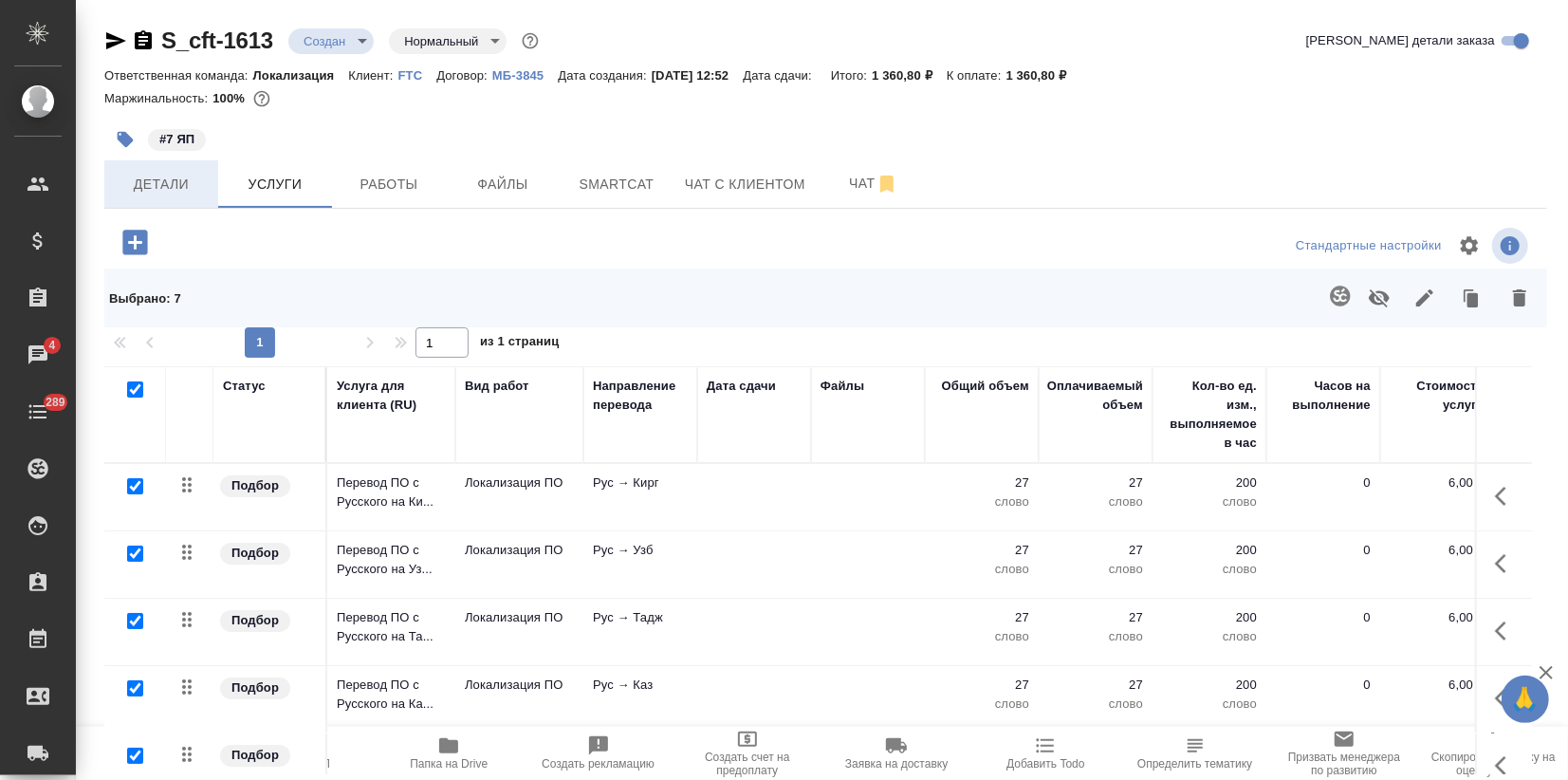
click at [163, 178] on span "Детали" at bounding box center [161, 185] width 91 height 23
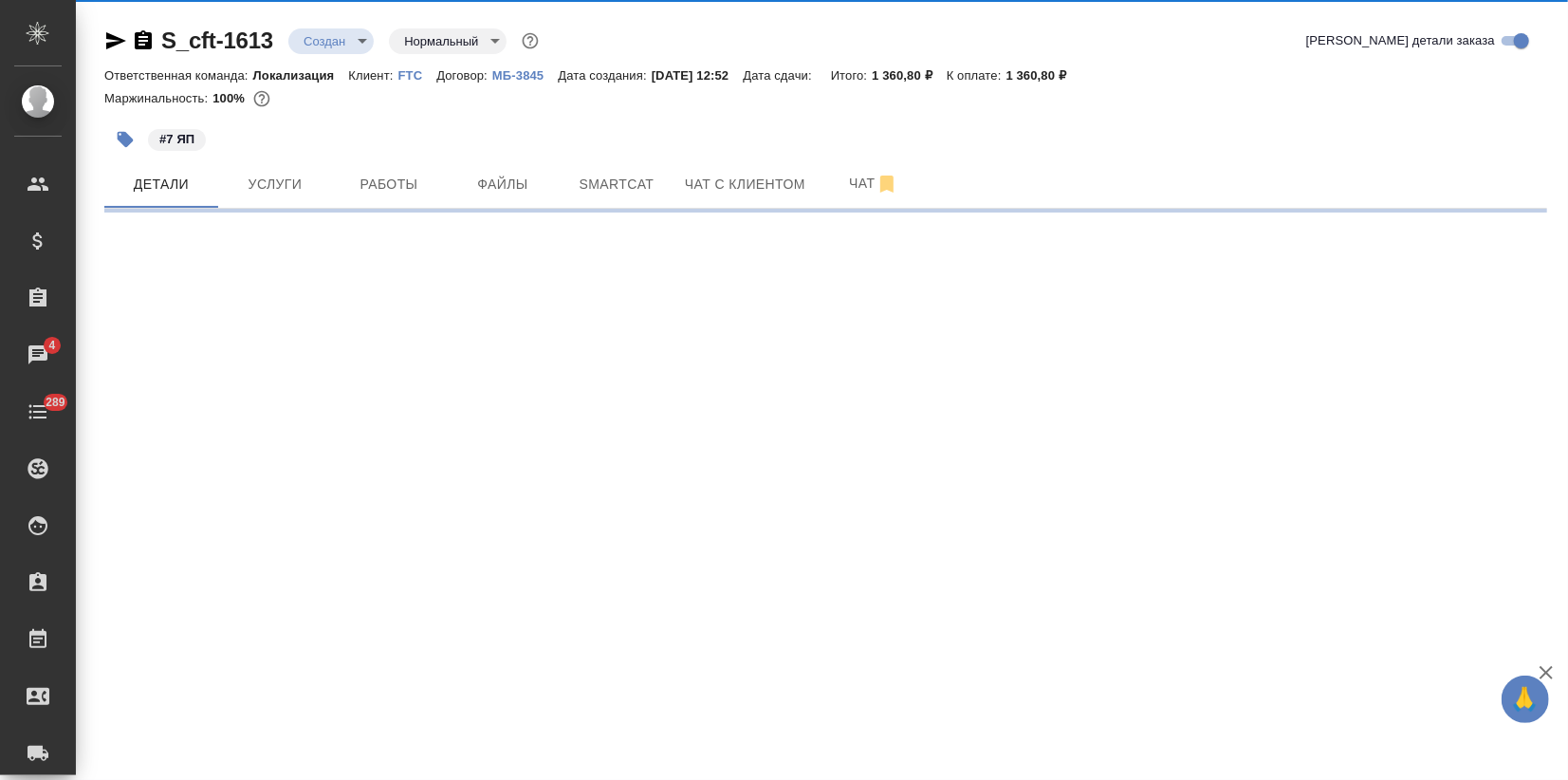
select select "RU"
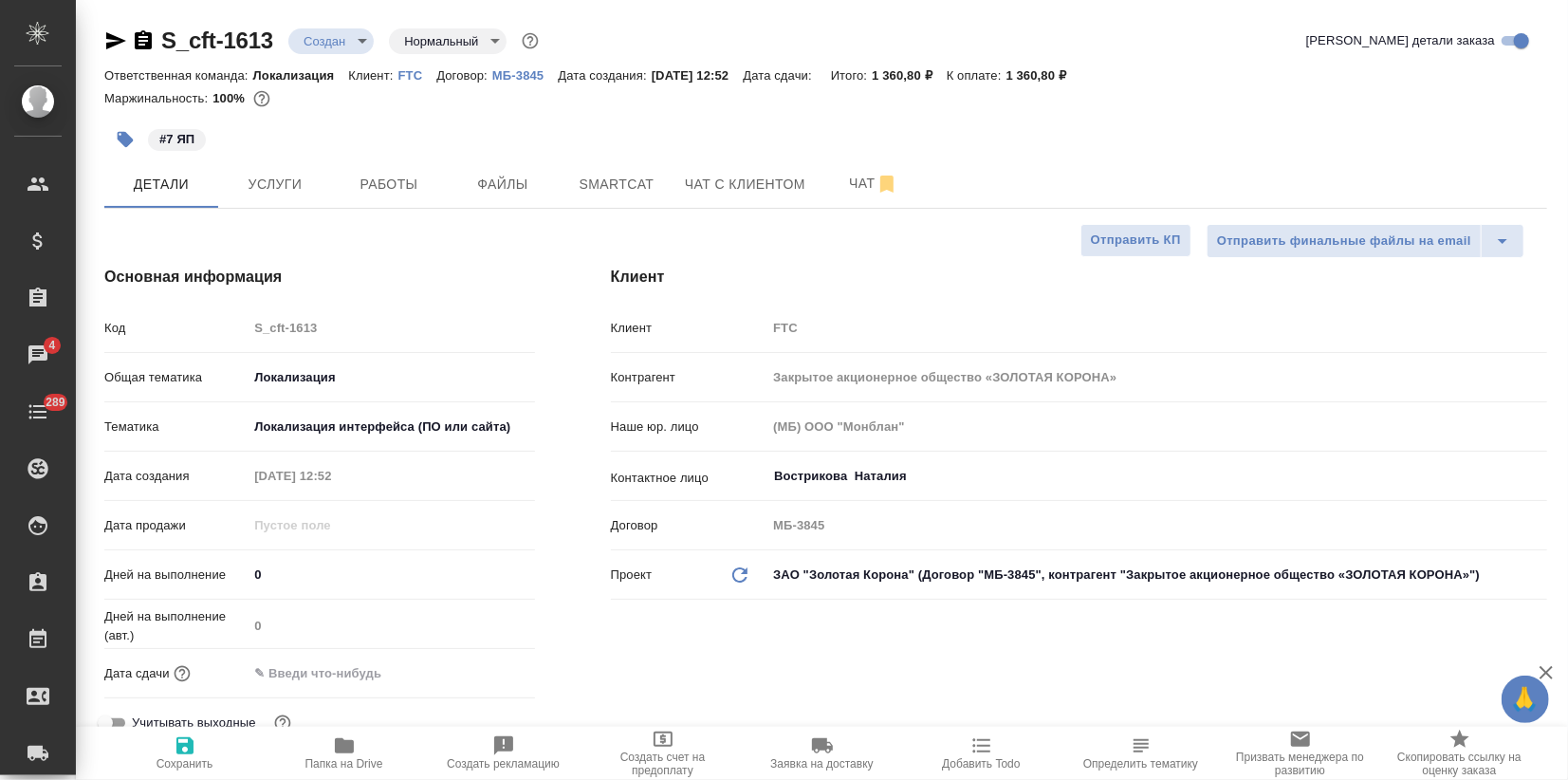
type textarea "x"
click at [297, 664] on input "text" at bounding box center [331, 673] width 166 height 27
click at [476, 669] on icon "button" at bounding box center [479, 671] width 22 height 22
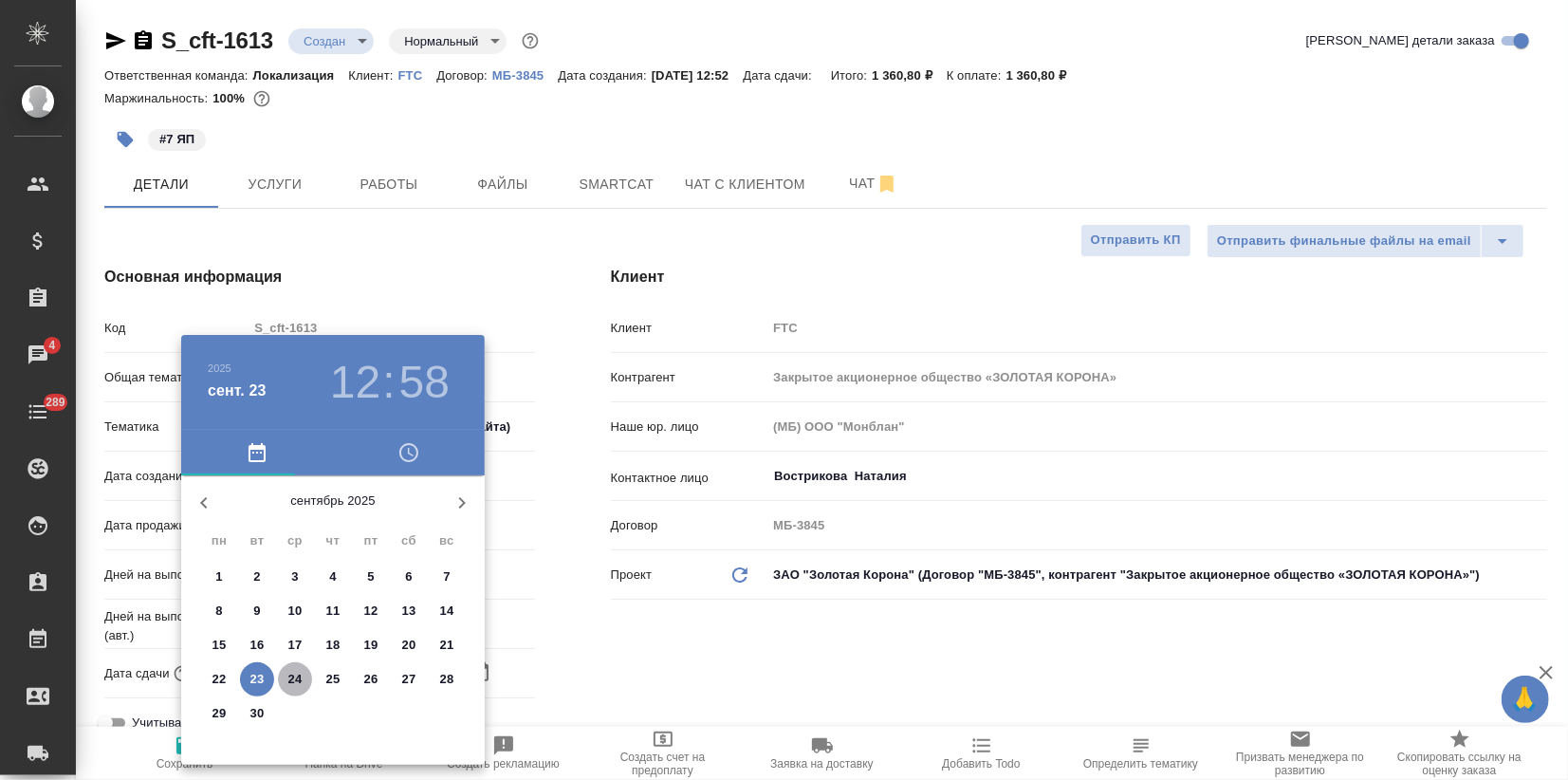
click at [296, 676] on p "24" at bounding box center [296, 680] width 15 height 19
type input "[DATE] 12:58"
type textarea "x"
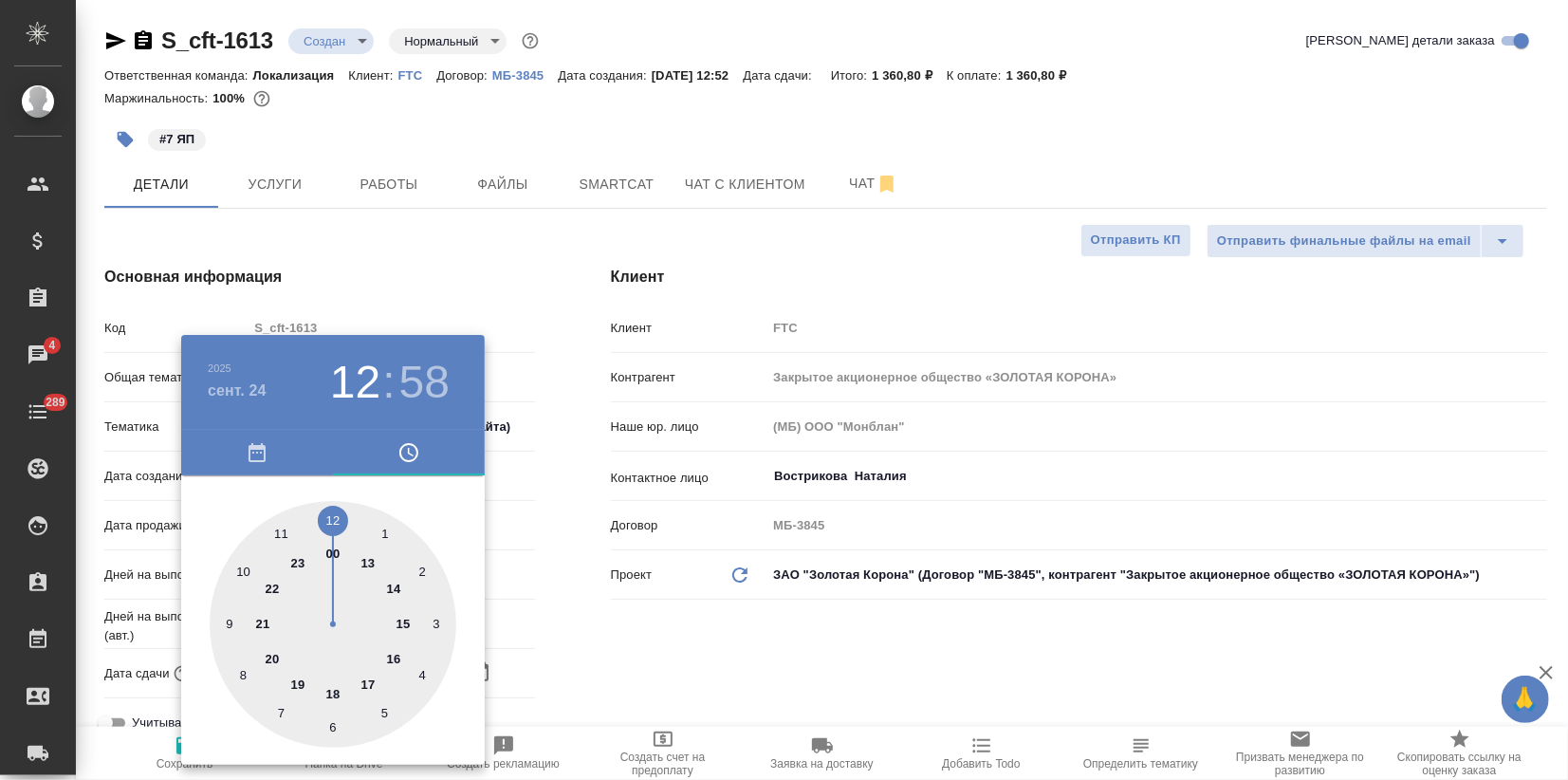
click at [326, 509] on div at bounding box center [333, 624] width 247 height 247
type textarea "x"
click at [331, 521] on div at bounding box center [333, 624] width 247 height 247
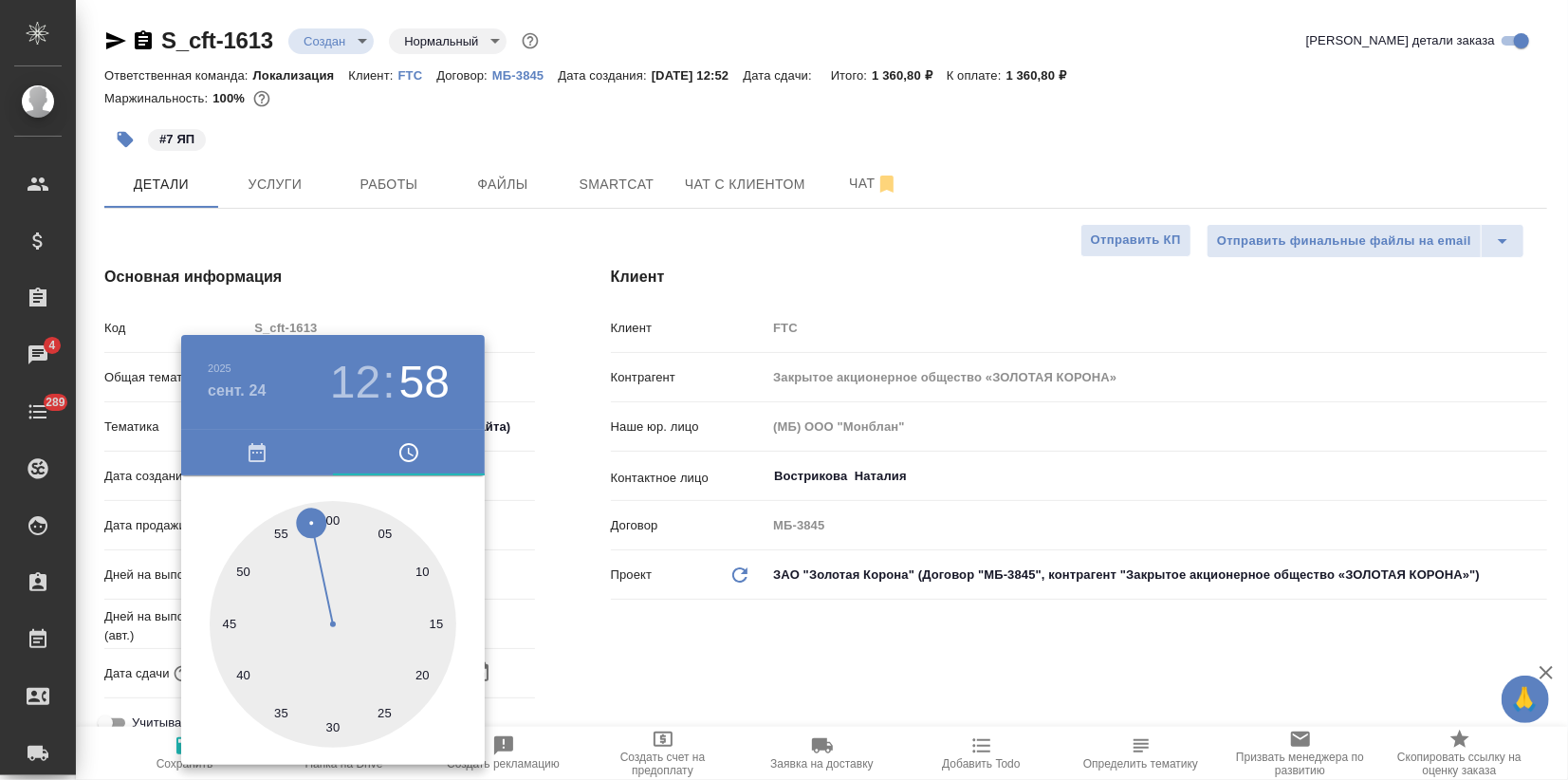
type input "[DATE] 12:00"
type textarea "x"
drag, startPoint x: 560, startPoint y: 604, endPoint x: 560, endPoint y: 644, distance: 40.0
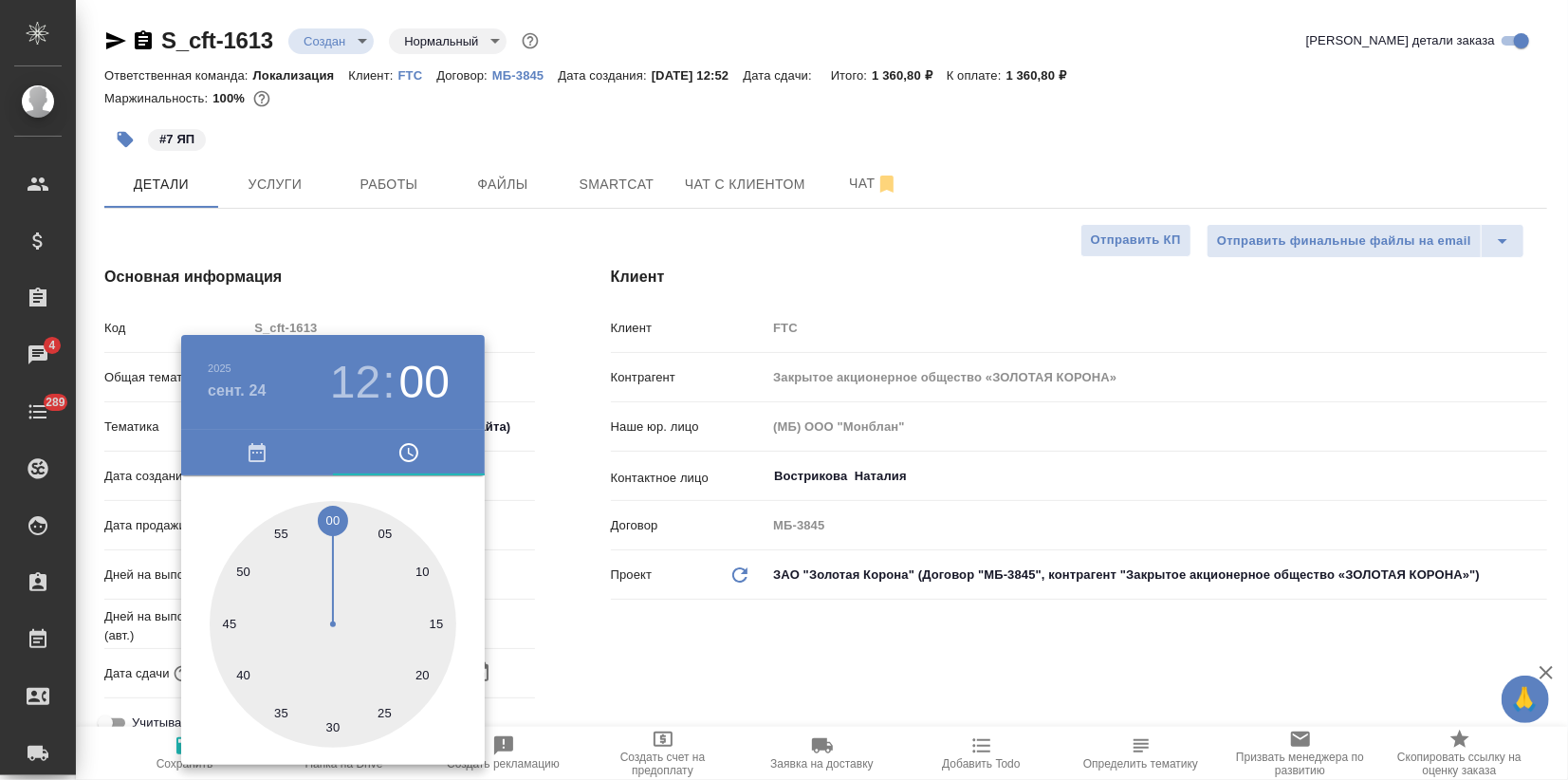
click at [563, 609] on div at bounding box center [784, 390] width 1568 height 780
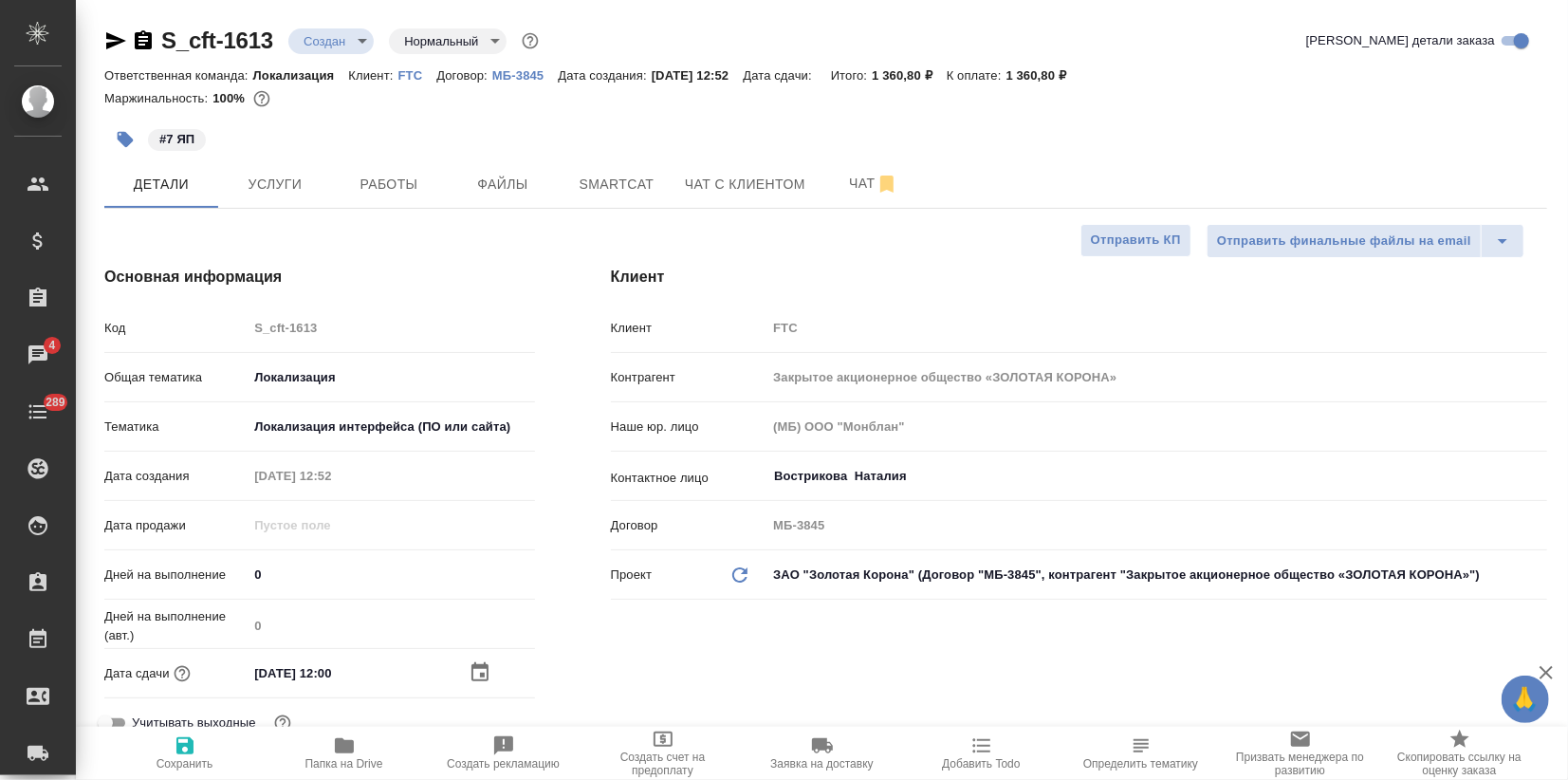
click at [177, 750] on icon "button" at bounding box center [185, 746] width 17 height 18
type textarea "x"
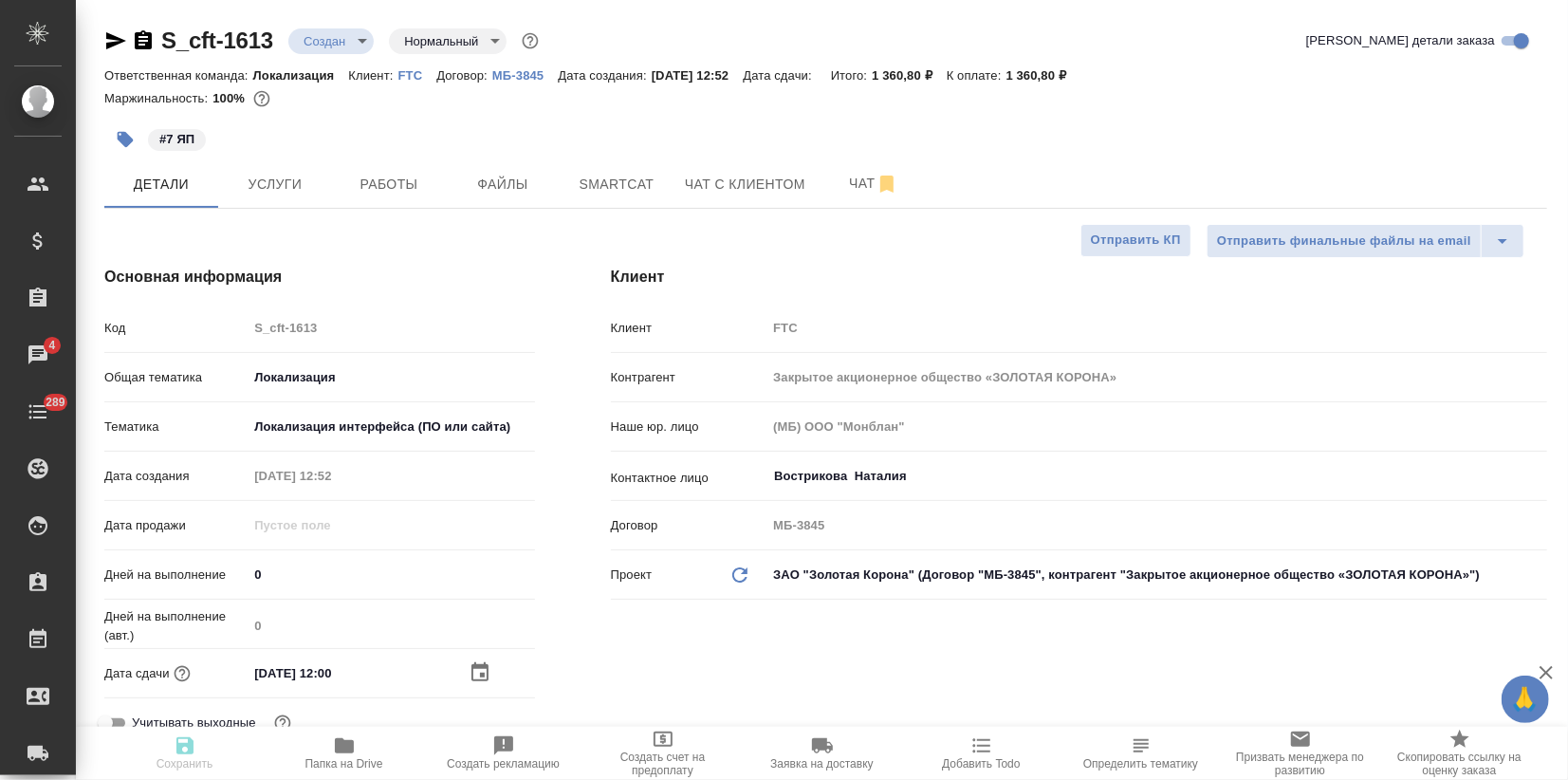
type textarea "x"
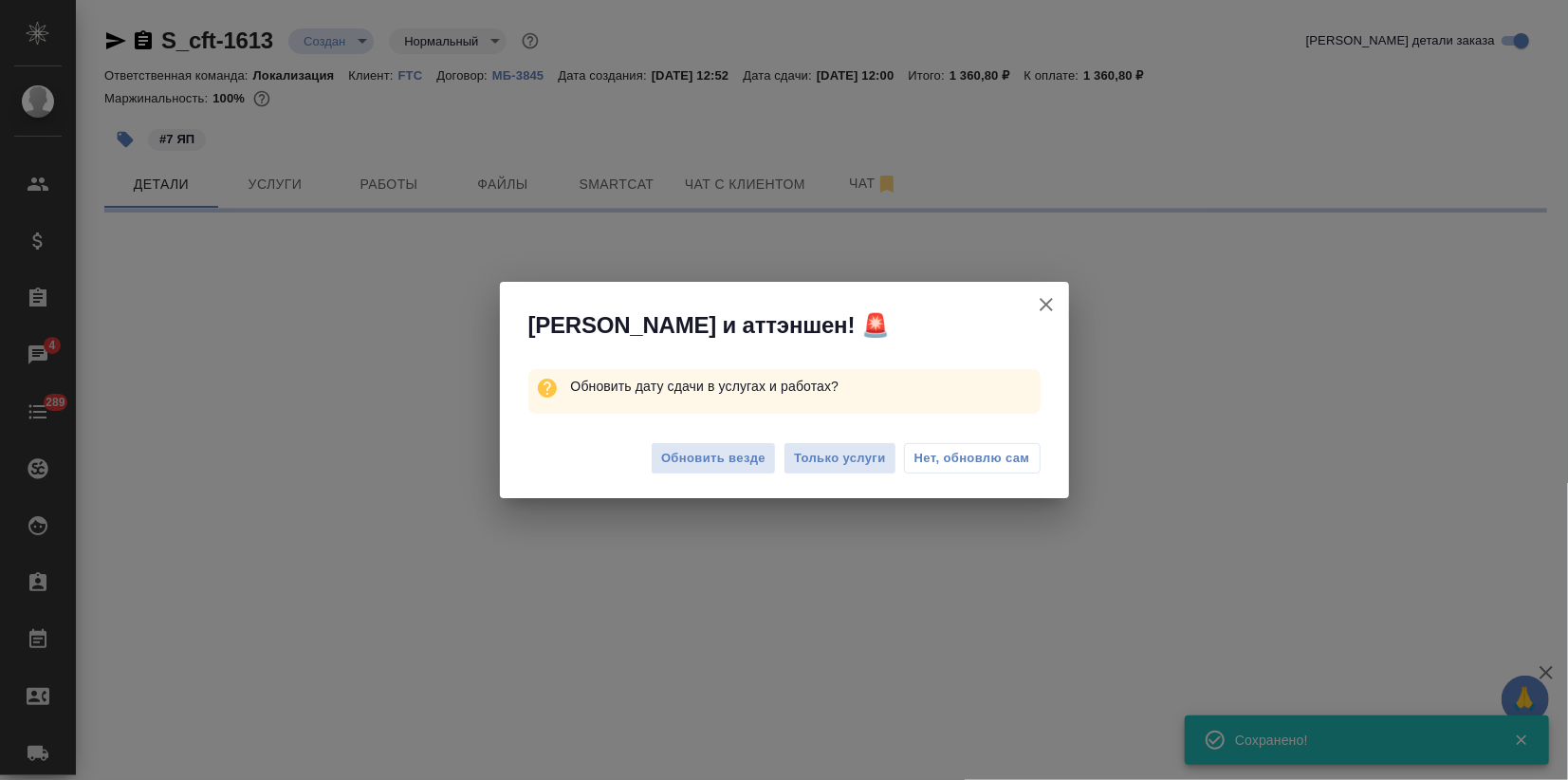
select select "RU"
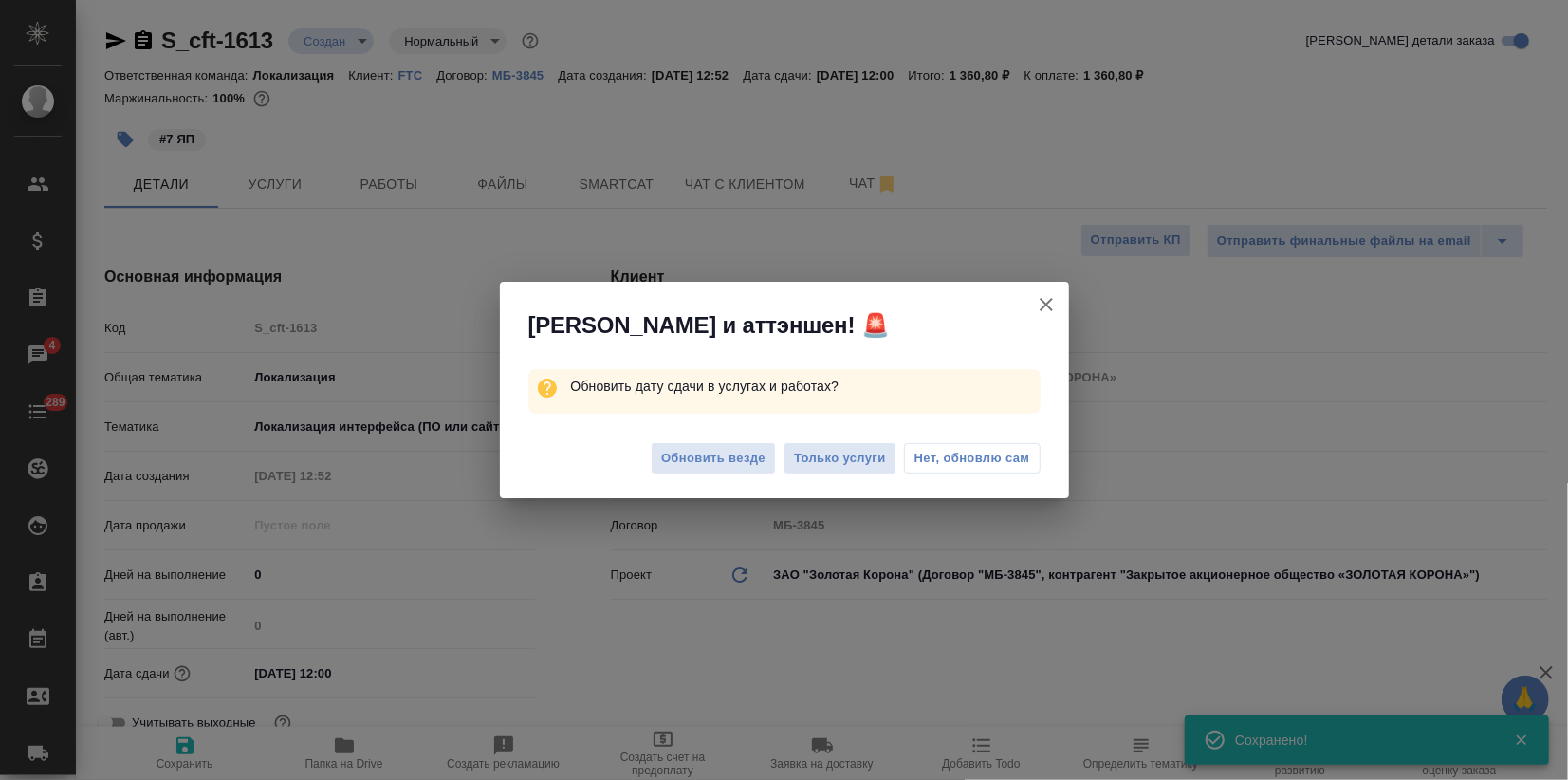
type textarea "x"
drag, startPoint x: 701, startPoint y: 451, endPoint x: 676, endPoint y: 508, distance: 62.2
click at [702, 451] on span "Обновить везде" at bounding box center [713, 458] width 104 height 21
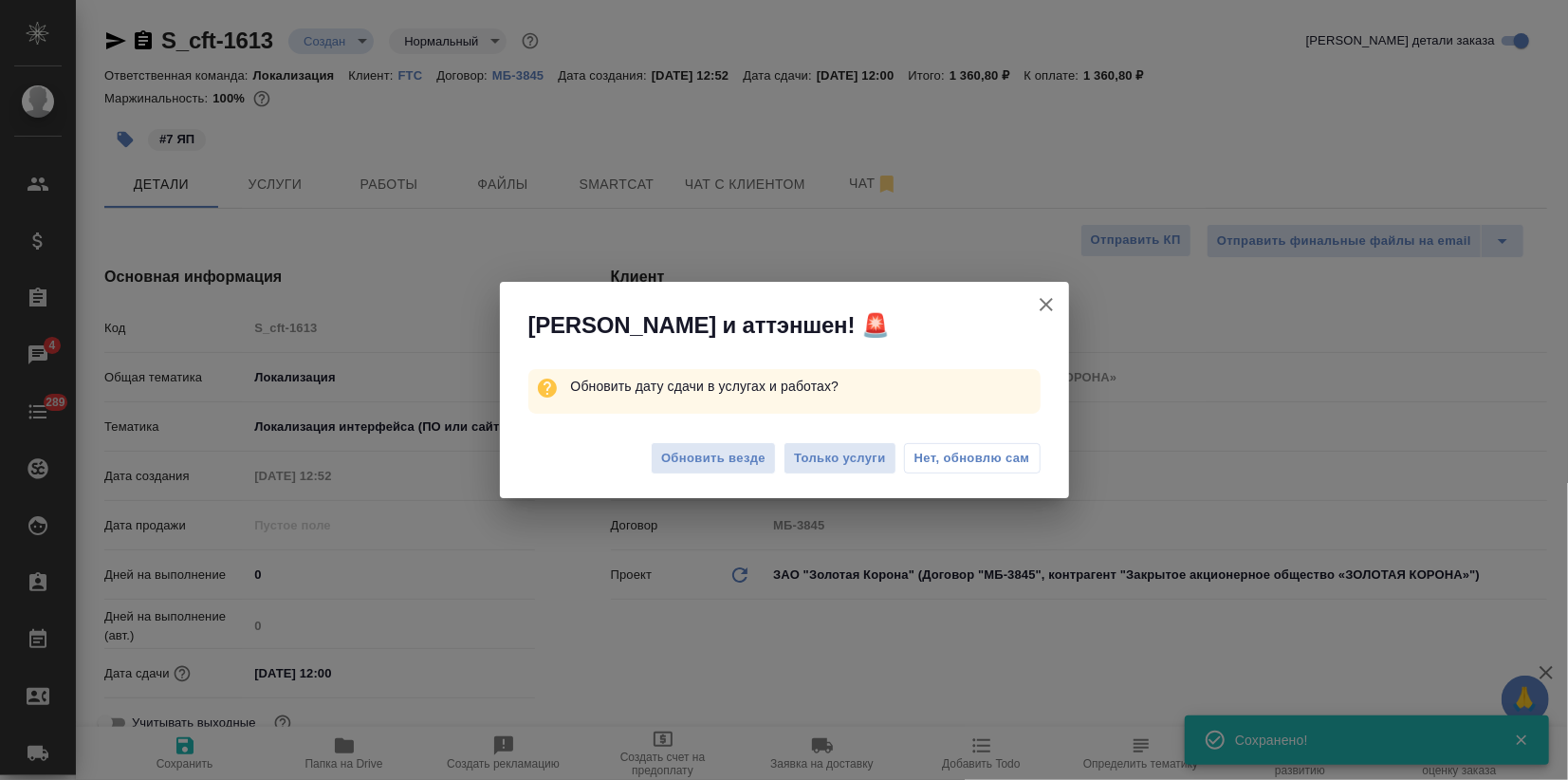
type textarea "x"
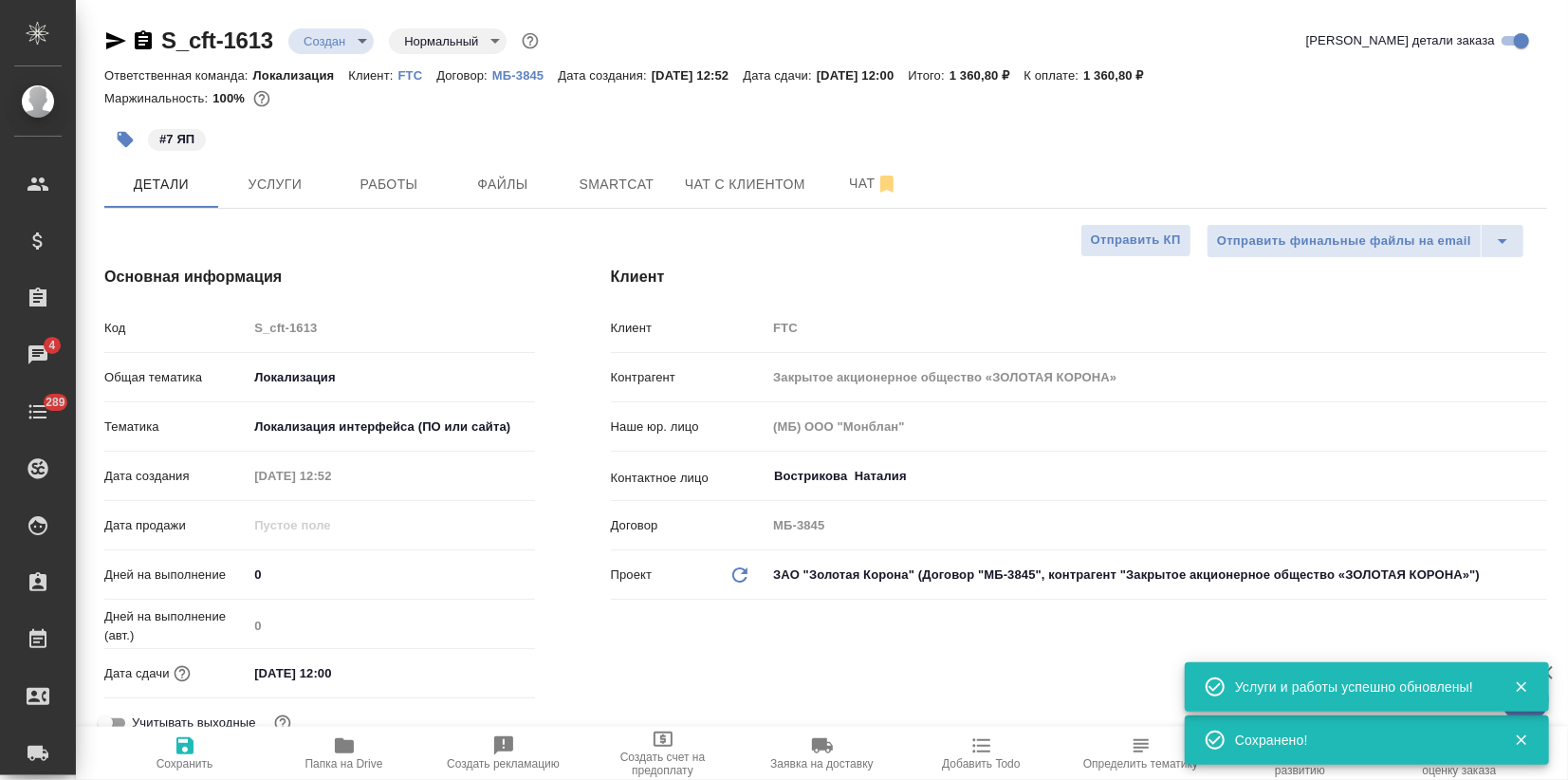
click at [362, 46] on body "🙏 .cls-1 fill:#fff; AWATERA Zagorodnikh Viktoria Клиенты Спецификации Заказы 4 …" at bounding box center [784, 390] width 1568 height 780
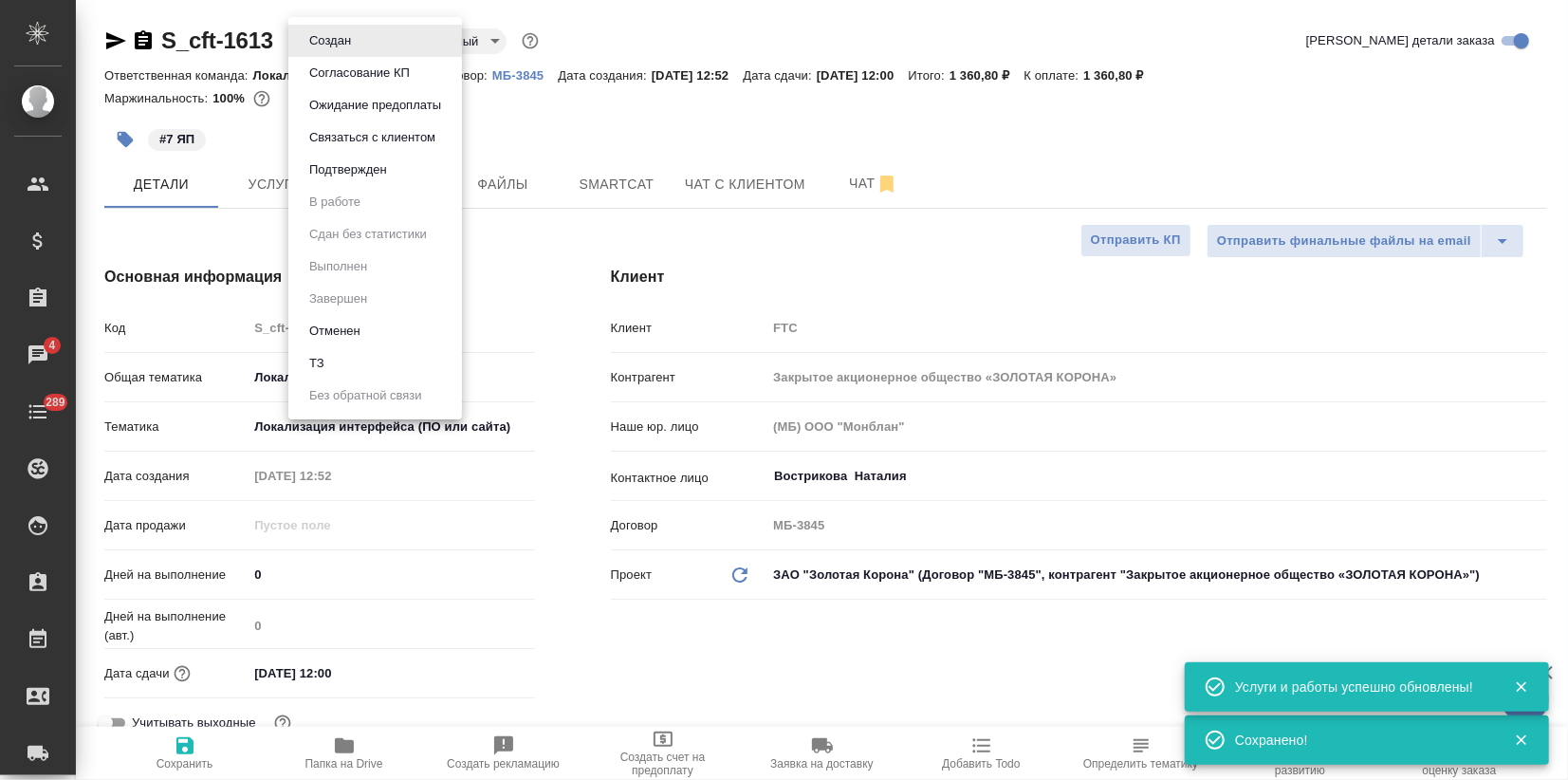
click at [345, 177] on button "Подтвержден" at bounding box center [348, 169] width 89 height 20
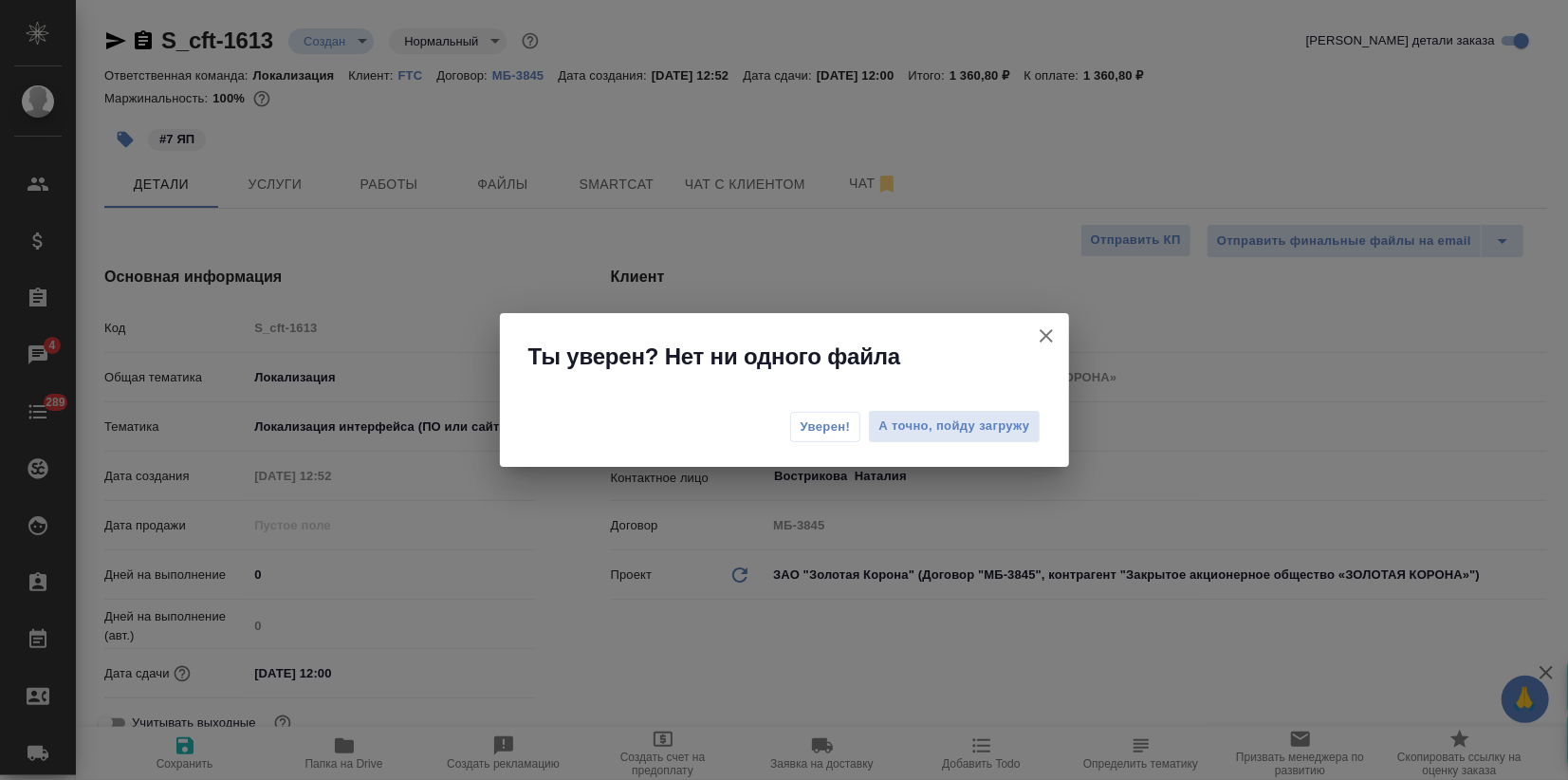
click at [826, 427] on span "Уверен!" at bounding box center [825, 427] width 51 height 19
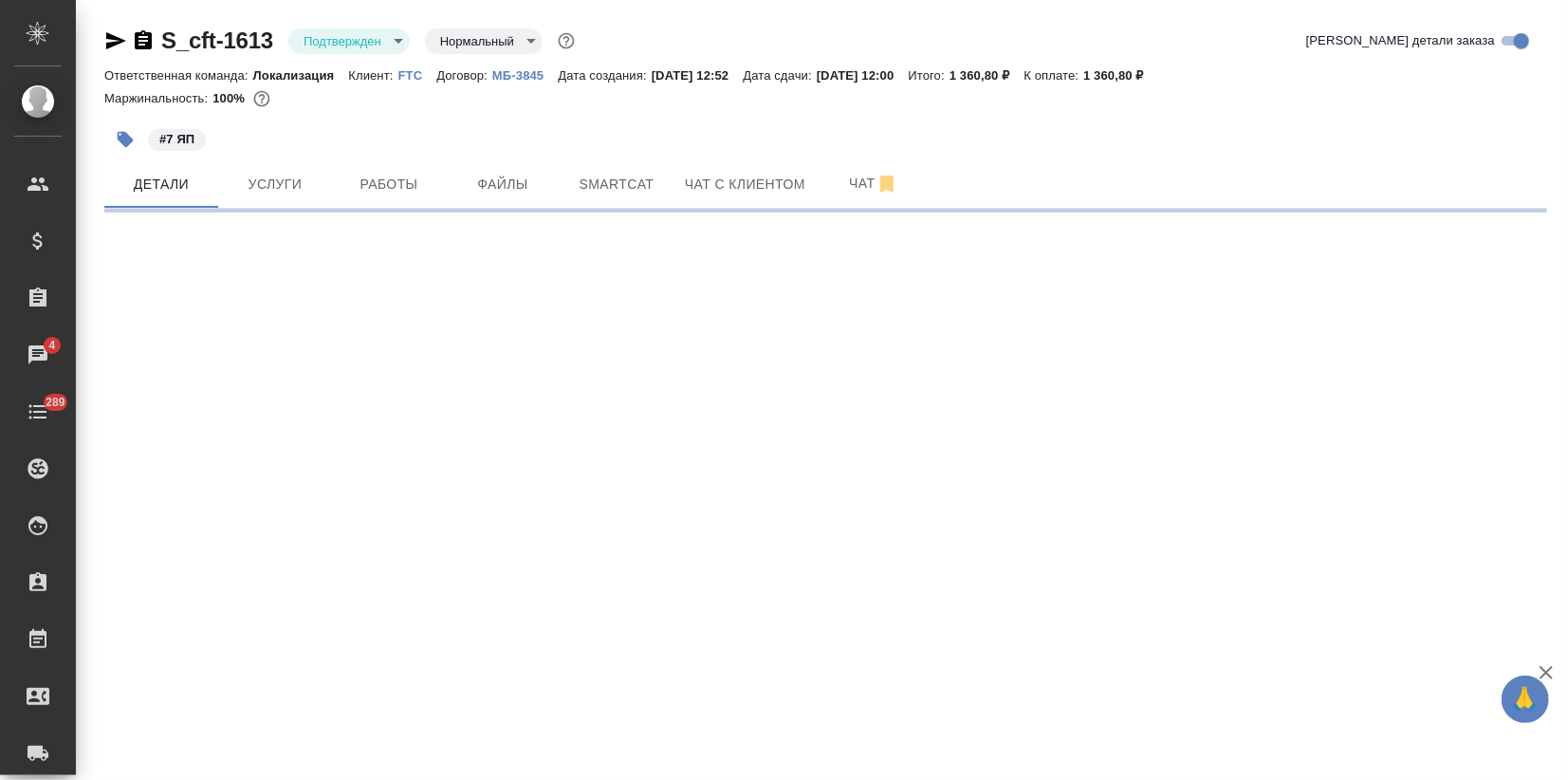
select select "RU"
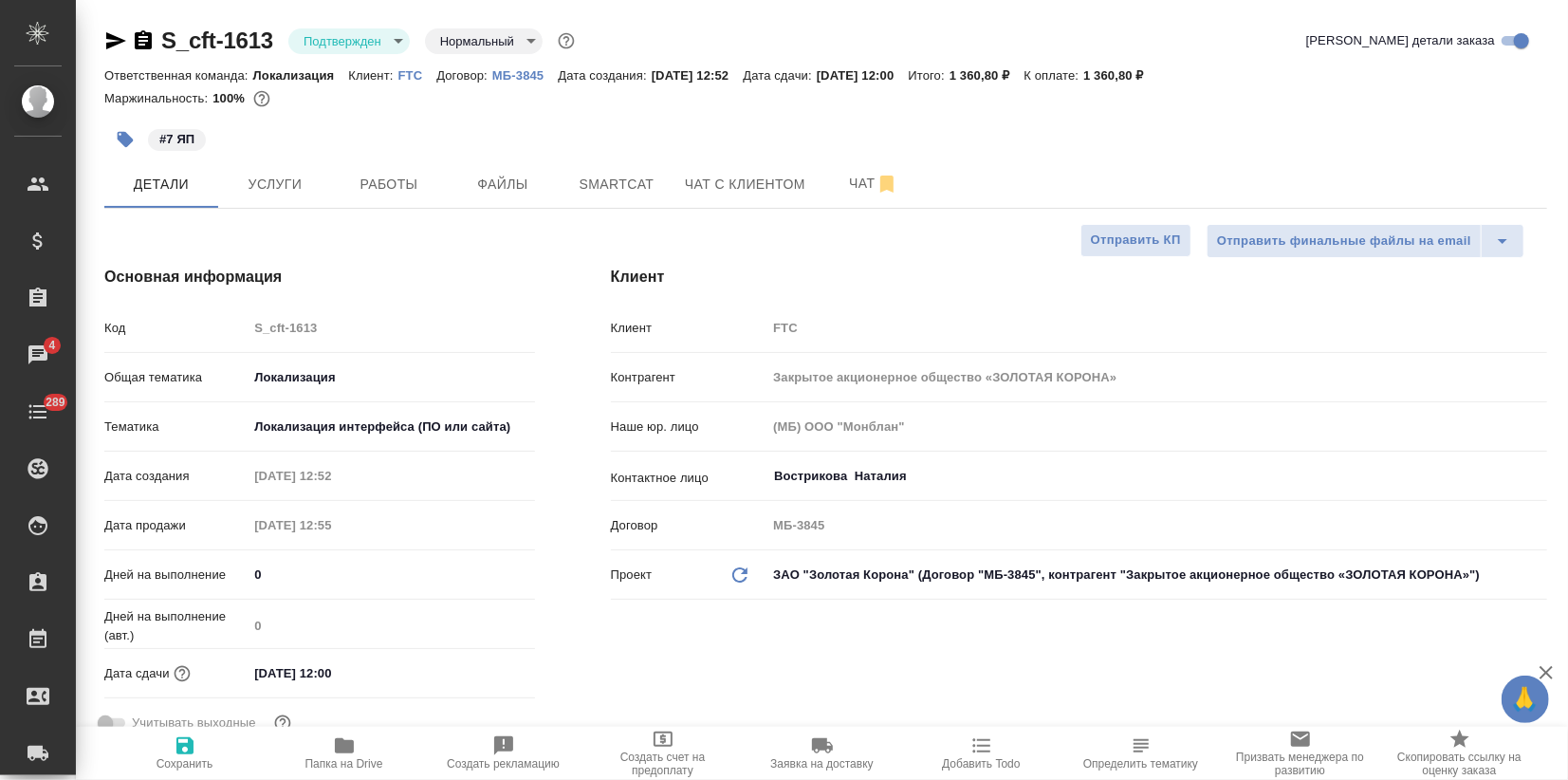
type textarea "x"
click at [117, 38] on icon "button" at bounding box center [116, 41] width 19 height 18
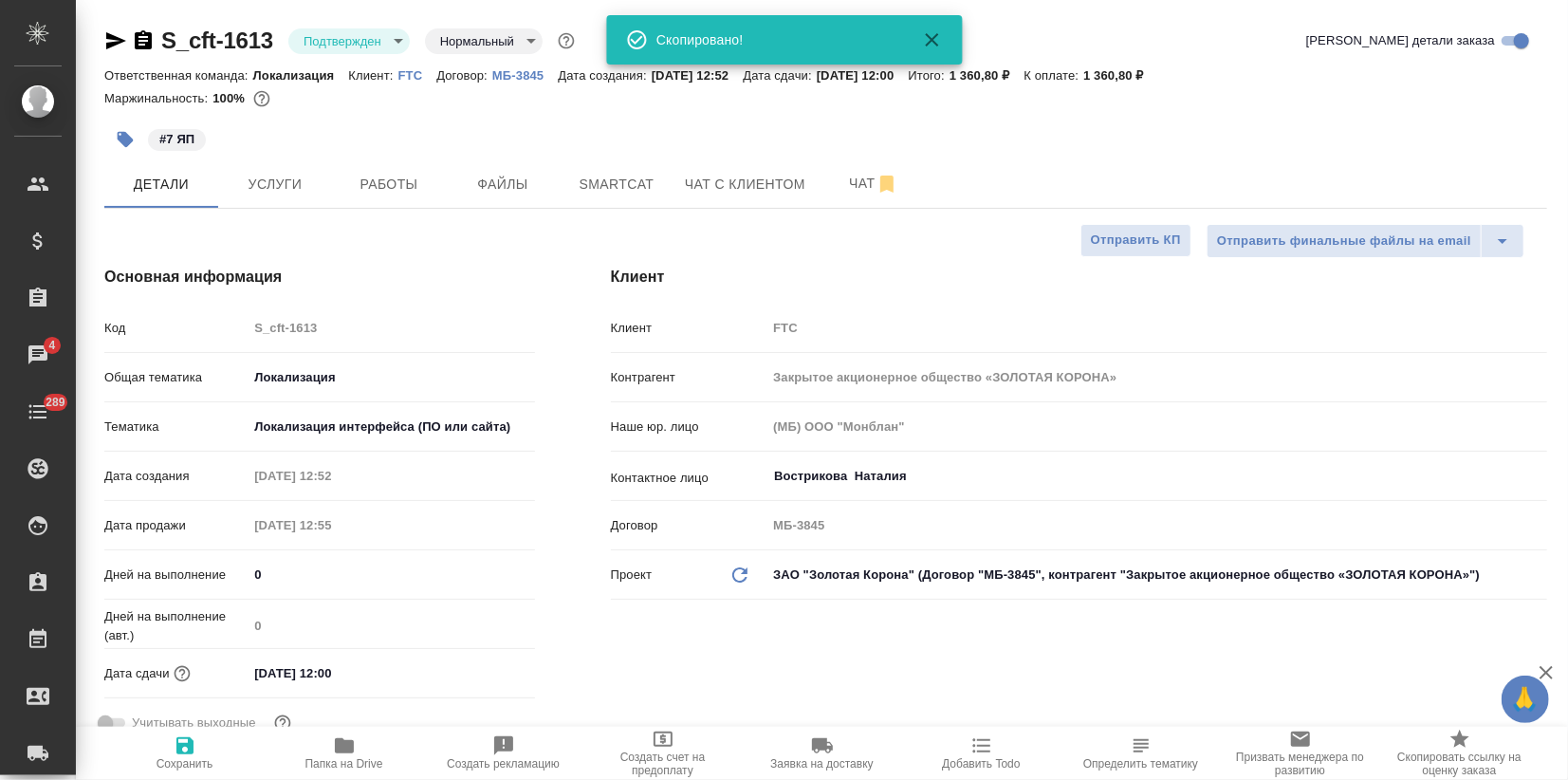
type textarea "x"
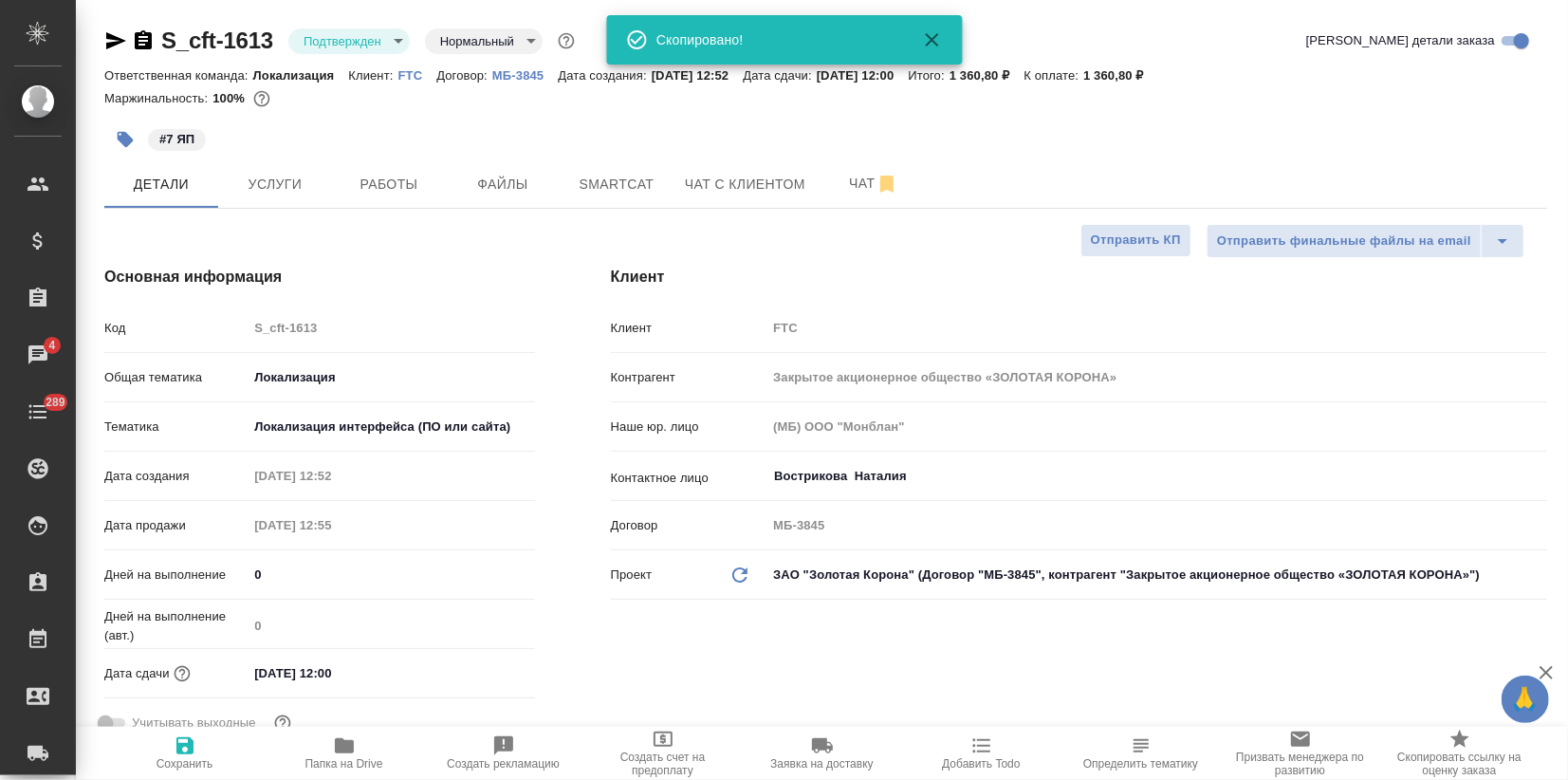
type textarea "x"
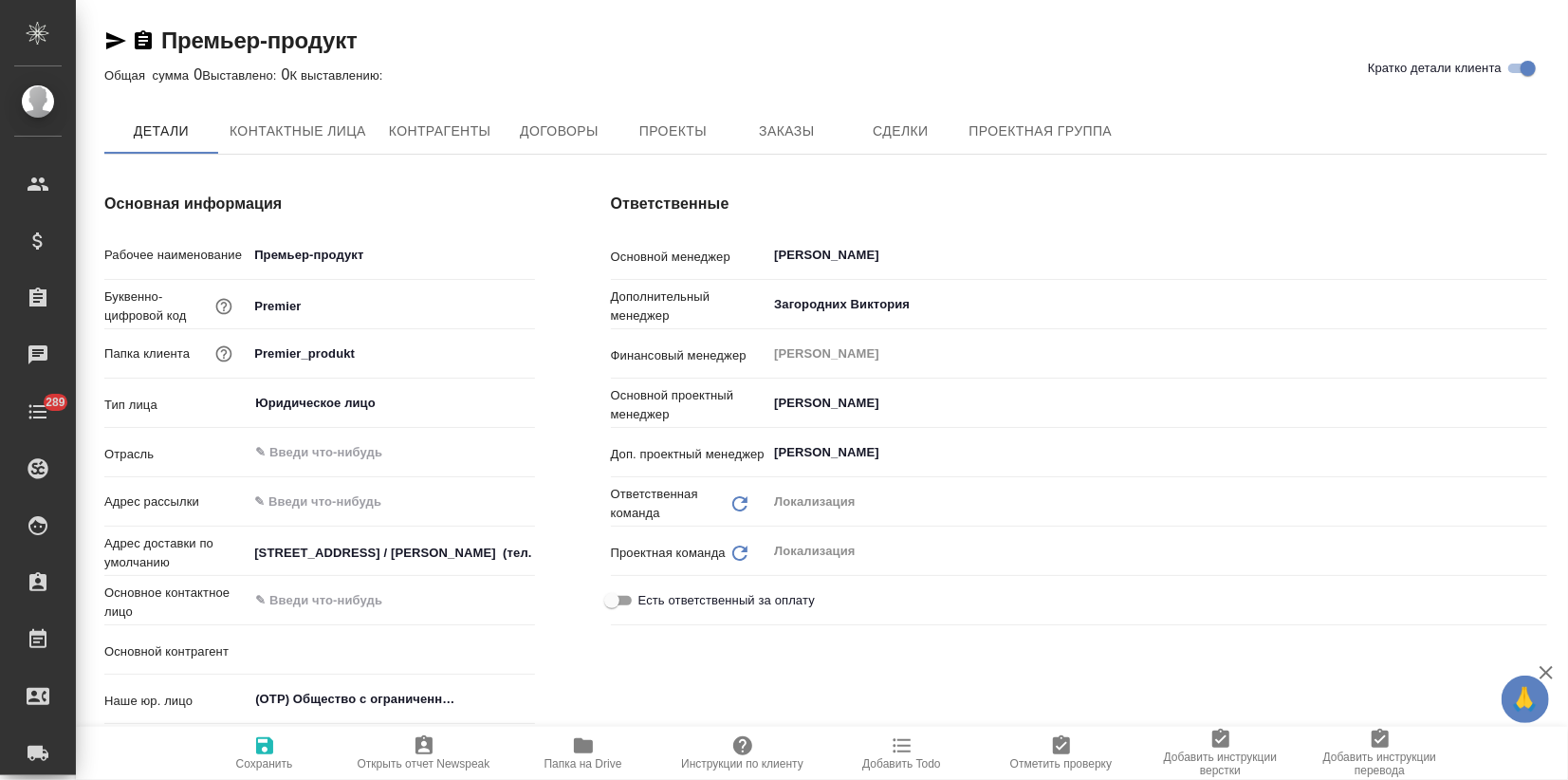
type textarea "x"
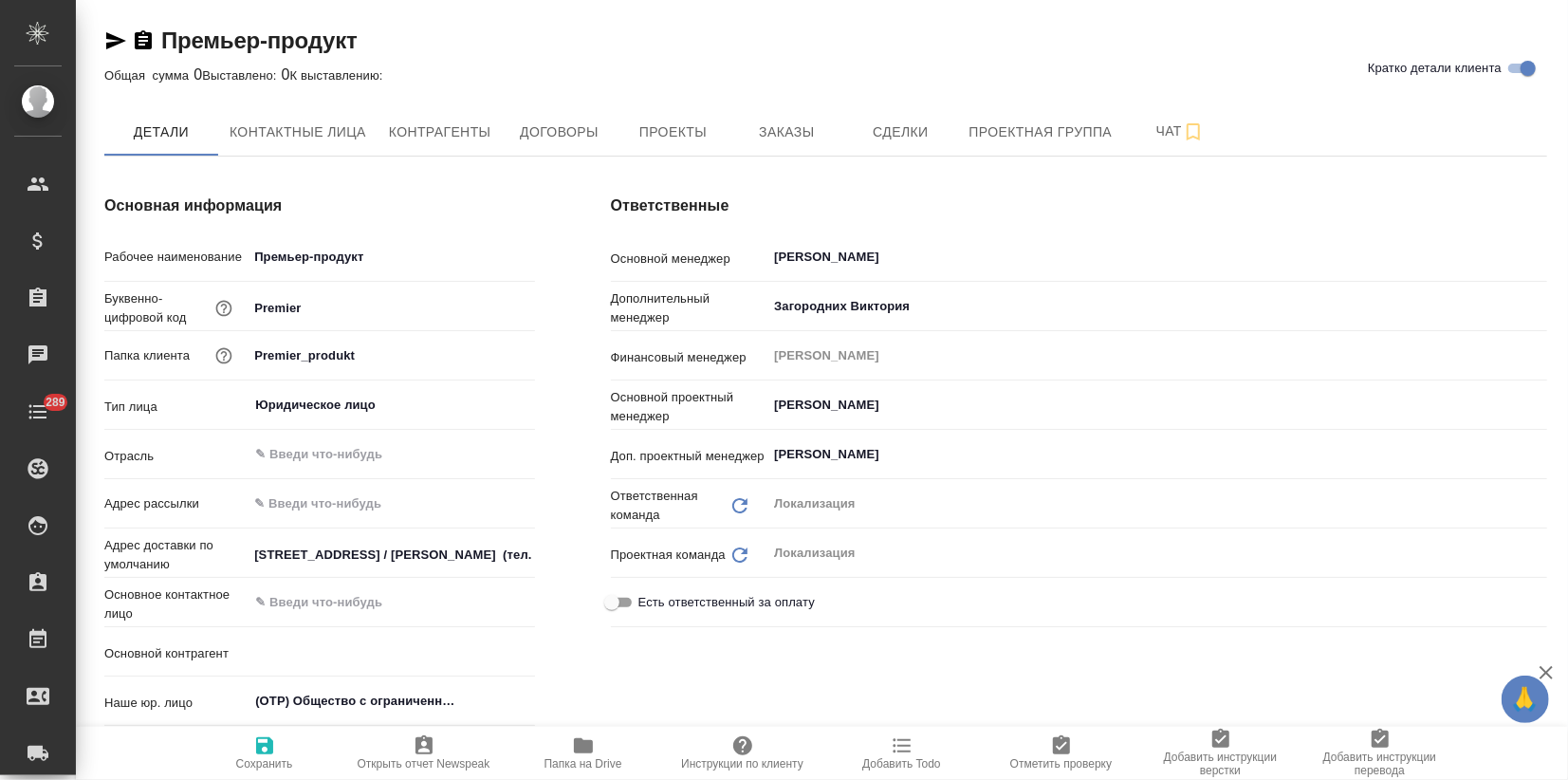
type textarea "x"
type input "ООО «Премьер-продукт»"
type textarea "x"
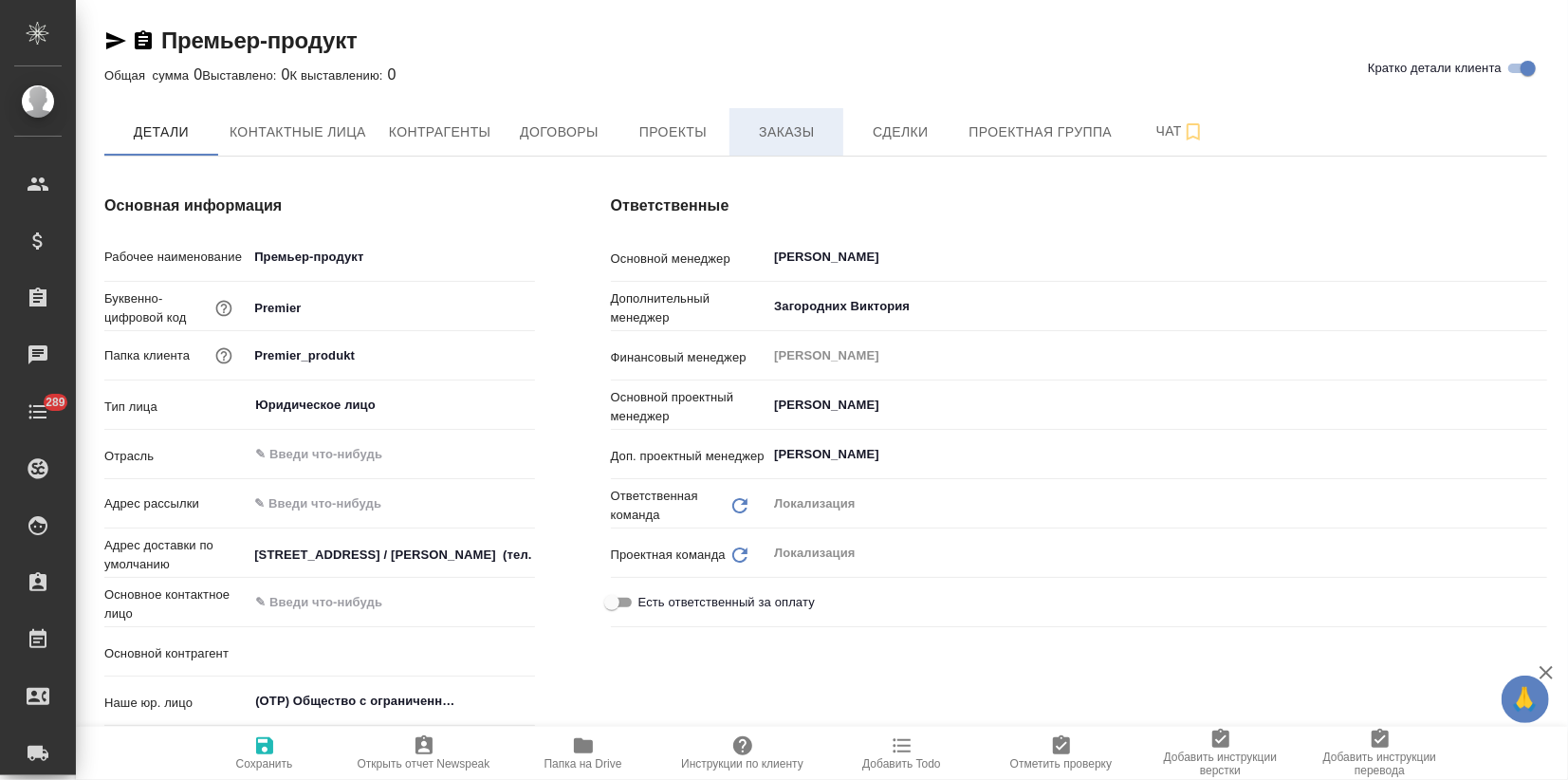
type textarea "x"
click at [770, 130] on span "Заказы" at bounding box center [786, 132] width 91 height 23
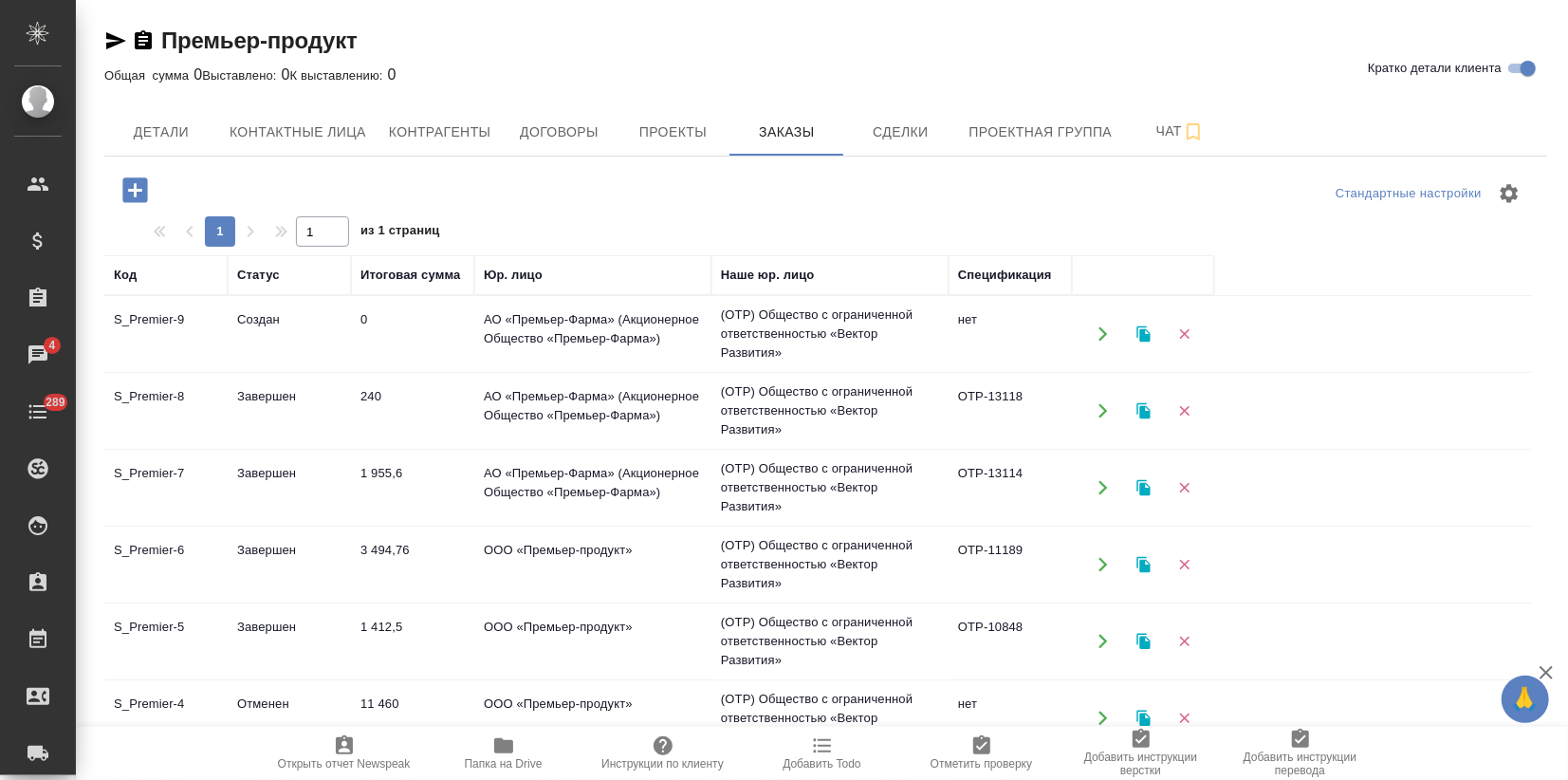
click at [447, 426] on td "240" at bounding box center [412, 410] width 123 height 66
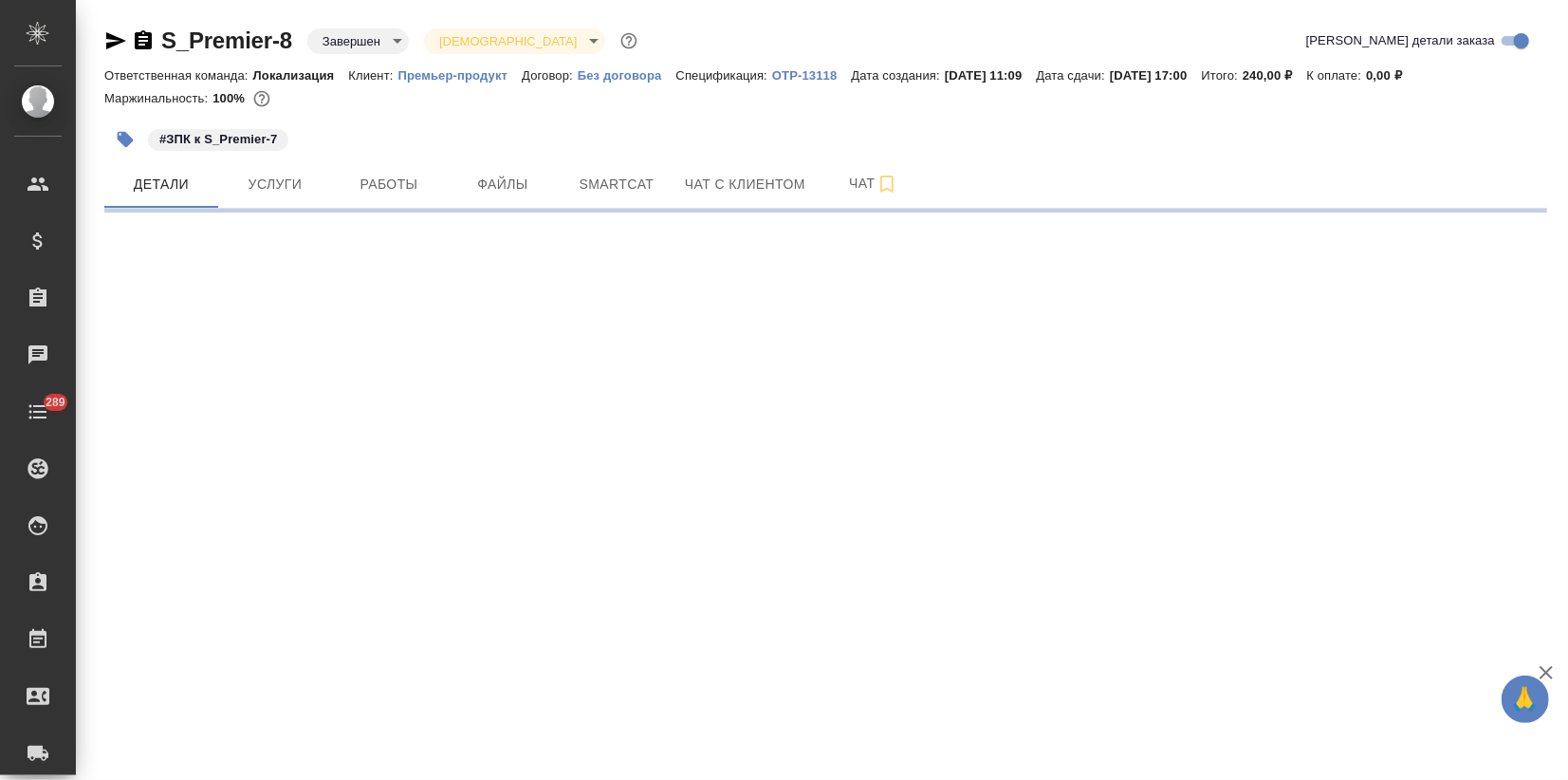
select select "RU"
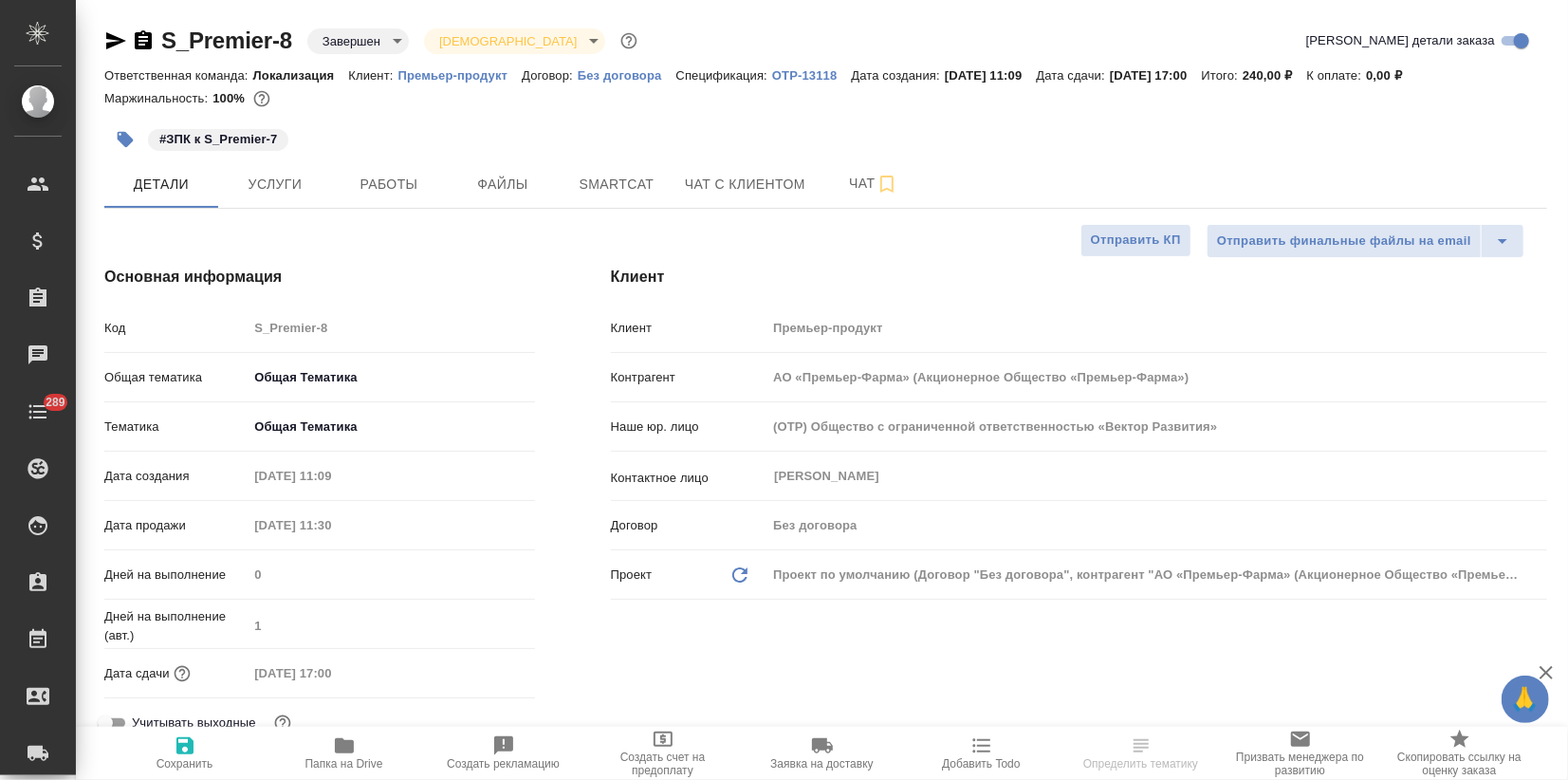
type textarea "x"
type input "АО «Премьер-Фарма» (Акционерное Общество «Премьер-Фарма»)"
type textarea "x"
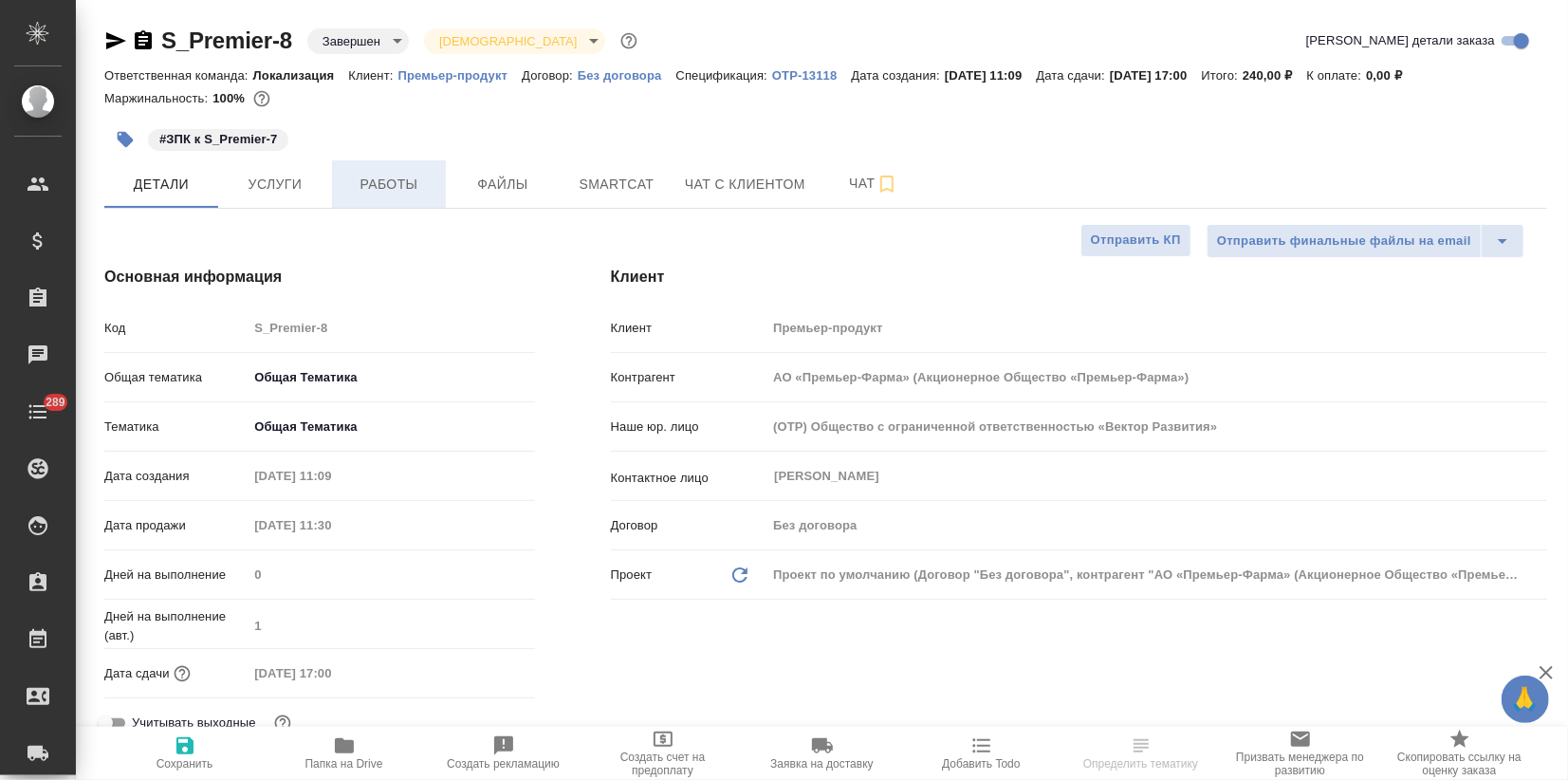
type textarea "x"
type input "АО «Премьер-Фарма» (Акционерное Общество «Премьер-Фарма»)"
type textarea "x"
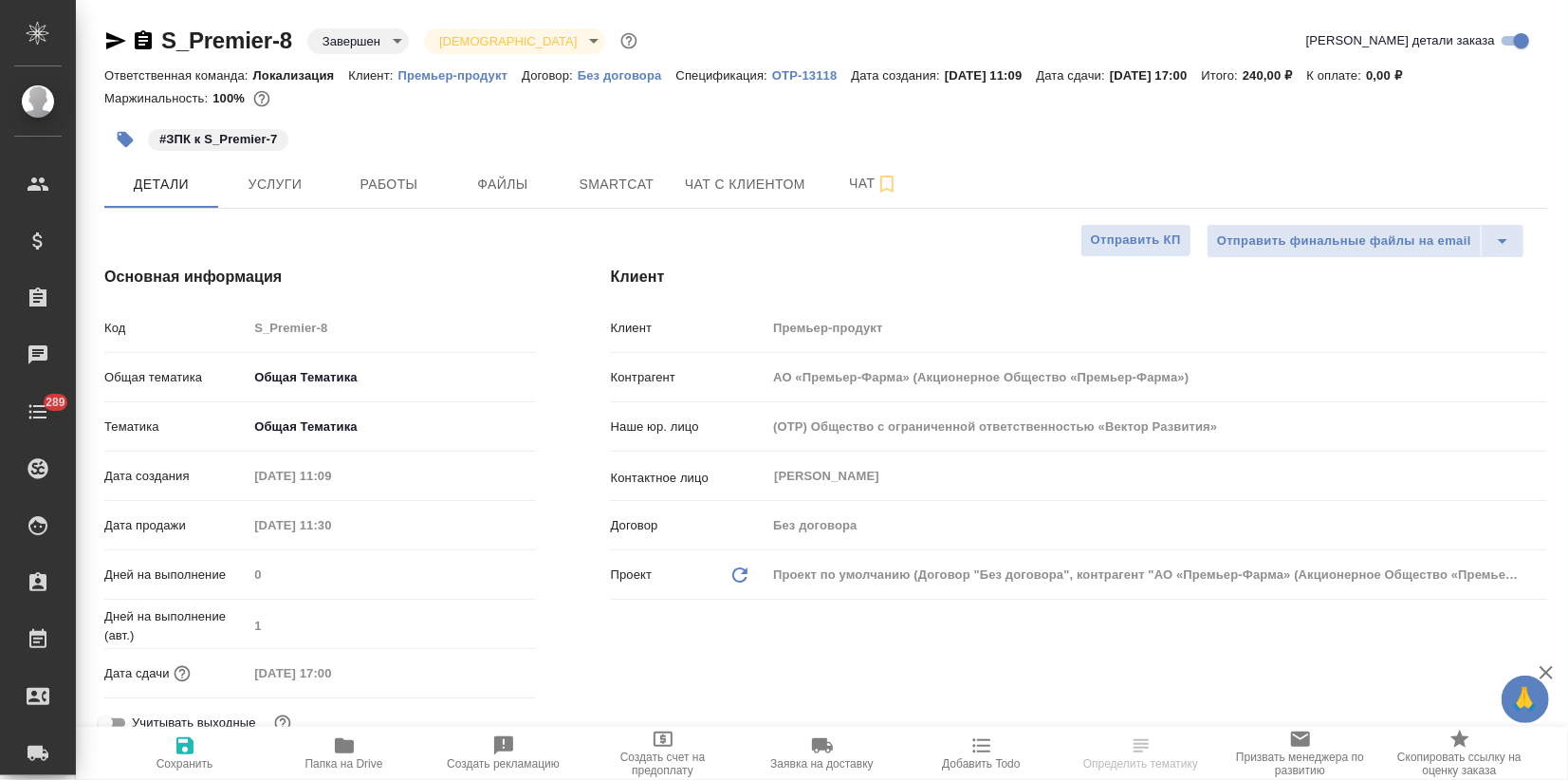
type textarea "x"
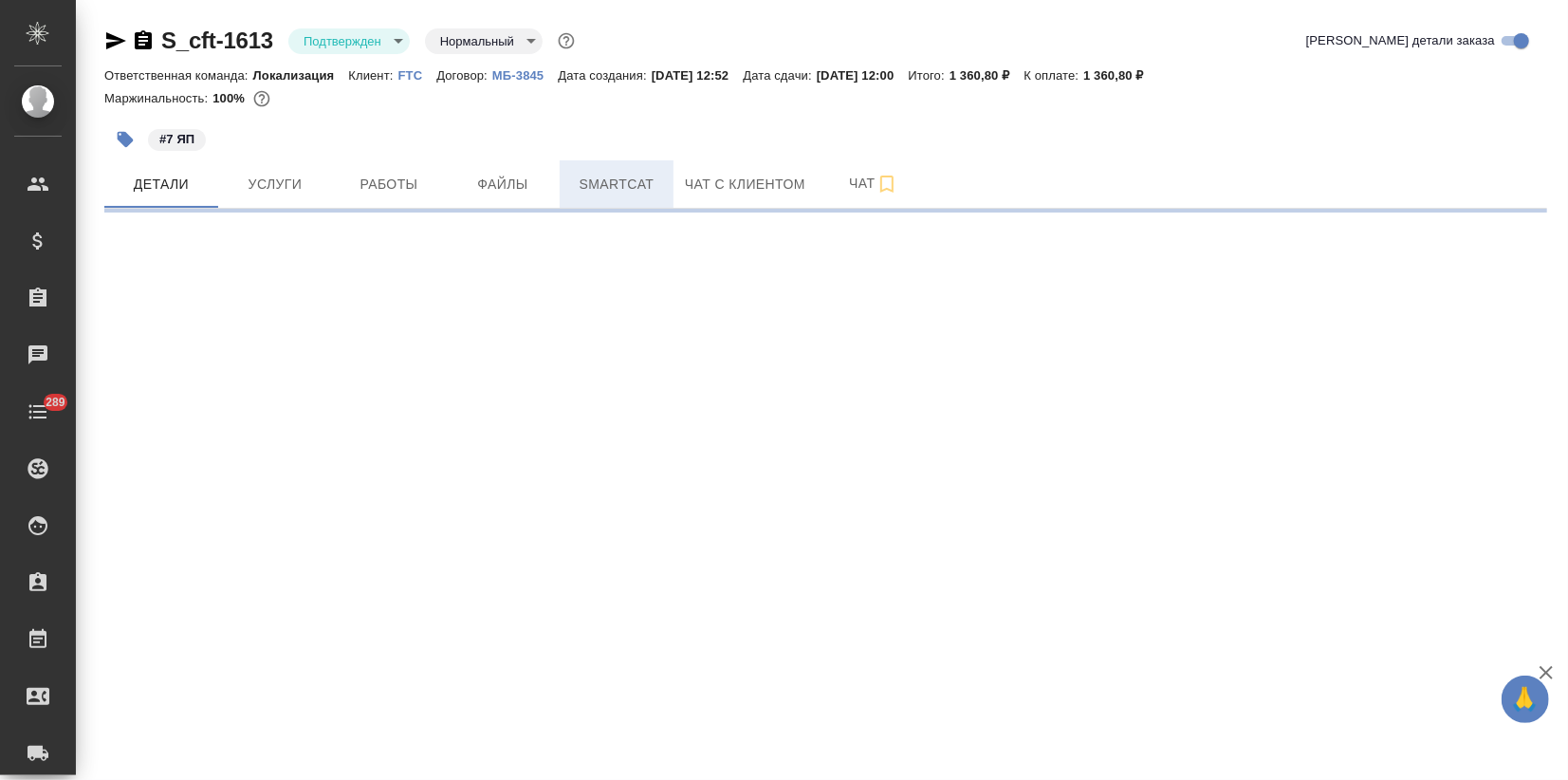
select select "RU"
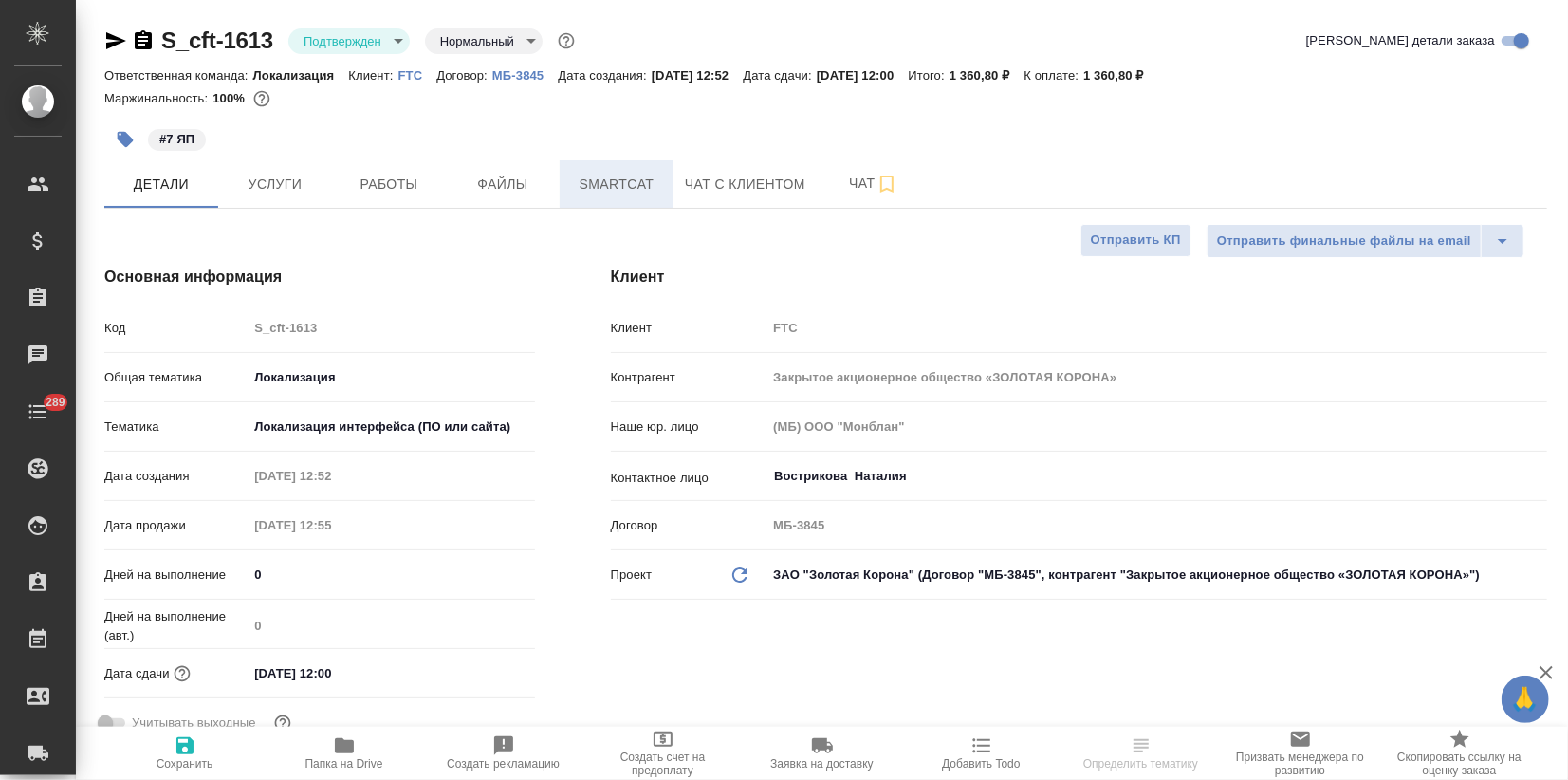
type textarea "x"
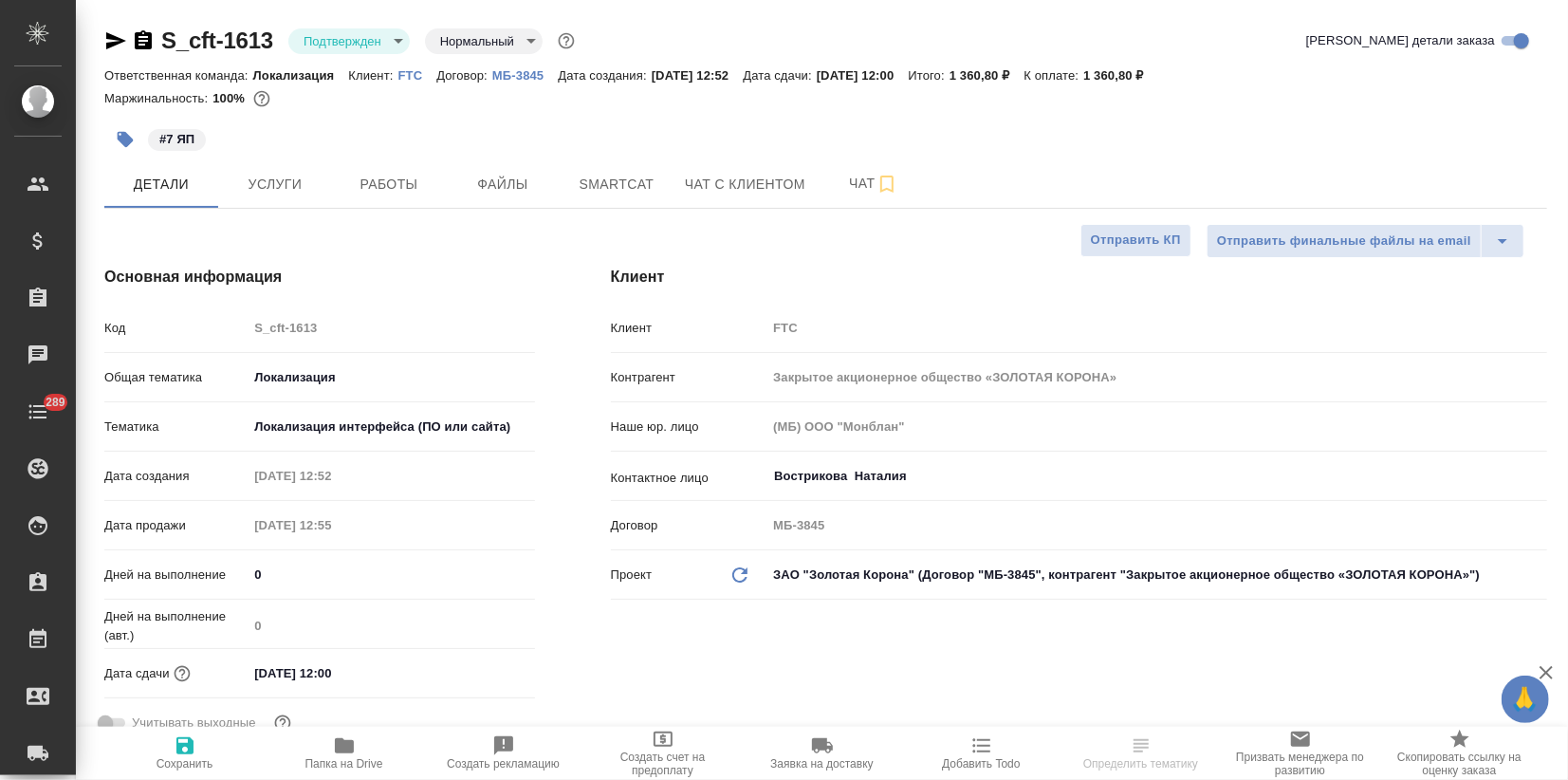
type textarea "x"
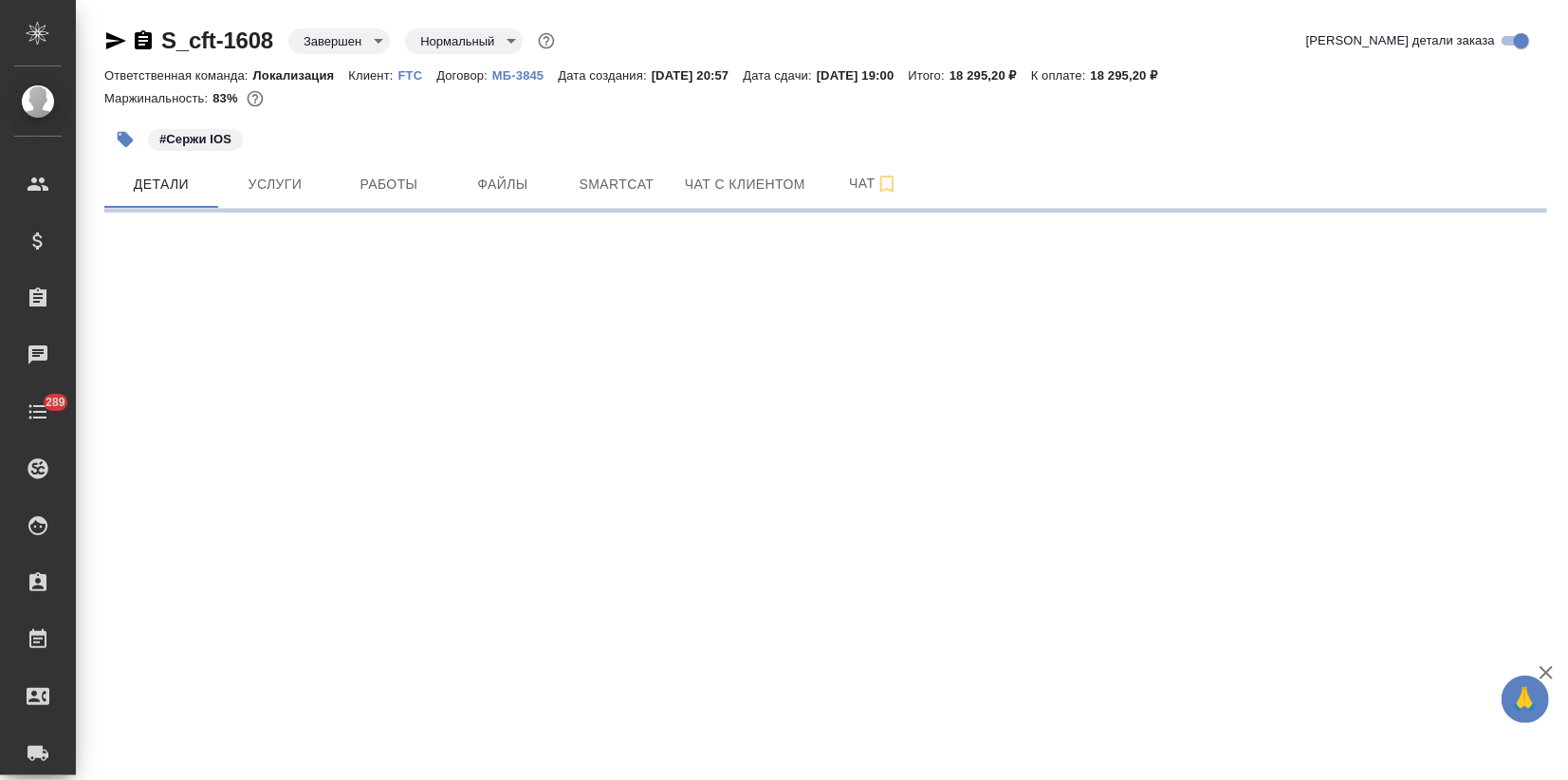
select select "RU"
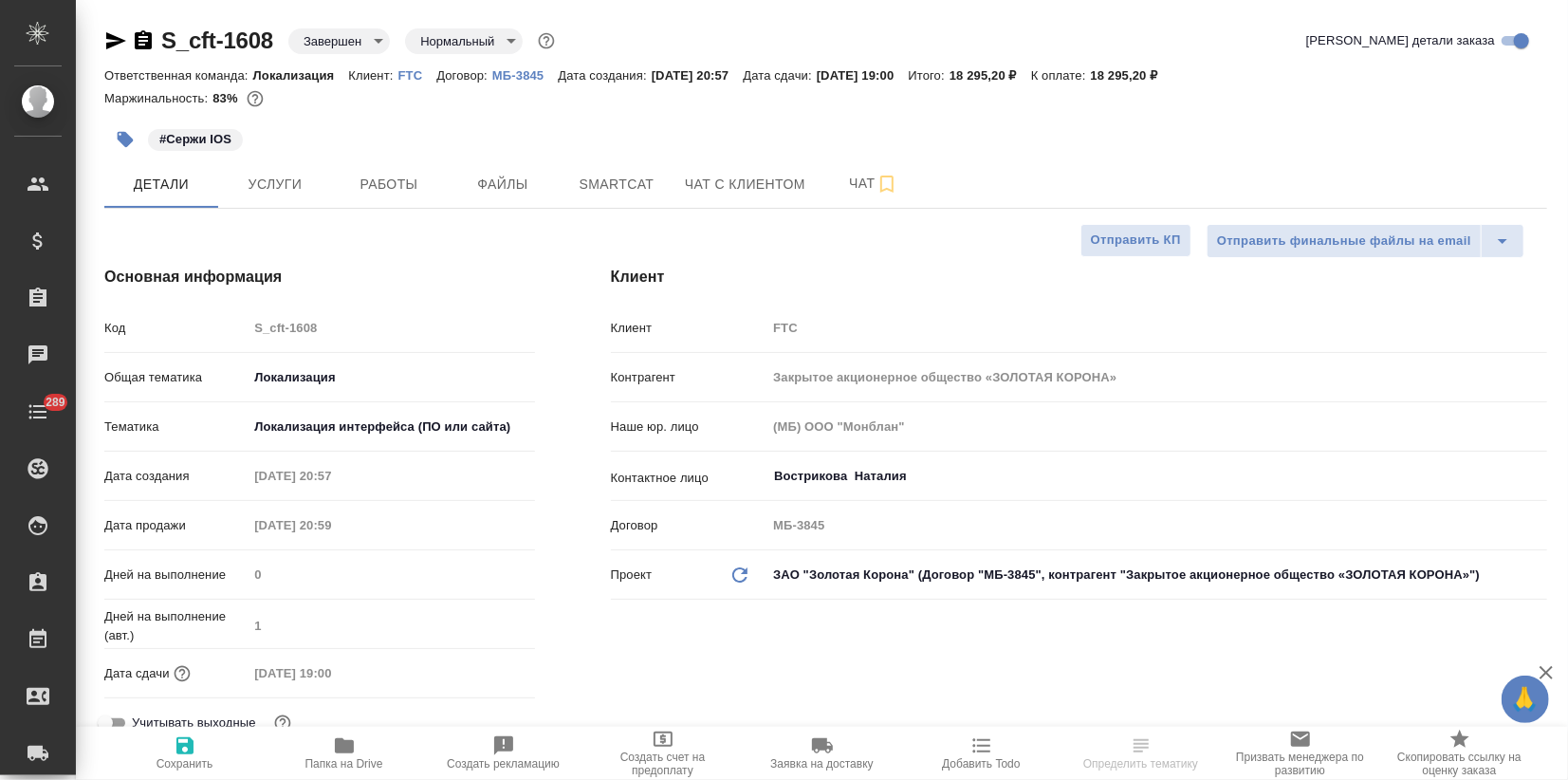
type textarea "x"
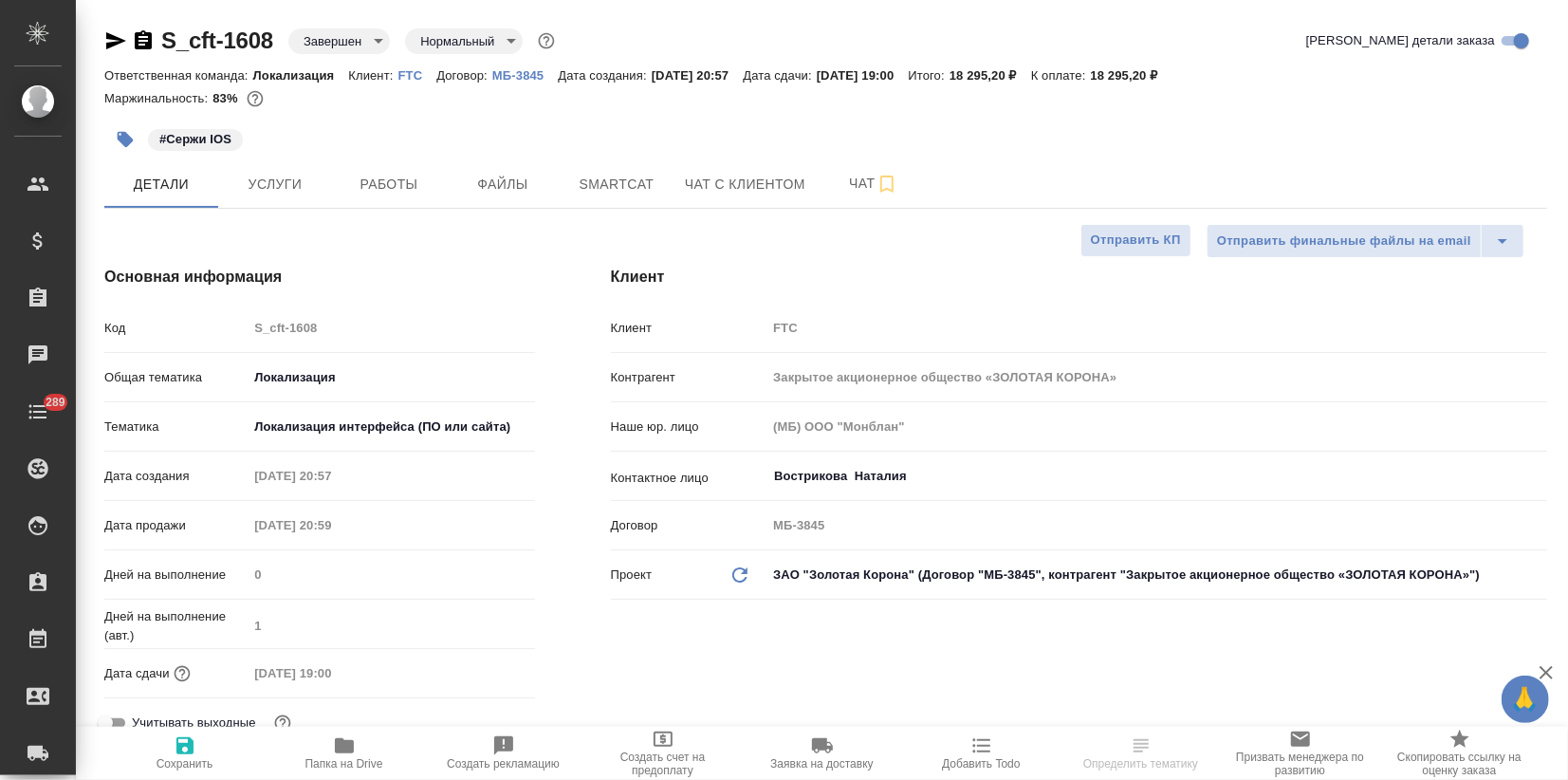
type textarea "x"
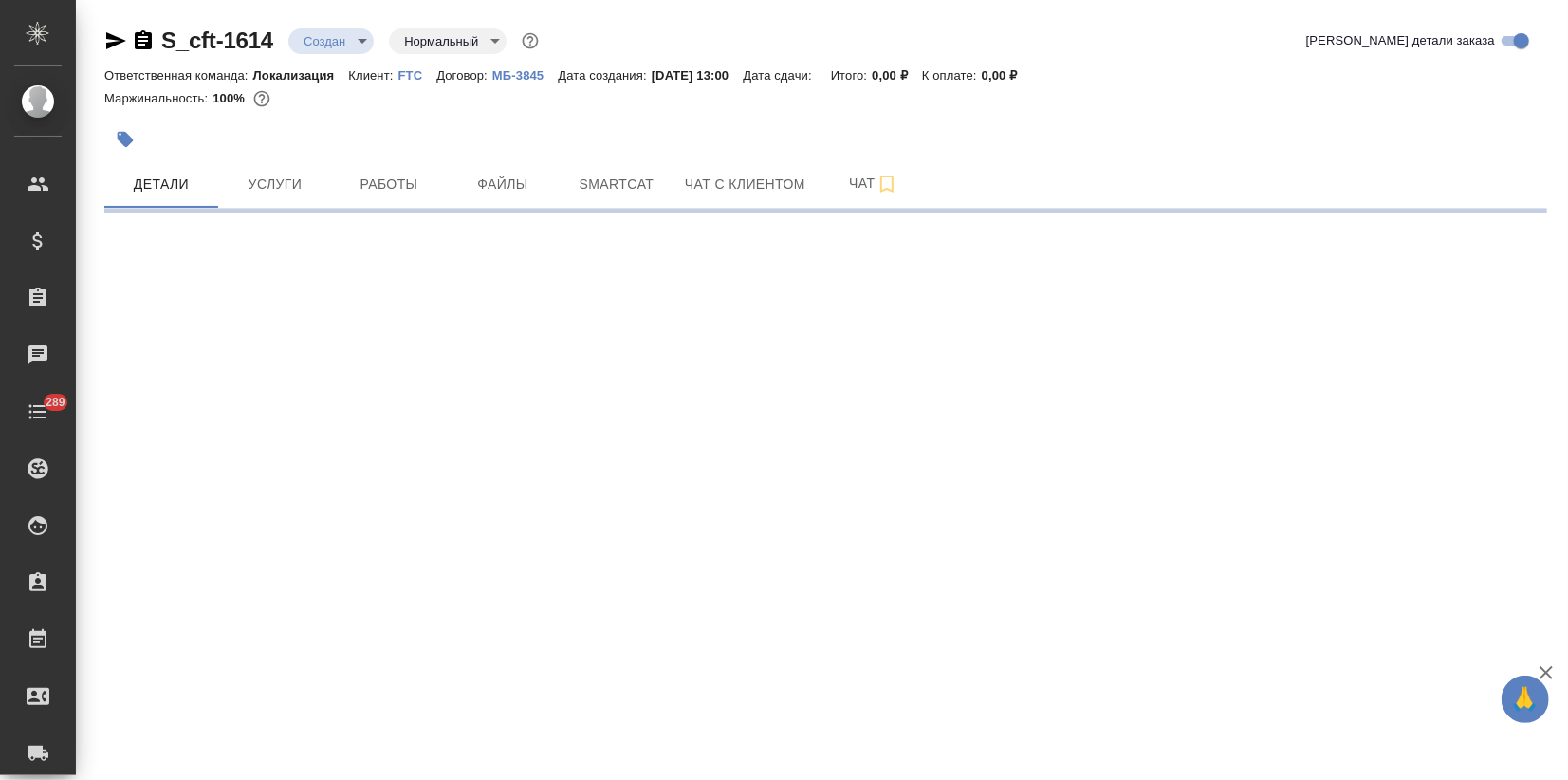
select select "RU"
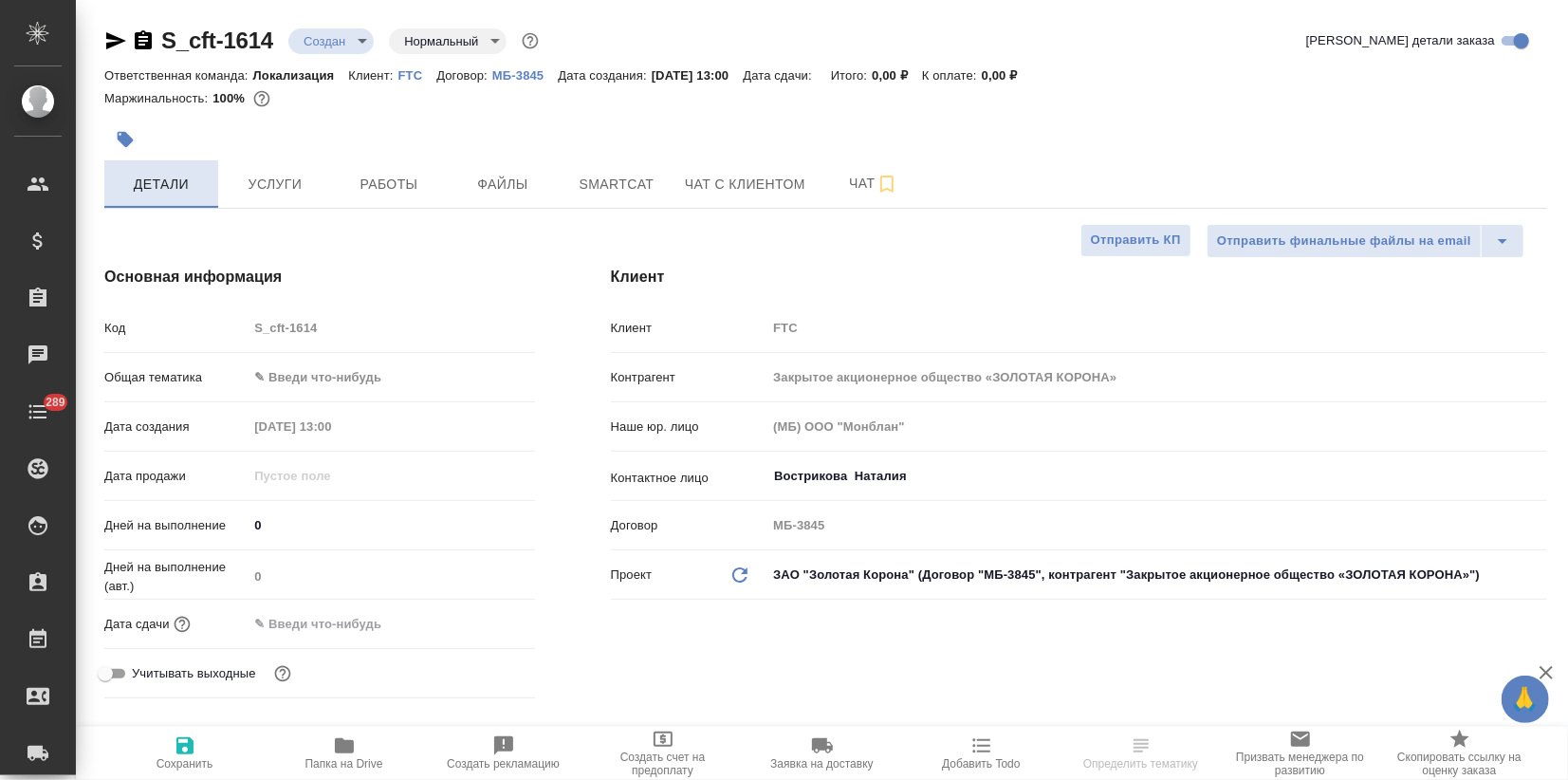
type textarea "x"
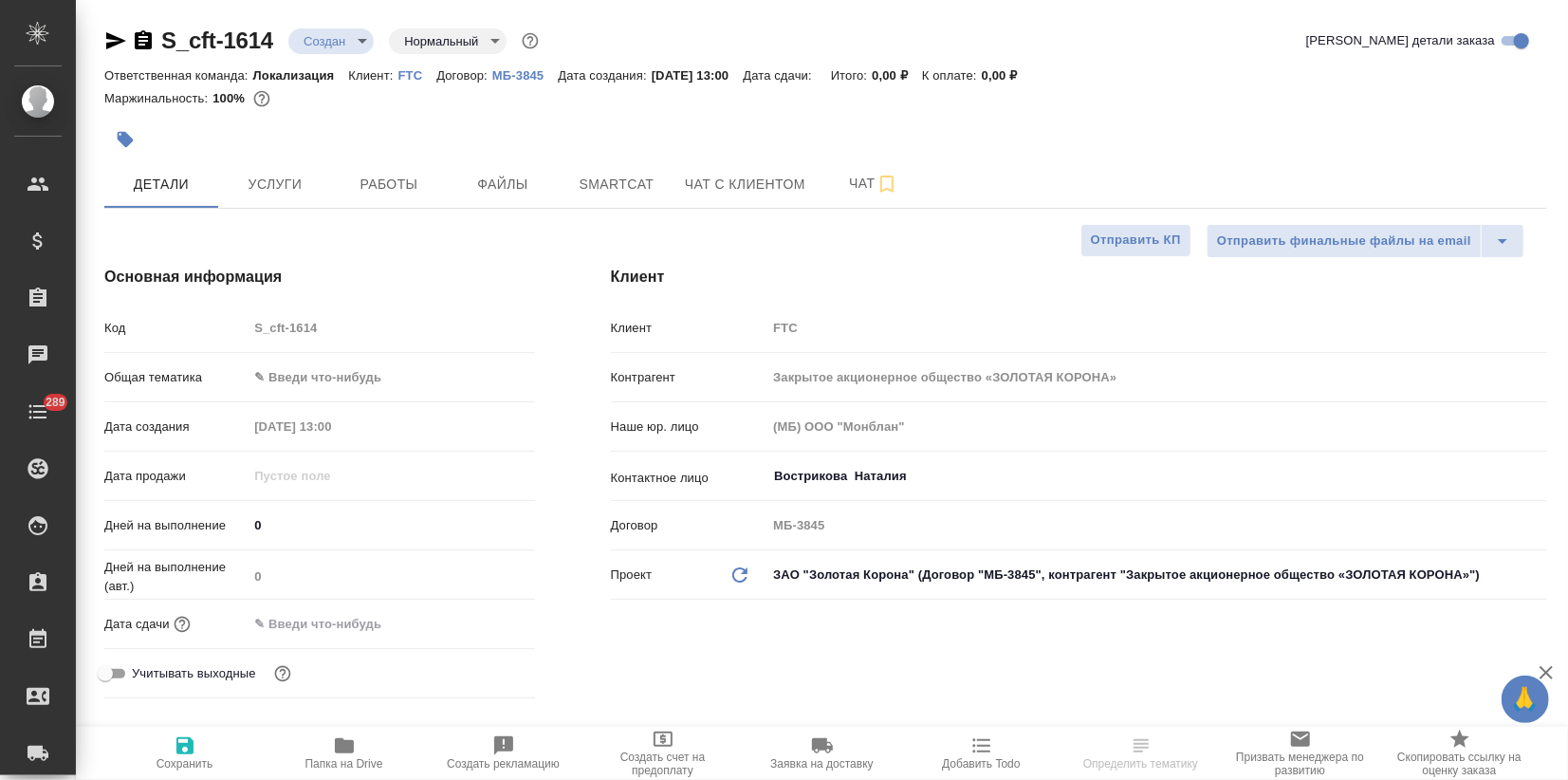
type textarea "x"
click at [130, 140] on icon "button" at bounding box center [125, 140] width 17 height 17
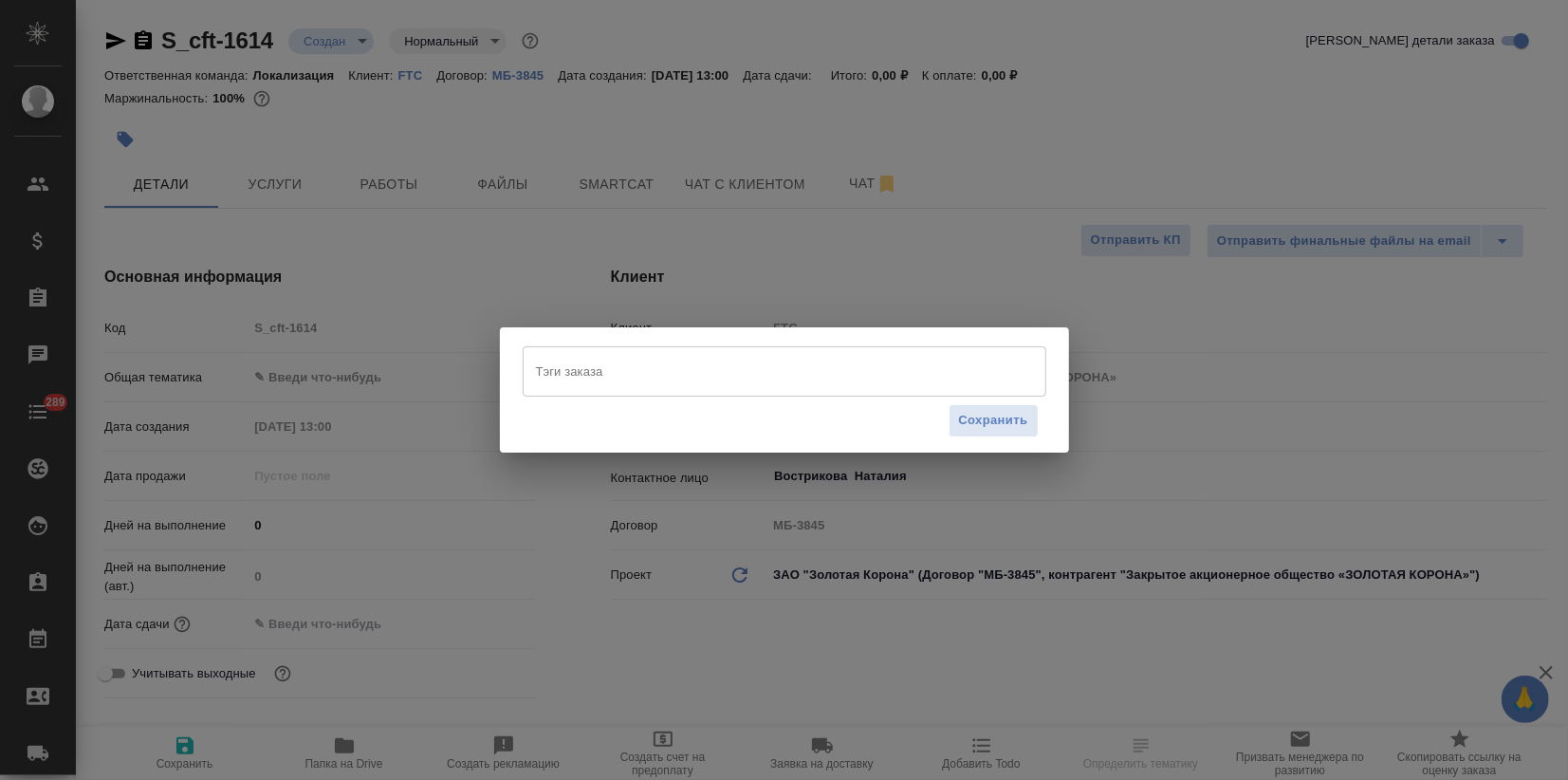
click at [598, 372] on input "Тэги заказа" at bounding box center [766, 371] width 470 height 32
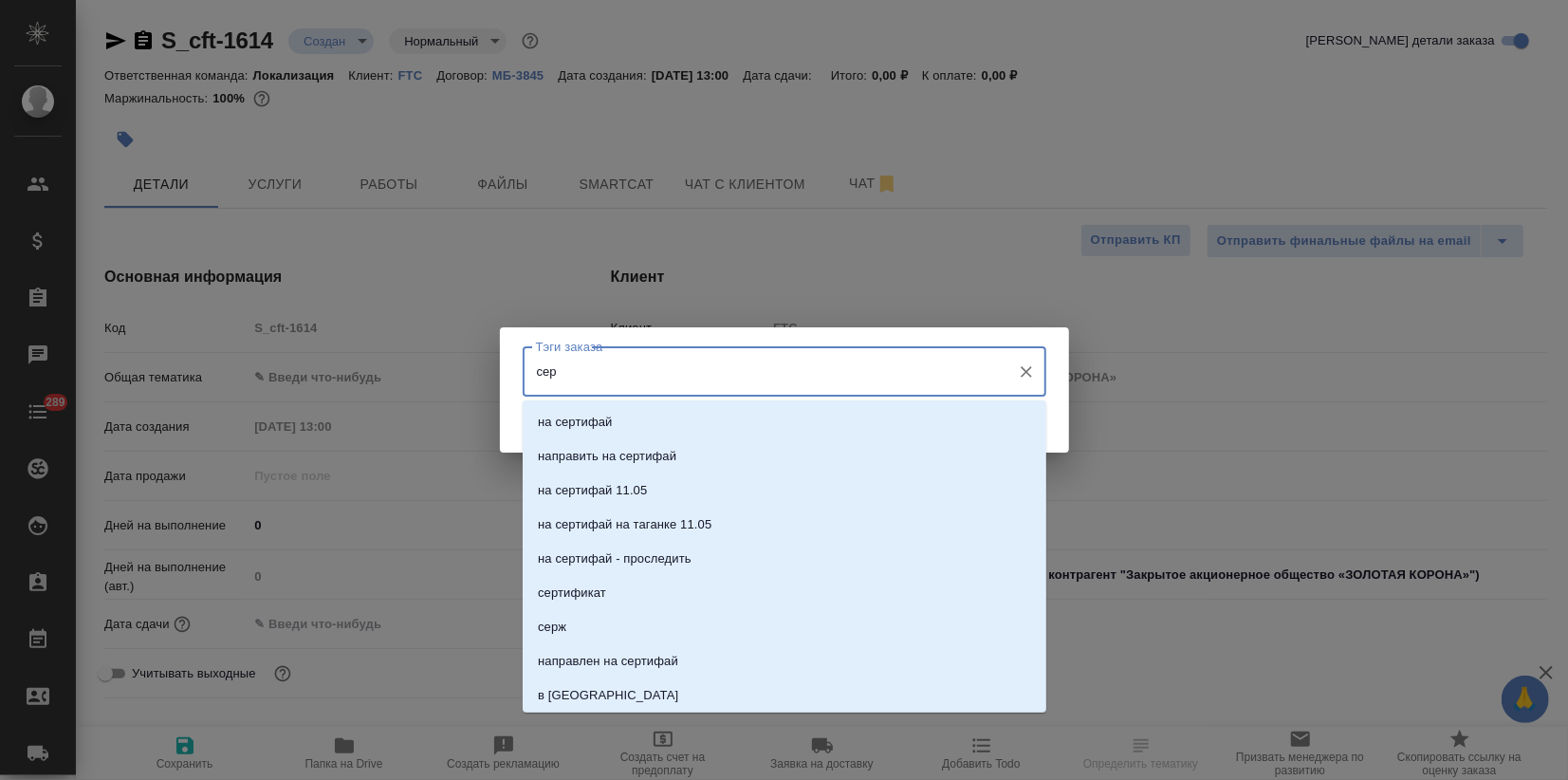
type input "серж"
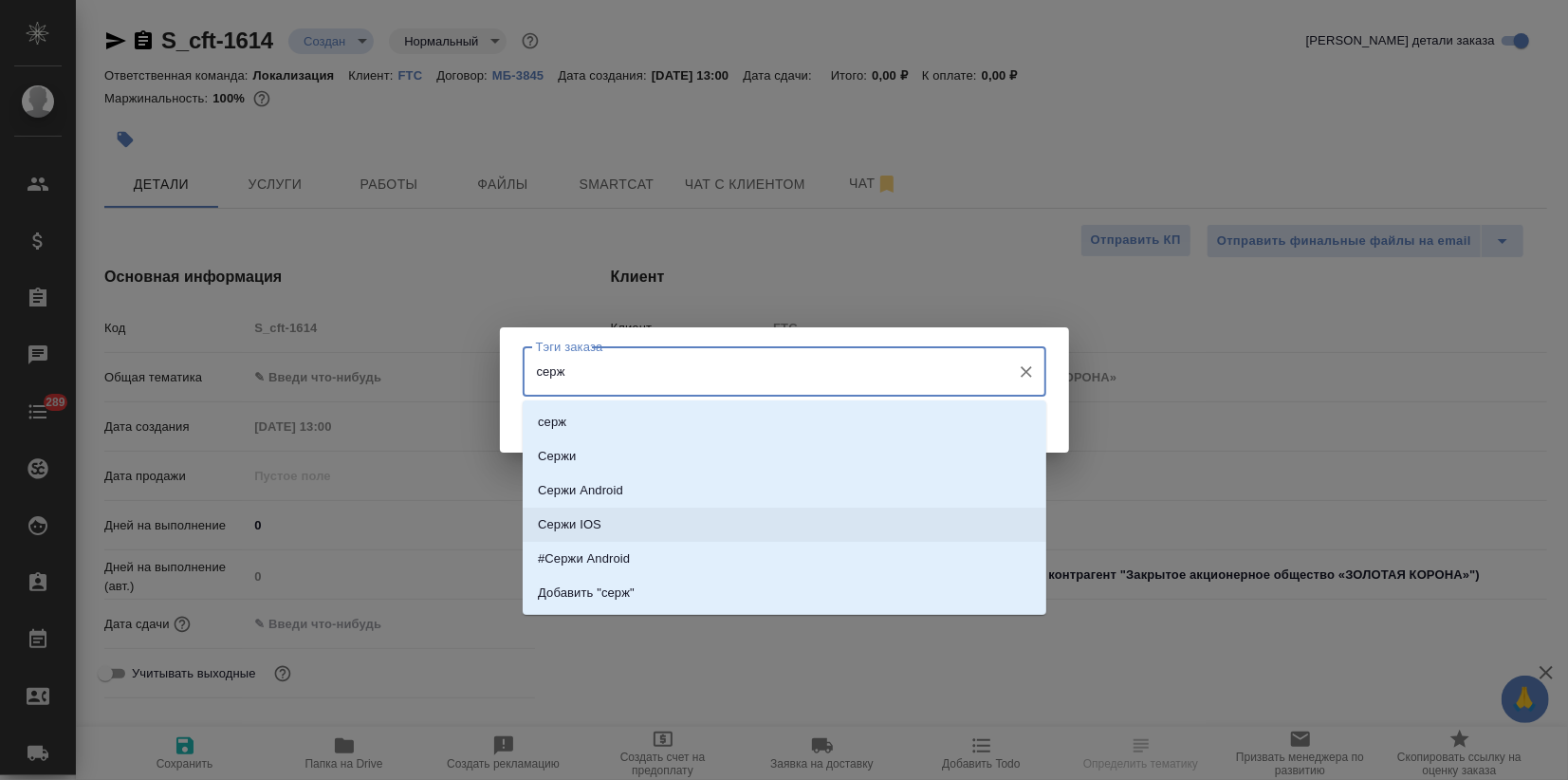
click at [602, 533] on li "Сержи IOS" at bounding box center [784, 524] width 524 height 34
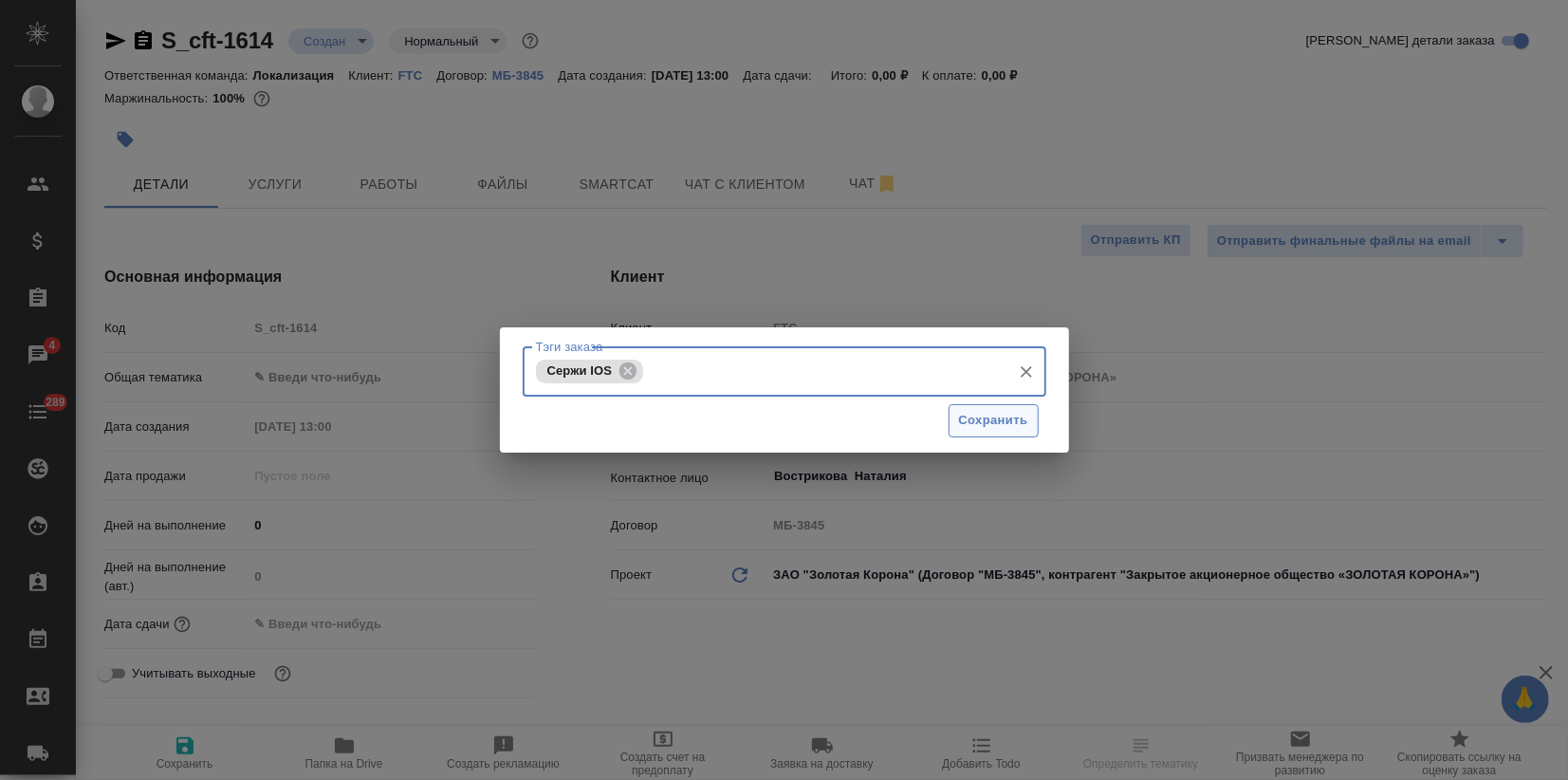
drag, startPoint x: 964, startPoint y: 425, endPoint x: 905, endPoint y: 450, distance: 64.1
click at [965, 425] on span "Сохранить" at bounding box center [993, 420] width 69 height 21
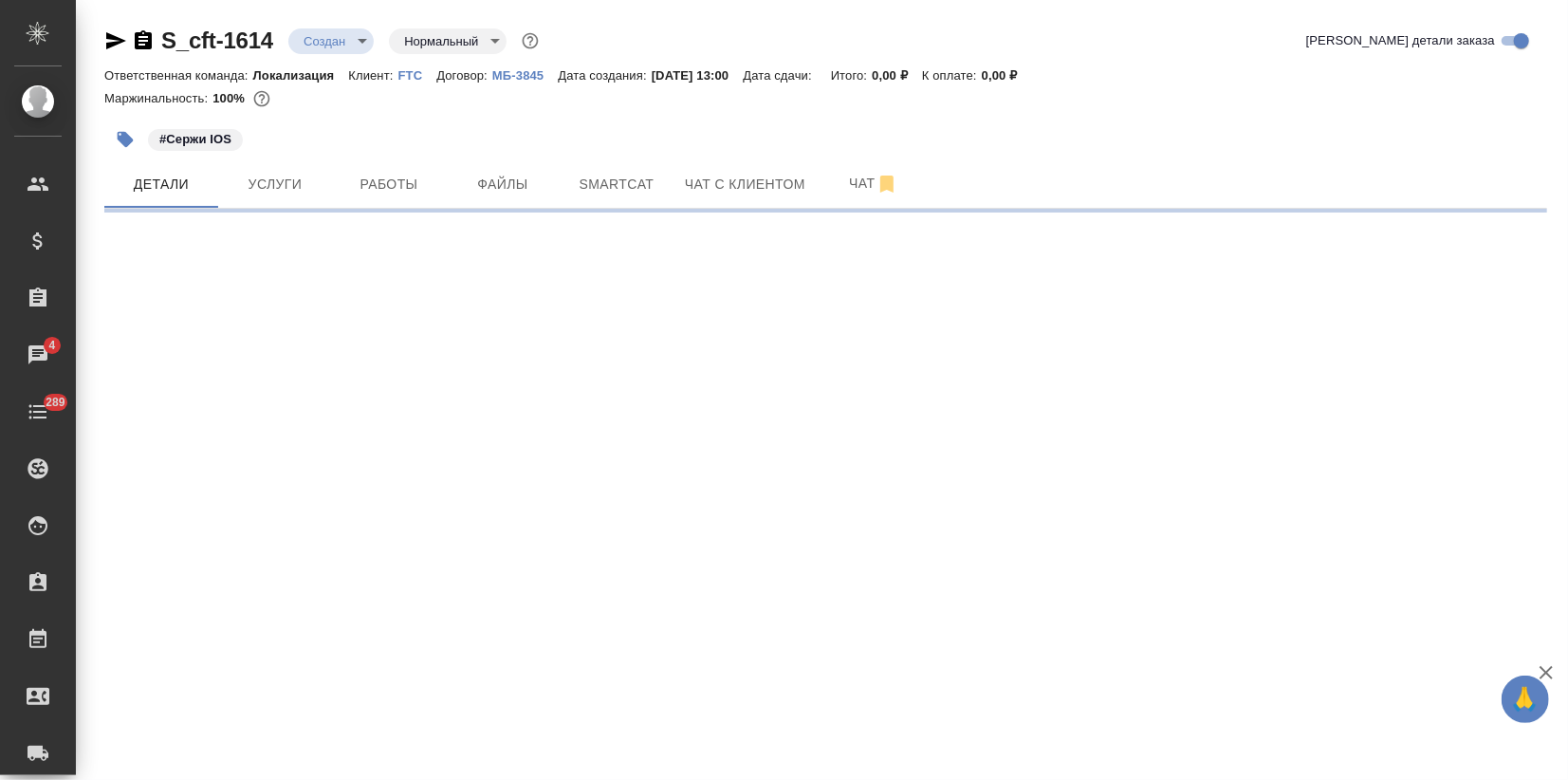
select select "RU"
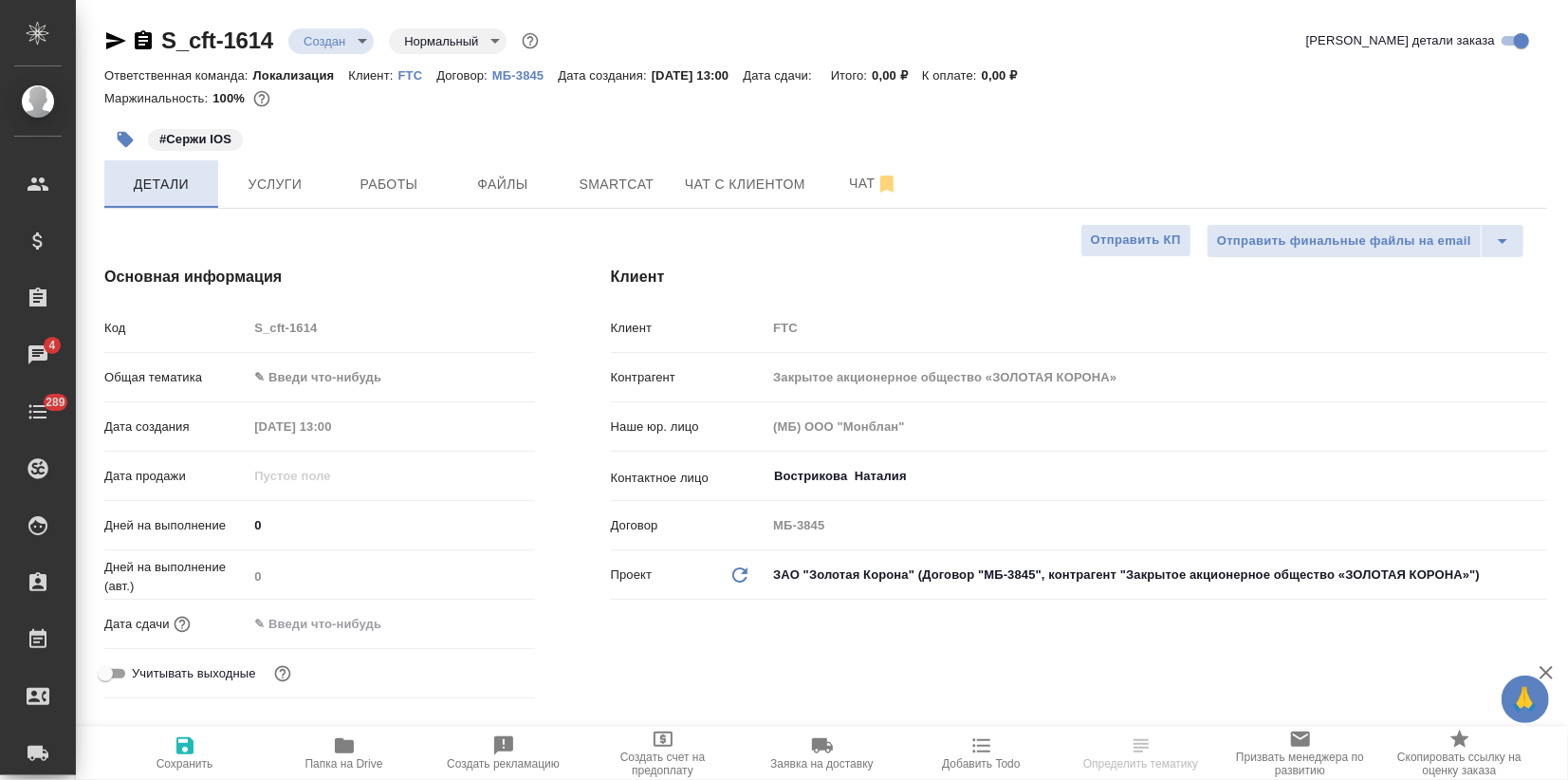
type textarea "x"
drag, startPoint x: 163, startPoint y: 140, endPoint x: 188, endPoint y: 140, distance: 25.0
click at [188, 140] on p "#Сержи IOS" at bounding box center [195, 140] width 72 height 19
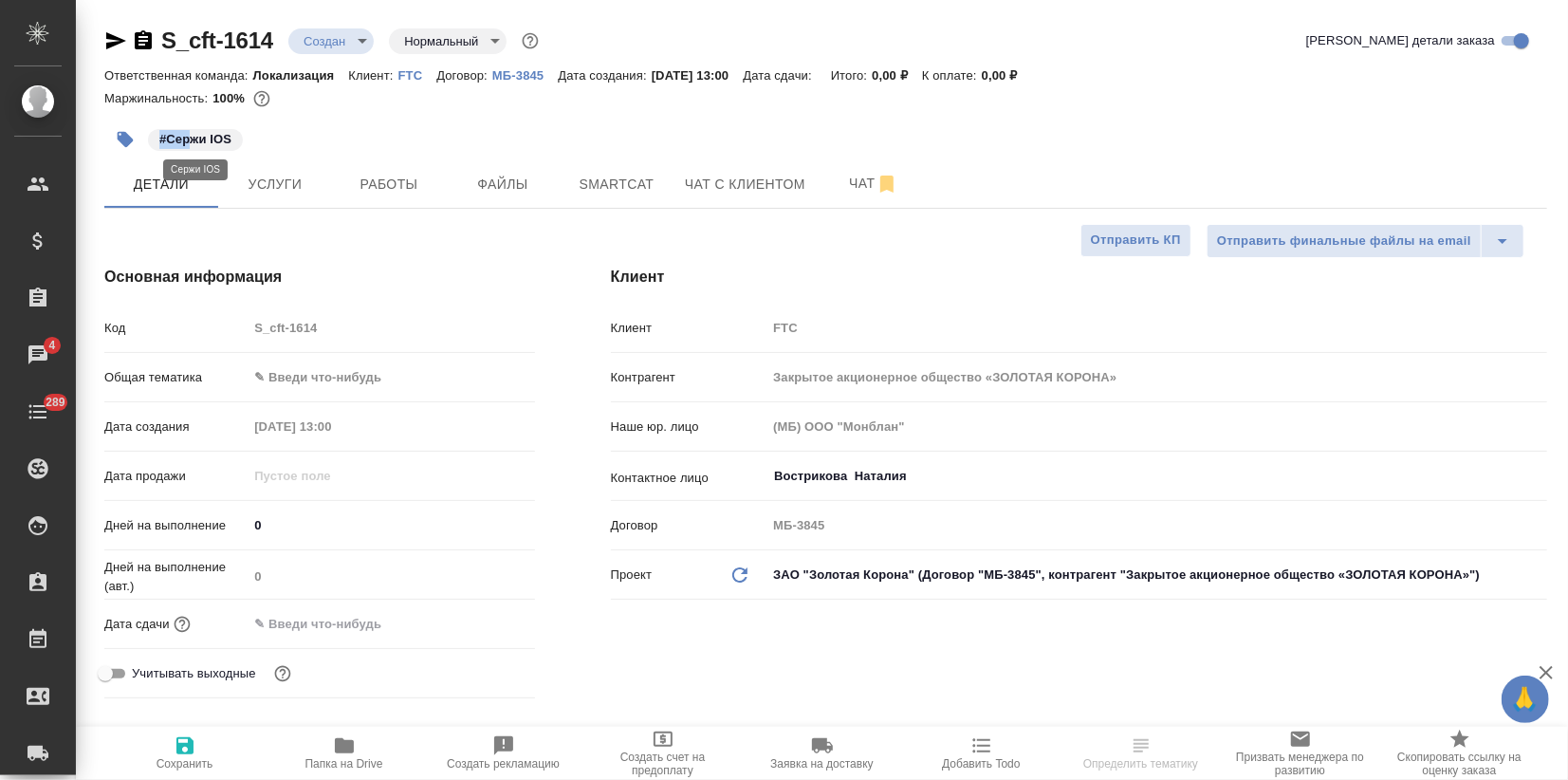
click at [189, 140] on p "#Сержи IOS" at bounding box center [195, 140] width 72 height 19
drag, startPoint x: 167, startPoint y: 140, endPoint x: 235, endPoint y: 141, distance: 68.0
click at [235, 141] on span "#Сержи IOS" at bounding box center [195, 140] width 95 height 19
copy p "Сержи IOS"
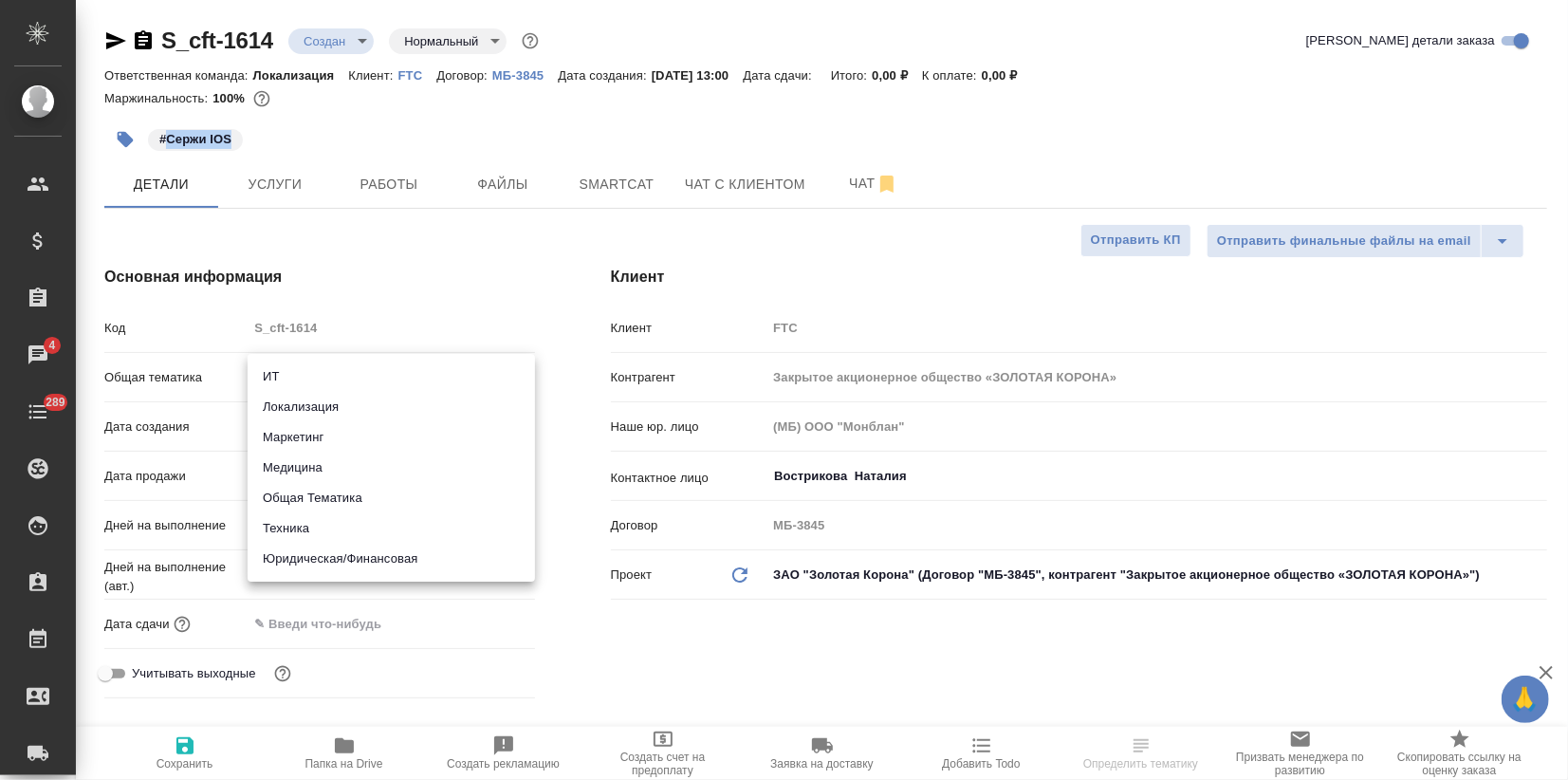
drag, startPoint x: 263, startPoint y: 377, endPoint x: 311, endPoint y: 409, distance: 57.7
click at [265, 378] on body "🙏 .cls-1 fill:#fff; AWATERA Zagorodnikh [PERSON_NAME] Спецификации Заказы 4 Чат…" at bounding box center [784, 390] width 1568 height 780
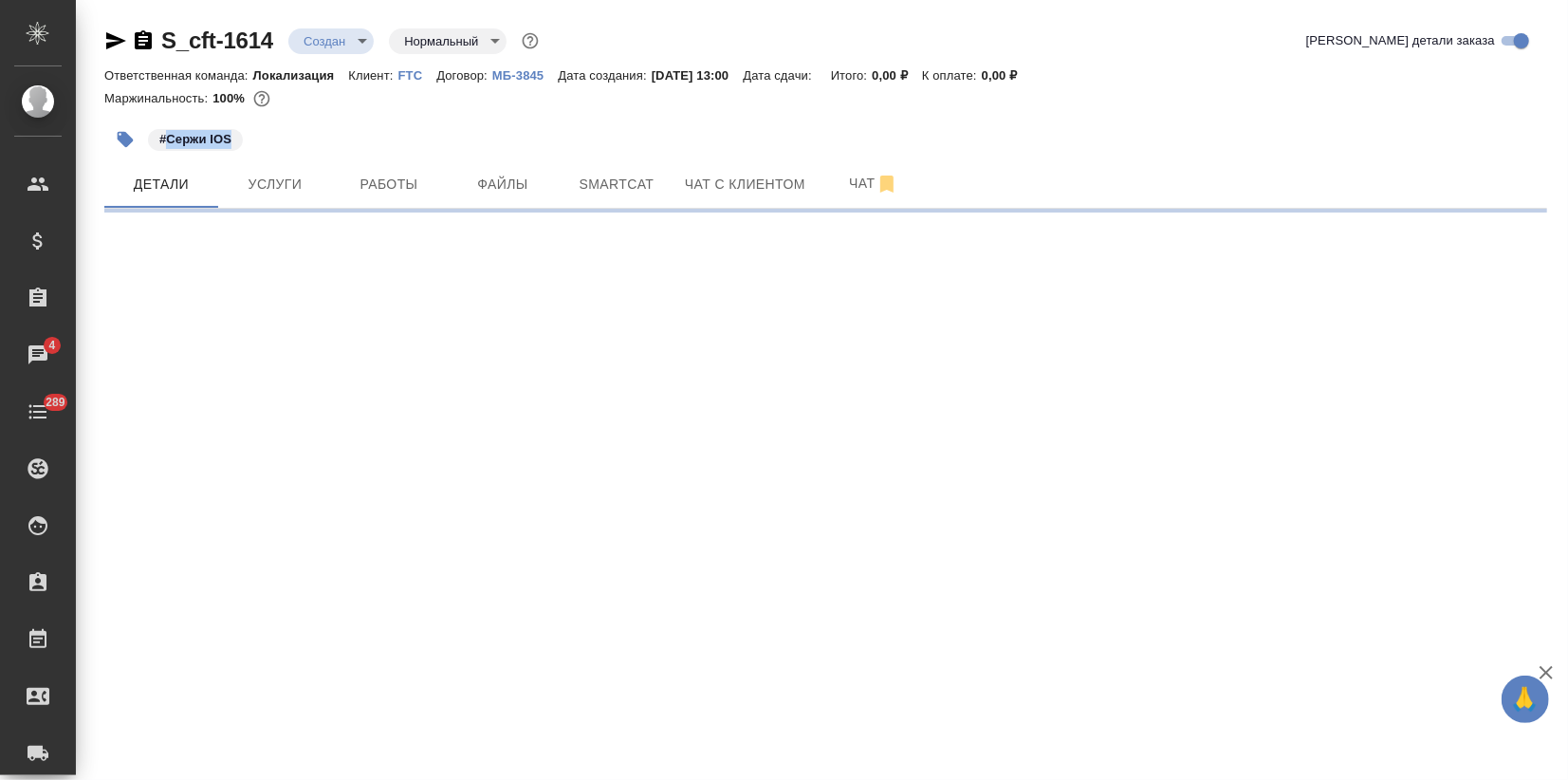
select select "RU"
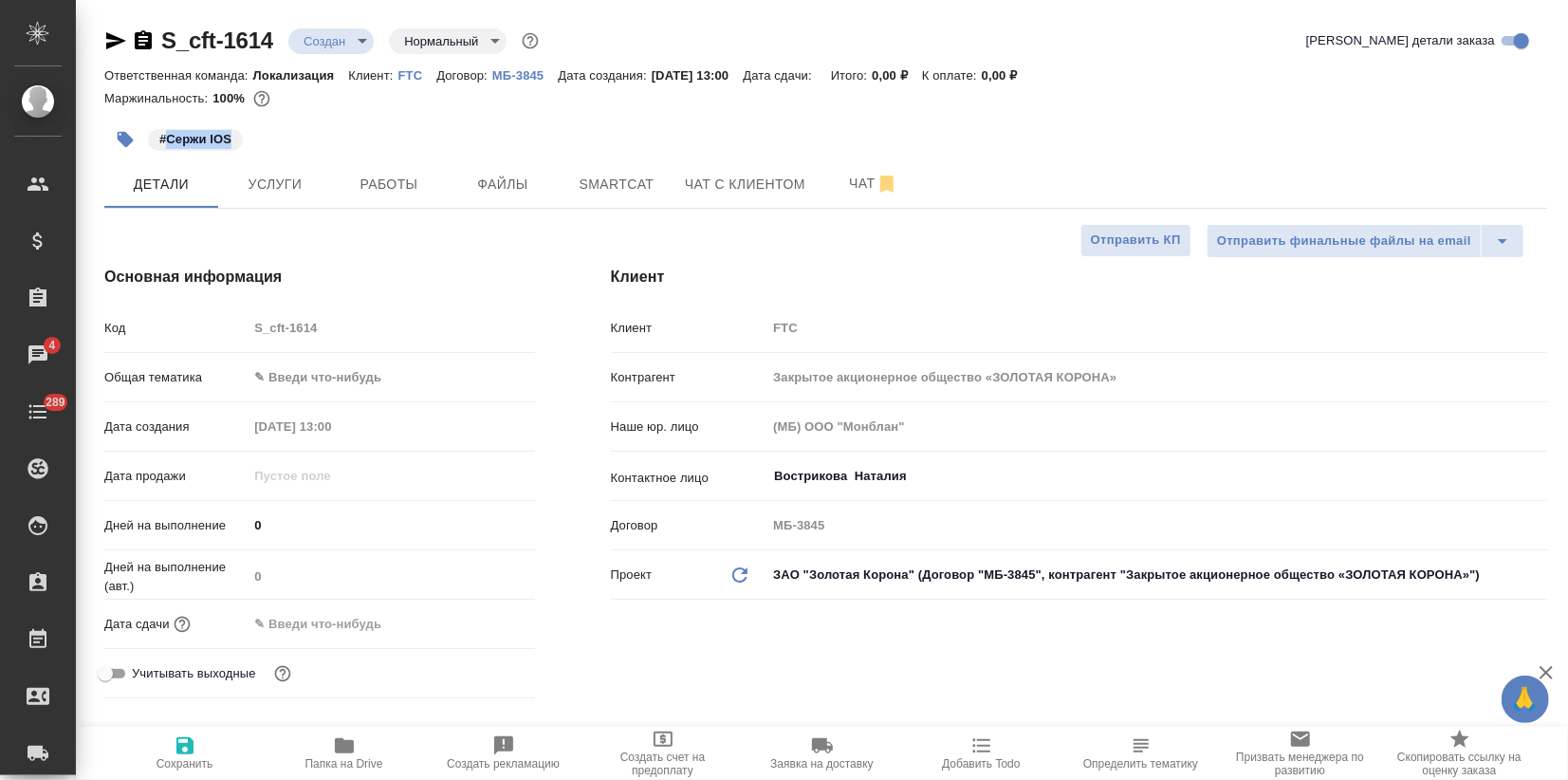
type textarea "x"
click at [309, 377] on body "🙏 .cls-1 fill:#fff; AWATERA Zagorodnikh [PERSON_NAME] Спецификации Заказы 4 Чат…" at bounding box center [784, 390] width 1568 height 780
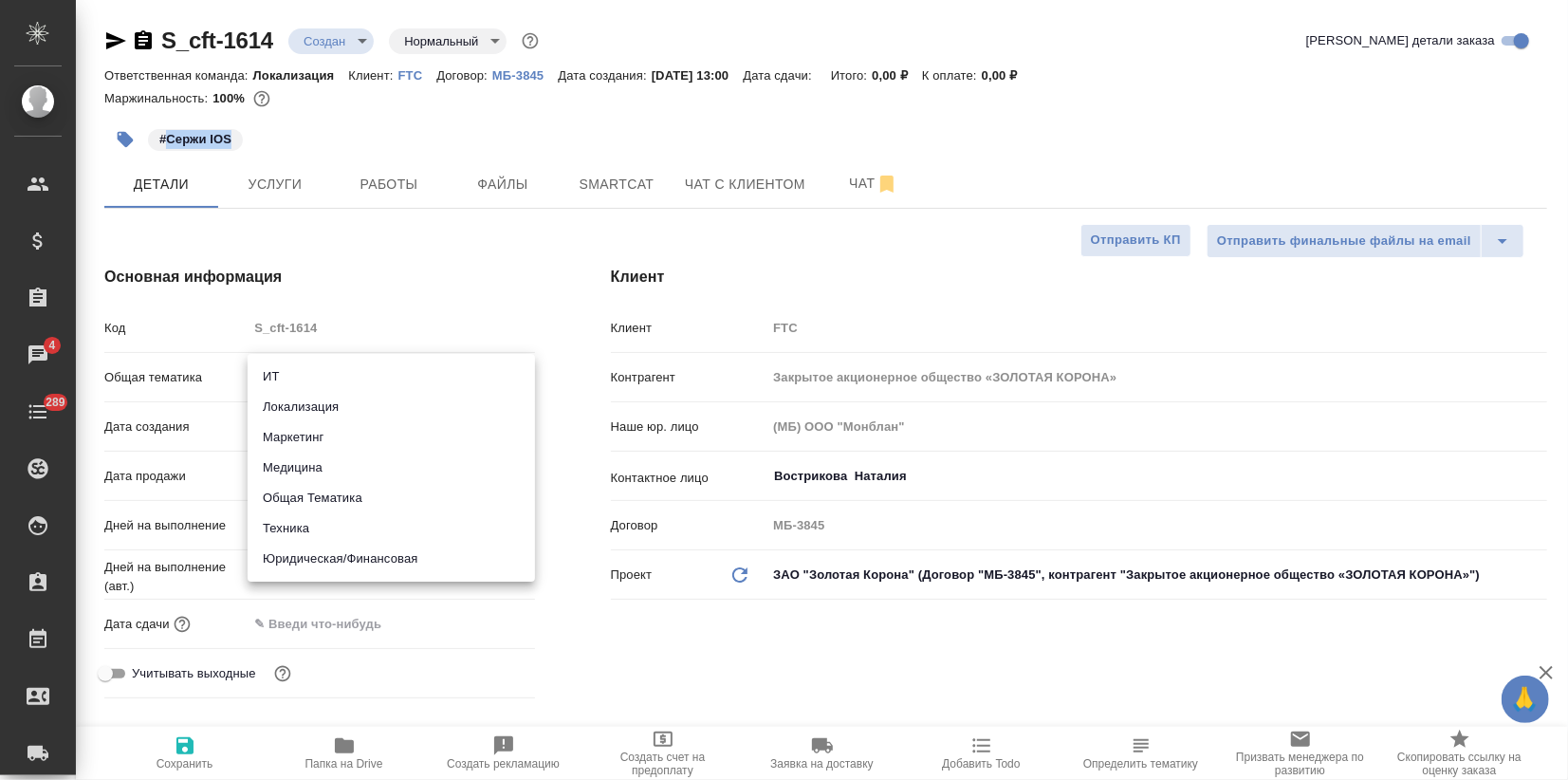
click at [306, 403] on li "Локализация" at bounding box center [392, 407] width 288 height 30
type input "local"
type textarea "x"
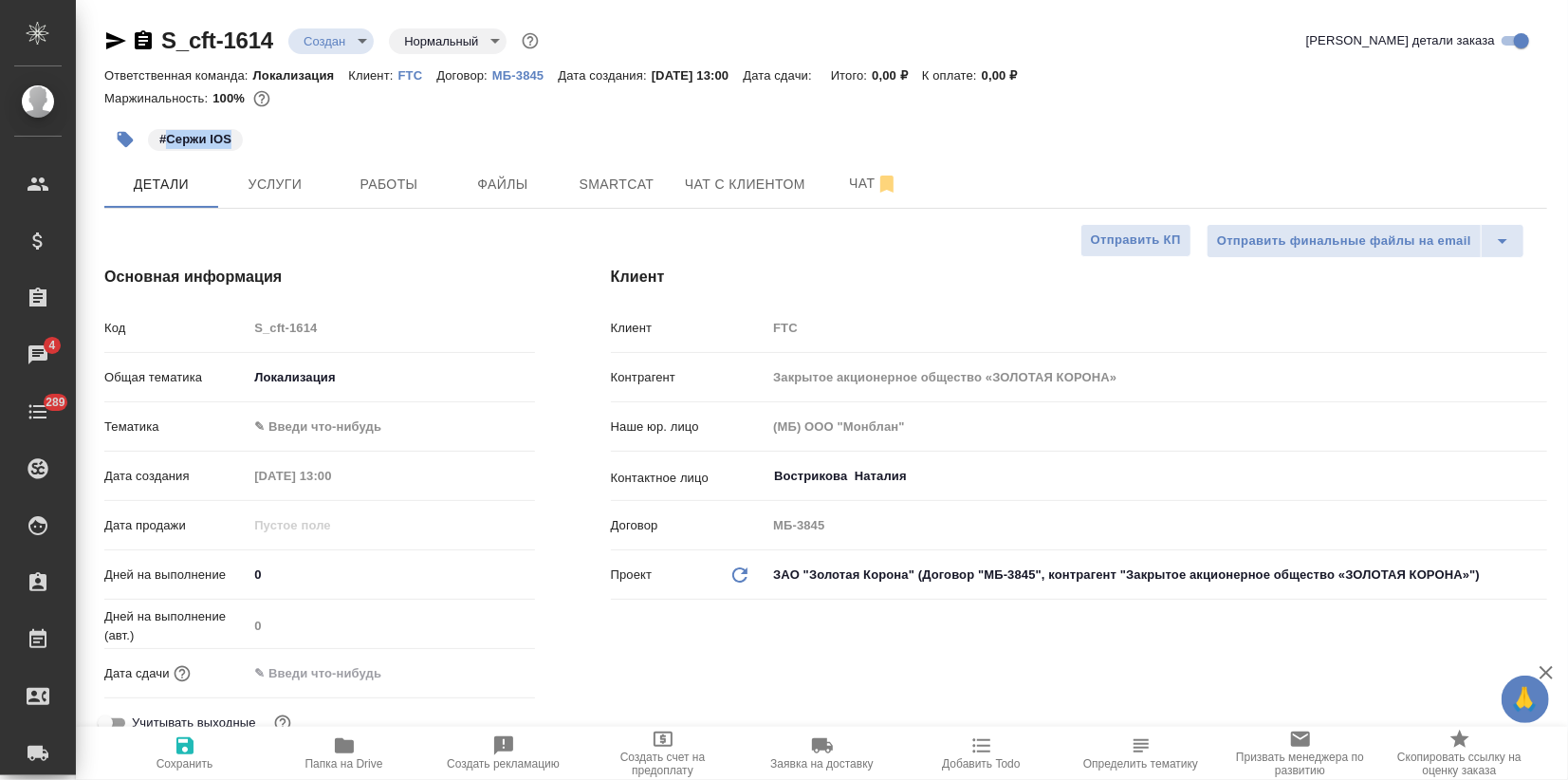
click at [288, 429] on body "🙏 .cls-1 fill:#fff; AWATERA Zagorodnikh [PERSON_NAME] Спецификации Заказы 4 Чат…" at bounding box center [784, 390] width 1568 height 780
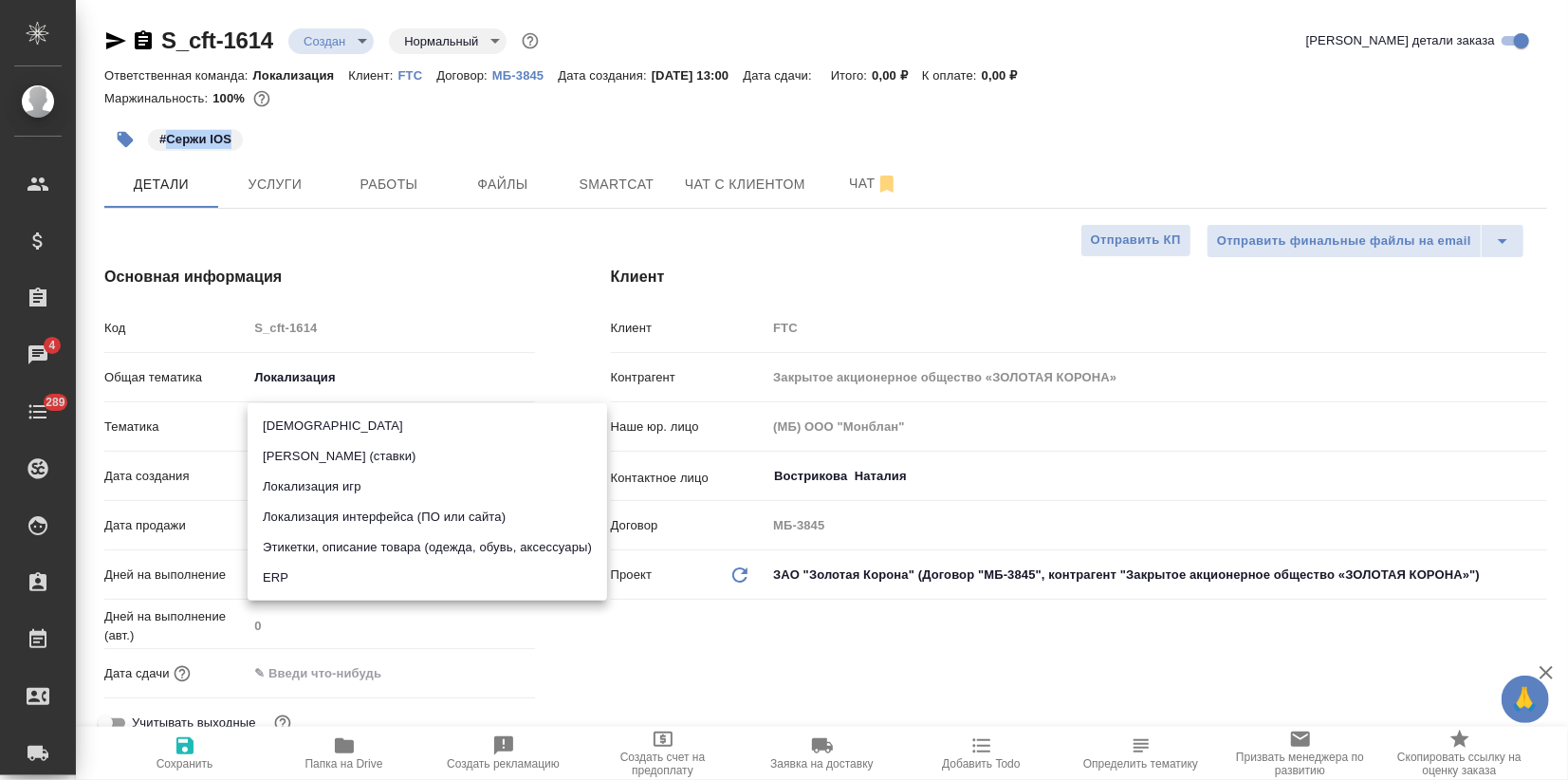
click at [357, 518] on li "Локализация интерфейса (ПО или сайта)" at bounding box center [428, 516] width 360 height 30
type textarea "x"
type input "5a8b8b956a9677013d343e0d"
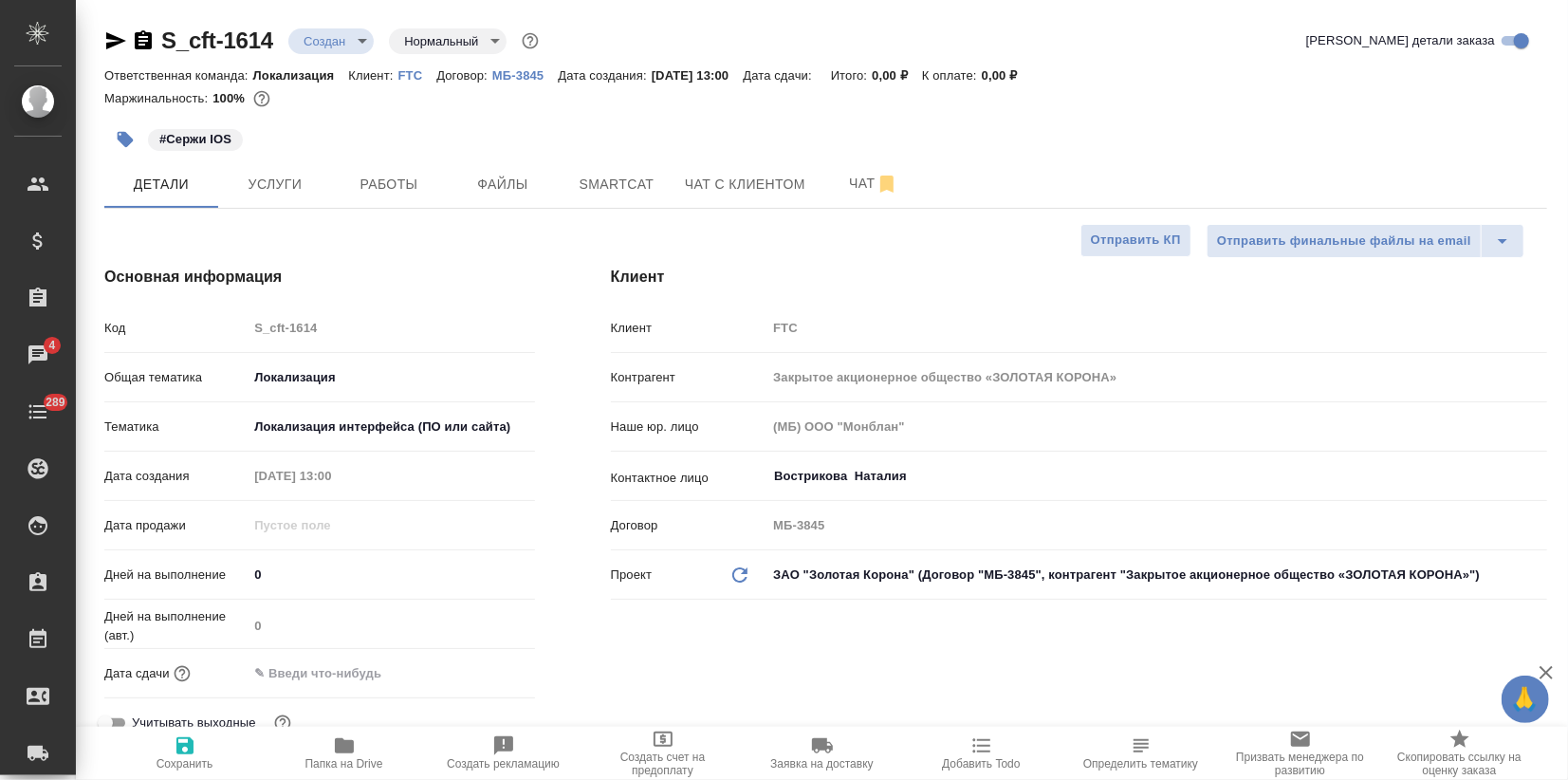
click at [281, 666] on input "text" at bounding box center [331, 673] width 166 height 27
click at [476, 679] on icon "button" at bounding box center [480, 671] width 17 height 19
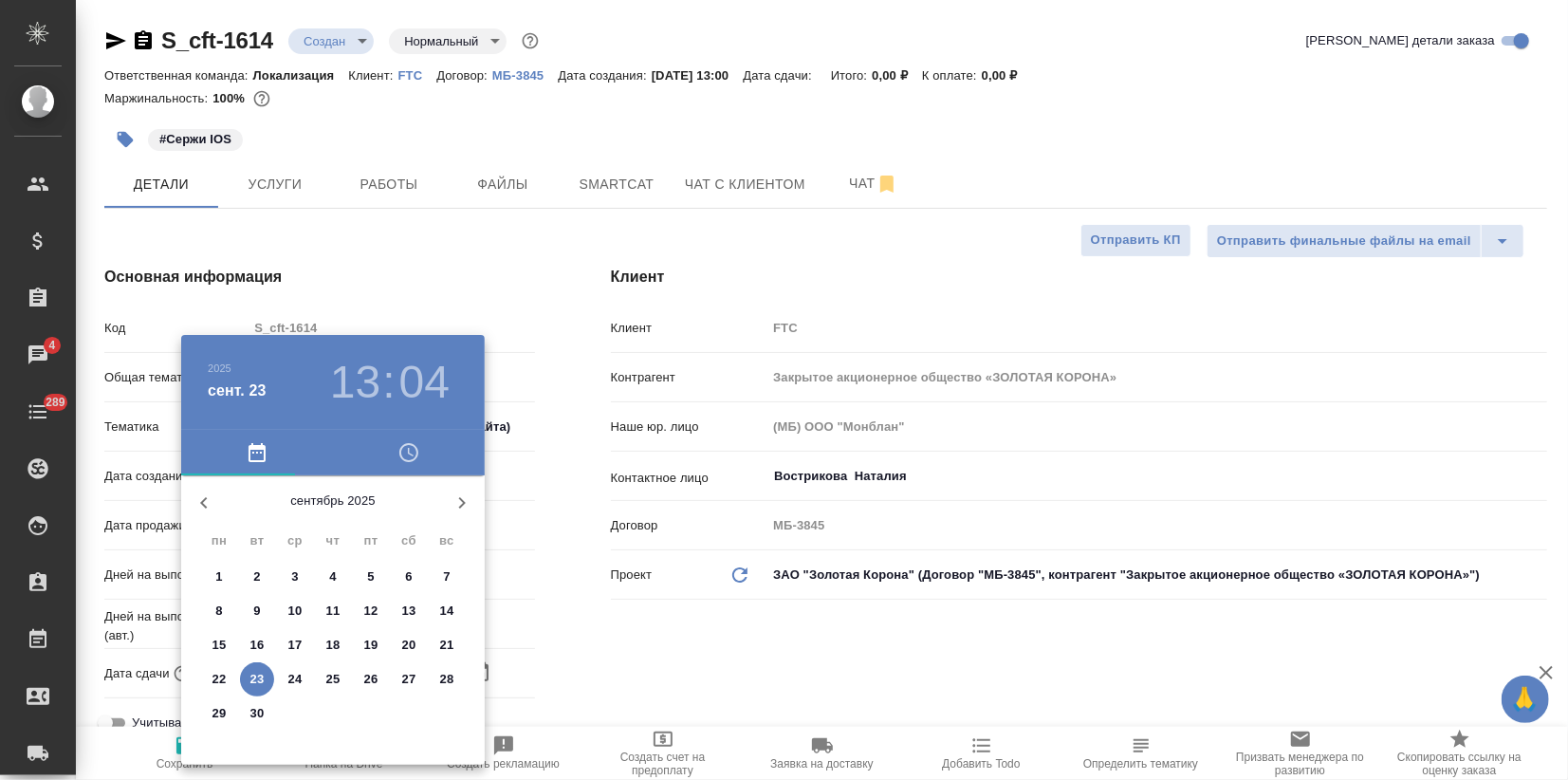
click at [336, 675] on p "25" at bounding box center [333, 680] width 15 height 19
type input "[DATE] 13:04"
type textarea "x"
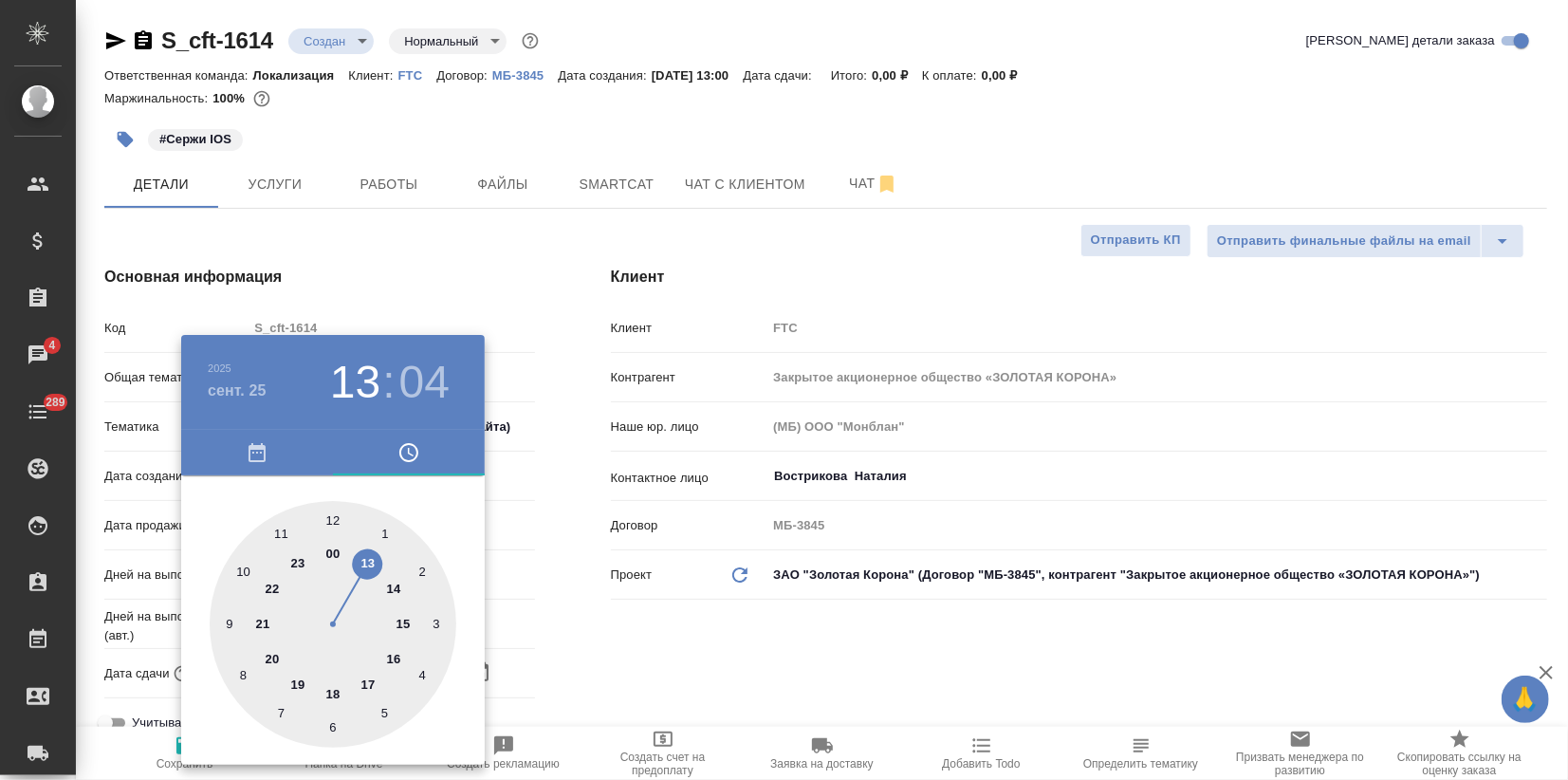
type input "25.09.2025 19:04"
type textarea "x"
click at [303, 676] on div at bounding box center [333, 624] width 247 height 247
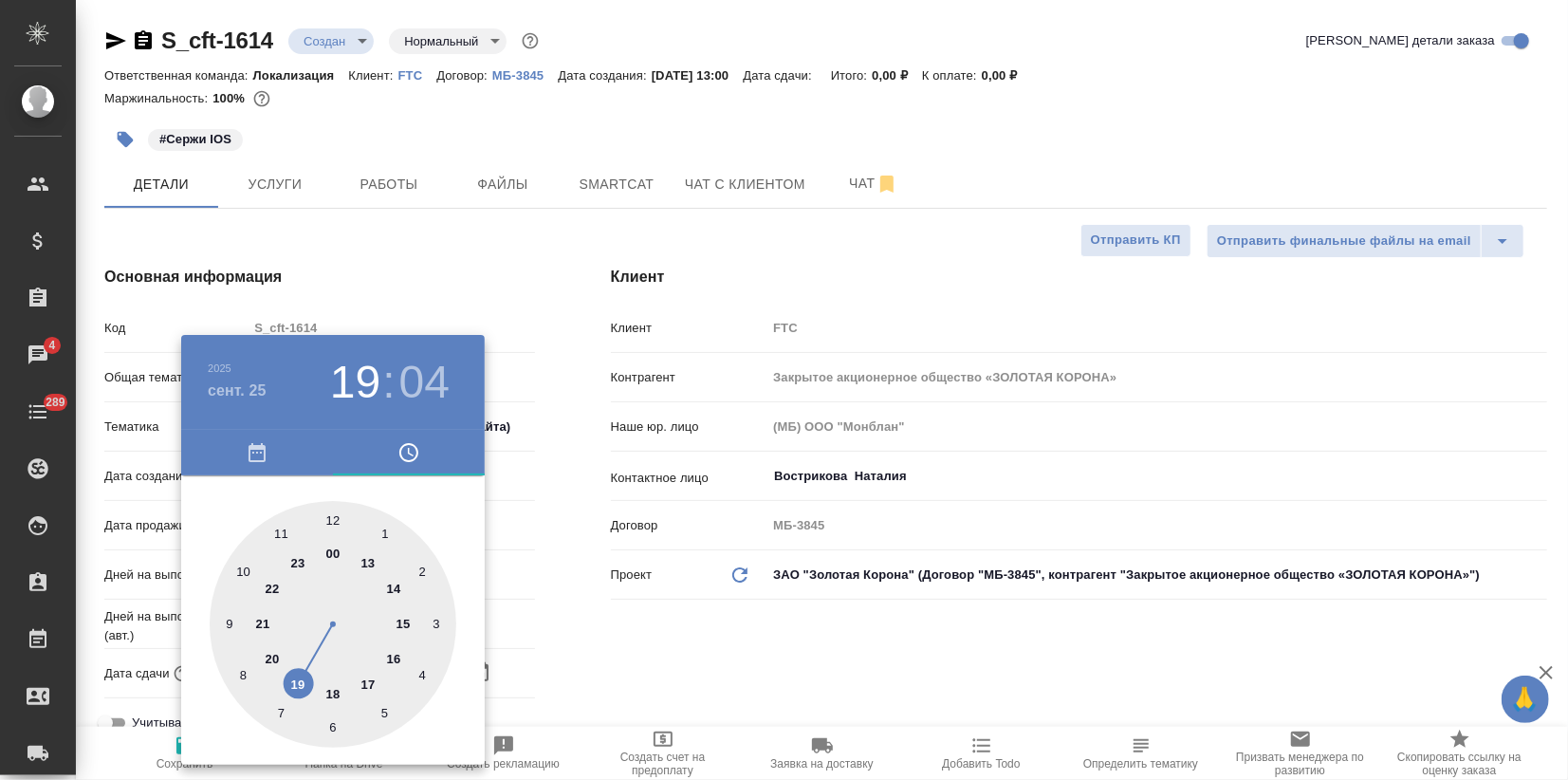
type textarea "x"
click at [335, 518] on div at bounding box center [333, 624] width 247 height 247
type input "25.09.2025 19:00"
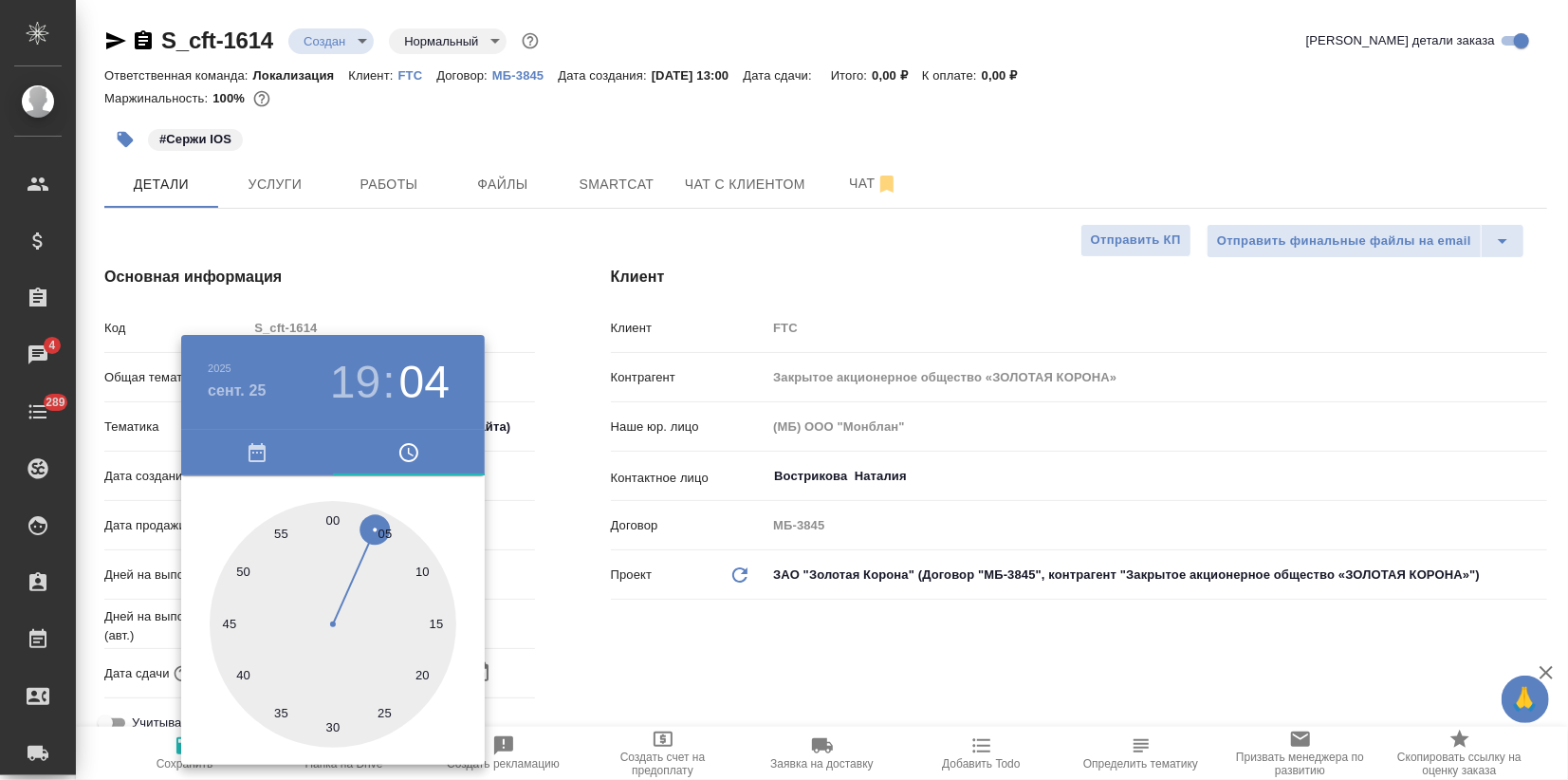
type textarea "x"
click at [531, 600] on div at bounding box center [784, 390] width 1568 height 780
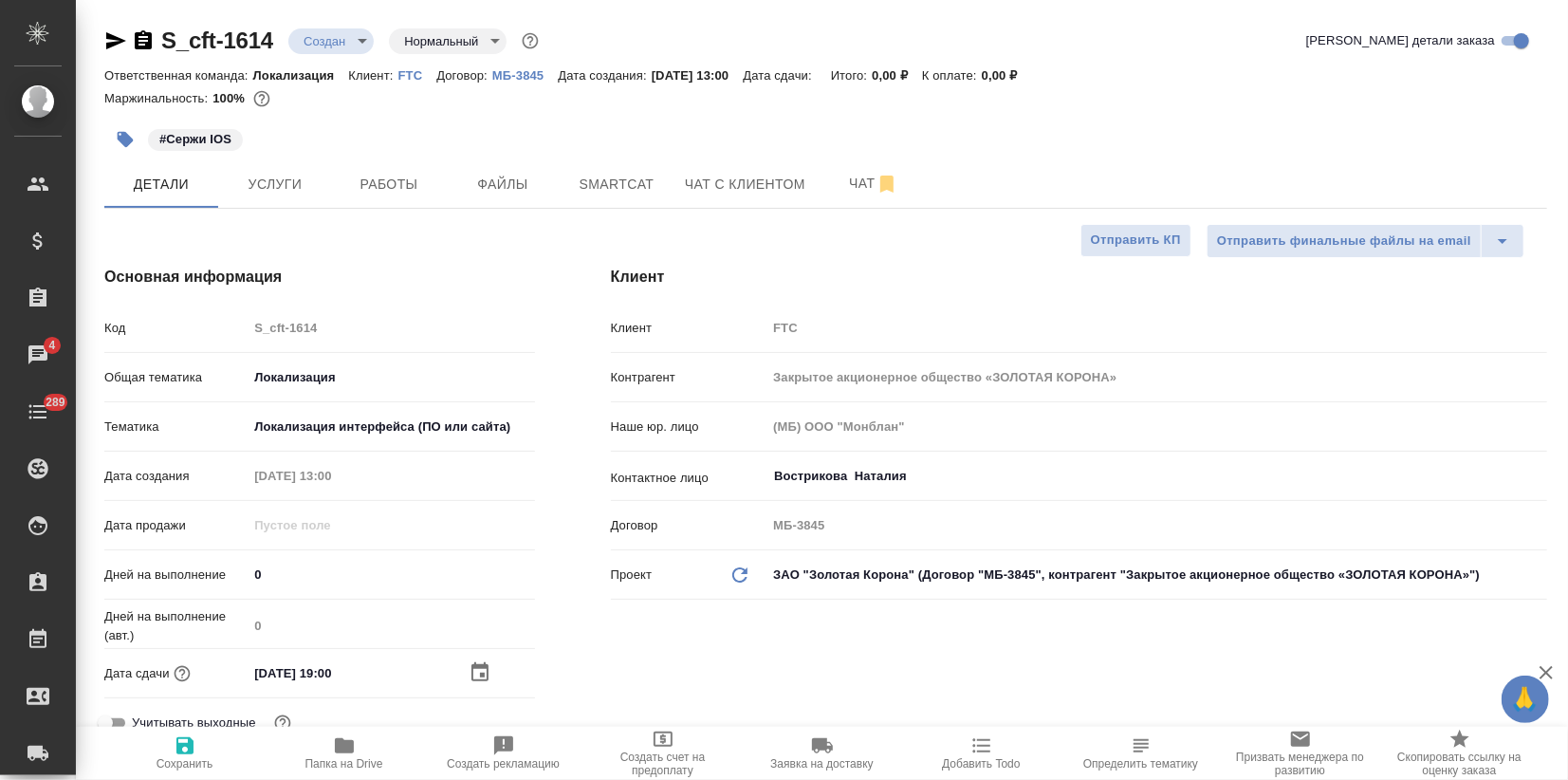
click at [196, 753] on span "Сохранить" at bounding box center [185, 752] width 136 height 36
type textarea "x"
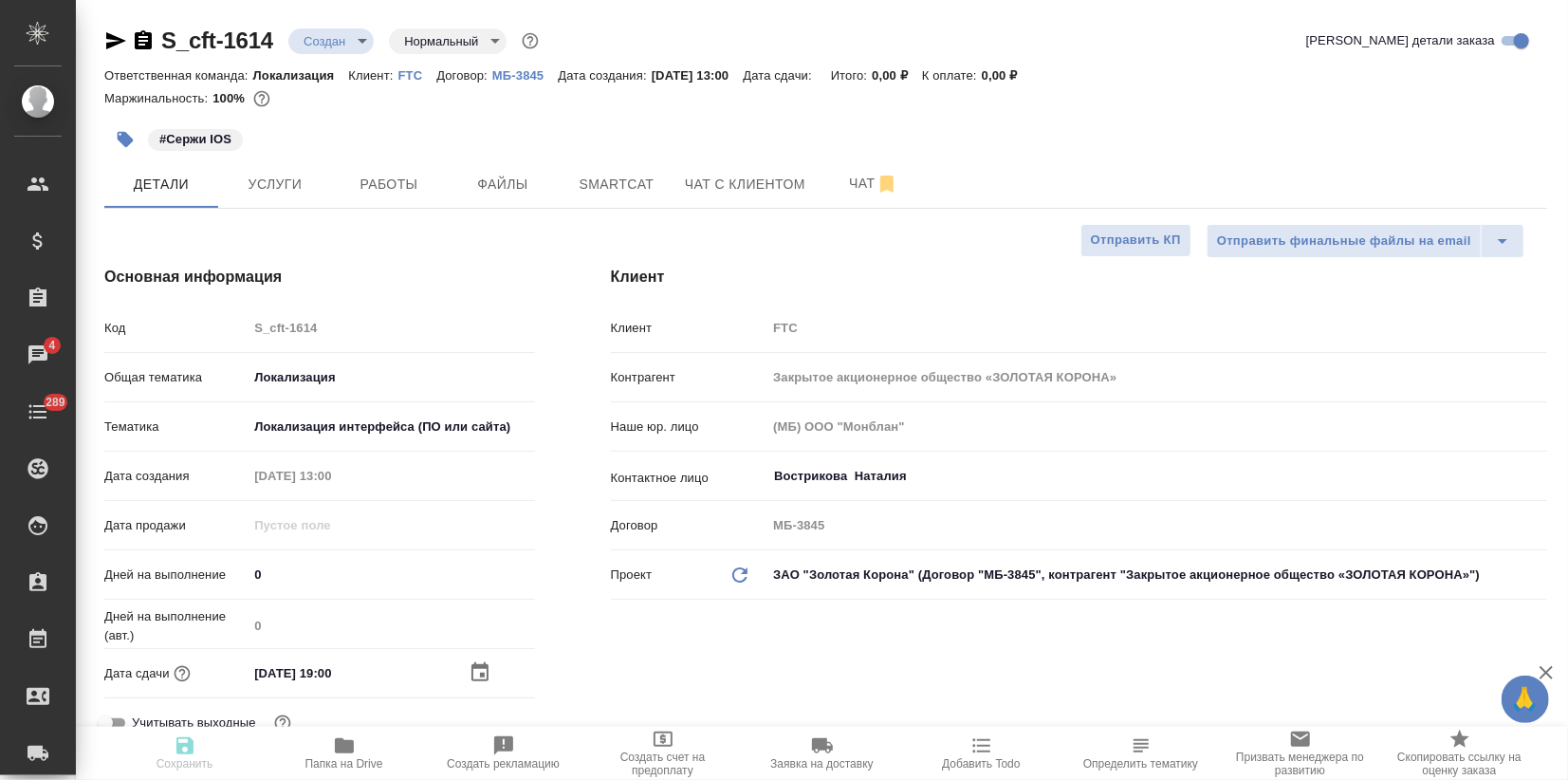
type textarea "x"
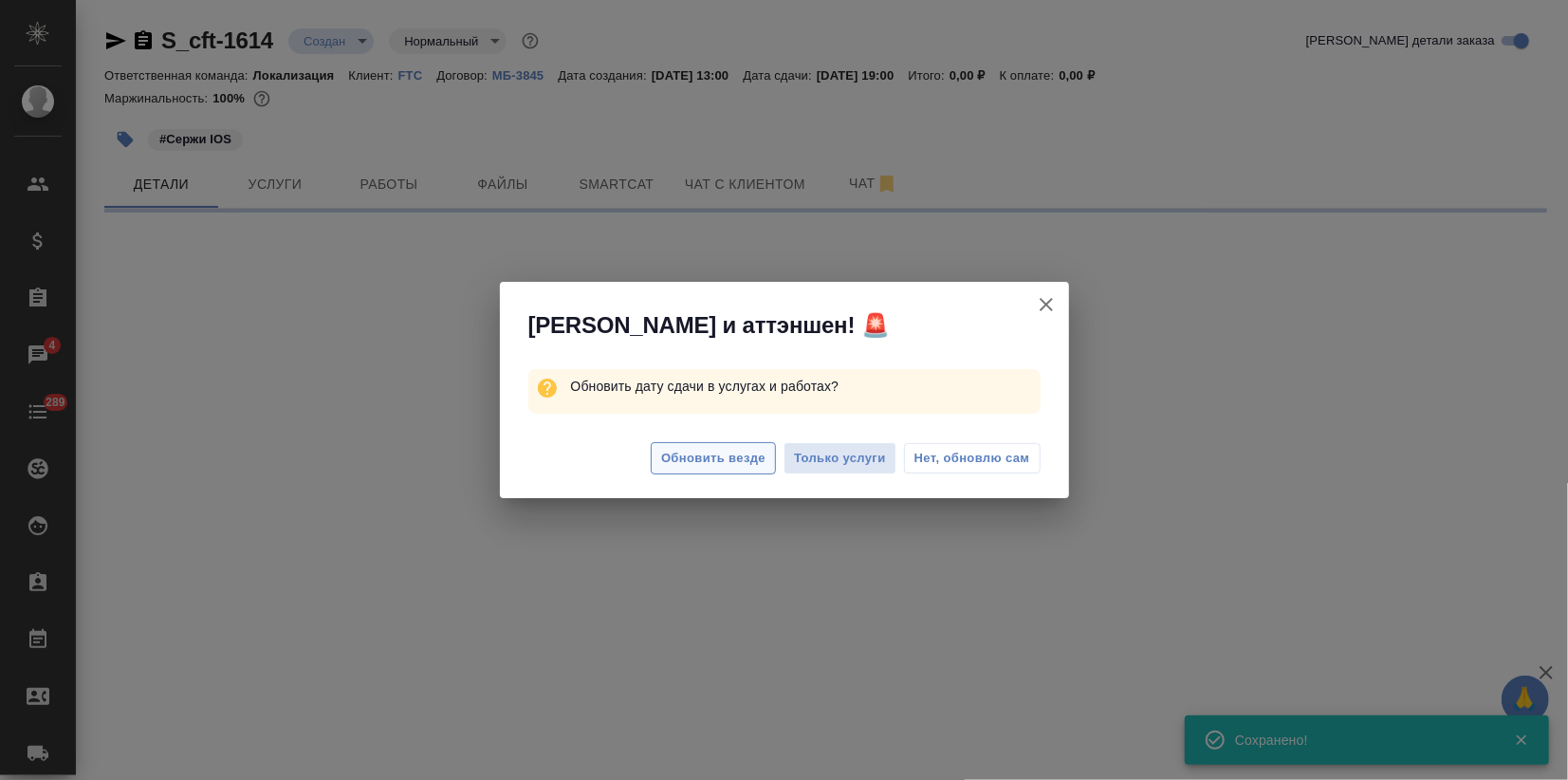
select select "RU"
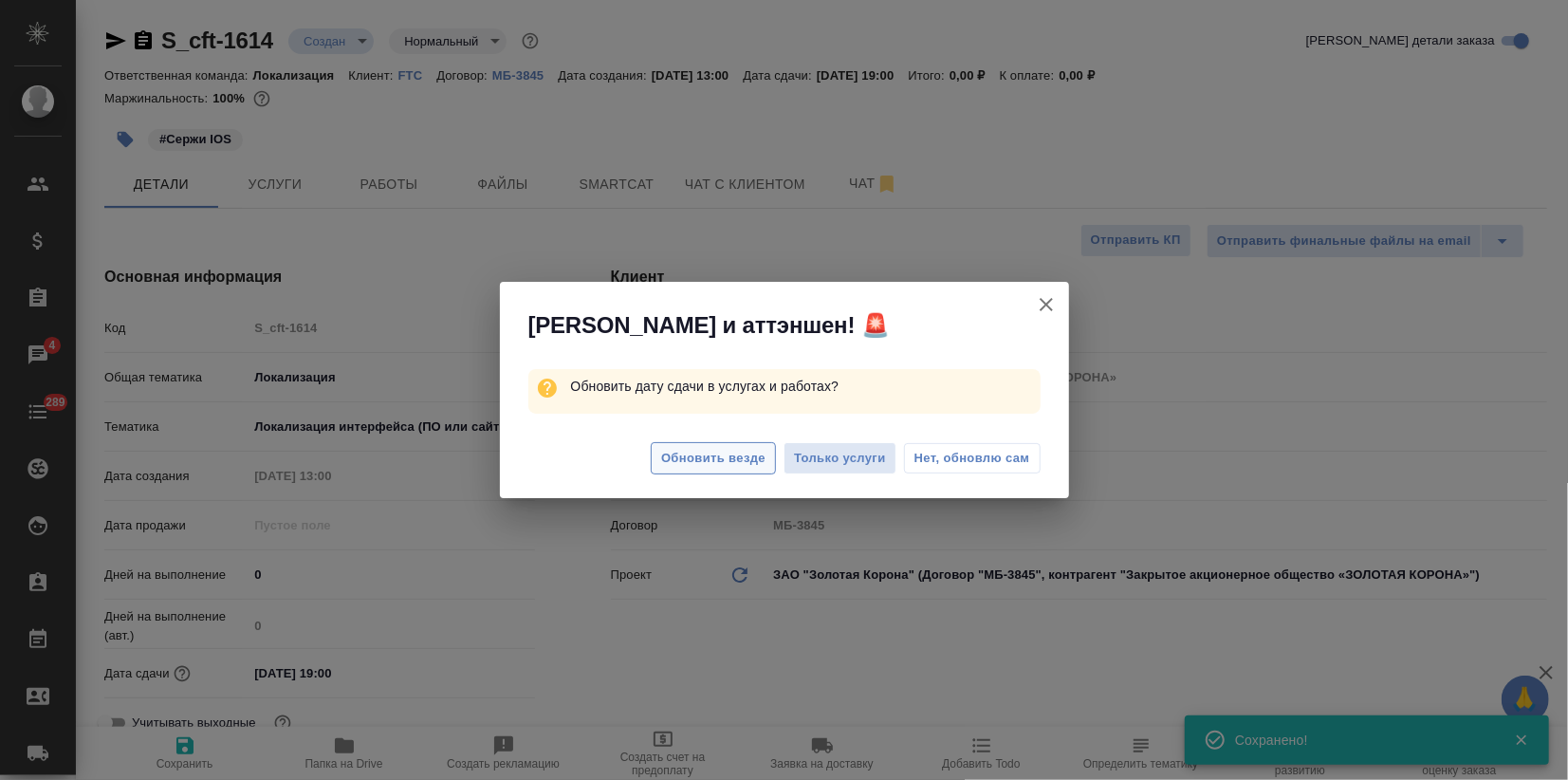
type textarea "x"
click at [728, 462] on span "Обновить везде" at bounding box center [713, 458] width 104 height 21
type textarea "x"
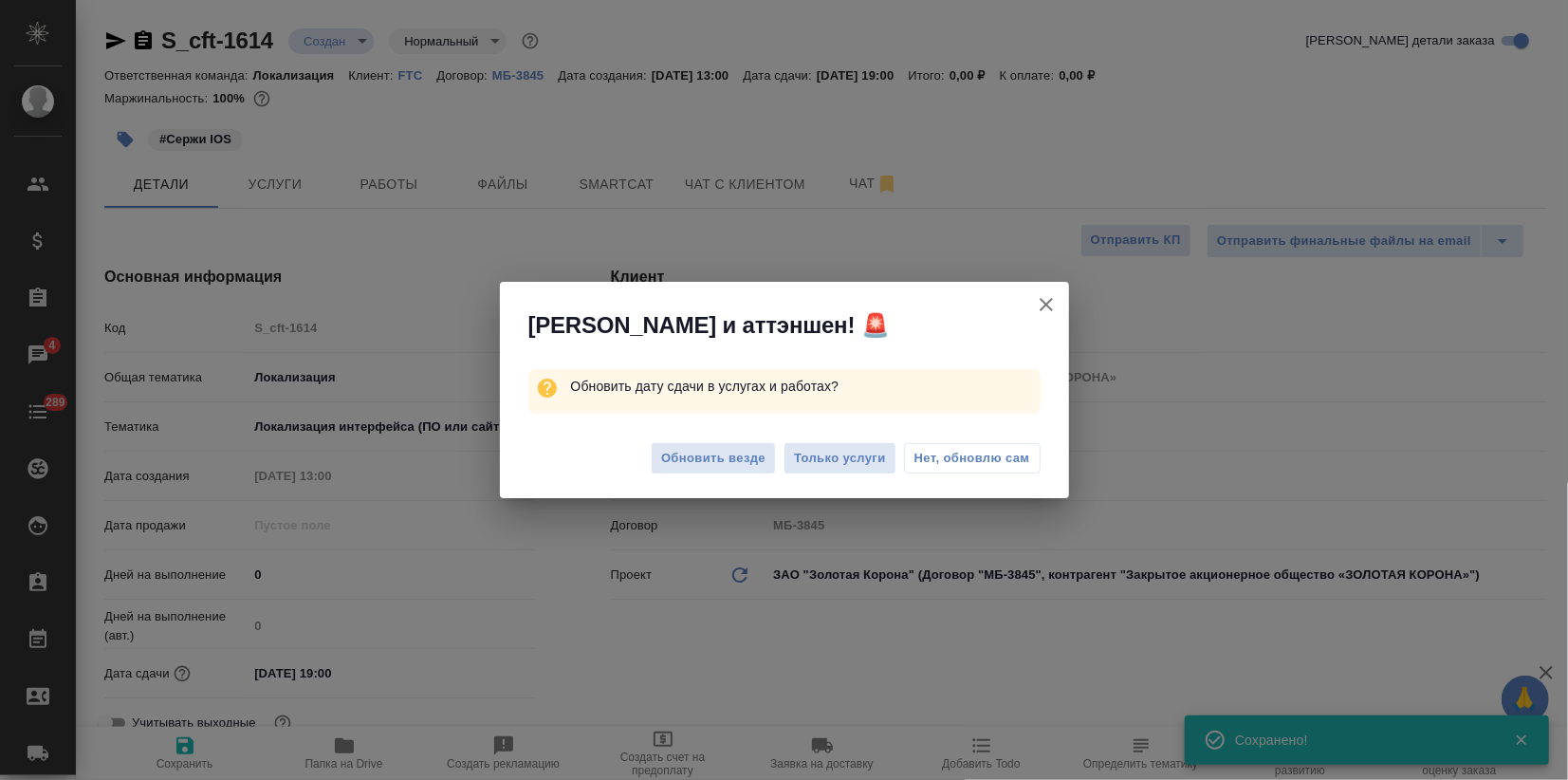
type textarea "x"
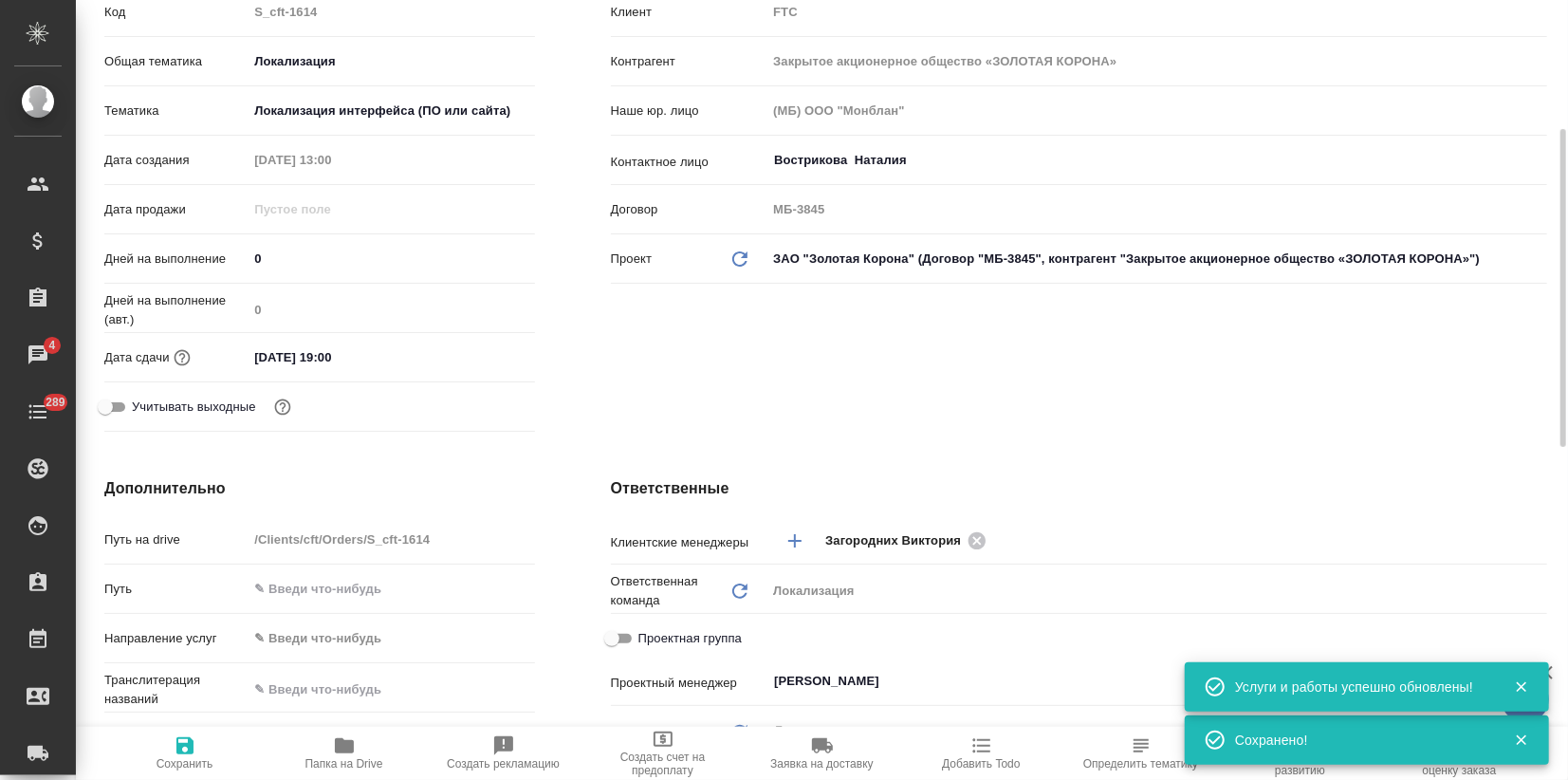
scroll to position [526, 0]
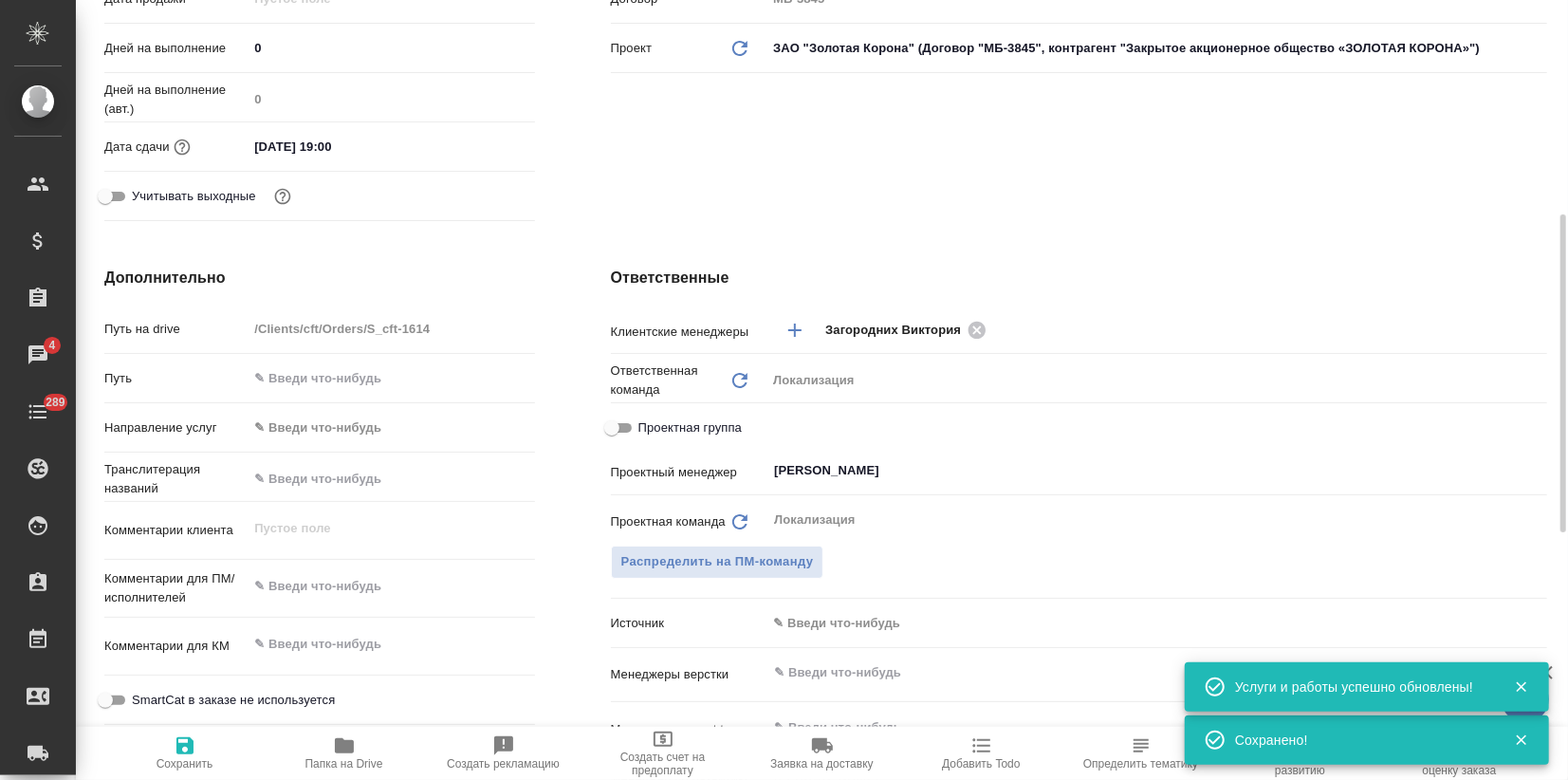
type textarea "x"
click at [281, 577] on textarea at bounding box center [391, 585] width 287 height 32
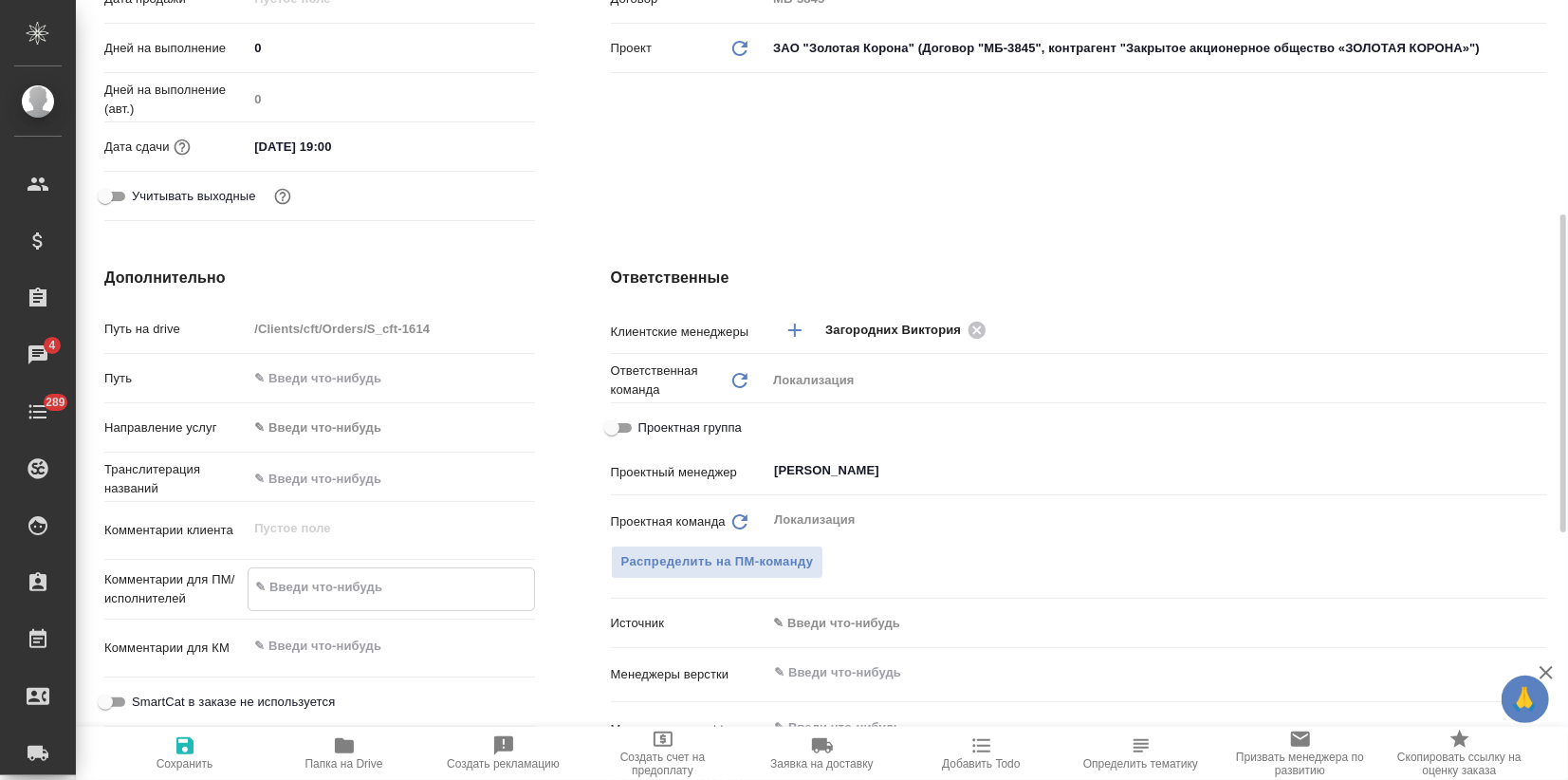
paste textarea "Сержи IOS"
type textarea "x"
type textarea "Сержи IOS"
type textarea "x"
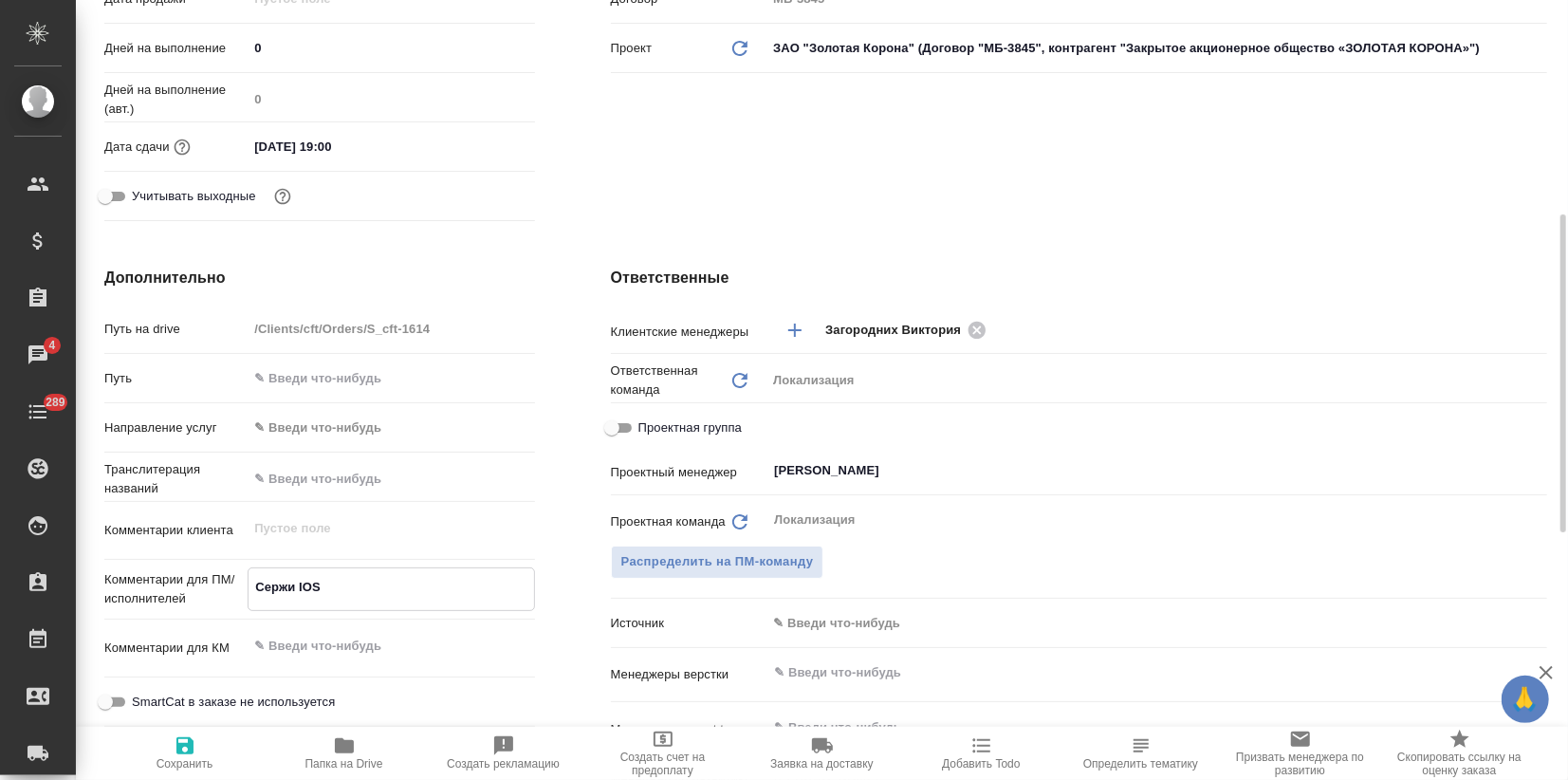
type textarea "x"
type textarea "Сержи IOS:"
type textarea "x"
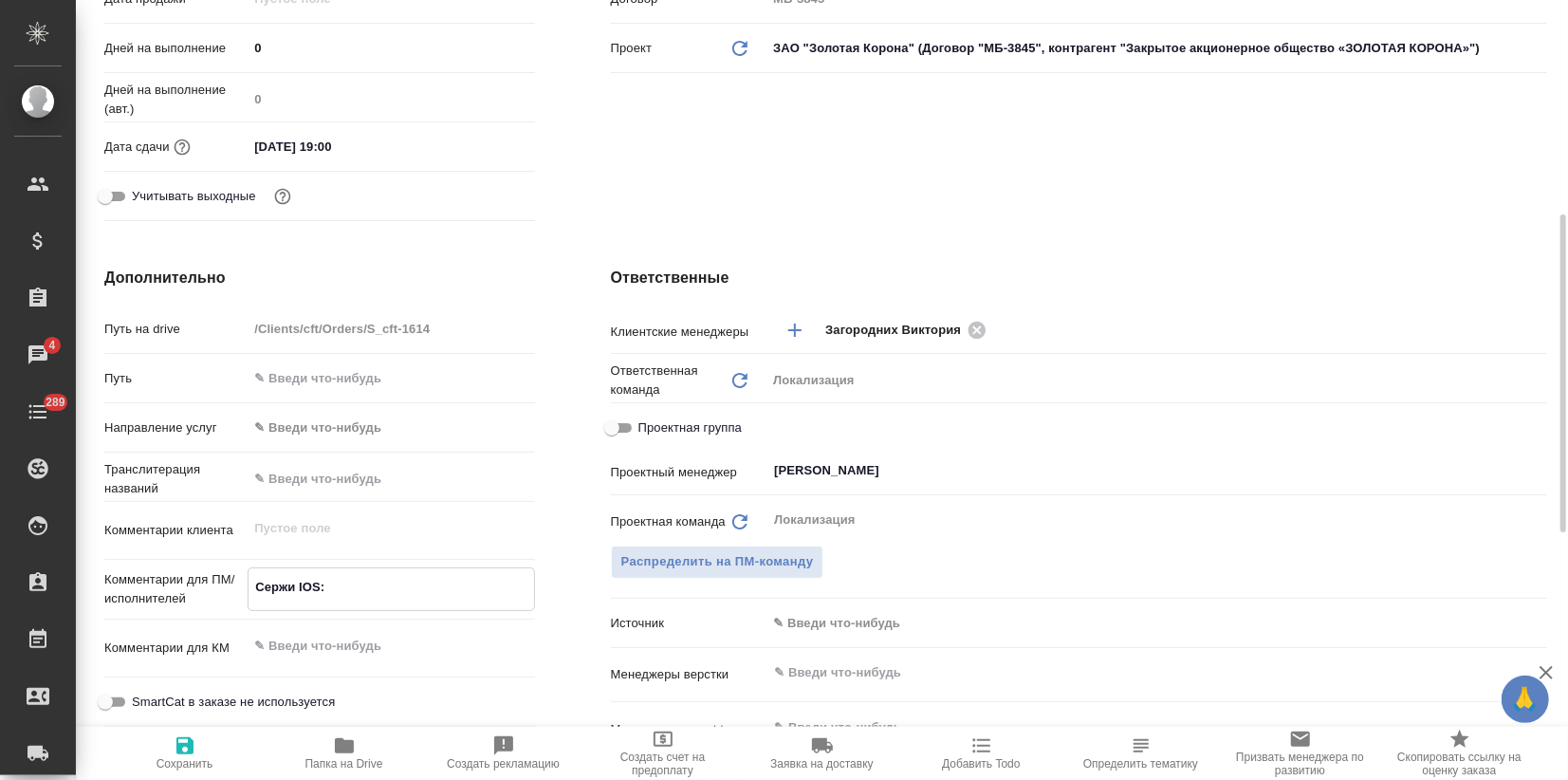
type textarea "Сержи IOS:"
type textarea "x"
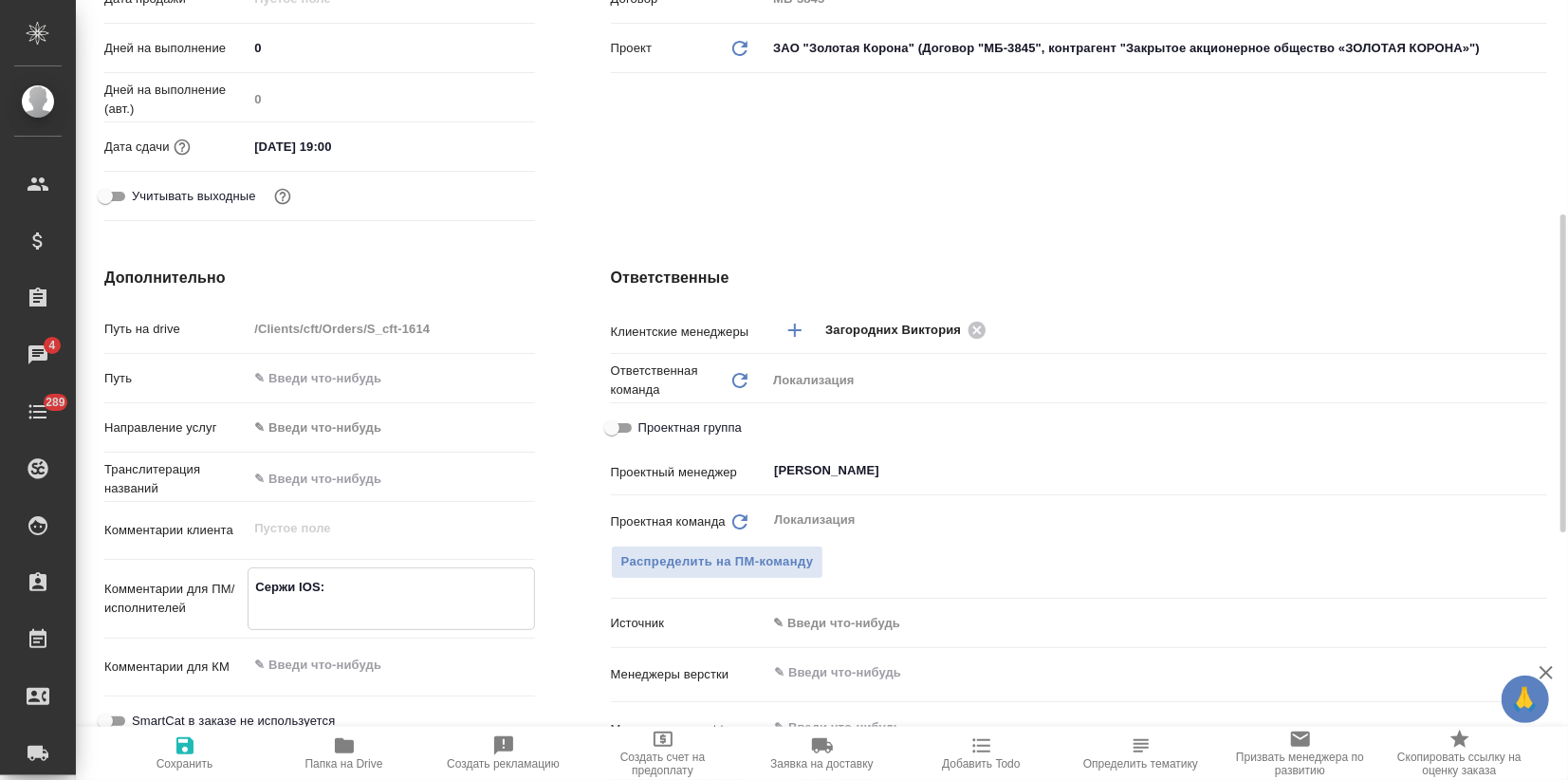
type textarea "x"
type textarea "Сержи IOS:"
type textarea "x"
type textarea "Сержи IOS:"
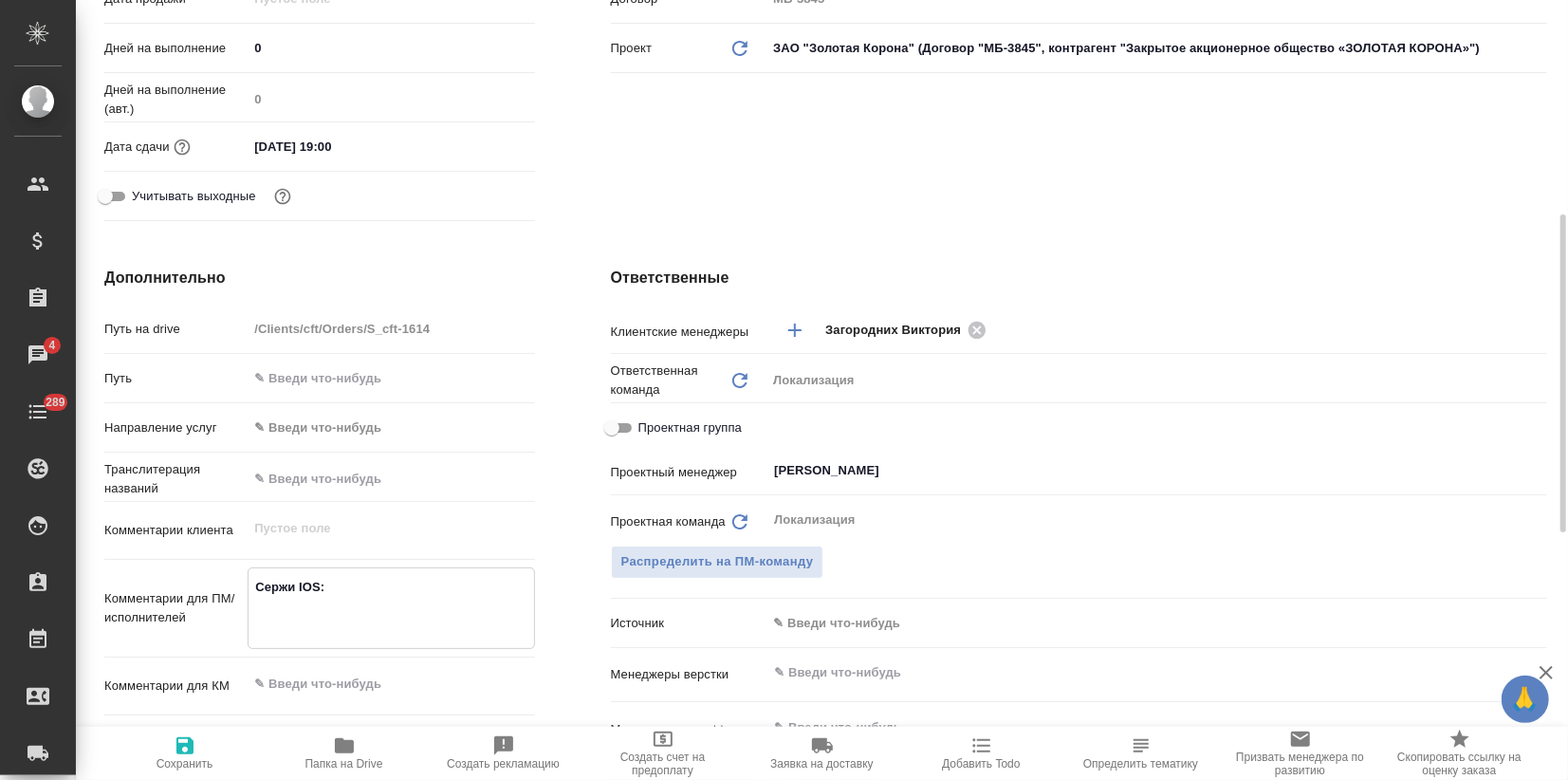
type textarea "x"
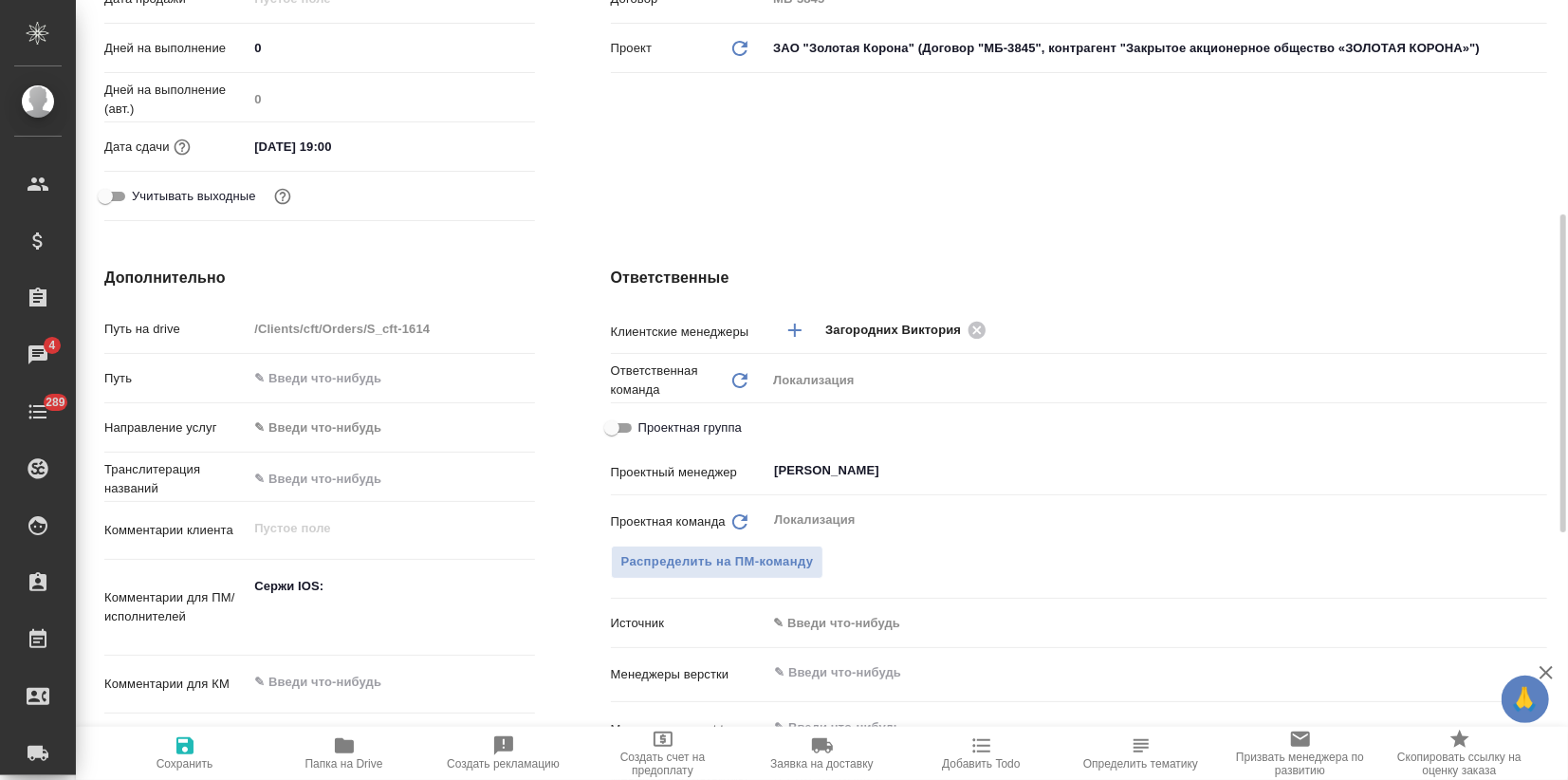
type textarea "x"
paste textarea "https://smartcat.com/projects/fa598466-d8ca-4a0b-b7c4-b806e55478ee/files"
type textarea "Сержи IOS: https://smartcat.com/projects/fa598466-d8ca-4a0b-b7c4-b806e55478ee/f…"
type textarea "x"
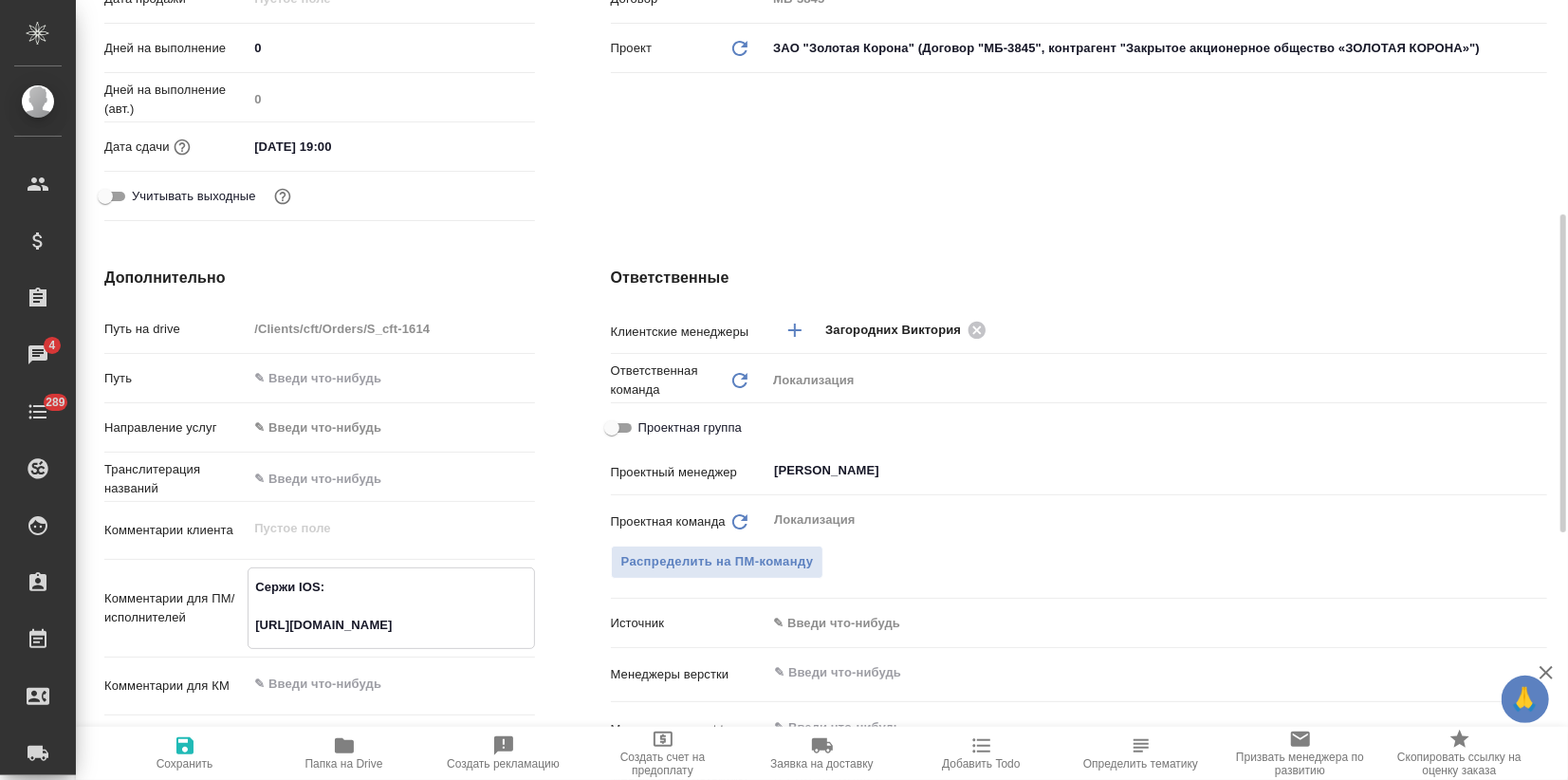
type textarea "x"
type textarea "Сержи IOS: https://smartcat.com/projects/fa598466-d8ca-4a0b-b7c4-b806e55478ee/f…"
type textarea "x"
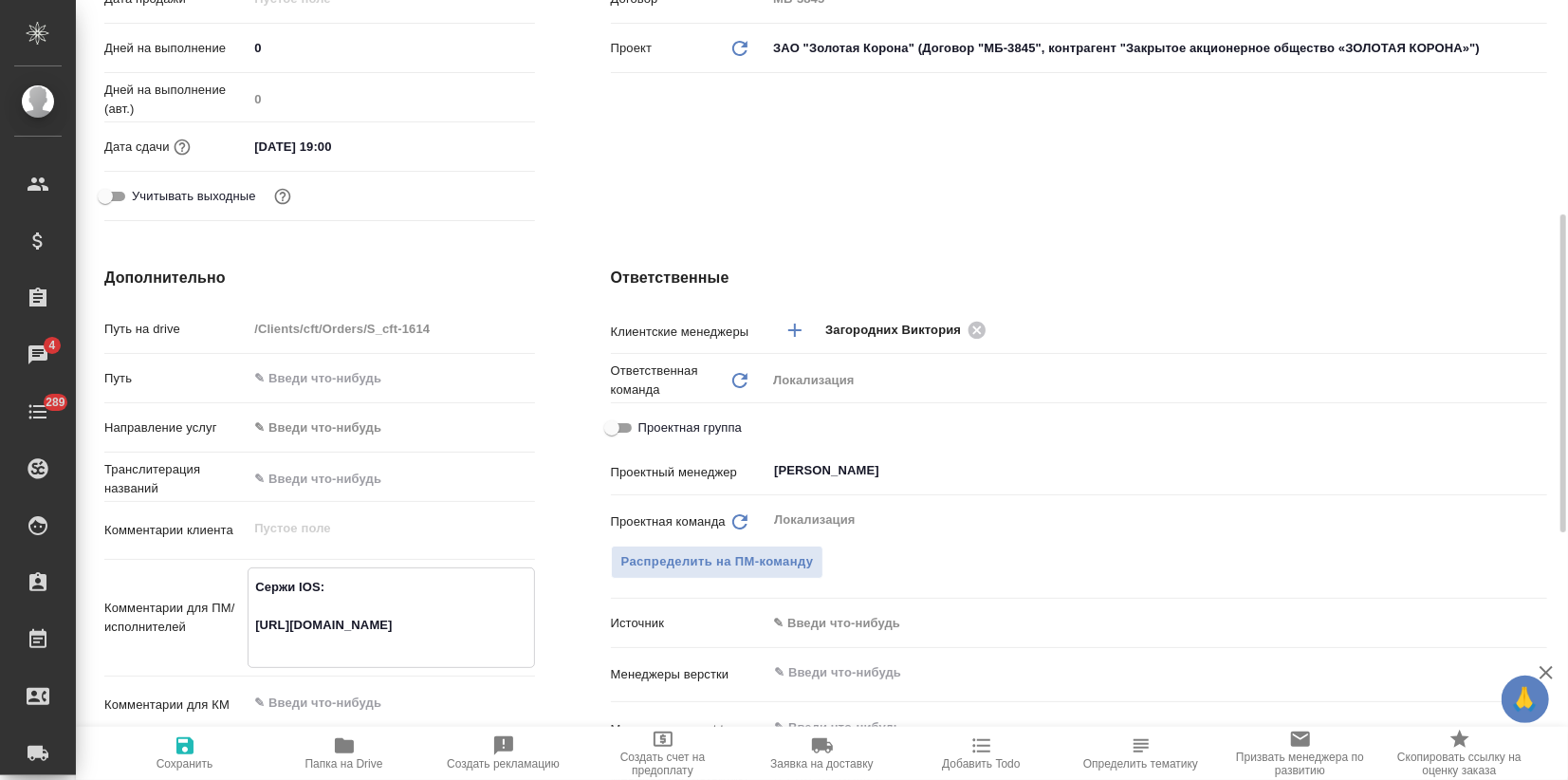
type textarea "x"
type textarea "Сержи IOS: https://smartcat.com/projects/fa598466-d8ca-4a0b-b7c4-b806e55478ee/f…"
type textarea "x"
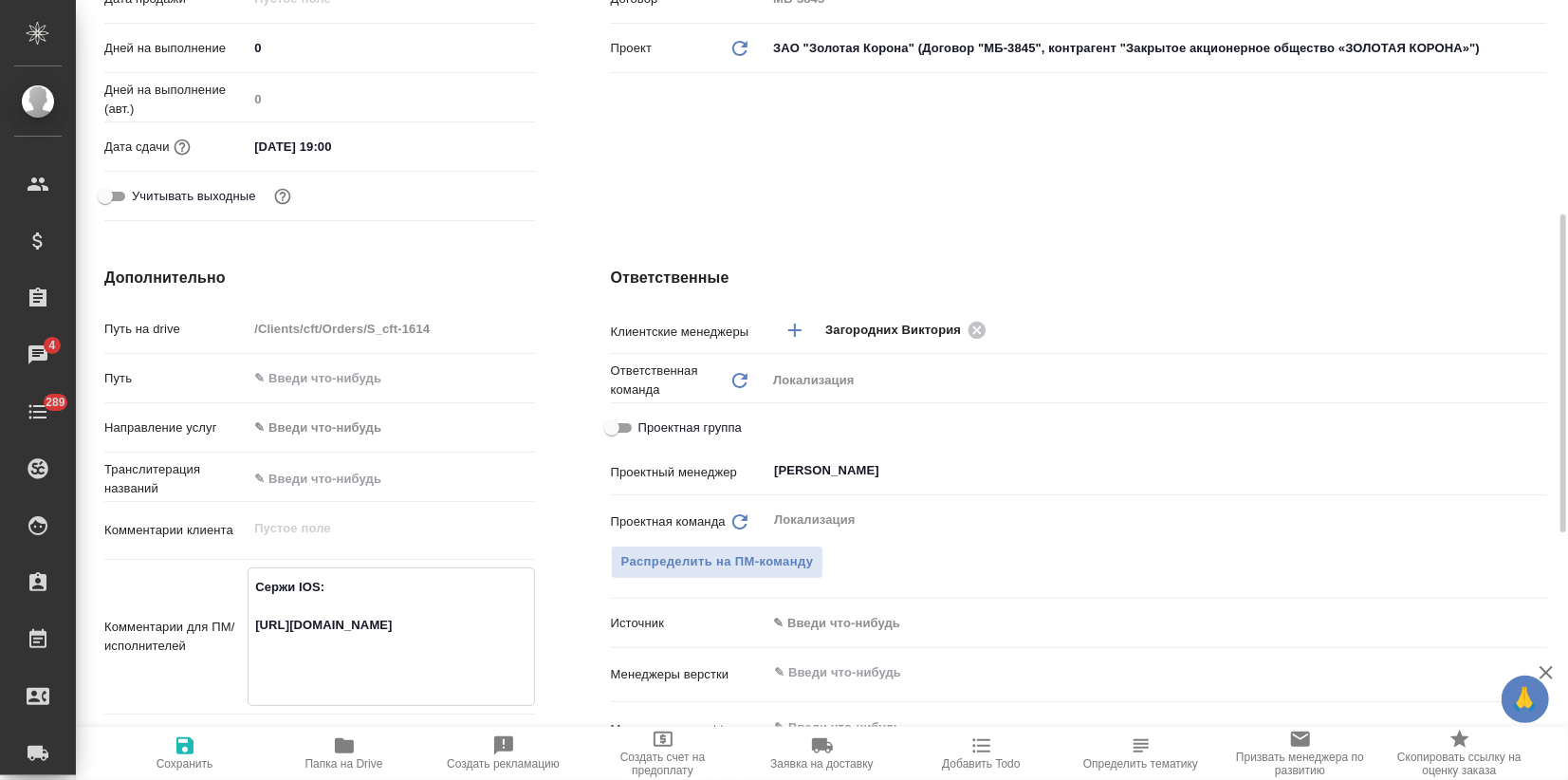
type textarea "Сержи IOS: https://smartcat.com/projects/fa598466-d8ca-4a0b-b7c4-b806e55478ee/f…"
type textarea "x"
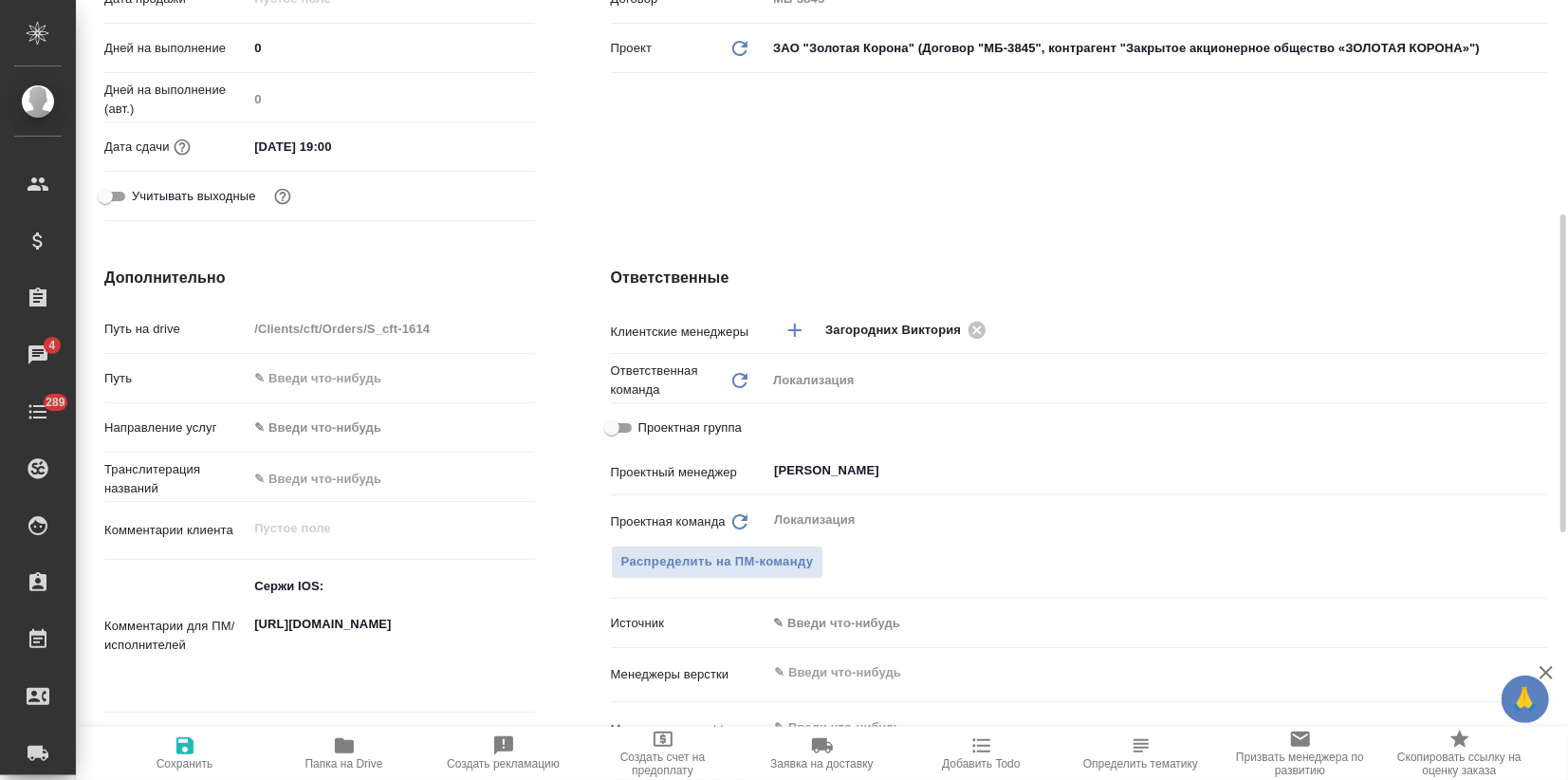
type textarea "x"
paste textarea "https://smartcat.com/projects/c2167bad-6919-42f6-9136-a07398b7a8d9/files?target…"
type textarea "x"
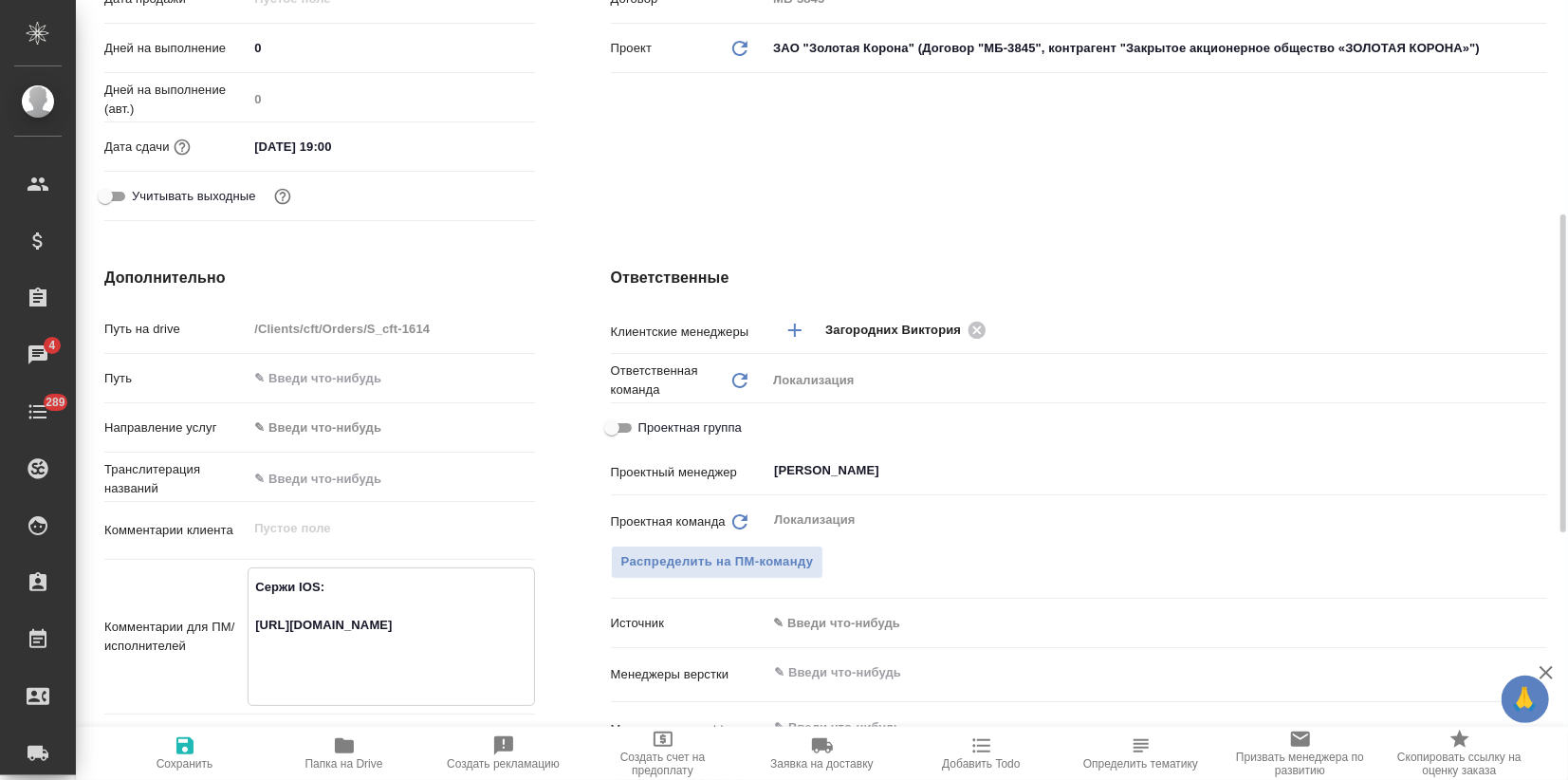
type textarea "Сержи IOS: https://smartcat.com/projects/fa598466-d8ca-4a0b-b7c4-b806e55478ee/f…"
type textarea "x"
type textarea "Сержи IOS: https://smartcat.com/projects/fa598466-d8ca-4a0b-b7c4-b806e55478ee/f…"
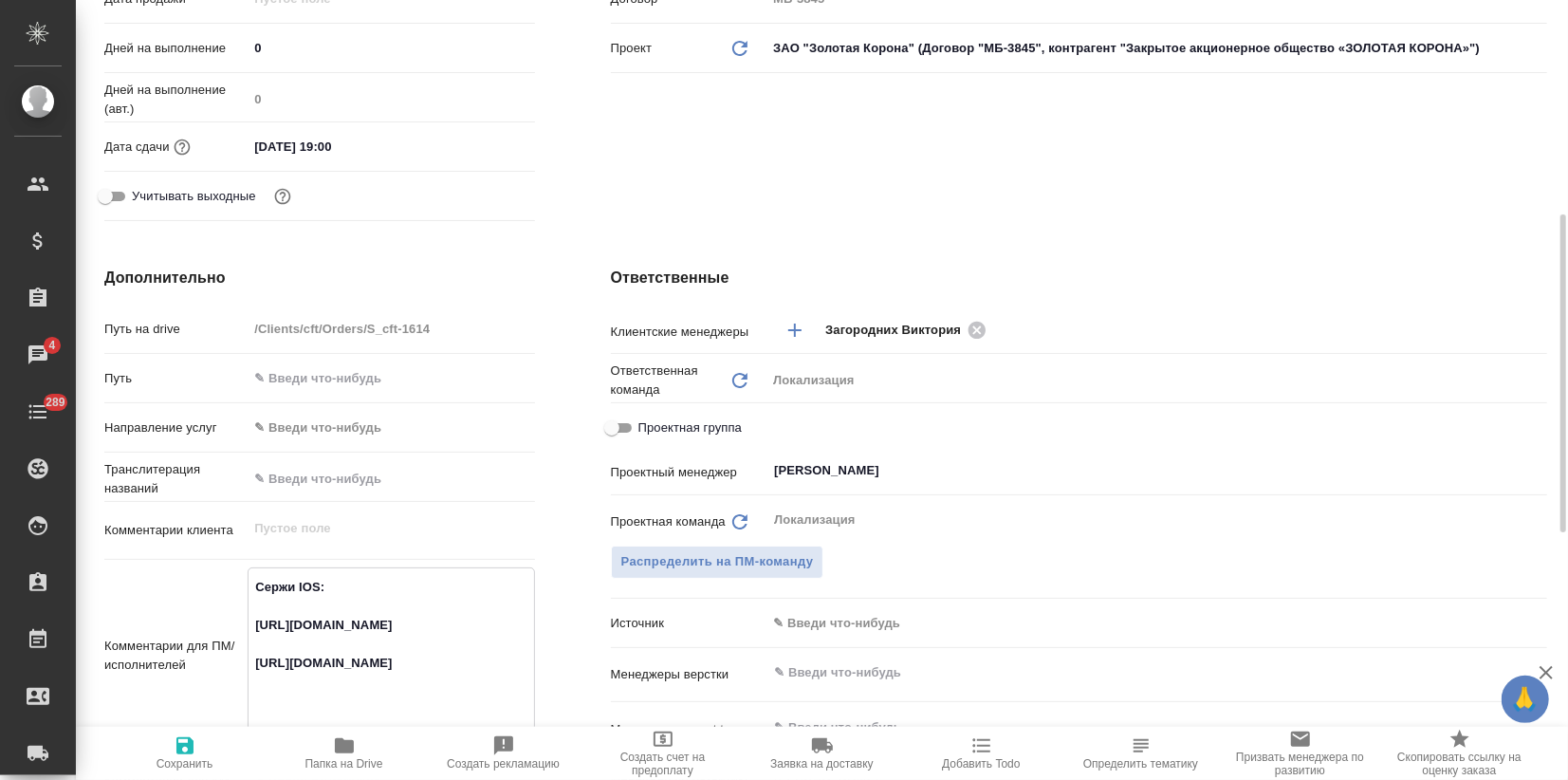
type textarea "x"
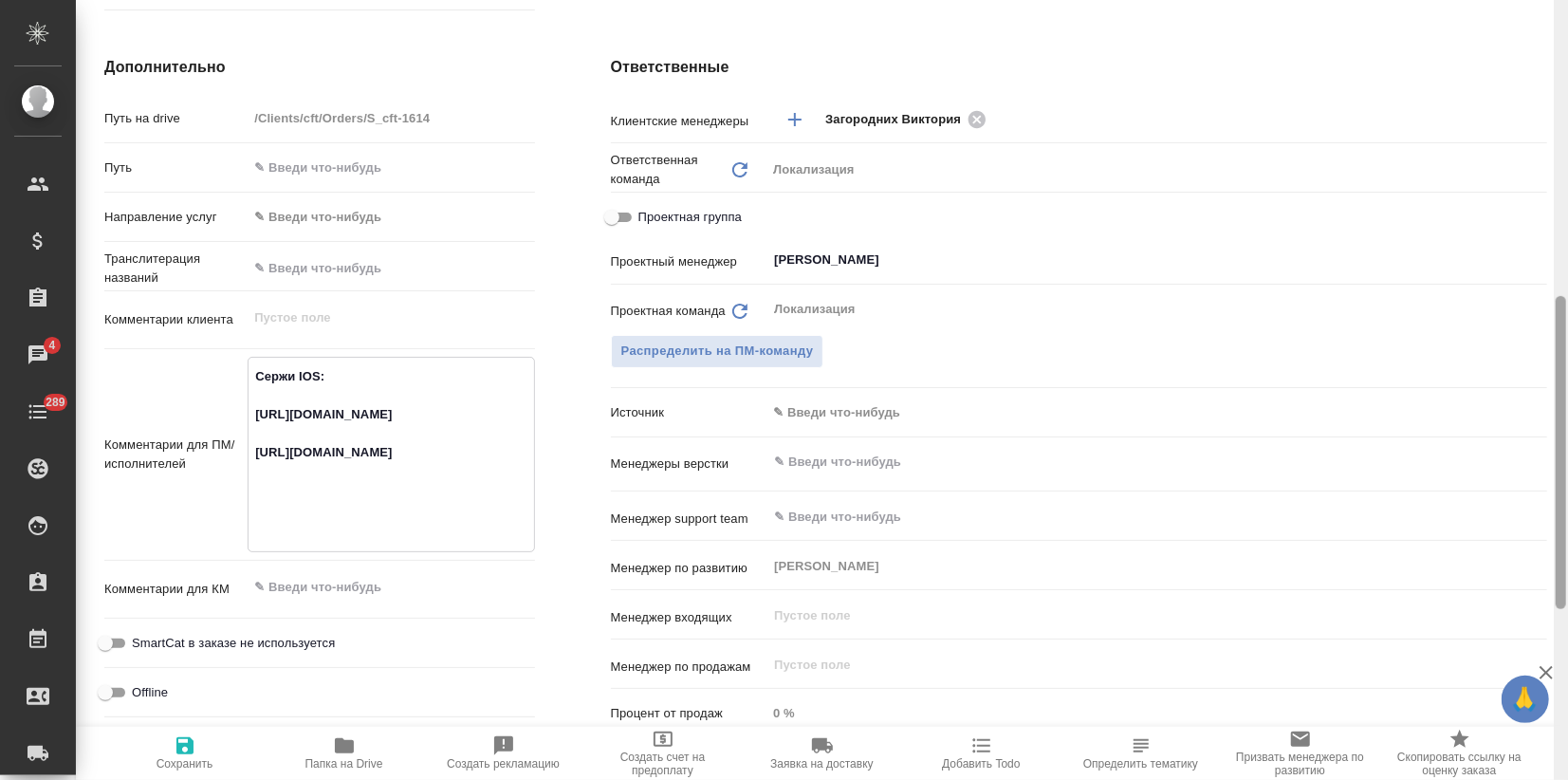
type textarea "x"
type textarea "Сержи IOS: https://smartcat.com/projects/fa598466-d8ca-4a0b-b7c4-b806e55478ee/f…"
type textarea "x"
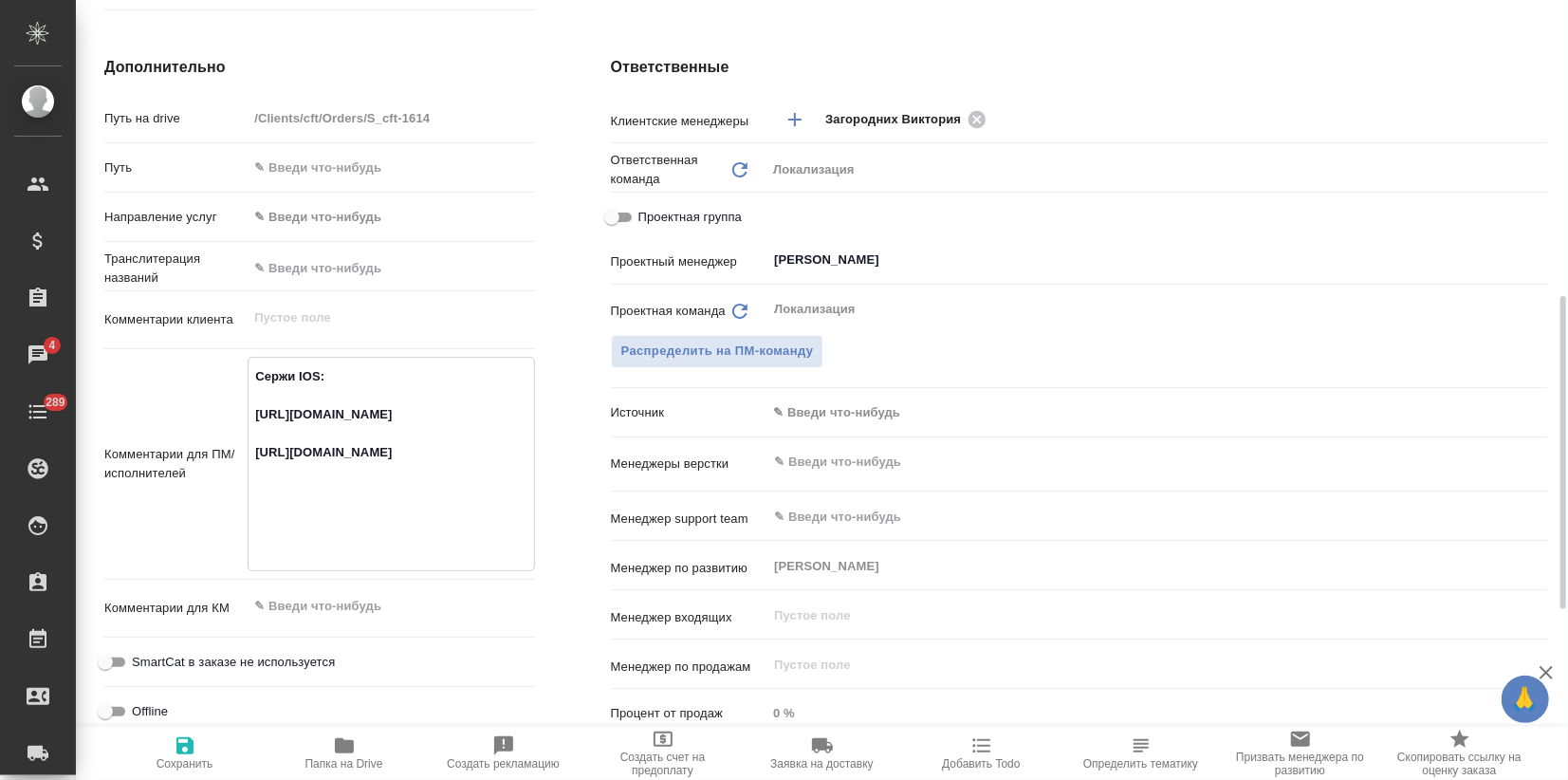
type textarea "Сержи IOS: https://smartcat.com/projects/fa598466-d8ca-4a0b-b7c4-b806e55478ee/f…"
type textarea "x"
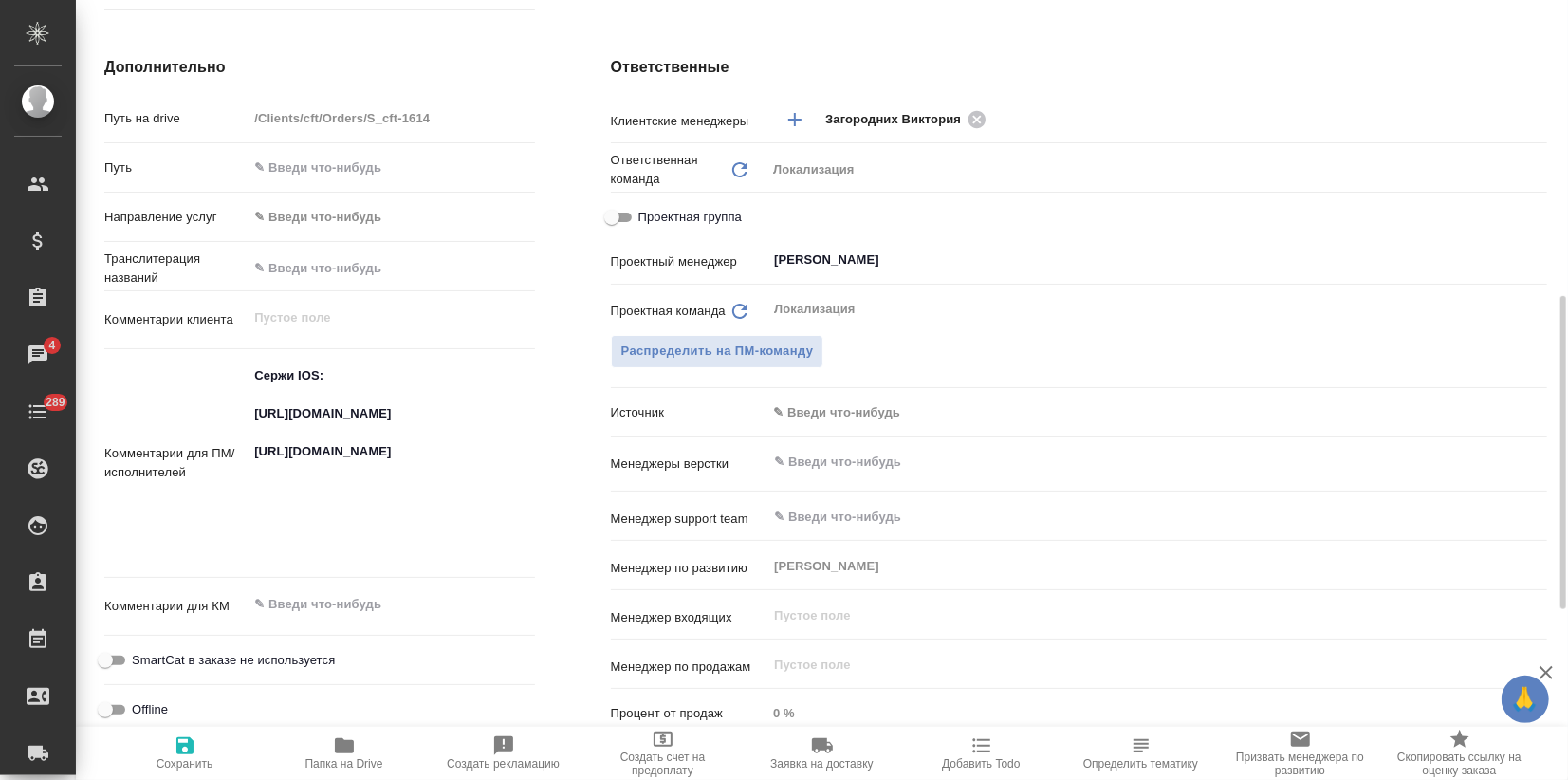
type textarea "x"
paste textarea "https://smartcat.com/projects/cbb2b0c1-053b-4a02-9793-cb712a3e3c97/files?target…"
type textarea "Сержи IOS: https://smartcat.com/projects/fa598466-d8ca-4a0b-b7c4-b806e55478ee/f…"
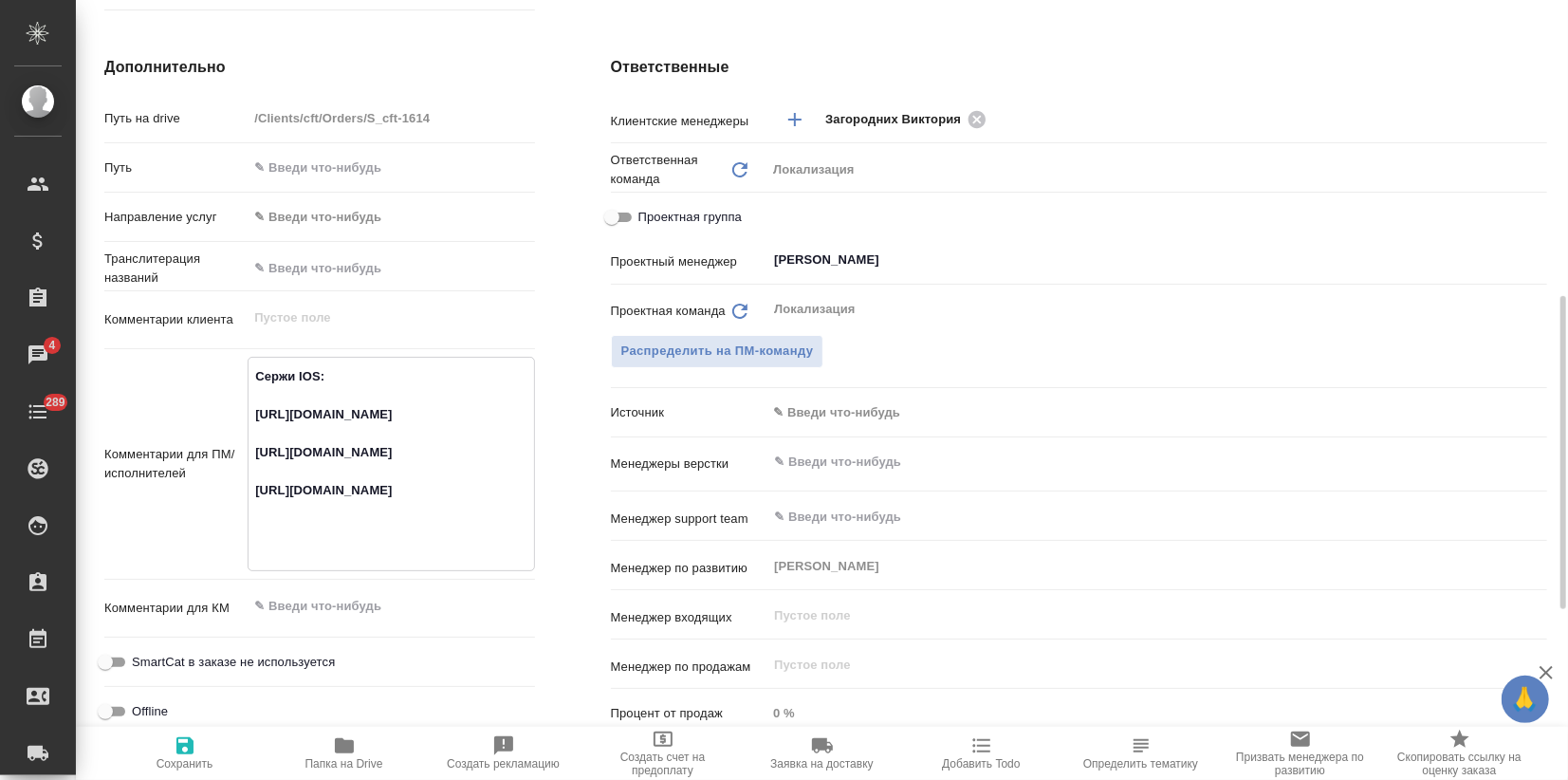
type textarea "x"
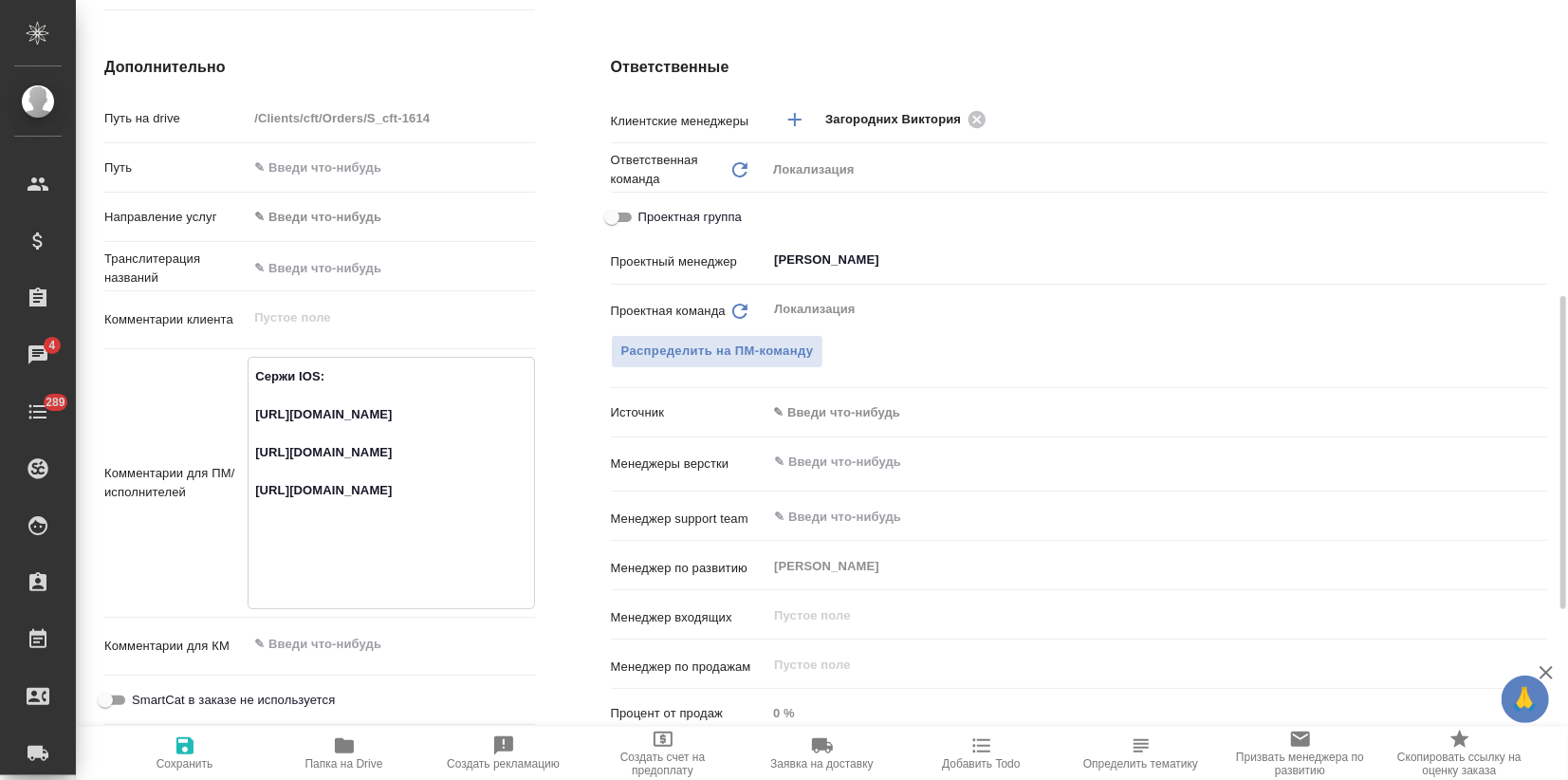
type textarea "x"
type textarea "Сержи IOS: https://smartcat.com/projects/fa598466-d8ca-4a0b-b7c4-b806e55478ee/f…"
type textarea "x"
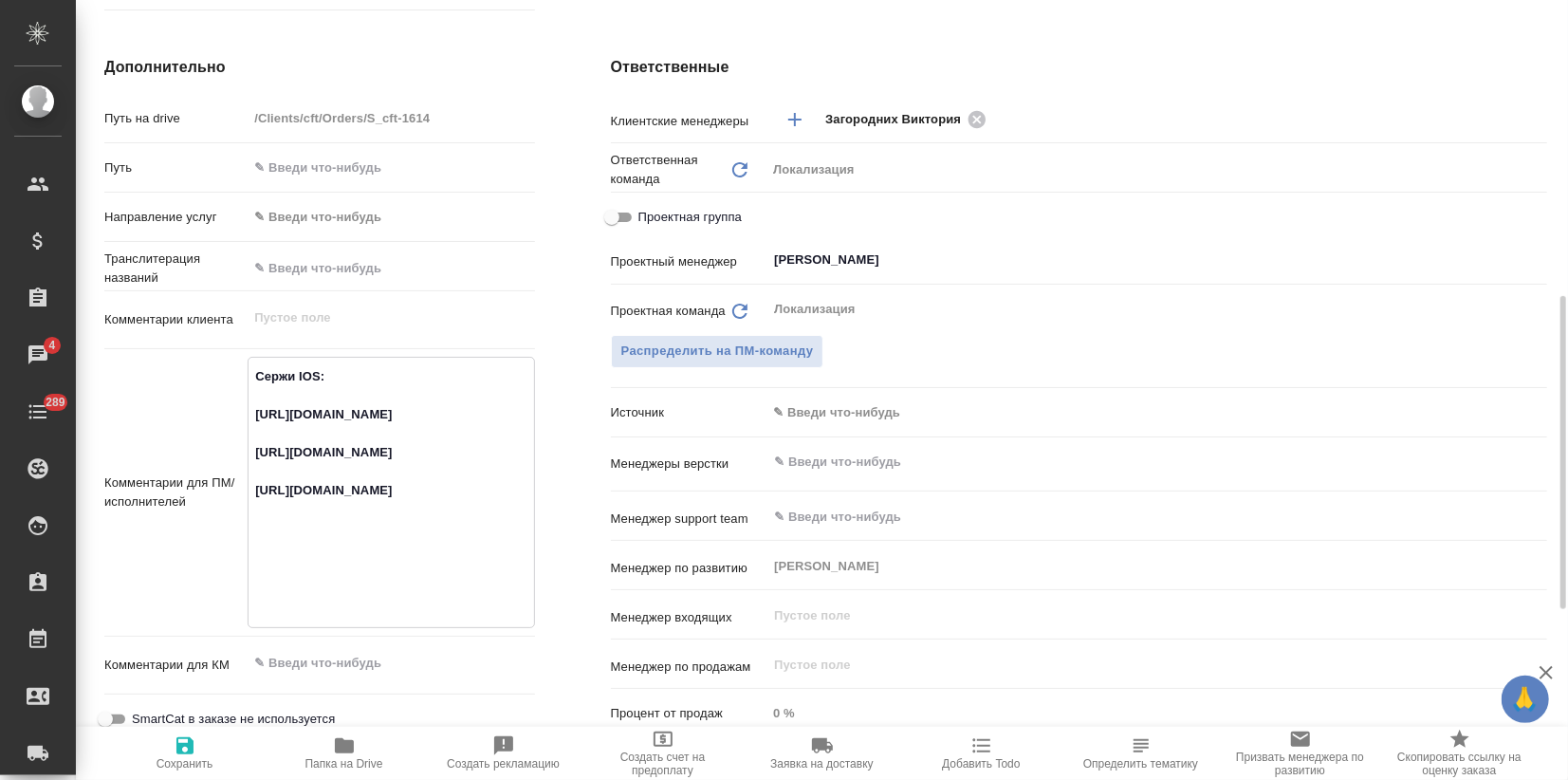
type textarea "x"
type textarea "Сержи IOS: https://smartcat.com/projects/fa598466-d8ca-4a0b-b7c4-b806e55478ee/f…"
type textarea "x"
type textarea "Сержи IOS: https://smartcat.com/projects/fa598466-d8ca-4a0b-b7c4-b806e55478ee/f…"
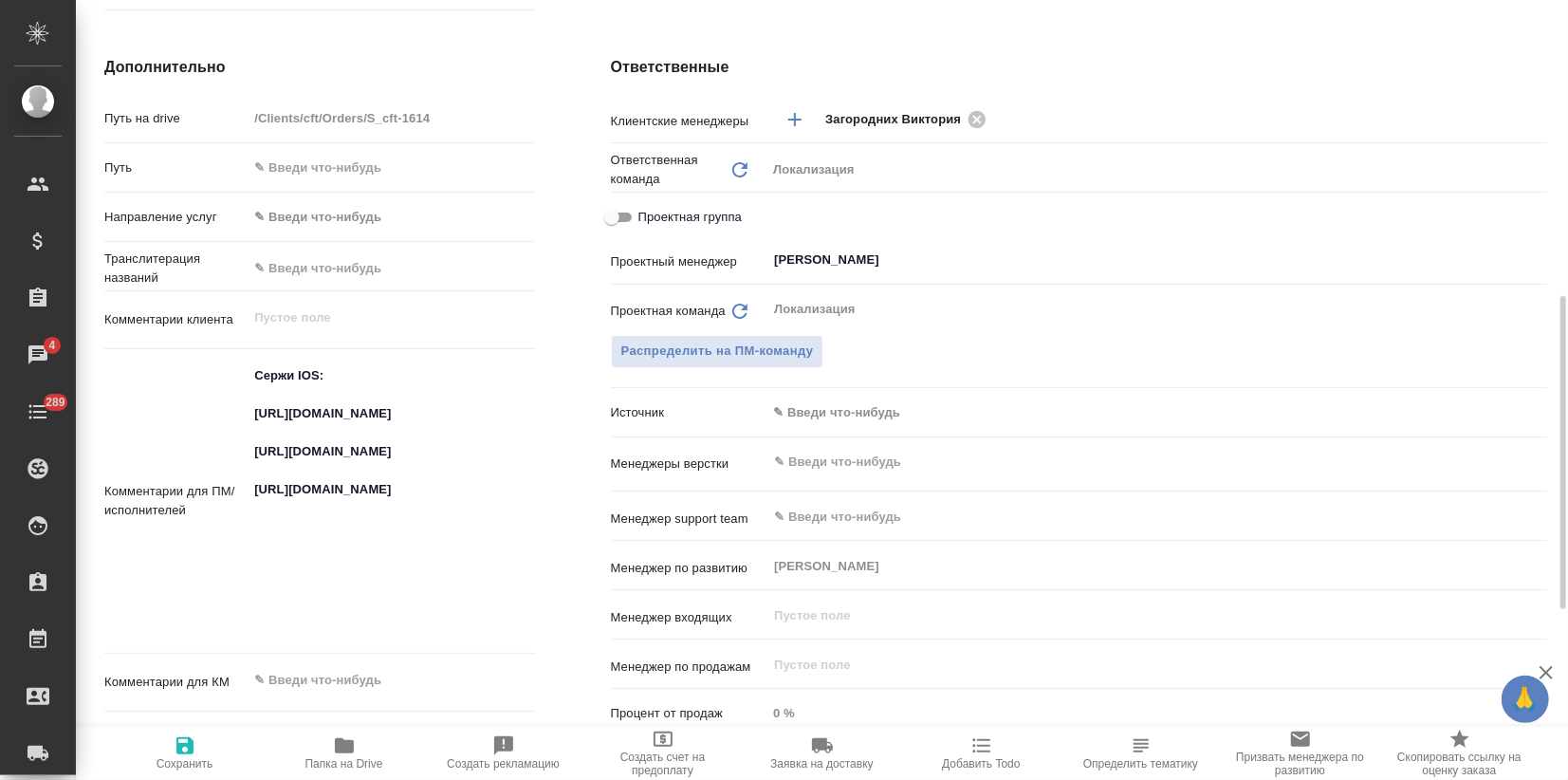
type textarea "x"
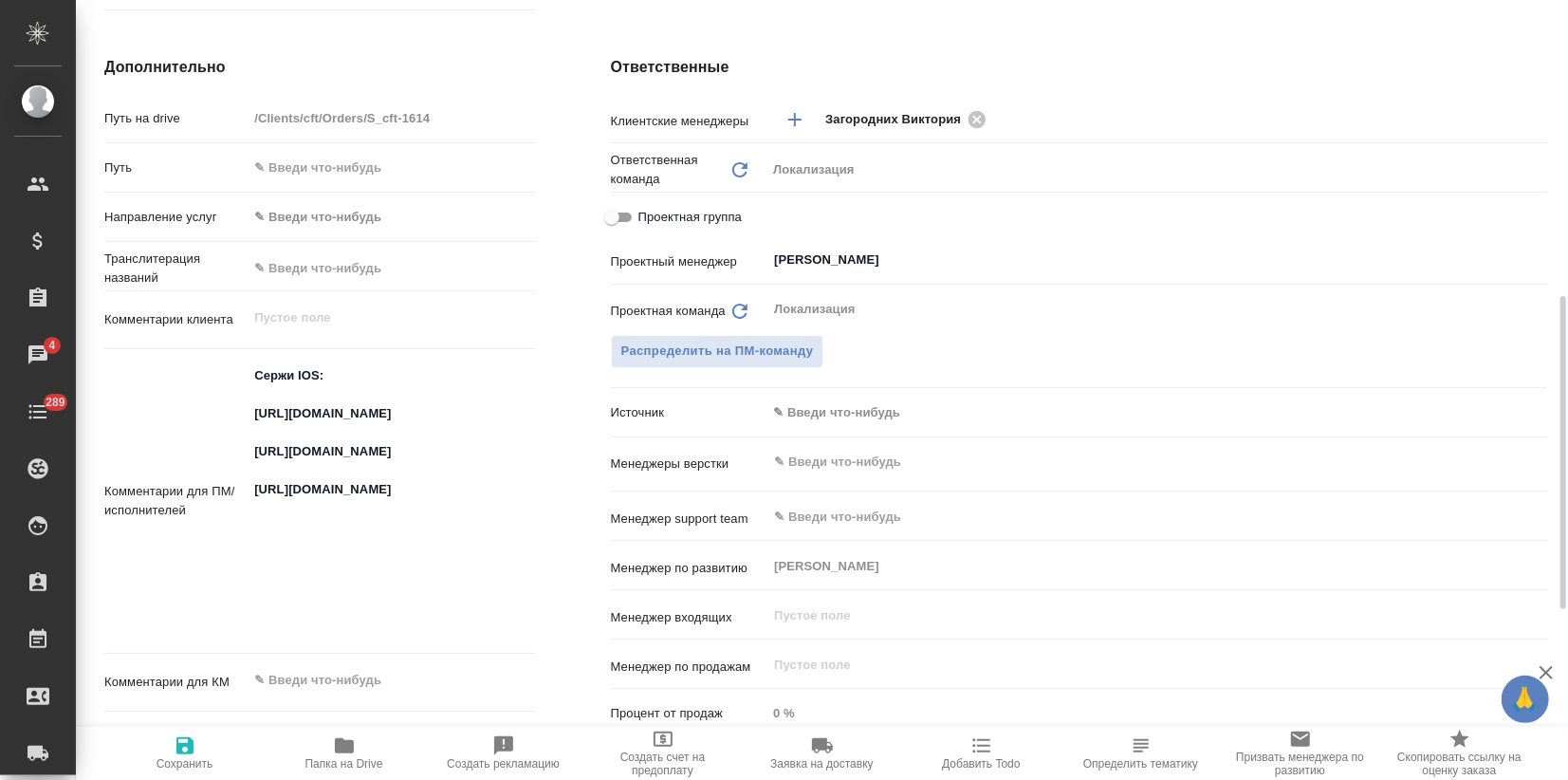
type textarea "x"
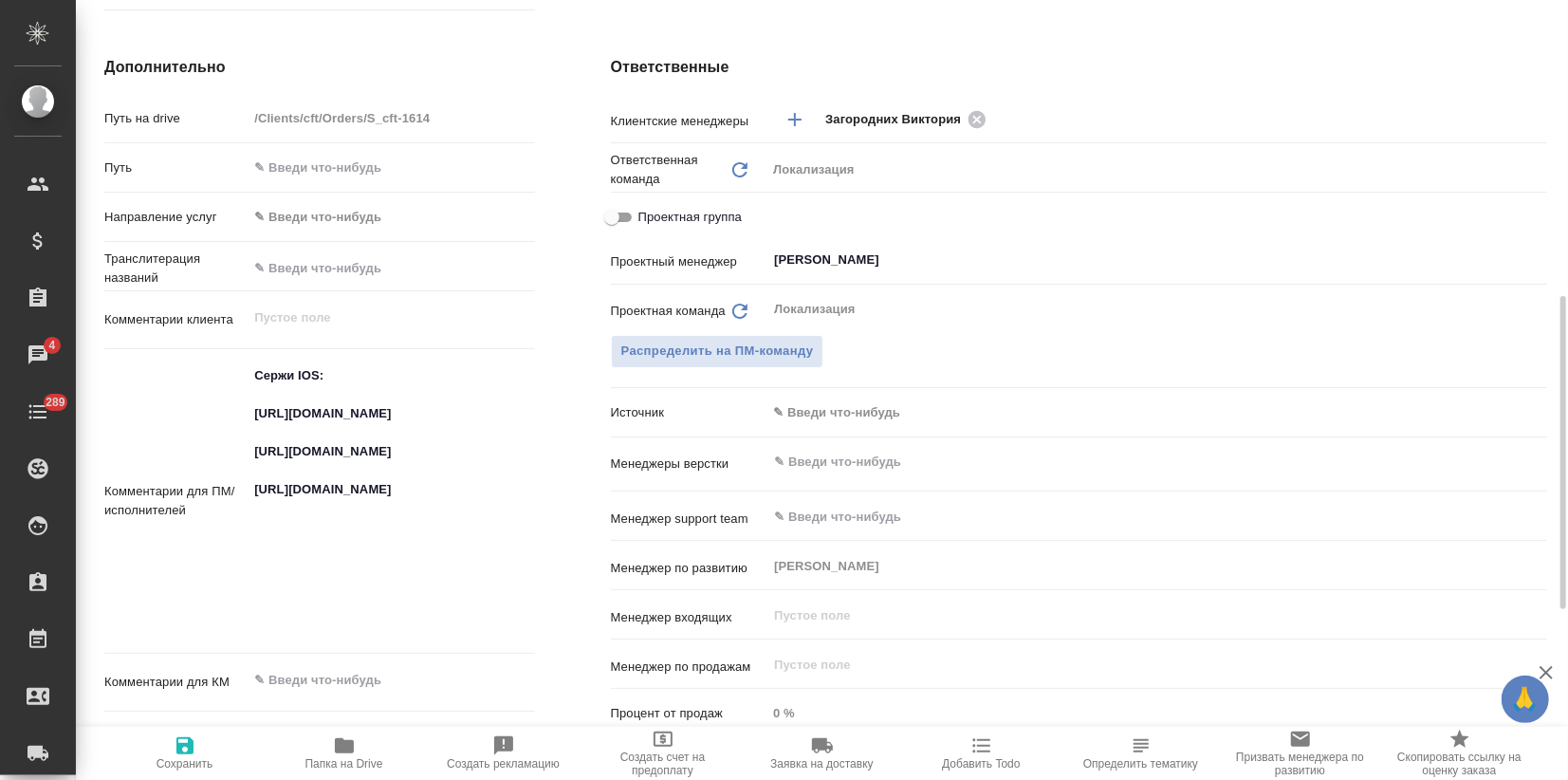
type textarea "x"
paste textarea "https://smartcat.com/projects/5cfbfd1e-e1d0-4e71-a2d1-8f5ef489bc27/files?target…"
type textarea "x"
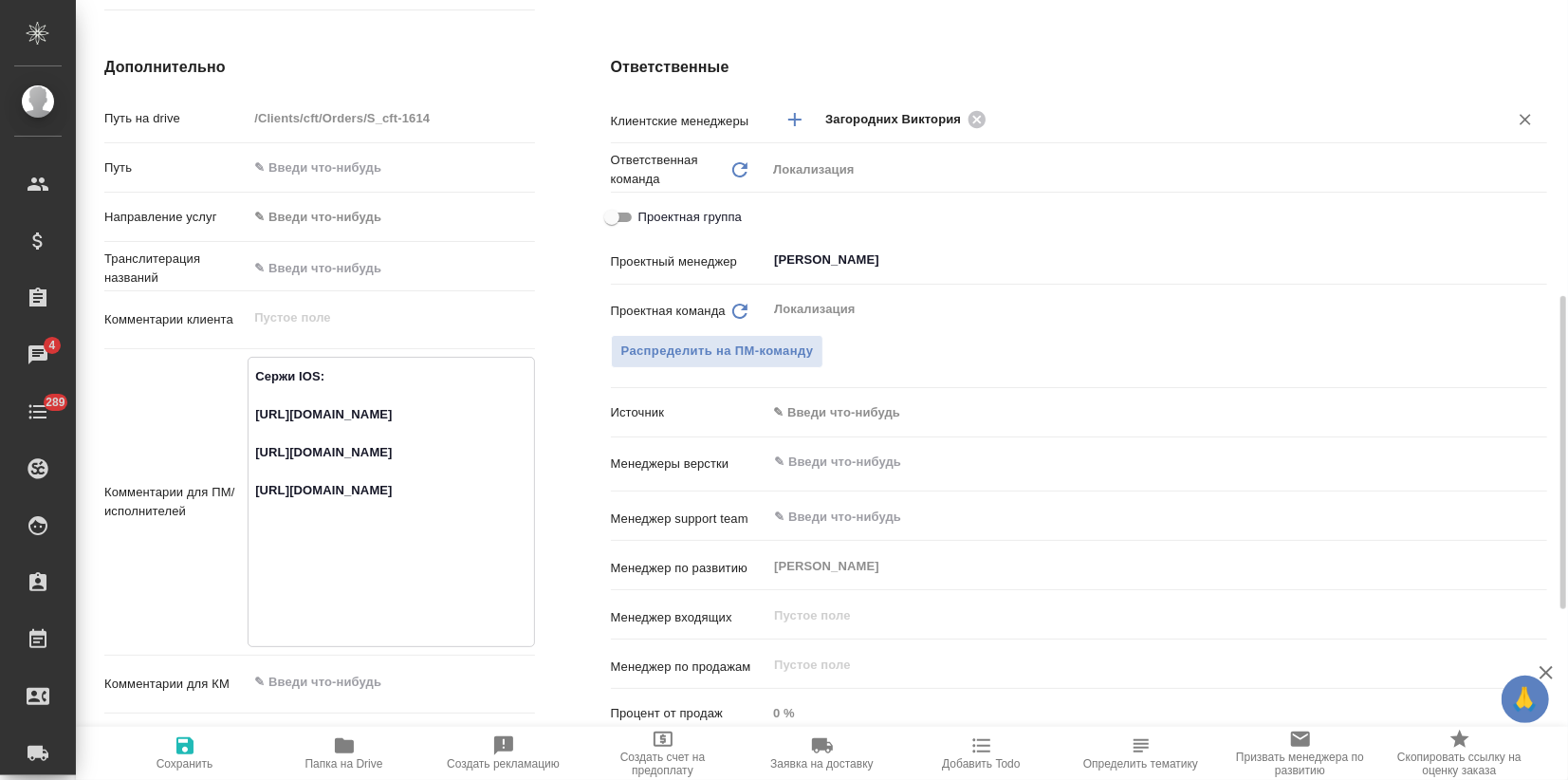
type textarea "Сержи IOS: https://smartcat.com/projects/fa598466-d8ca-4a0b-b7c4-b806e55478ee/f…"
type textarea "x"
type textarea "Сержи IOS: https://smartcat.com/projects/fa598466-d8ca-4a0b-b7c4-b806e55478ee/f…"
type textarea "x"
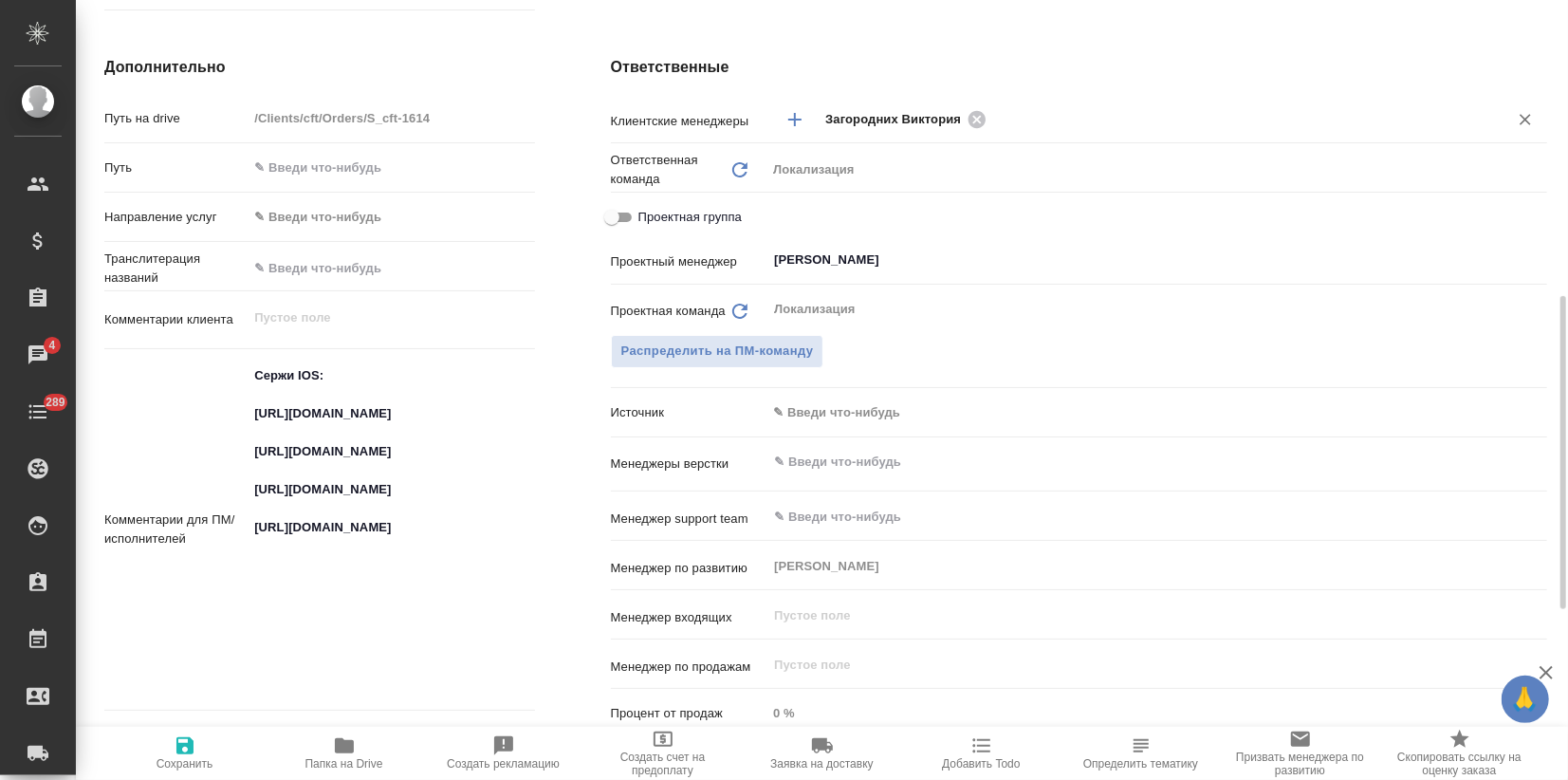
type textarea "x"
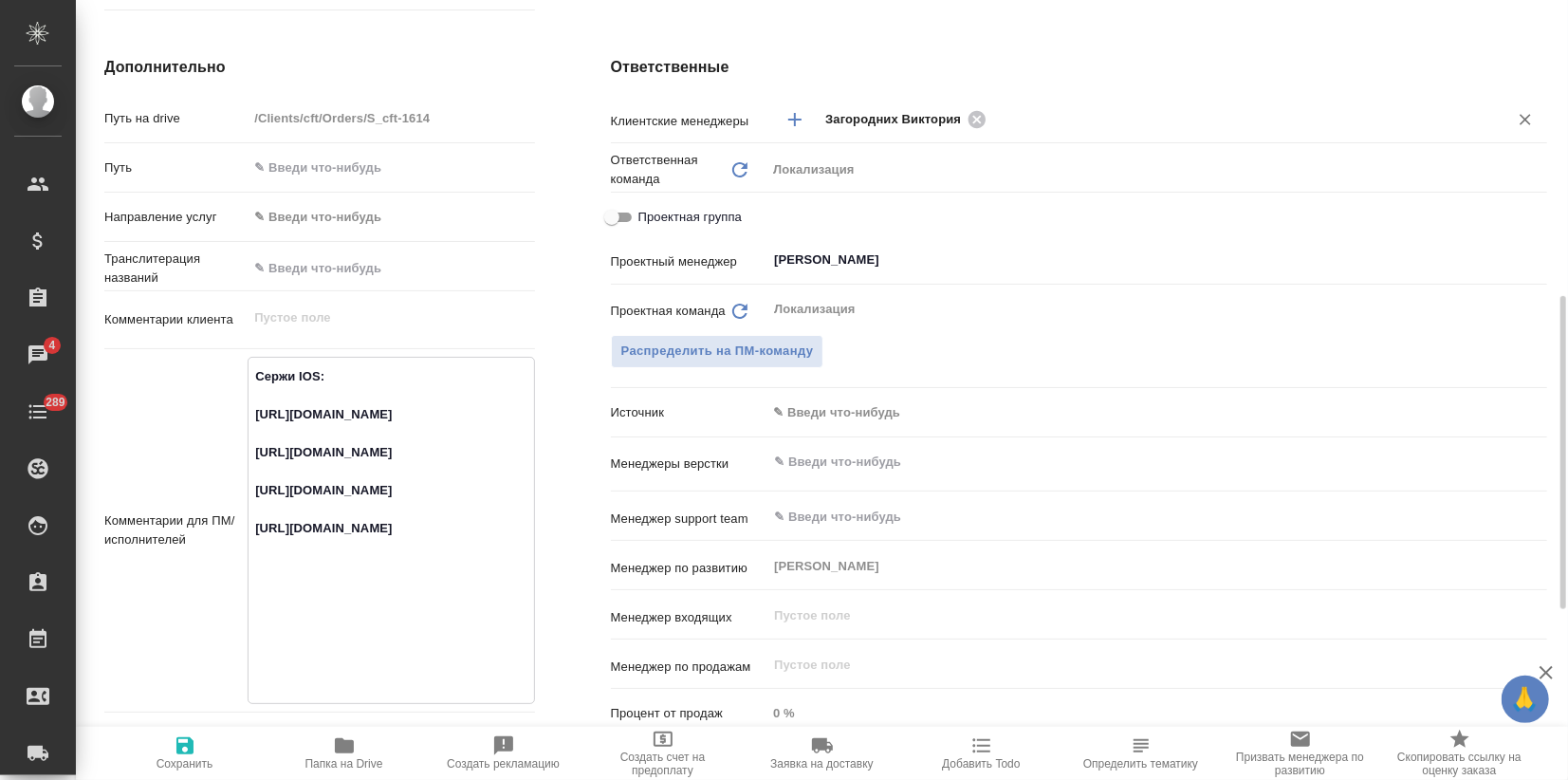
type textarea "x"
click at [192, 757] on span "Сохранить" at bounding box center [185, 763] width 57 height 14
type textarea "x"
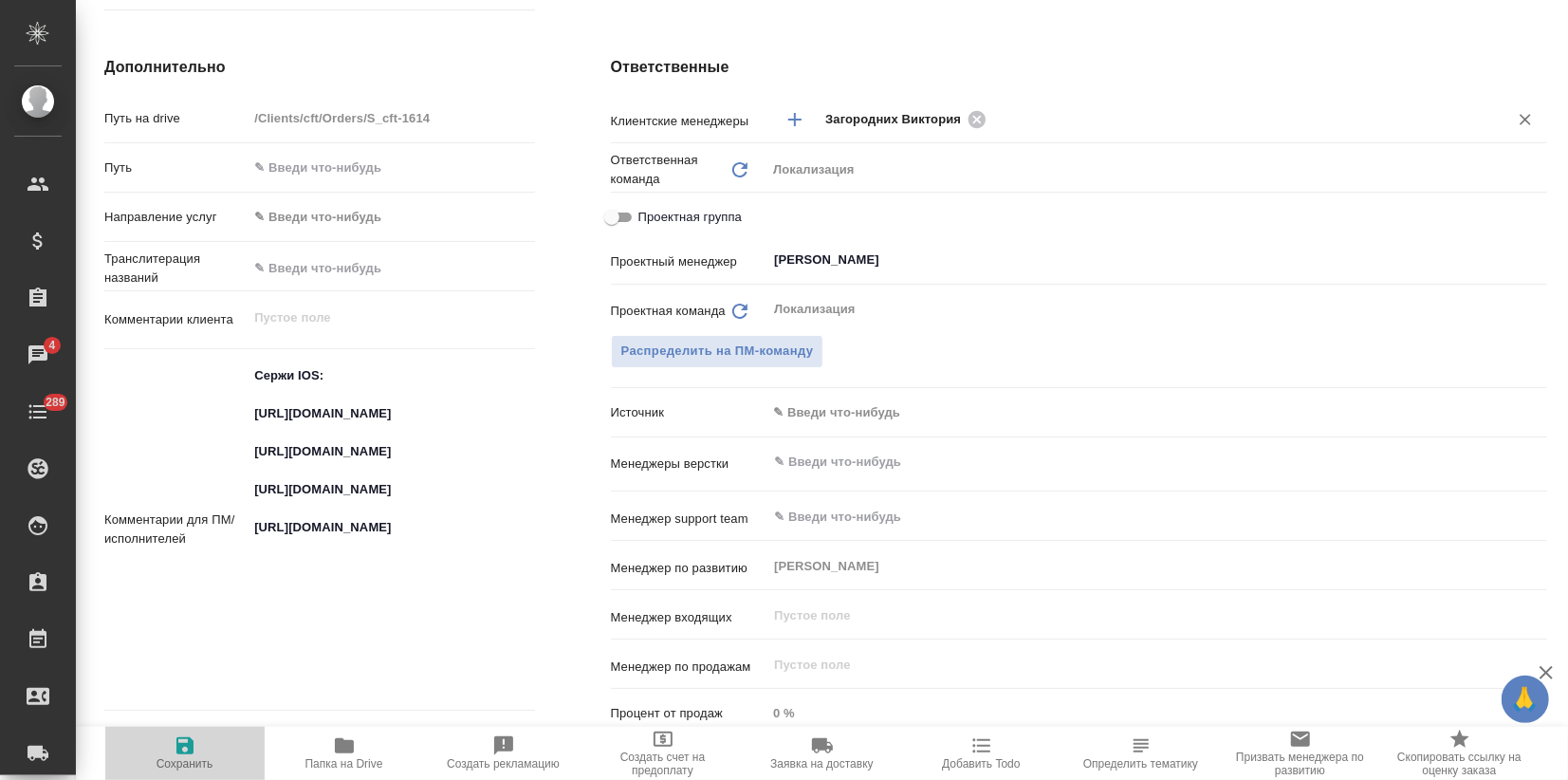
type textarea "x"
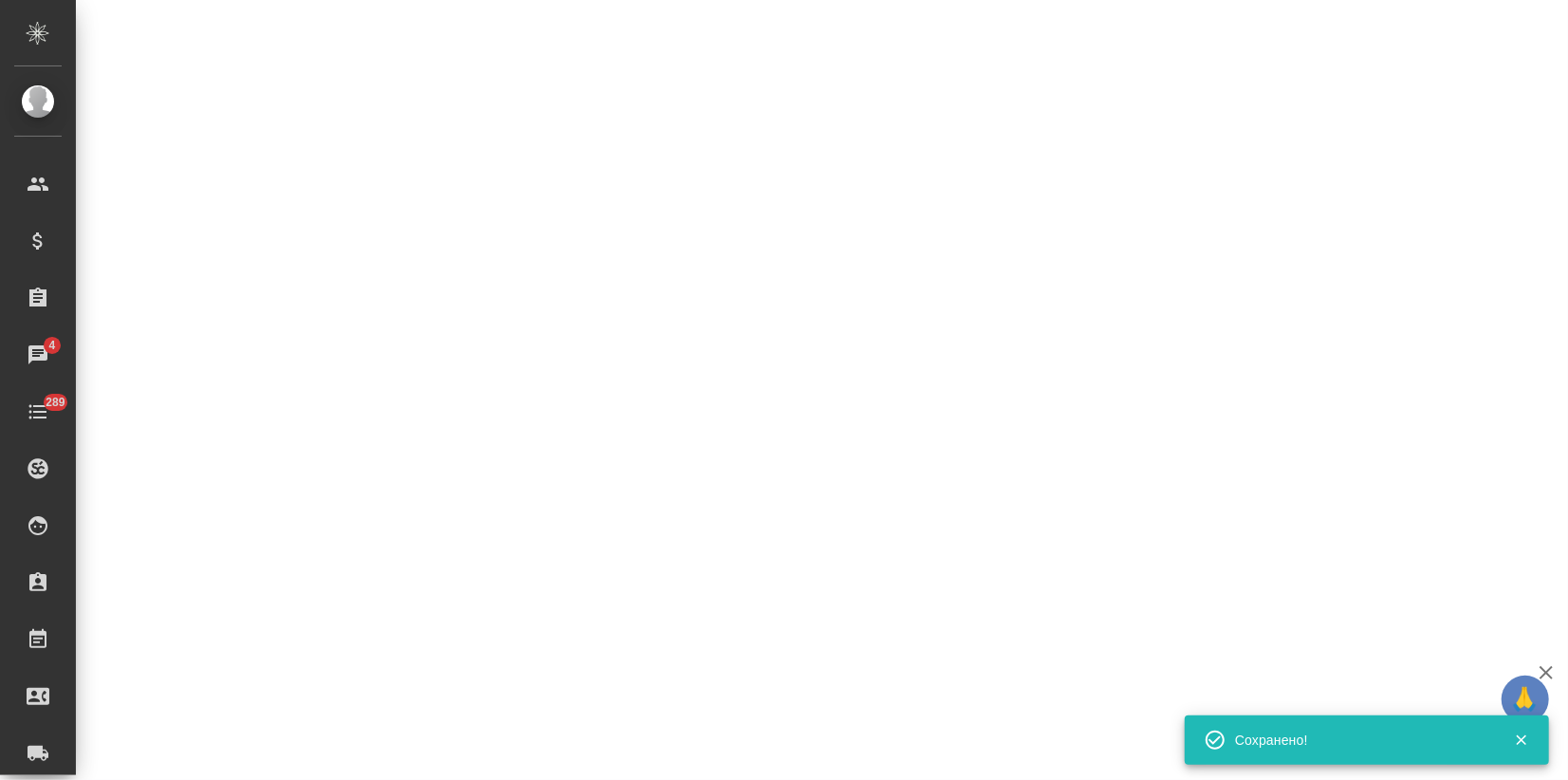
select select "RU"
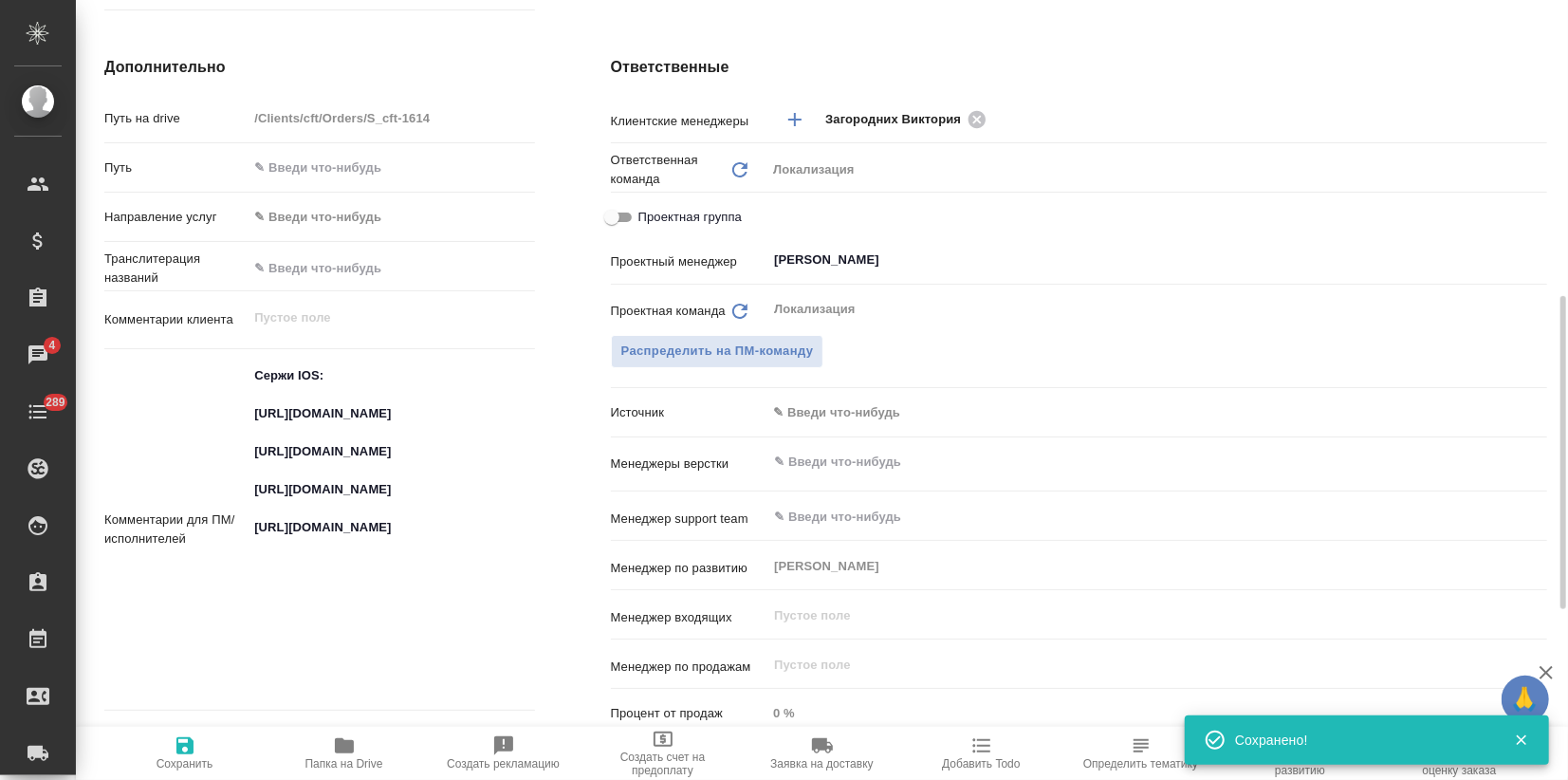
type textarea "x"
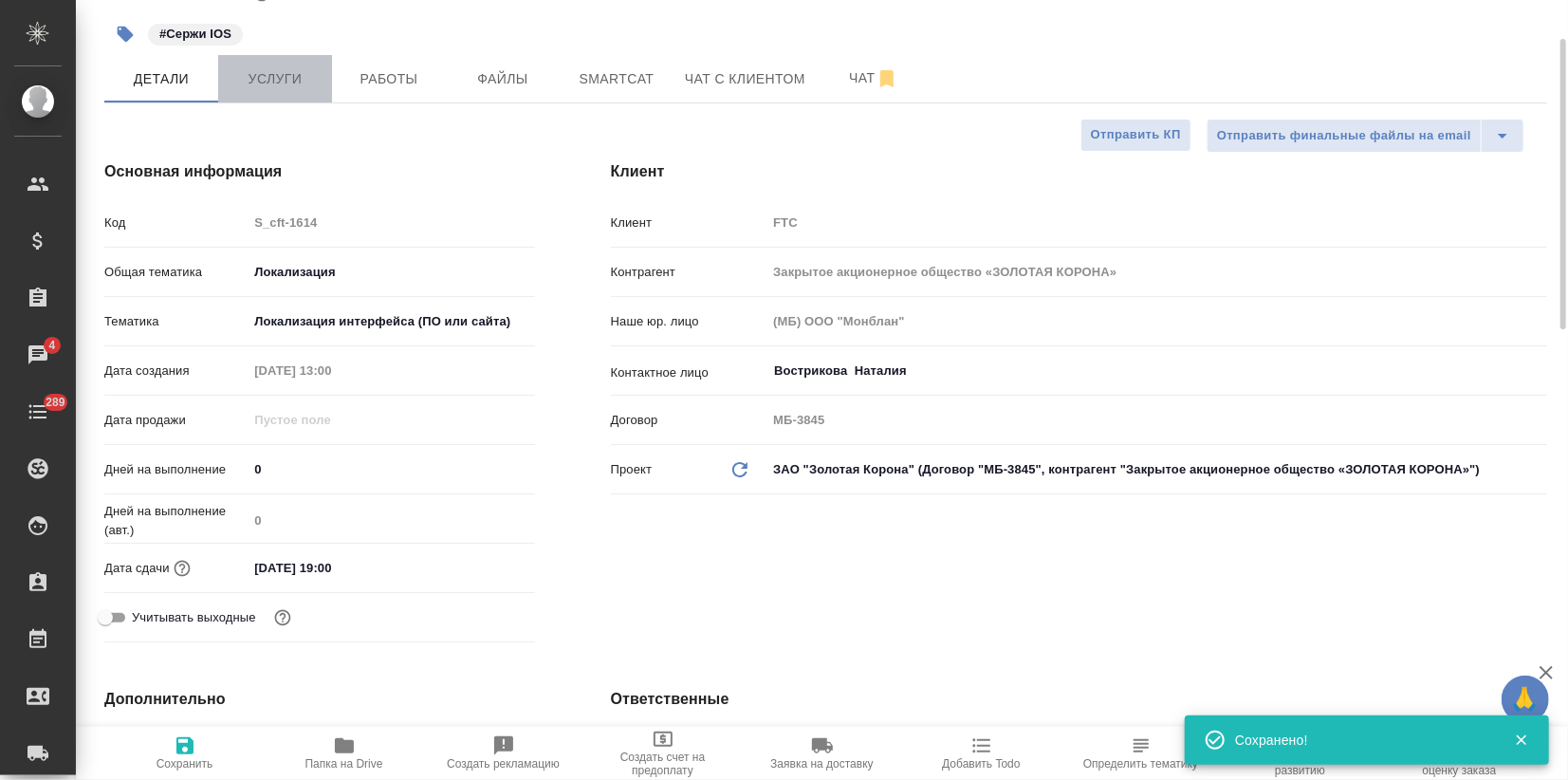
click at [253, 73] on span "Услуги" at bounding box center [275, 79] width 91 height 23
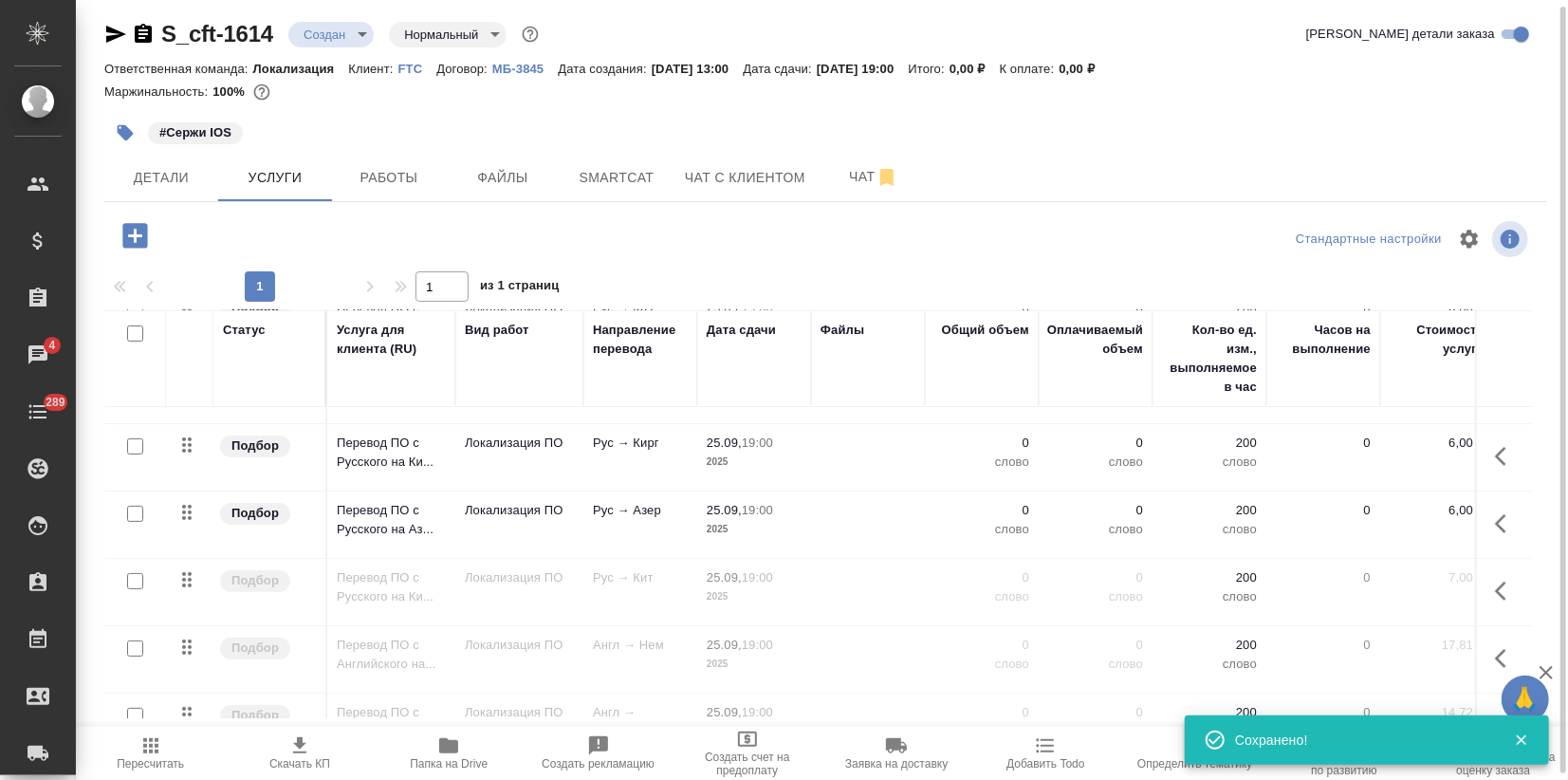
scroll to position [311, 0]
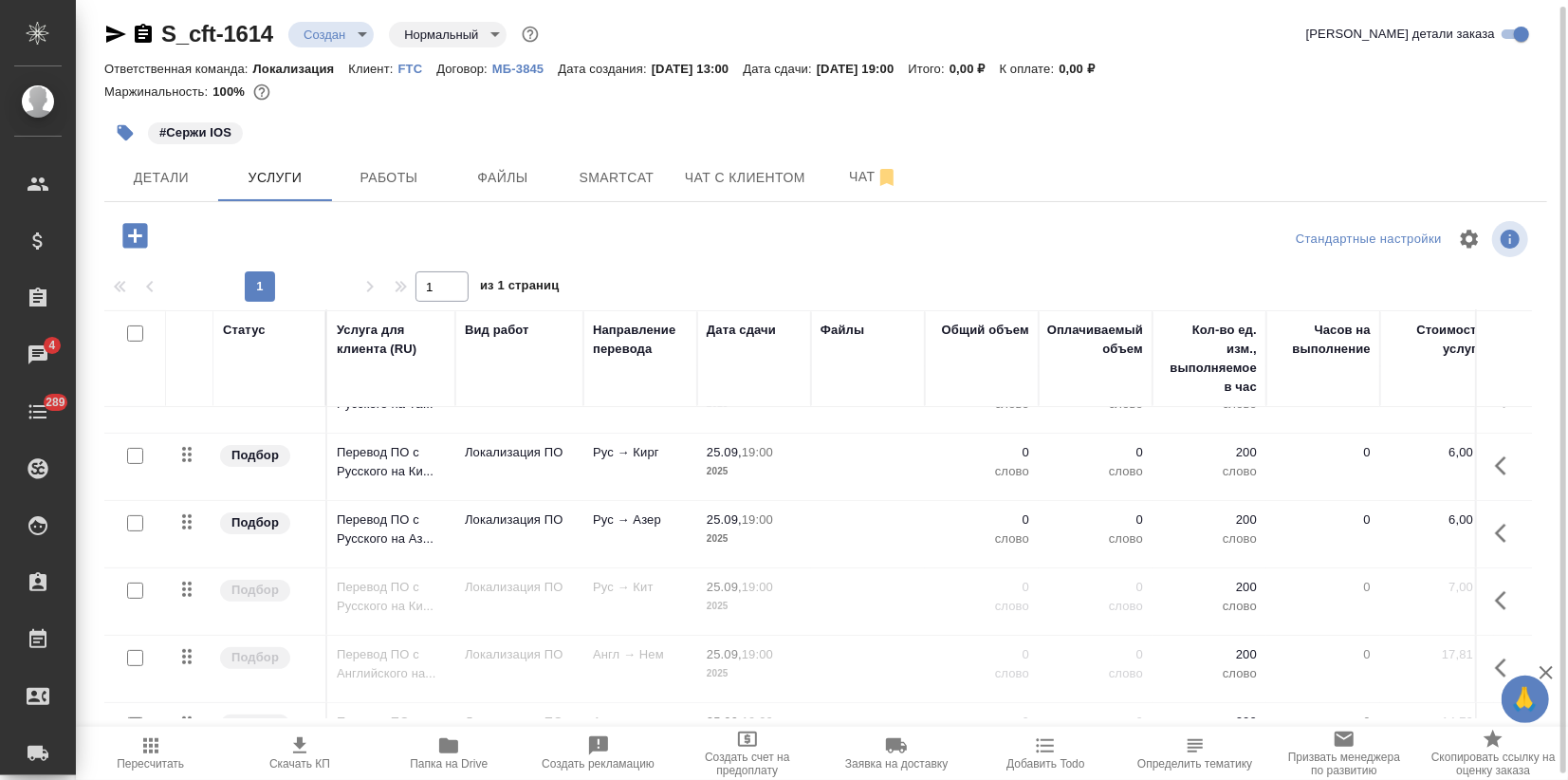
click at [133, 585] on input "checkbox" at bounding box center [135, 590] width 17 height 17
checkbox input "true"
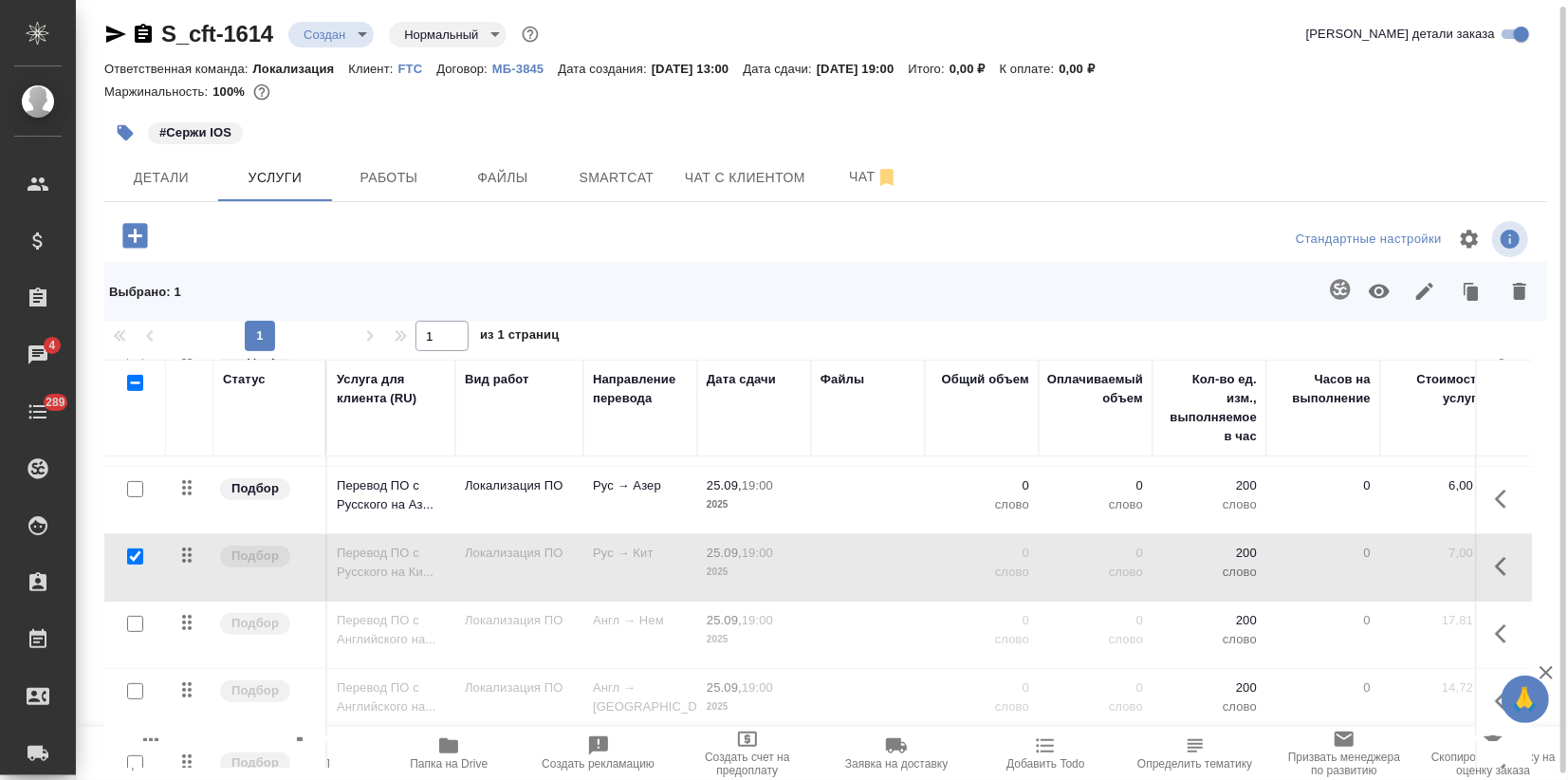
scroll to position [522, 0]
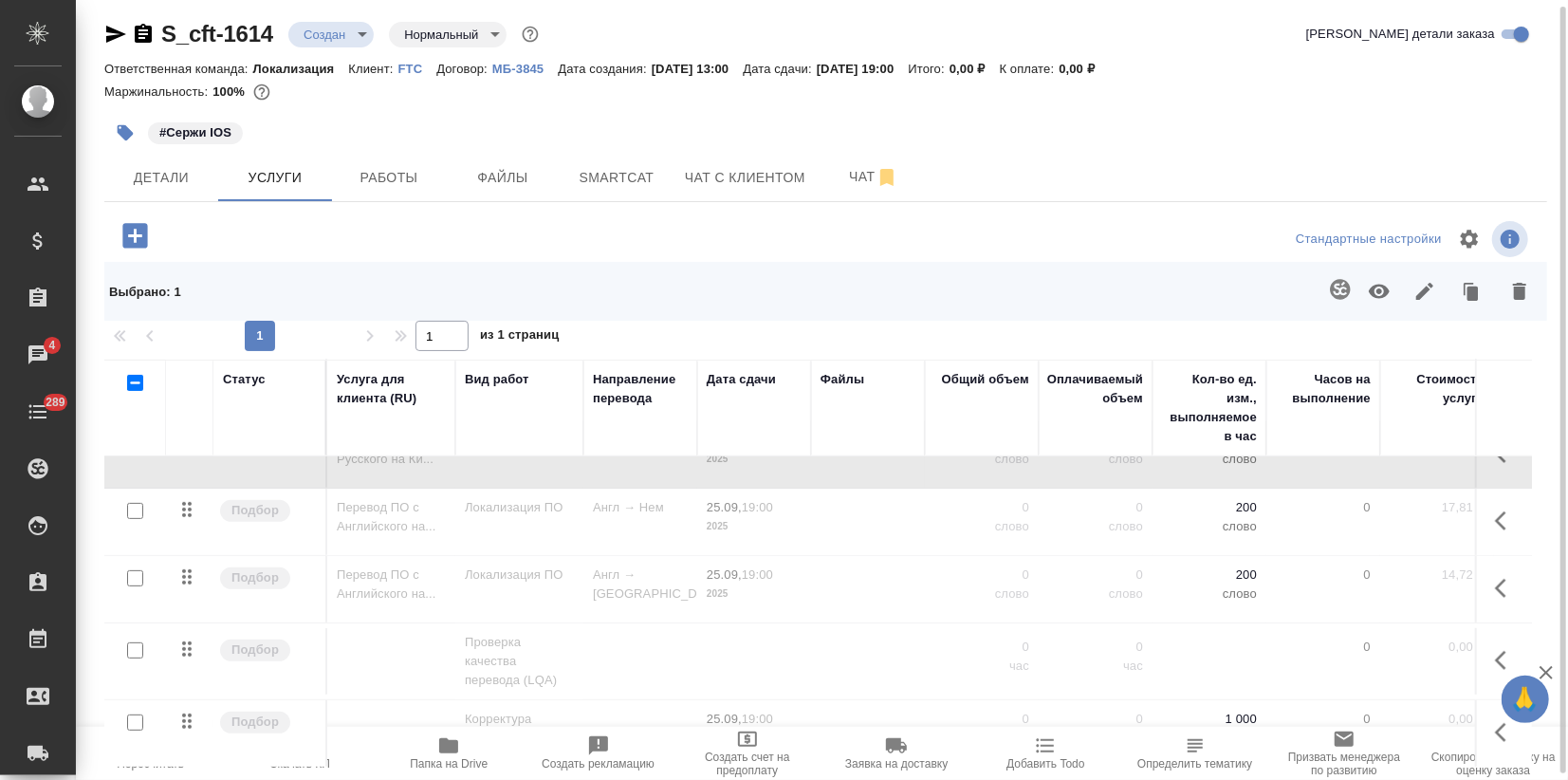
click at [140, 570] on input "checkbox" at bounding box center [135, 578] width 17 height 17
checkbox input "true"
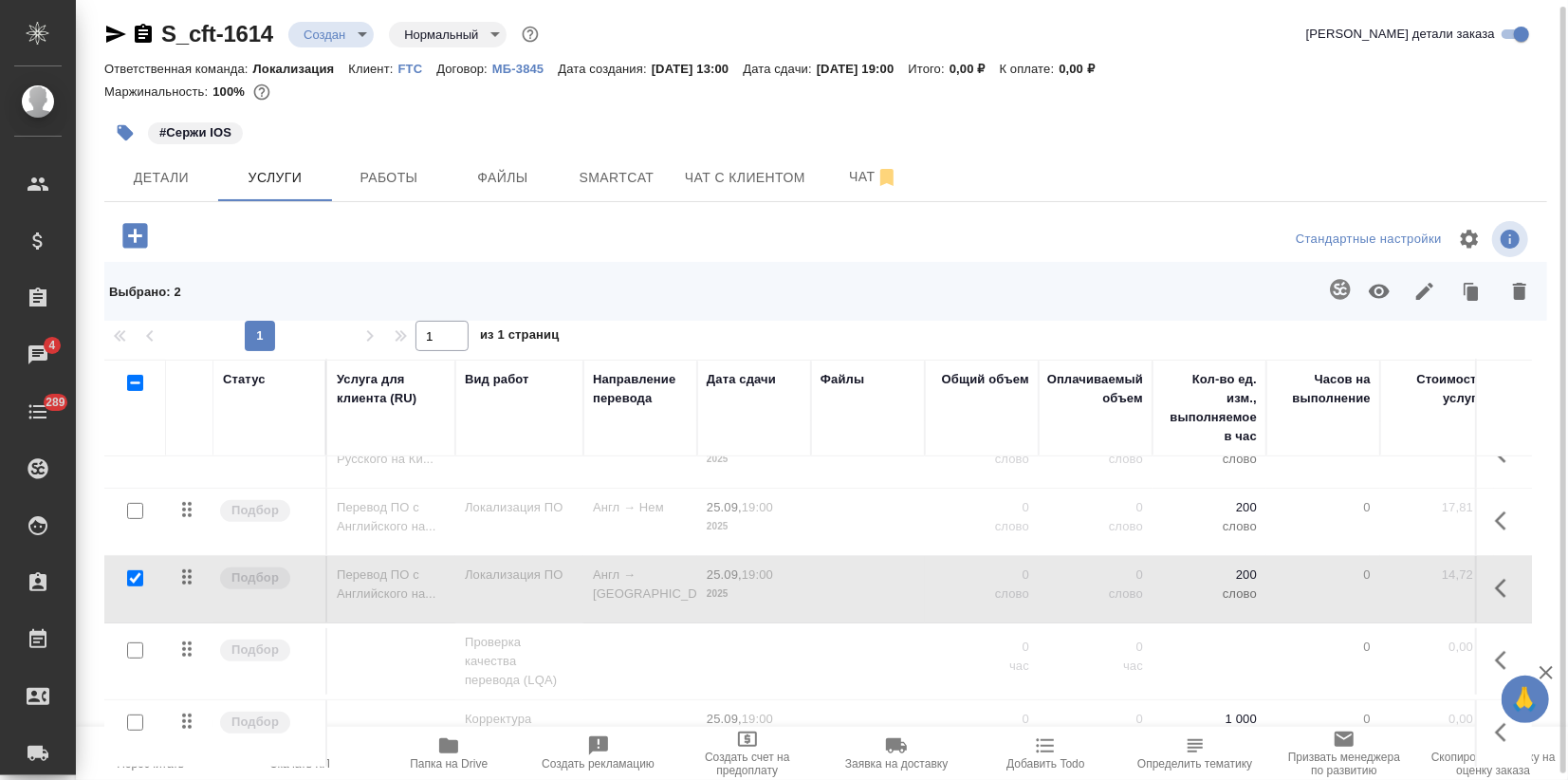
click at [136, 503] on input "checkbox" at bounding box center [135, 511] width 17 height 17
checkbox input "true"
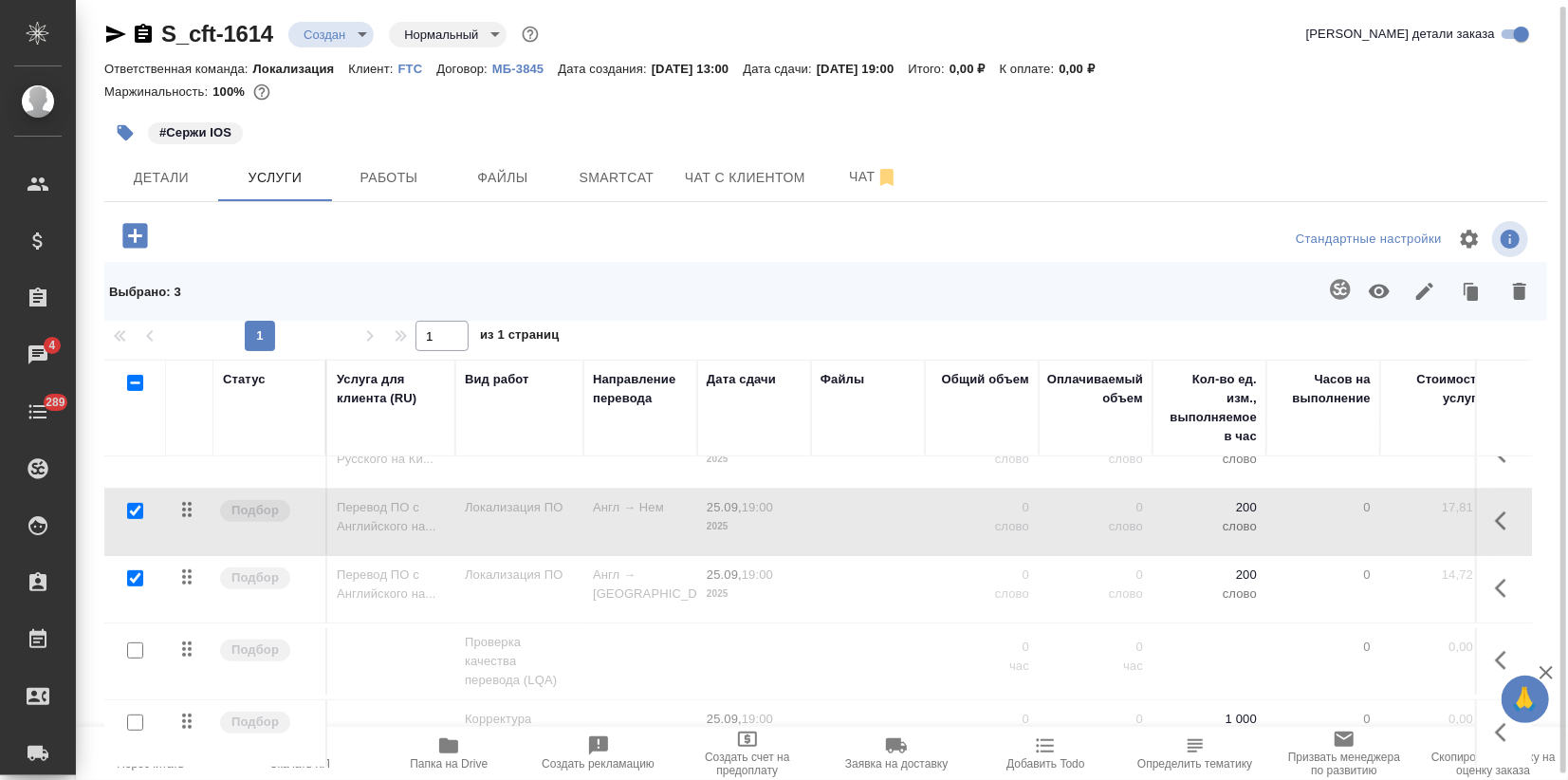
click at [1374, 294] on icon "button" at bounding box center [1378, 292] width 20 height 15
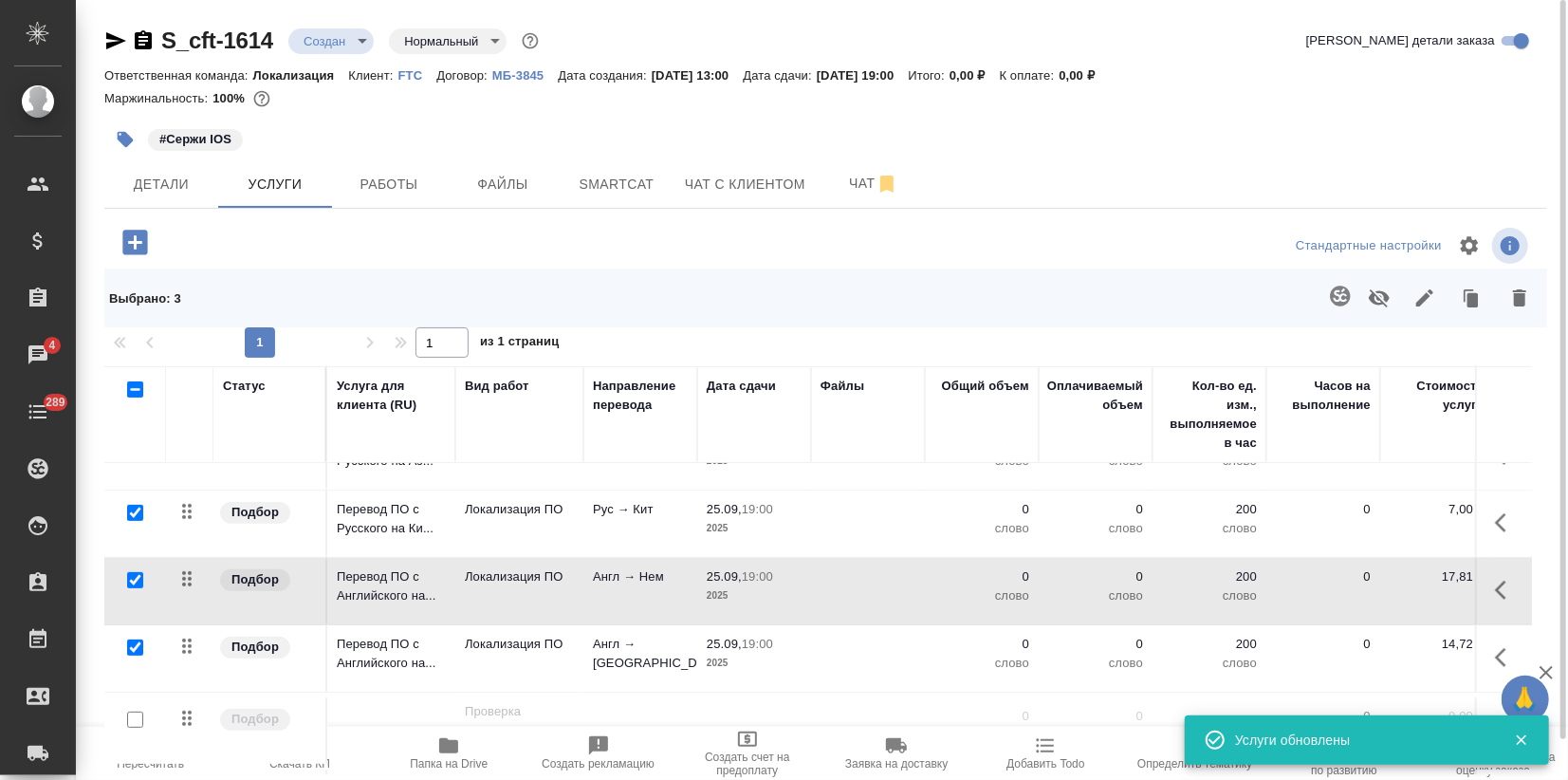
scroll to position [416, 0]
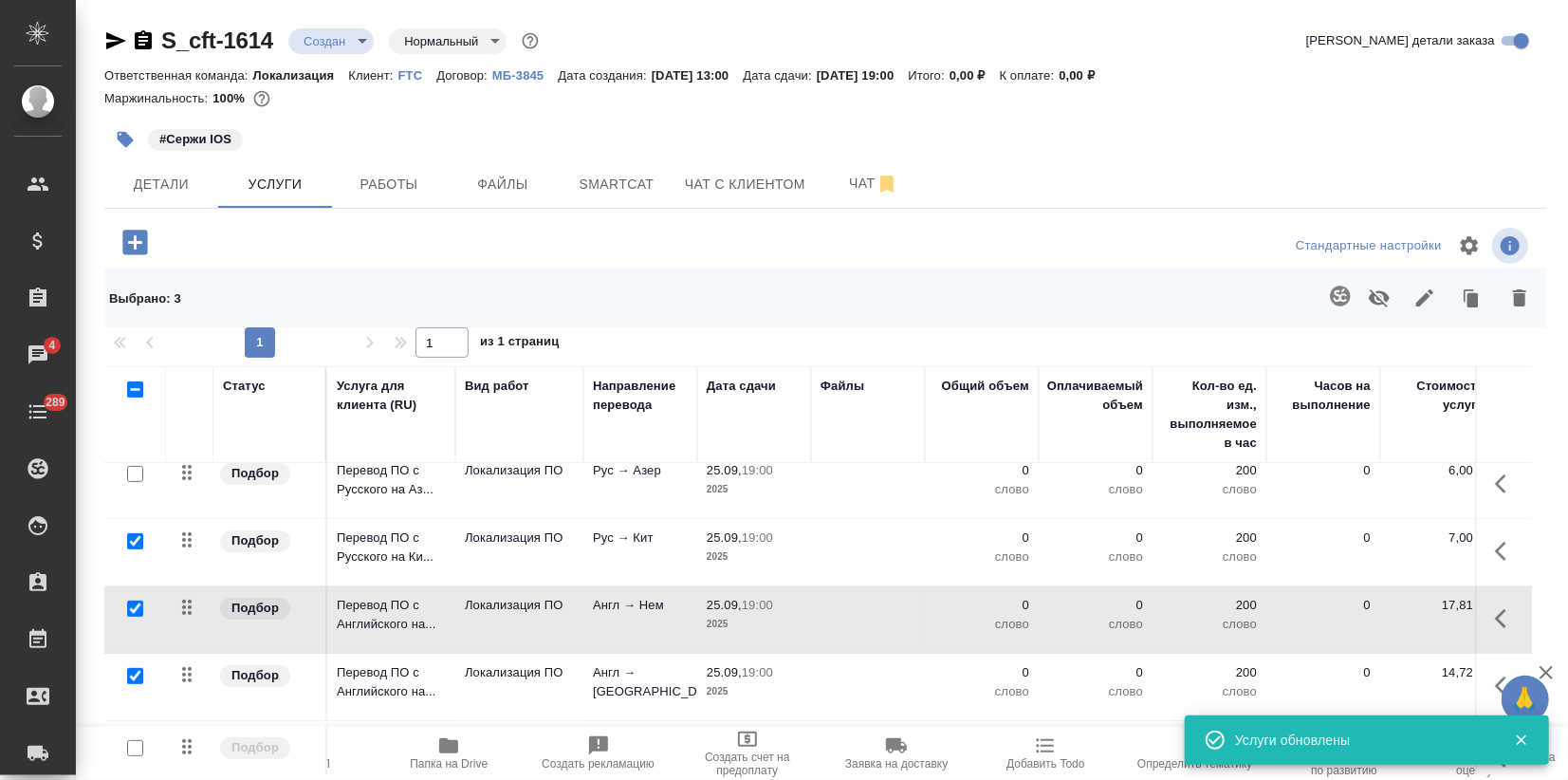
click at [136, 541] on input "checkbox" at bounding box center [135, 541] width 17 height 17
checkbox input "false"
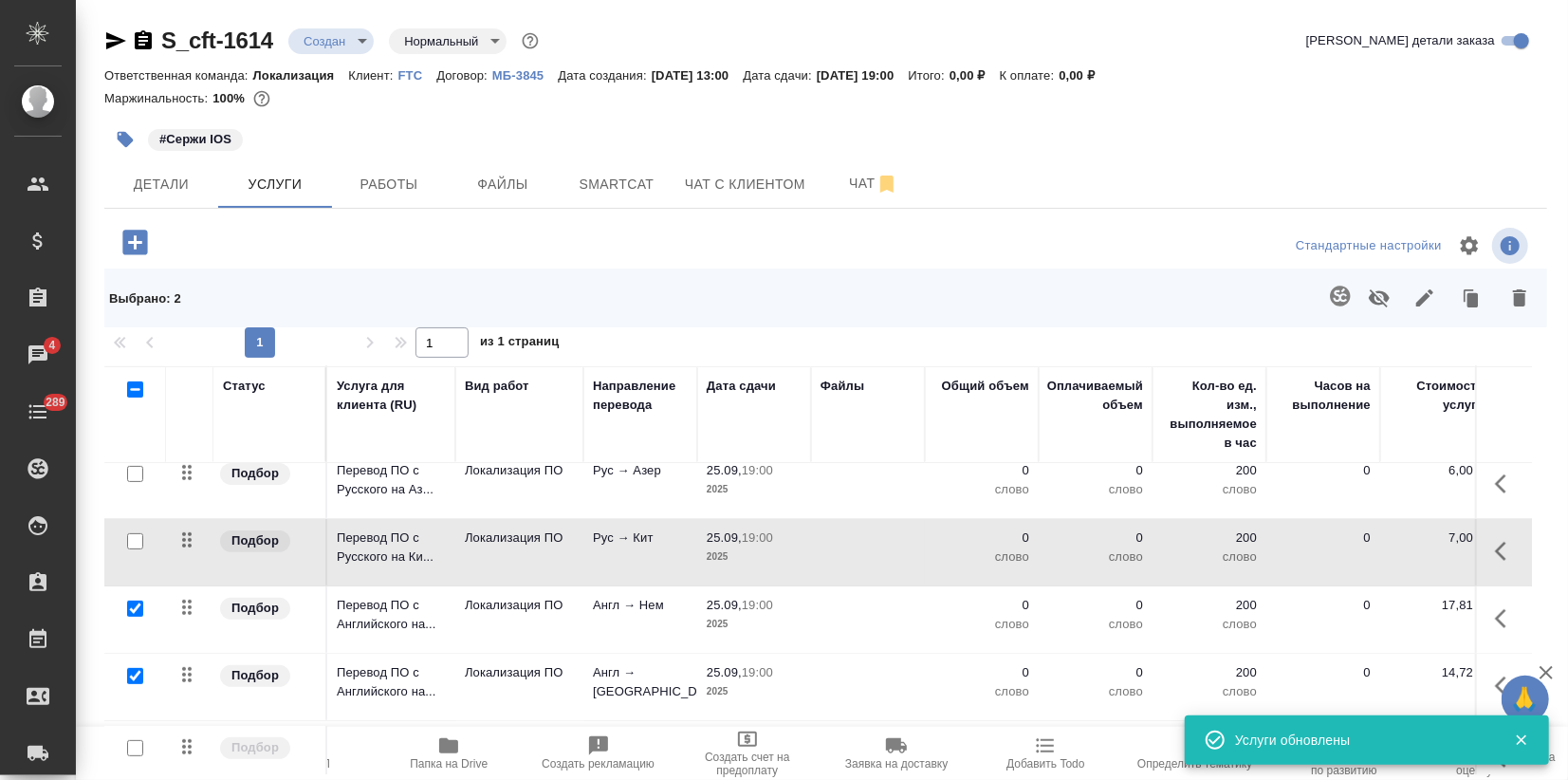
click at [1413, 289] on icon "button" at bounding box center [1424, 298] width 22 height 22
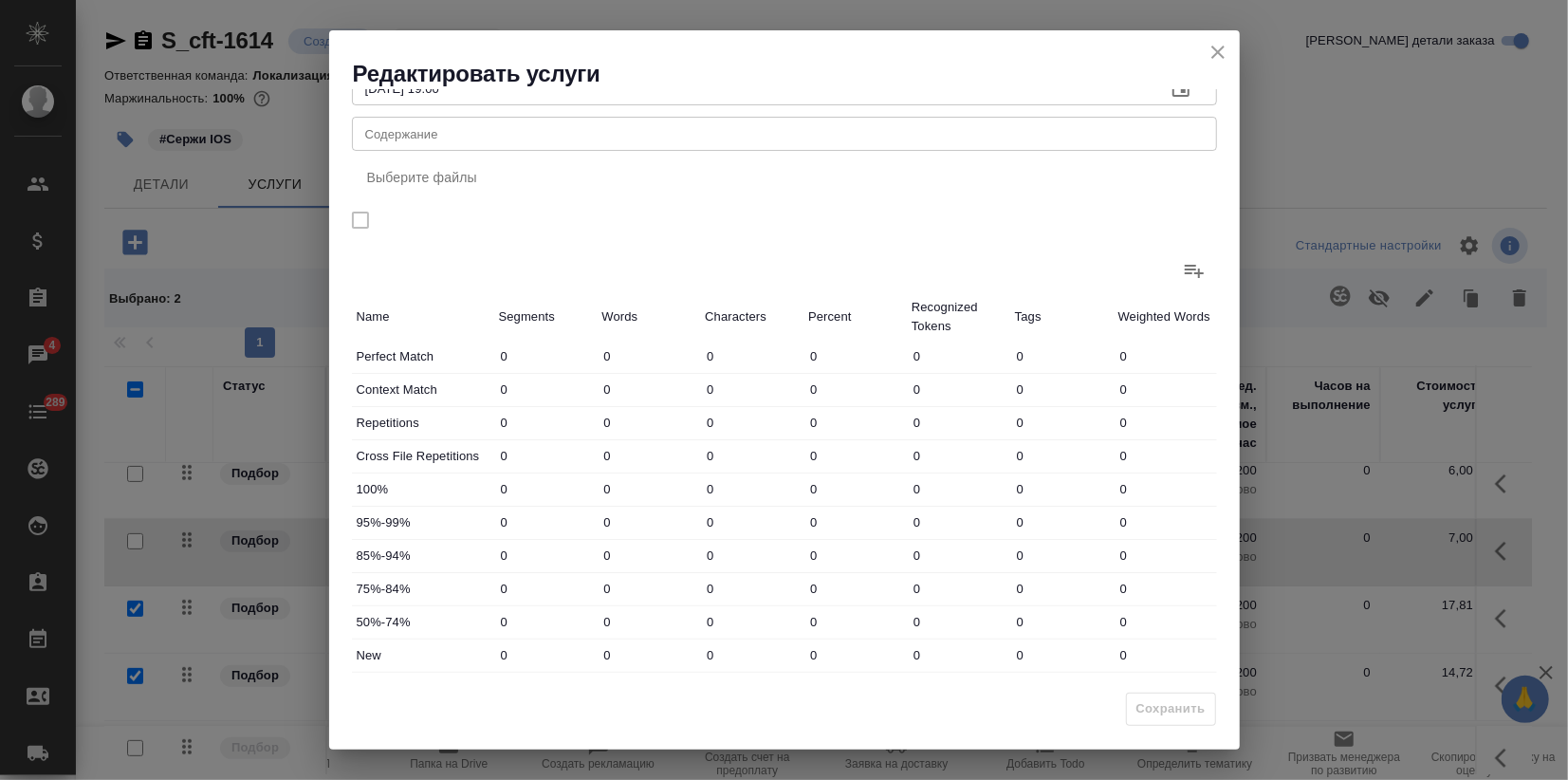
scroll to position [139, 0]
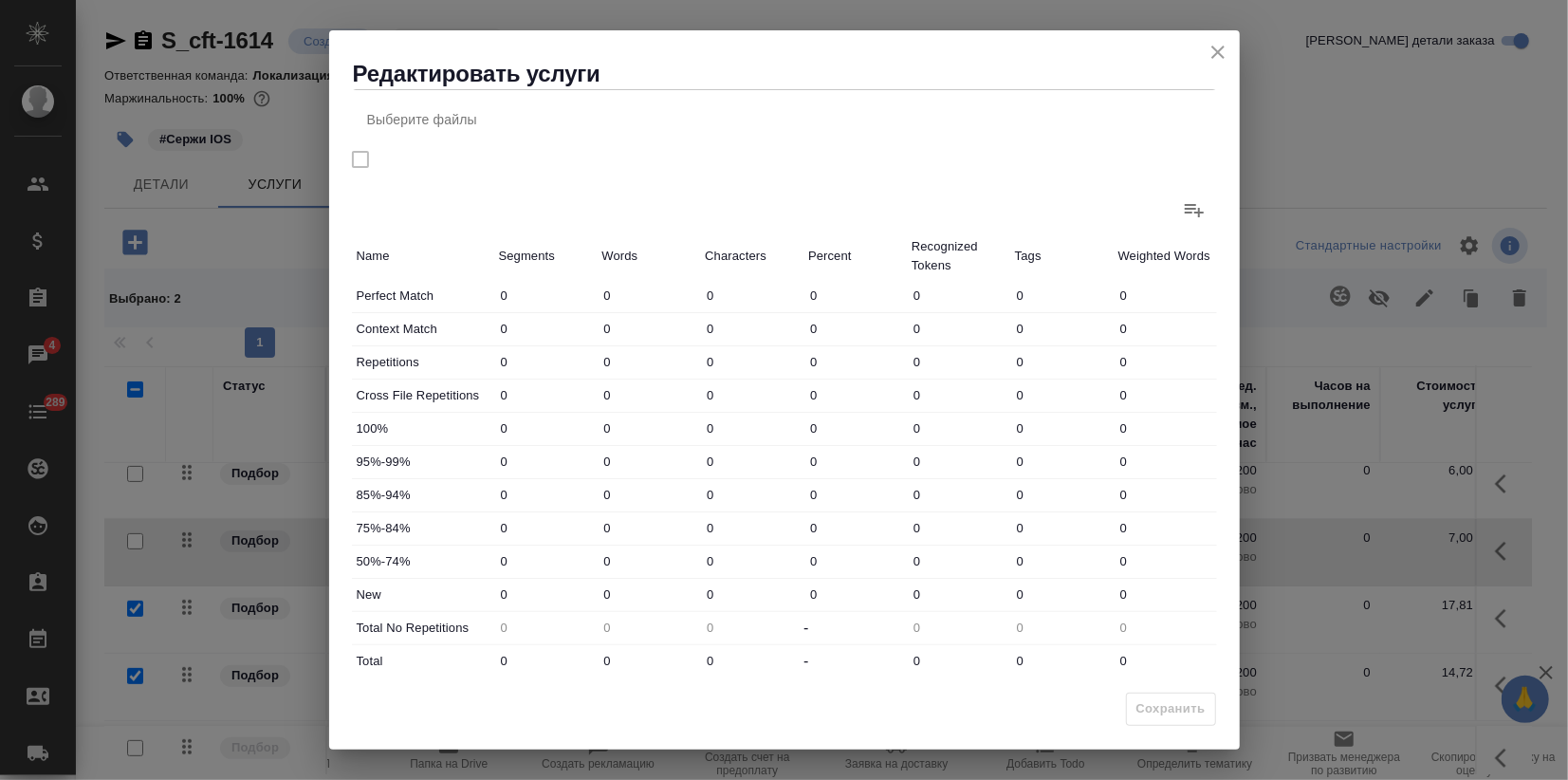
click at [544, 587] on div "New 0 0 0 0 0 0 0" at bounding box center [784, 594] width 865 height 32
type input "78"
drag, startPoint x: 597, startPoint y: 658, endPoint x: 574, endPoint y: 683, distance: 34.0
click at [578, 655] on div "Total 0 0 0 - 0 0 0" at bounding box center [784, 660] width 865 height 32
type input "7"
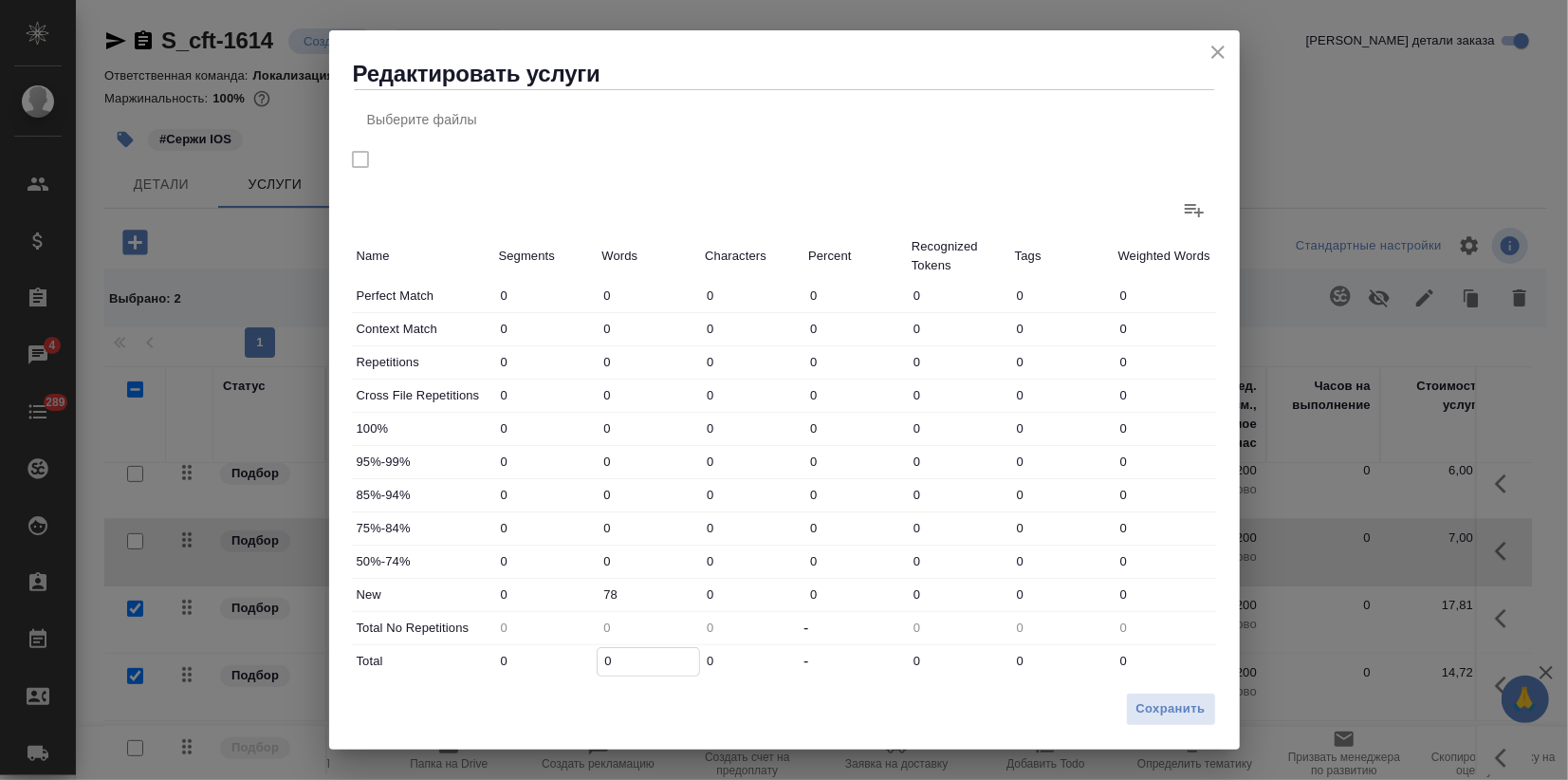
type input "7"
type input "78"
click at [1181, 703] on span "Сохранить" at bounding box center [1170, 709] width 69 height 21
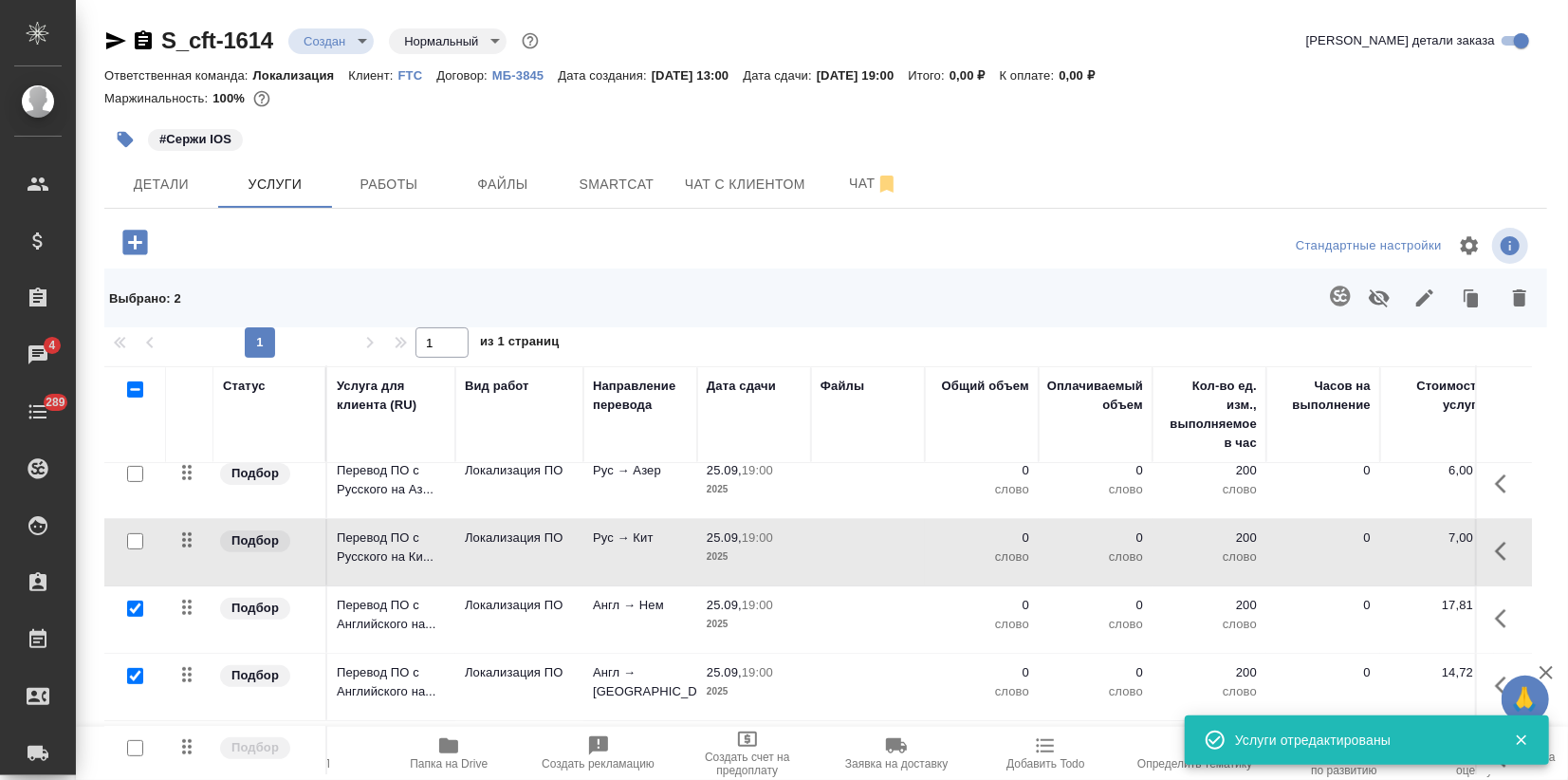
click at [182, 767] on span "Пересчитать" at bounding box center [150, 763] width 67 height 14
click at [141, 607] on input "checkbox" at bounding box center [135, 609] width 17 height 17
checkbox input "false"
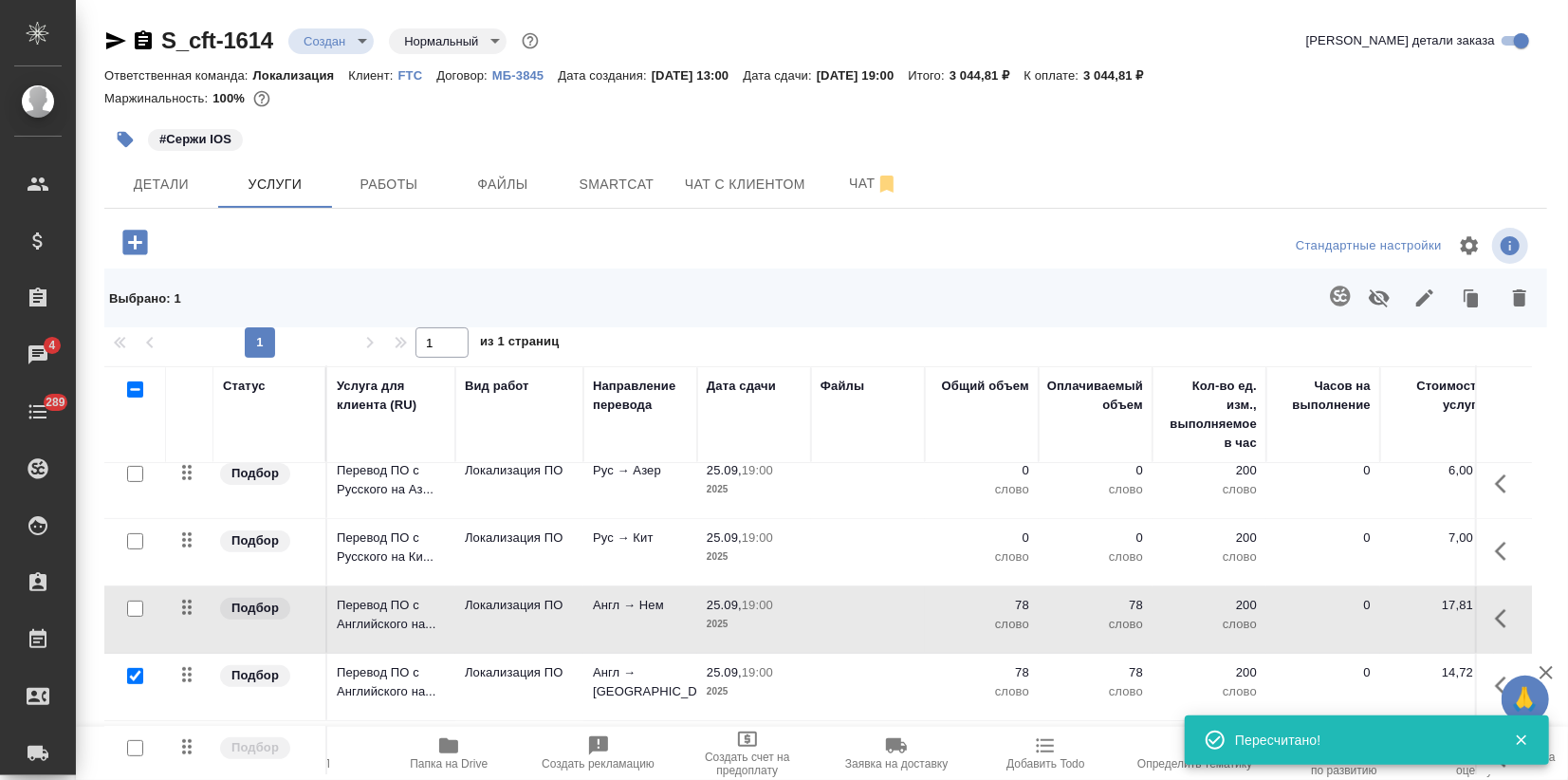
drag, startPoint x: 140, startPoint y: 675, endPoint x: 206, endPoint y: 670, distance: 66.2
click at [140, 674] on input "checkbox" at bounding box center [135, 676] width 17 height 17
checkbox input "false"
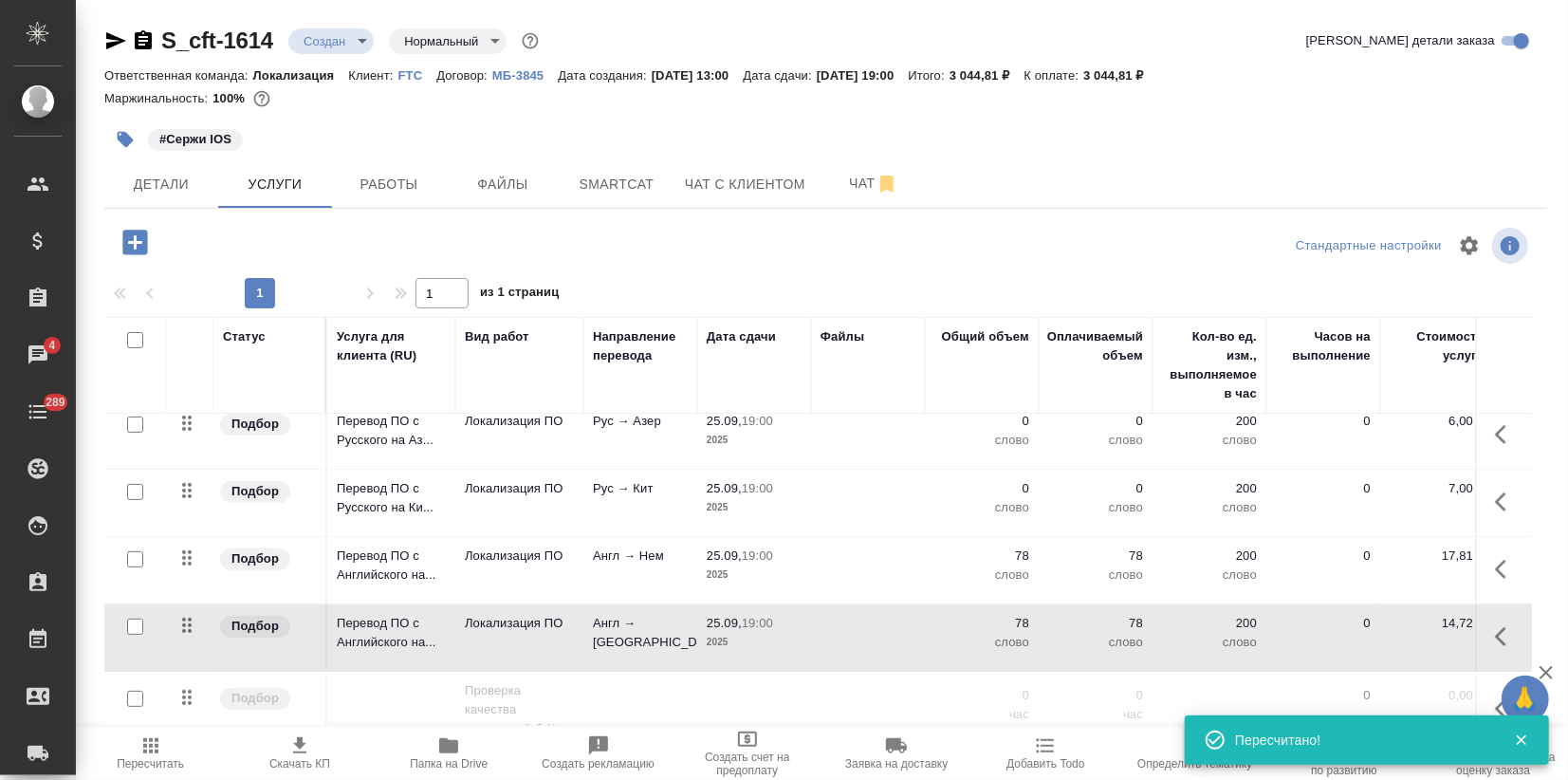
click at [648, 479] on p "Рус → Кит" at bounding box center [641, 489] width 95 height 19
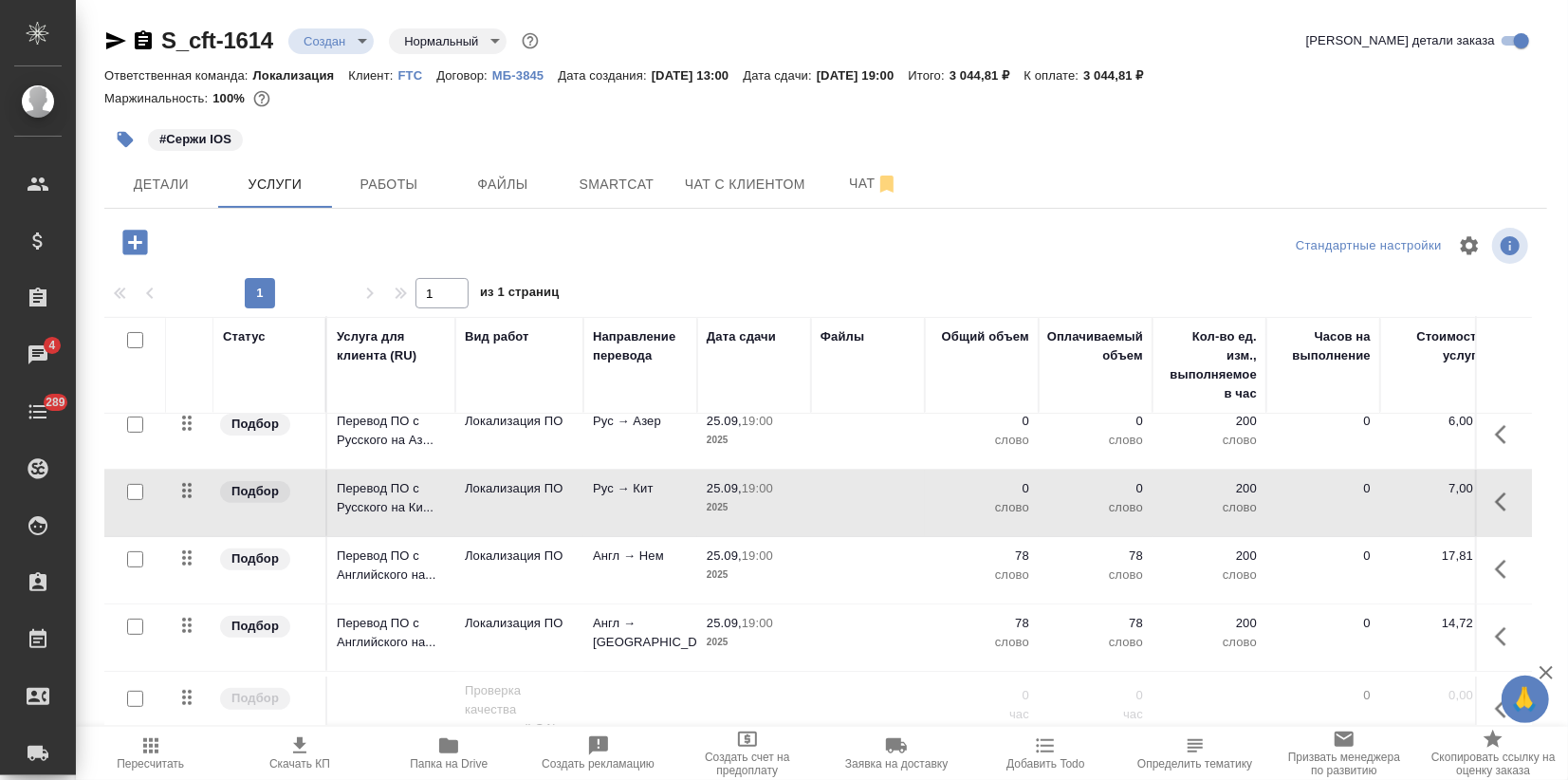
click at [630, 492] on p "Рус → Кит" at bounding box center [641, 489] width 95 height 19
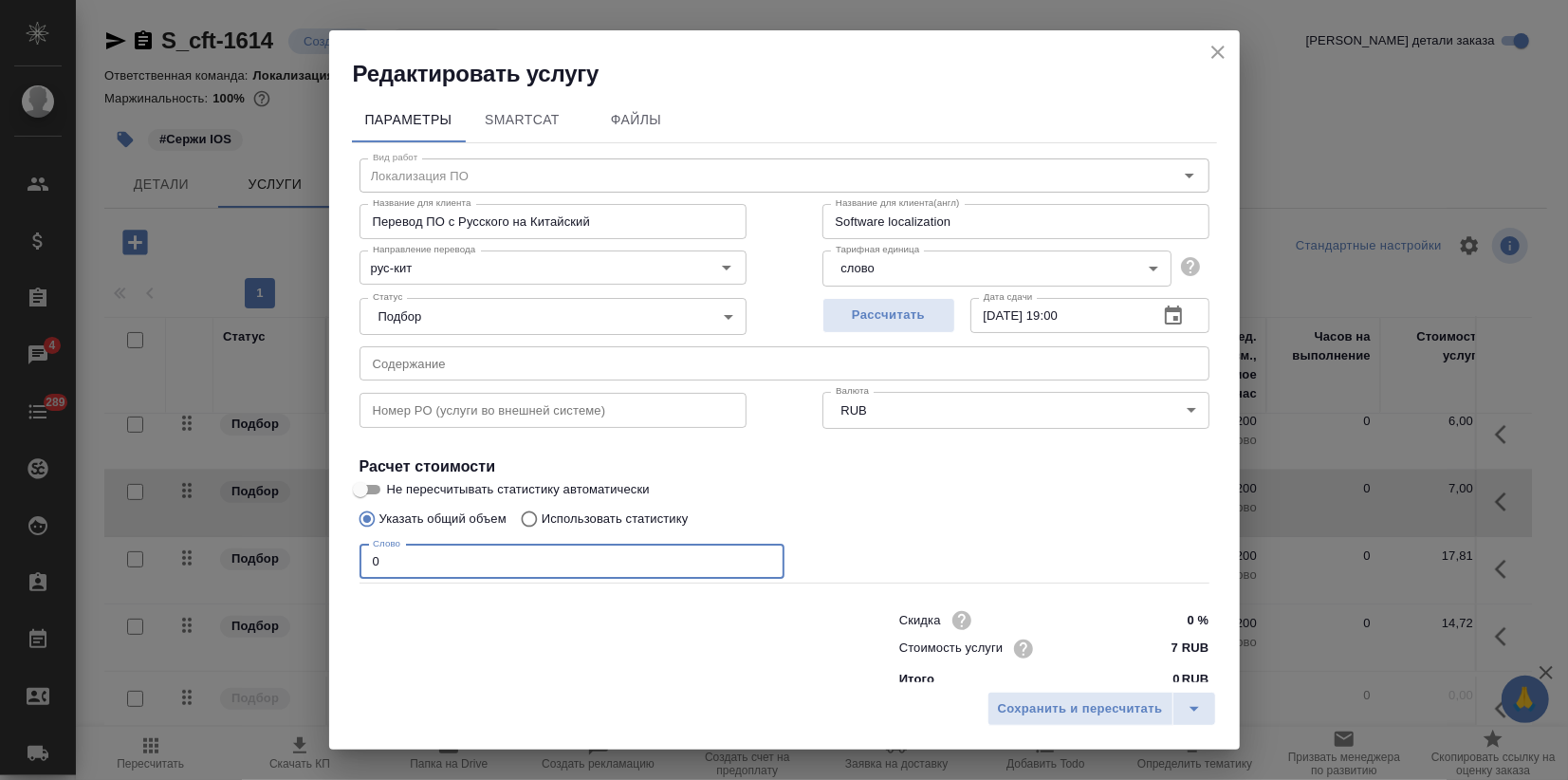
drag, startPoint x: 343, startPoint y: 560, endPoint x: 246, endPoint y: 563, distance: 97.0
click at [256, 563] on div "Редактировать услугу Параметры SmartCat Файлы Вид работ Локализация ПО Вид рабо…" at bounding box center [784, 390] width 1568 height 780
type input "80"
click at [1103, 708] on span "Сохранить и пересчитать" at bounding box center [1080, 709] width 165 height 21
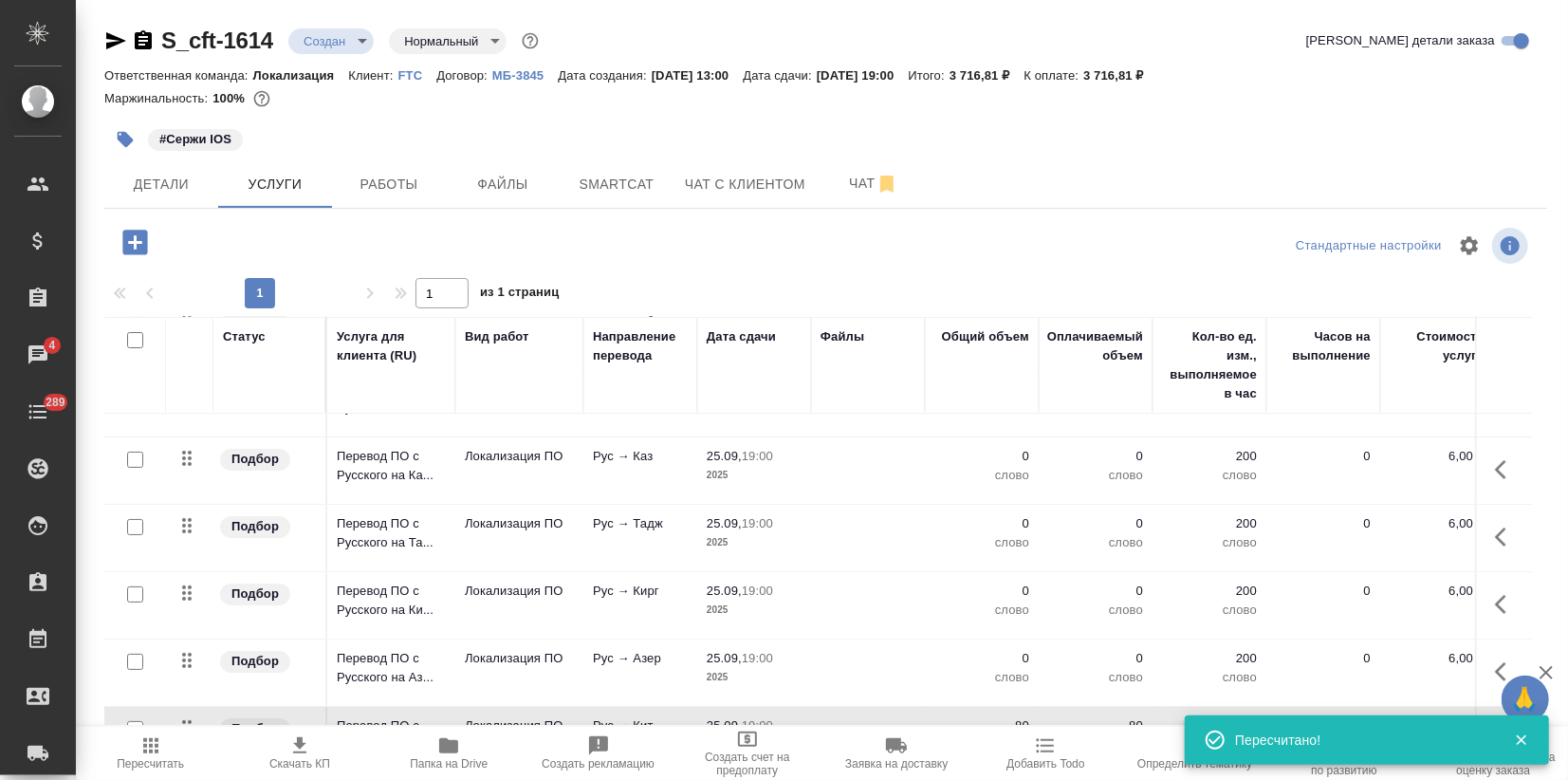
scroll to position [0, 0]
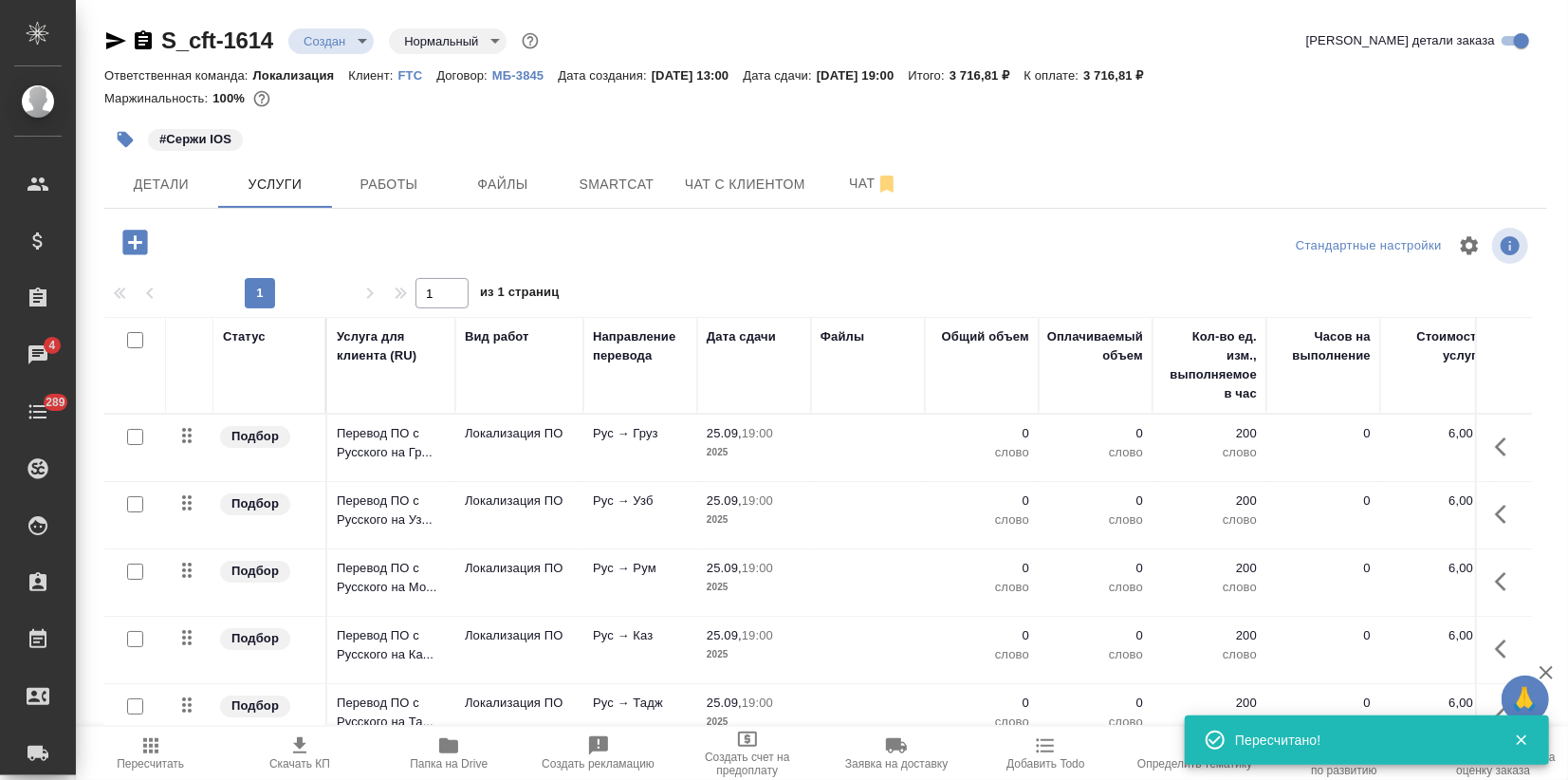
click at [590, 536] on td "Рус → Узб" at bounding box center [640, 515] width 114 height 66
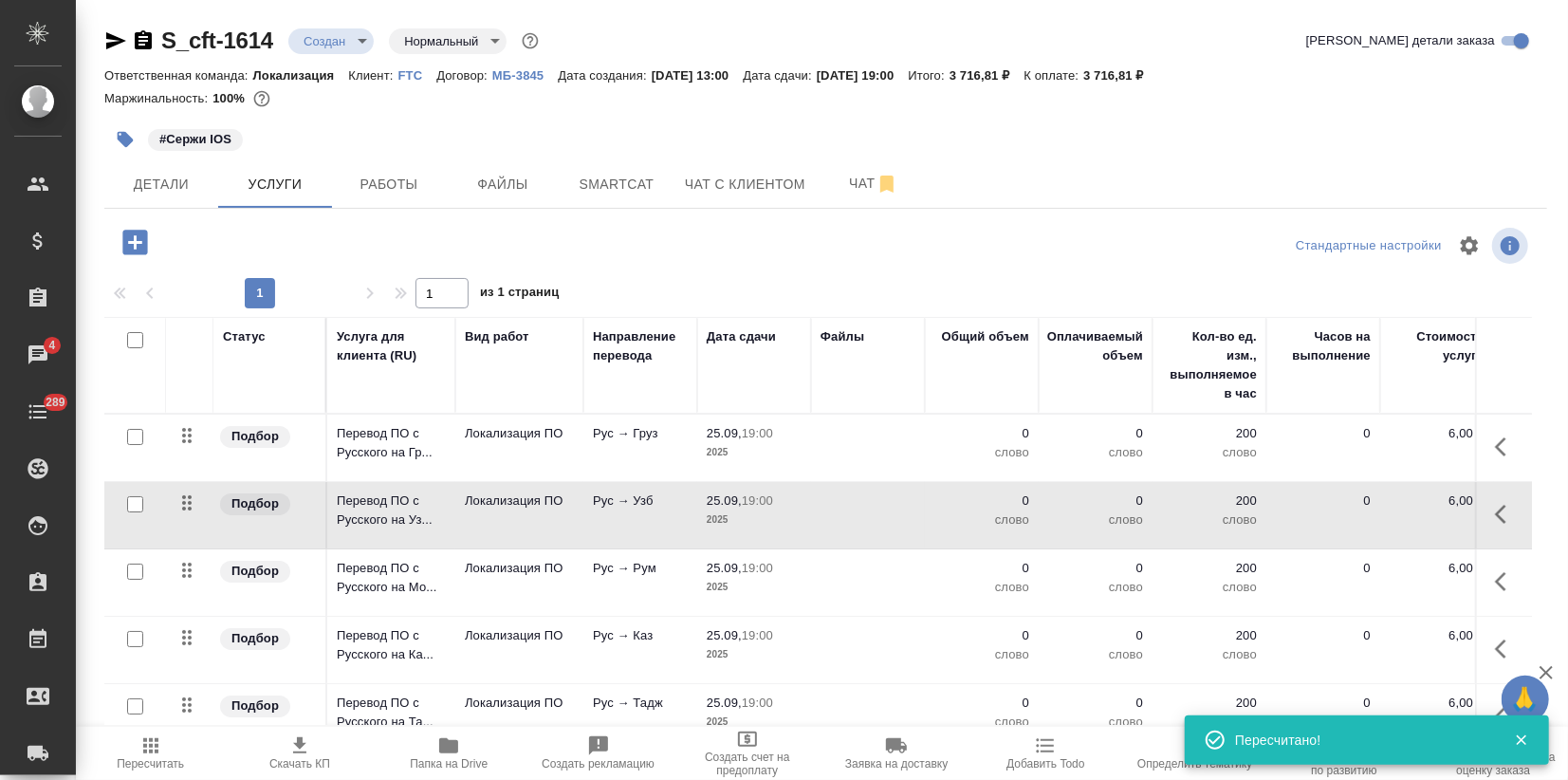
click at [590, 536] on td "Рус → Узб" at bounding box center [640, 515] width 114 height 66
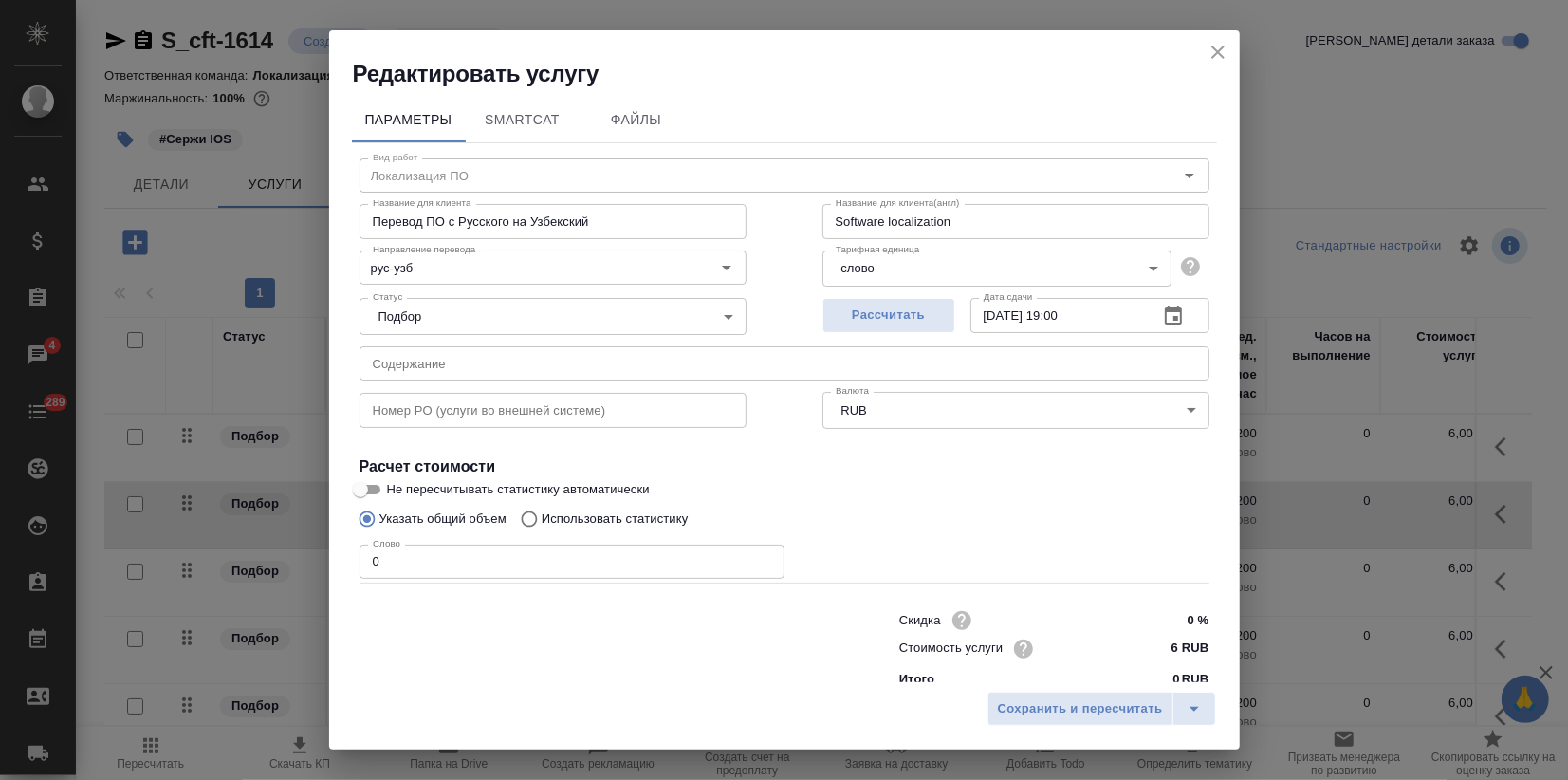
drag, startPoint x: 391, startPoint y: 553, endPoint x: 216, endPoint y: 554, distance: 175.0
click at [333, 551] on div "Параметры SmartCat Файлы Вид работ Локализация ПО Вид работ Название для клиент…" at bounding box center [784, 386] width 911 height 593
type input "99"
click at [1022, 714] on span "Сохранить и пересчитать" at bounding box center [1080, 709] width 165 height 21
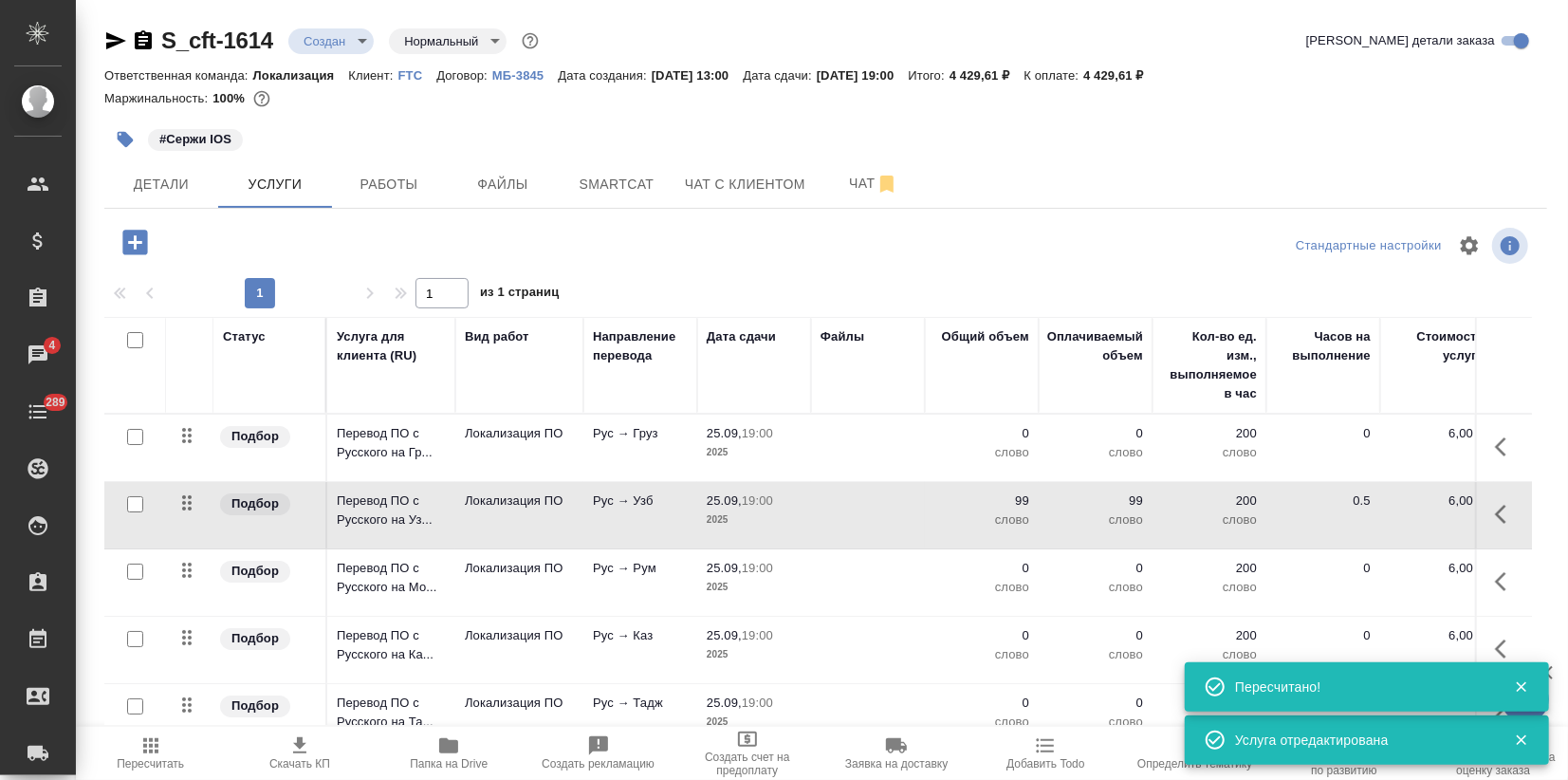
click at [138, 430] on input "checkbox" at bounding box center [135, 437] width 17 height 17
checkbox input "true"
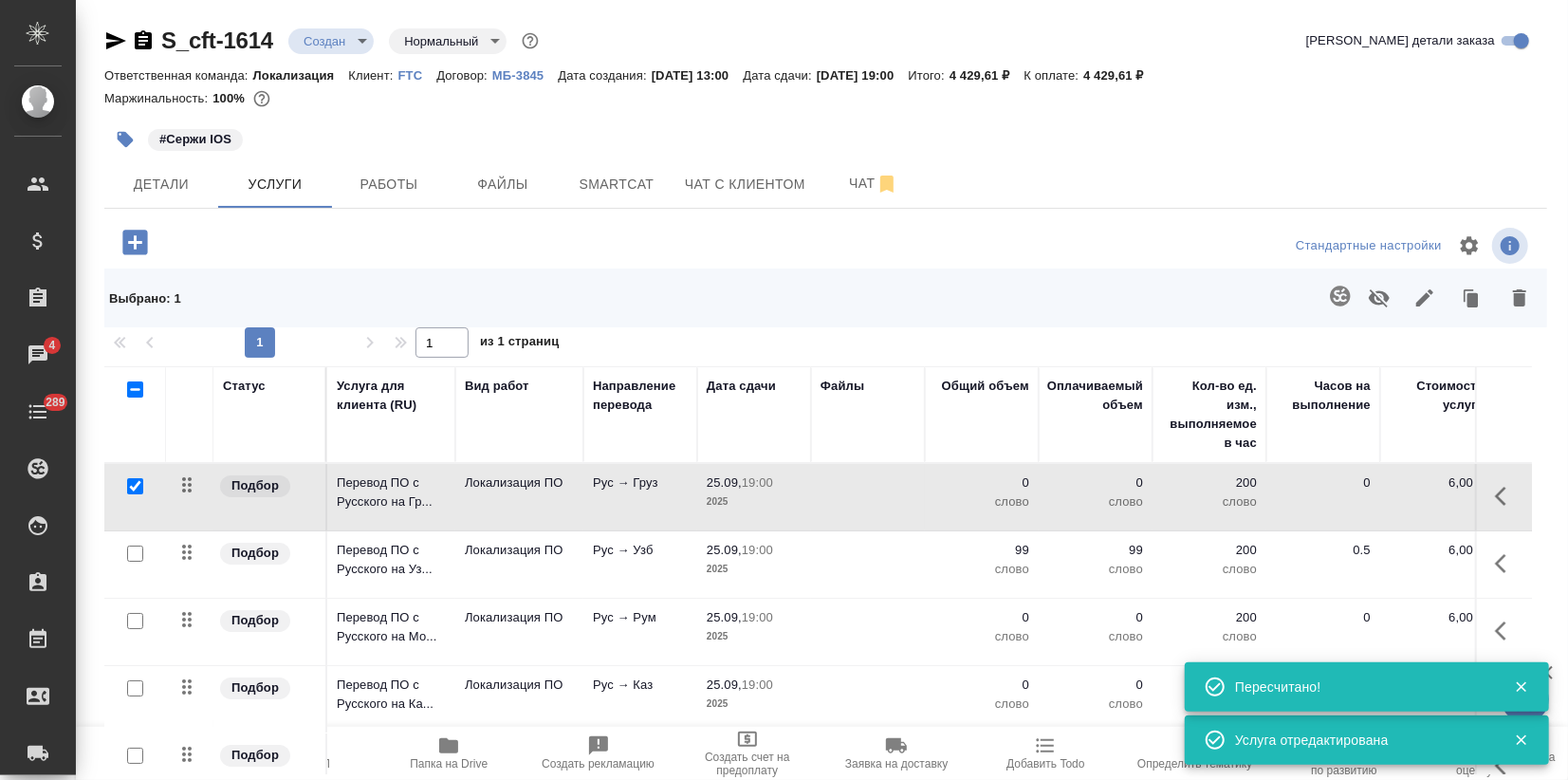
click at [133, 615] on input "checkbox" at bounding box center [135, 620] width 17 height 17
checkbox input "true"
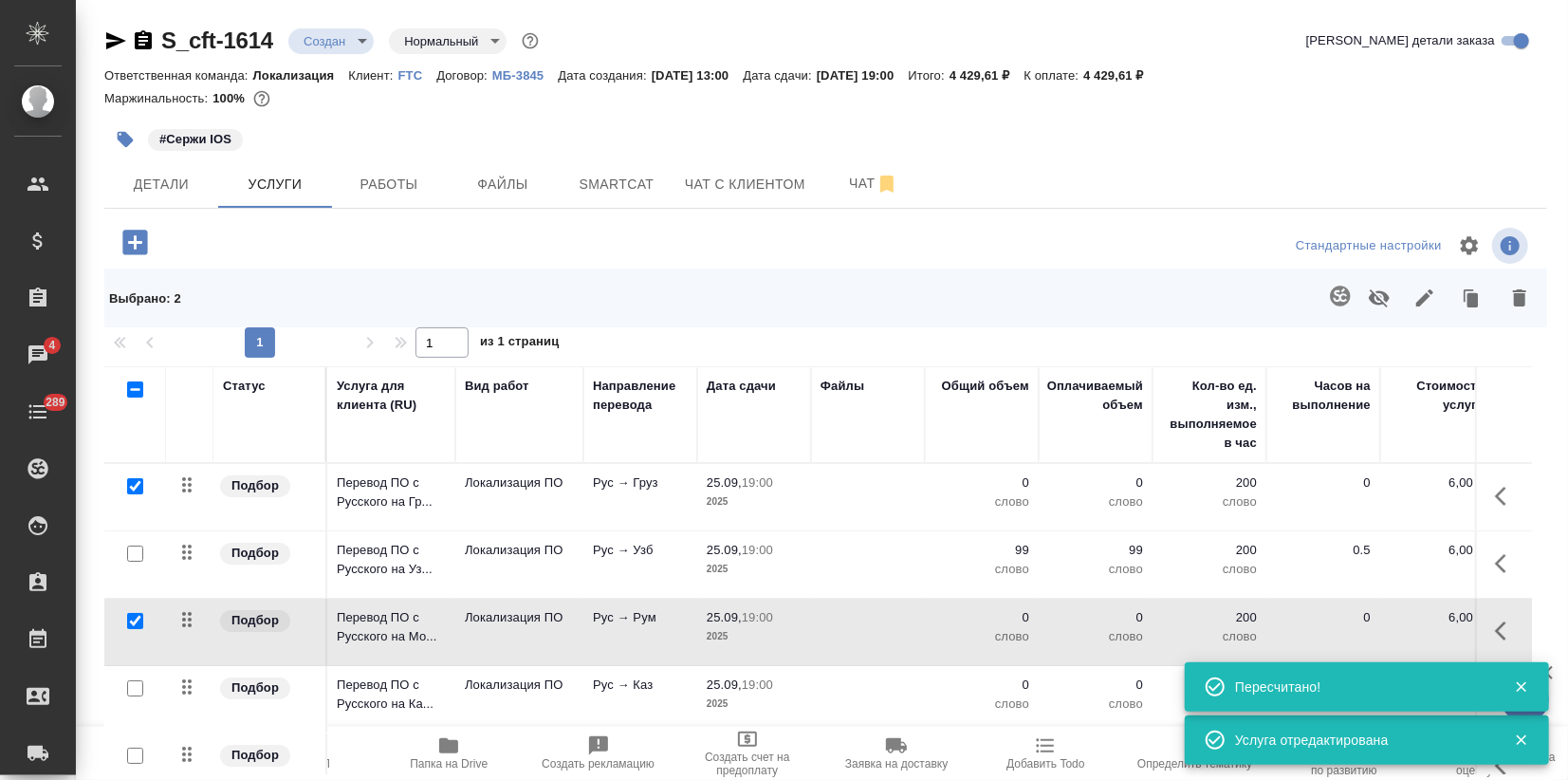
scroll to position [42, 0]
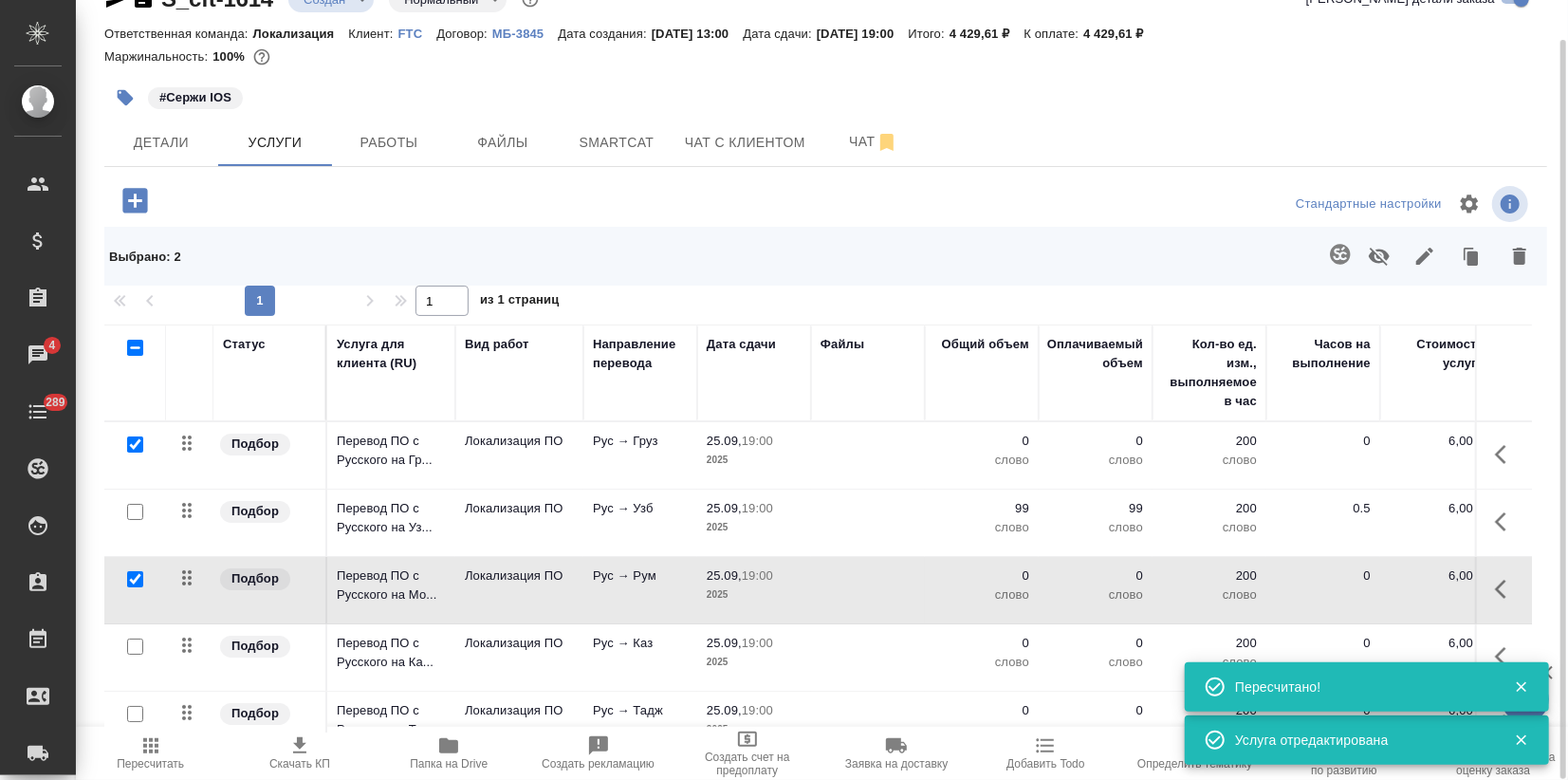
click at [131, 645] on input "checkbox" at bounding box center [135, 647] width 17 height 17
checkbox input "true"
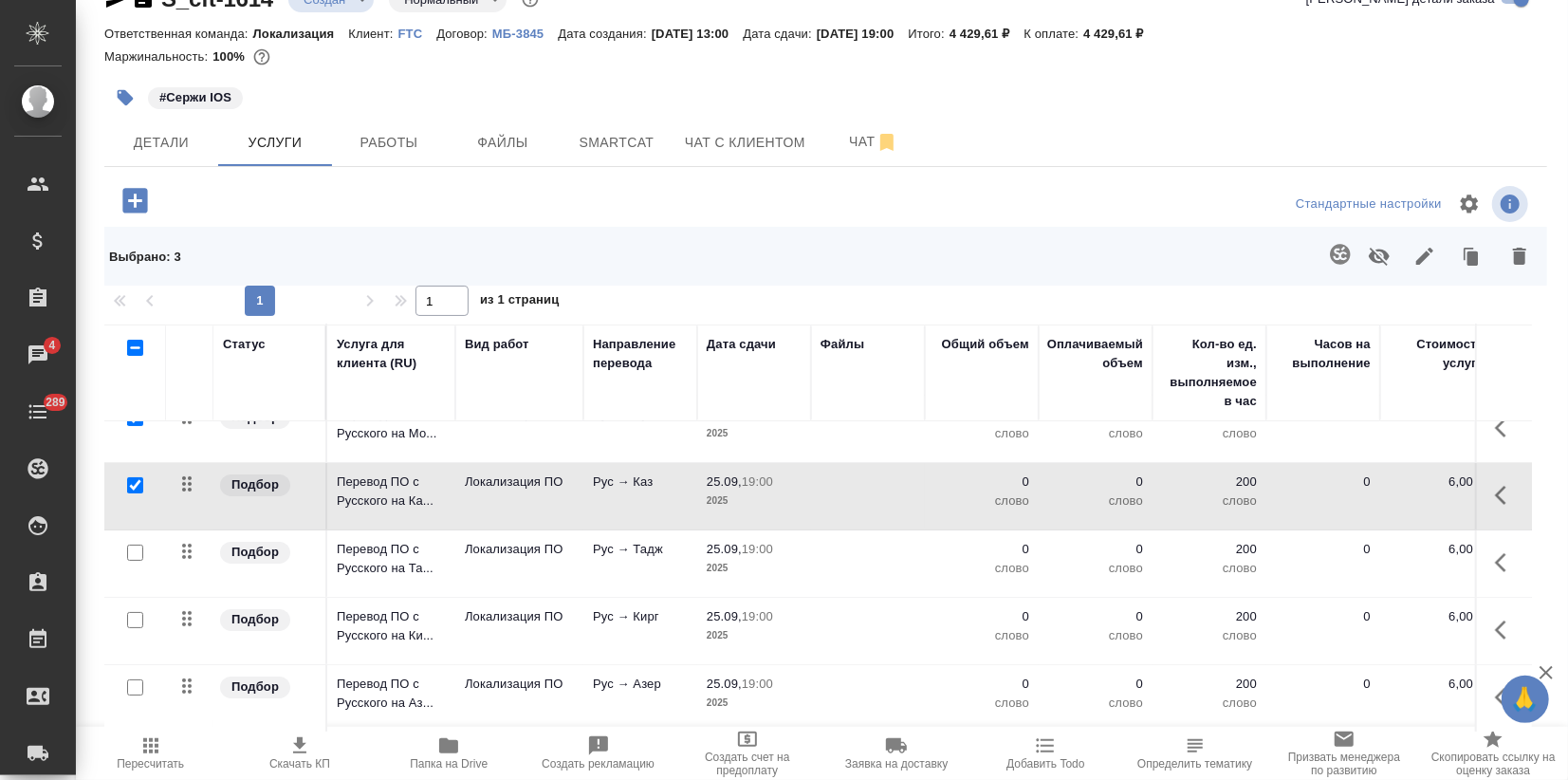
scroll to position [163, 0]
click at [136, 546] on input "checkbox" at bounding box center [135, 550] width 17 height 17
checkbox input "true"
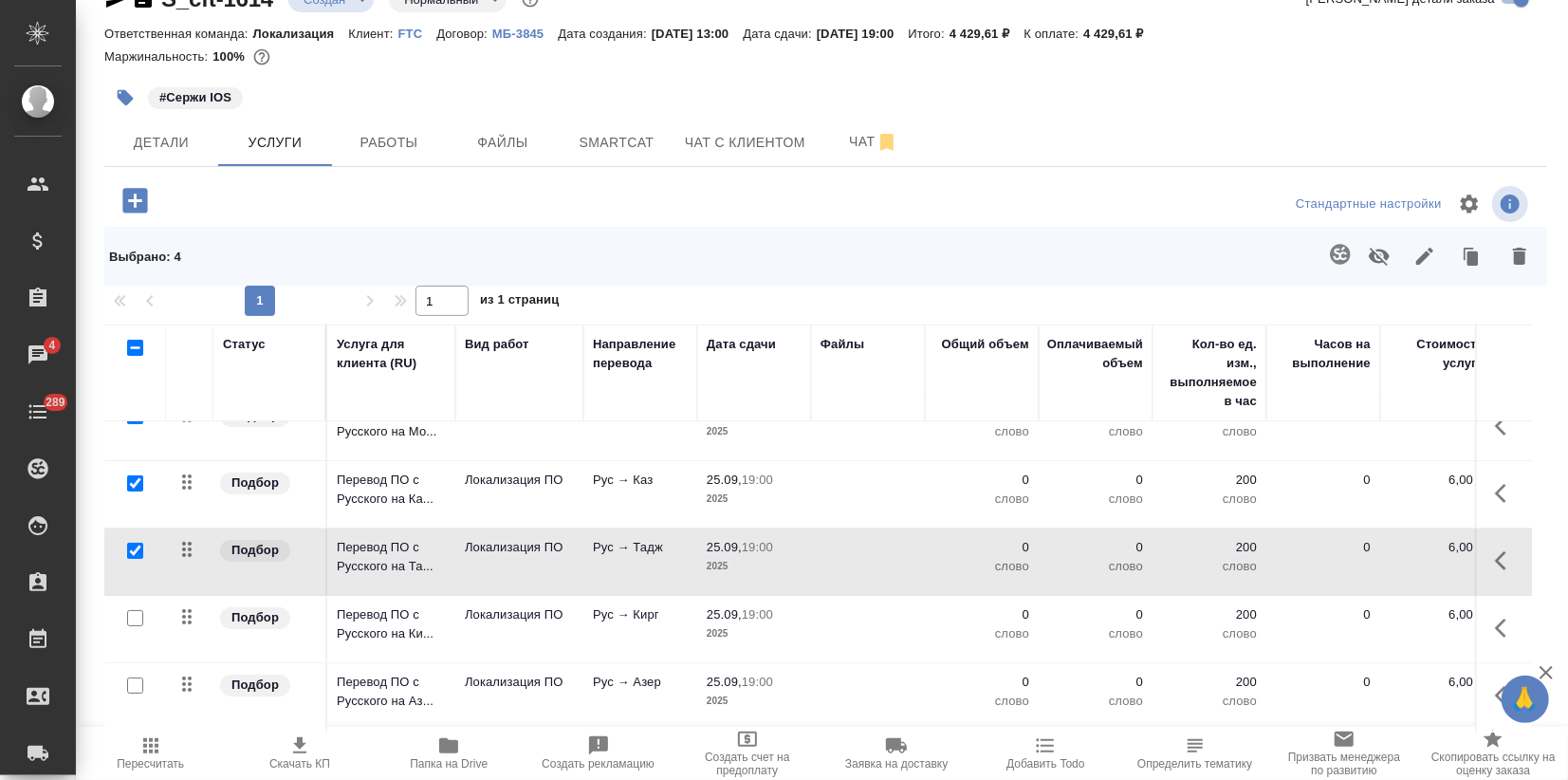
click at [133, 615] on input "checkbox" at bounding box center [135, 618] width 17 height 17
checkbox input "true"
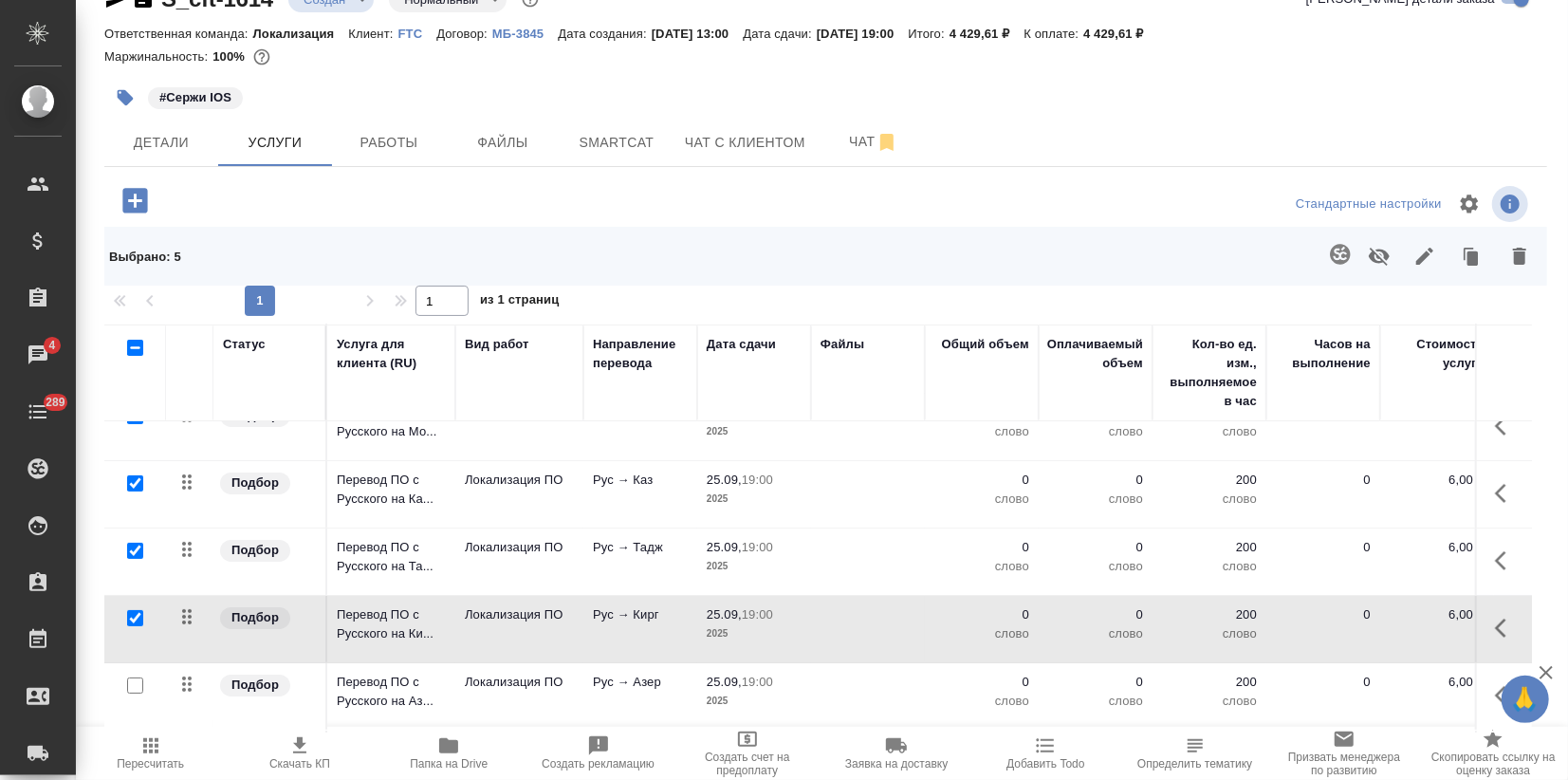
click at [136, 680] on input "checkbox" at bounding box center [135, 686] width 17 height 17
checkbox input "true"
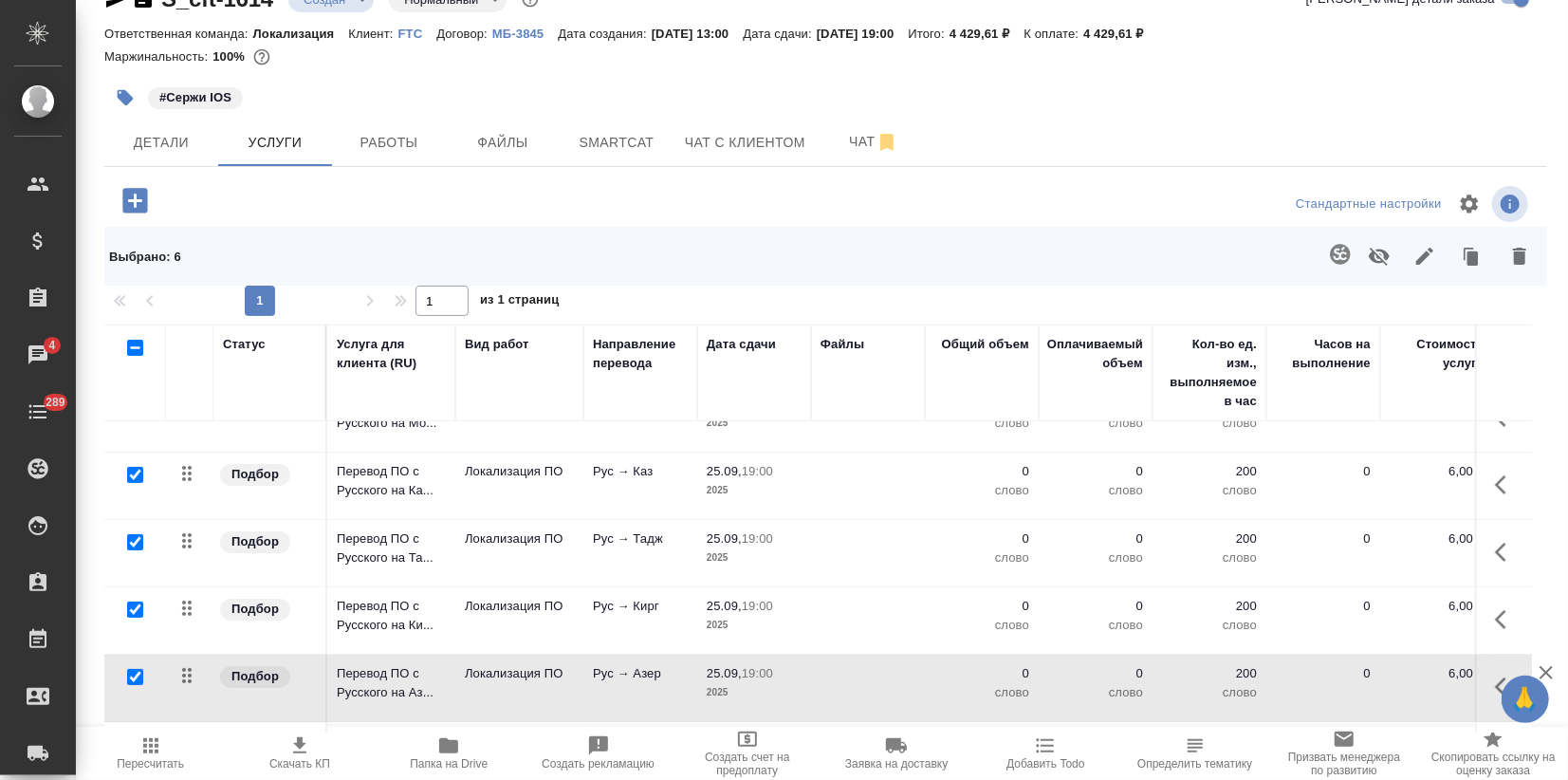
scroll to position [0, 0]
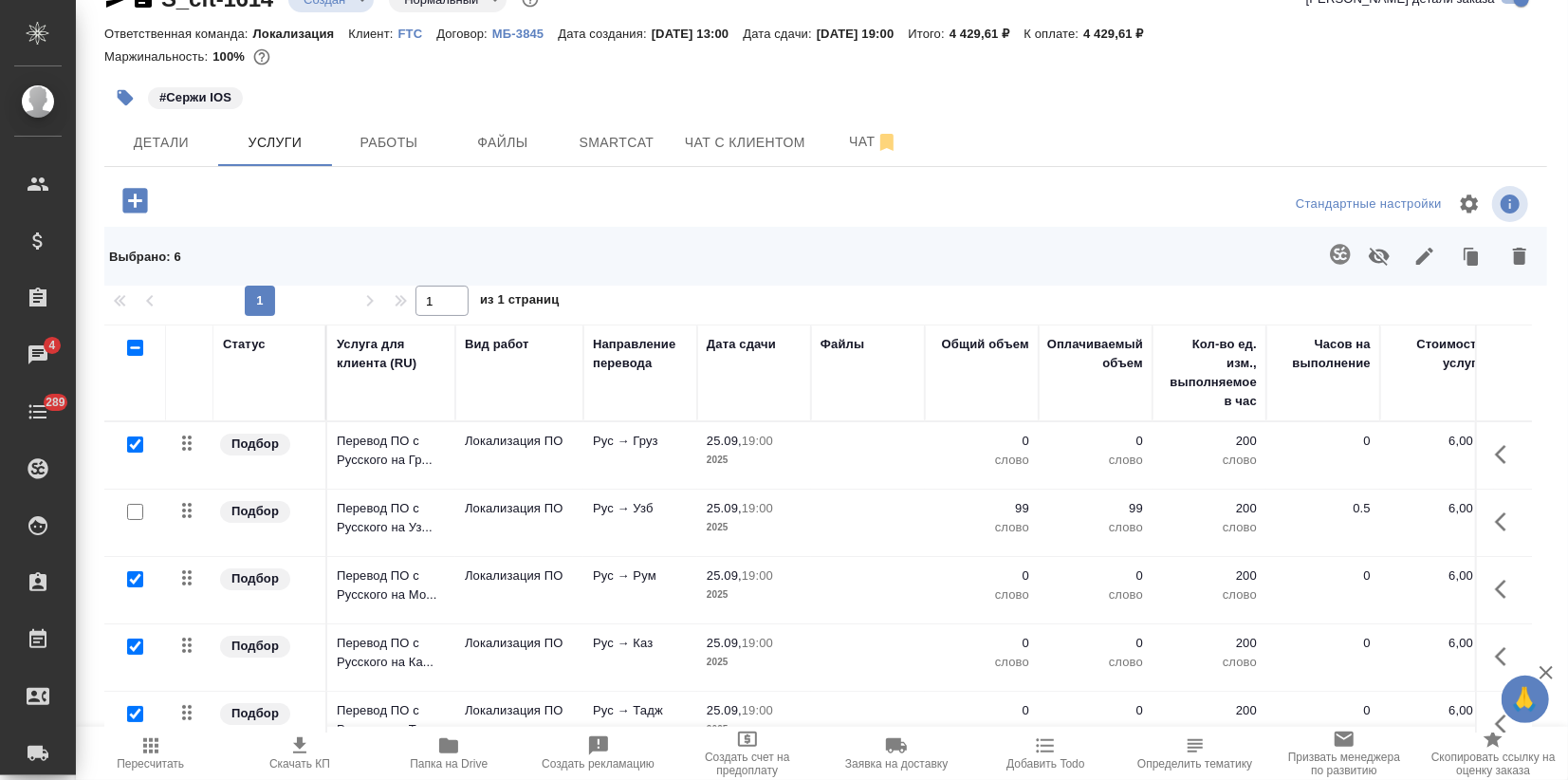
click at [1413, 251] on icon "button" at bounding box center [1424, 256] width 22 height 22
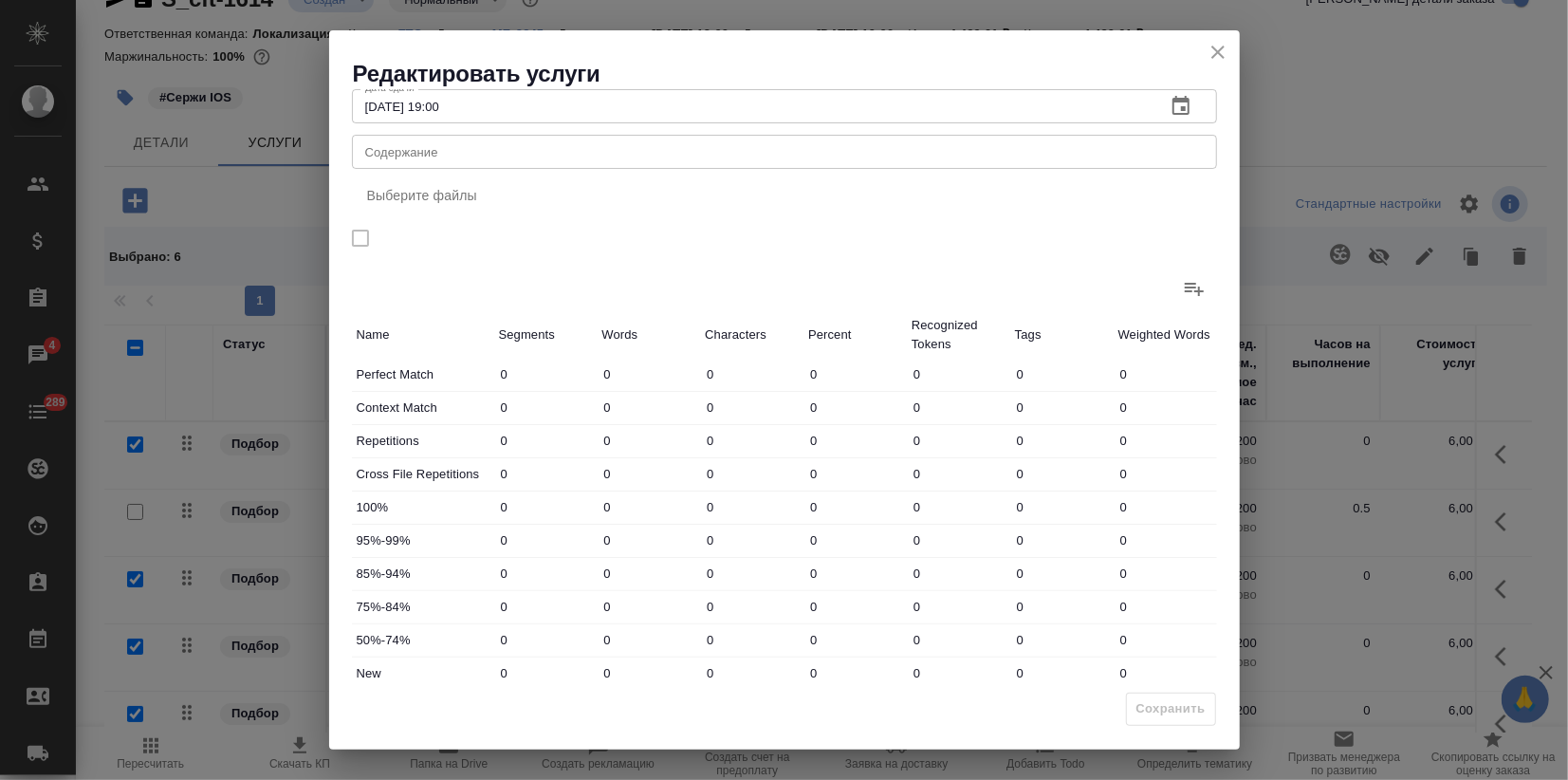
scroll to position [219, 0]
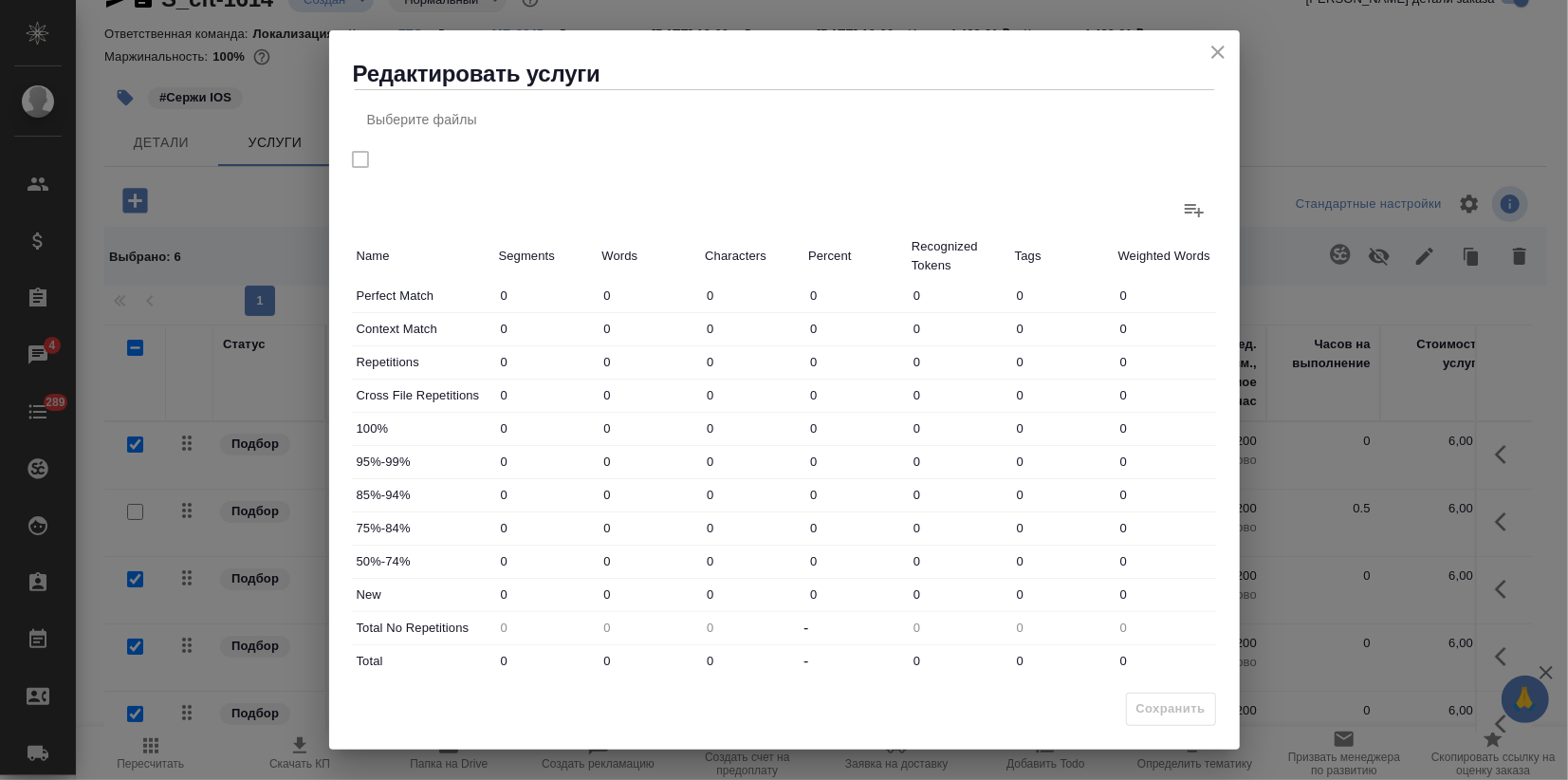
drag, startPoint x: 617, startPoint y: 591, endPoint x: 473, endPoint y: 626, distance: 148.2
click at [597, 591] on input "0" at bounding box center [648, 595] width 103 height 27
type input "461"
drag, startPoint x: 642, startPoint y: 657, endPoint x: 265, endPoint y: 636, distance: 377.6
click at [407, 628] on div "Perfect Match 0 0 0 0 0 0 0 Context Match 0 0 0 0 0 0 0 Repetitions 0 0 0 0 0 0…" at bounding box center [784, 479] width 865 height 398
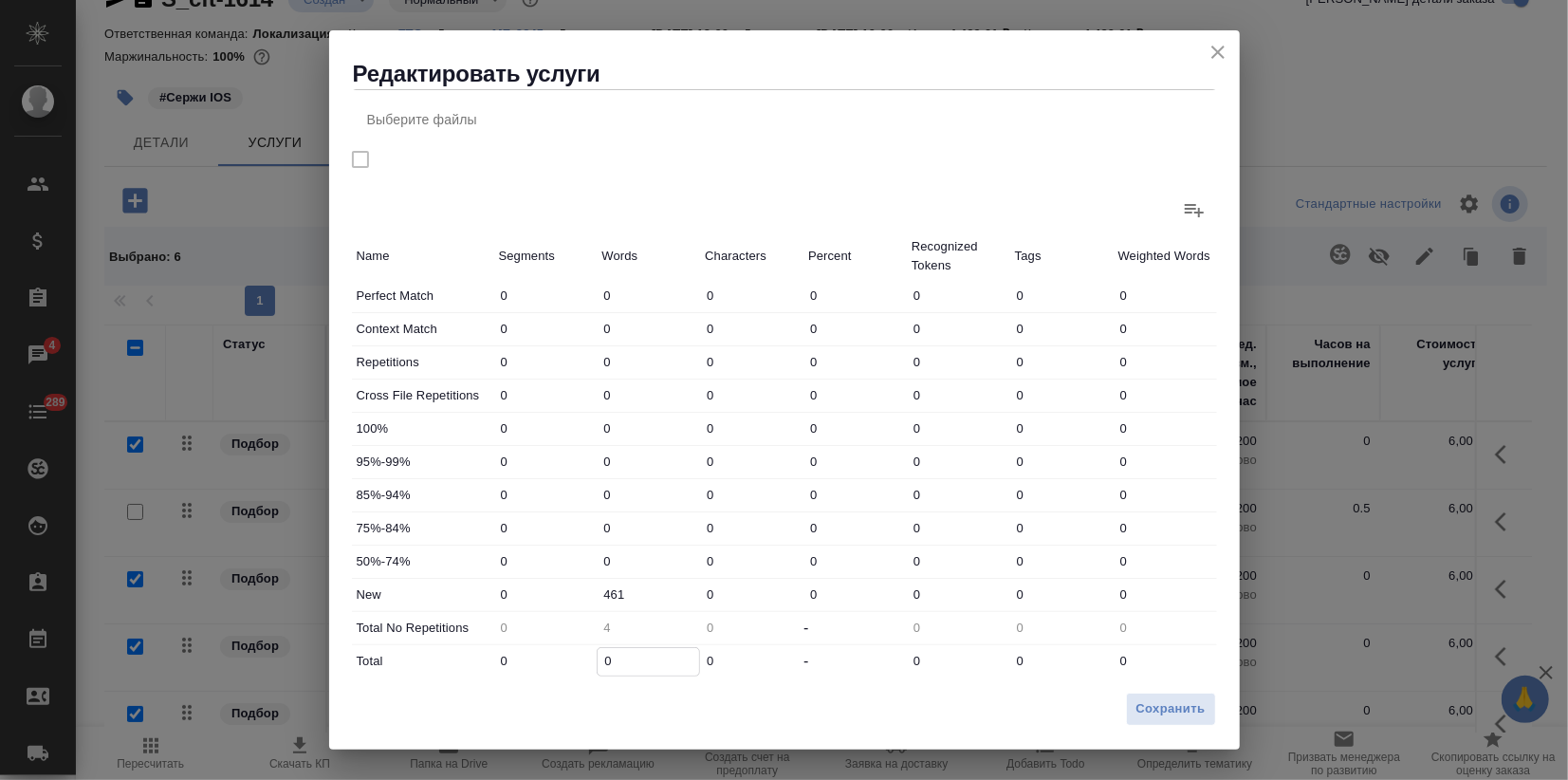
type input "4"
type input "46"
type input "461"
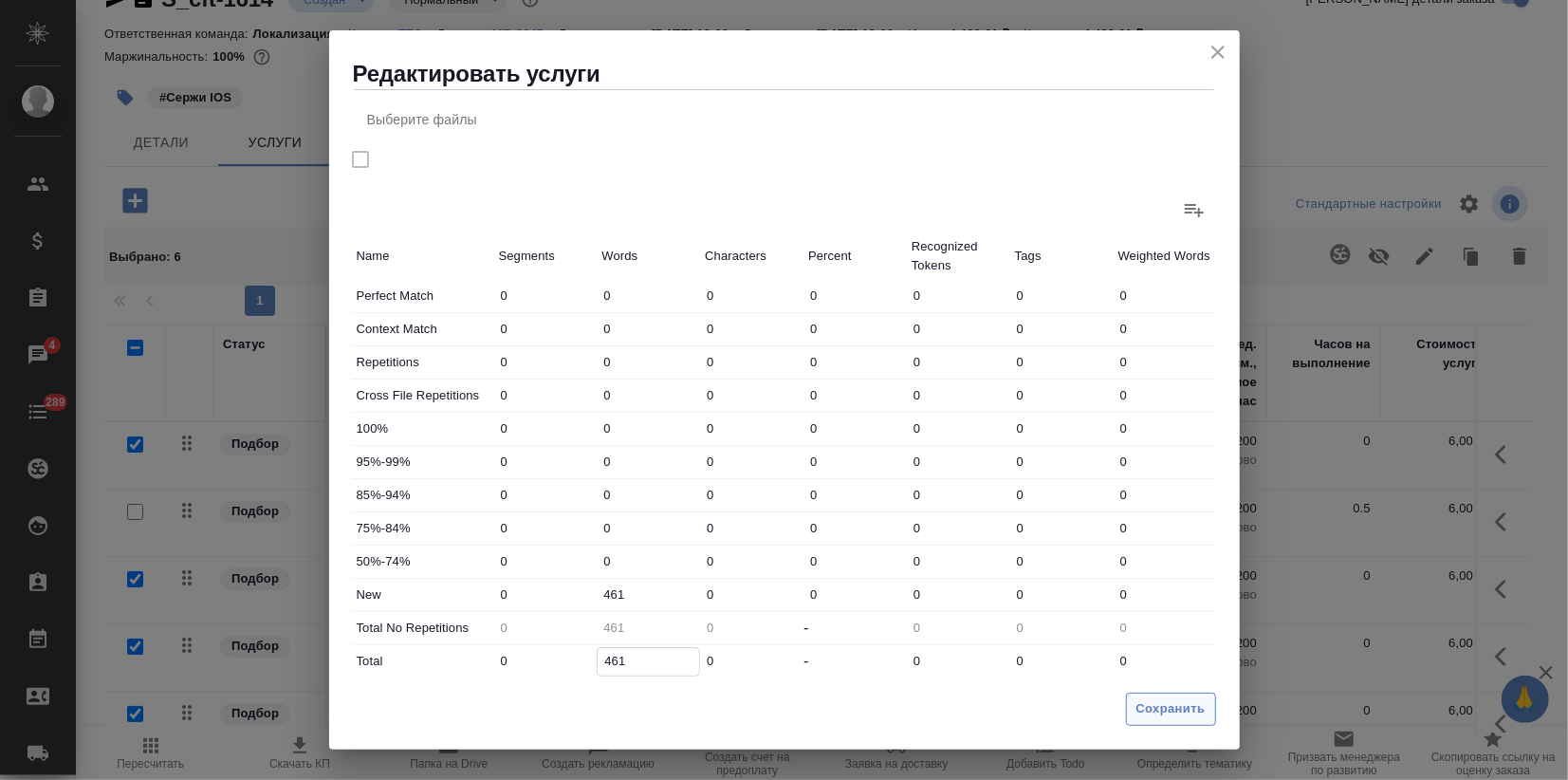
type input "461"
click at [1159, 708] on span "Сохранить" at bounding box center [1170, 709] width 69 height 21
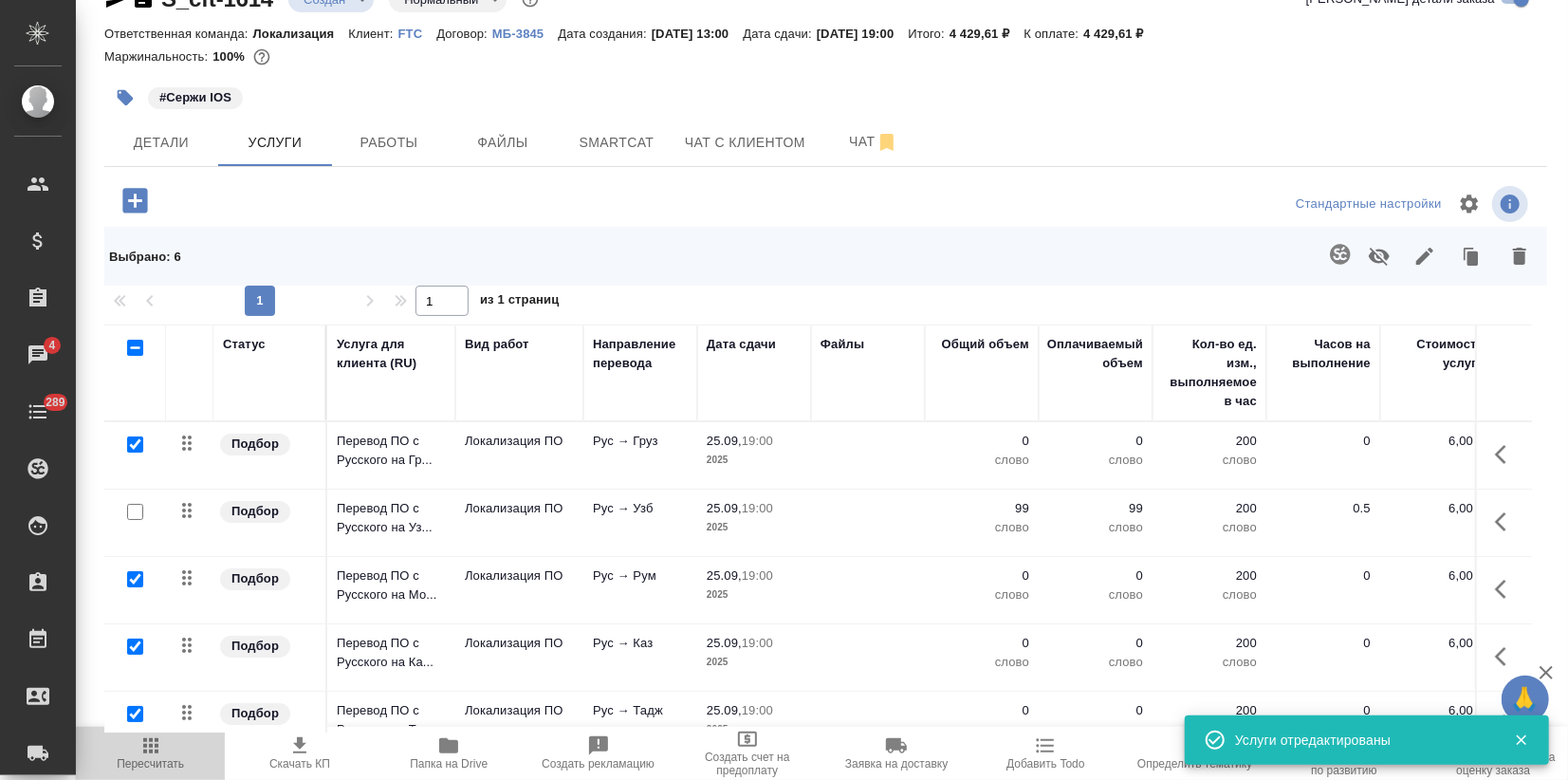
click at [158, 757] on span "Пересчитать" at bounding box center [150, 763] width 67 height 14
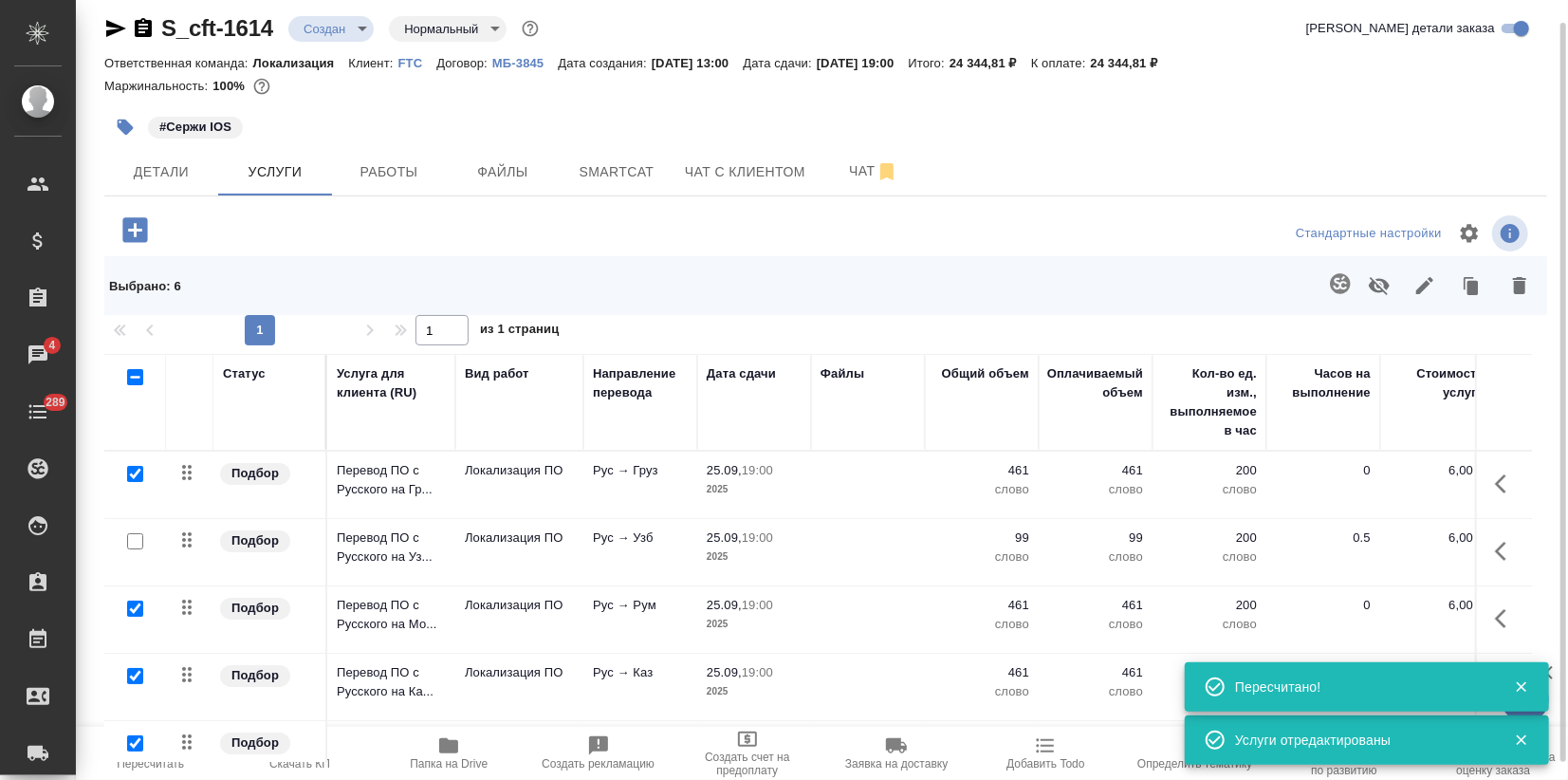
scroll to position [0, 0]
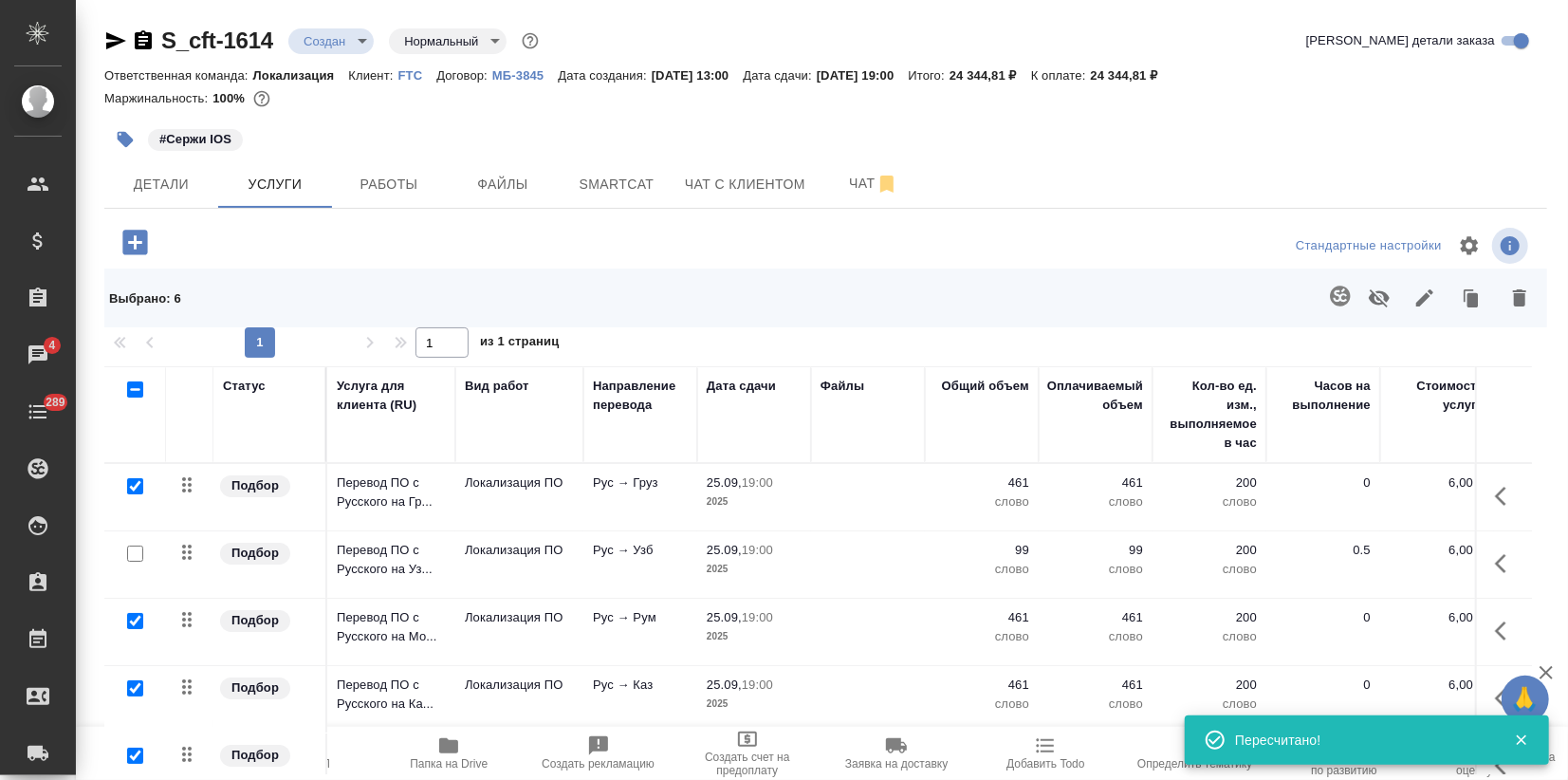
click at [354, 48] on body "🙏 .cls-1 fill:#fff; AWATERA Zagorodnikh Viktoria Клиенты Спецификации Заказы 4 …" at bounding box center [784, 390] width 1568 height 780
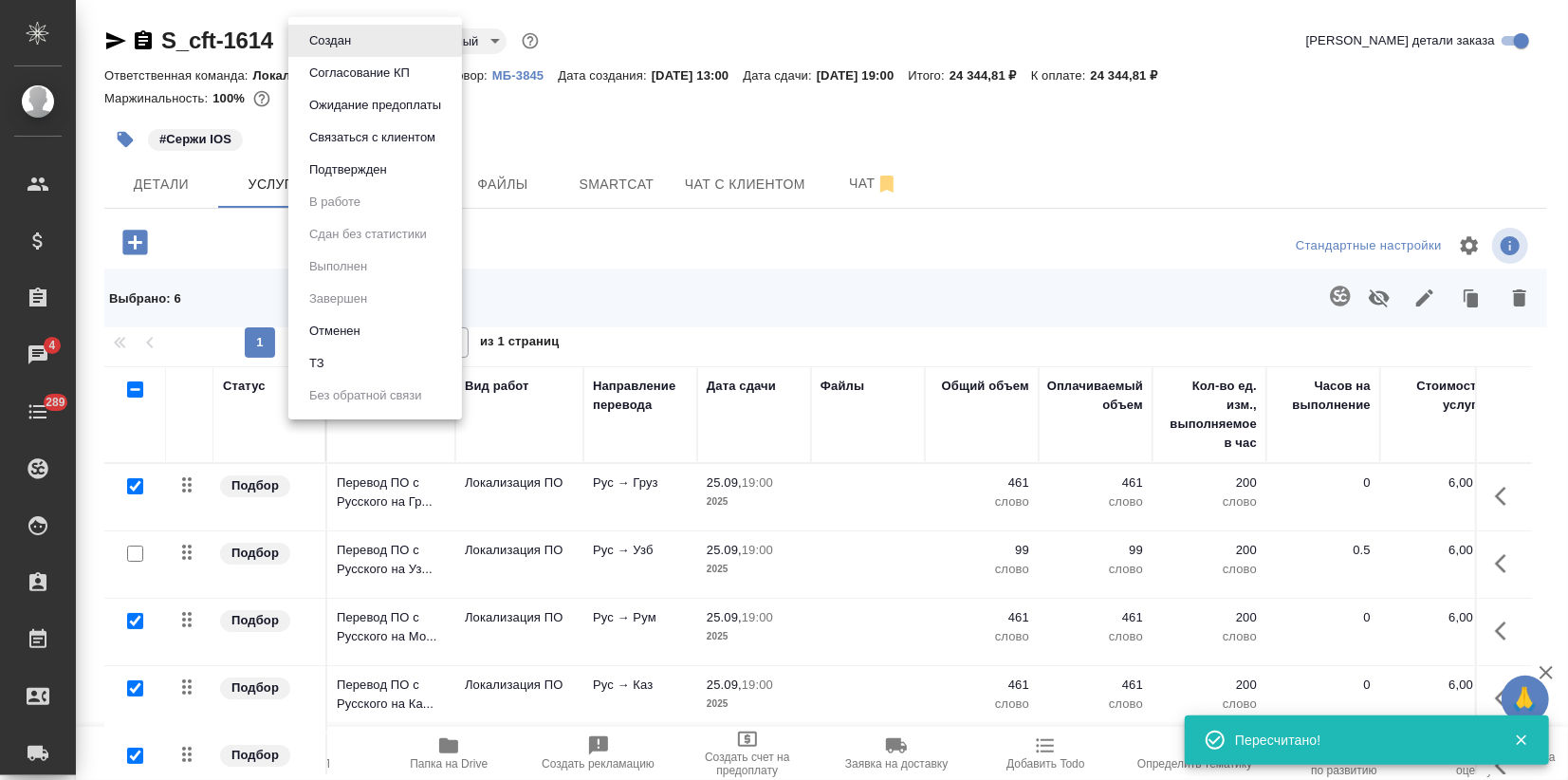
click at [349, 176] on button "Подтвержден" at bounding box center [348, 169] width 89 height 20
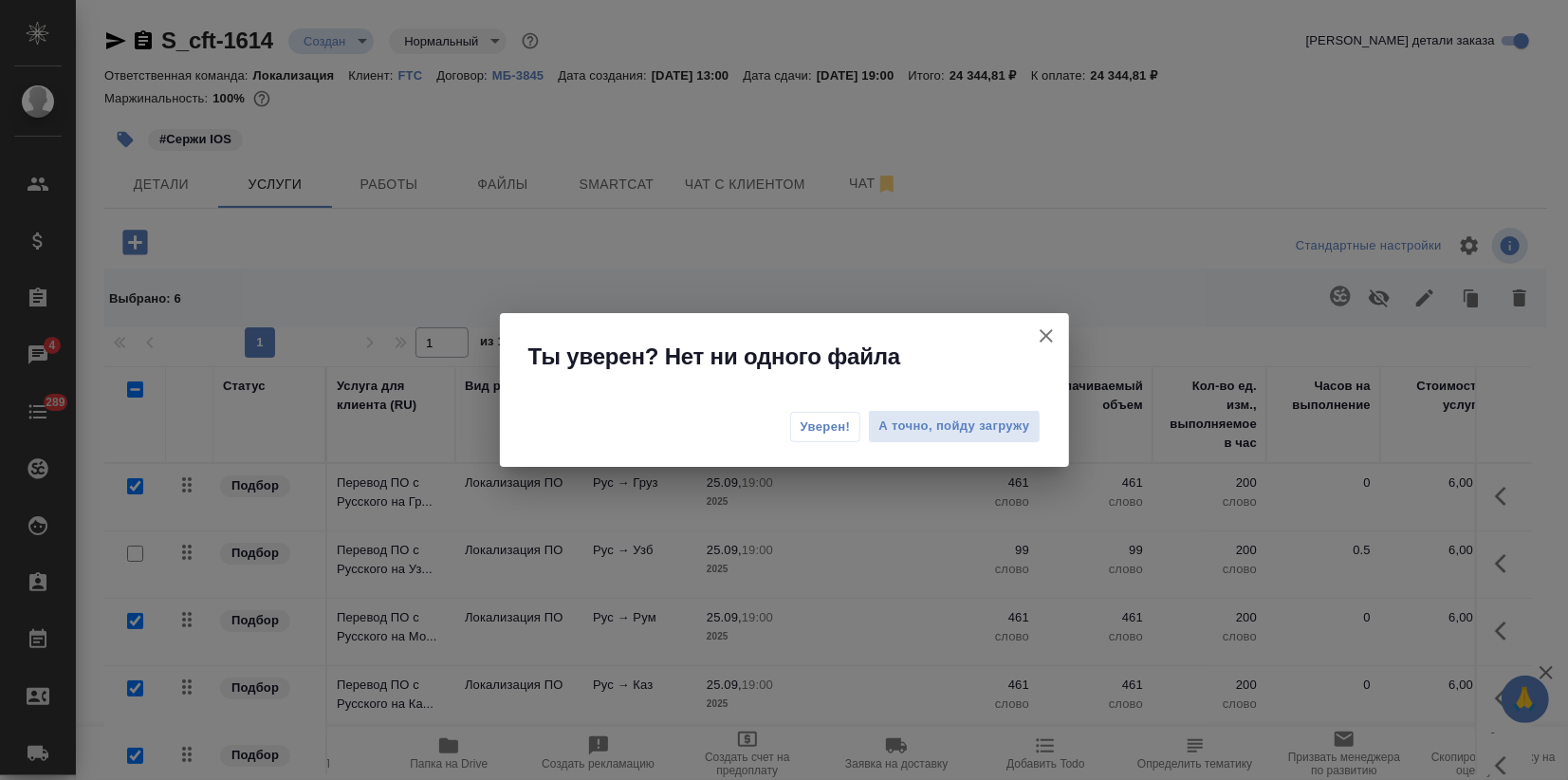
click at [804, 423] on span "Уверен!" at bounding box center [825, 427] width 51 height 19
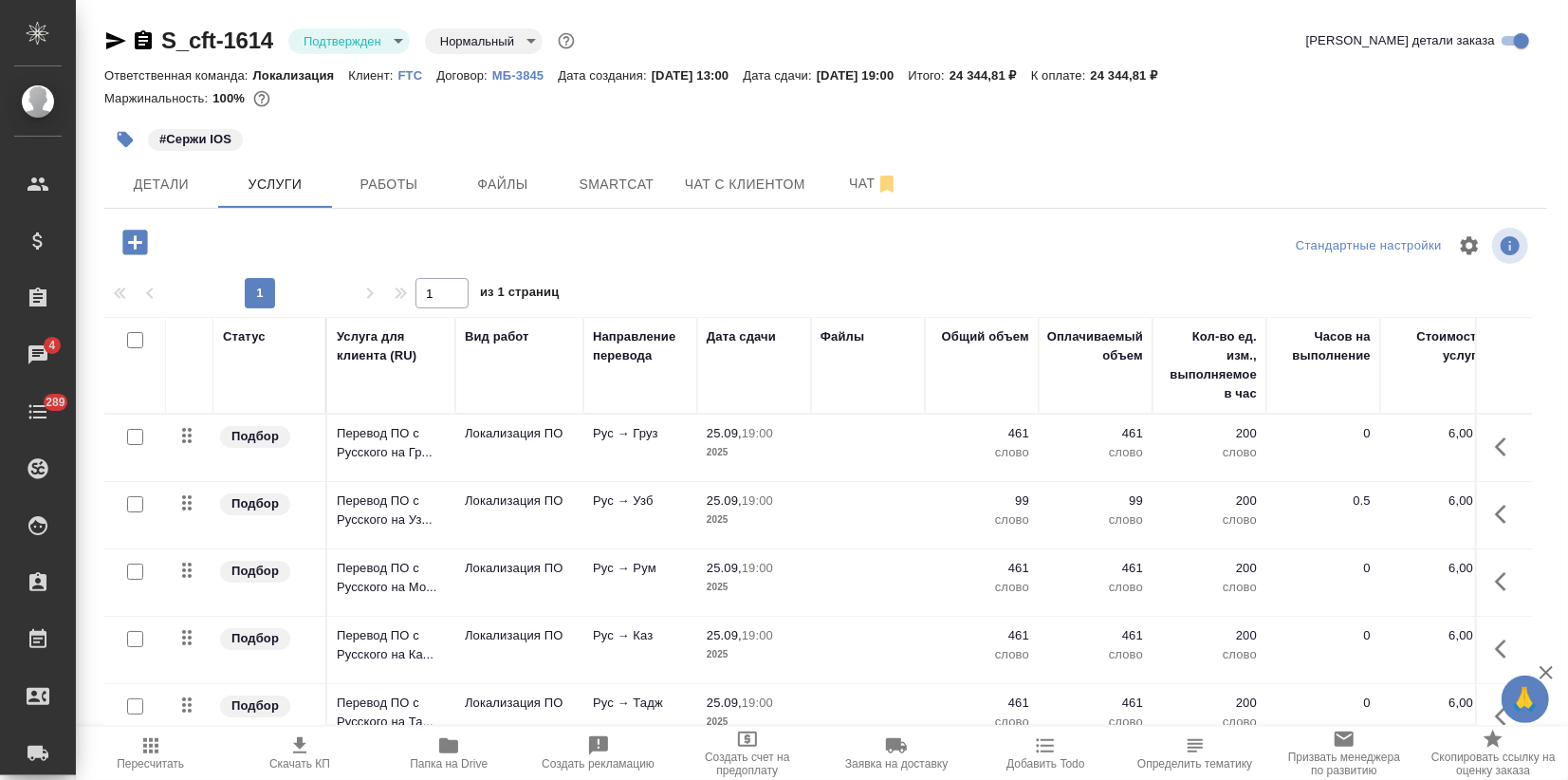
click at [119, 41] on icon "button" at bounding box center [116, 41] width 19 height 18
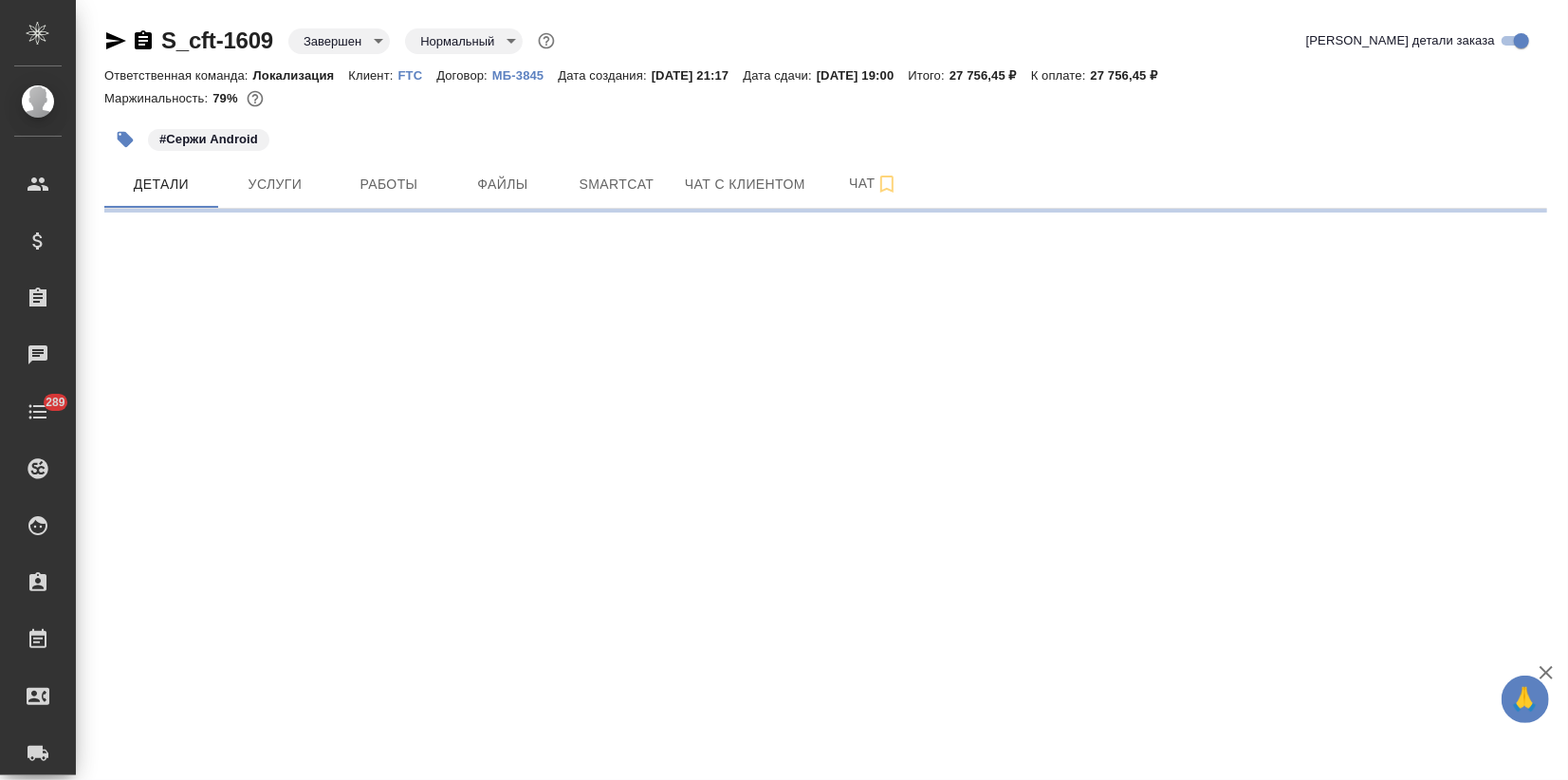
select select "RU"
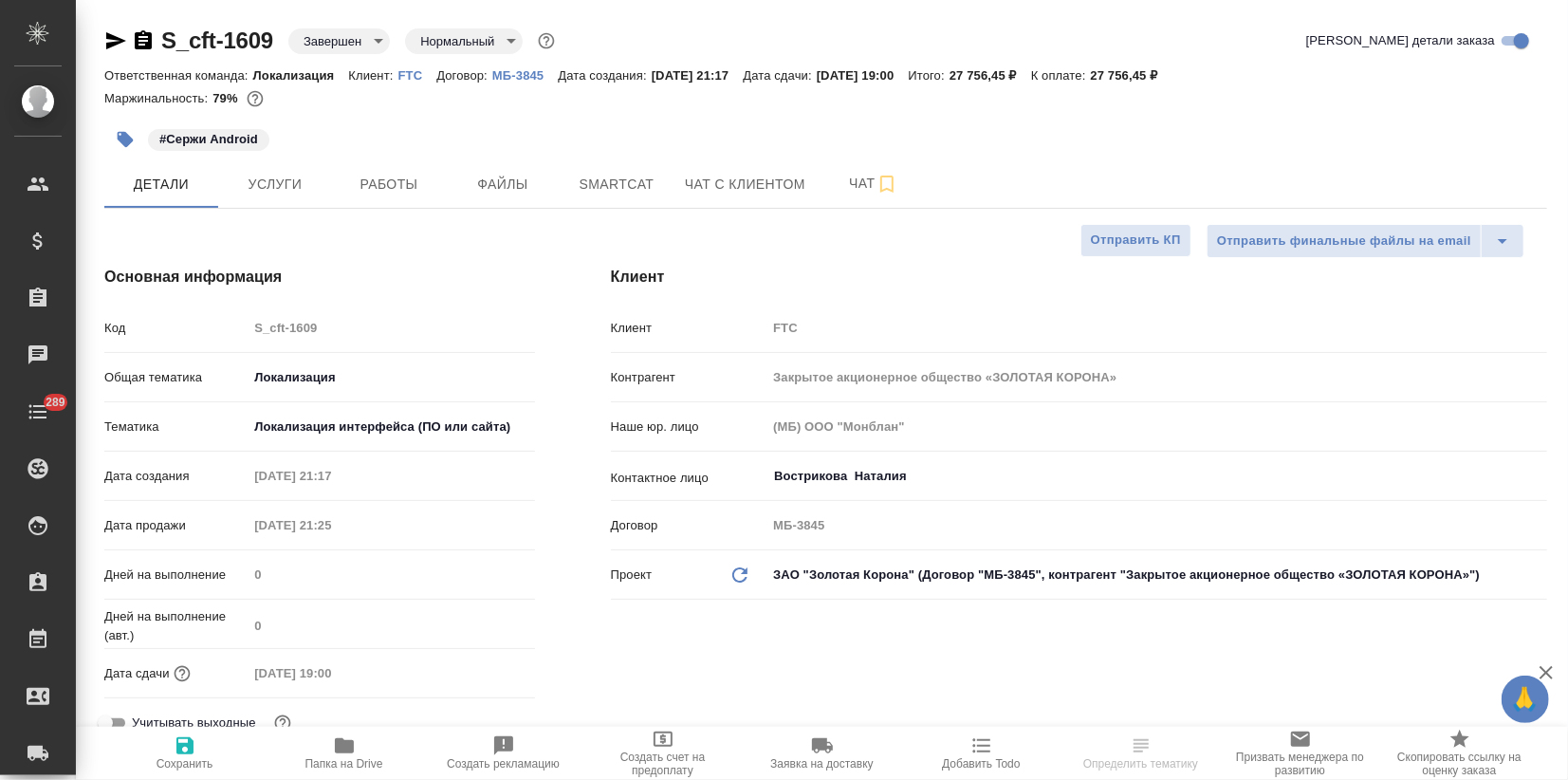
type textarea "x"
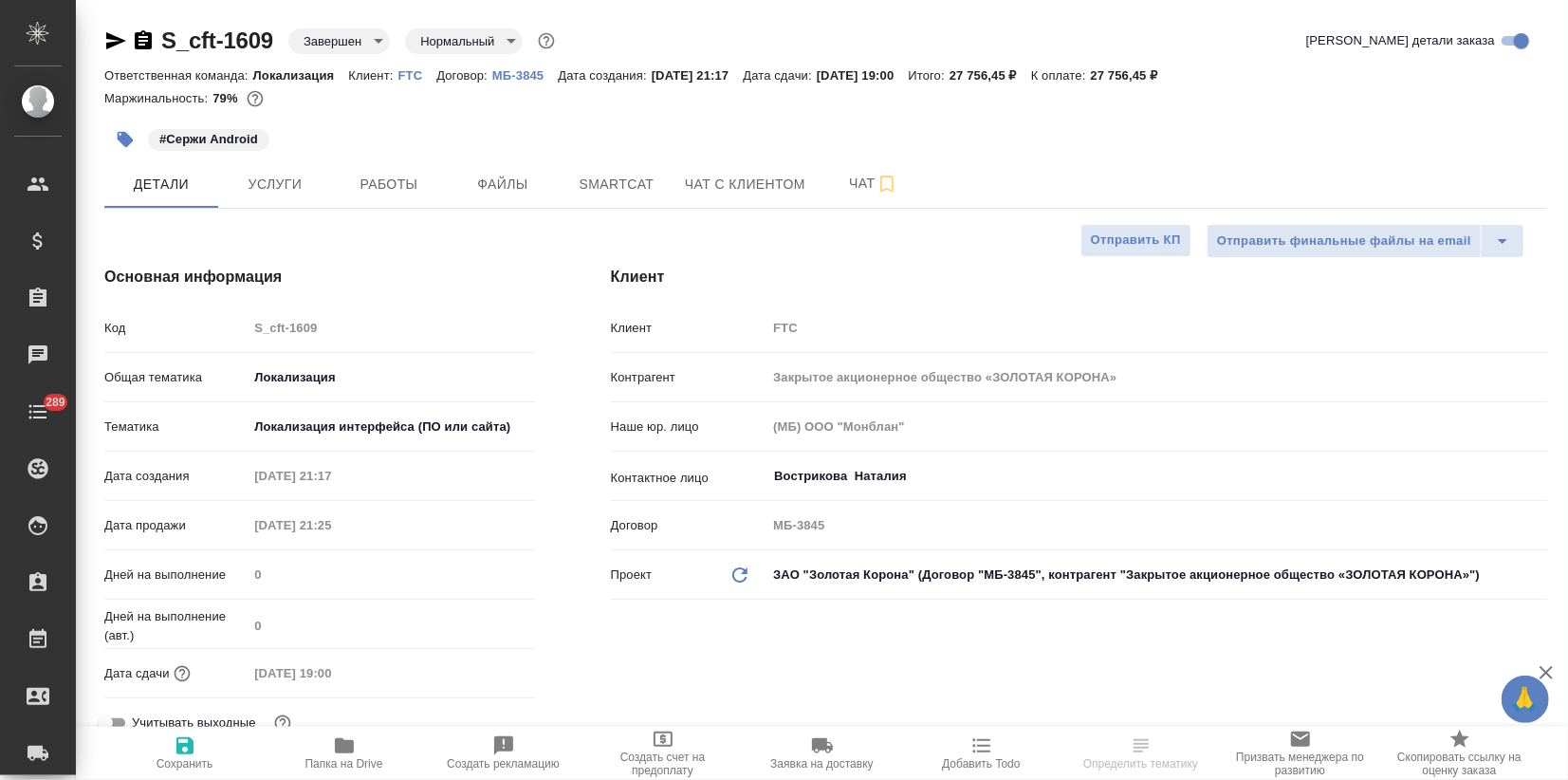
type textarea "x"
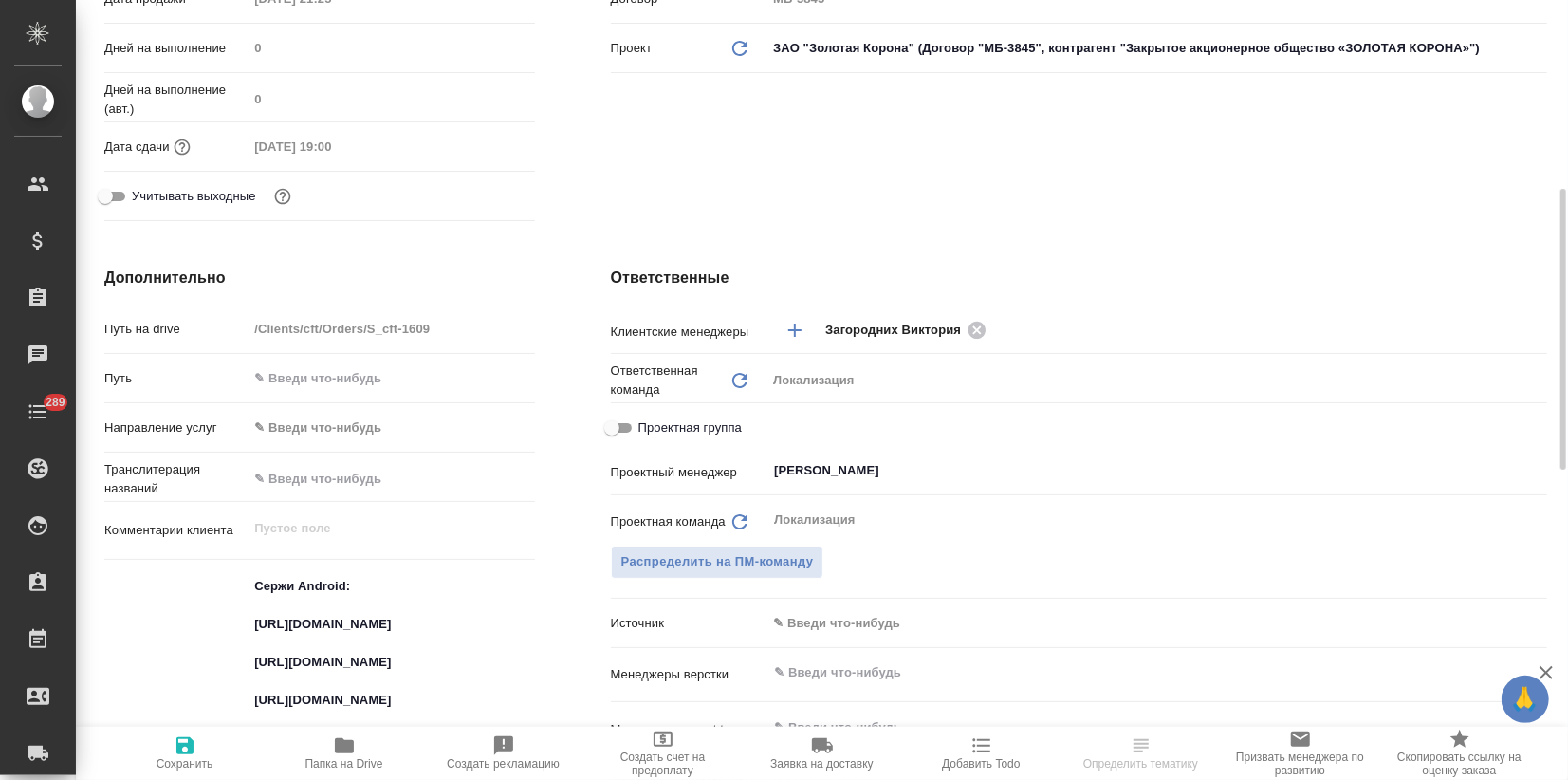
scroll to position [737, 0]
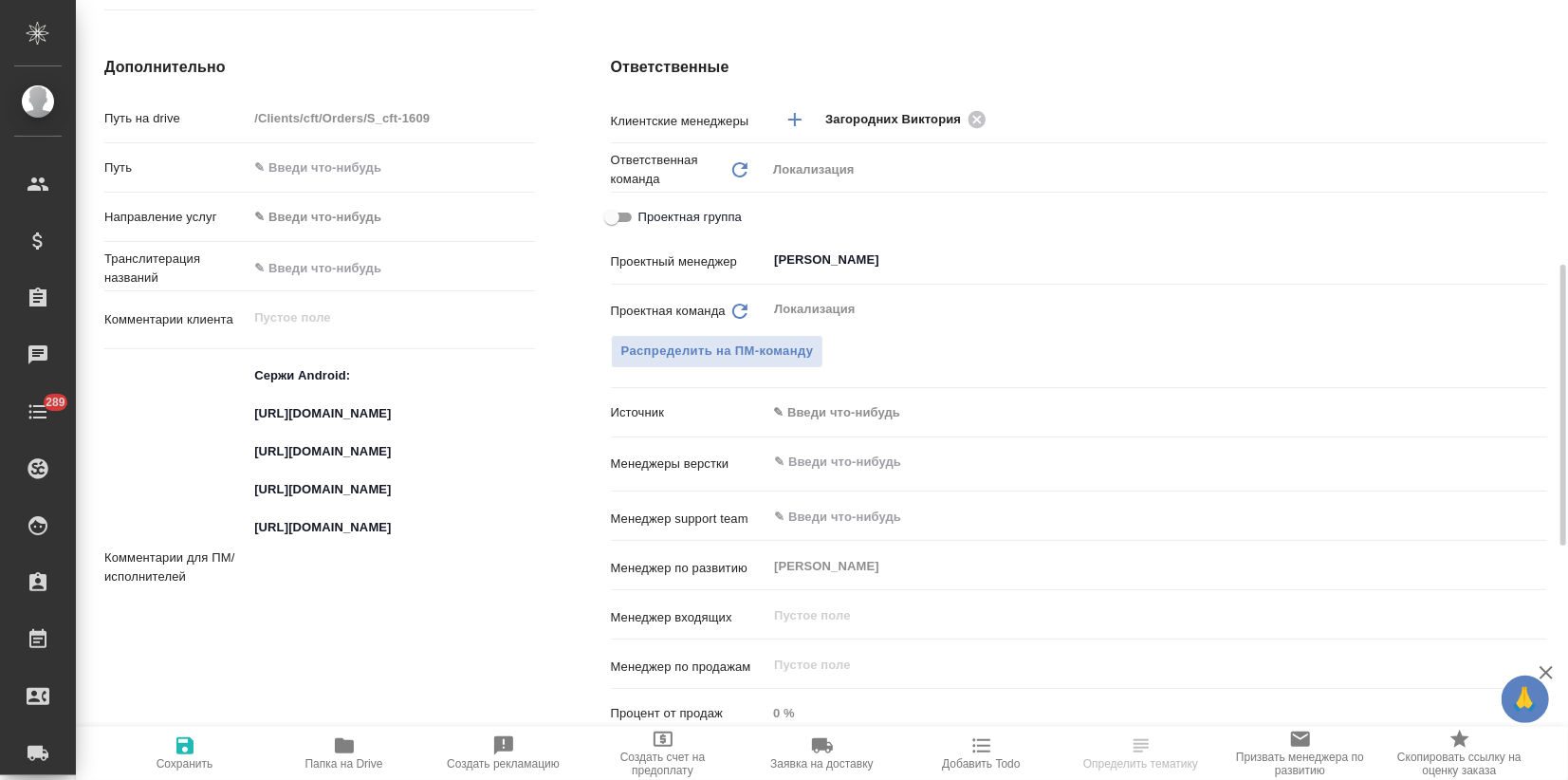
type textarea "x"
drag, startPoint x: 333, startPoint y: 455, endPoint x: 251, endPoint y: 417, distance: 90.4
click at [251, 417] on textarea "Сержи Android: [URL][DOMAIN_NAME] [URL][DOMAIN_NAME] [URL][DOMAIN_NAME] [URL][D…" at bounding box center [391, 566] width 285 height 411
select select "RU"
type textarea "x"
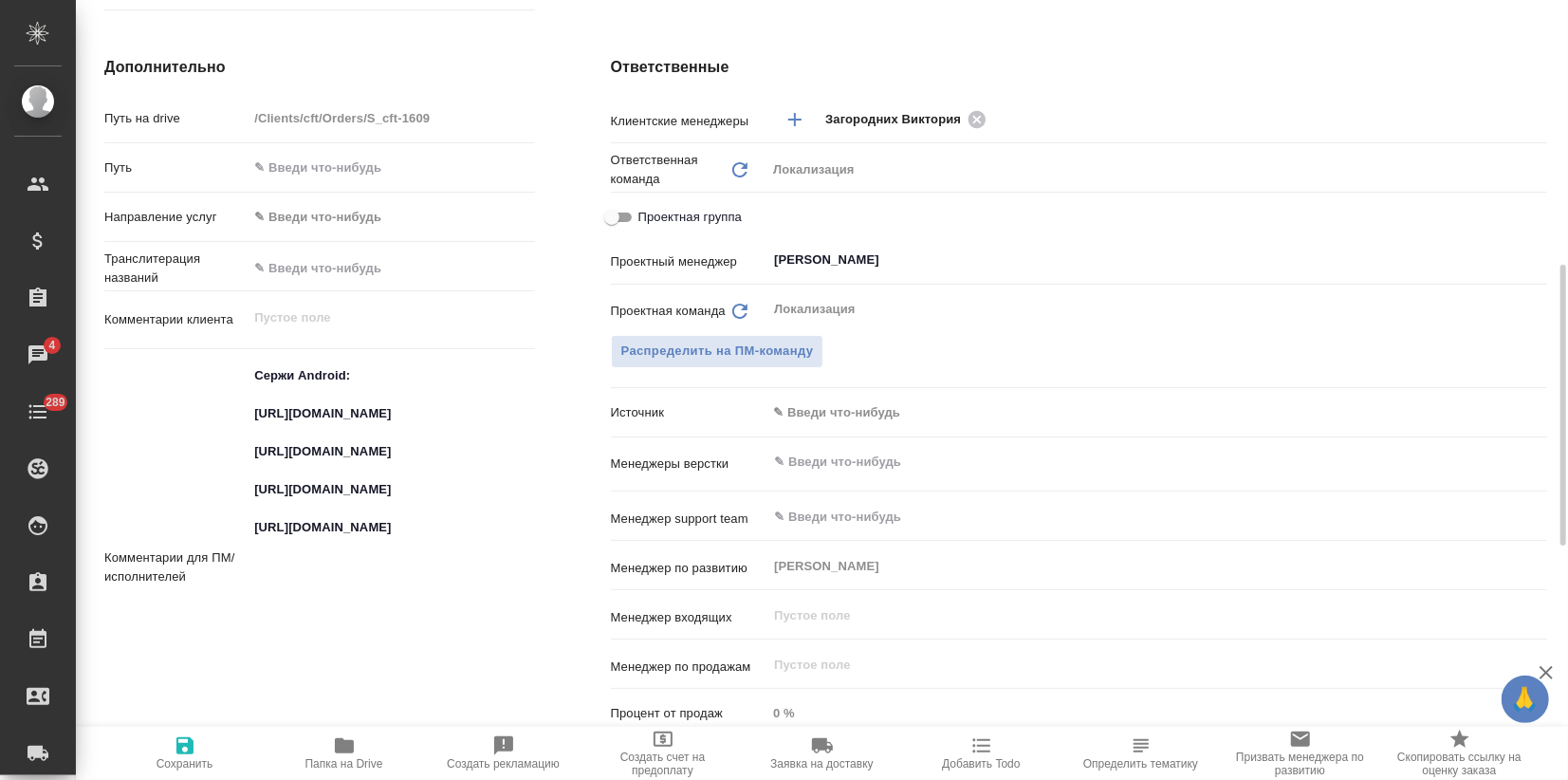
type textarea "x"
